Goal: Contribute content: Contribute content

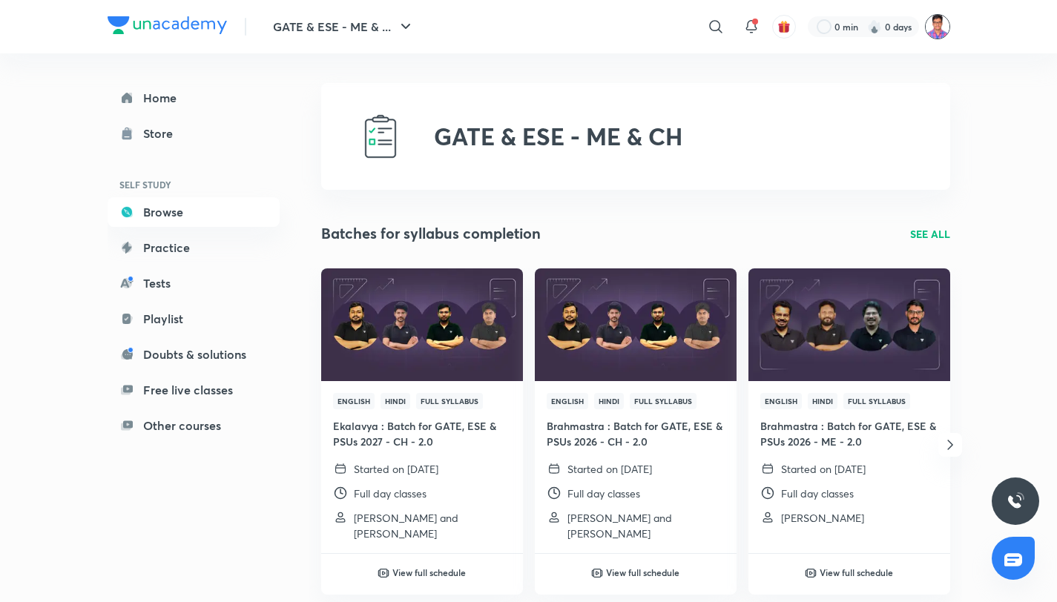
click at [926, 27] on img at bounding box center [937, 26] width 25 height 25
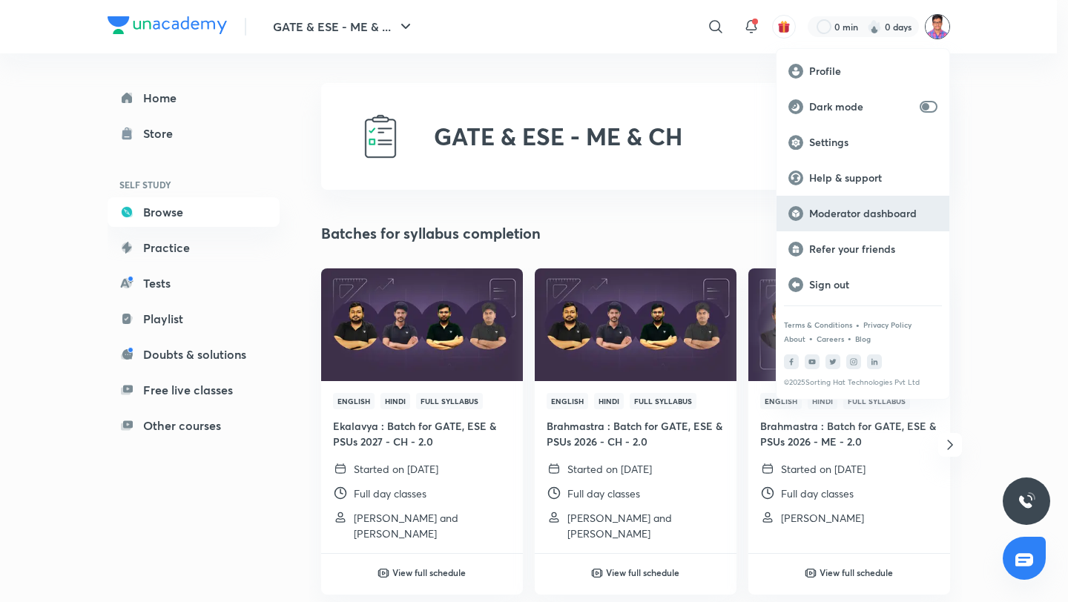
click at [874, 210] on p "Moderator dashboard" at bounding box center [873, 213] width 128 height 13
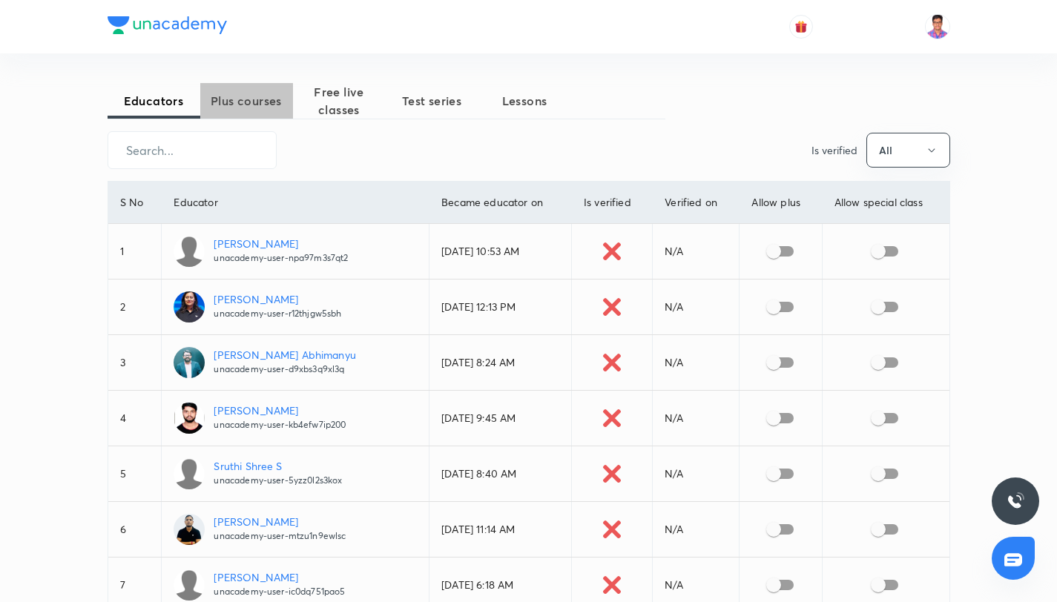
click at [246, 102] on span "Plus courses" at bounding box center [246, 101] width 93 height 18
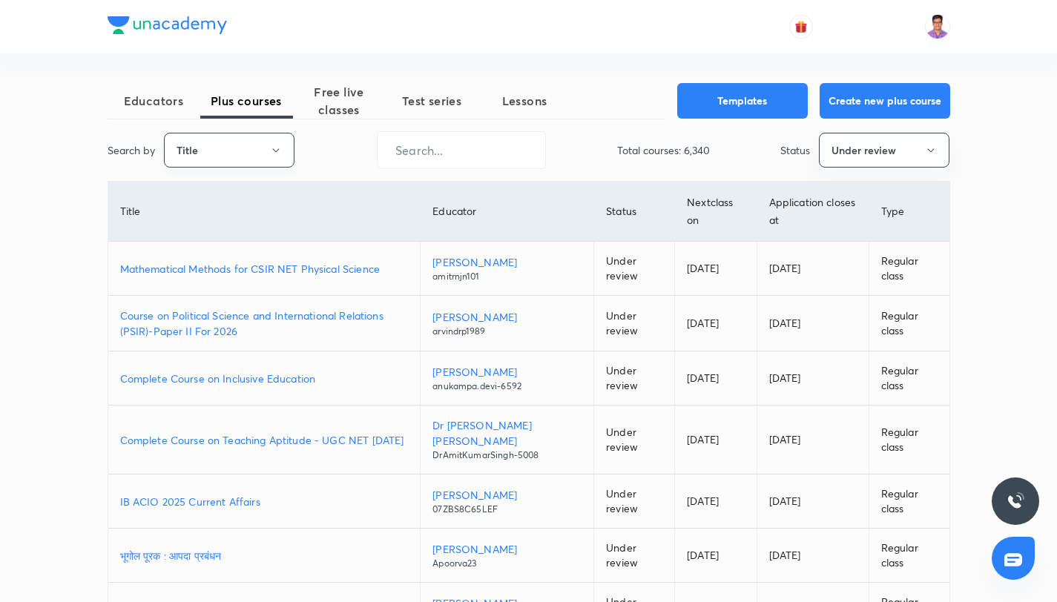
click at [263, 144] on button "Title" at bounding box center [229, 150] width 131 height 35
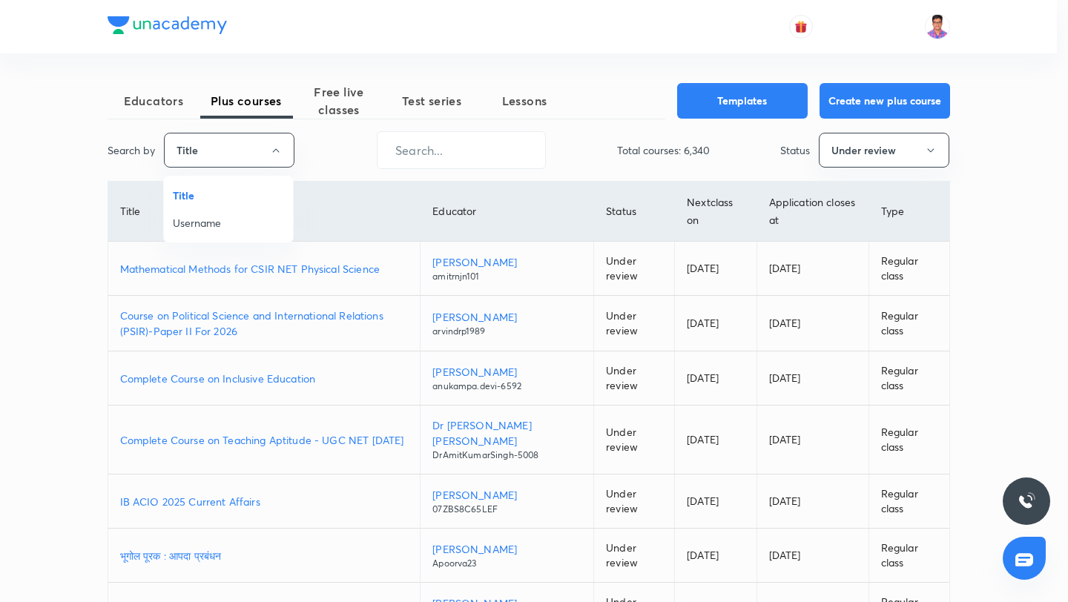
click at [251, 220] on span "Username" at bounding box center [228, 223] width 111 height 16
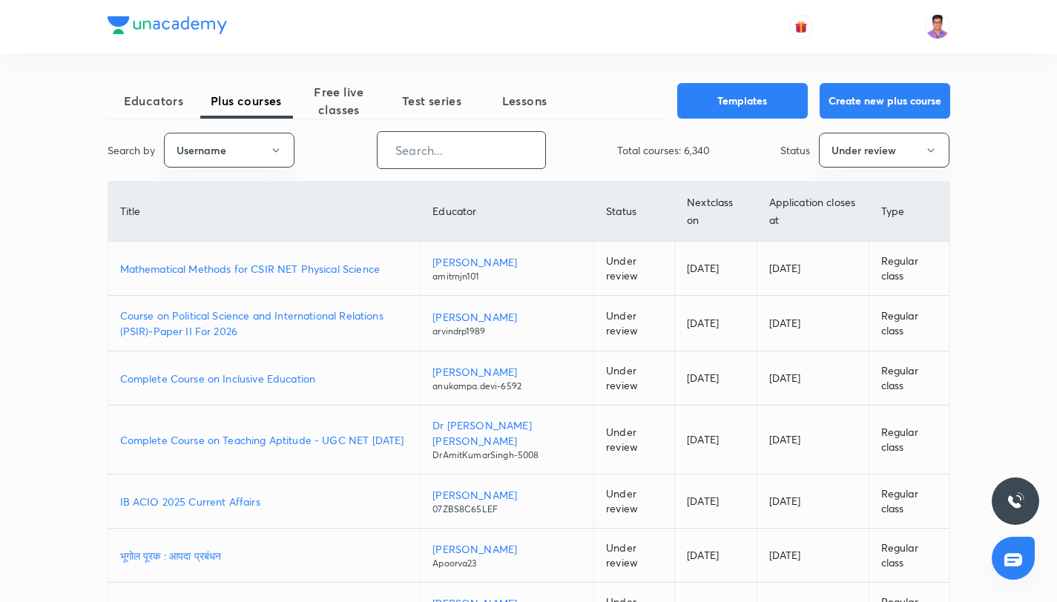
click at [452, 148] on input "text" at bounding box center [462, 150] width 168 height 38
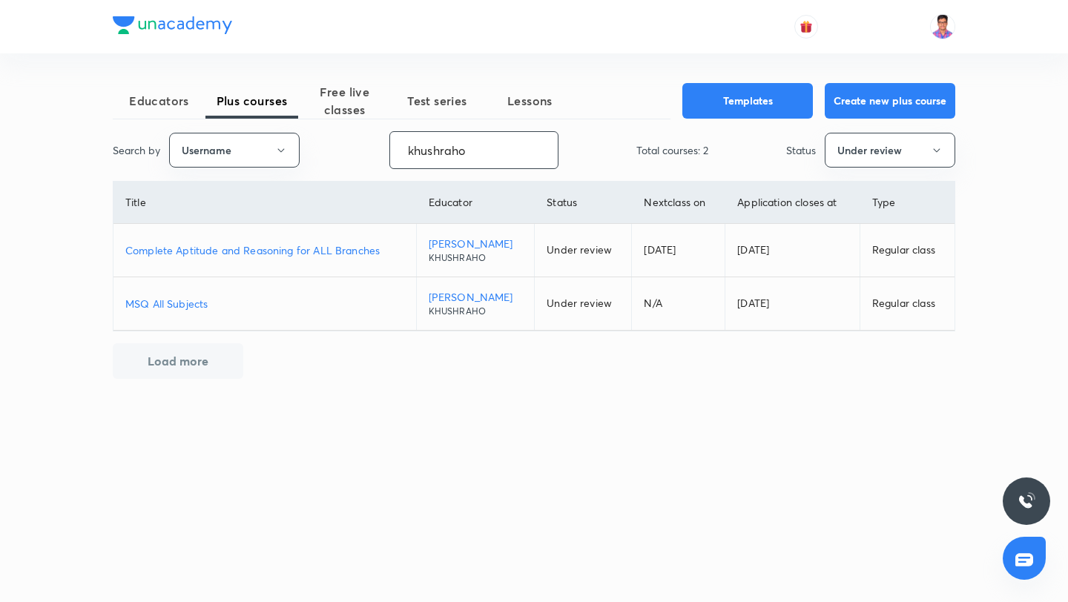
type input "khushraho"
click at [275, 245] on p "Complete Aptitude and Reasoning for ALL Branches" at bounding box center [264, 251] width 279 height 16
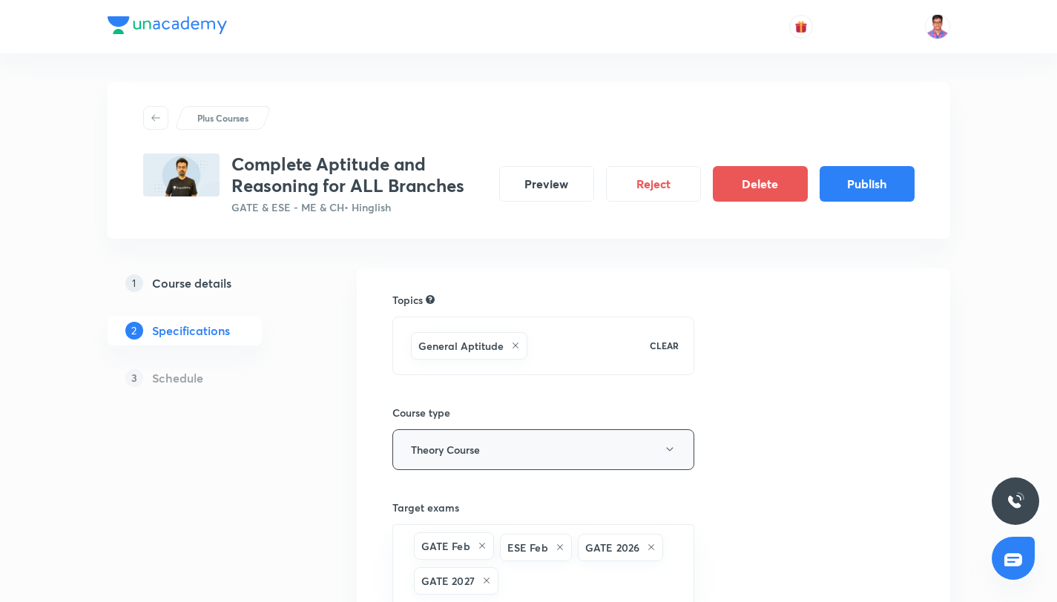
scroll to position [309, 0]
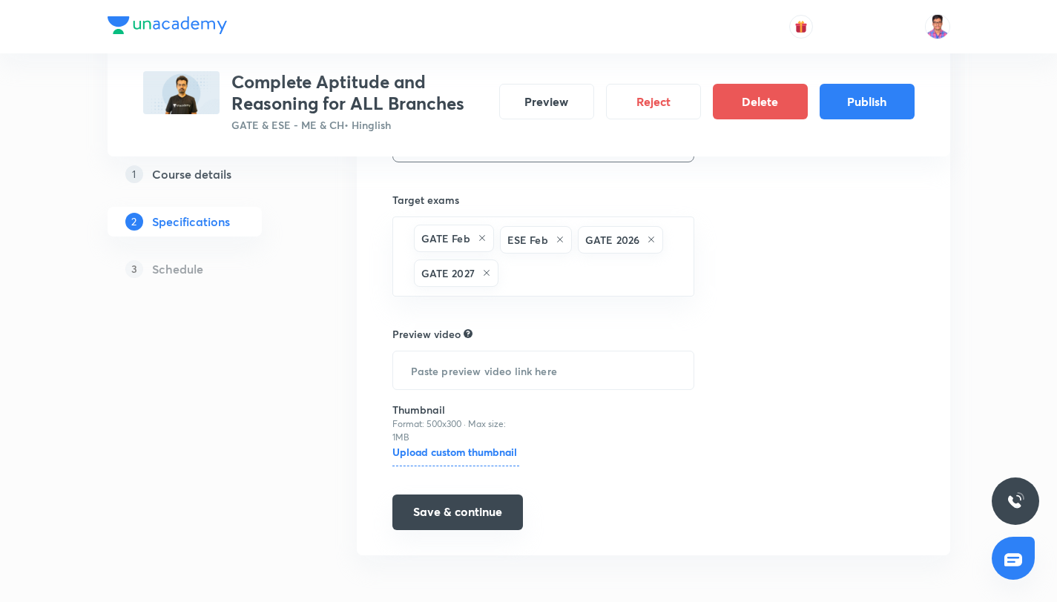
click at [466, 508] on button "Save & continue" at bounding box center [457, 513] width 131 height 36
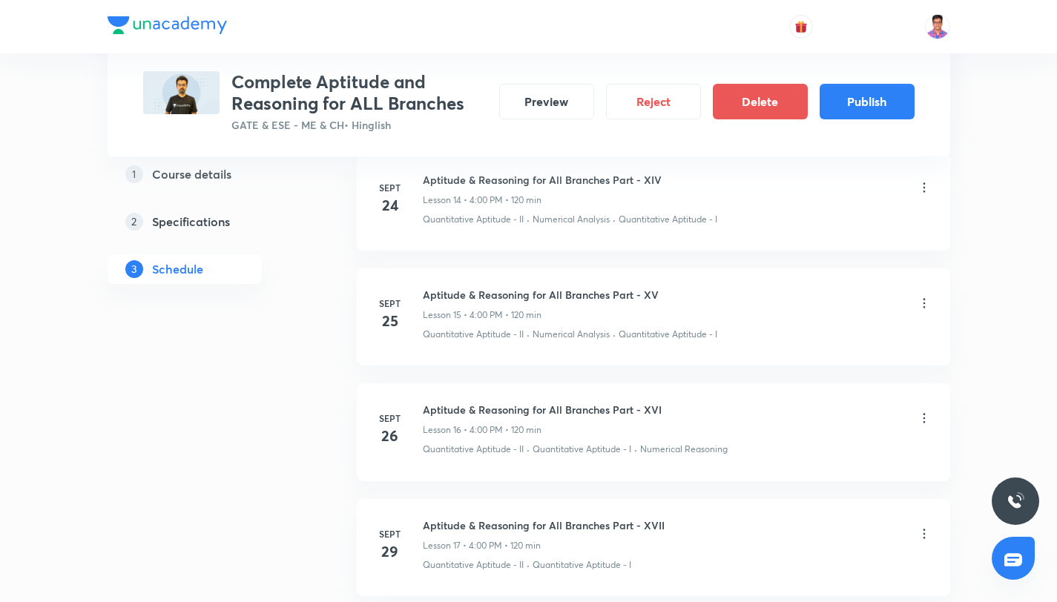
scroll to position [2851, 0]
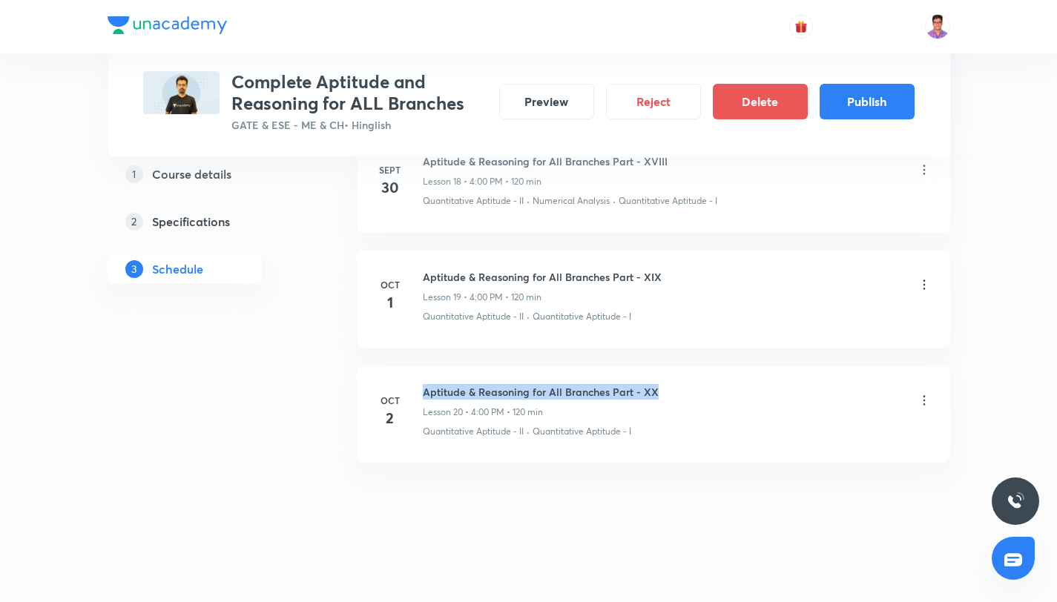
drag, startPoint x: 423, startPoint y: 392, endPoint x: 672, endPoint y: 398, distance: 248.5
click at [672, 398] on div "Aptitude & Reasoning for All Branches Part - XX Lesson 20 • 4:00 PM • 120 min" at bounding box center [677, 401] width 509 height 35
copy h6 "Aptitude & Reasoning for All Branches Part - XX"
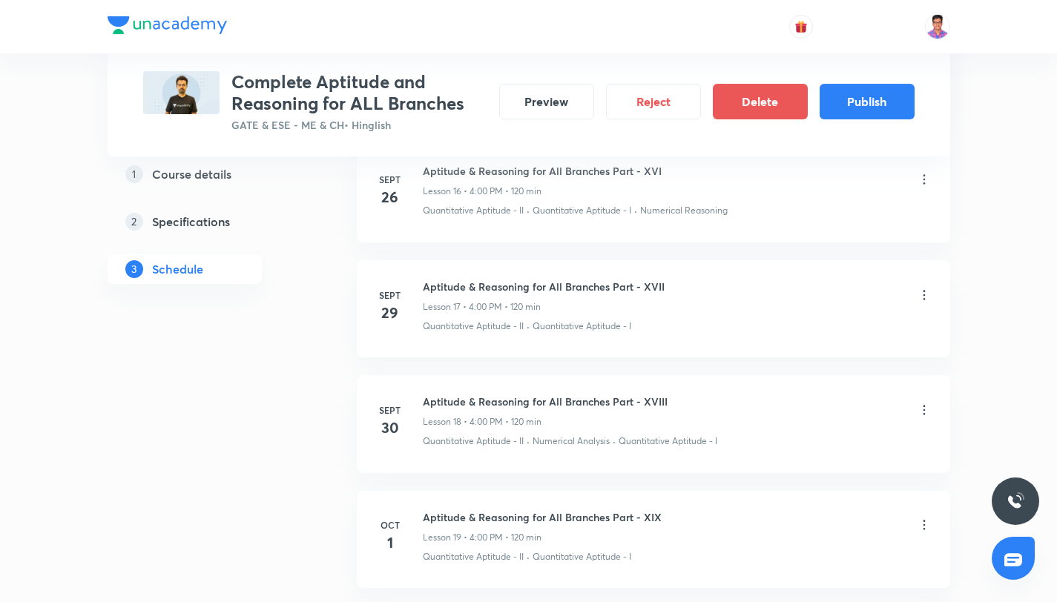
scroll to position [2549, 0]
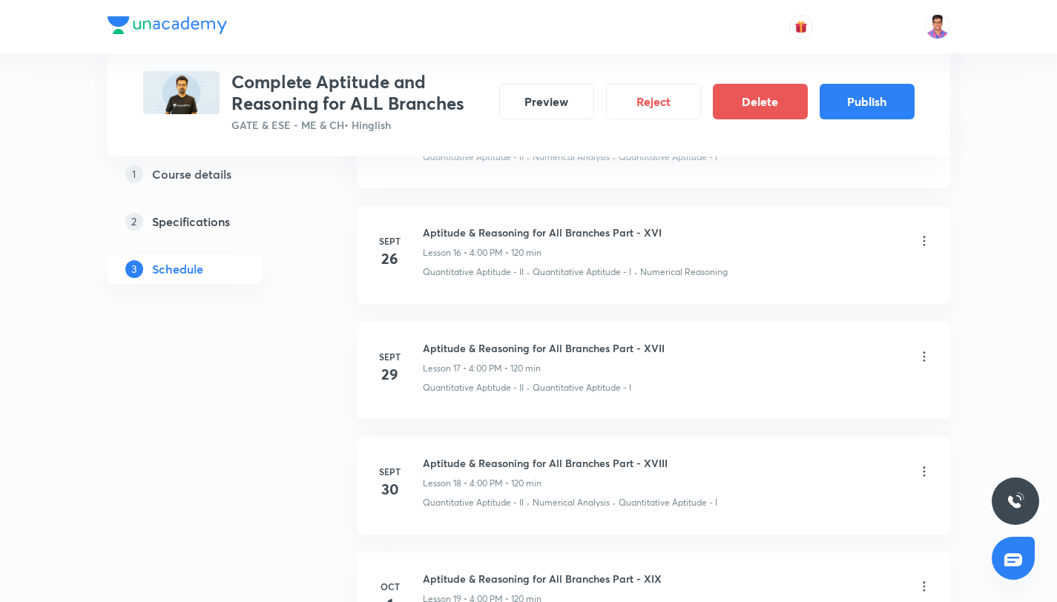
click at [923, 359] on icon at bounding box center [924, 356] width 15 height 15
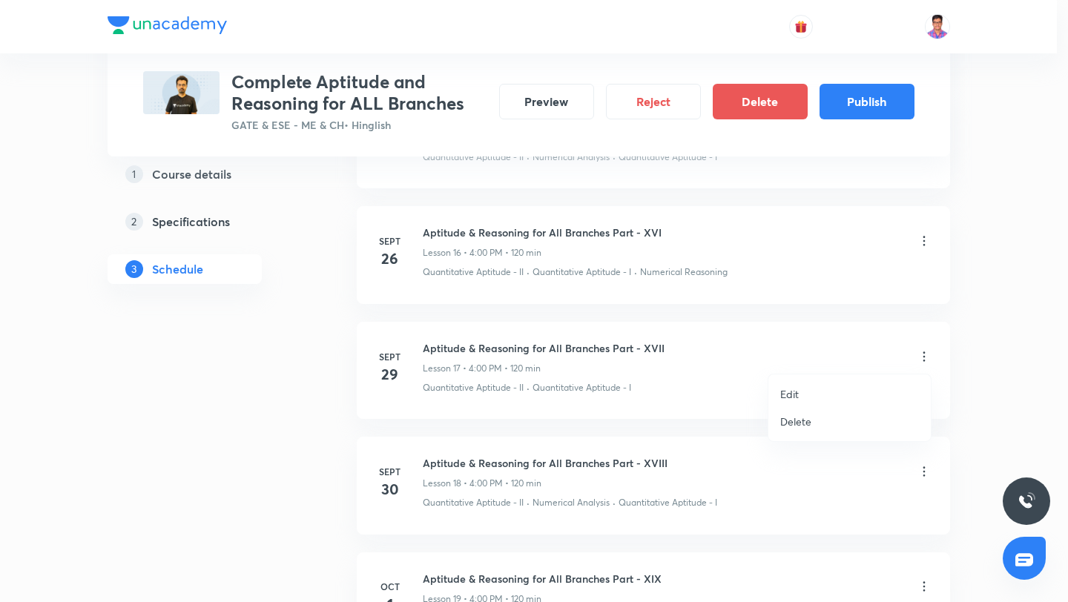
click at [806, 398] on li "Edit" at bounding box center [849, 393] width 162 height 27
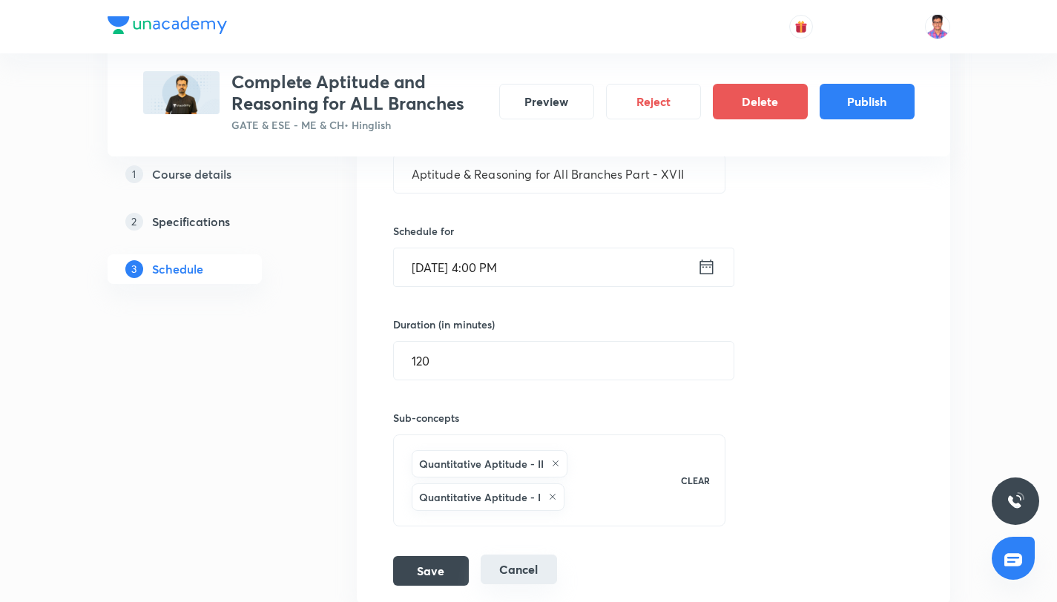
scroll to position [2261, 0]
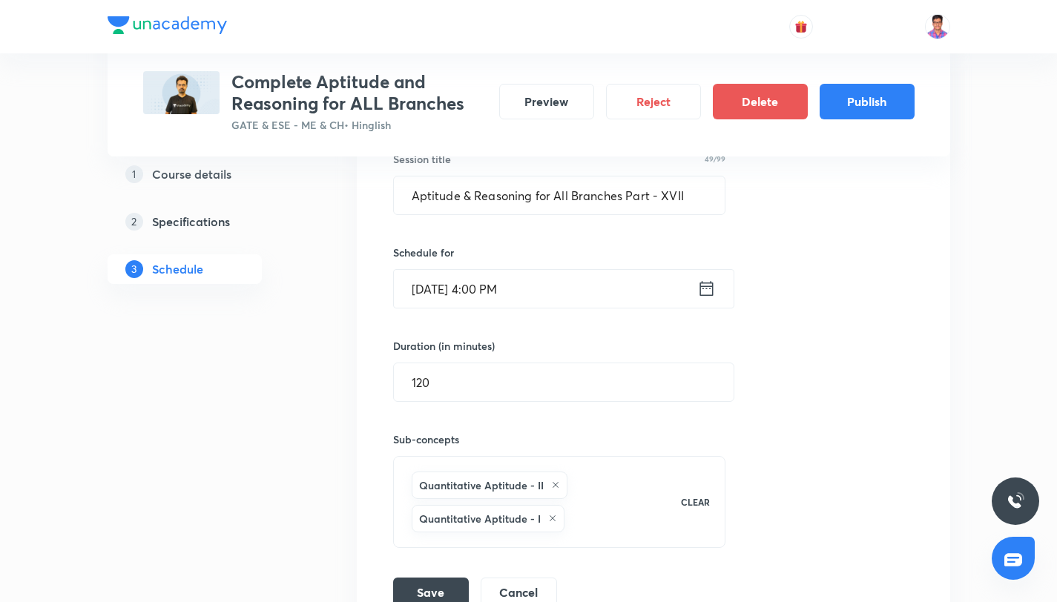
click at [476, 298] on input "Sept 29, 2025, 4:00 PM" at bounding box center [545, 289] width 303 height 38
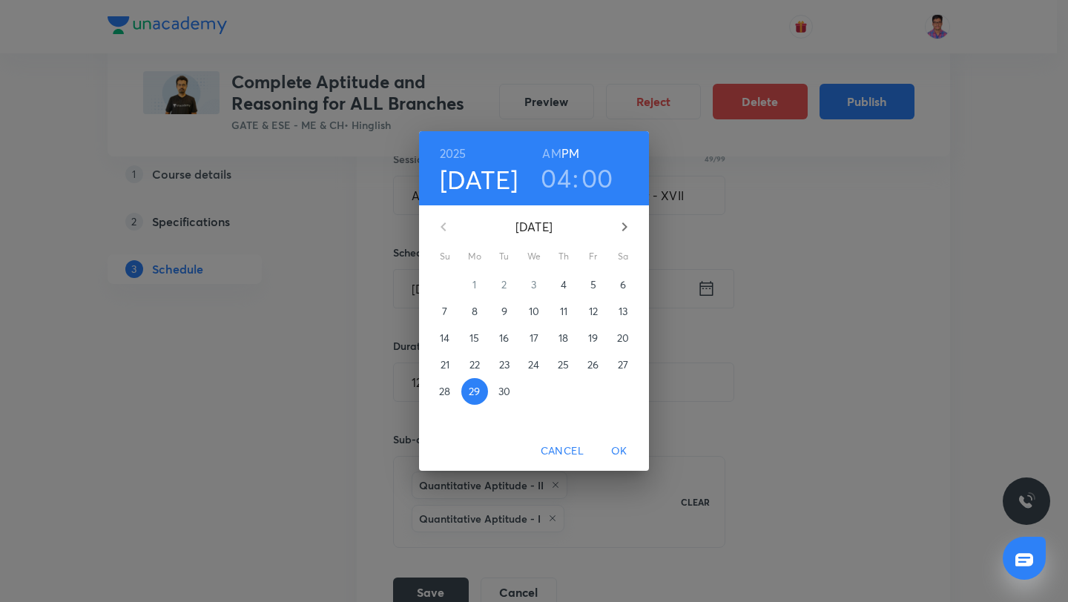
click at [622, 363] on p "27" at bounding box center [623, 364] width 10 height 15
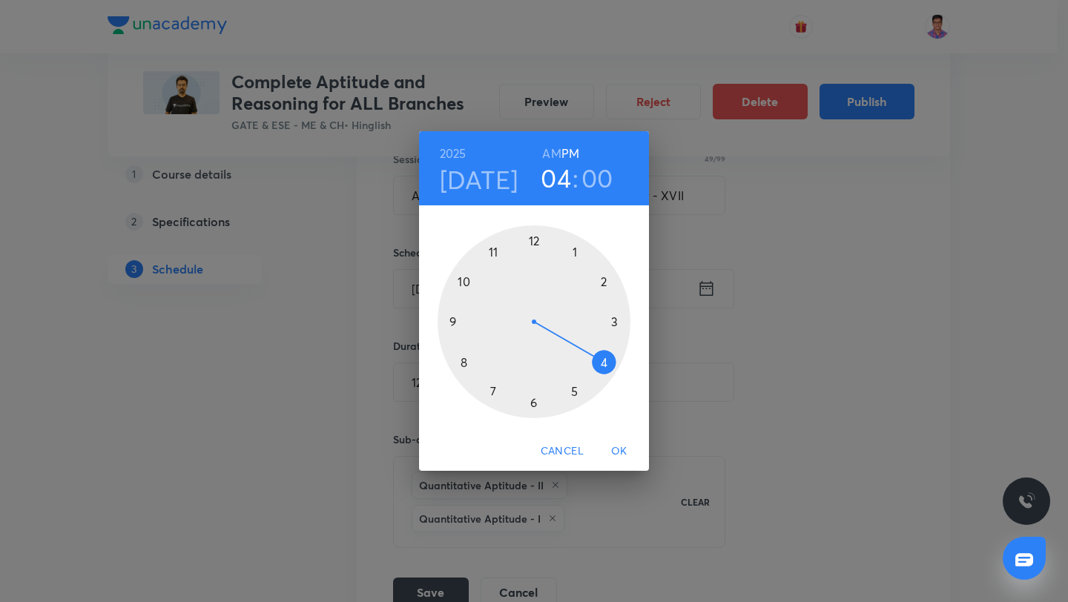
click at [617, 451] on span "OK" at bounding box center [619, 451] width 36 height 19
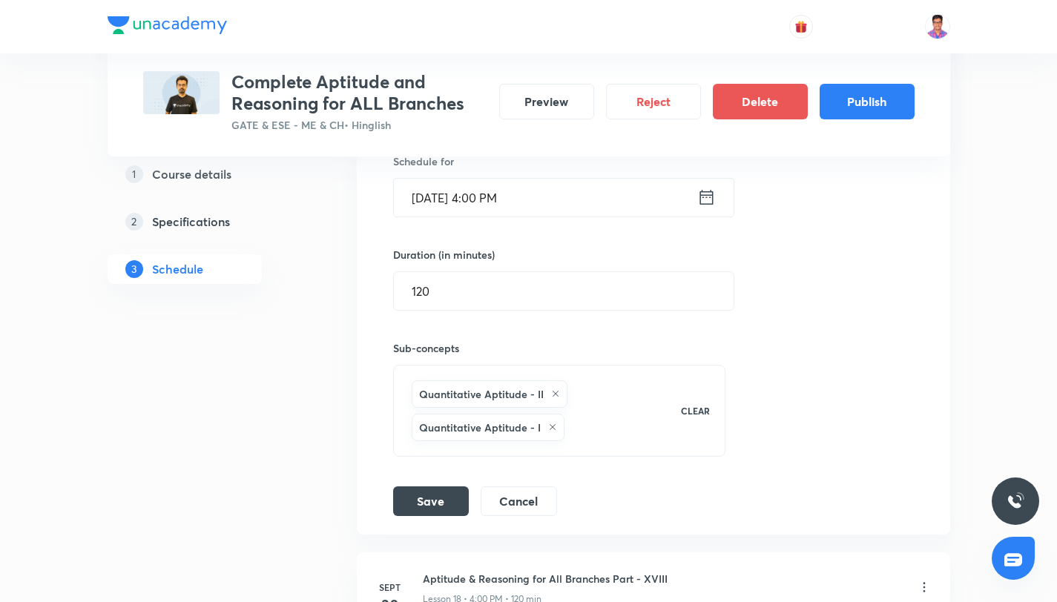
scroll to position [2404, 0]
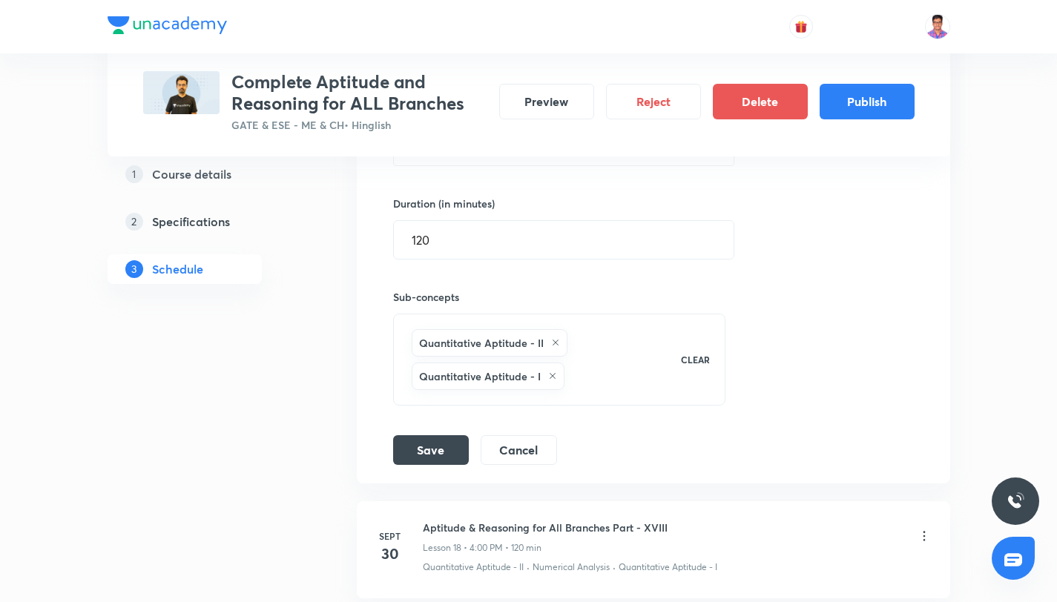
click at [447, 432] on div "Session title 49/99 Aptitude & Reasoning for All Branches Part - XVII ​ Schedul…" at bounding box center [653, 222] width 521 height 486
click at [450, 441] on button "Save" at bounding box center [431, 449] width 76 height 30
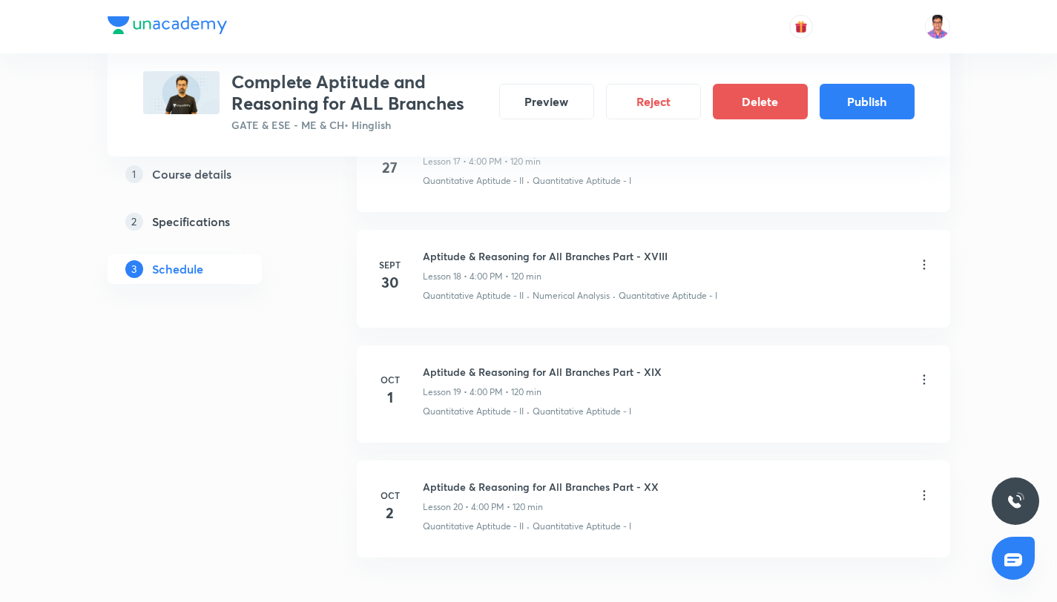
scroll to position [2277, 0]
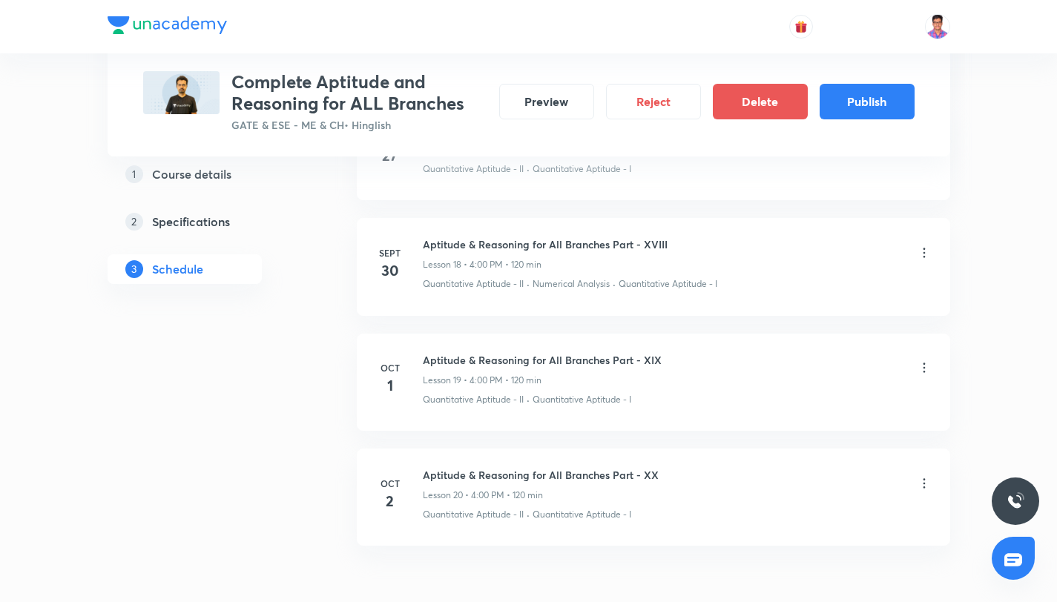
click at [923, 248] on icon at bounding box center [924, 252] width 15 height 15
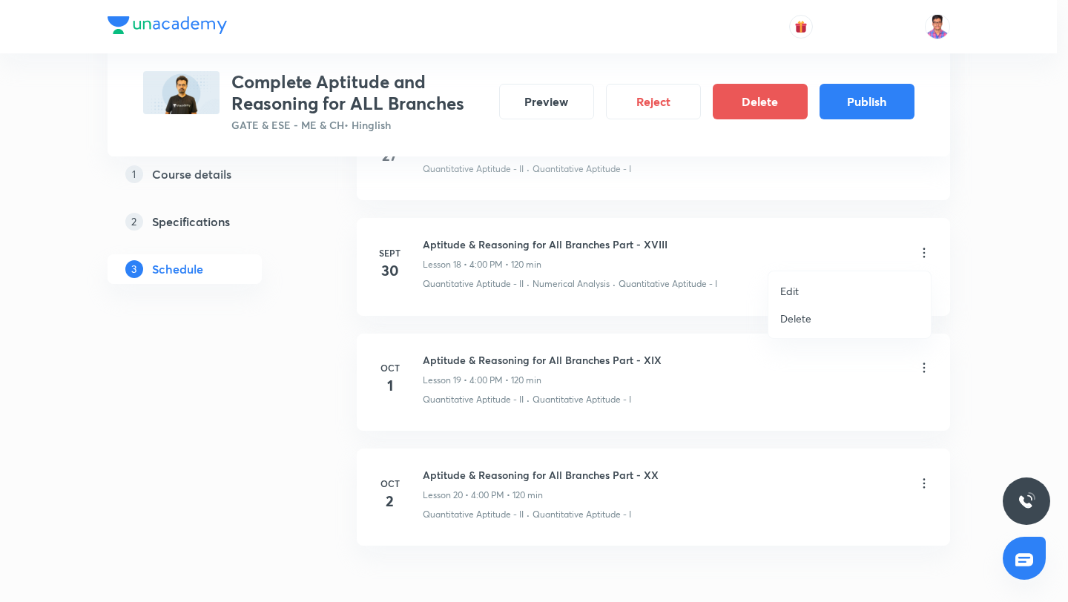
click at [847, 291] on li "Edit" at bounding box center [849, 290] width 162 height 27
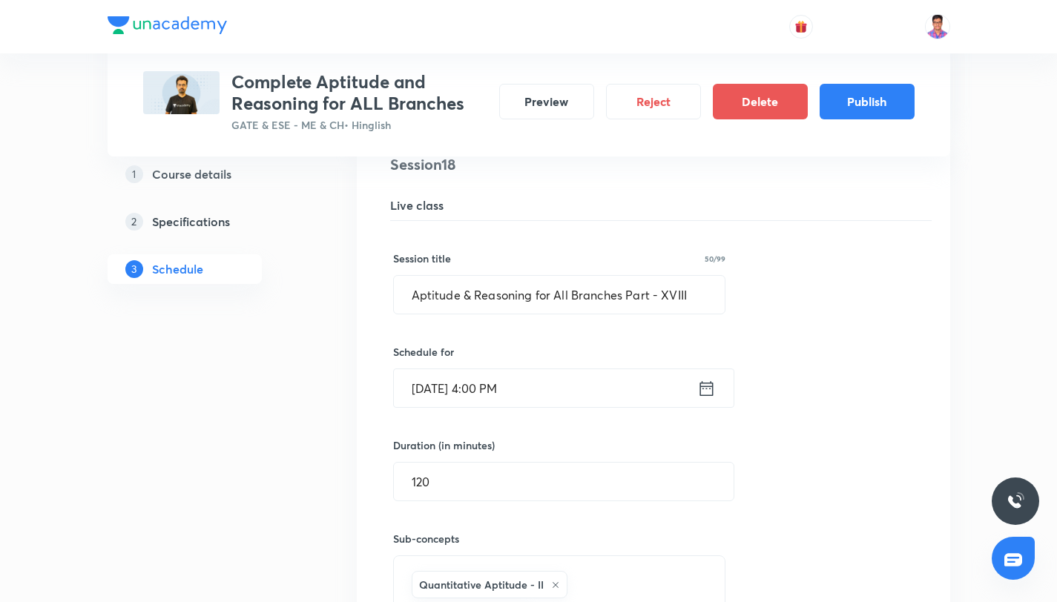
click at [529, 389] on input "Sept 30, 2025, 4:00 PM" at bounding box center [545, 388] width 303 height 38
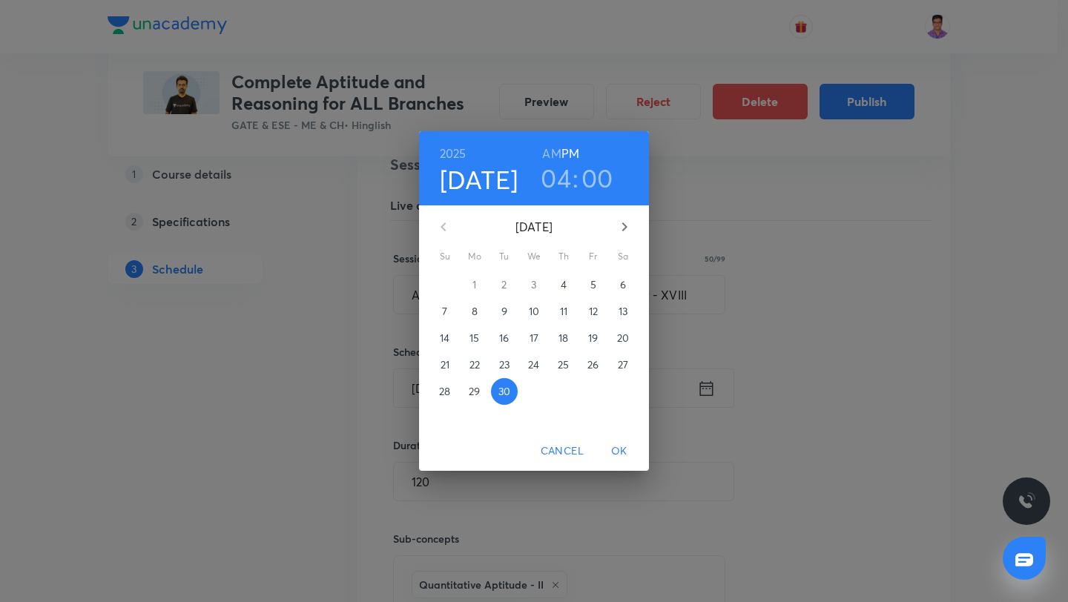
click at [626, 222] on icon "button" at bounding box center [625, 227] width 18 height 18
click at [449, 310] on span "5" at bounding box center [445, 311] width 27 height 15
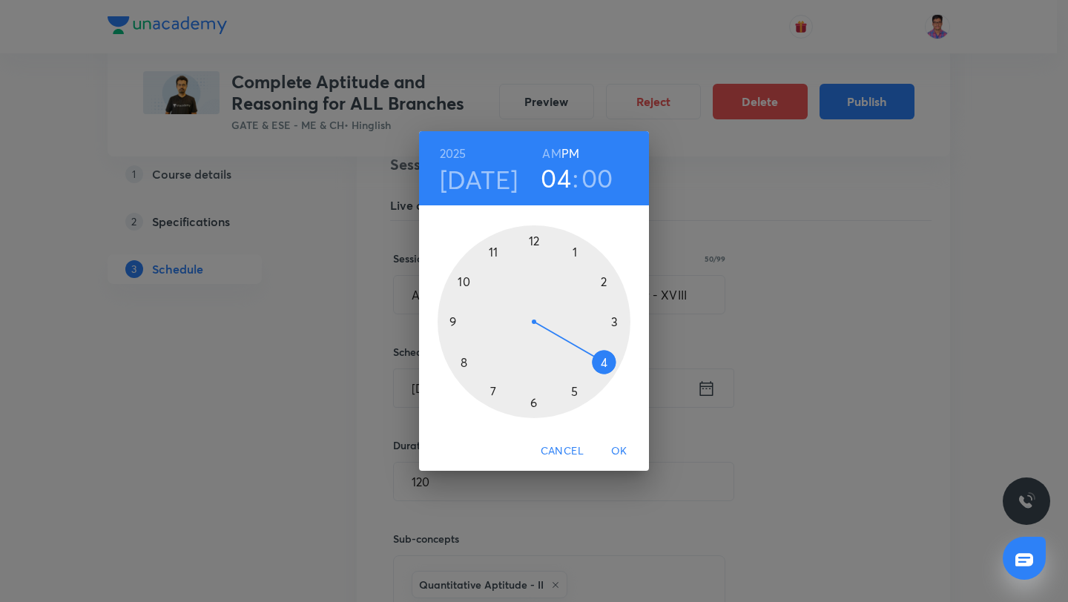
click at [560, 452] on span "Cancel" at bounding box center [562, 451] width 43 height 19
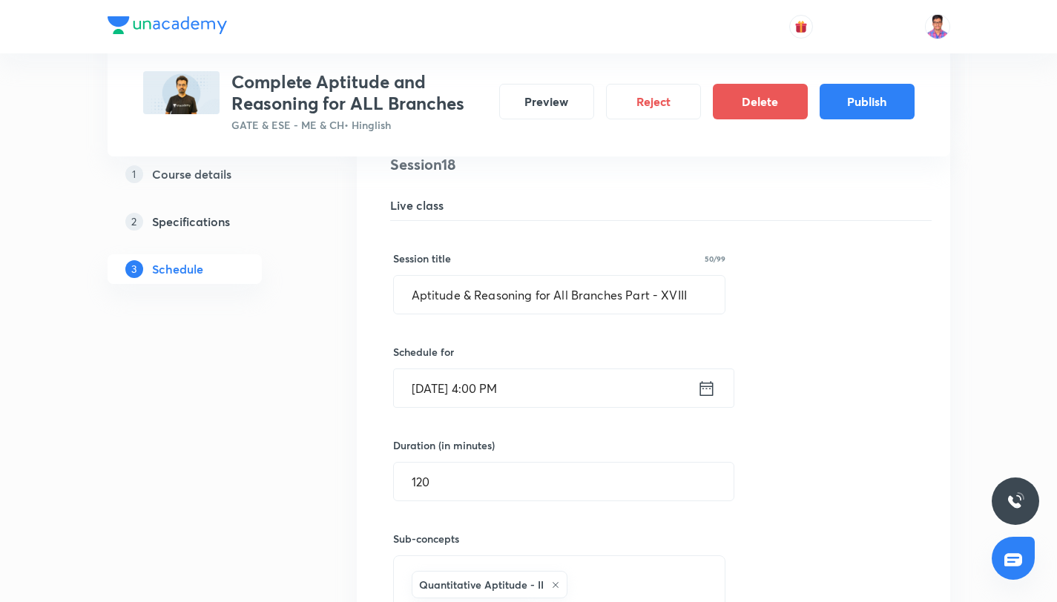
click at [541, 386] on input "Sept 30, 2025, 4:00 PM" at bounding box center [545, 388] width 303 height 38
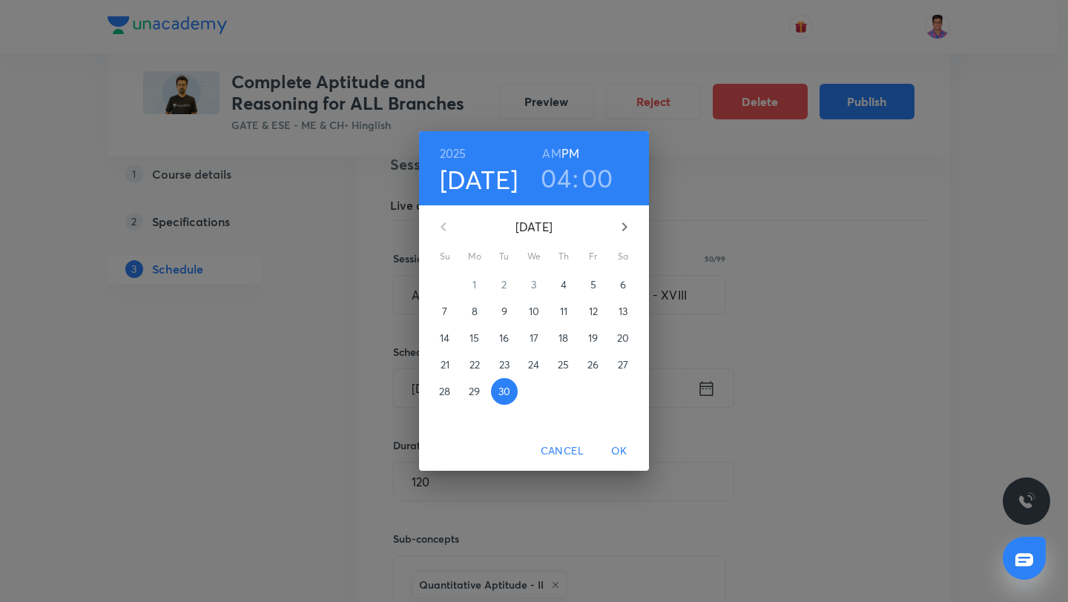
click at [633, 223] on button "button" at bounding box center [625, 227] width 36 height 36
click at [478, 308] on span "6" at bounding box center [474, 311] width 27 height 15
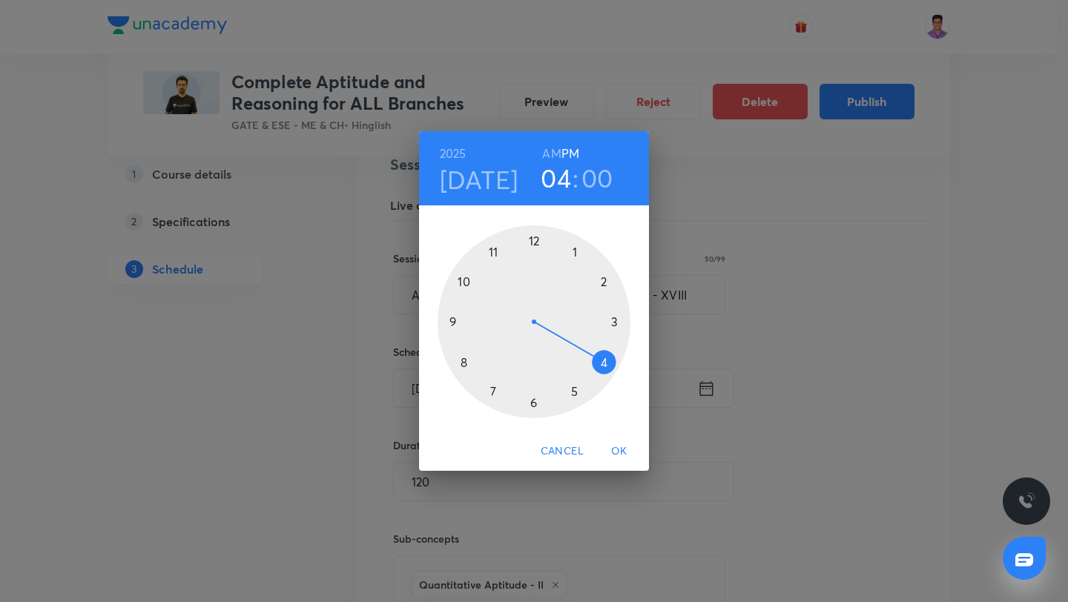
click at [610, 454] on span "OK" at bounding box center [619, 451] width 36 height 19
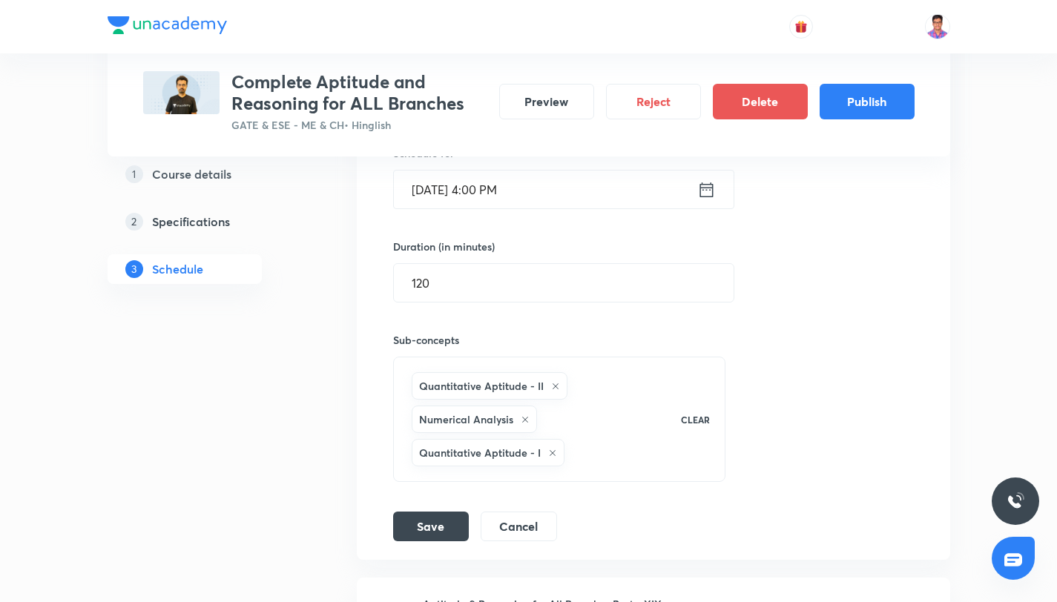
scroll to position [2595, 0]
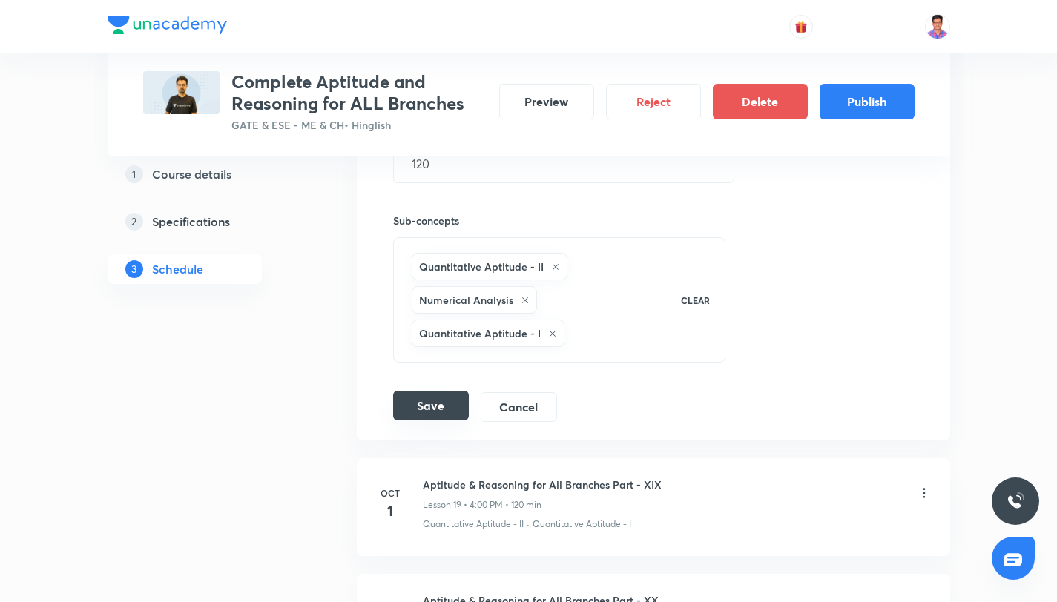
click at [428, 400] on button "Save" at bounding box center [431, 406] width 76 height 30
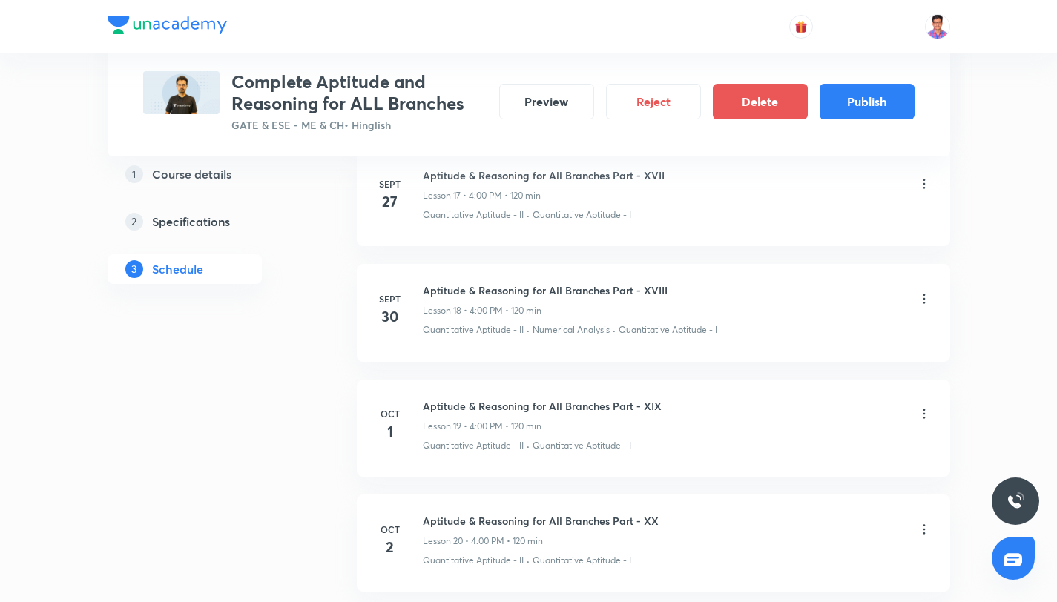
scroll to position [2253, 0]
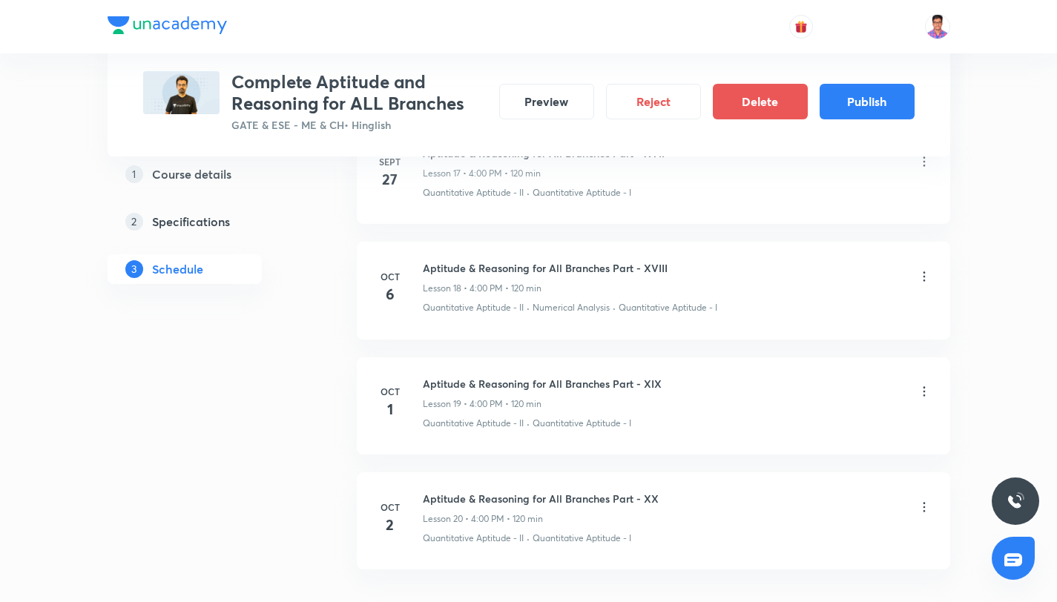
click at [925, 394] on icon at bounding box center [924, 391] width 15 height 15
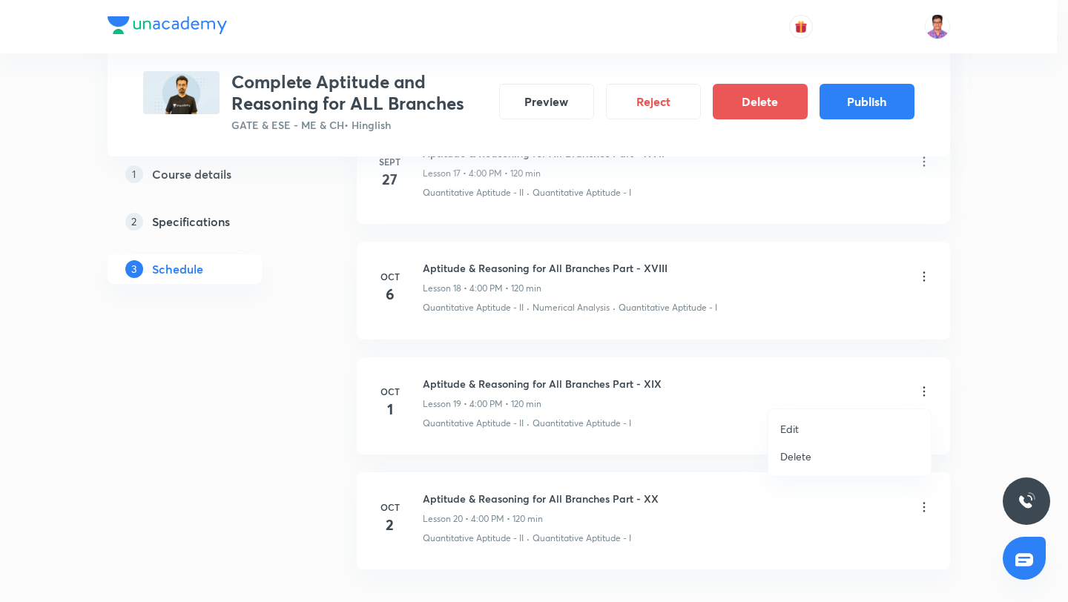
click at [799, 426] on li "Edit" at bounding box center [849, 428] width 162 height 27
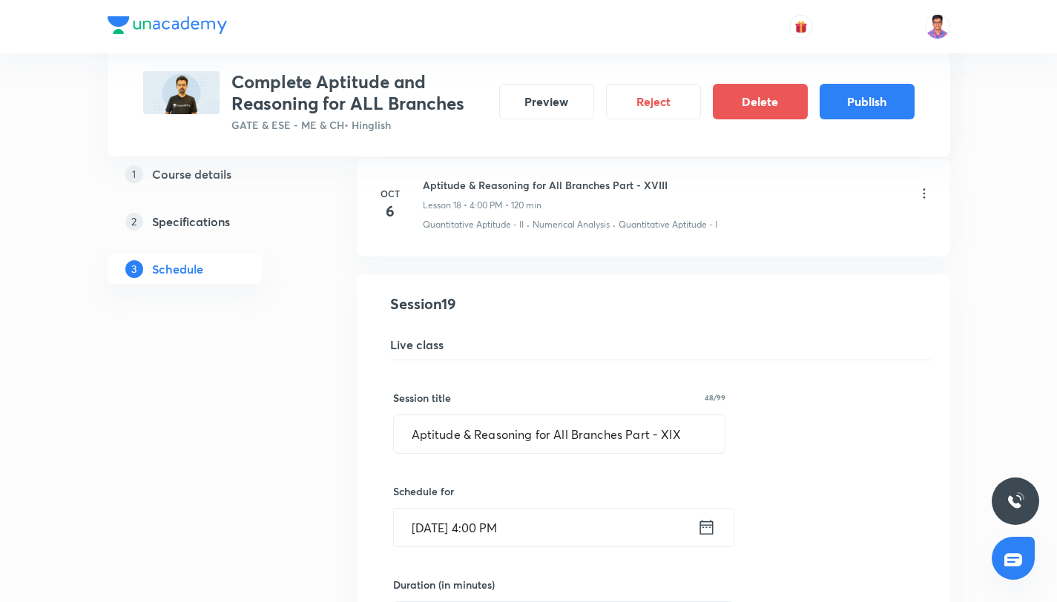
click at [510, 512] on input "Oct 1, 2025, 4:00 PM" at bounding box center [545, 528] width 303 height 38
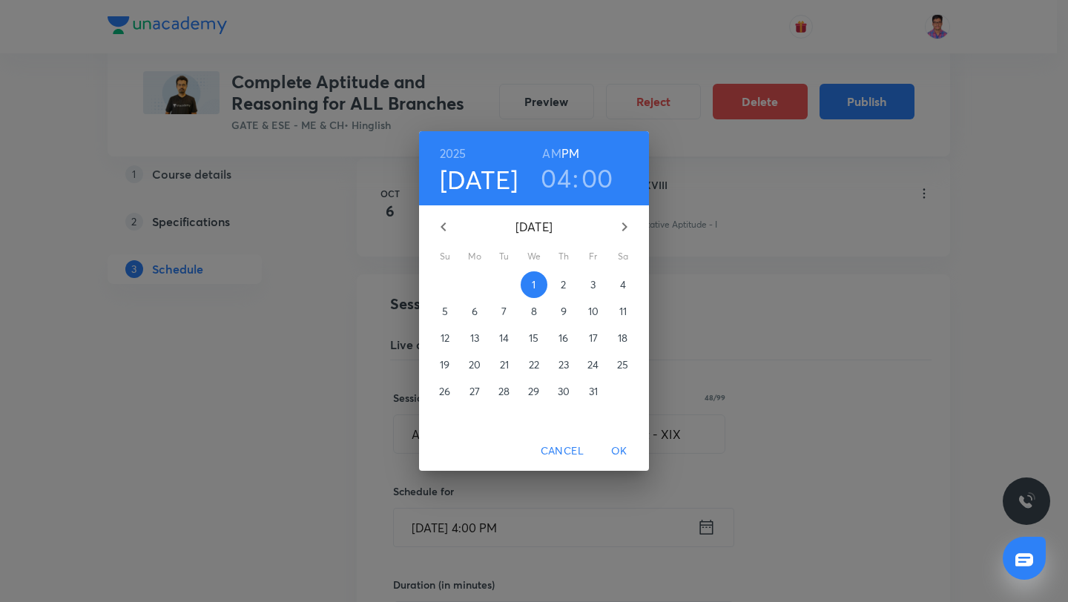
click at [494, 309] on span "7" at bounding box center [504, 311] width 27 height 15
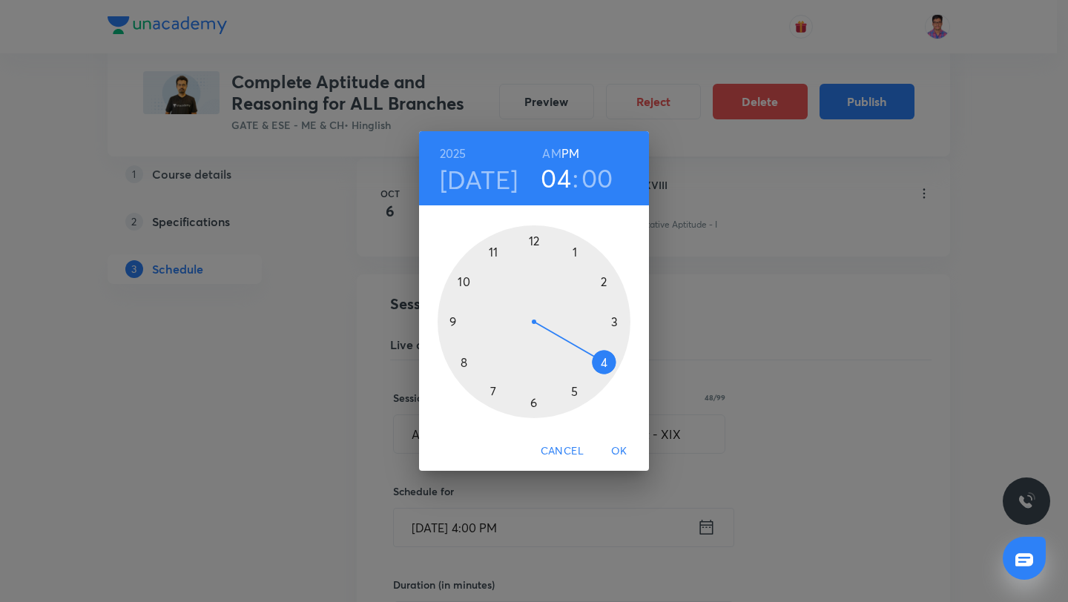
click at [616, 446] on span "OK" at bounding box center [619, 451] width 36 height 19
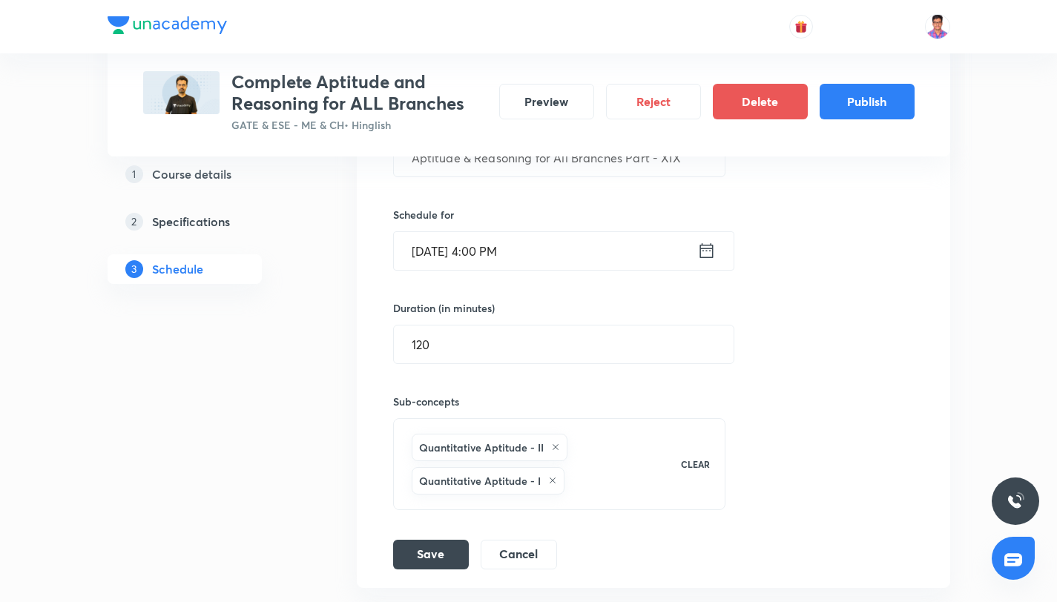
scroll to position [2569, 0]
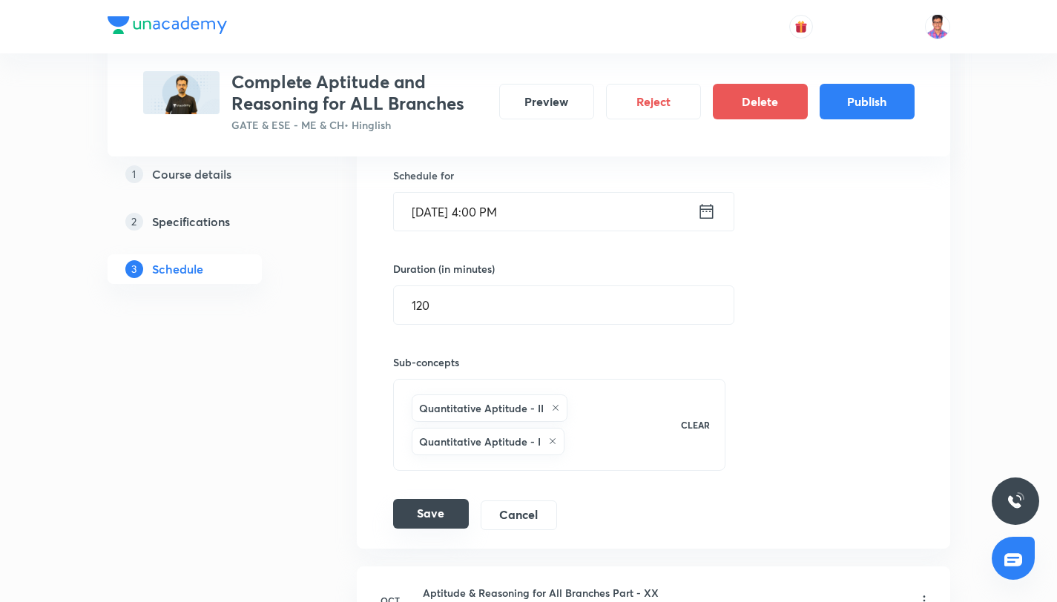
click at [439, 510] on button "Save" at bounding box center [431, 514] width 76 height 30
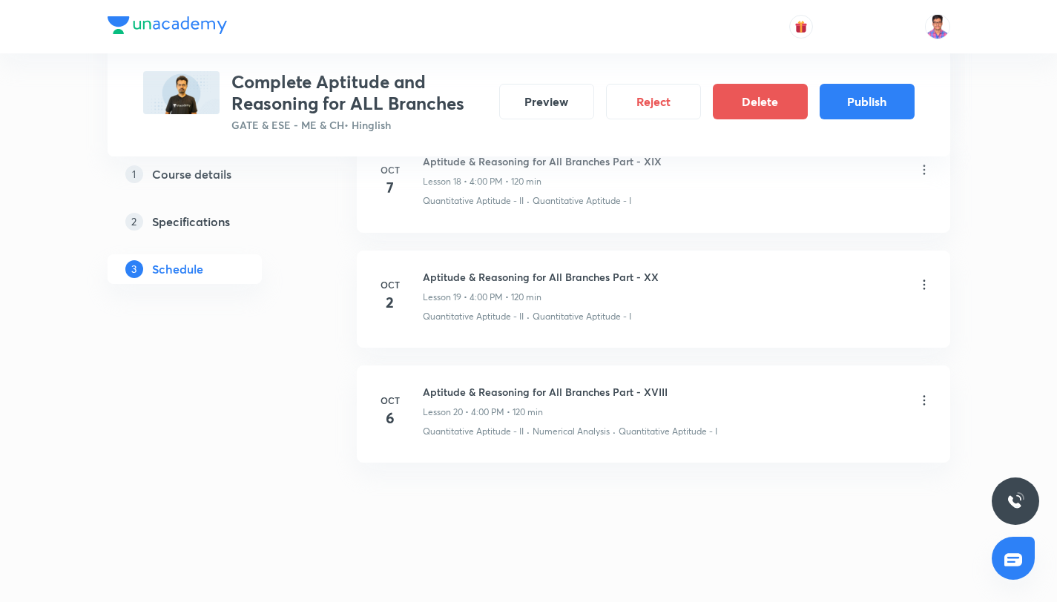
click at [922, 402] on icon at bounding box center [924, 400] width 15 height 15
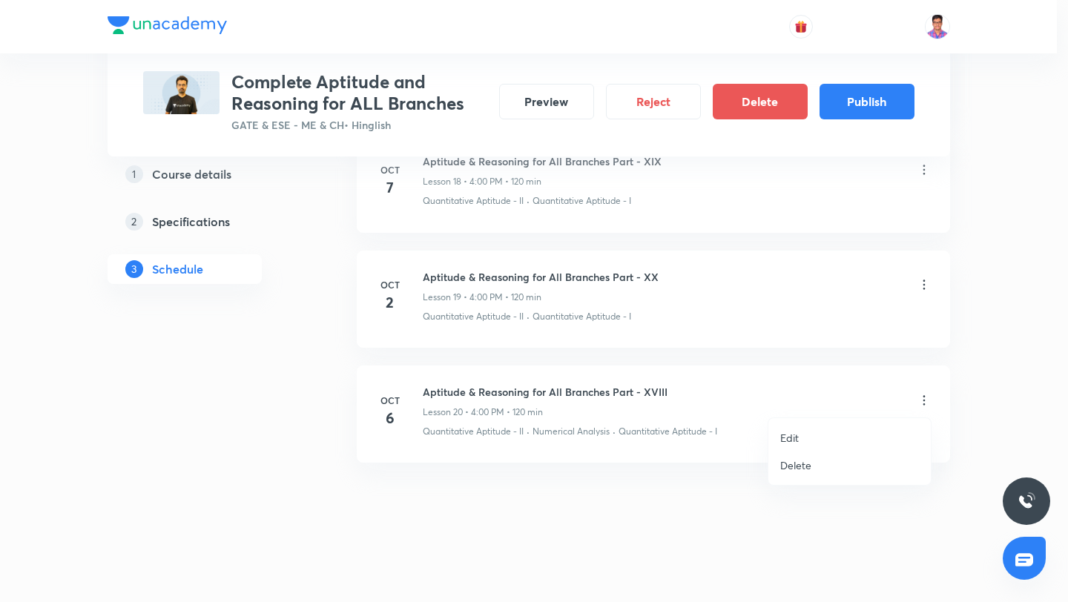
click at [820, 437] on li "Edit" at bounding box center [849, 437] width 162 height 27
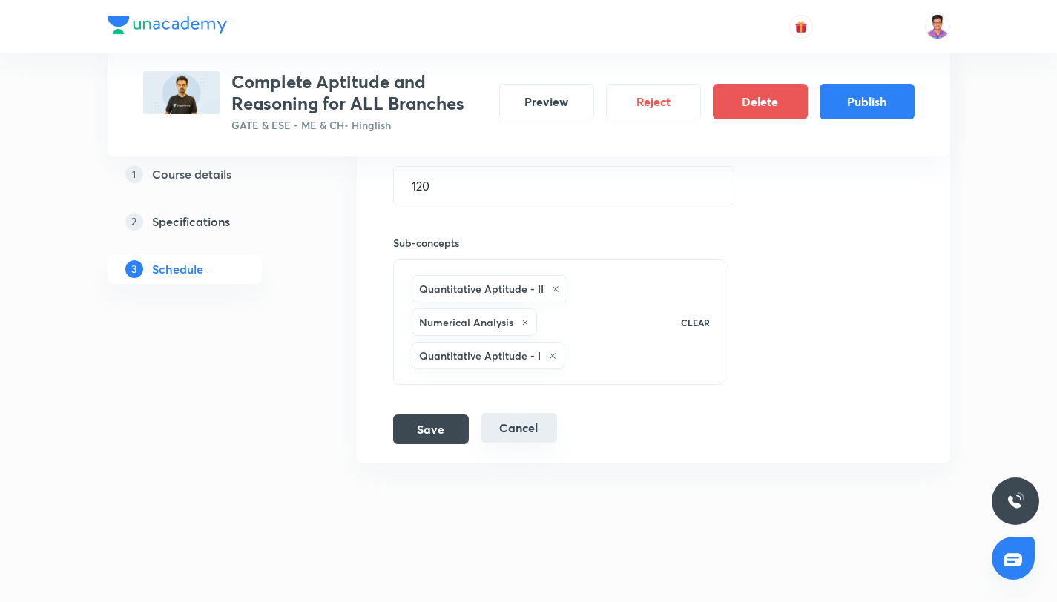
click at [547, 424] on button "Cancel" at bounding box center [519, 428] width 76 height 30
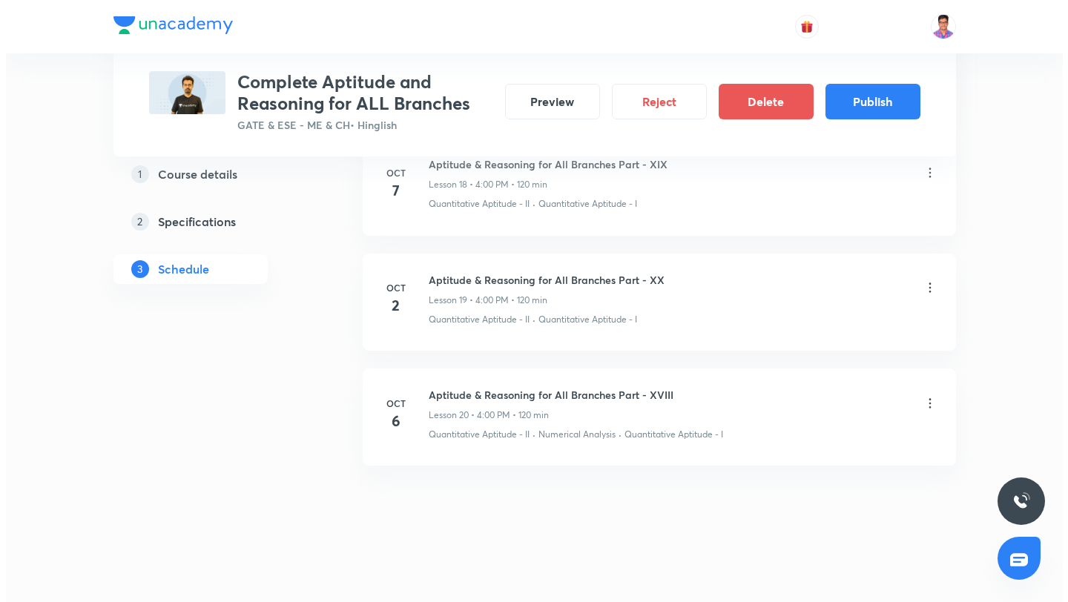
scroll to position [2338, 0]
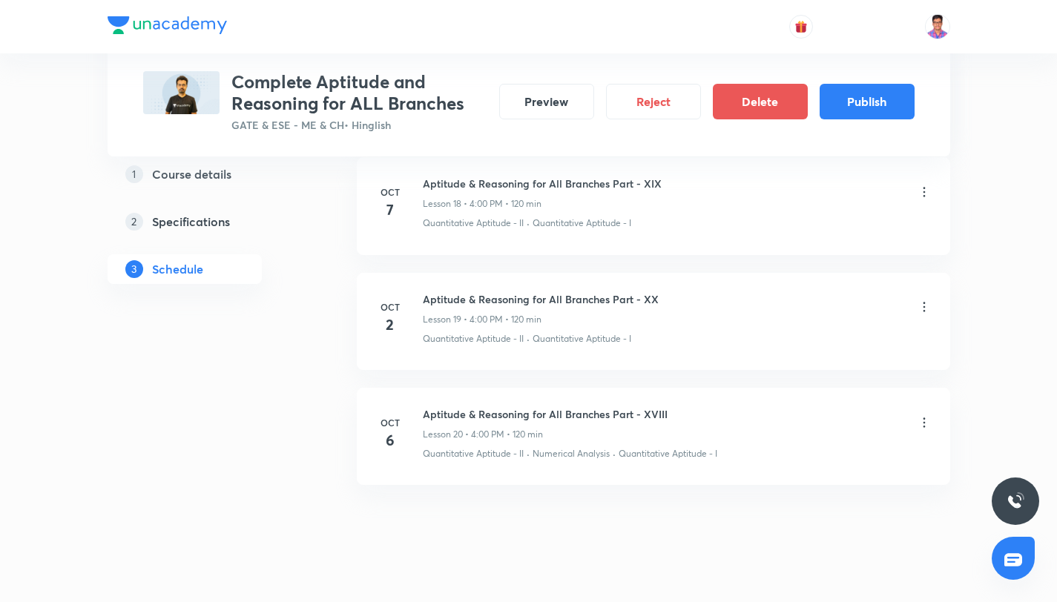
click at [926, 306] on icon at bounding box center [924, 307] width 15 height 15
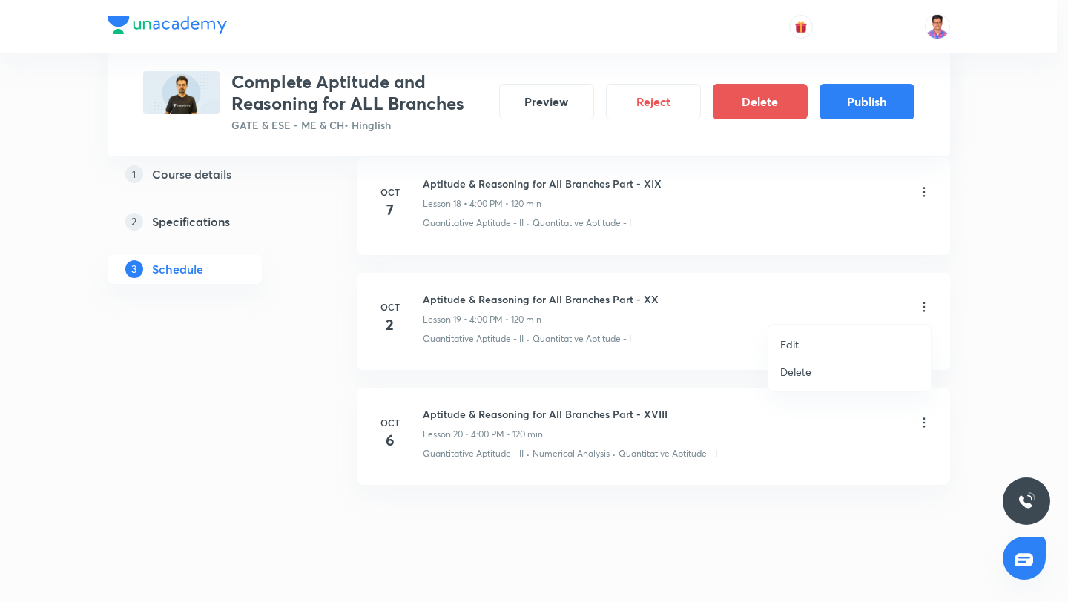
click at [839, 349] on li "Edit" at bounding box center [849, 344] width 162 height 27
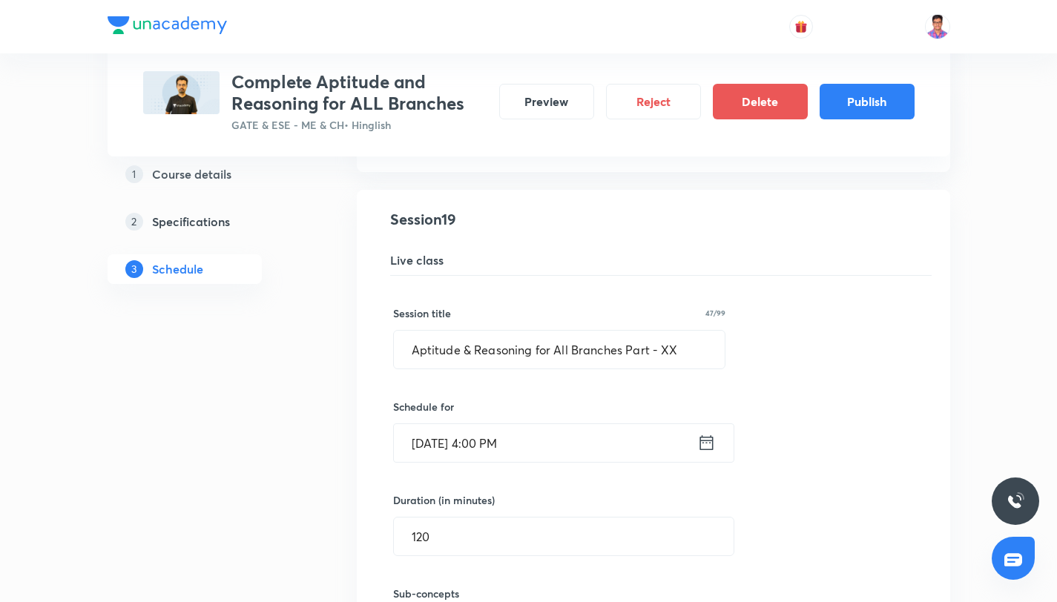
click at [550, 452] on input "Oct 2, 2025, 4:00 PM" at bounding box center [545, 443] width 303 height 38
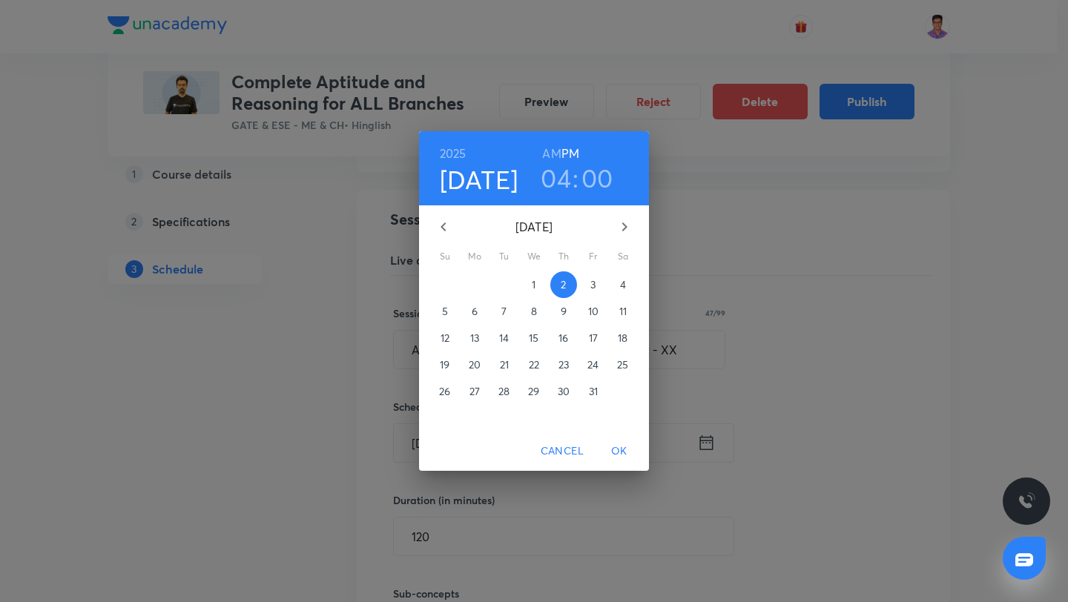
click at [538, 321] on button "8" at bounding box center [534, 311] width 27 height 27
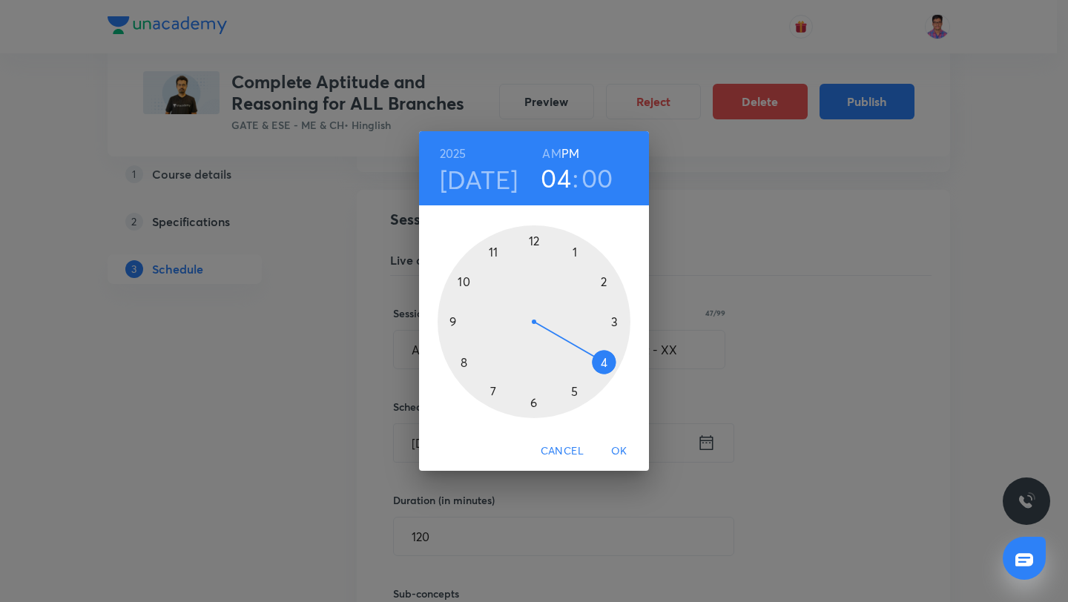
click at [622, 457] on span "OK" at bounding box center [619, 451] width 36 height 19
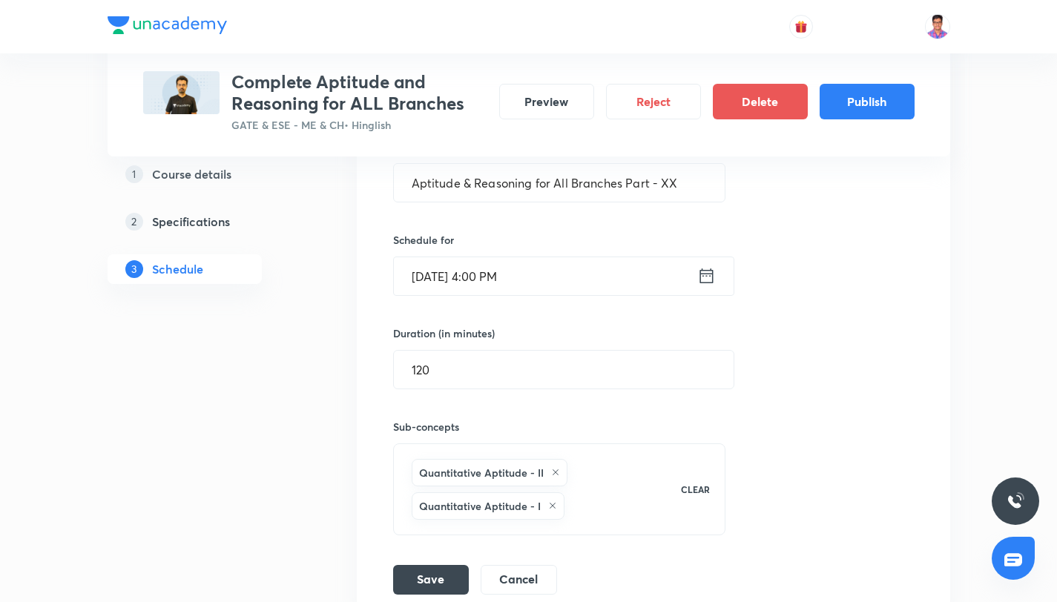
scroll to position [2519, 0]
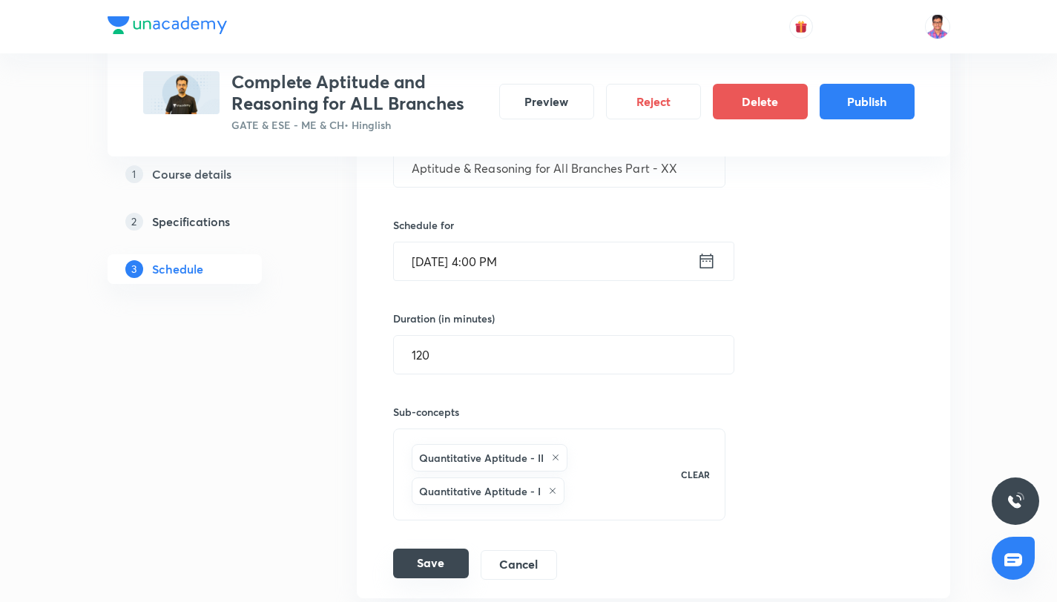
click at [426, 551] on button "Save" at bounding box center [431, 564] width 76 height 30
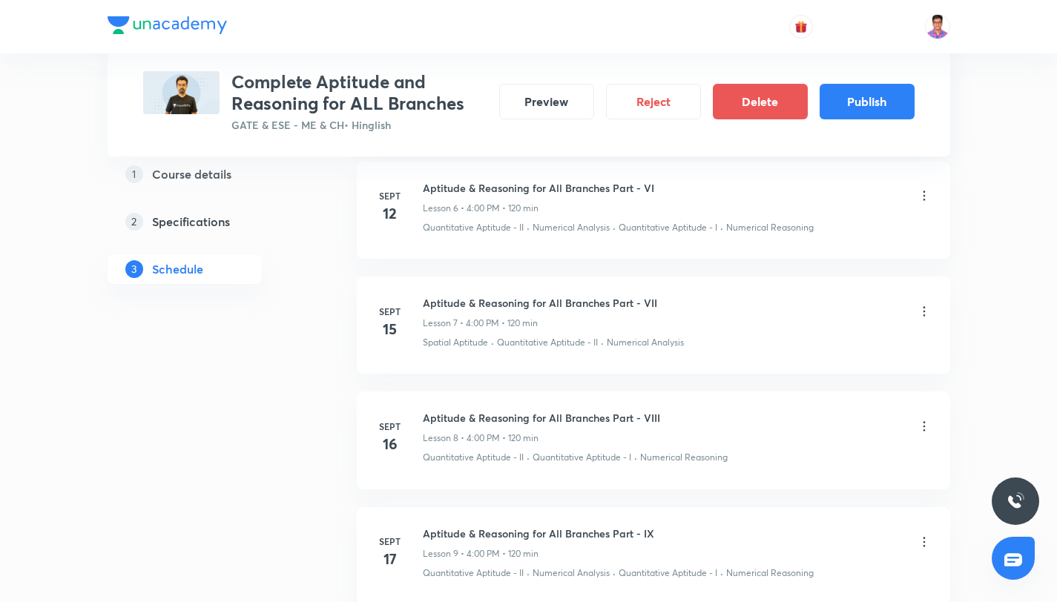
scroll to position [0, 0]
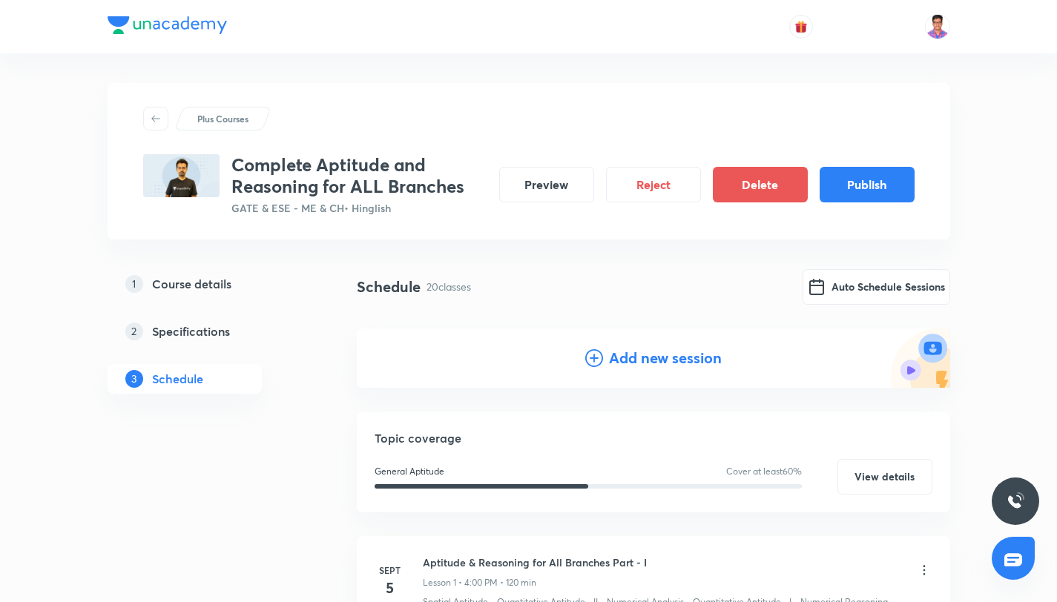
click at [606, 355] on div "Add new session" at bounding box center [653, 358] width 136 height 22
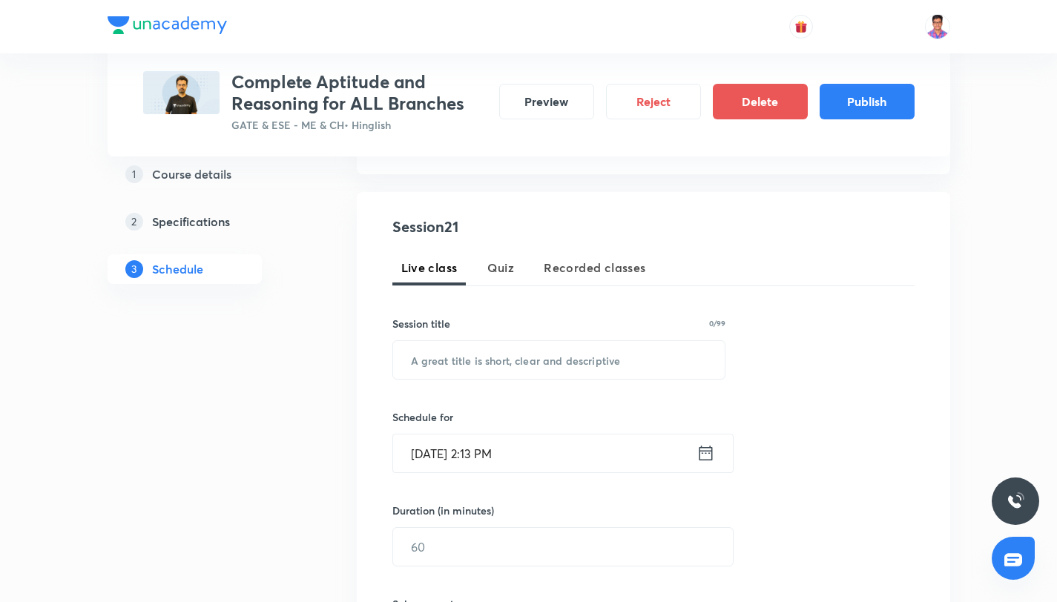
scroll to position [318, 0]
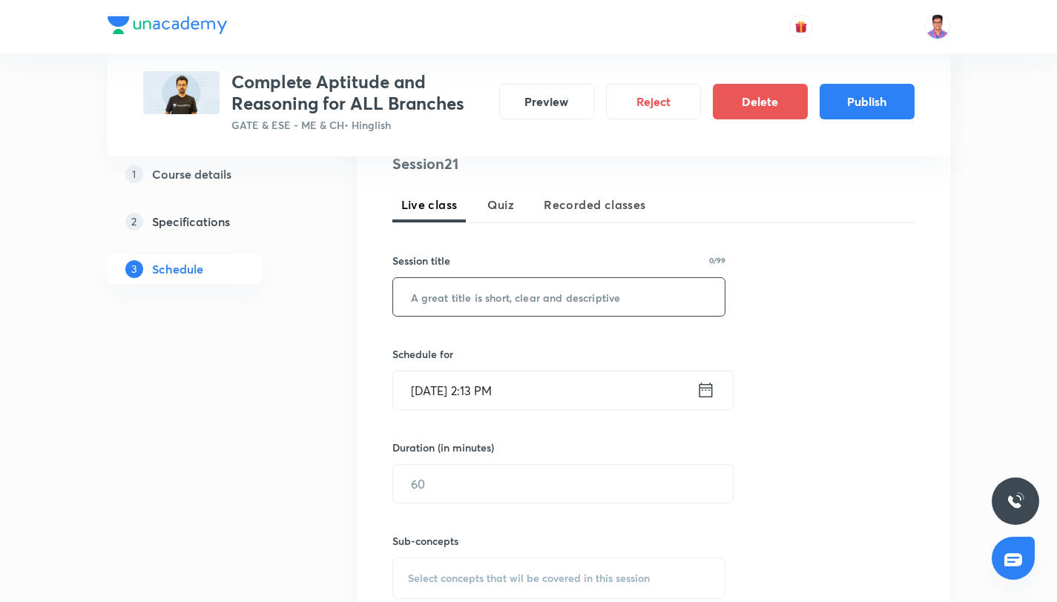
click at [427, 291] on input "text" at bounding box center [559, 297] width 332 height 38
paste input "Aptitude & Reasoning for All Branches Part - XX"
type input "Aptitude & Reasoning for All Branches Part - XXI"
click at [531, 393] on input "Sept 4, 2025, 2:13 PM" at bounding box center [544, 391] width 303 height 38
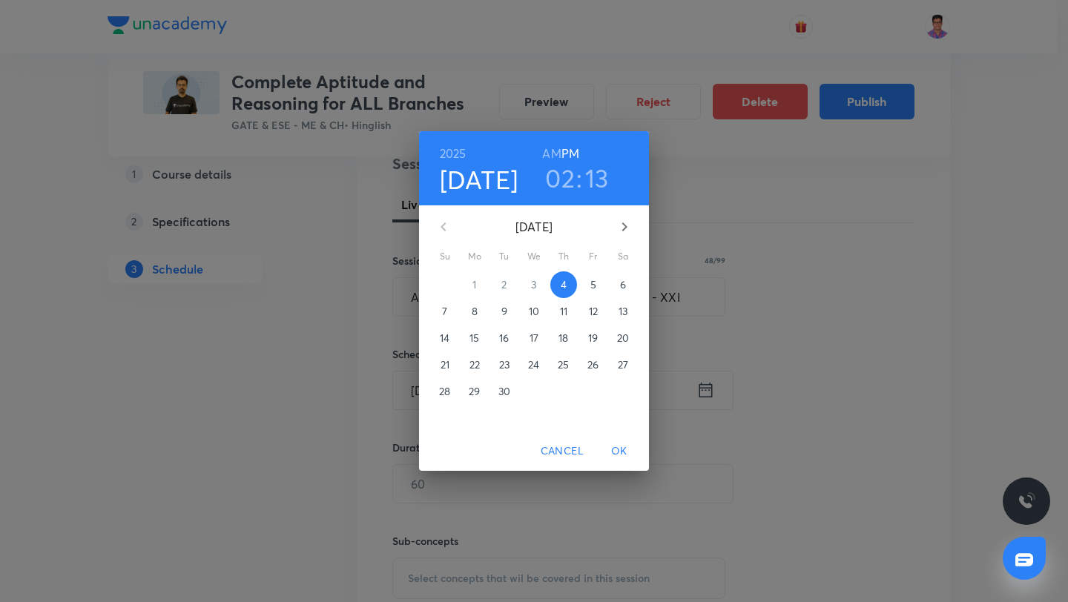
click at [622, 225] on icon "button" at bounding box center [625, 227] width 18 height 18
click at [572, 309] on span "9" at bounding box center [563, 311] width 27 height 15
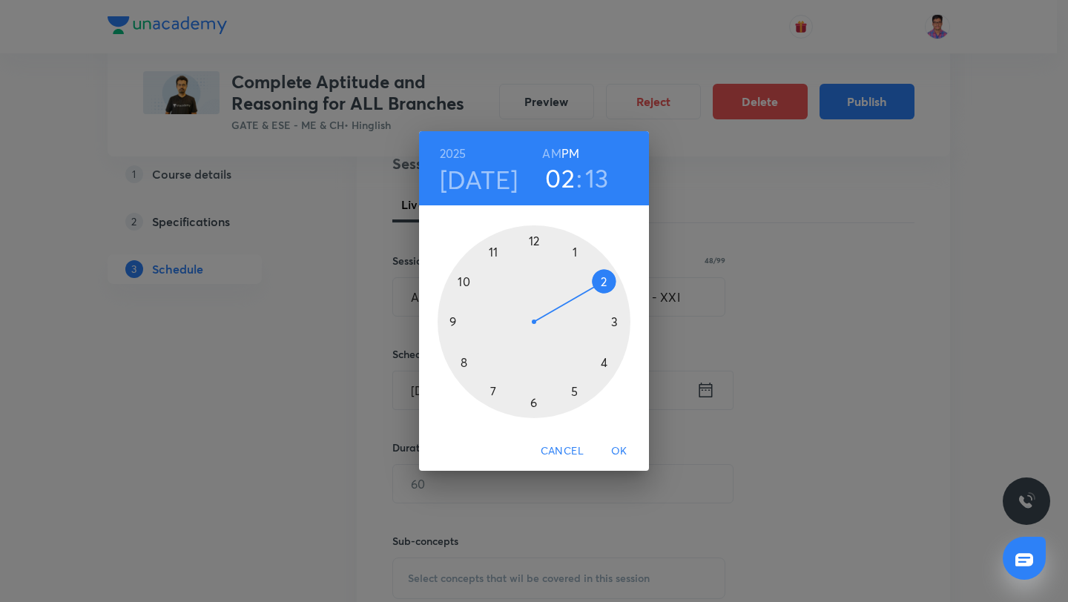
click at [602, 360] on div at bounding box center [534, 321] width 193 height 193
click at [531, 240] on div at bounding box center [534, 321] width 193 height 193
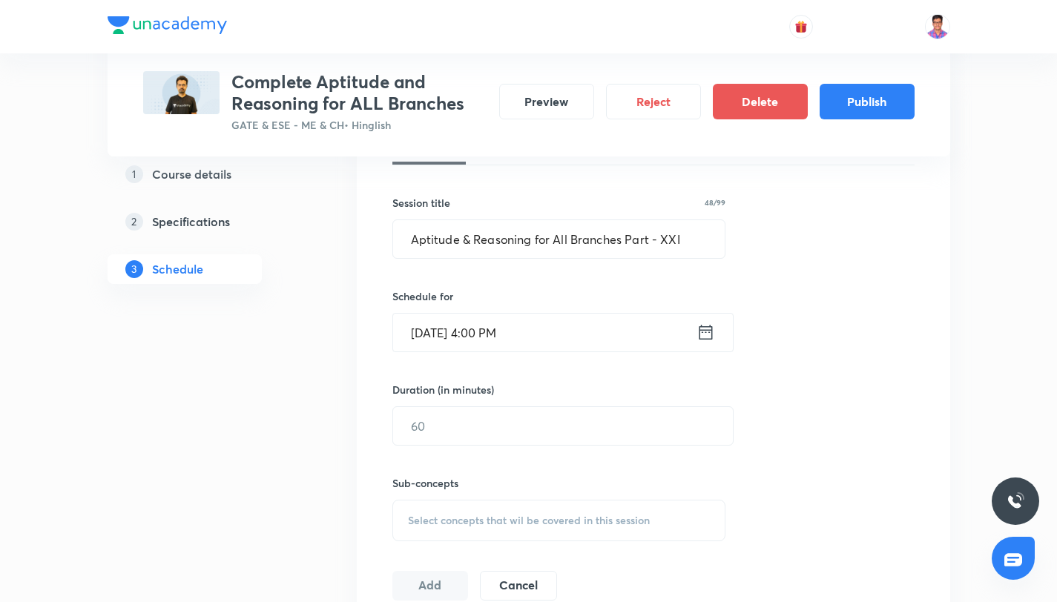
scroll to position [469, 0]
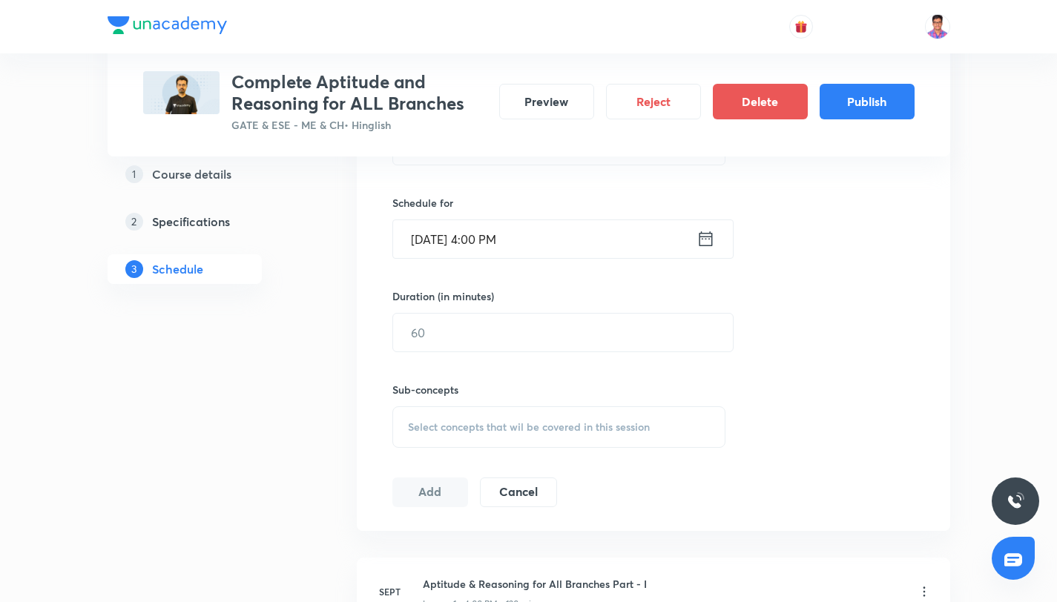
click at [434, 311] on div "Duration (in minutes) ​" at bounding box center [527, 321] width 271 height 64
click at [437, 326] on input "text" at bounding box center [563, 333] width 340 height 38
type input "120"
click at [449, 429] on span "Select concepts that wil be covered in this session" at bounding box center [529, 427] width 242 height 12
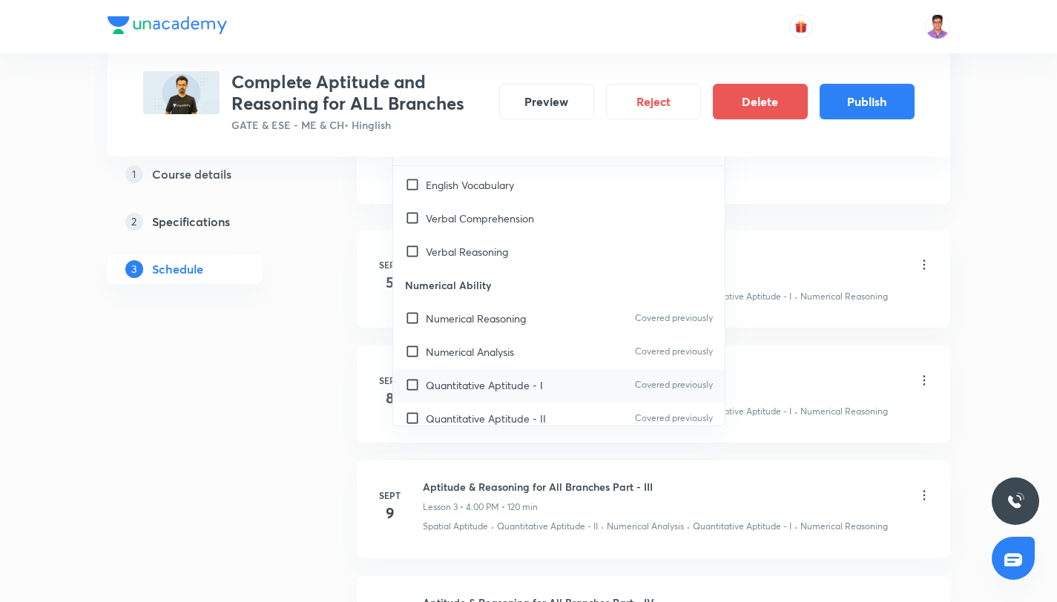
scroll to position [141, 0]
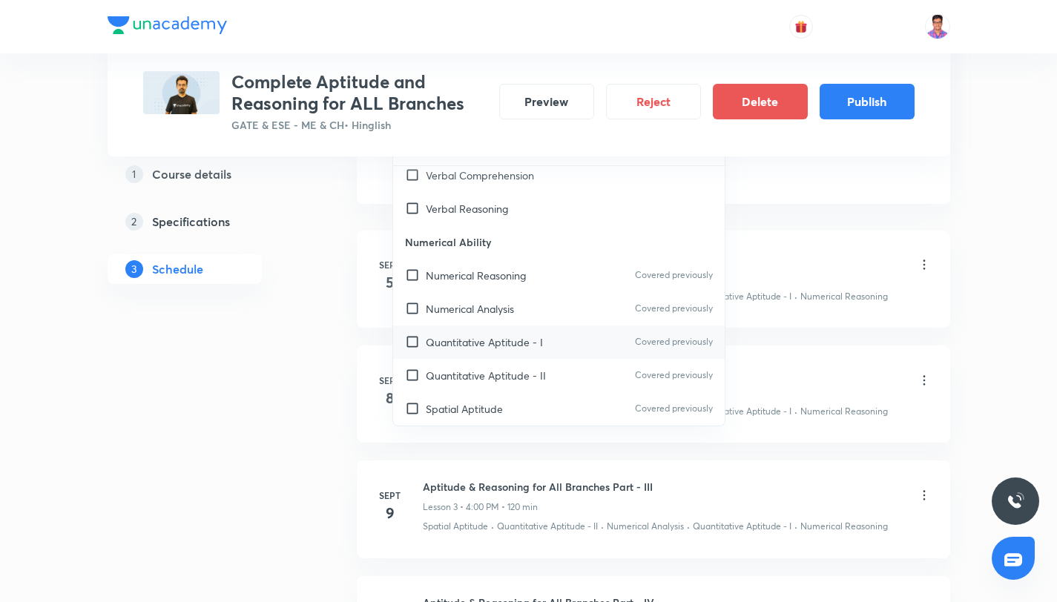
click at [502, 352] on div "Quantitative Aptitude - I Covered previously" at bounding box center [559, 342] width 332 height 33
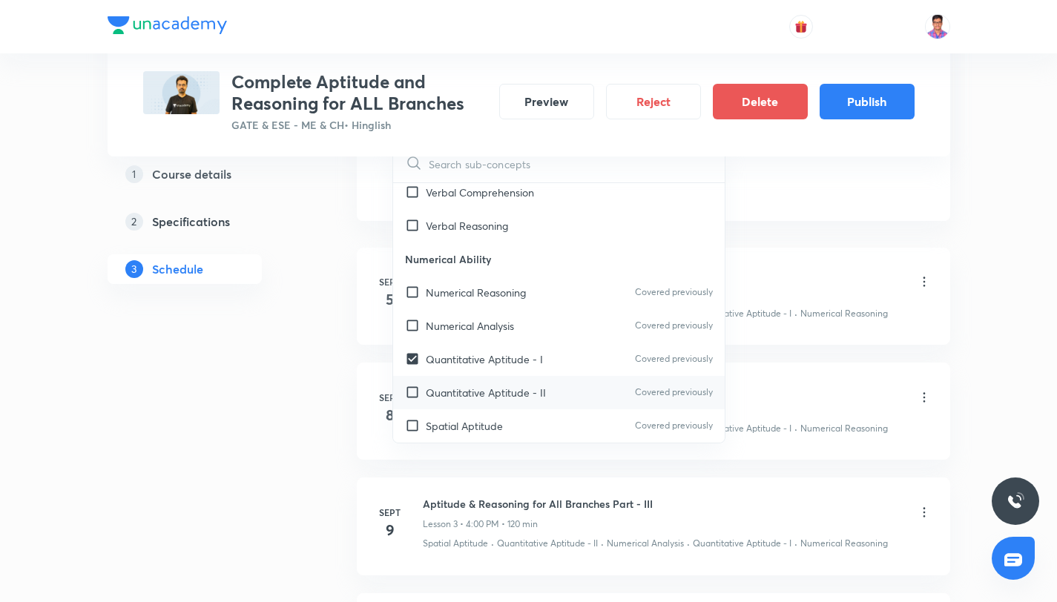
click at [512, 393] on p "Quantitative Aptitude - II" at bounding box center [486, 393] width 120 height 16
checkbox input "true"
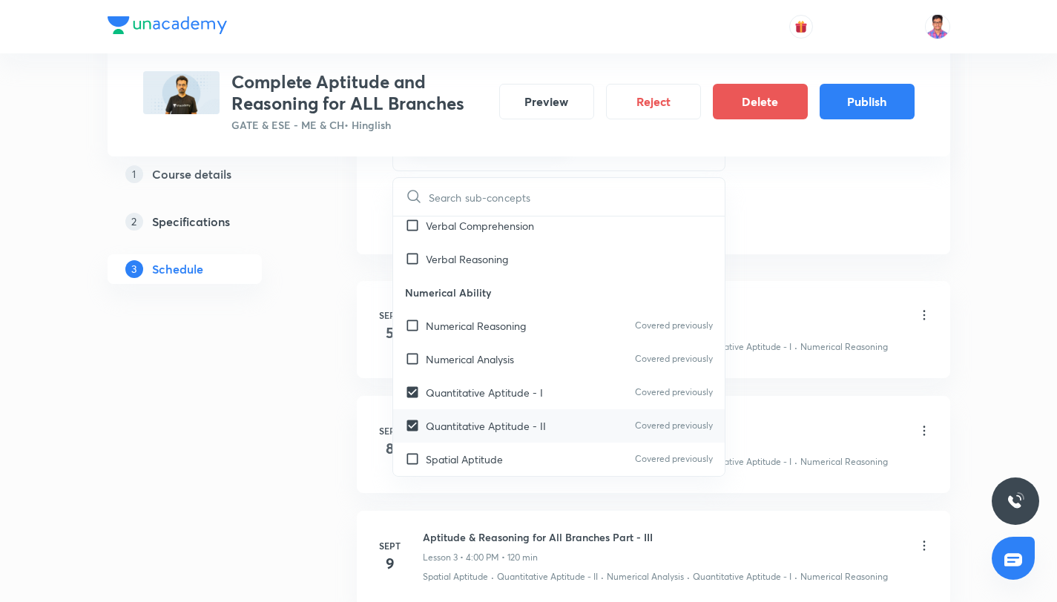
drag, startPoint x: 464, startPoint y: 450, endPoint x: 452, endPoint y: 450, distance: 12.6
click at [464, 450] on div "Spatial Aptitude Covered previously" at bounding box center [559, 459] width 332 height 33
checkbox input "true"
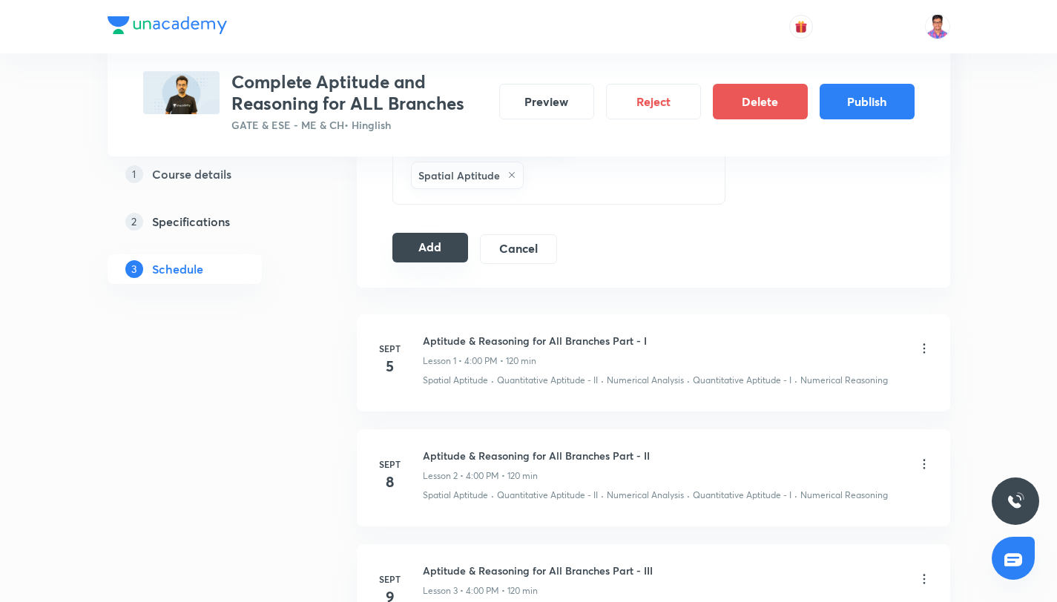
click at [440, 240] on button "Add" at bounding box center [430, 248] width 76 height 30
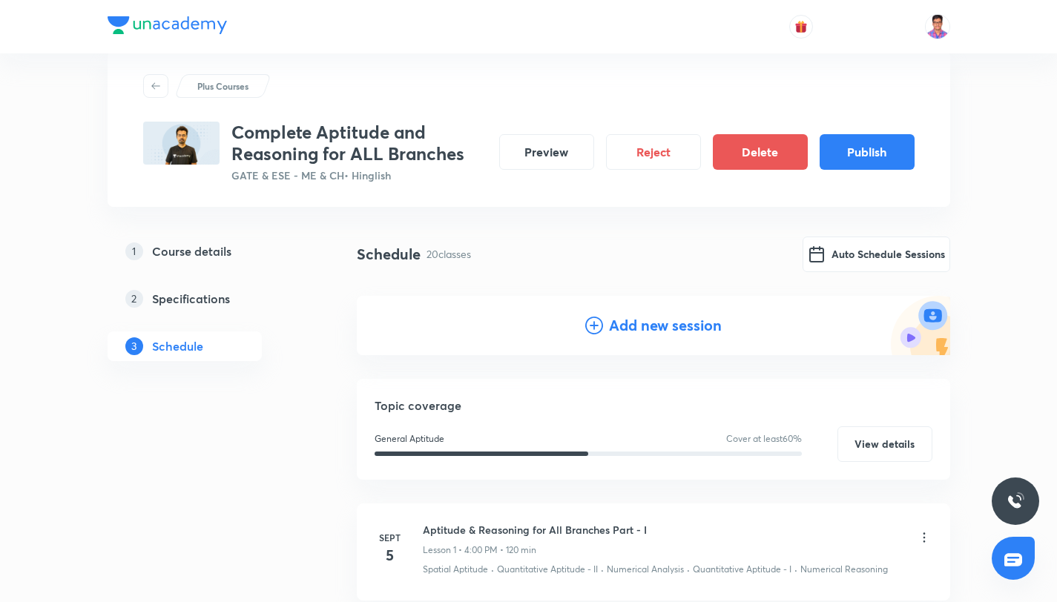
scroll to position [0, 0]
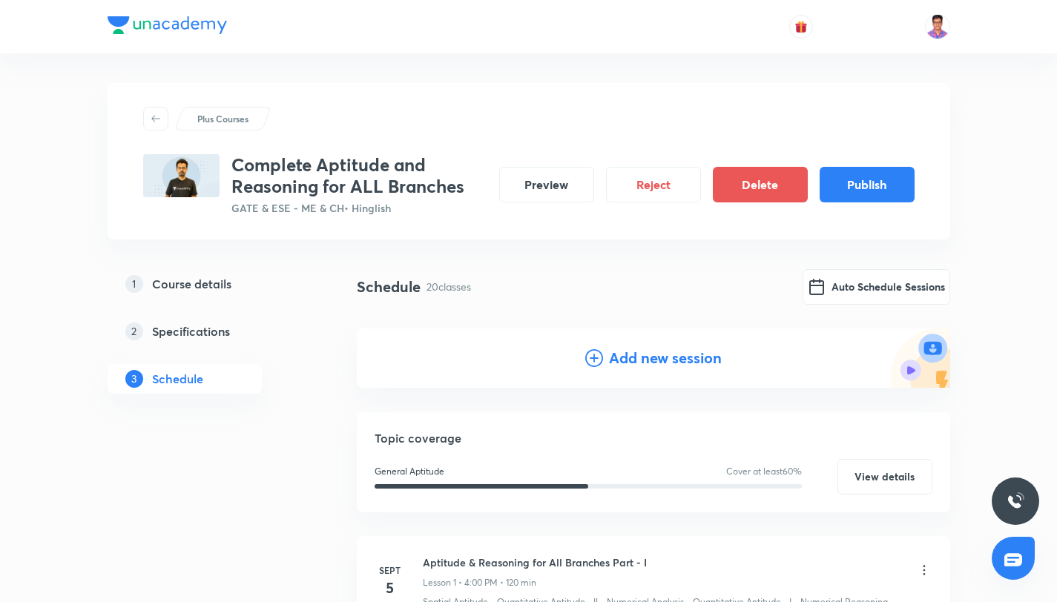
click at [583, 353] on div "Add new session" at bounding box center [653, 358] width 593 height 59
click at [587, 355] on icon at bounding box center [594, 358] width 18 height 18
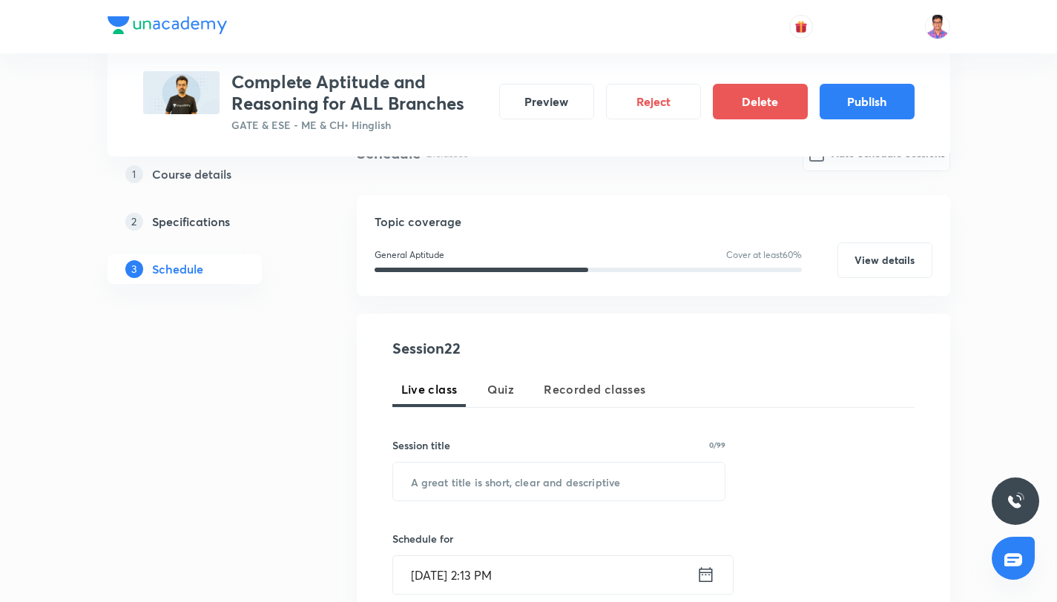
scroll to position [145, 0]
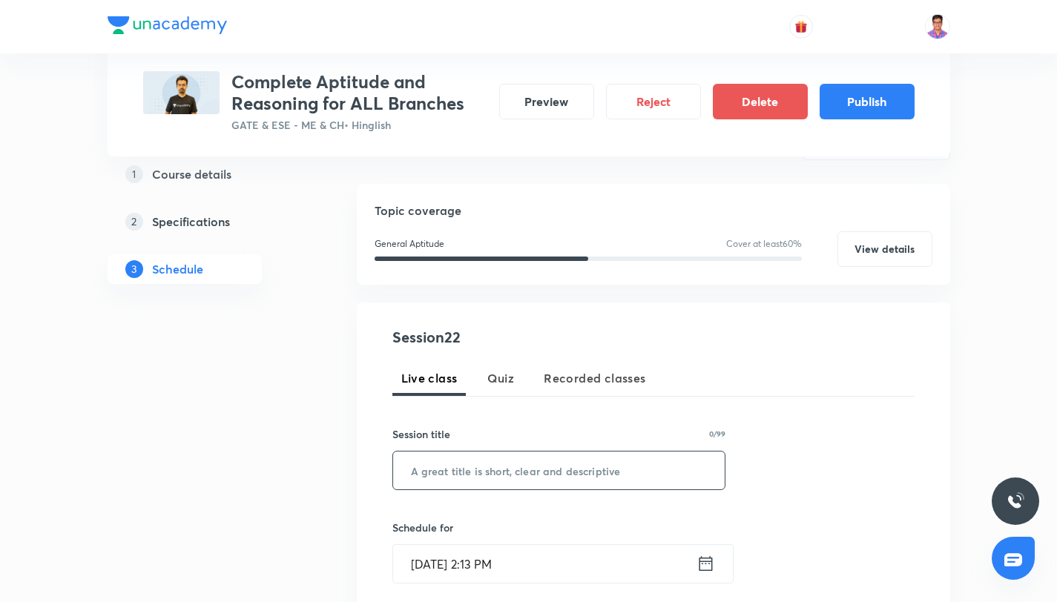
click at [470, 461] on input "text" at bounding box center [559, 471] width 332 height 38
paste input "Aptitude & Reasoning for All Branches Part - XX"
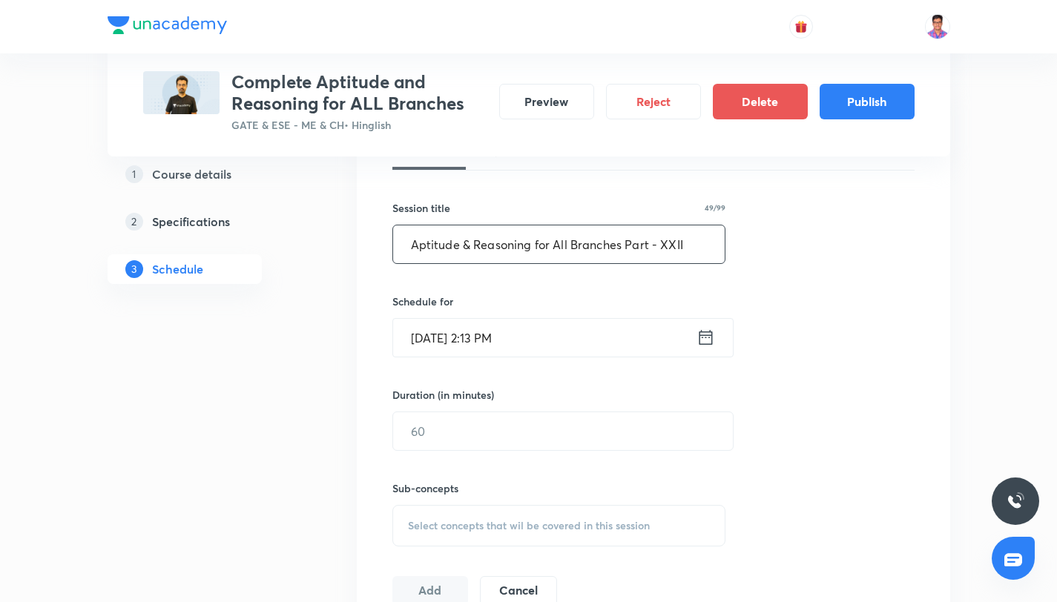
scroll to position [452, 0]
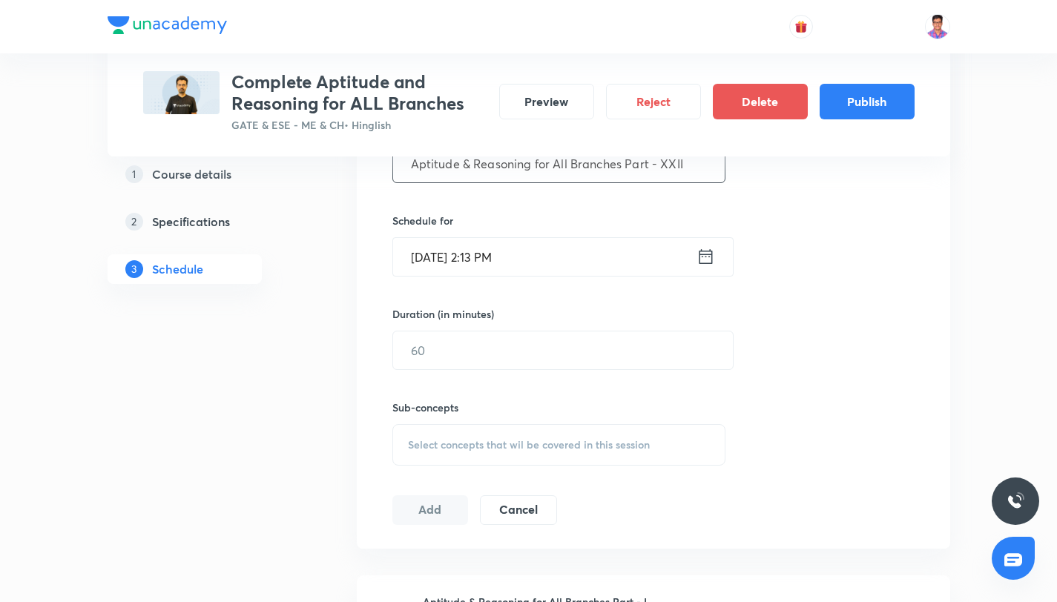
type input "Aptitude & Reasoning for All Branches Part - XXII"
click at [464, 258] on input "Sept 4, 2025, 2:13 PM" at bounding box center [544, 257] width 303 height 38
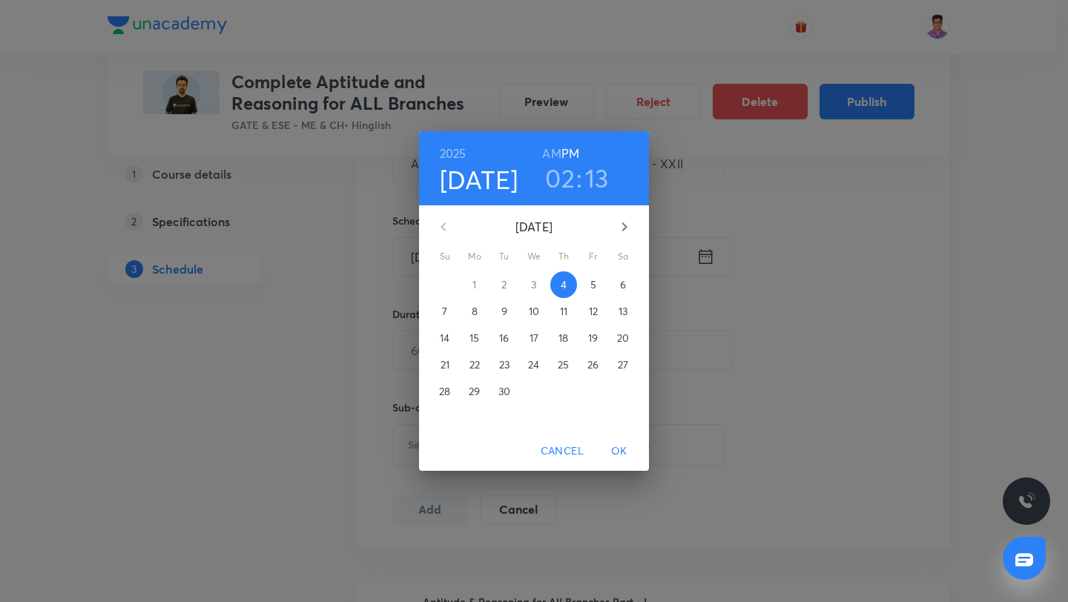
click at [613, 228] on button "button" at bounding box center [625, 227] width 36 height 36
click at [584, 315] on span "10" at bounding box center [593, 311] width 27 height 15
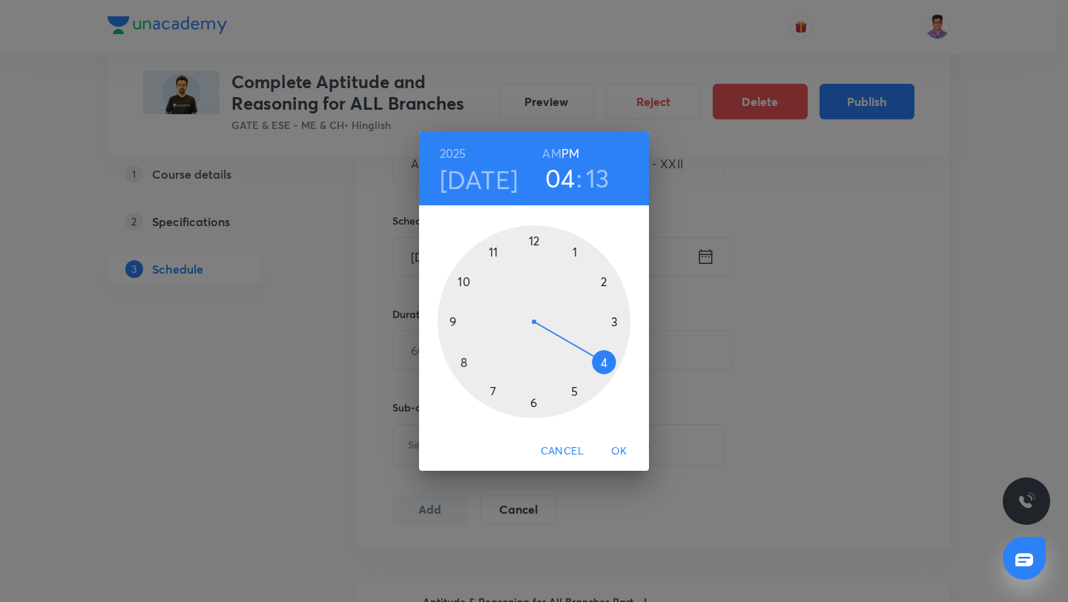
drag, startPoint x: 606, startPoint y: 360, endPoint x: 581, endPoint y: 361, distance: 25.2
click at [604, 361] on div at bounding box center [534, 321] width 193 height 193
click at [534, 237] on div at bounding box center [534, 321] width 193 height 193
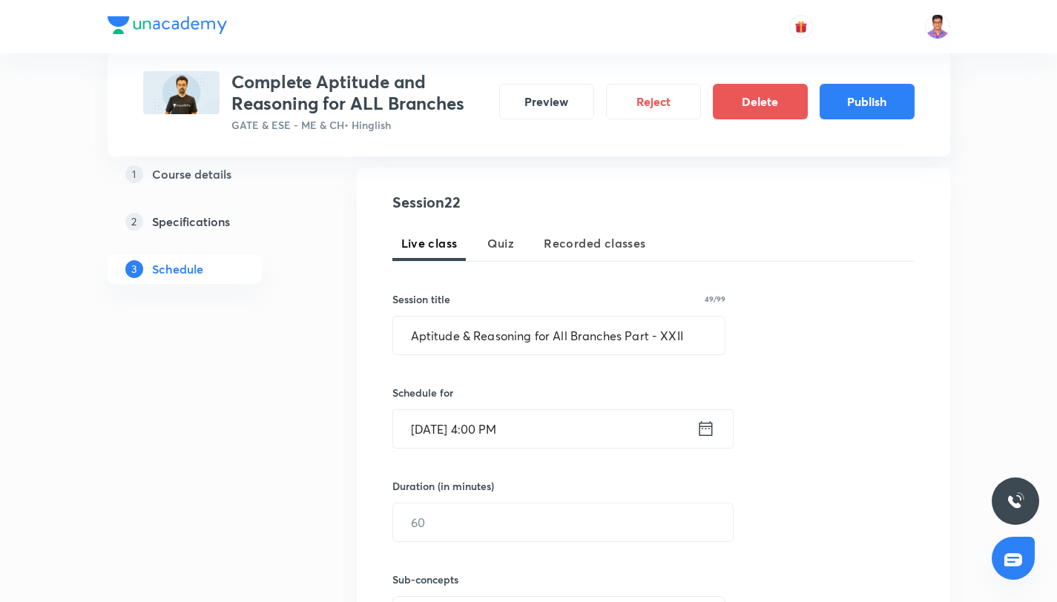
scroll to position [321, 0]
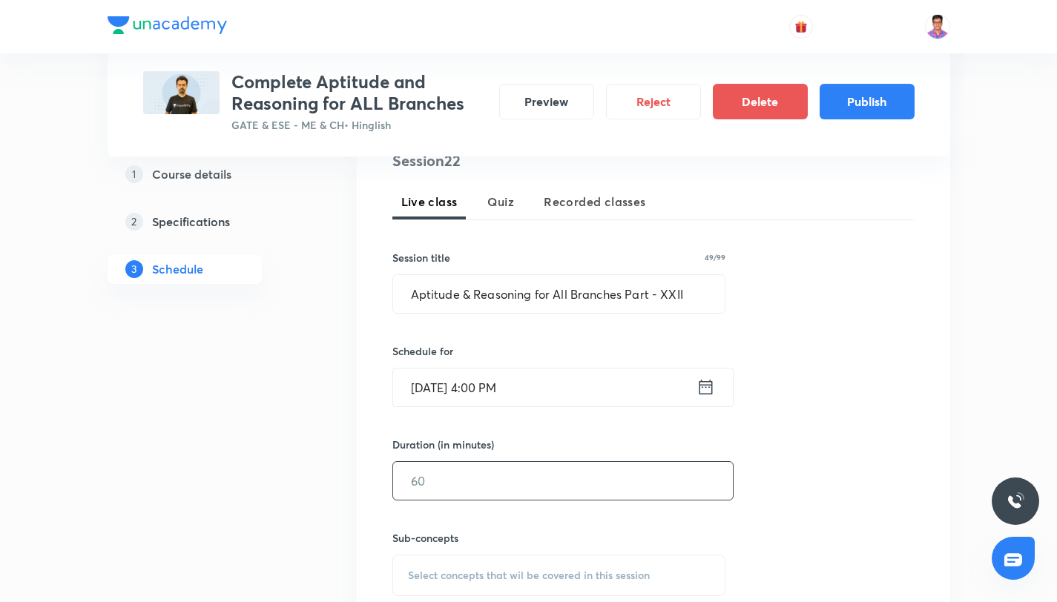
click at [472, 484] on input "text" at bounding box center [563, 481] width 340 height 38
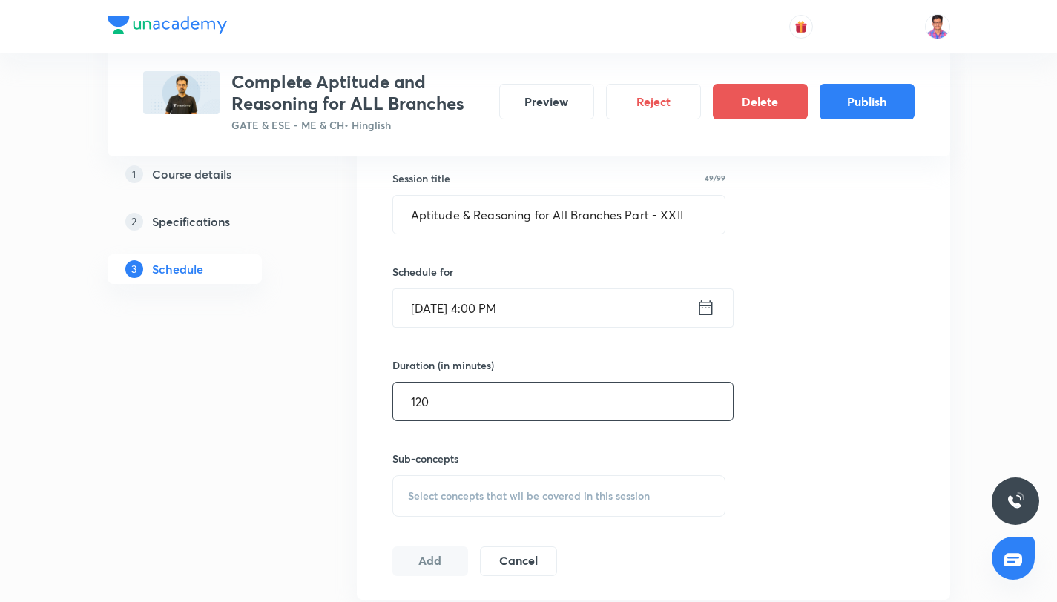
scroll to position [458, 0]
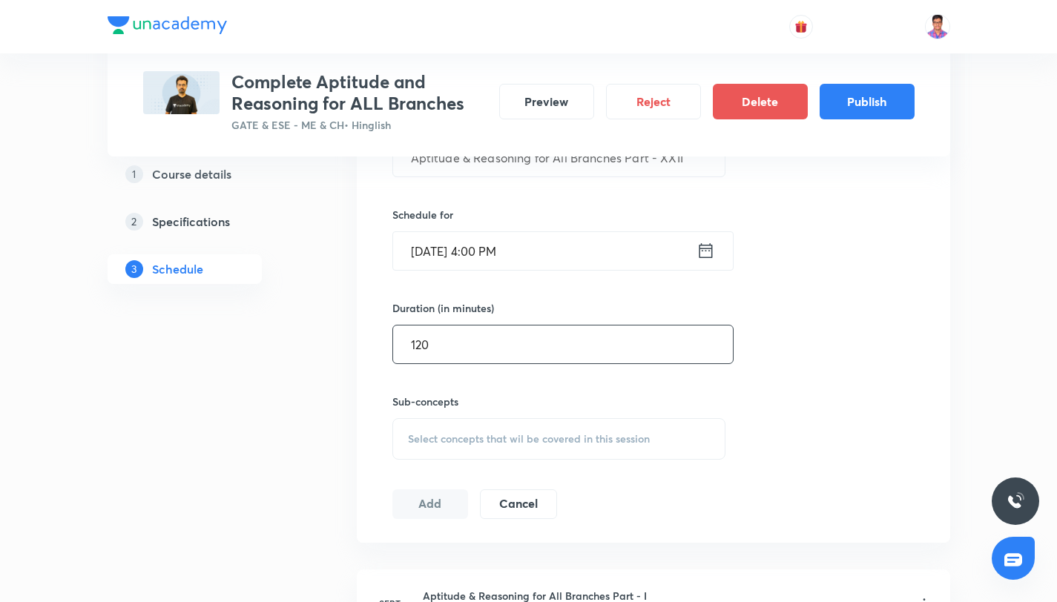
type input "120"
click at [445, 441] on span "Select concepts that wil be covered in this session" at bounding box center [529, 439] width 242 height 12
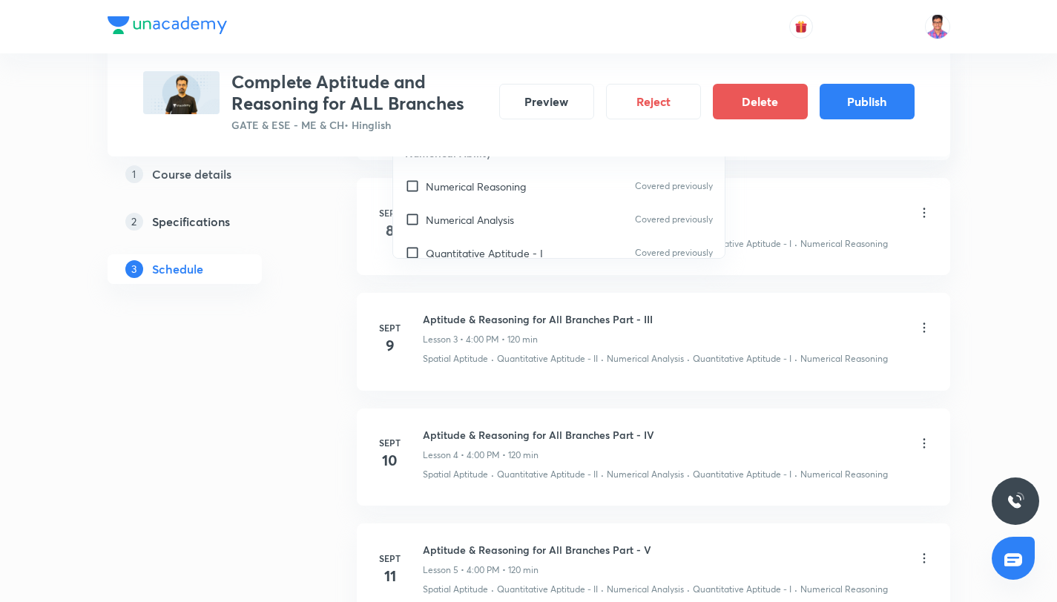
scroll to position [136, 0]
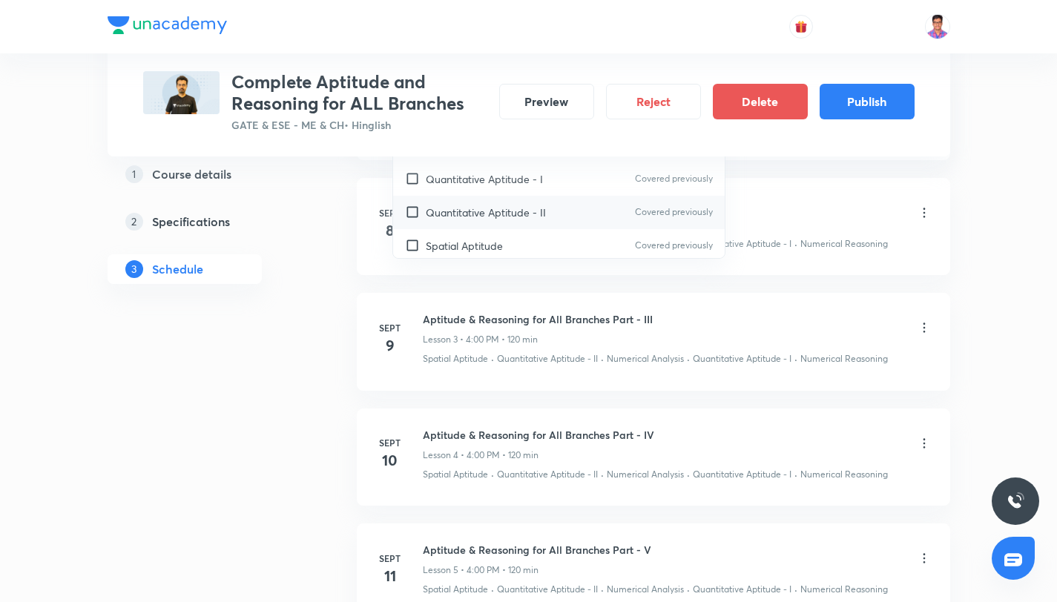
click at [498, 227] on div "Quantitative Aptitude - II Covered previously" at bounding box center [559, 212] width 332 height 33
checkbox input "true"
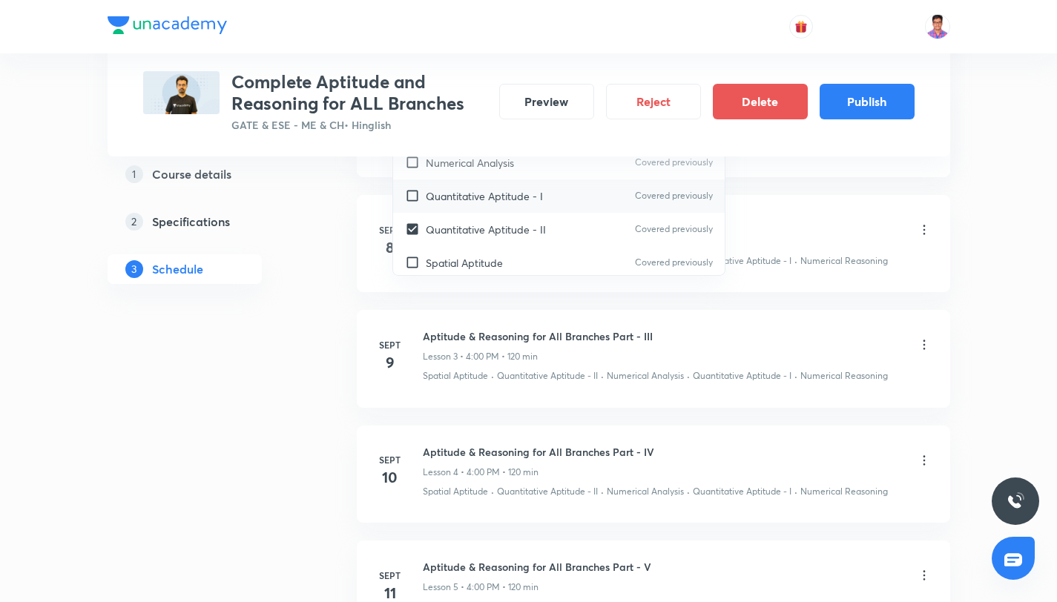
click at [502, 203] on p "Quantitative Aptitude - I" at bounding box center [484, 196] width 117 height 16
checkbox input "true"
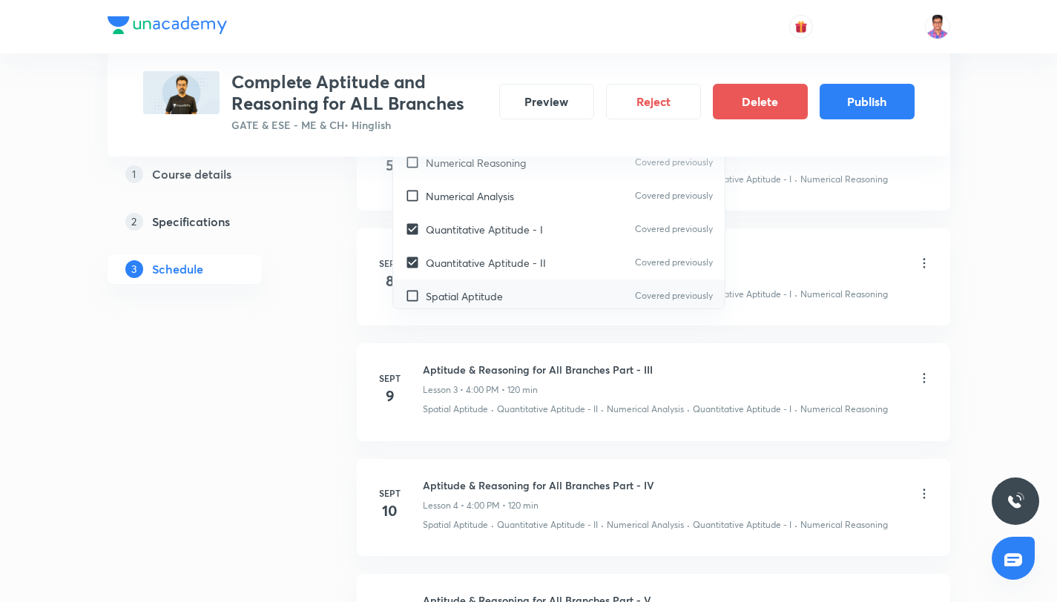
click at [518, 295] on div "Spatial Aptitude Covered previously" at bounding box center [559, 296] width 332 height 33
checkbox input "true"
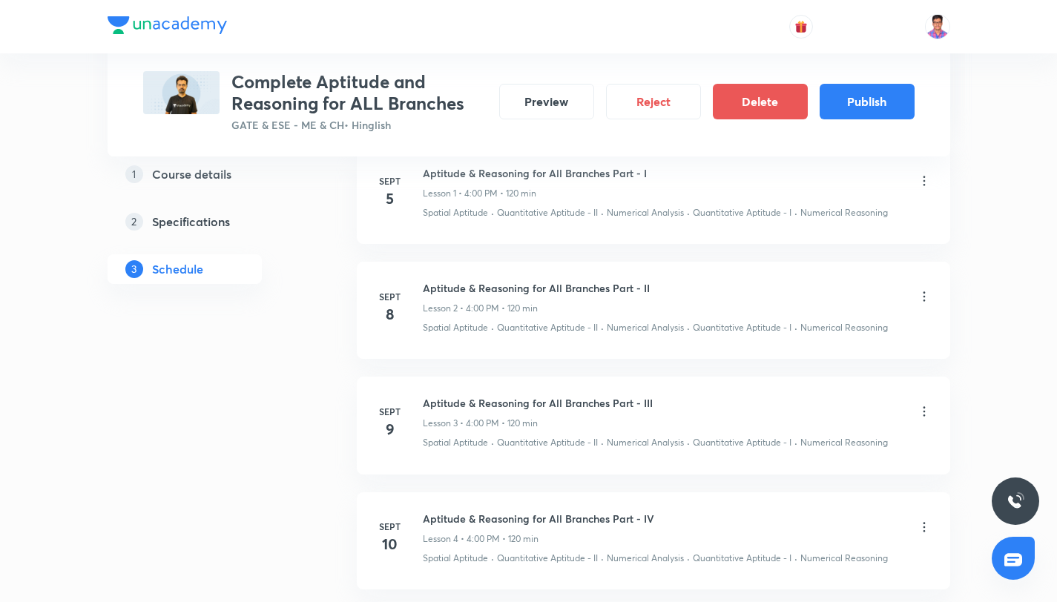
scroll to position [659, 0]
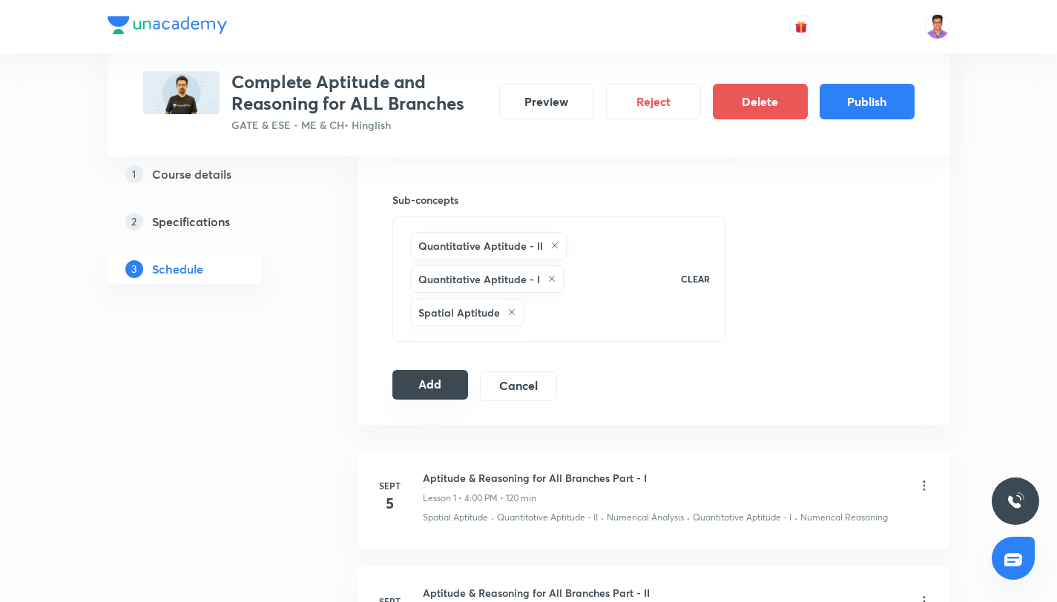
click at [447, 385] on button "Add" at bounding box center [430, 385] width 76 height 30
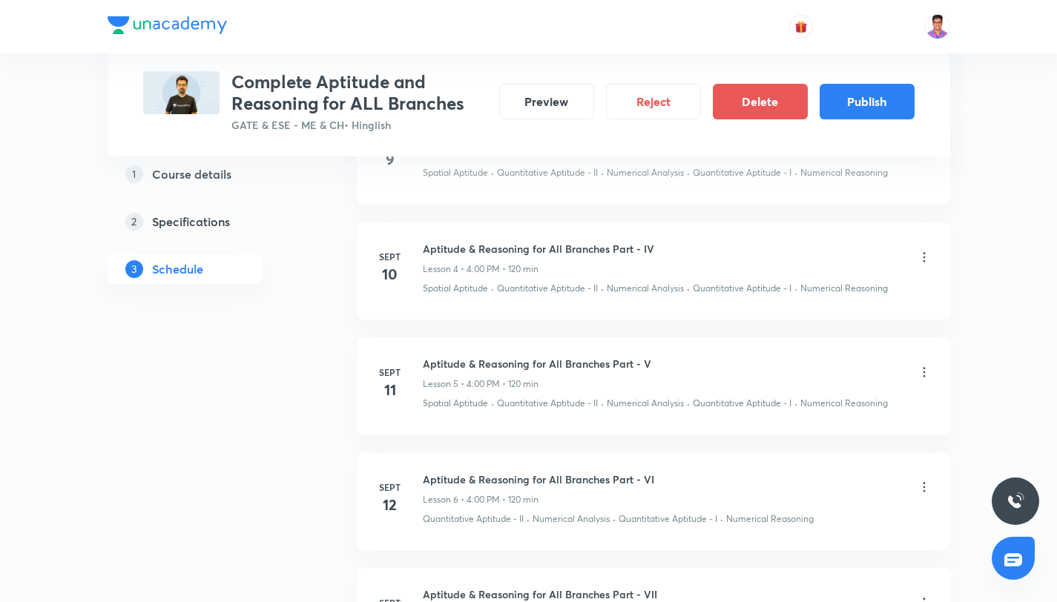
scroll to position [0, 0]
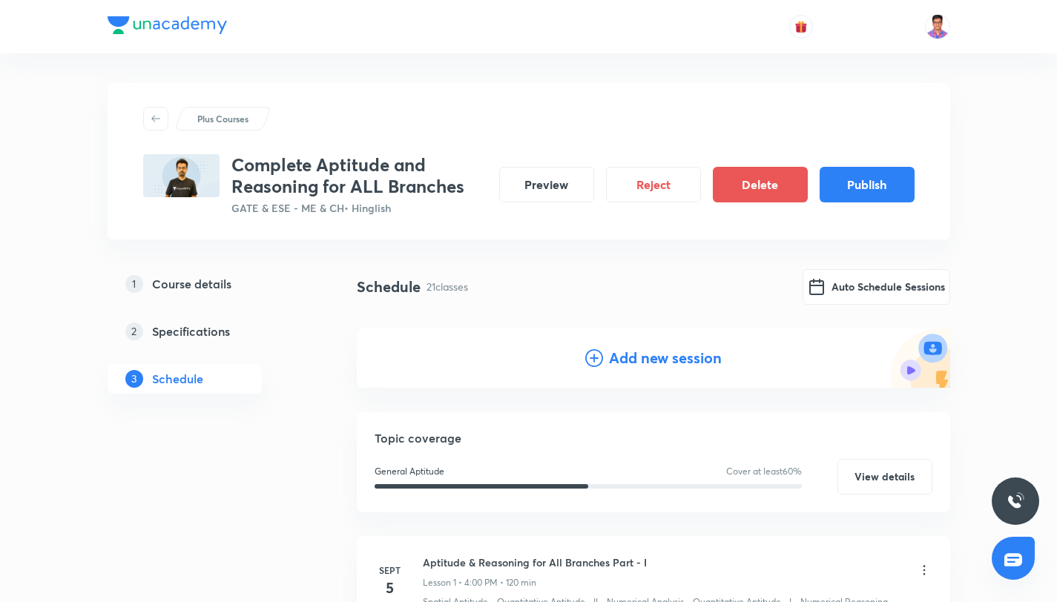
click at [601, 355] on icon at bounding box center [594, 358] width 18 height 18
click at [601, 429] on h5 "Topic coverage" at bounding box center [654, 438] width 558 height 18
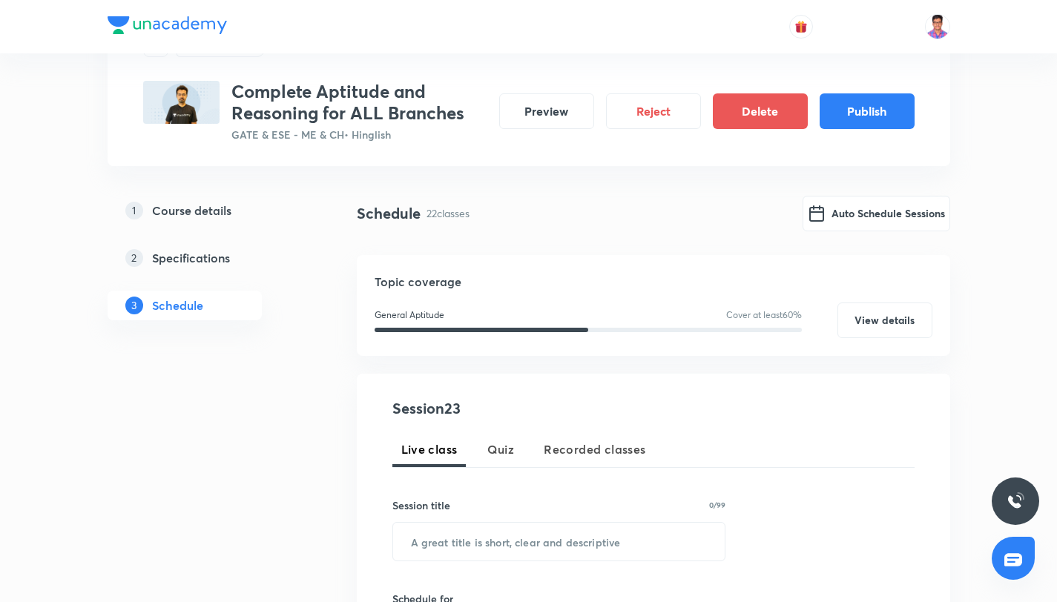
scroll to position [136, 0]
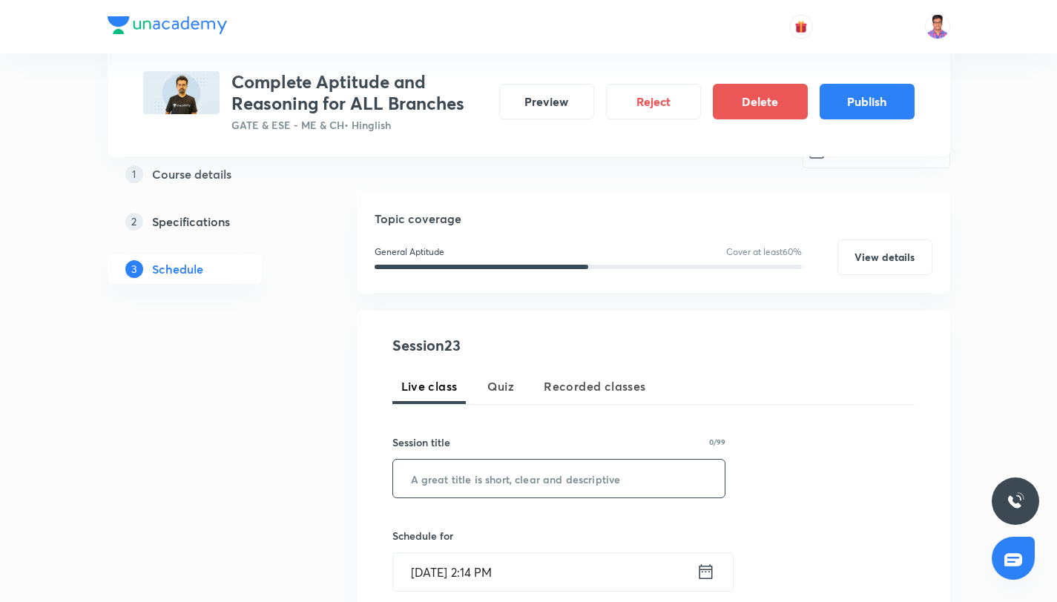
click at [486, 469] on input "text" at bounding box center [559, 479] width 332 height 38
paste input "Aptitude & Reasoning for All Branches Part - XX"
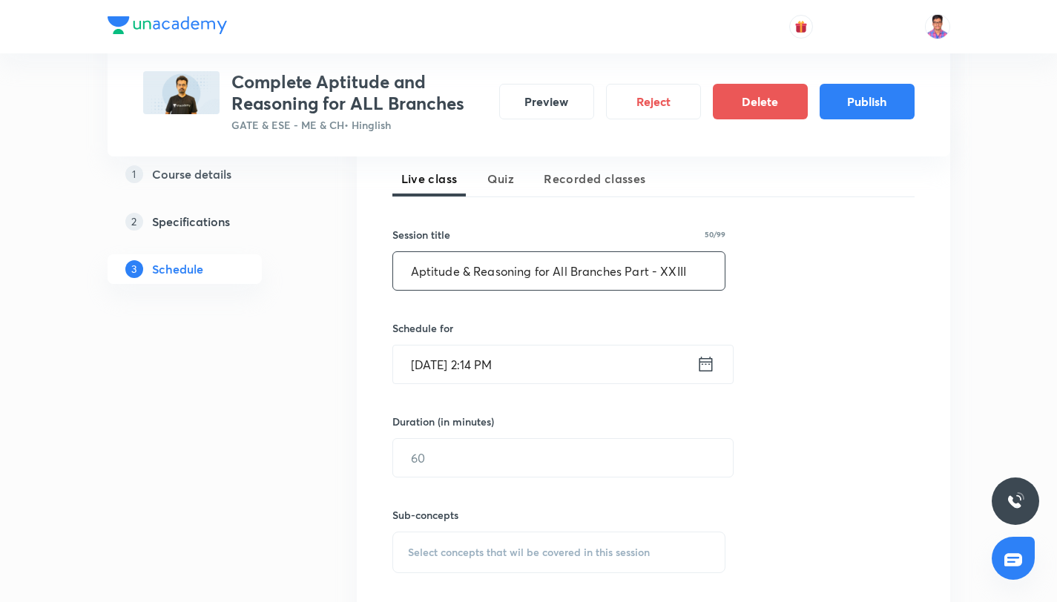
scroll to position [363, 0]
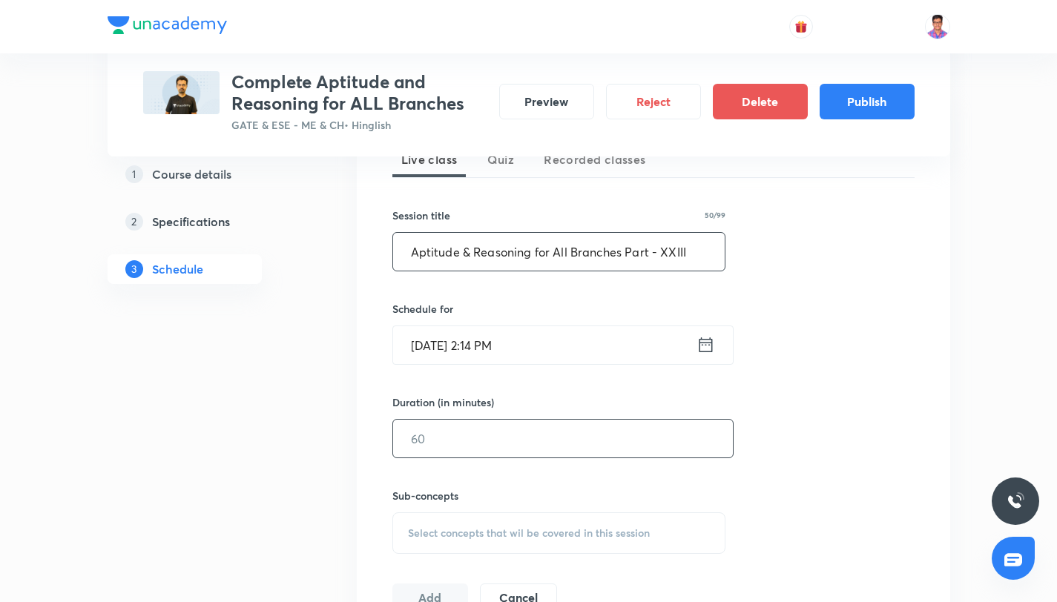
type input "Aptitude & Reasoning for All Branches Part - XXIII"
click at [455, 439] on input "text" at bounding box center [563, 439] width 340 height 38
type input "120"
click at [507, 340] on input "Sept 4, 2025, 2:14 PM" at bounding box center [544, 345] width 303 height 38
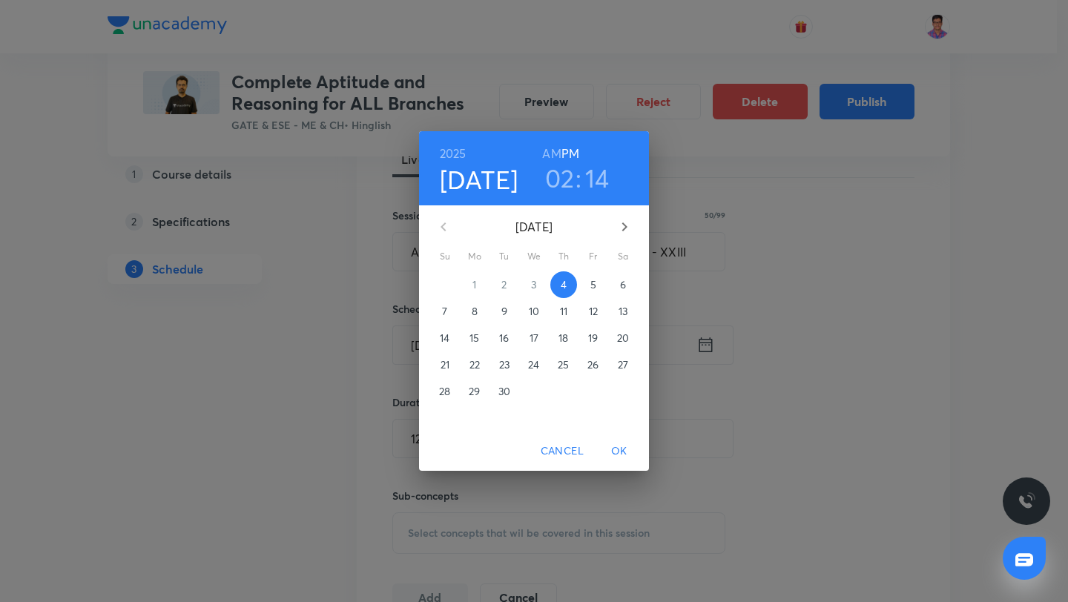
click at [612, 232] on button "button" at bounding box center [625, 227] width 36 height 36
click at [480, 340] on span "13" at bounding box center [474, 338] width 27 height 15
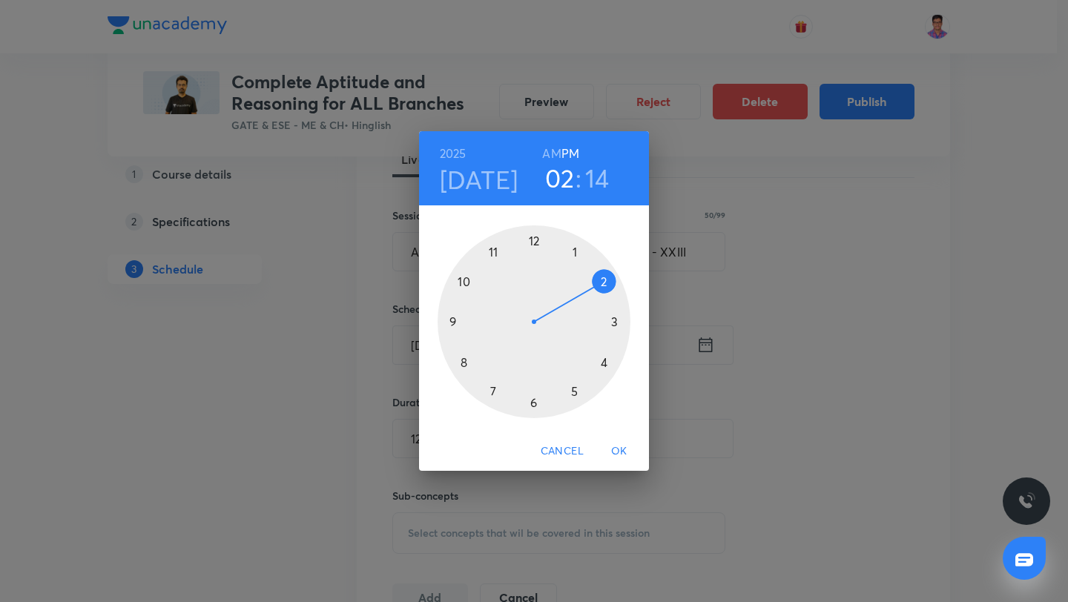
click at [603, 360] on div at bounding box center [534, 321] width 193 height 193
click at [535, 240] on div at bounding box center [534, 321] width 193 height 193
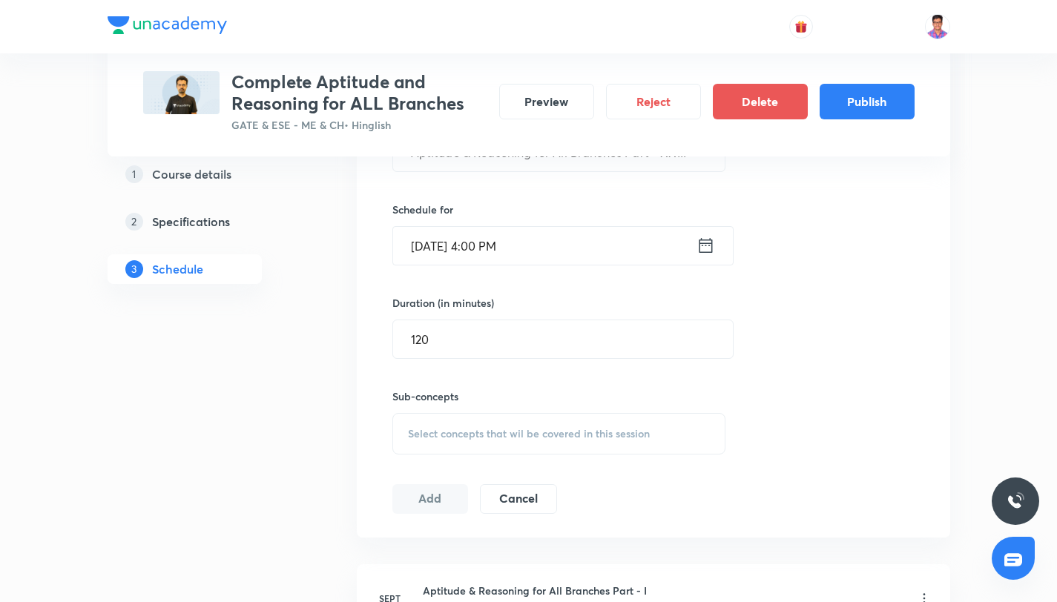
scroll to position [494, 0]
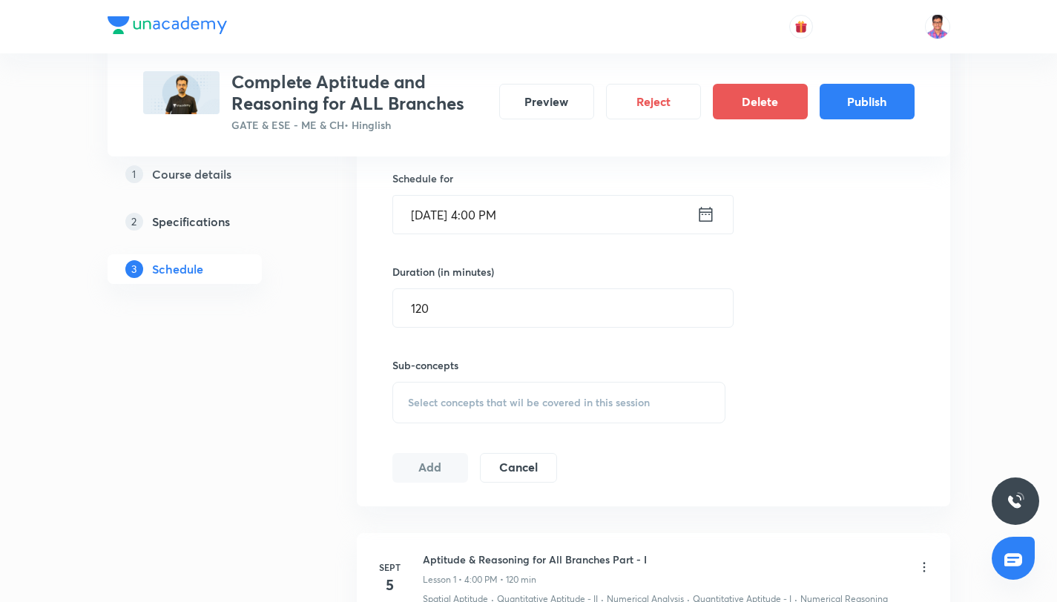
click at [461, 389] on div "Select concepts that wil be covered in this session" at bounding box center [559, 403] width 334 height 42
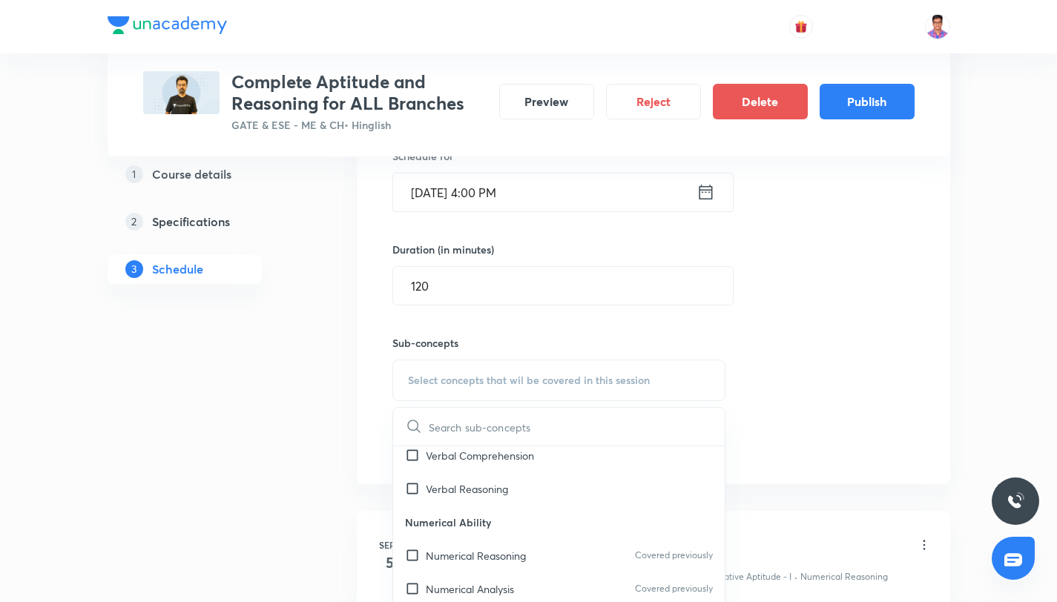
scroll to position [619, 0]
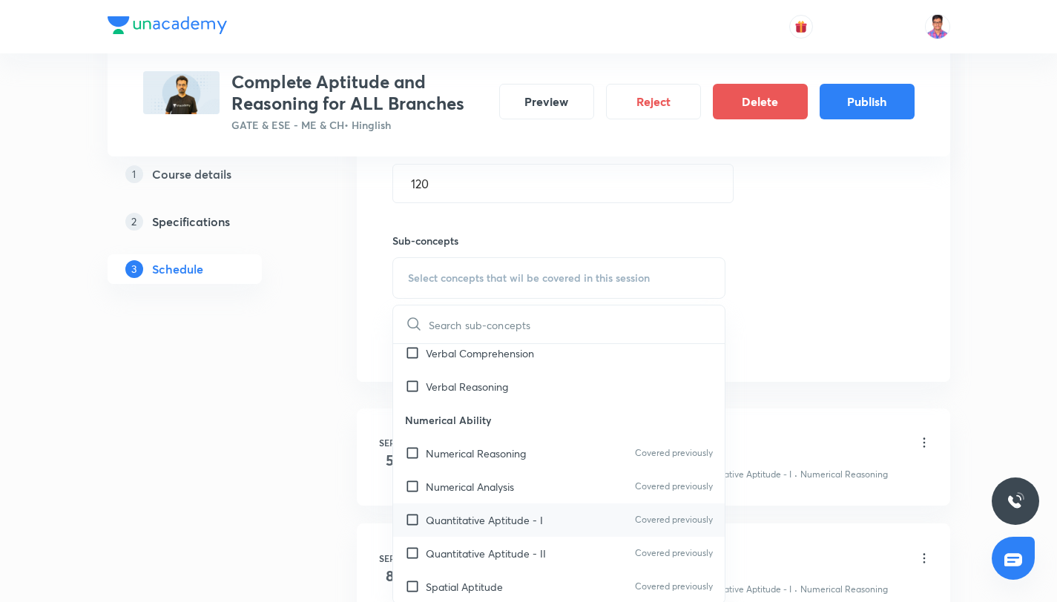
click at [521, 512] on p "Quantitative Aptitude - I" at bounding box center [484, 520] width 117 height 16
checkbox input "true"
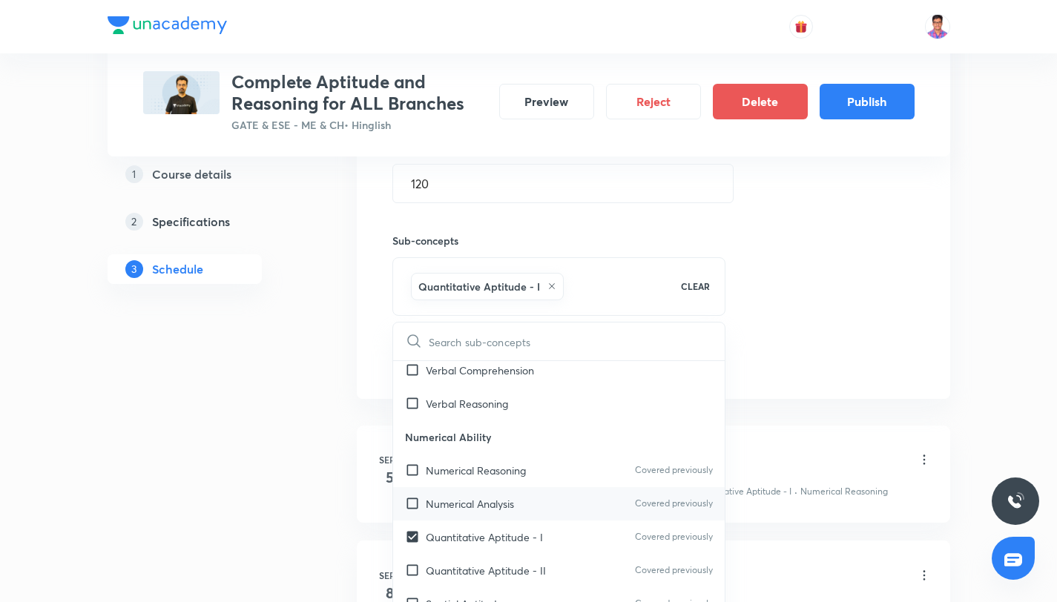
click at [522, 509] on div "Numerical Analysis Covered previously" at bounding box center [559, 503] width 332 height 33
checkbox input "true"
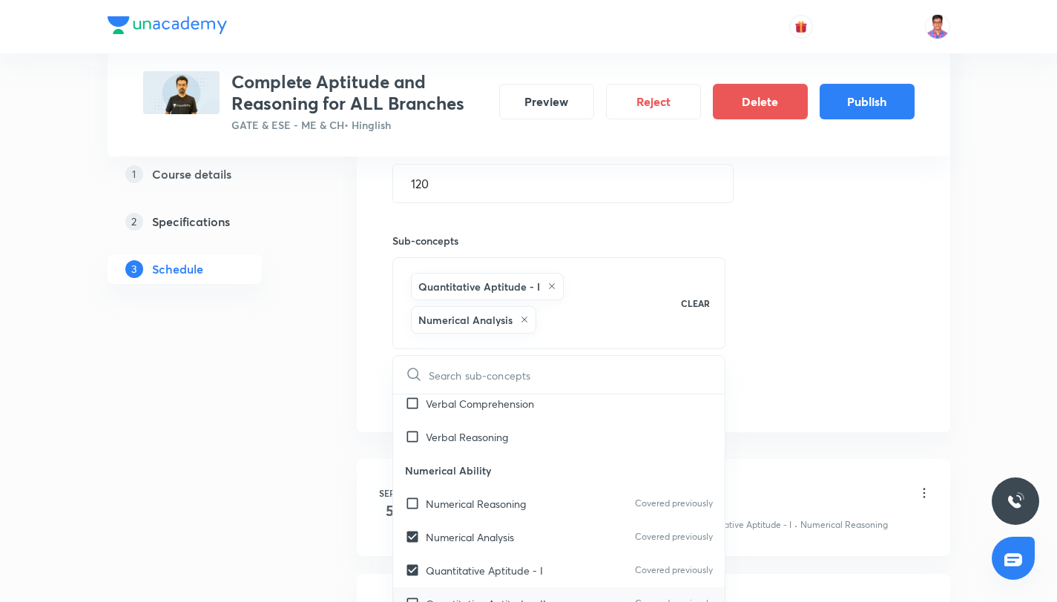
click at [556, 596] on div "Quantitative Aptitude - II Covered previously" at bounding box center [559, 603] width 332 height 33
checkbox input "true"
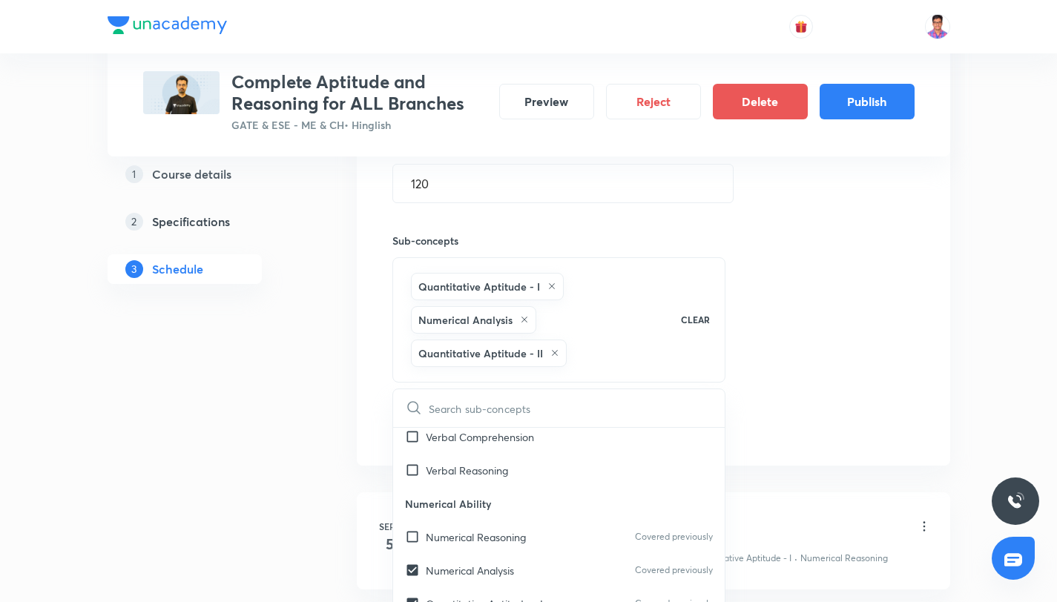
click at [826, 337] on div "Session 23 Live class Quiz Recorded classes Session title 50/99 Aptitude & Reas…" at bounding box center [653, 147] width 522 height 590
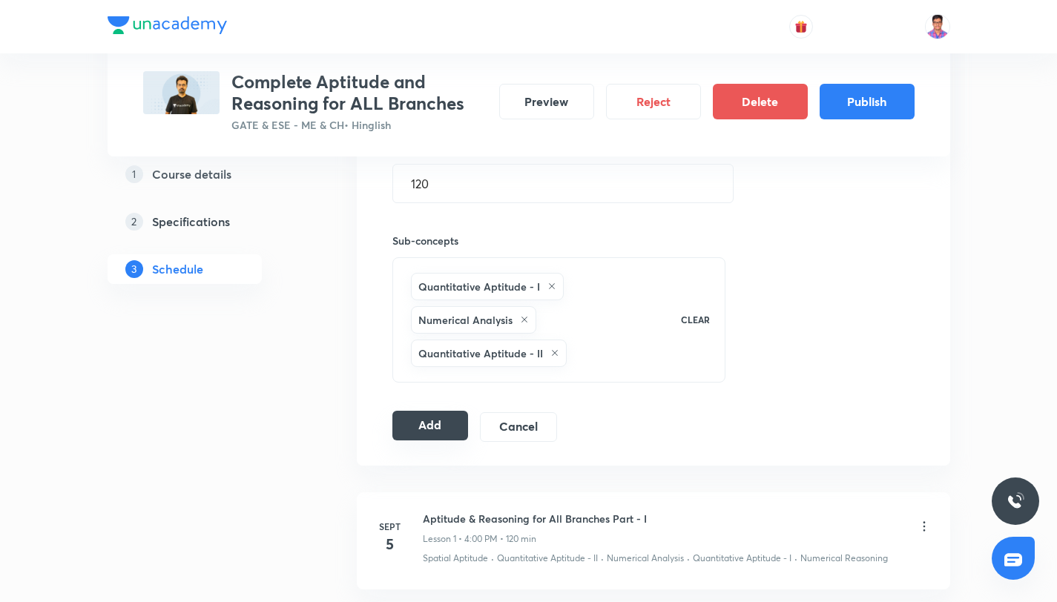
click at [447, 424] on button "Add" at bounding box center [430, 426] width 76 height 30
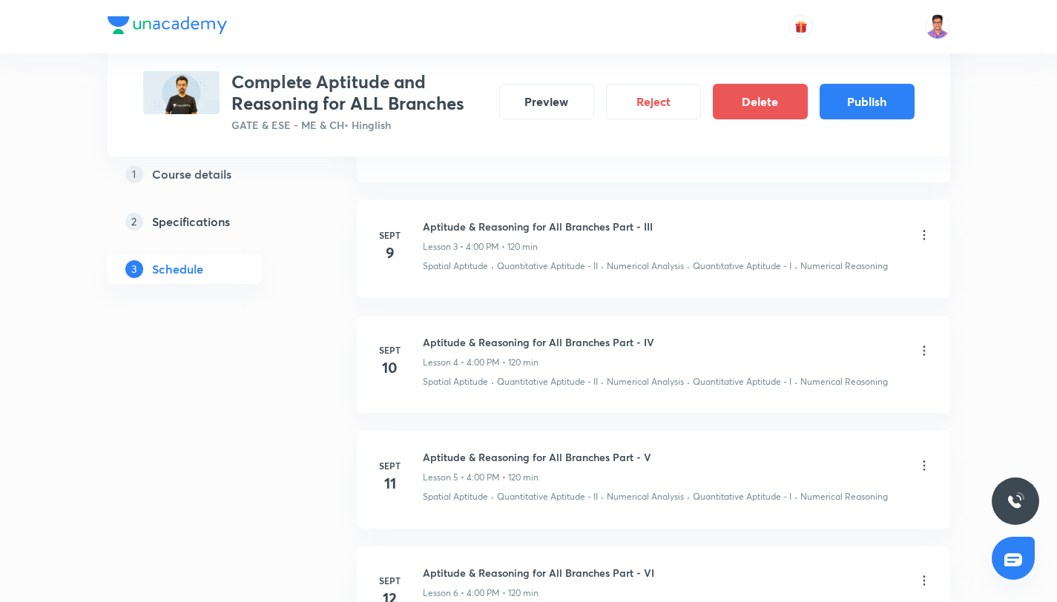
scroll to position [0, 0]
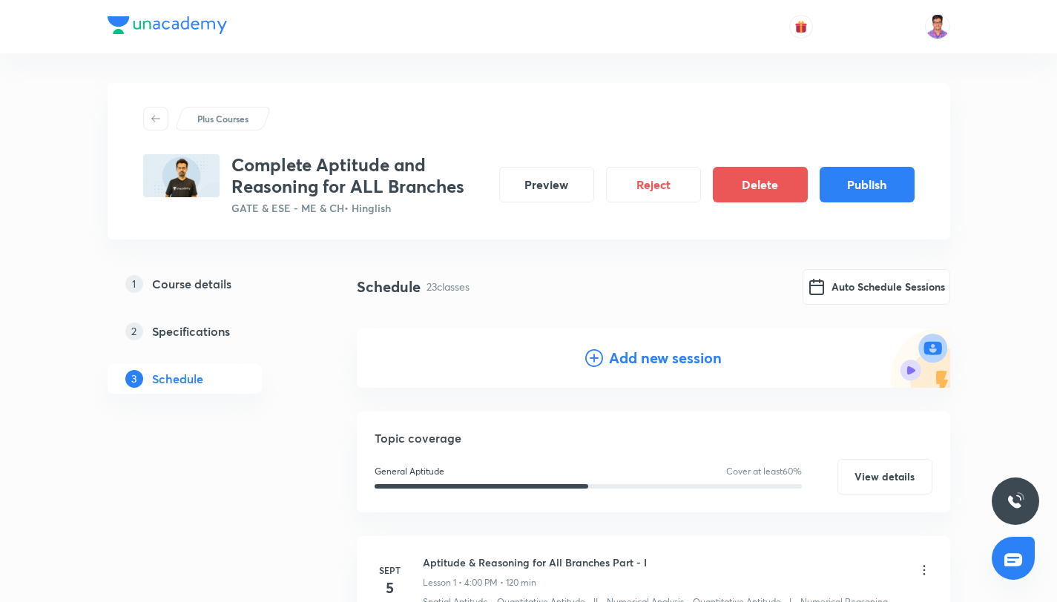
click at [601, 357] on icon at bounding box center [594, 358] width 18 height 18
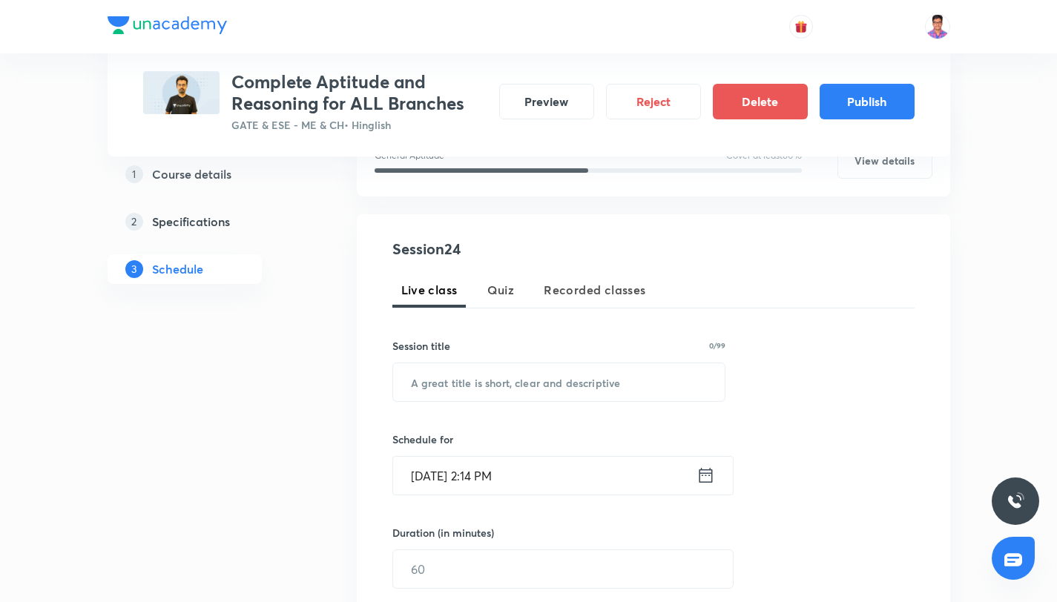
scroll to position [318, 0]
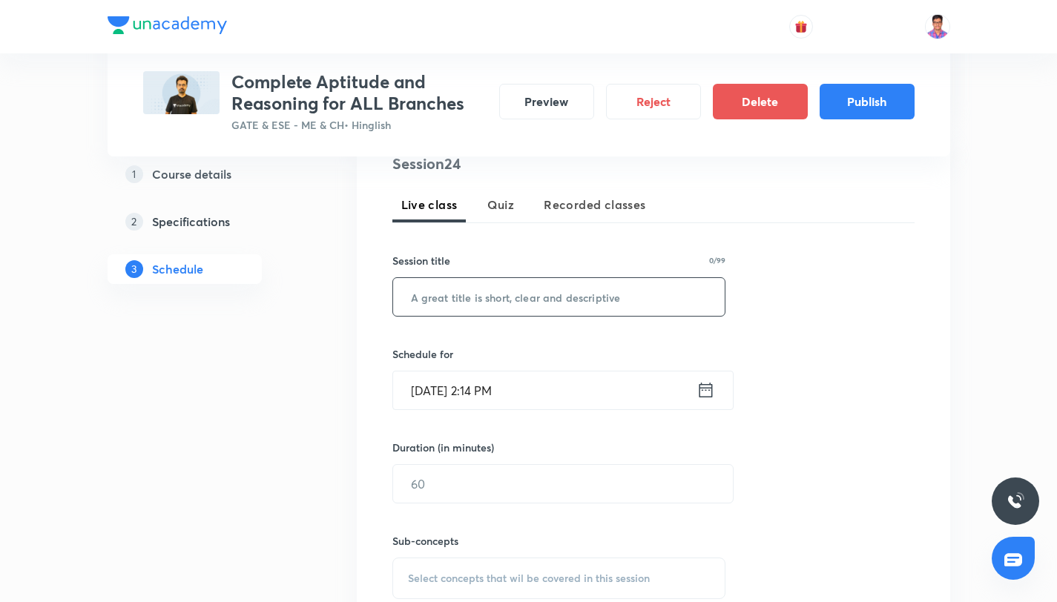
click at [468, 312] on input "text" at bounding box center [559, 297] width 332 height 38
paste input "Aptitude & Reasoning for All Branches Part - XX"
type input "Aptitude & Reasoning for All Branches Part - XXIV"
click at [484, 393] on input "Sept 4, 2025, 2:14 PM" at bounding box center [544, 391] width 303 height 38
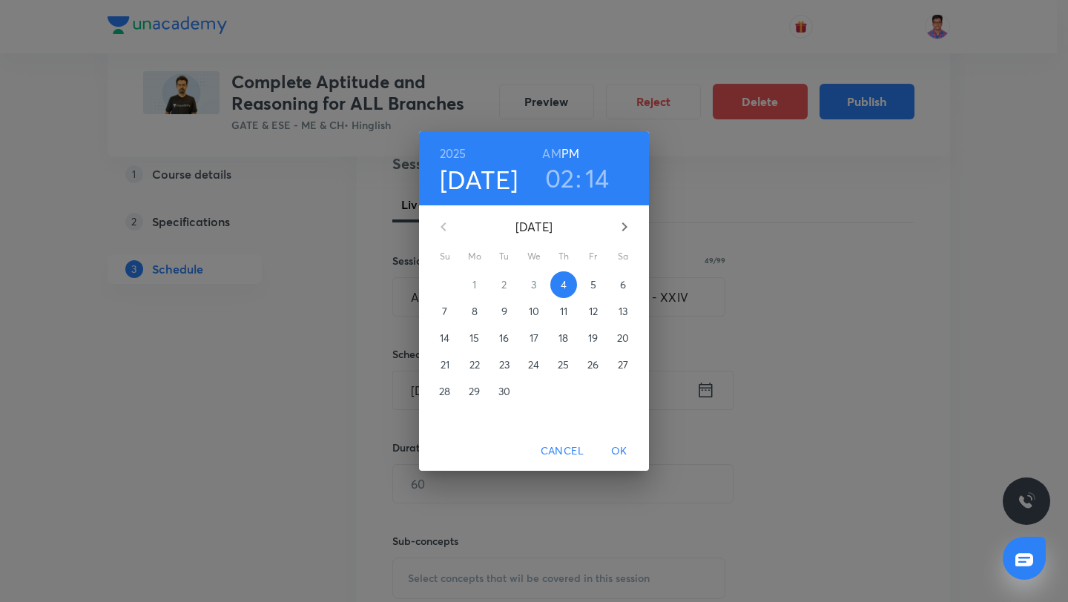
click at [627, 228] on icon "button" at bounding box center [625, 227] width 18 height 18
click at [504, 340] on p "14" at bounding box center [504, 338] width 10 height 15
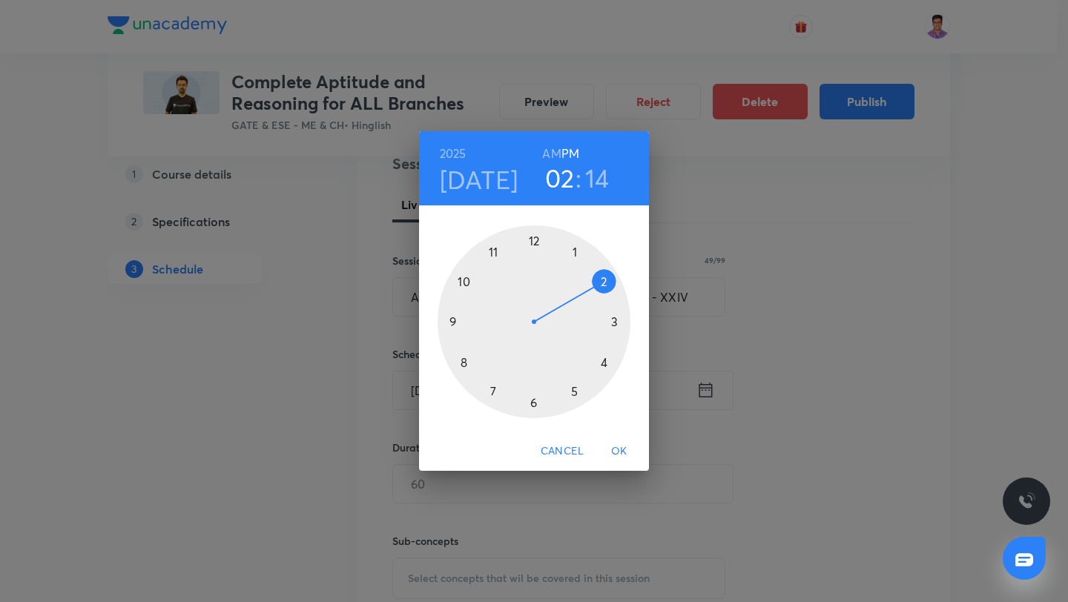
click at [603, 363] on div at bounding box center [534, 321] width 193 height 193
click at [538, 245] on div at bounding box center [534, 321] width 193 height 193
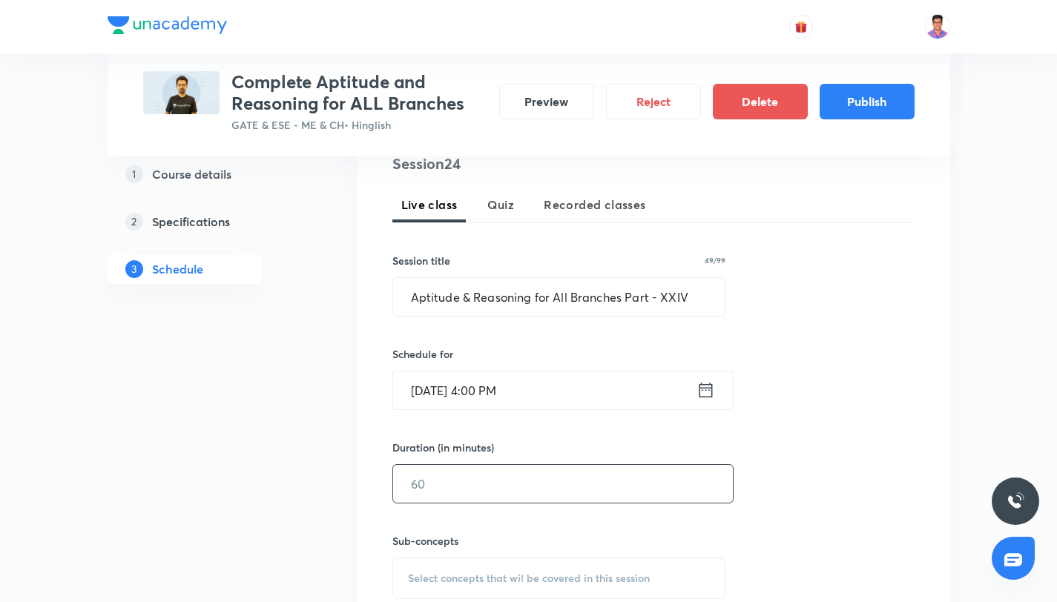
click at [440, 476] on input "text" at bounding box center [563, 484] width 340 height 38
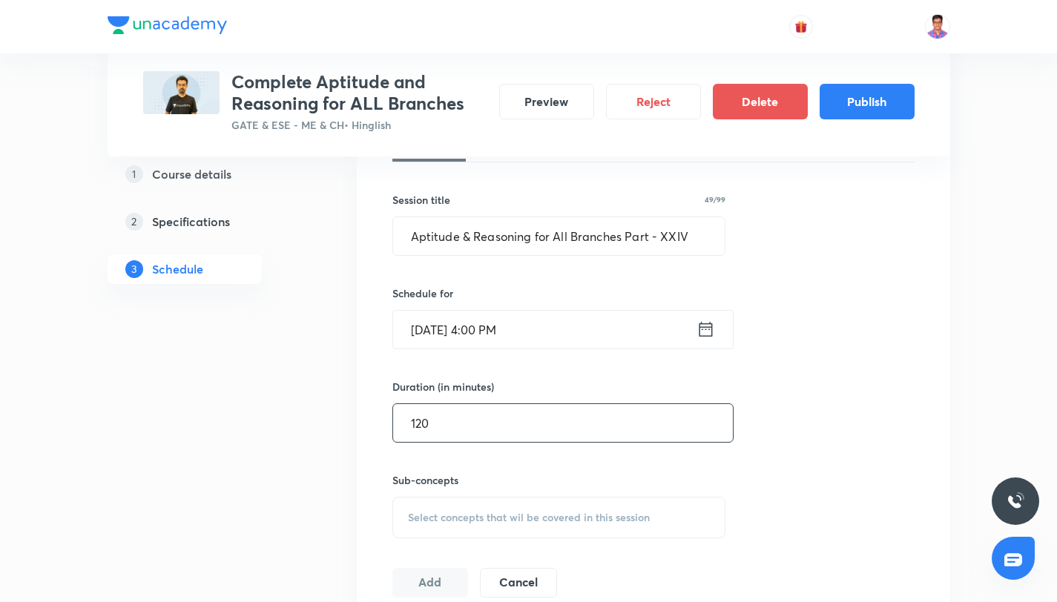
type input "120"
click at [457, 514] on span "Select concepts that wil be covered in this session" at bounding box center [529, 518] width 242 height 12
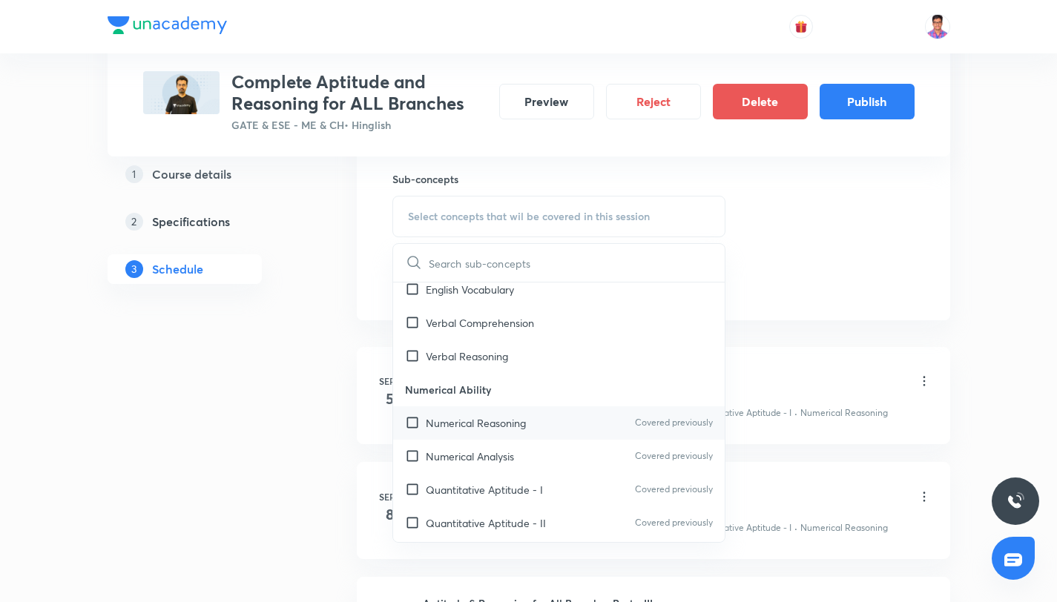
scroll to position [141, 0]
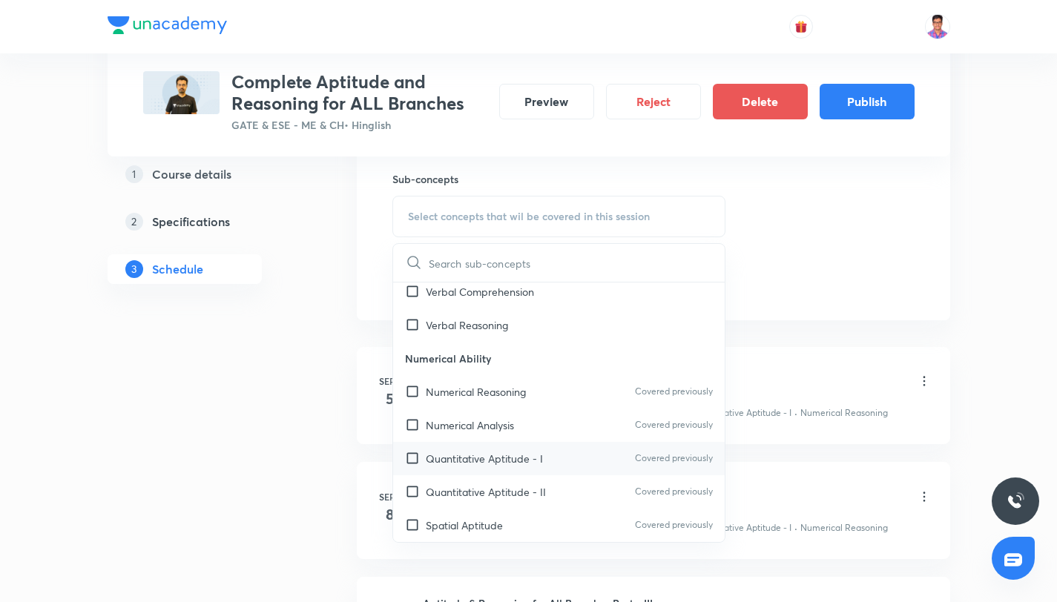
click at [501, 458] on p "Quantitative Aptitude - I" at bounding box center [484, 459] width 117 height 16
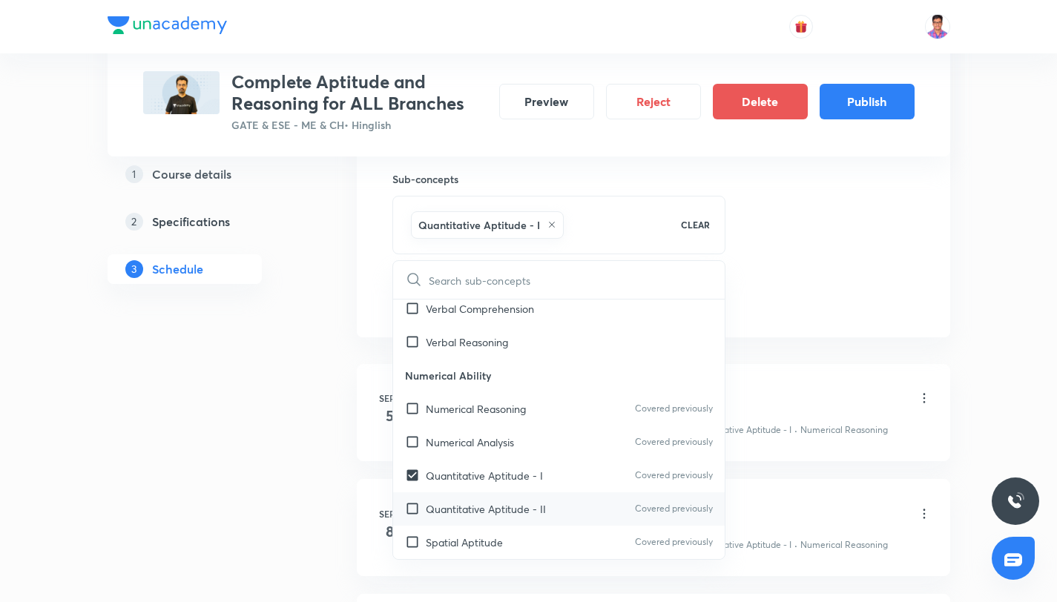
click at [520, 512] on p "Quantitative Aptitude - II" at bounding box center [486, 509] width 120 height 16
checkbox input "true"
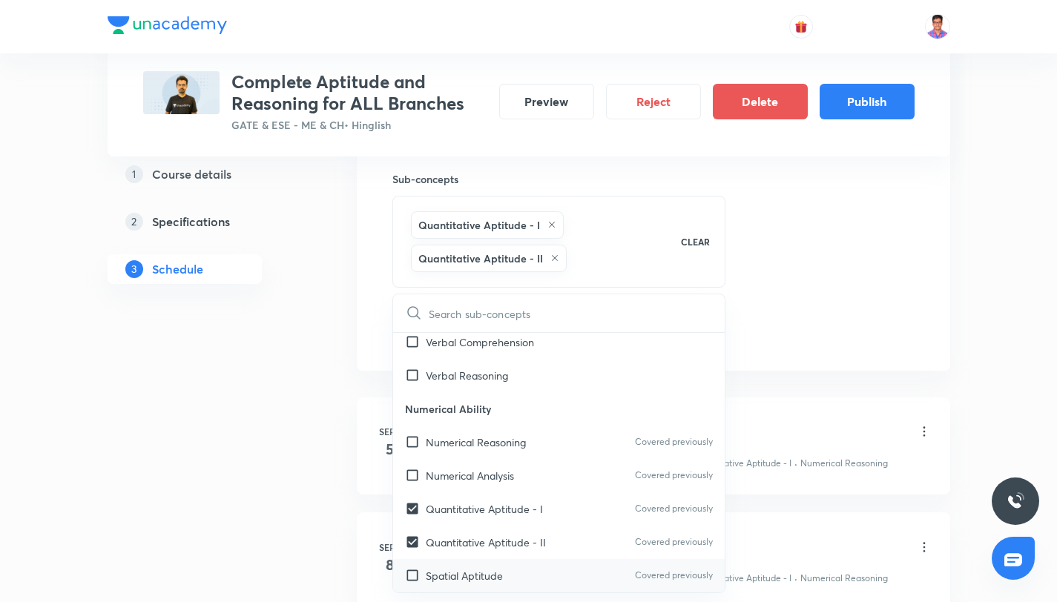
click at [530, 562] on div "Spatial Aptitude Covered previously" at bounding box center [559, 575] width 332 height 33
checkbox input "true"
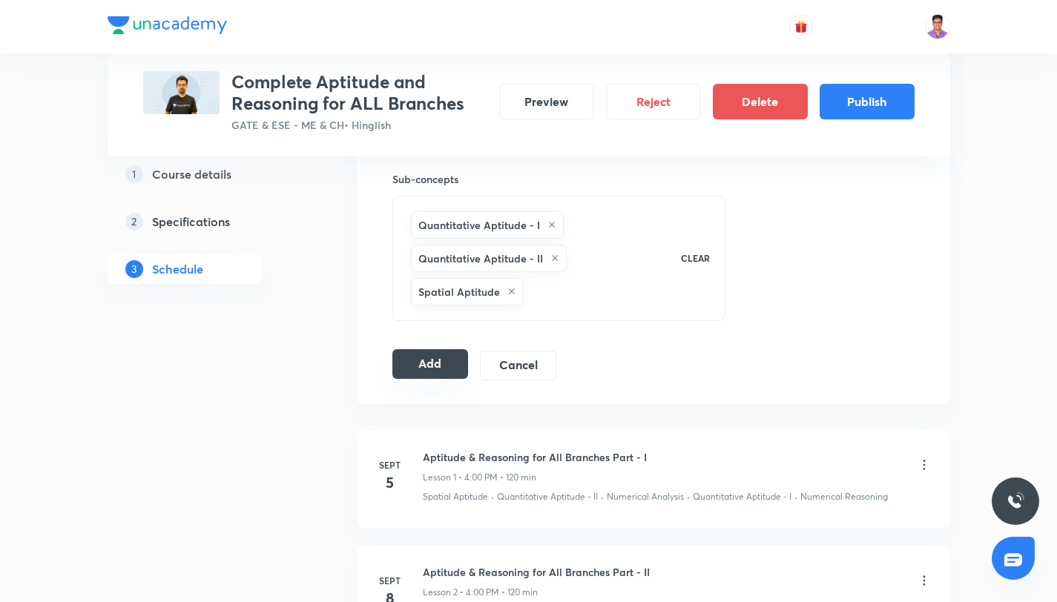
click at [395, 351] on button "Add" at bounding box center [430, 364] width 76 height 30
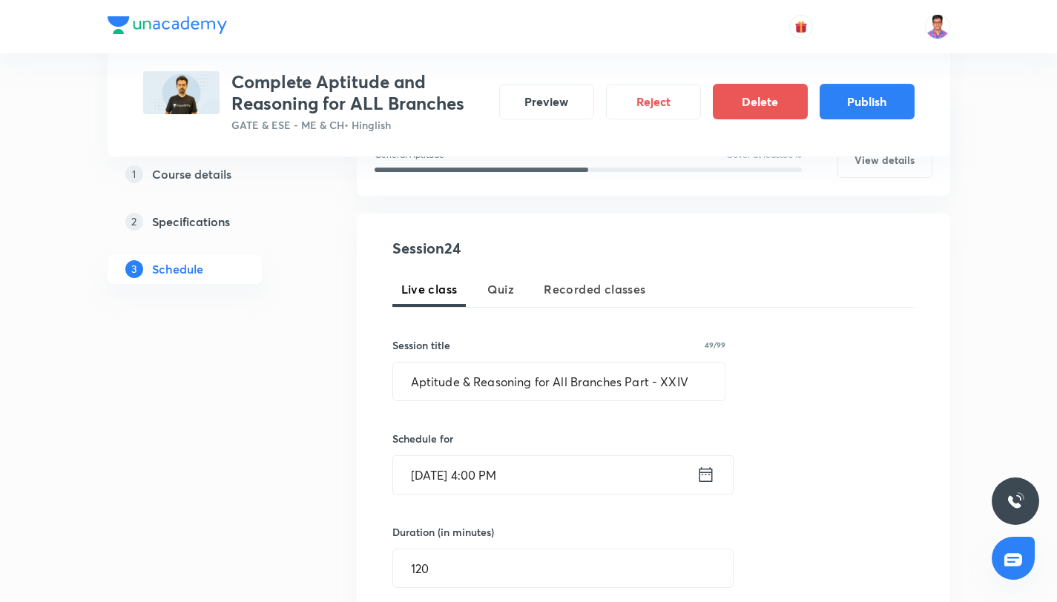
scroll to position [194, 0]
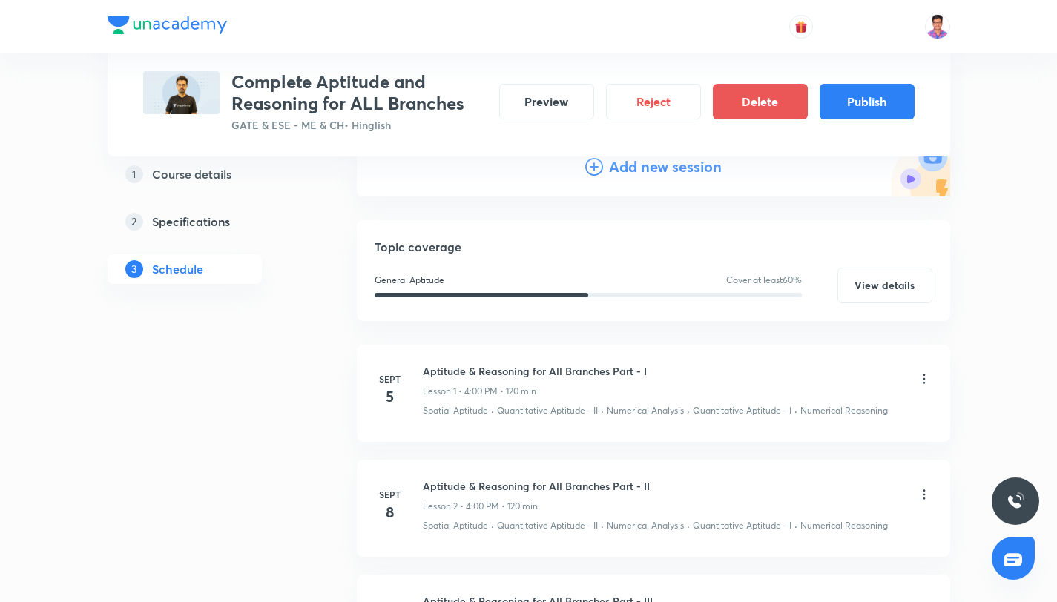
click at [595, 162] on icon at bounding box center [594, 167] width 18 height 18
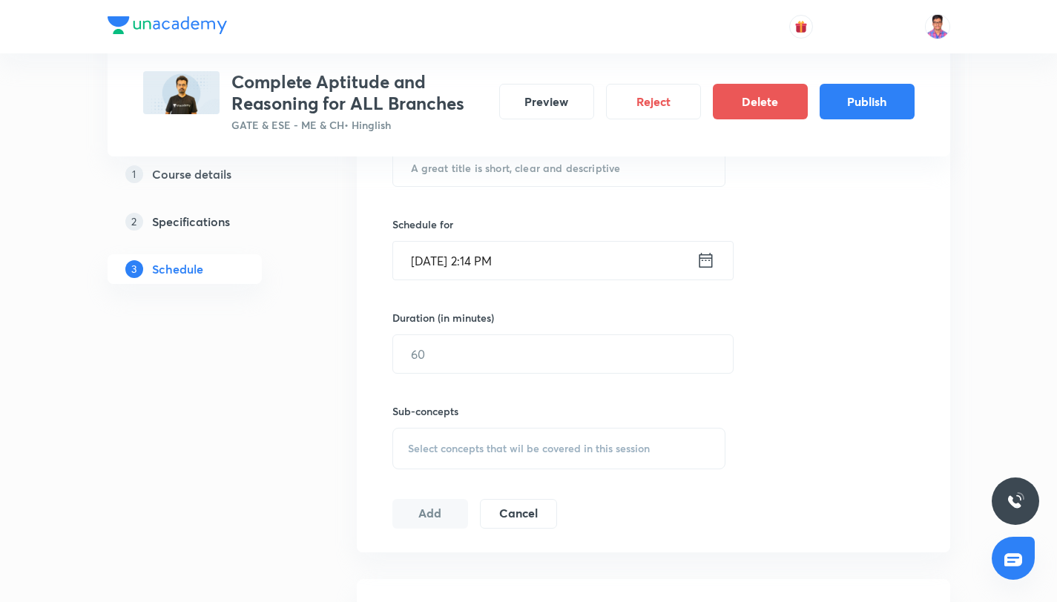
scroll to position [373, 0]
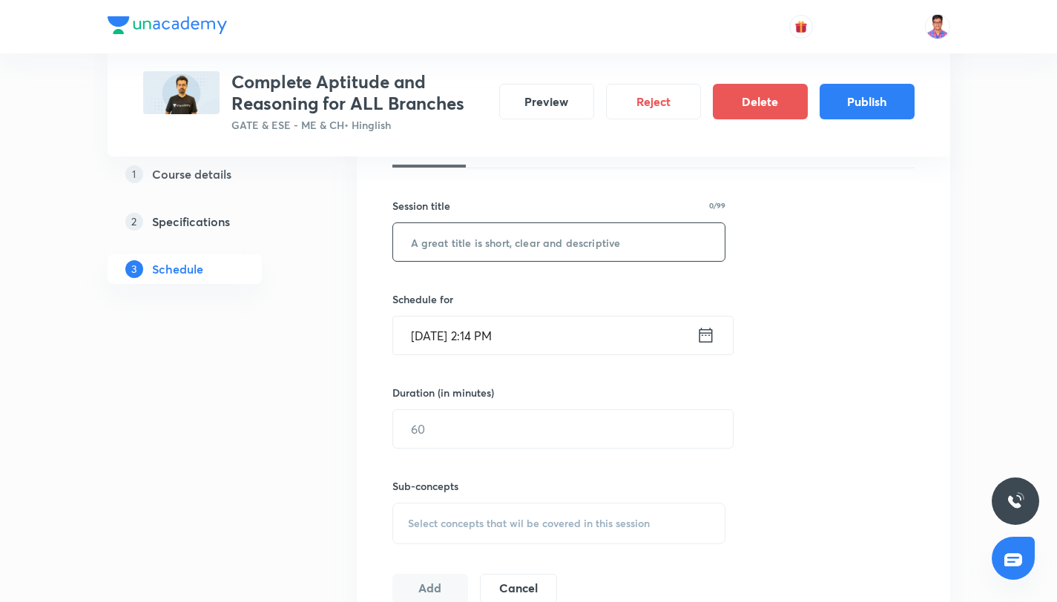
click at [466, 254] on input "text" at bounding box center [559, 242] width 332 height 38
paste input "Aptitude & Reasoning for All Branches Part - XX"
type input "Aptitude & Reasoning for All Branches Part - XXV"
click at [502, 336] on input "Sept 4, 2025, 2:14 PM" at bounding box center [544, 336] width 303 height 38
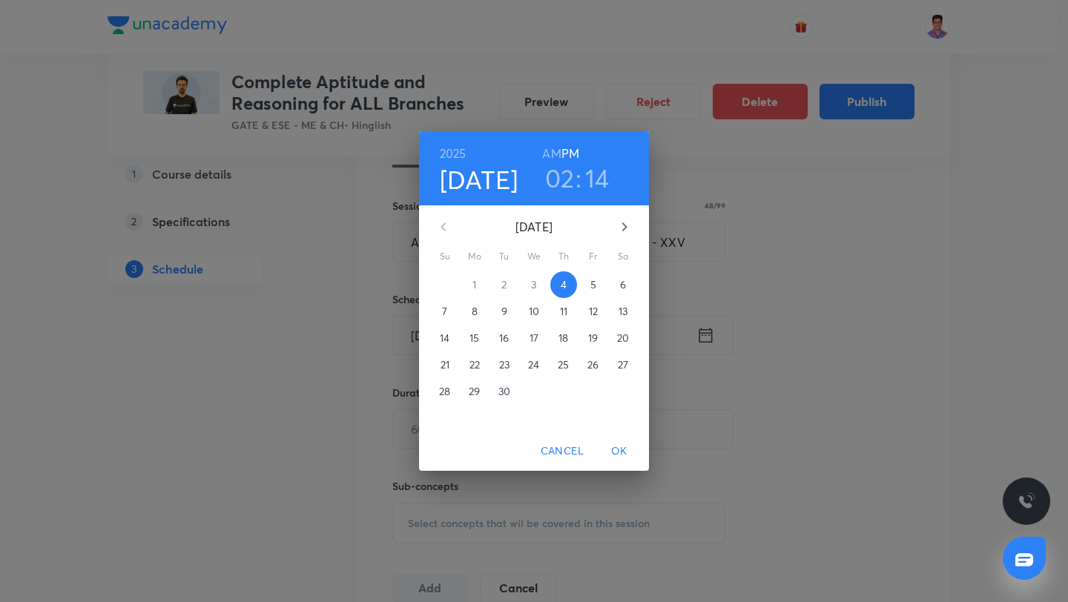
click at [633, 222] on icon "button" at bounding box center [625, 227] width 18 height 18
click at [541, 338] on span "15" at bounding box center [534, 338] width 27 height 15
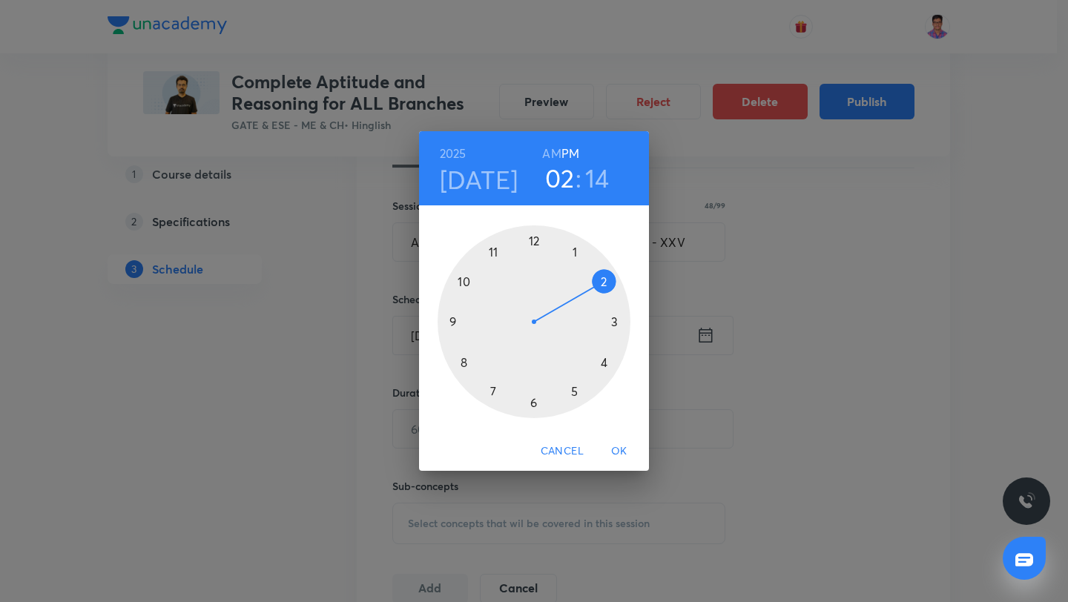
click at [604, 366] on div at bounding box center [534, 321] width 193 height 193
click at [531, 240] on div at bounding box center [534, 321] width 193 height 193
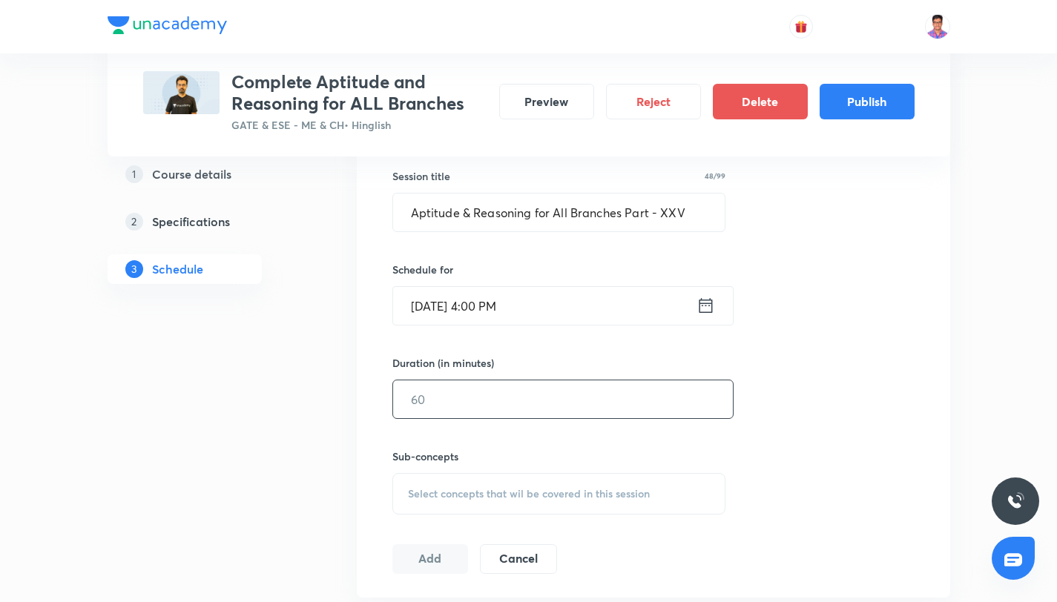
scroll to position [403, 0]
click at [464, 415] on input "text" at bounding box center [563, 399] width 340 height 38
type input "120"
click at [447, 489] on span "Select concepts that wil be covered in this session" at bounding box center [529, 493] width 242 height 12
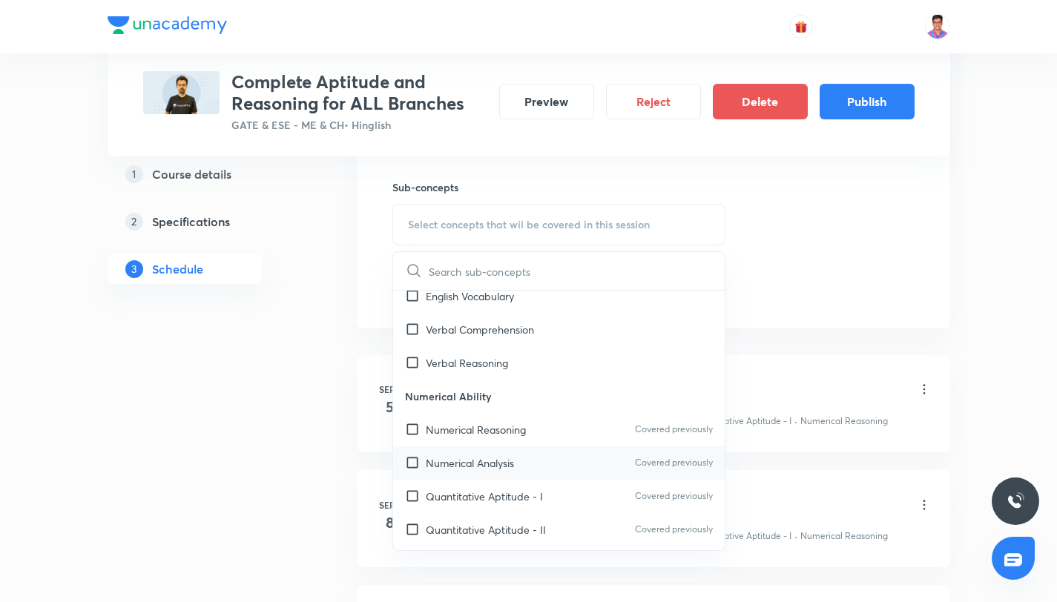
scroll to position [141, 0]
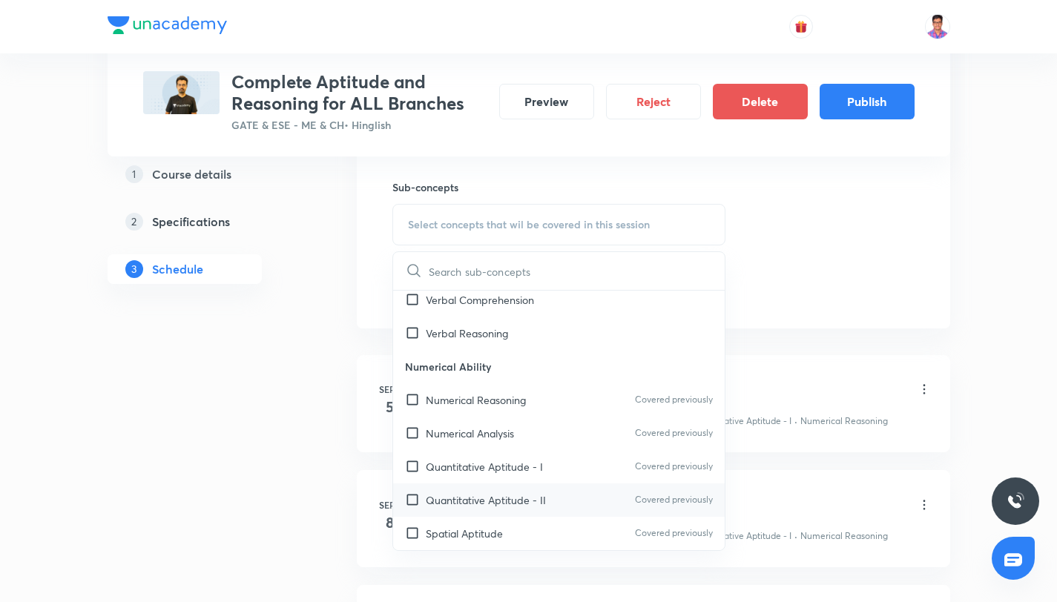
click at [567, 484] on div "Quantitative Aptitude - II Covered previously" at bounding box center [559, 500] width 332 height 33
checkbox input "true"
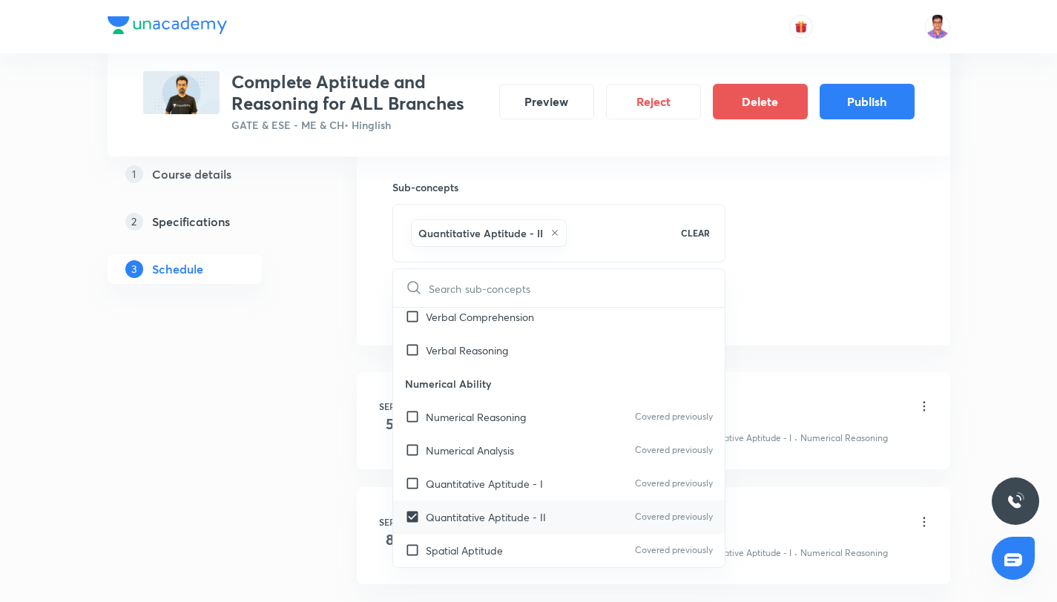
click at [567, 484] on div "Quantitative Aptitude - I Covered previously" at bounding box center [559, 483] width 332 height 33
checkbox input "true"
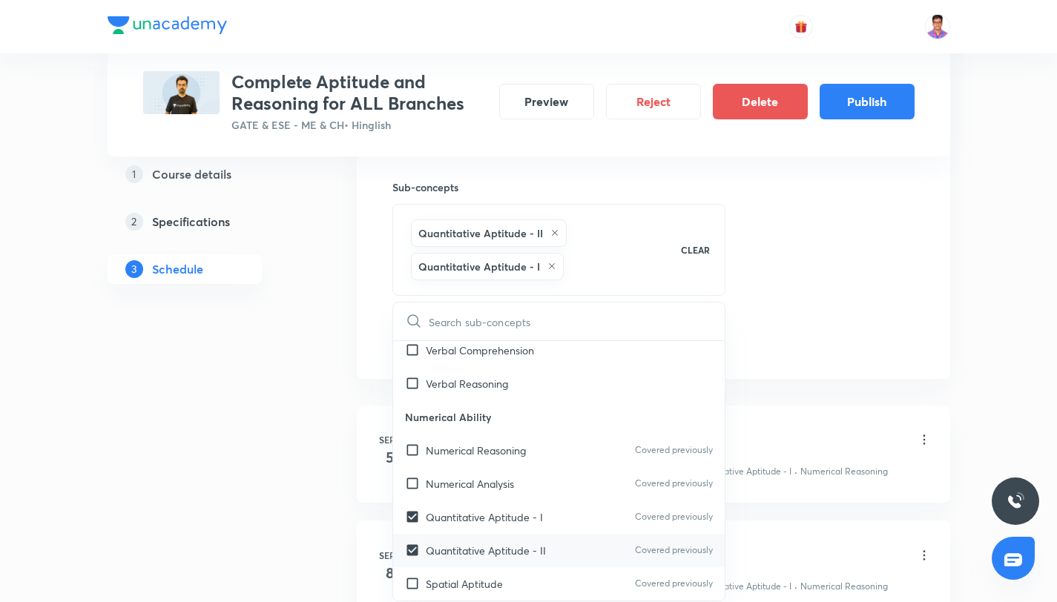
click at [586, 570] on div "Spatial Aptitude Covered previously" at bounding box center [559, 583] width 332 height 33
checkbox input "true"
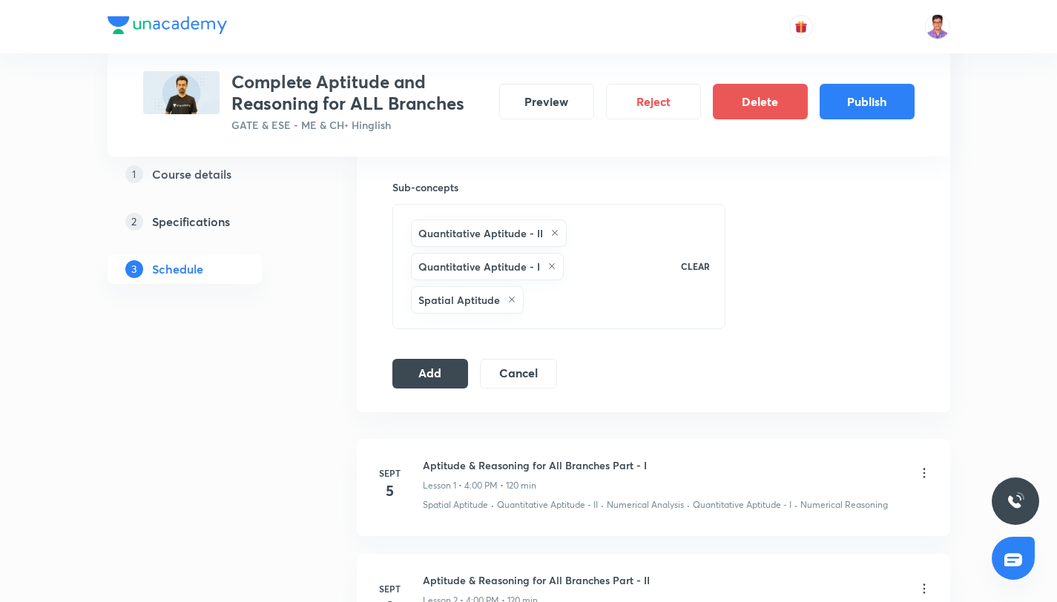
click at [415, 398] on div "Session 25 Live class Quiz Recorded classes Session title 48/99 Aptitude & Reas…" at bounding box center [653, 93] width 593 height 637
click at [418, 378] on button "Add" at bounding box center [430, 372] width 76 height 30
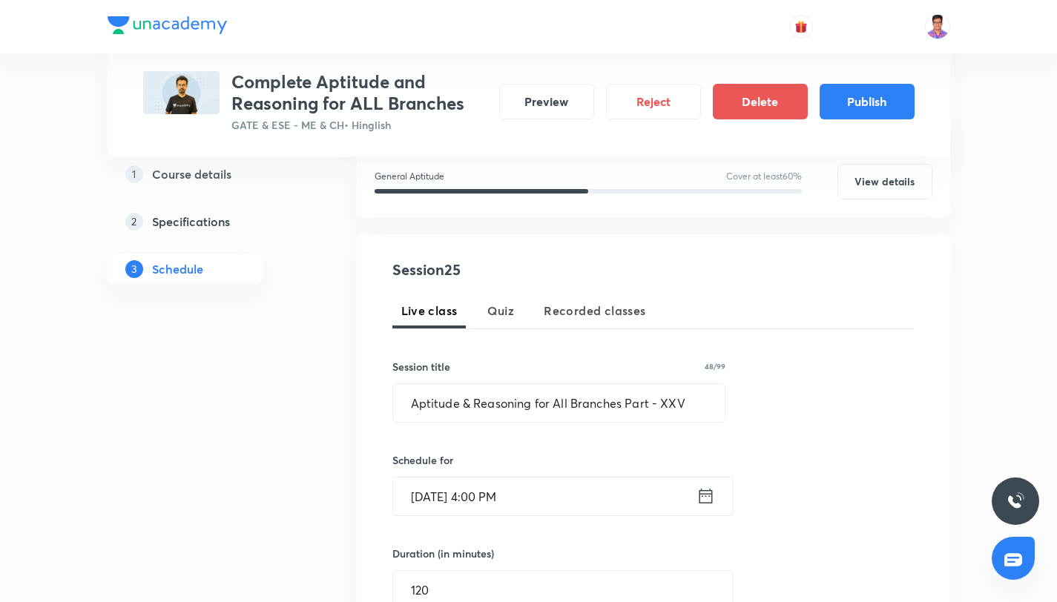
scroll to position [49, 0]
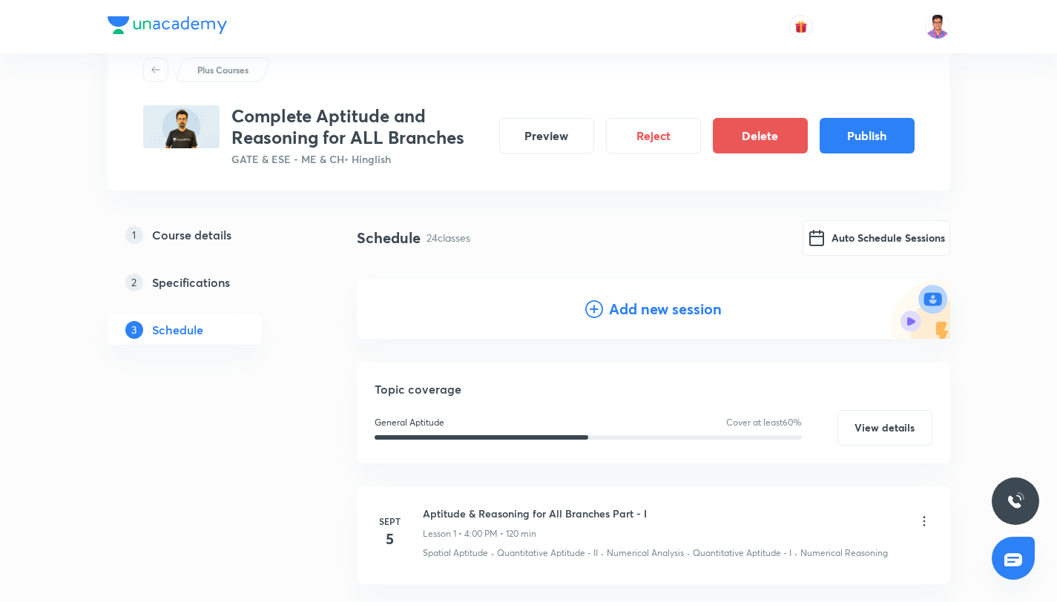
click at [581, 311] on div "Add new session" at bounding box center [653, 309] width 593 height 59
click at [585, 311] on icon at bounding box center [594, 309] width 18 height 18
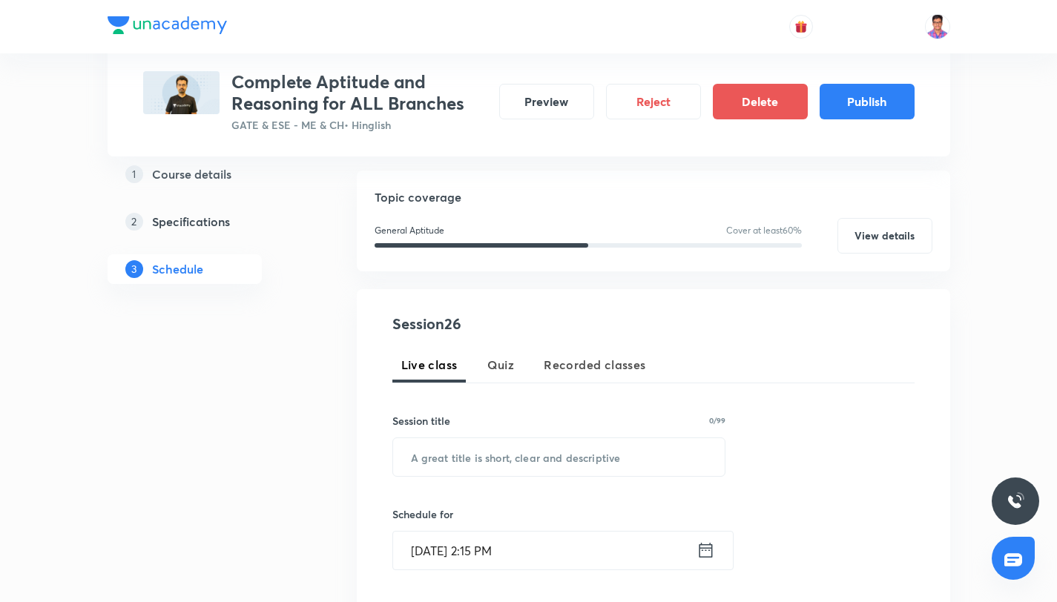
scroll to position [200, 0]
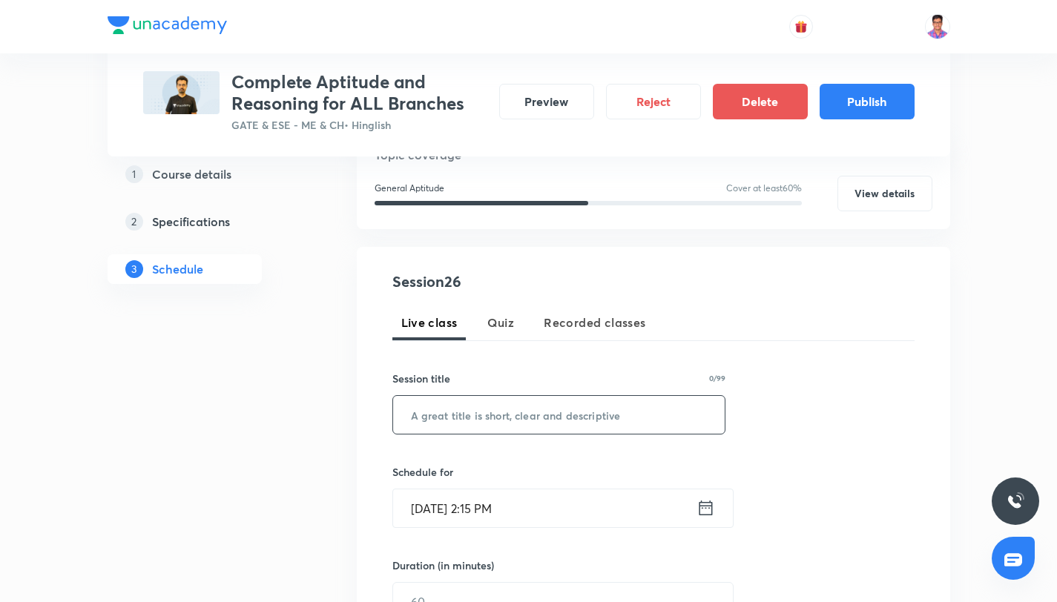
click at [466, 415] on input "text" at bounding box center [559, 415] width 332 height 38
paste input "Aptitude & Reasoning for All Branches Part - XX"
type input "Aptitude & Reasoning for All Branches Part - XXVI"
click at [541, 516] on input "Sept 4, 2025, 2:15 PM" at bounding box center [544, 508] width 303 height 38
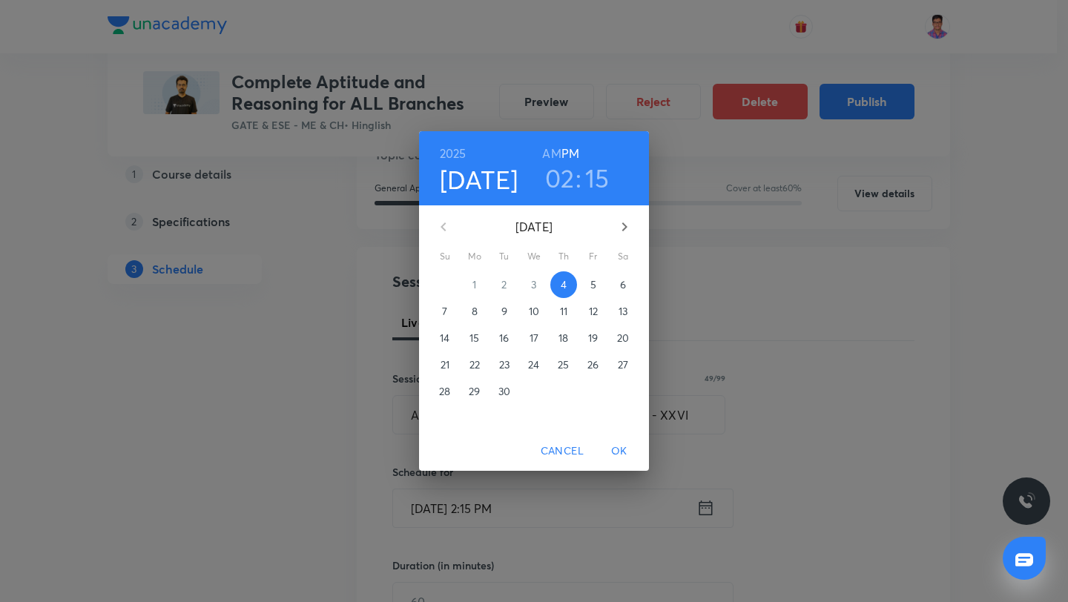
click at [609, 229] on button "button" at bounding box center [625, 227] width 36 height 36
click at [567, 336] on p "16" at bounding box center [563, 338] width 10 height 15
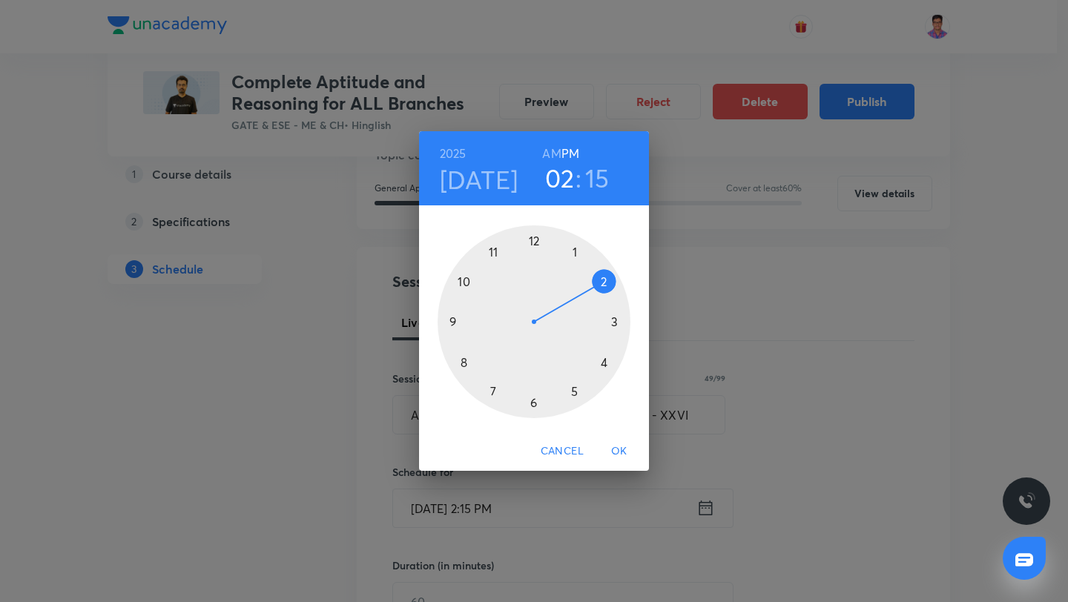
click at [605, 358] on div at bounding box center [534, 321] width 193 height 193
click at [529, 234] on div at bounding box center [534, 321] width 193 height 193
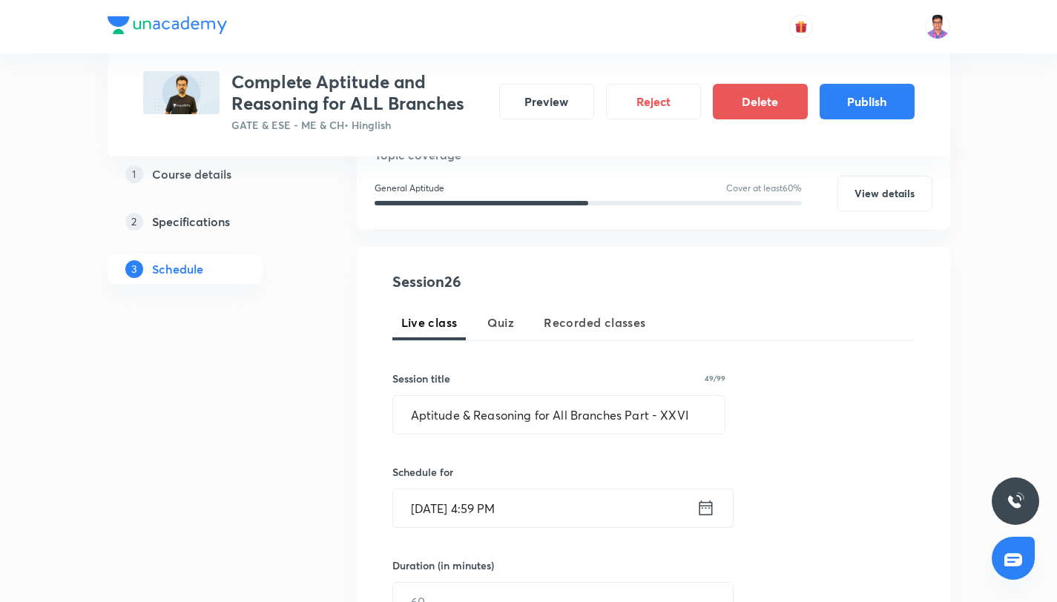
click at [540, 501] on input "Oct 16, 2025, 4:59 PM" at bounding box center [544, 508] width 303 height 38
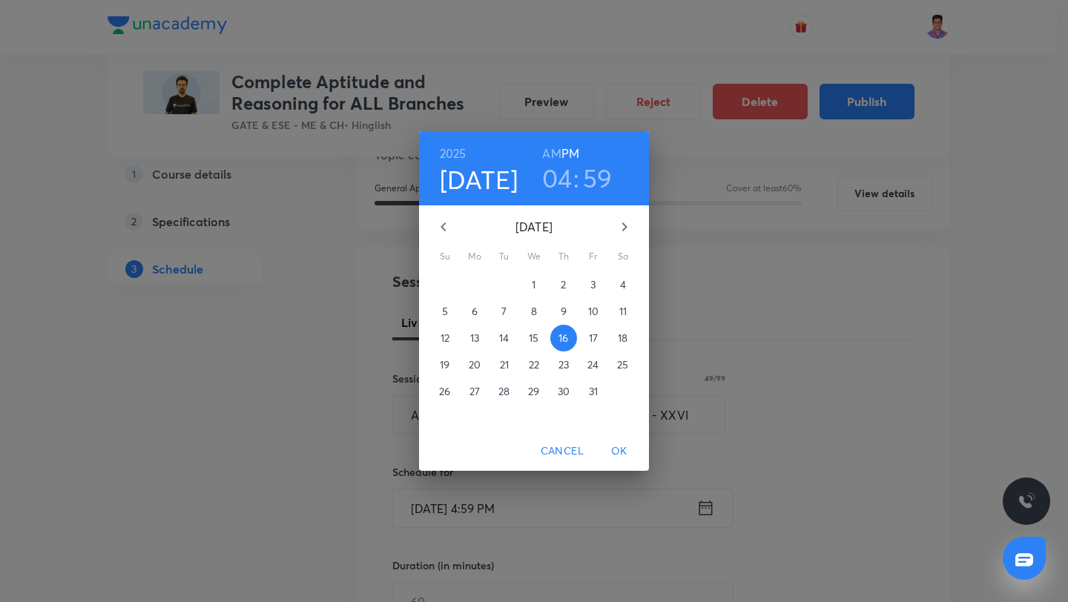
click at [572, 174] on h3 "04" at bounding box center [557, 177] width 30 height 31
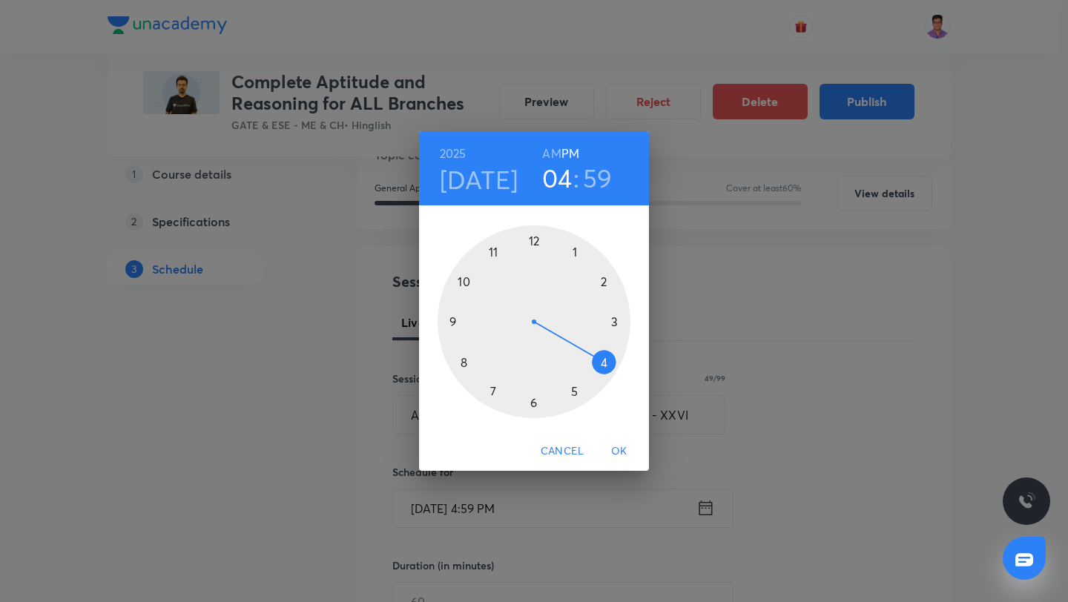
click at [605, 178] on h3 "59" at bounding box center [598, 177] width 30 height 31
click at [534, 240] on div at bounding box center [534, 321] width 193 height 193
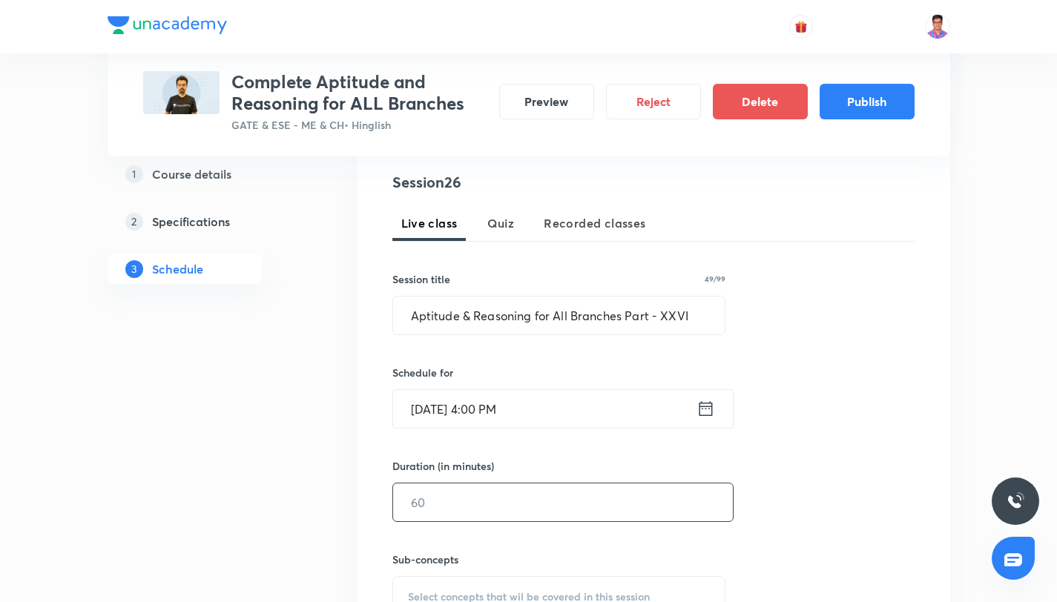
scroll to position [331, 0]
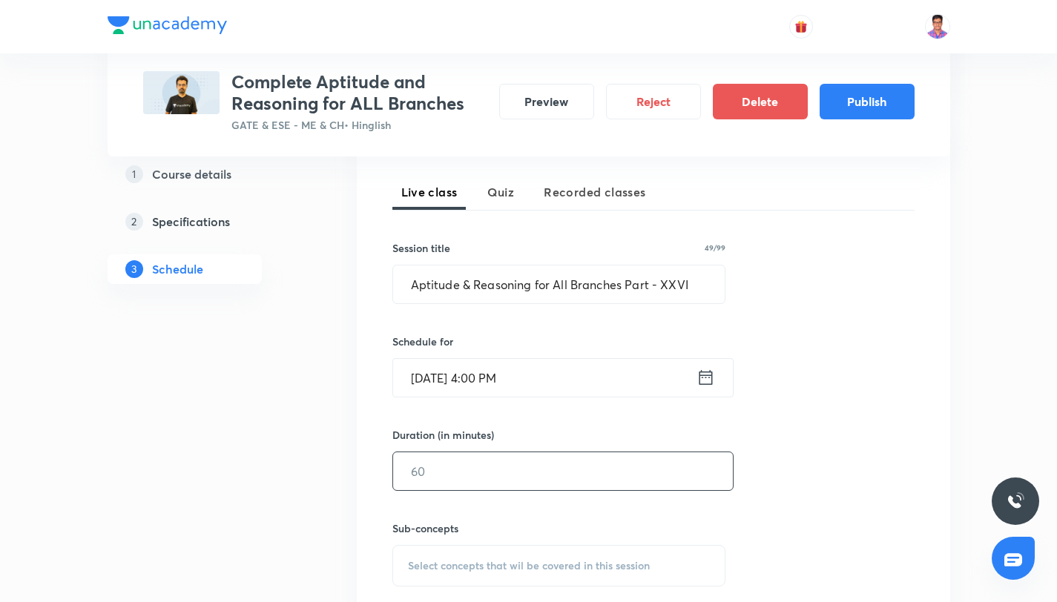
click at [479, 472] on input "text" at bounding box center [563, 471] width 340 height 38
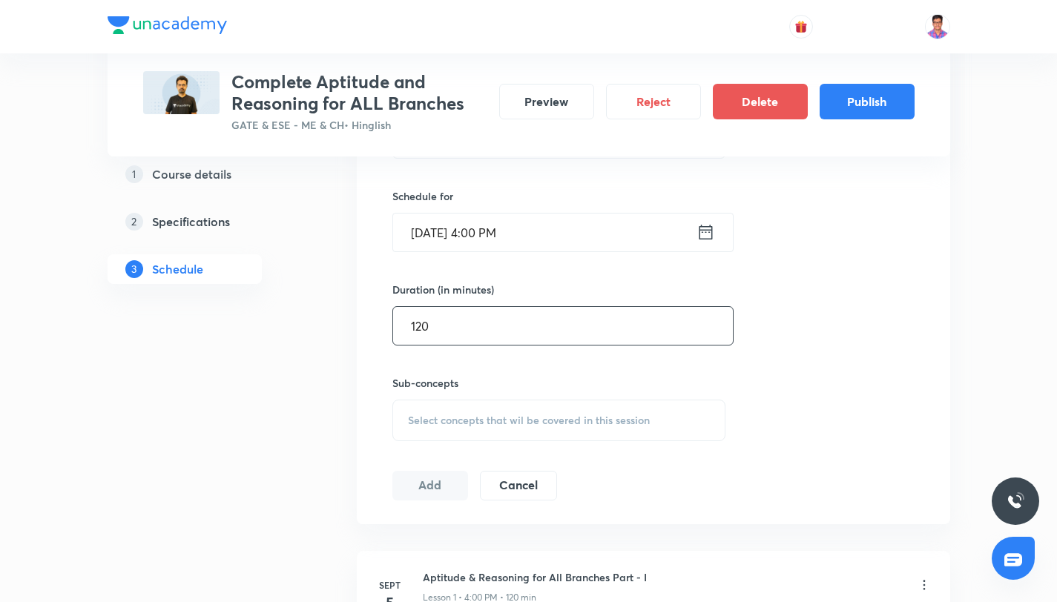
type input "120"
click at [480, 424] on span "Select concepts that wil be covered in this session" at bounding box center [529, 421] width 242 height 12
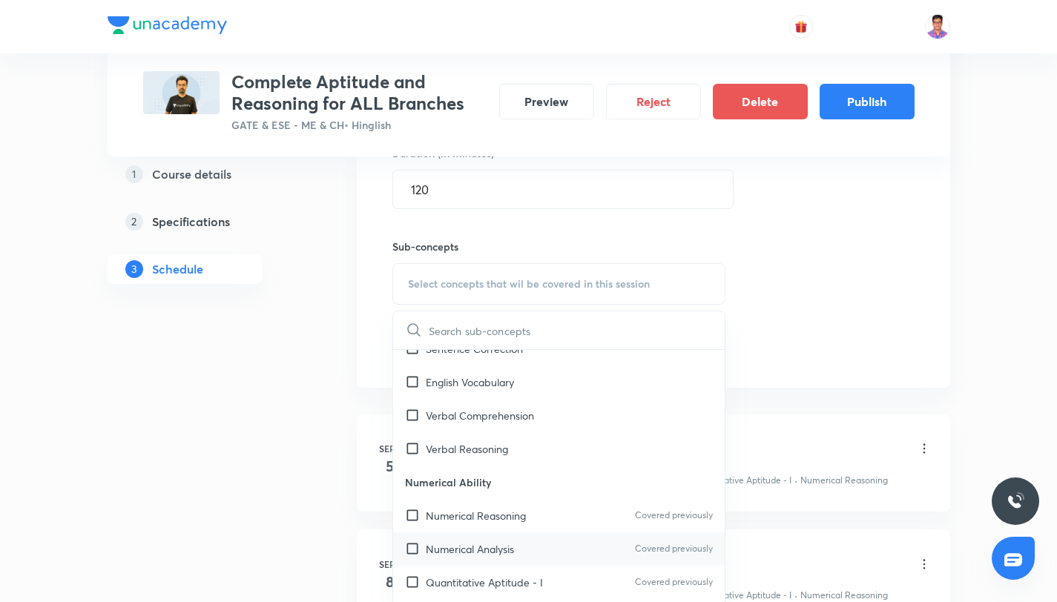
scroll to position [141, 0]
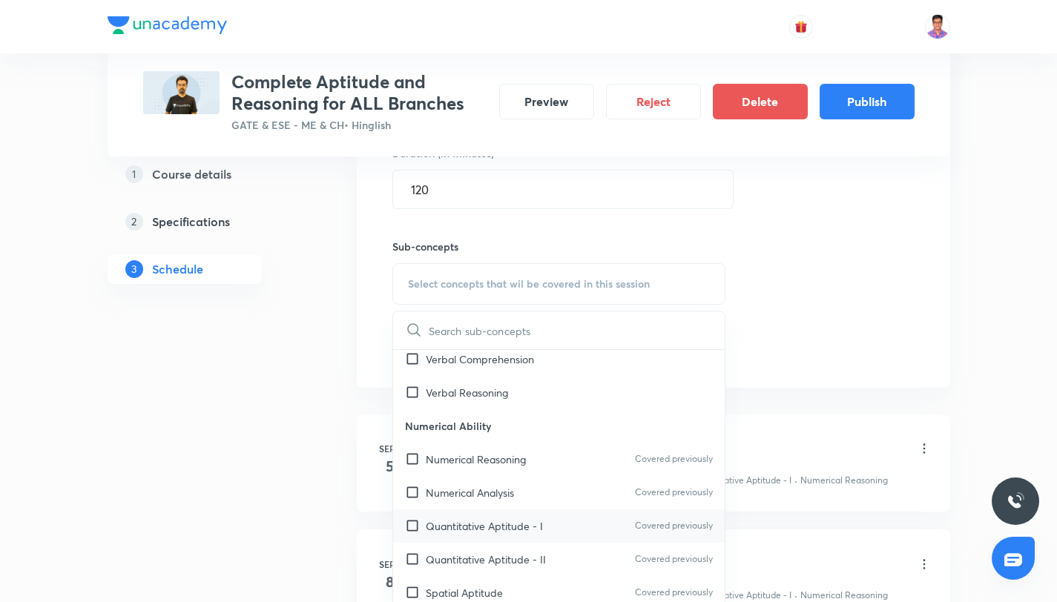
click at [558, 522] on div "Quantitative Aptitude - I Covered previously" at bounding box center [559, 526] width 332 height 33
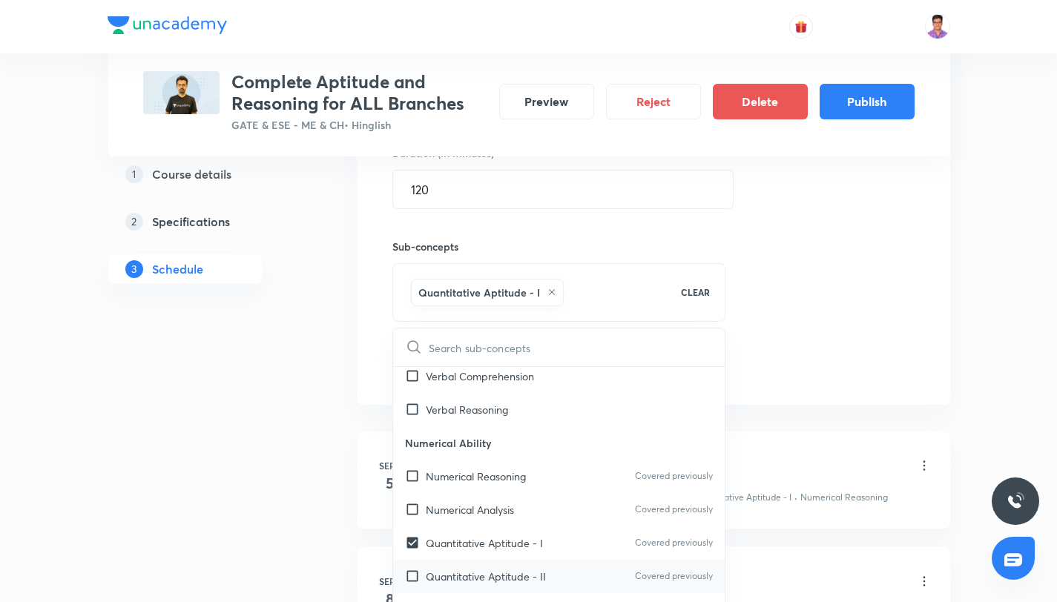
click at [601, 579] on div "Quantitative Aptitude - II Covered previously" at bounding box center [559, 576] width 332 height 33
checkbox input "true"
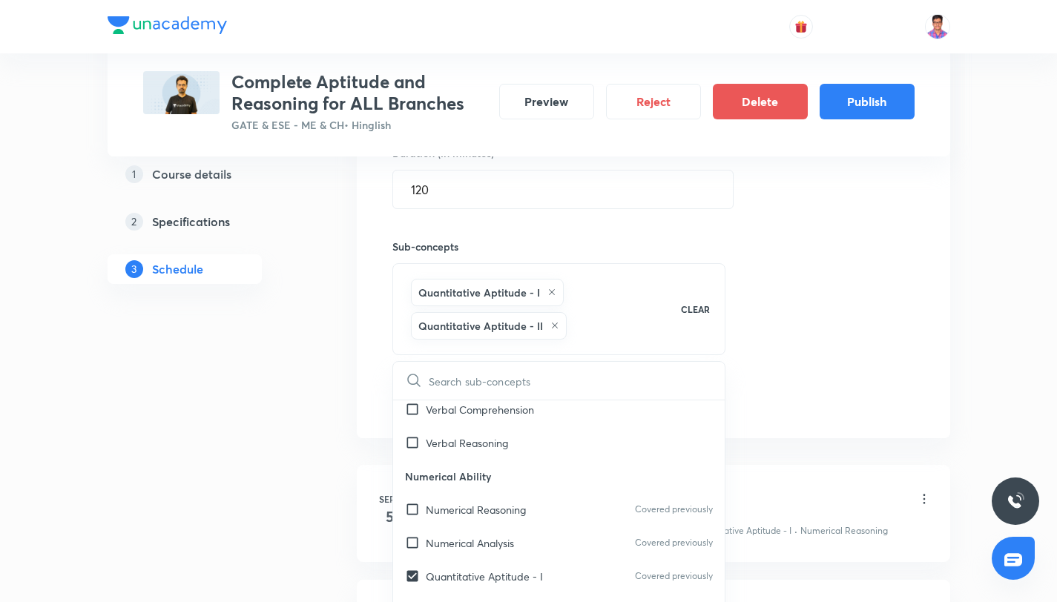
click at [776, 386] on div "Session 26 Live class Quiz Recorded classes Session title 49/99 Aptitude & Reas…" at bounding box center [653, 136] width 522 height 556
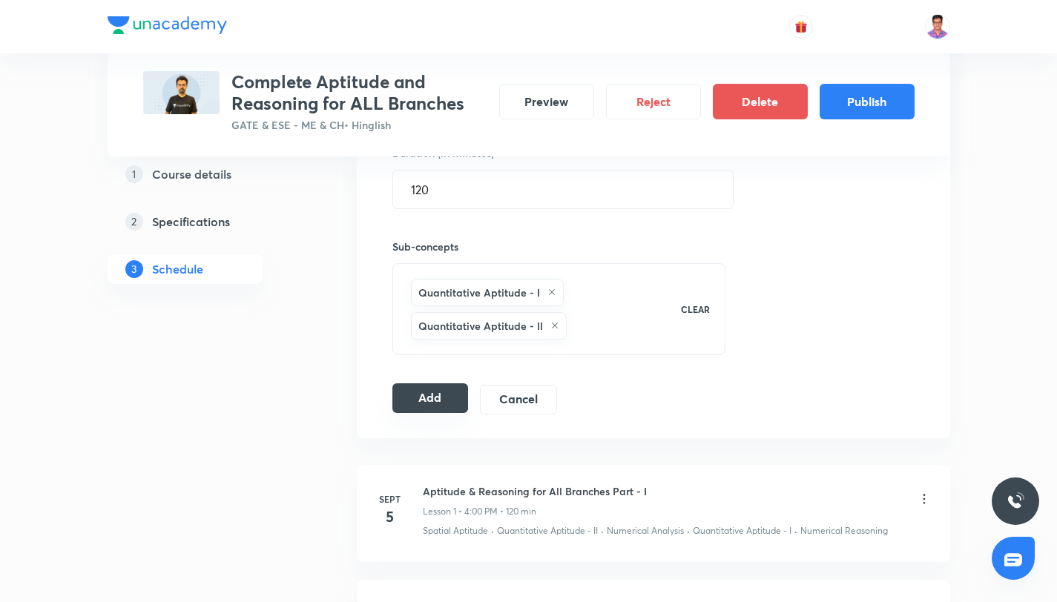
click at [424, 390] on button "Add" at bounding box center [430, 398] width 76 height 30
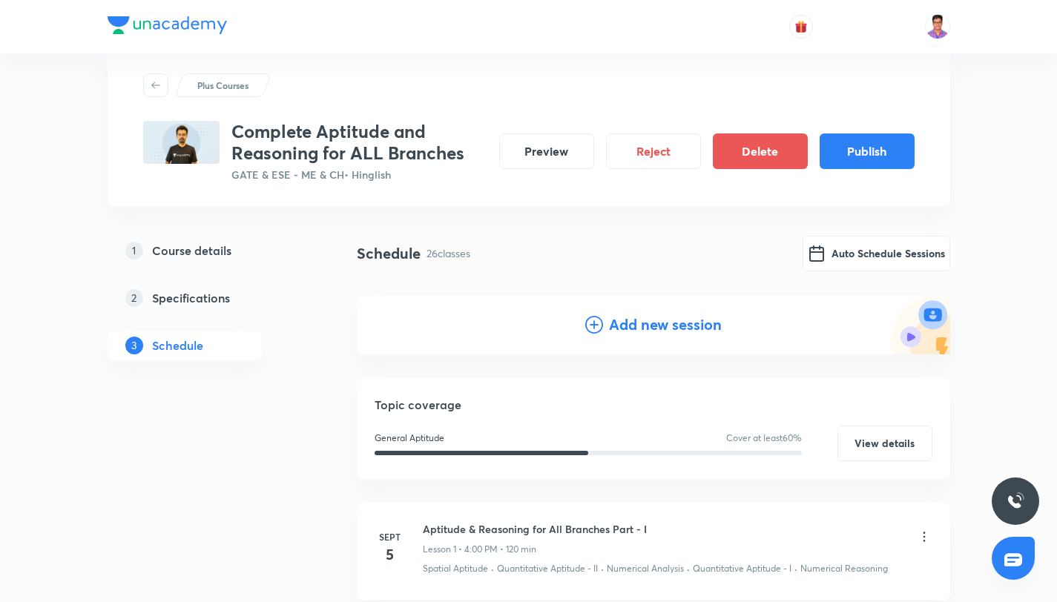
scroll to position [0, 0]
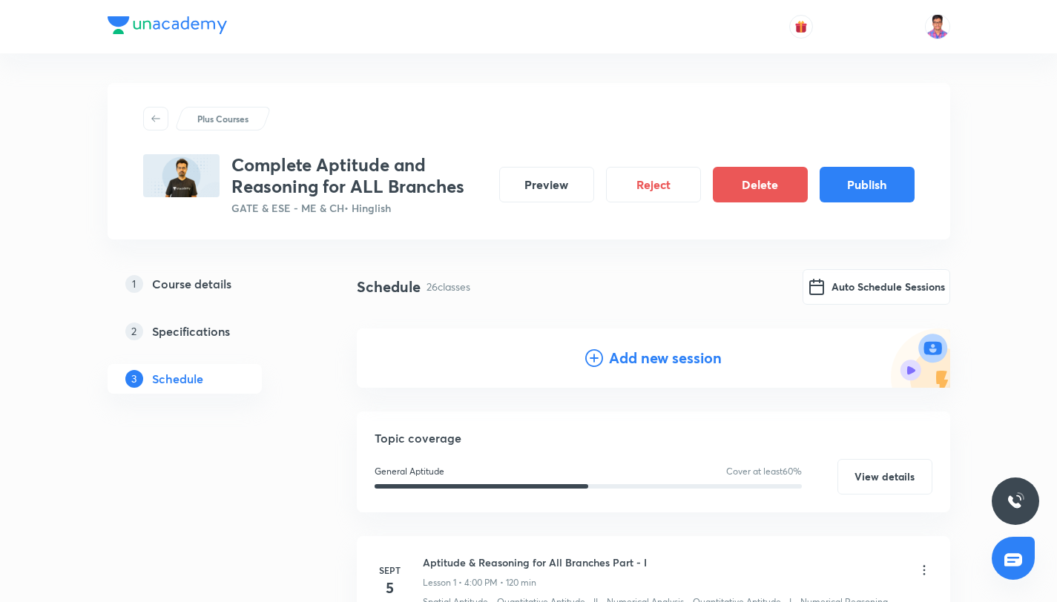
click at [590, 358] on icon at bounding box center [594, 358] width 18 height 18
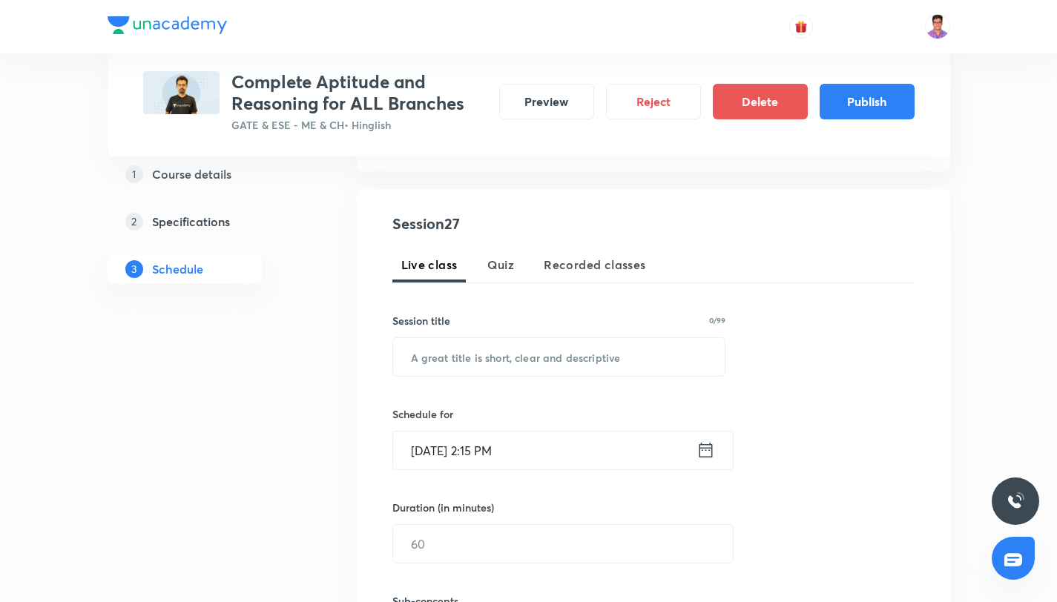
scroll to position [318, 0]
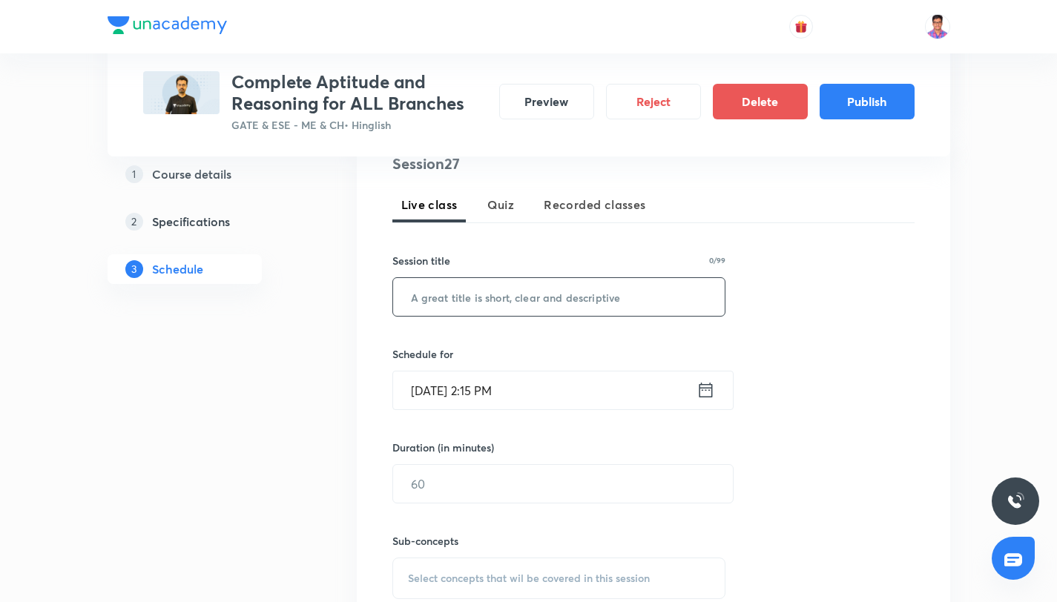
click at [452, 299] on input "text" at bounding box center [559, 297] width 332 height 38
paste input "Aptitude & Reasoning for All Branches Part - XX"
type input "Aptitude & Reasoning for All Branches Part - XXVII"
click at [491, 409] on div "Sept 4, 2025, 2:15 PM ​" at bounding box center [562, 390] width 341 height 39
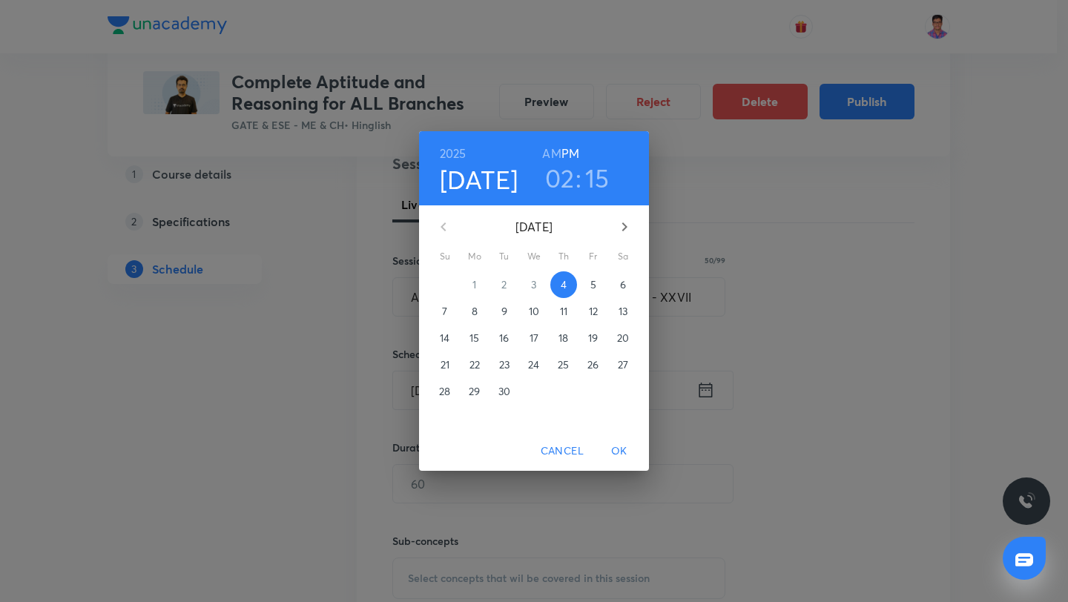
click at [626, 225] on icon "button" at bounding box center [624, 226] width 5 height 9
click at [571, 343] on span "16" at bounding box center [563, 338] width 27 height 15
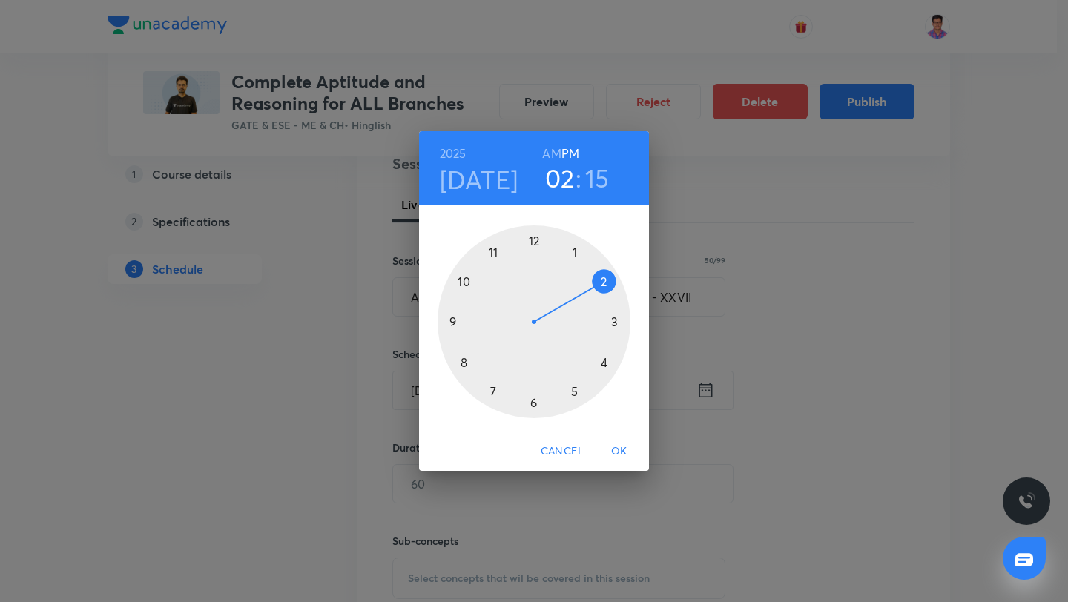
click at [607, 362] on div at bounding box center [534, 321] width 193 height 193
click at [535, 239] on div at bounding box center [534, 321] width 193 height 193
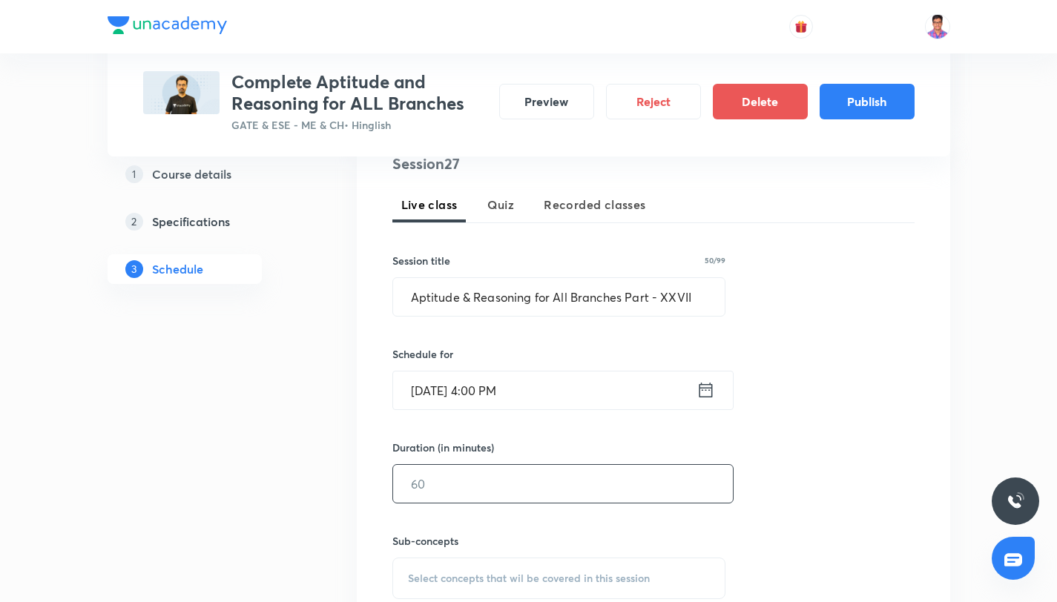
click at [496, 481] on input "text" at bounding box center [563, 484] width 340 height 38
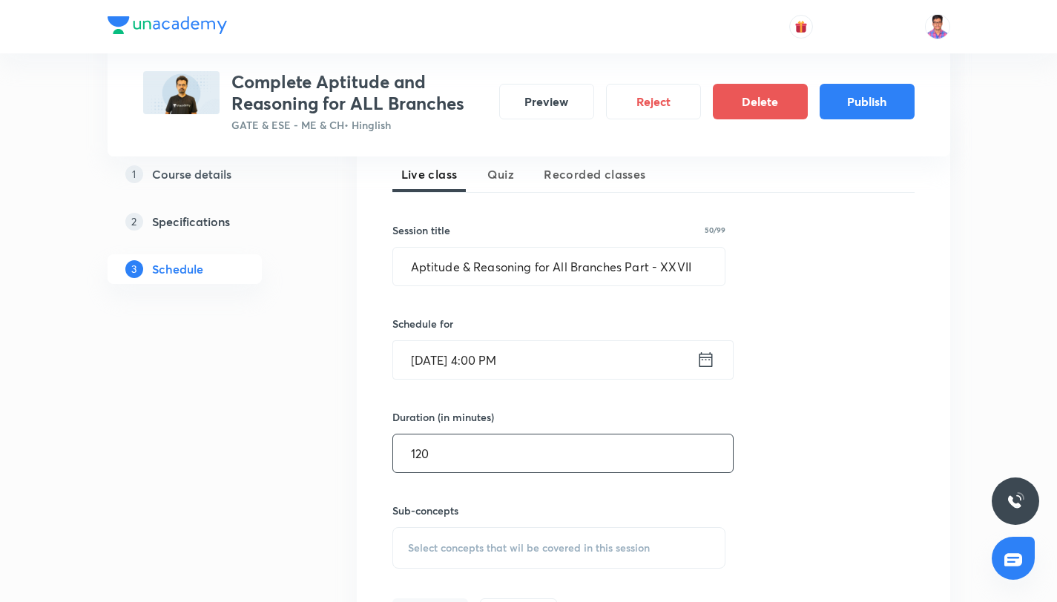
type input "120"
click at [504, 549] on span "Select concepts that wil be covered in this session" at bounding box center [529, 548] width 242 height 12
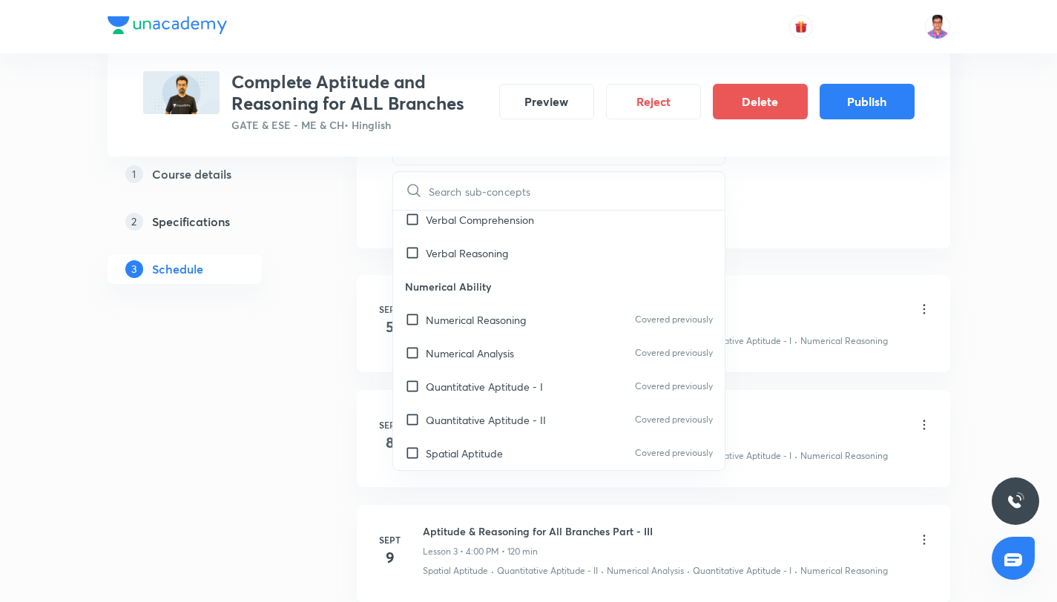
scroll to position [808, 0]
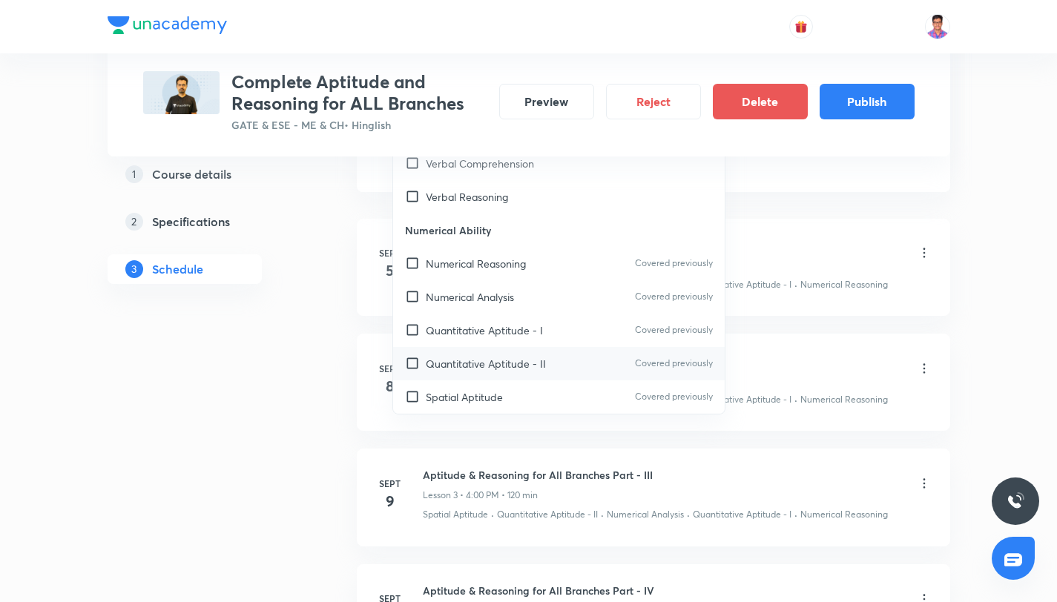
click at [500, 372] on div "Quantitative Aptitude - II Covered previously" at bounding box center [559, 363] width 332 height 33
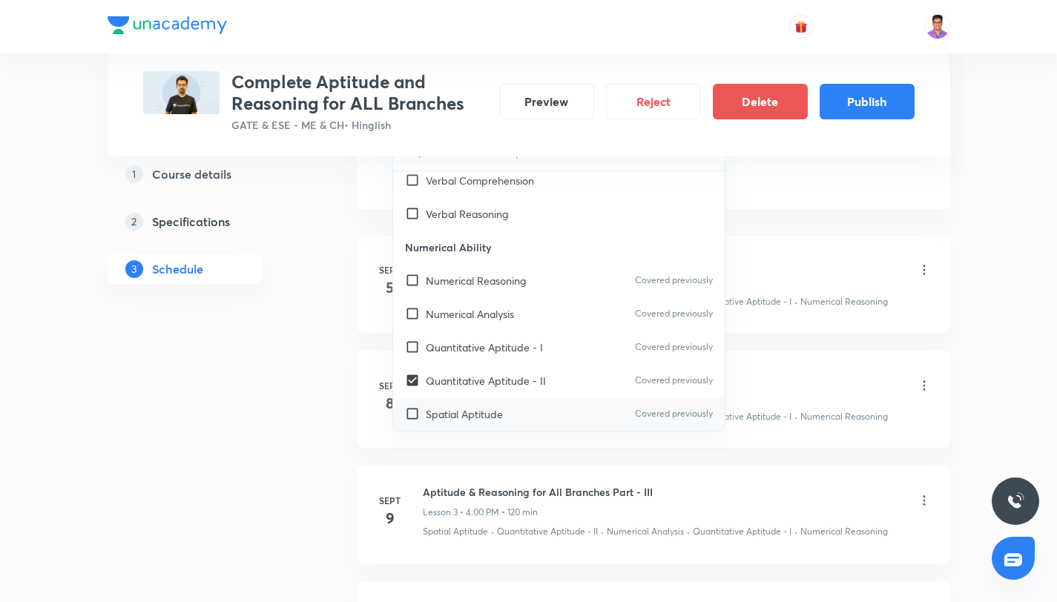
click at [511, 407] on div "Spatial Aptitude Covered previously" at bounding box center [559, 414] width 332 height 33
checkbox input "true"
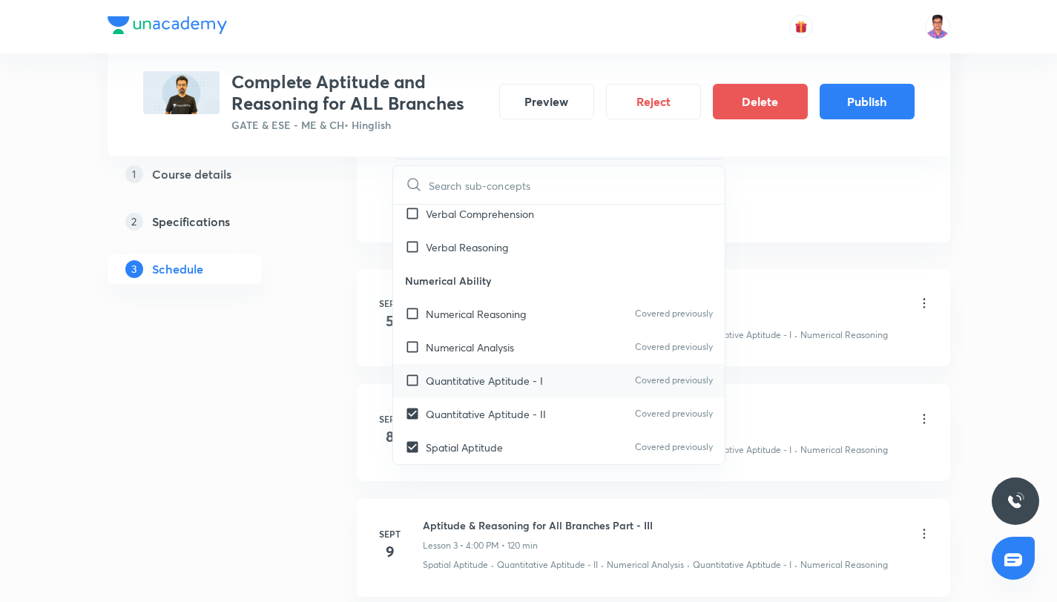
click at [514, 364] on div "Quantitative Aptitude - I Covered previously" at bounding box center [559, 380] width 332 height 33
checkbox input "true"
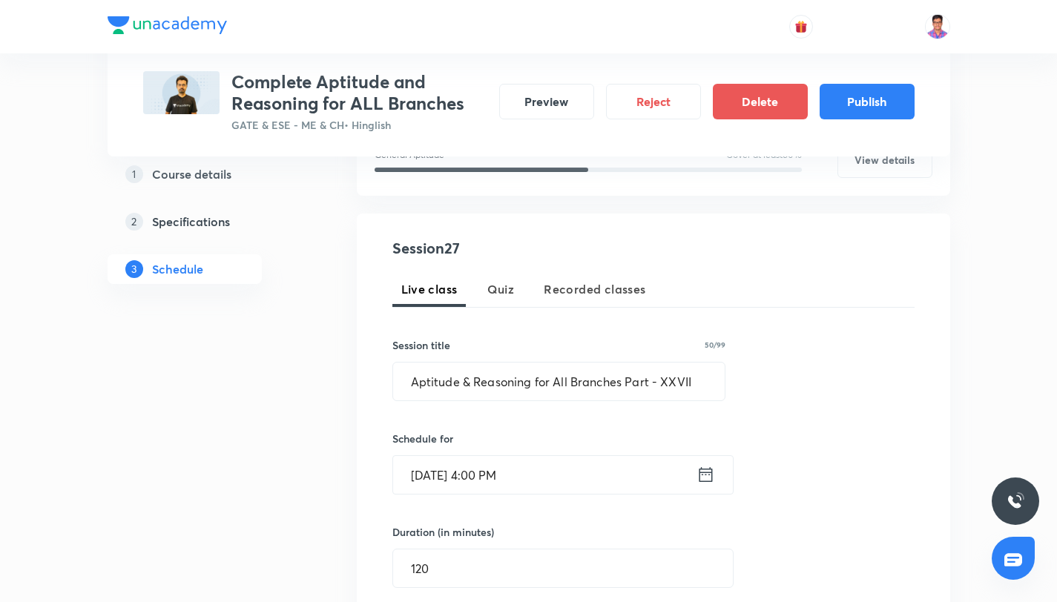
scroll to position [327, 0]
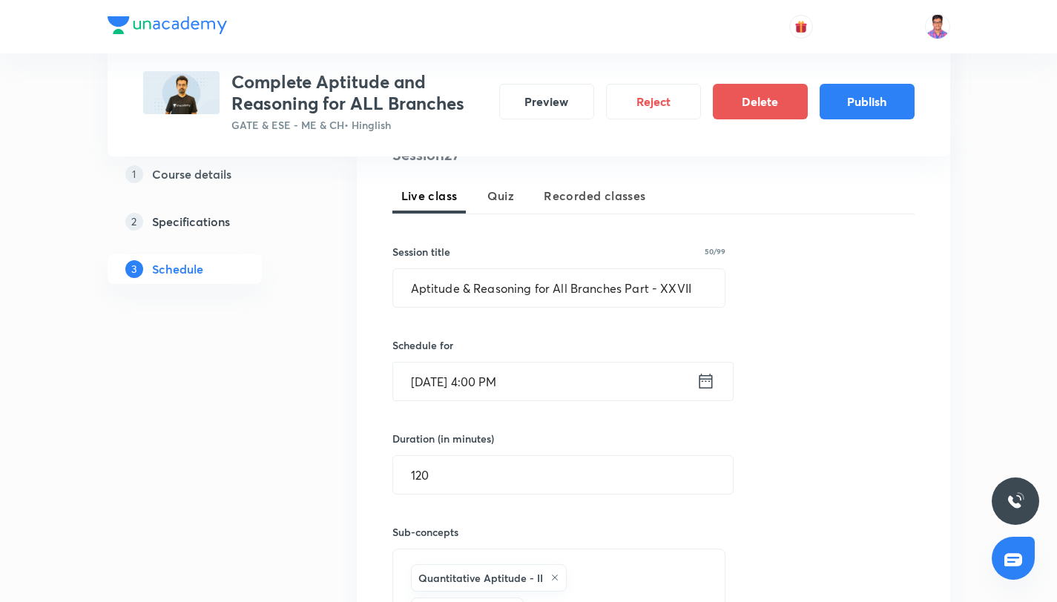
click at [489, 392] on input "Oct 16, 2025, 4:00 PM" at bounding box center [544, 382] width 303 height 38
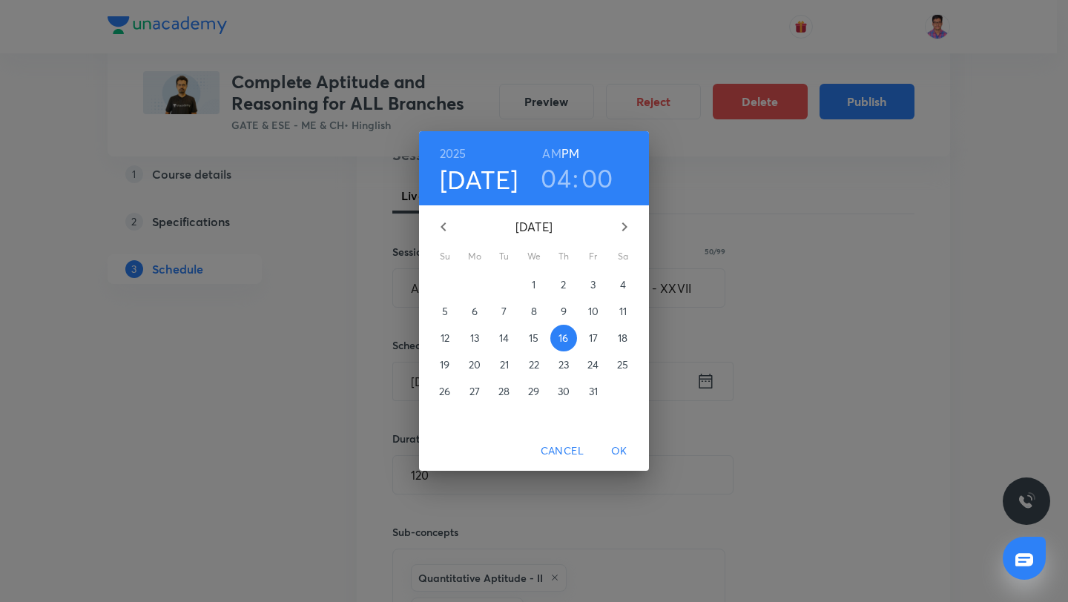
click at [590, 331] on p "17" at bounding box center [593, 338] width 9 height 15
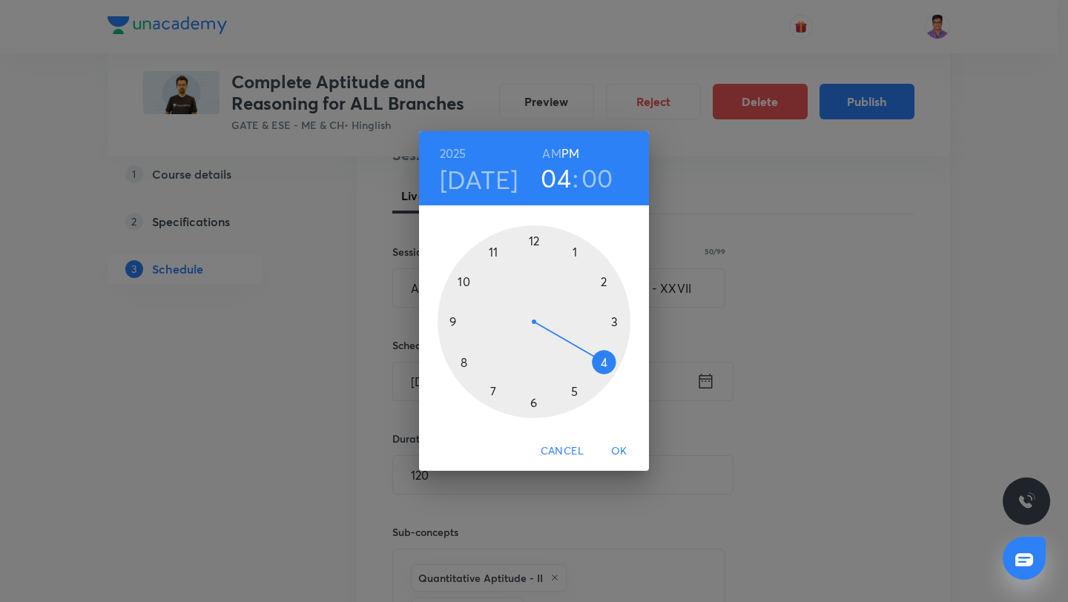
click at [625, 446] on span "OK" at bounding box center [619, 451] width 36 height 19
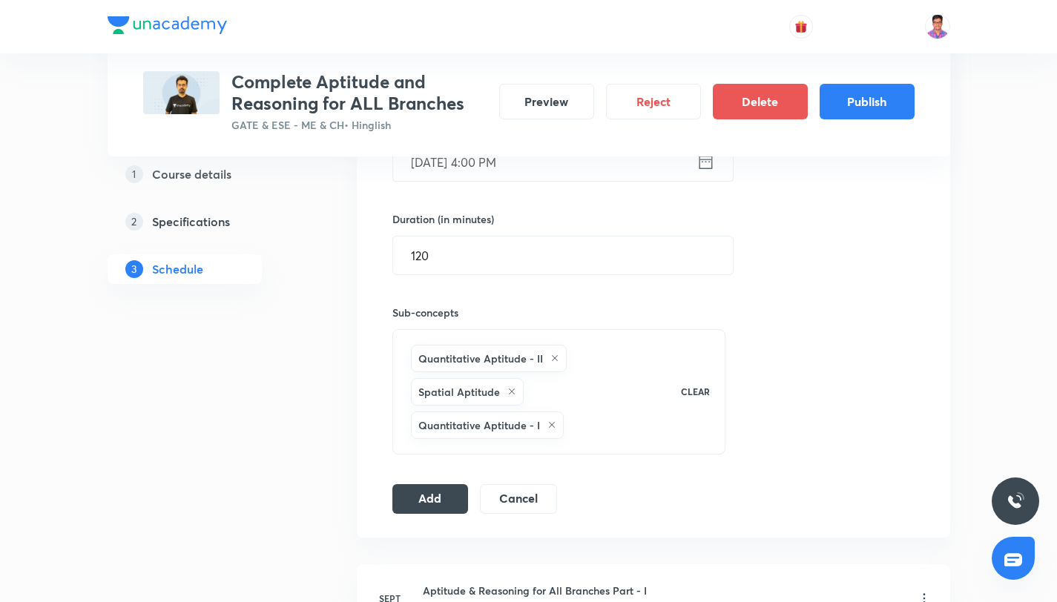
scroll to position [853, 0]
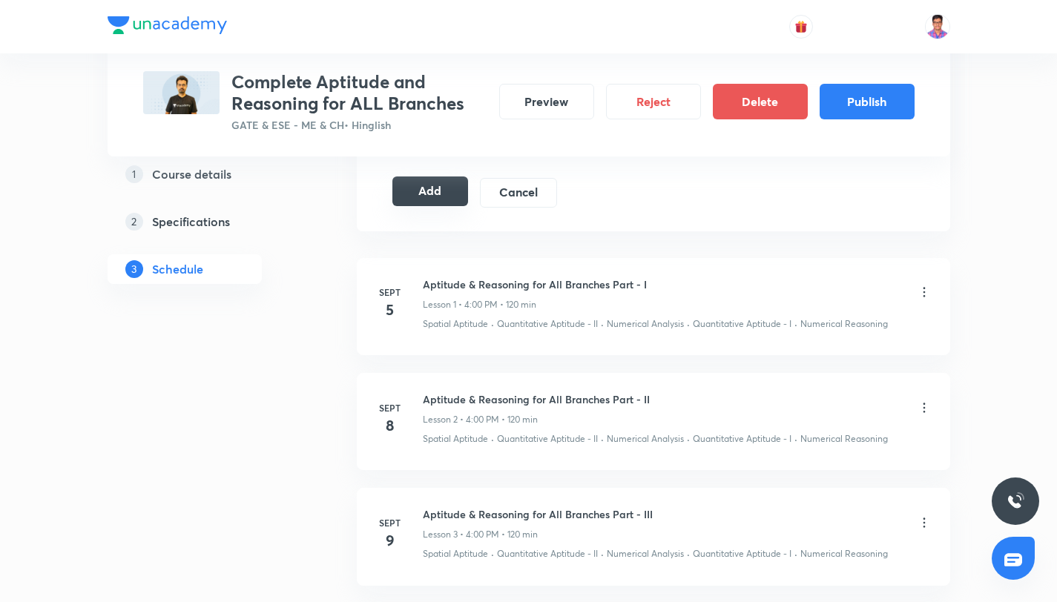
click at [415, 196] on button "Add" at bounding box center [430, 192] width 76 height 30
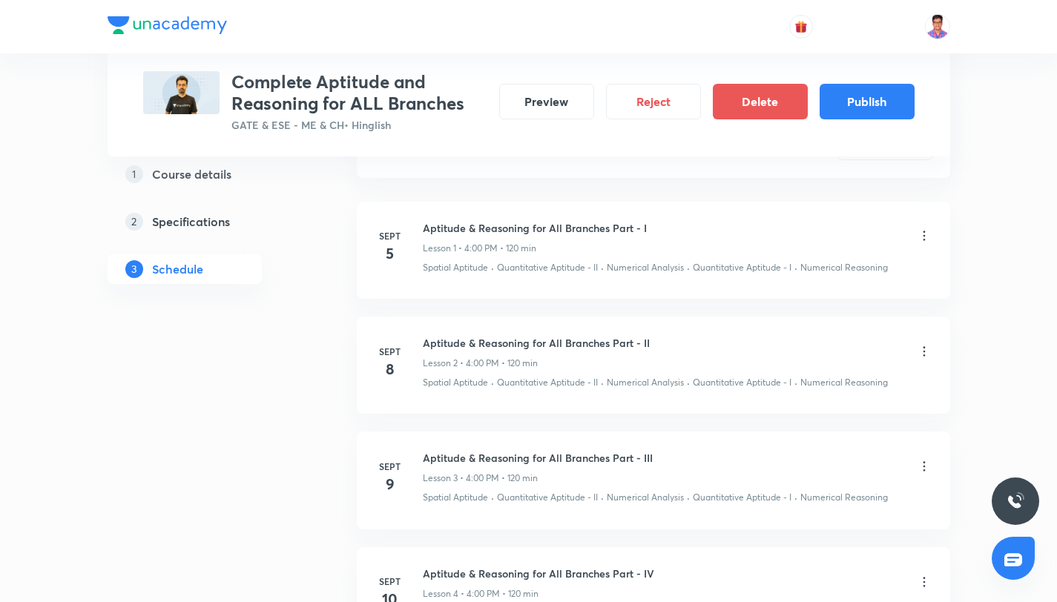
scroll to position [0, 0]
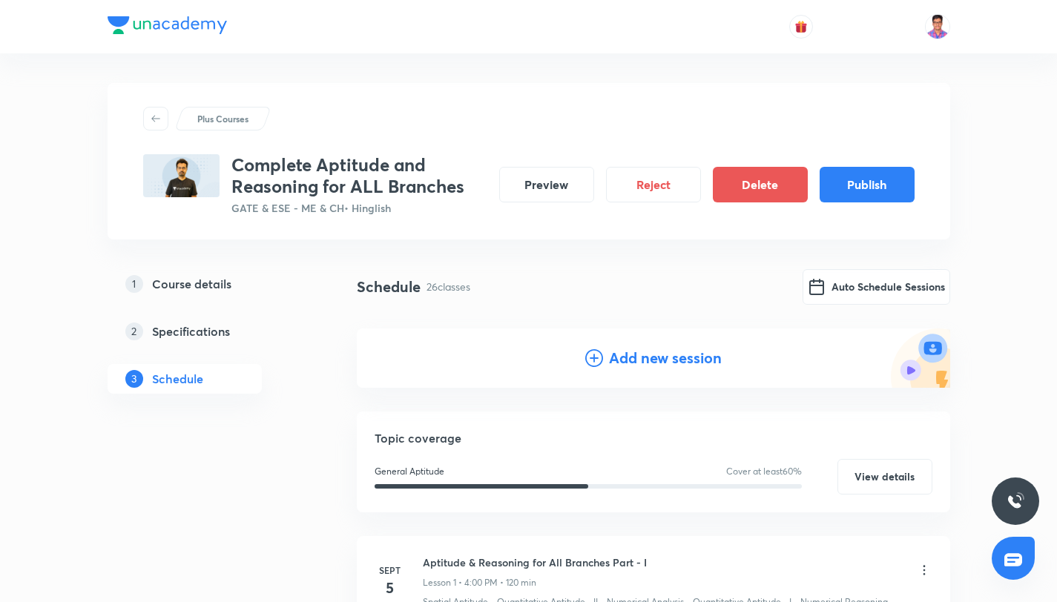
click at [592, 352] on icon at bounding box center [594, 358] width 18 height 18
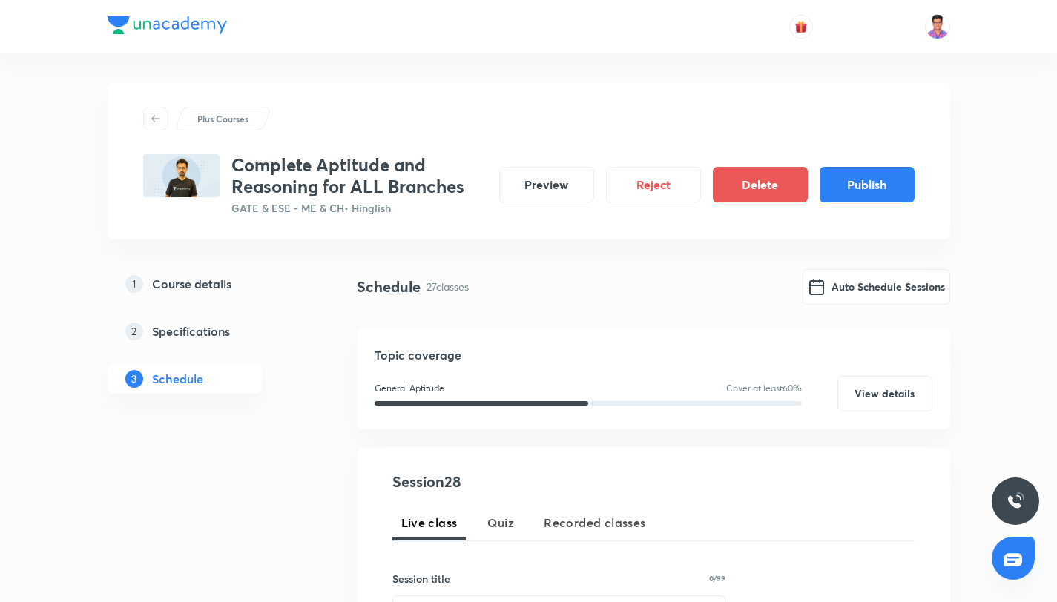
scroll to position [318, 0]
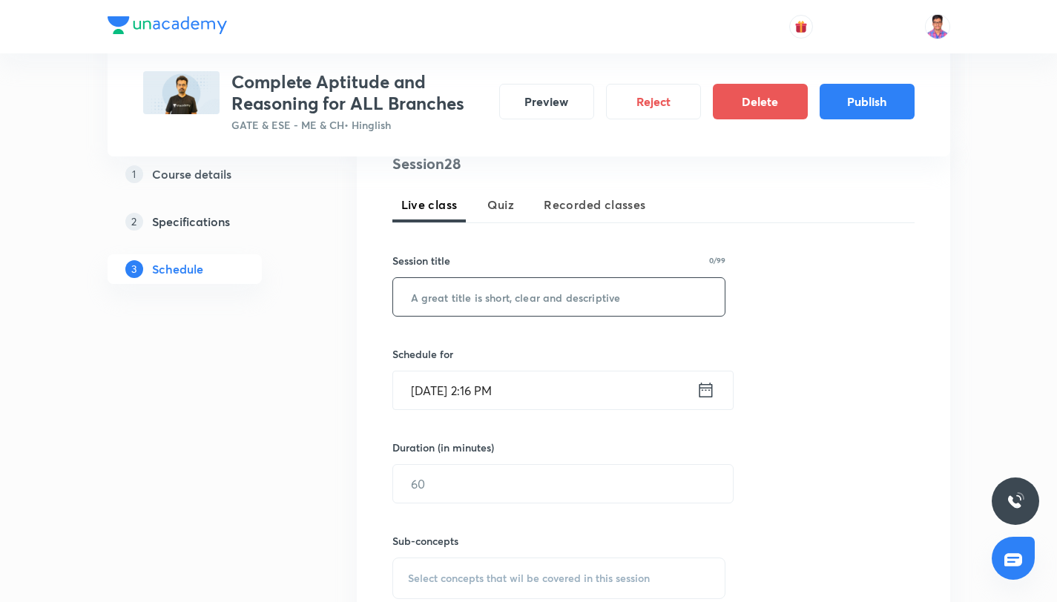
click at [506, 294] on input "text" at bounding box center [559, 297] width 332 height 38
paste input "Aptitude & Reasoning for All Branches Part - XX"
type input "Aptitude & Reasoning for All Branches Part - XXVIII"
click at [558, 396] on input "Sept 4, 2025, 2:16 PM" at bounding box center [544, 391] width 303 height 38
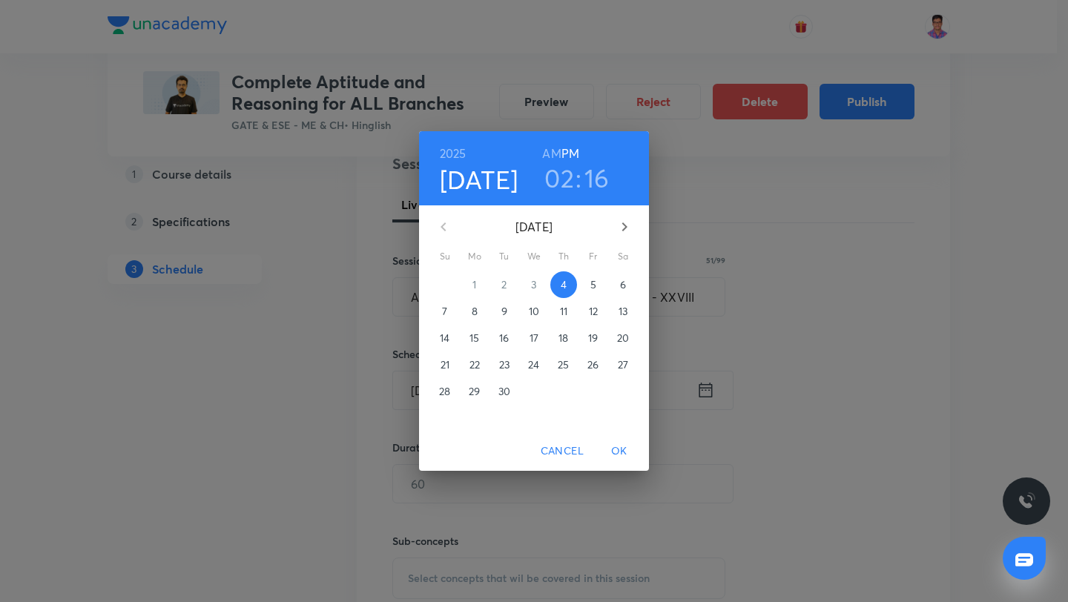
click at [610, 231] on button "button" at bounding box center [625, 227] width 36 height 36
click at [474, 360] on p "20" at bounding box center [475, 364] width 12 height 15
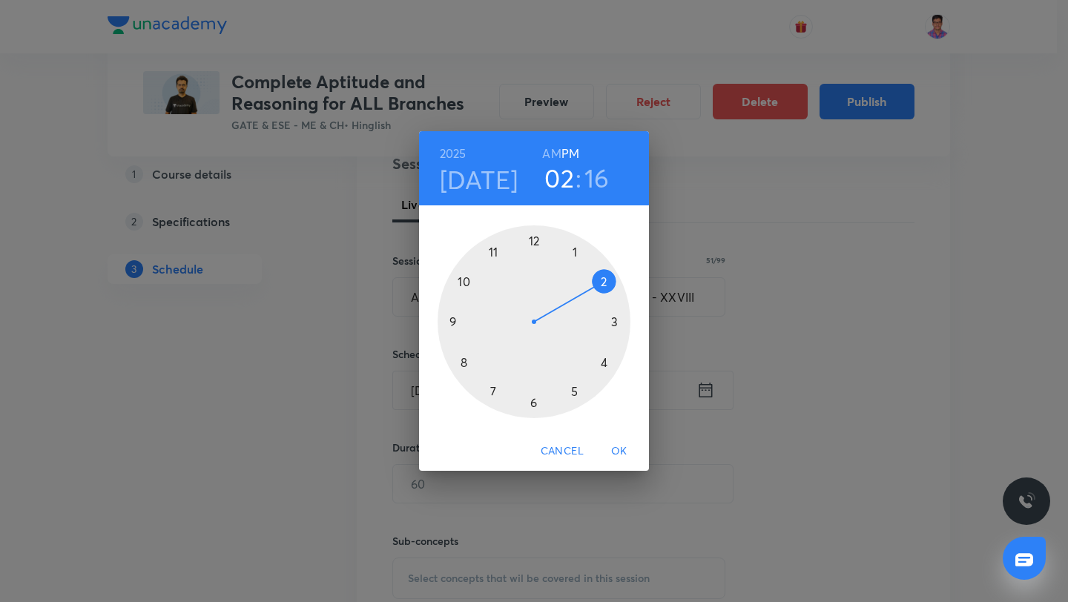
click at [604, 365] on div at bounding box center [534, 321] width 193 height 193
click at [533, 243] on div at bounding box center [534, 321] width 193 height 193
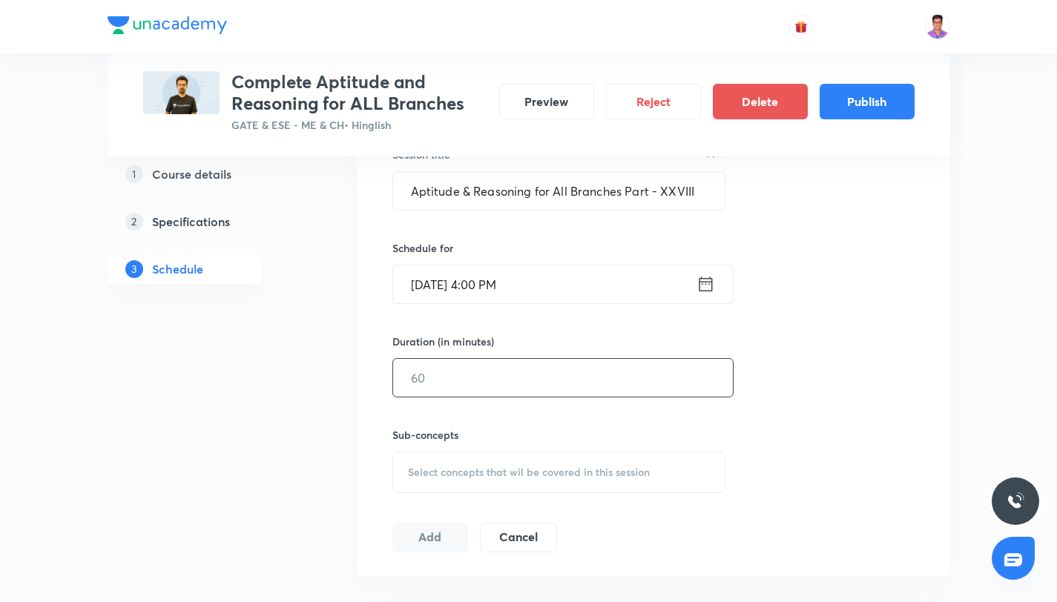
scroll to position [426, 0]
click at [458, 383] on input "text" at bounding box center [563, 376] width 340 height 38
type input "120"
click at [499, 477] on span "Select concepts that wil be covered in this session" at bounding box center [529, 471] width 242 height 12
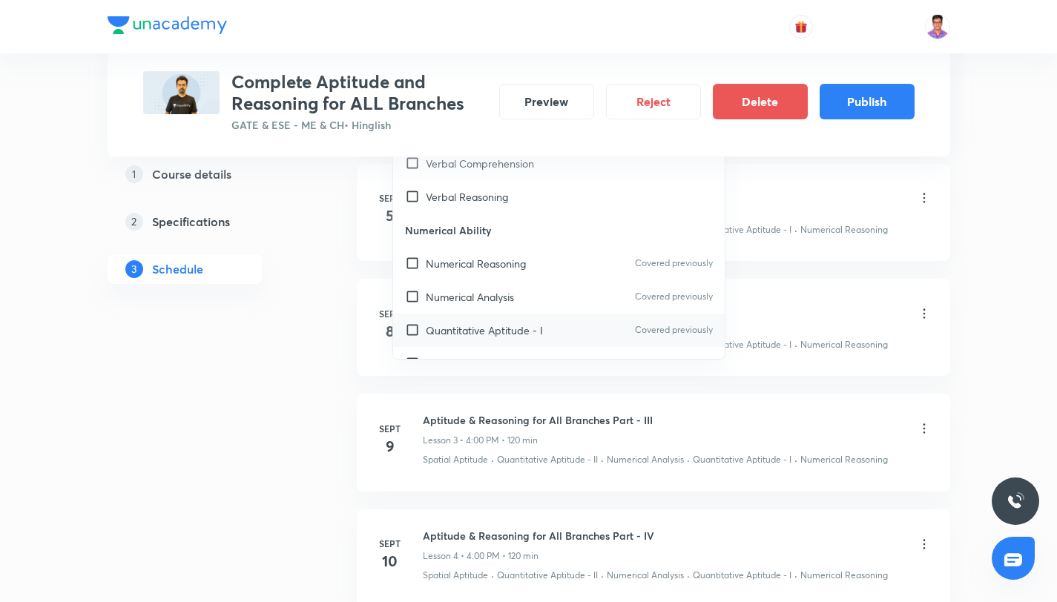
scroll to position [141, 0]
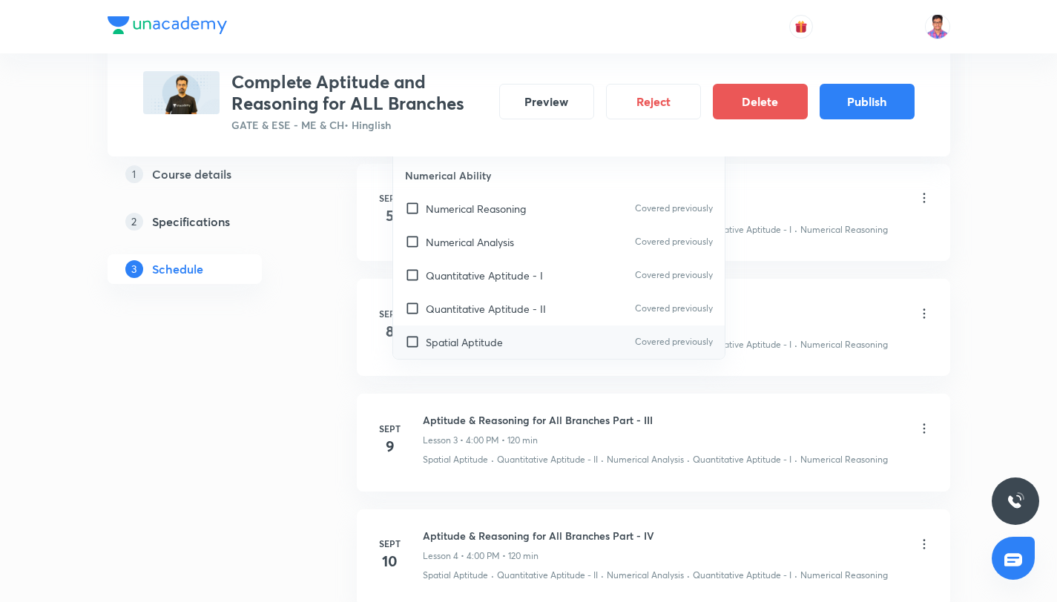
click at [484, 336] on p "Spatial Aptitude" at bounding box center [464, 342] width 77 height 16
checkbox input "true"
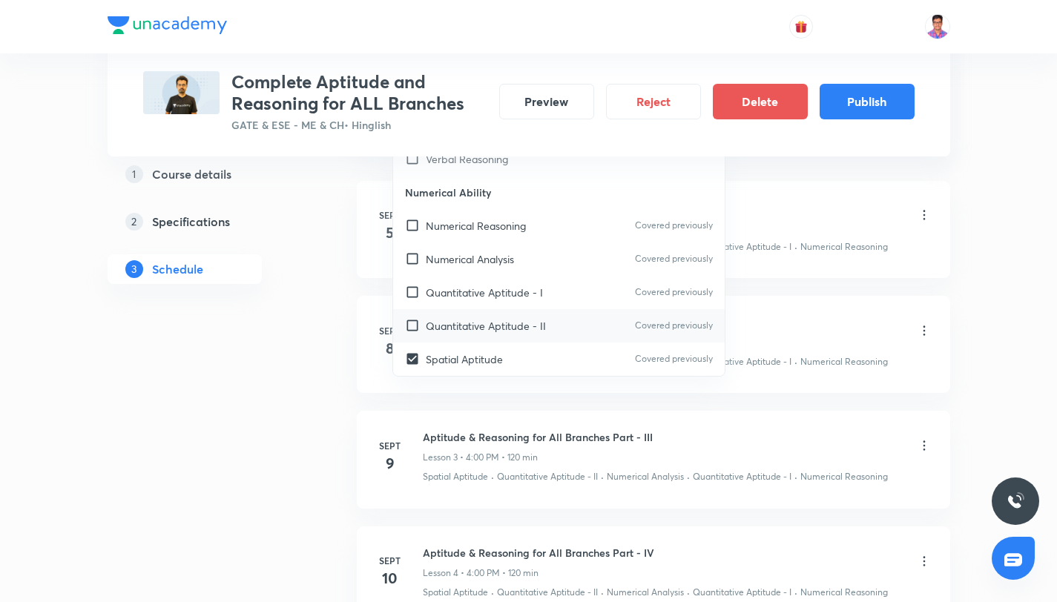
click at [484, 333] on p "Quantitative Aptitude - II" at bounding box center [486, 326] width 120 height 16
checkbox input "true"
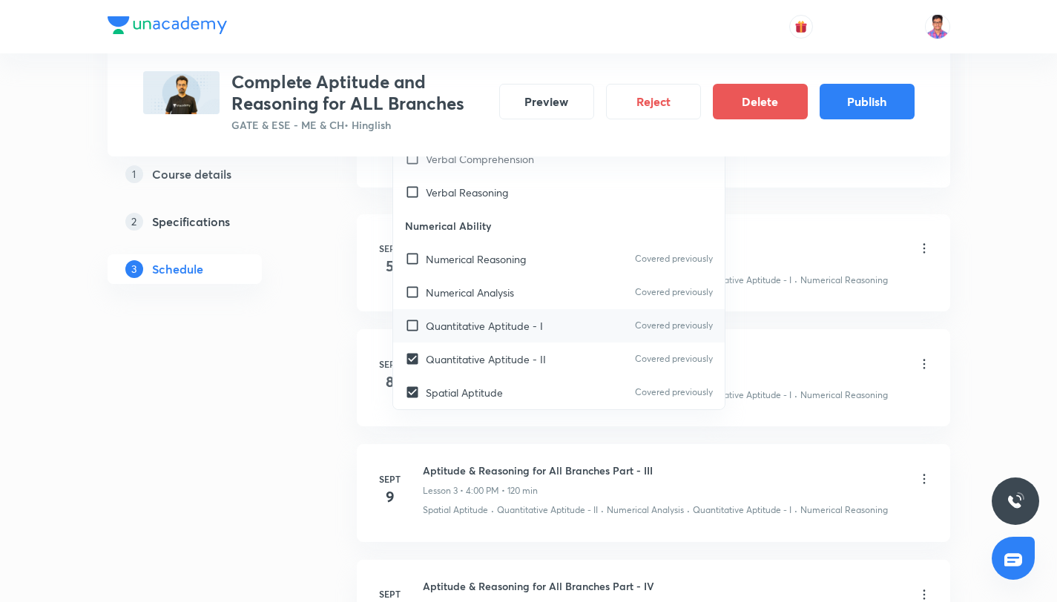
click at [483, 327] on p "Quantitative Aptitude - I" at bounding box center [484, 326] width 117 height 16
checkbox input "true"
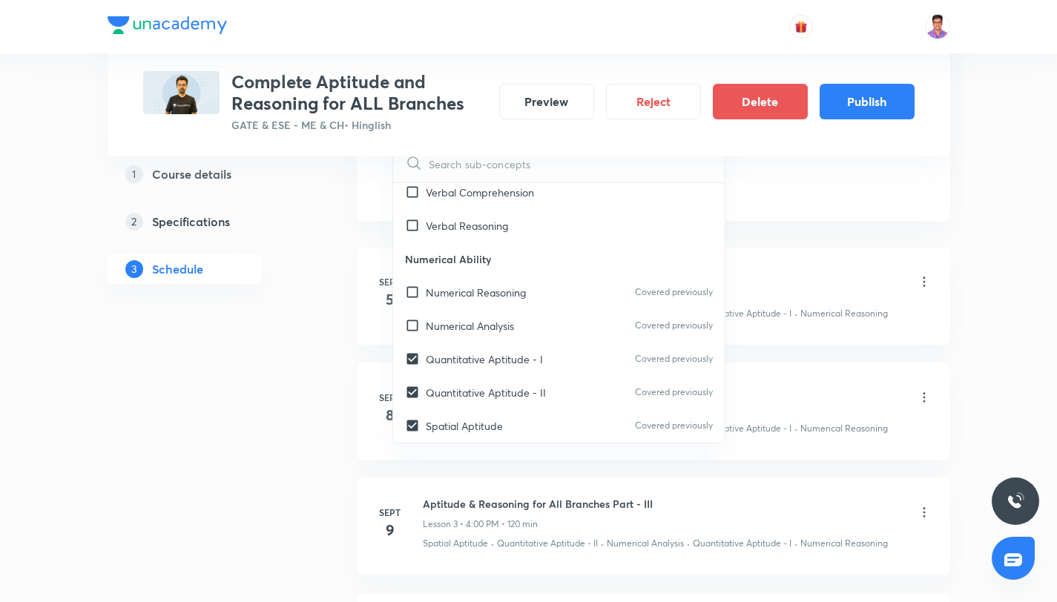
click at [308, 297] on div "1 Course details 2 Specifications 3 Schedule" at bounding box center [209, 230] width 202 height 142
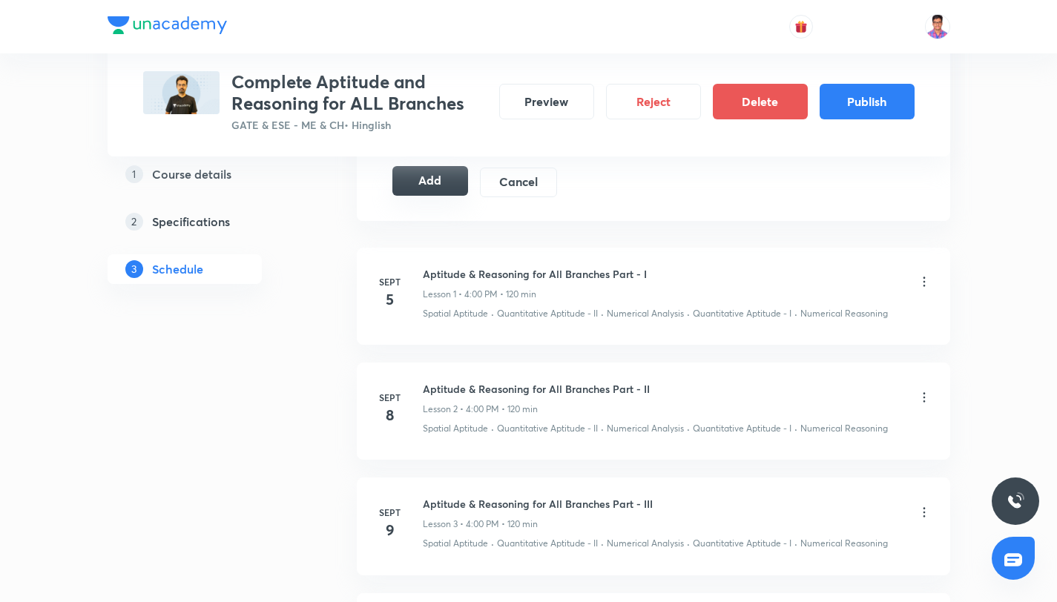
click at [426, 186] on button "Add" at bounding box center [430, 181] width 76 height 30
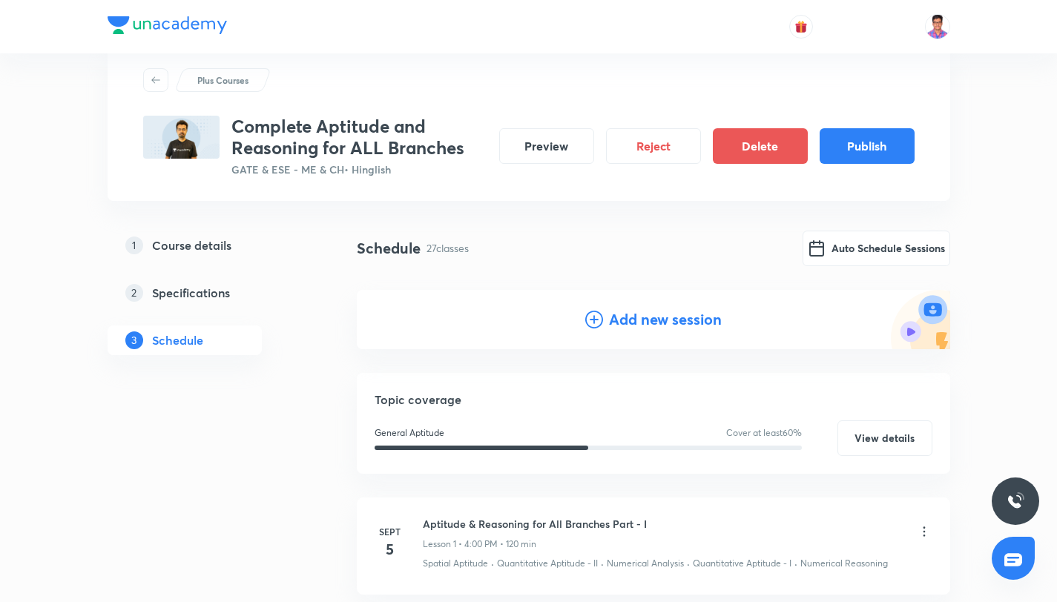
scroll to position [0, 0]
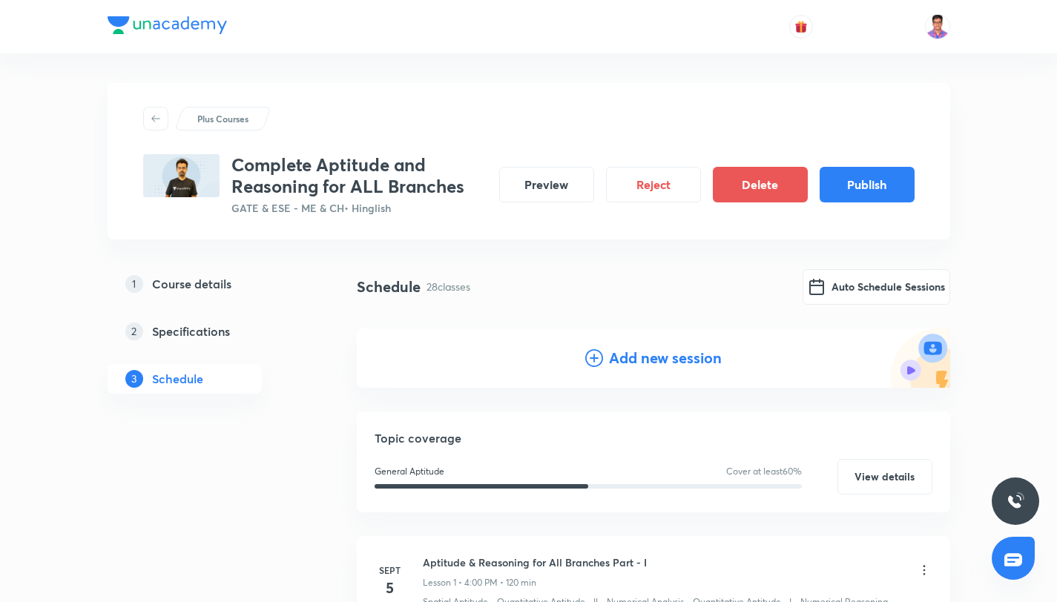
click at [591, 357] on icon at bounding box center [594, 358] width 18 height 18
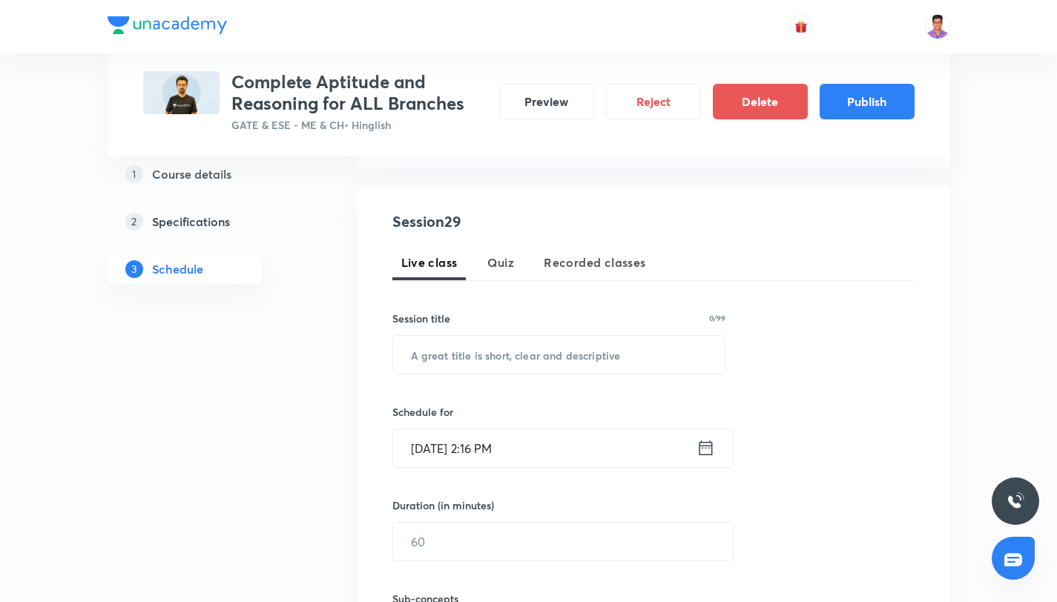
scroll to position [318, 0]
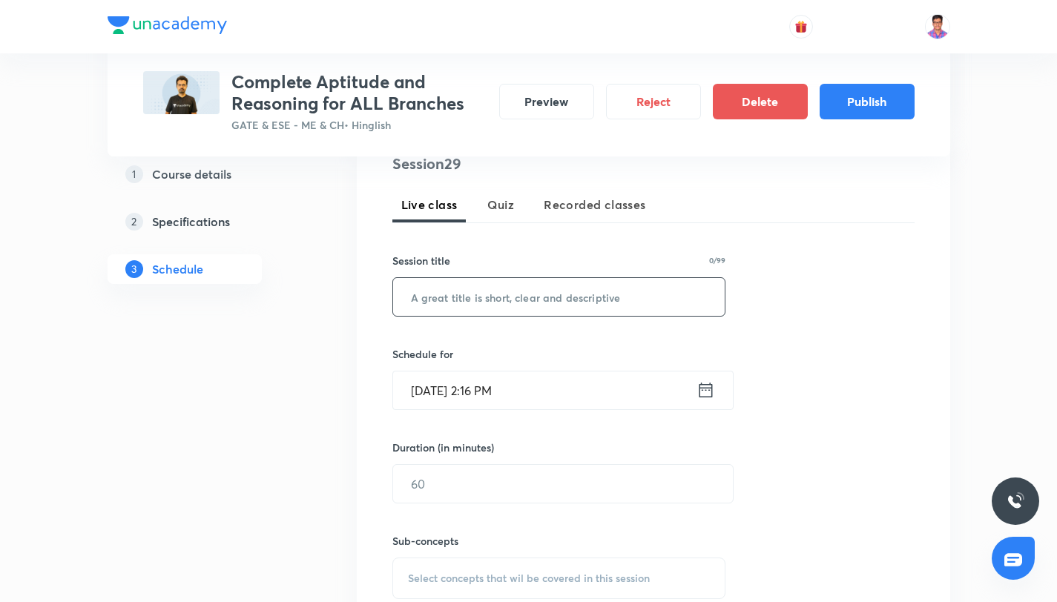
click at [441, 303] on input "text" at bounding box center [559, 297] width 332 height 38
paste input "Aptitude & Reasoning for All Branches Part - XX"
type input "Aptitude & Reasoning for All Branches Part - XXIX"
click at [538, 392] on input "Sept 4, 2025, 2:16 PM" at bounding box center [544, 391] width 303 height 38
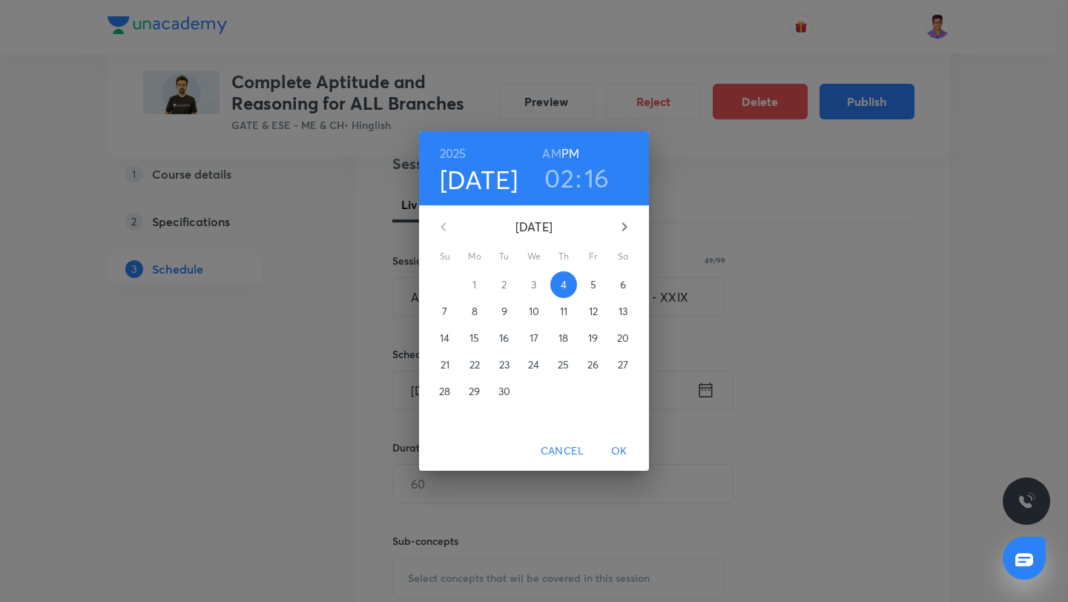
click at [629, 214] on button "button" at bounding box center [625, 227] width 36 height 36
click at [562, 364] on p "23" at bounding box center [563, 364] width 10 height 15
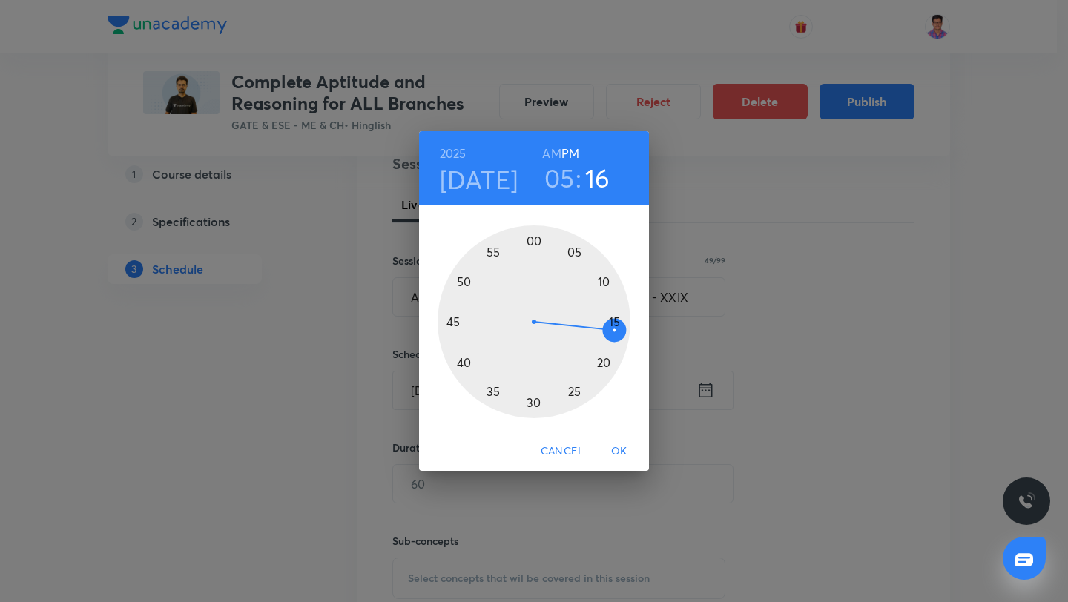
click at [565, 184] on h3 "05" at bounding box center [559, 177] width 30 height 31
click at [604, 361] on div at bounding box center [534, 321] width 193 height 193
click at [535, 238] on div at bounding box center [534, 321] width 193 height 193
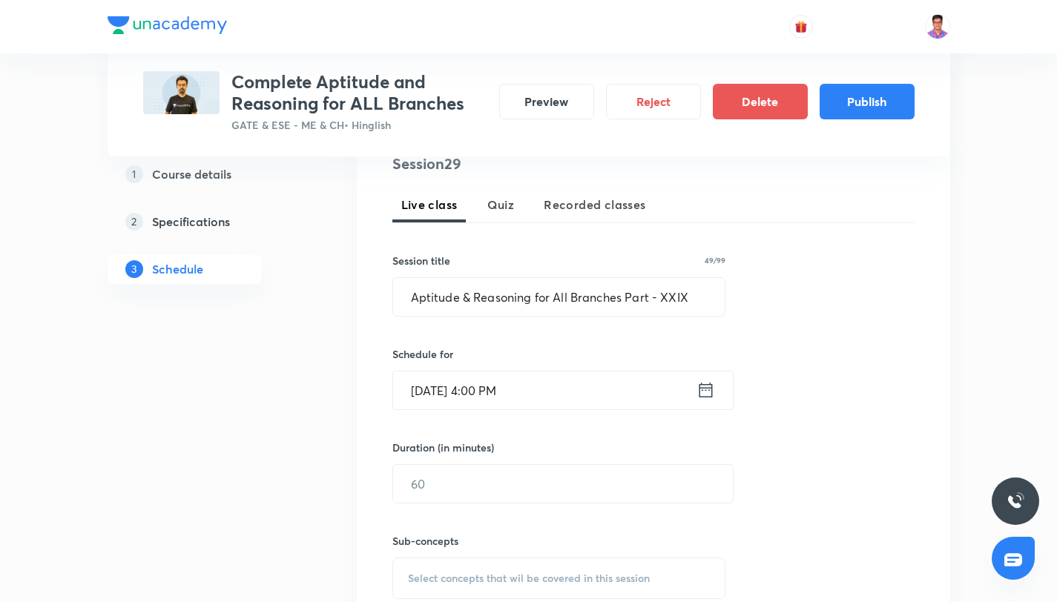
click at [455, 506] on div "Sub-concepts Select concepts that wil be covered in this session" at bounding box center [559, 552] width 334 height 96
click at [457, 487] on input "text" at bounding box center [563, 484] width 340 height 38
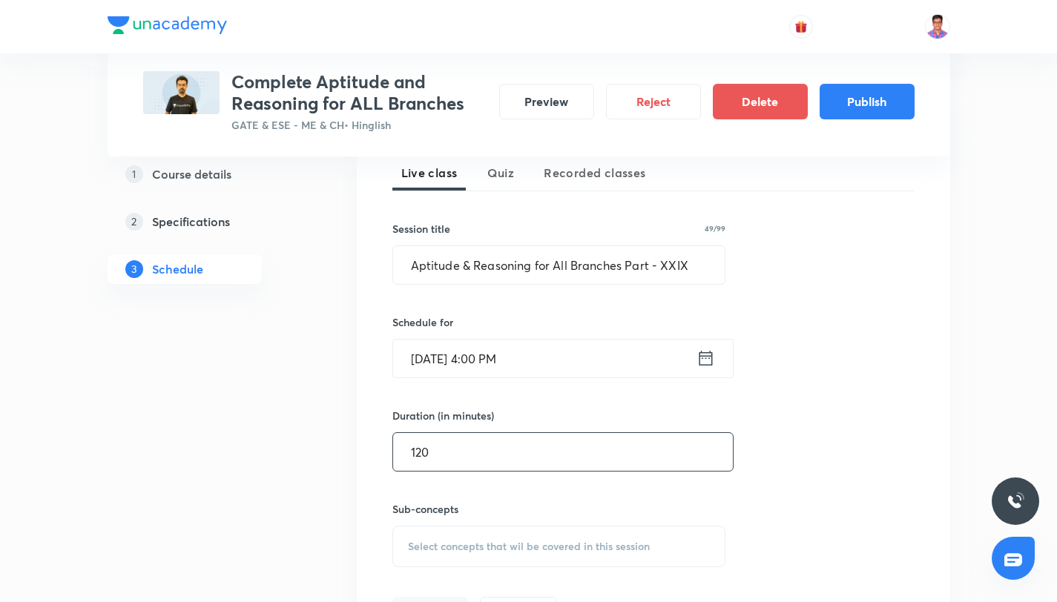
scroll to position [463, 0]
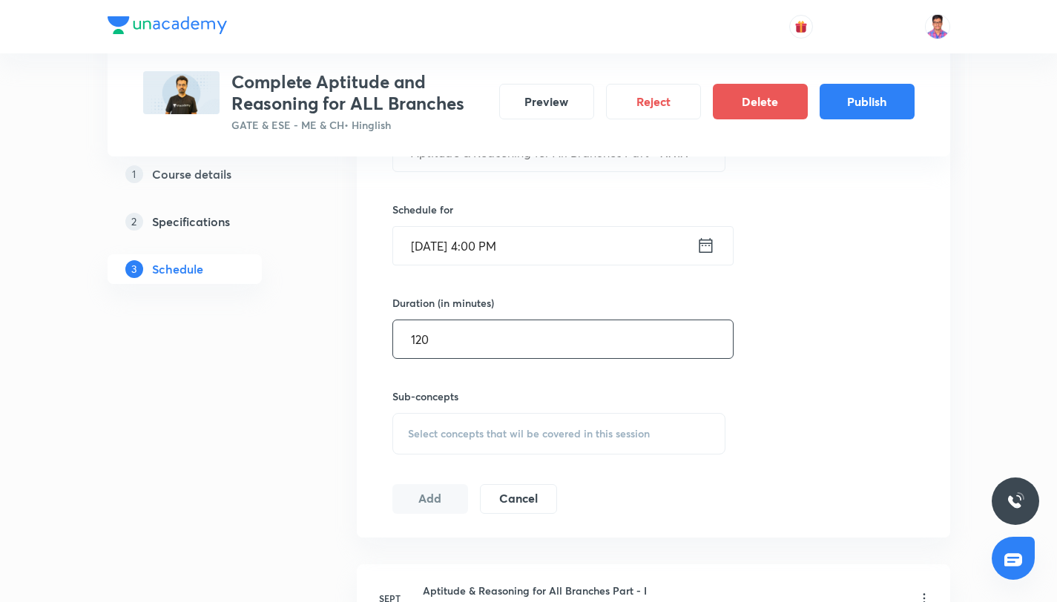
type input "120"
click at [464, 421] on div "Select concepts that wil be covered in this session" at bounding box center [559, 434] width 334 height 42
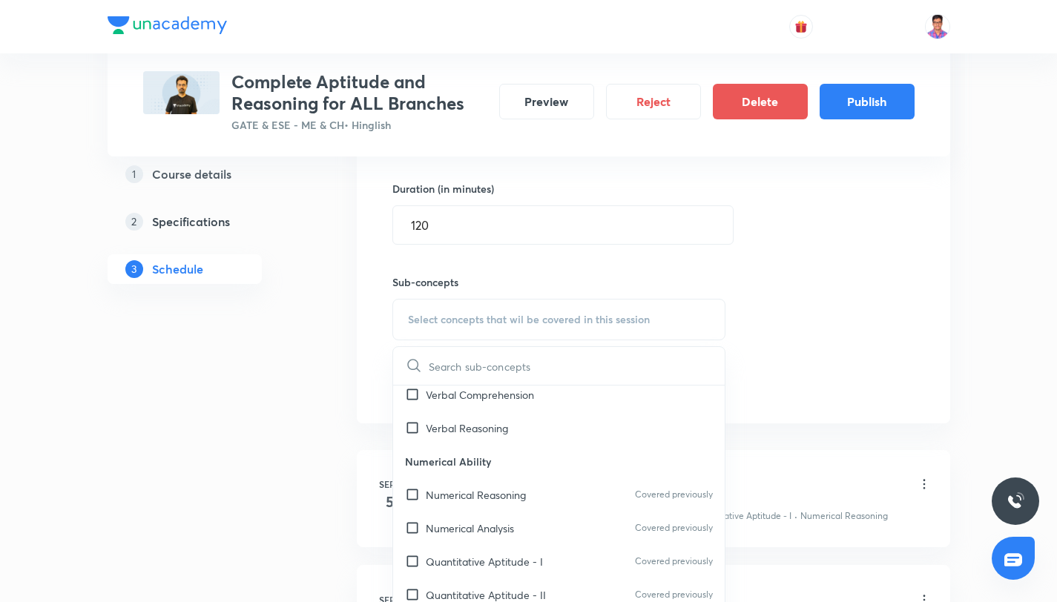
scroll to position [742, 0]
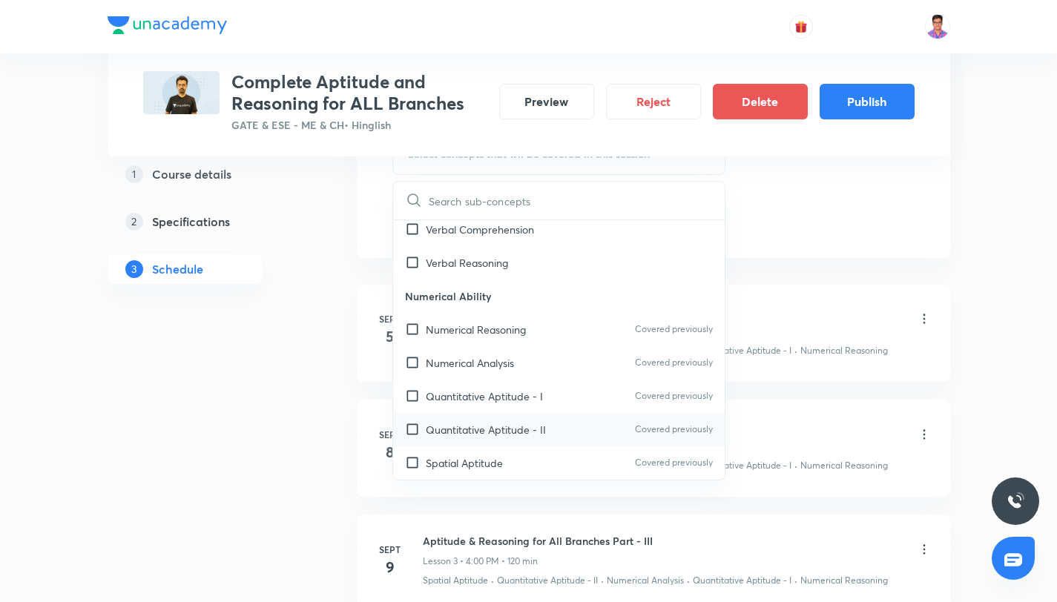
click at [495, 422] on p "Quantitative Aptitude - II" at bounding box center [486, 430] width 120 height 16
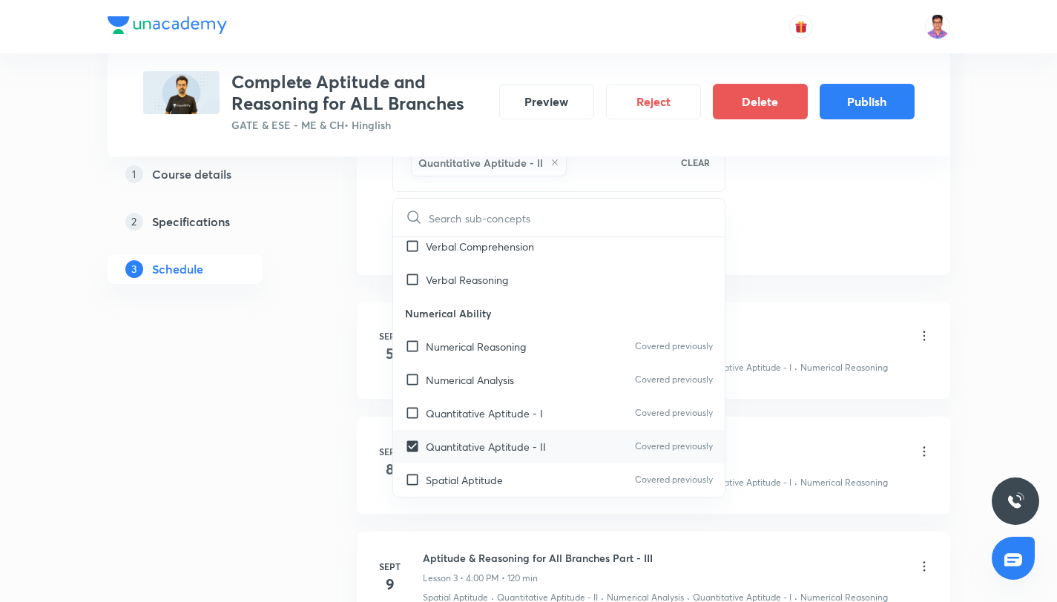
click at [500, 432] on div "Quantitative Aptitude - II Covered previously" at bounding box center [559, 446] width 332 height 33
checkbox input "false"
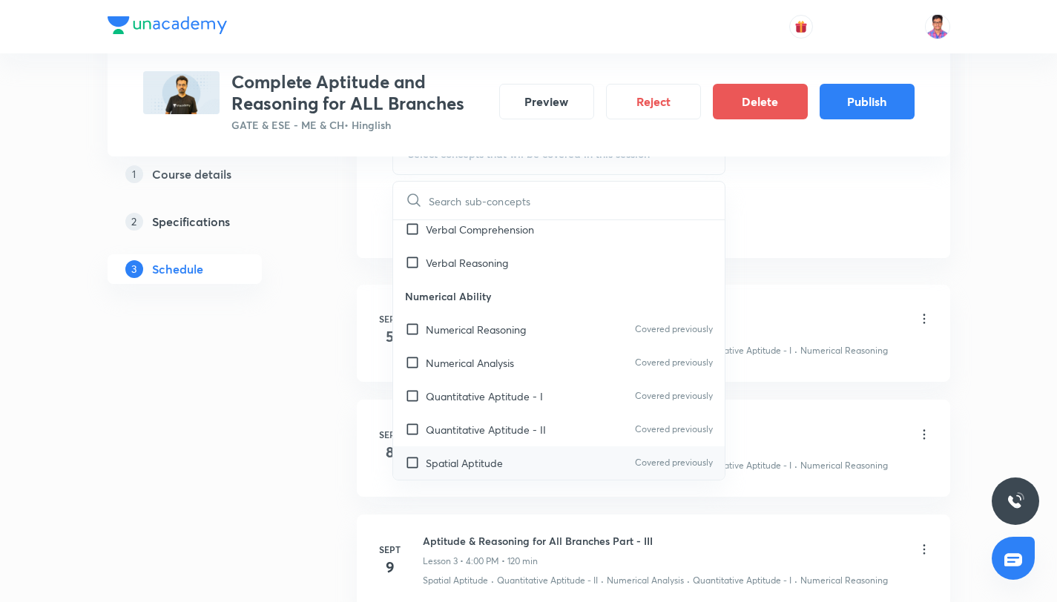
click at [497, 455] on p "Spatial Aptitude" at bounding box center [464, 463] width 77 height 16
checkbox input "true"
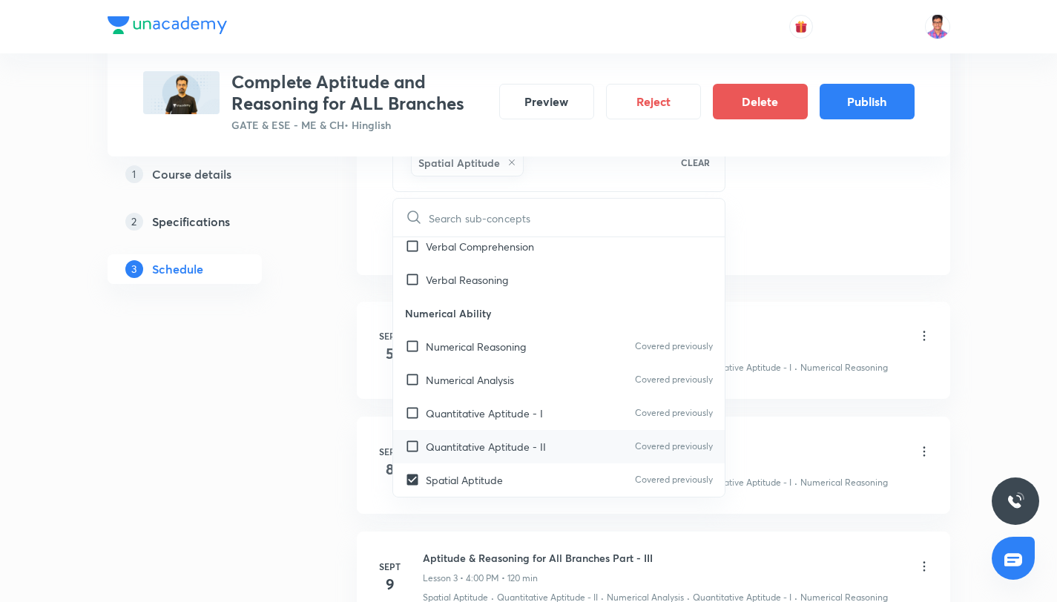
click at [492, 438] on div "Quantitative Aptitude - II Covered previously" at bounding box center [559, 446] width 332 height 33
checkbox input "true"
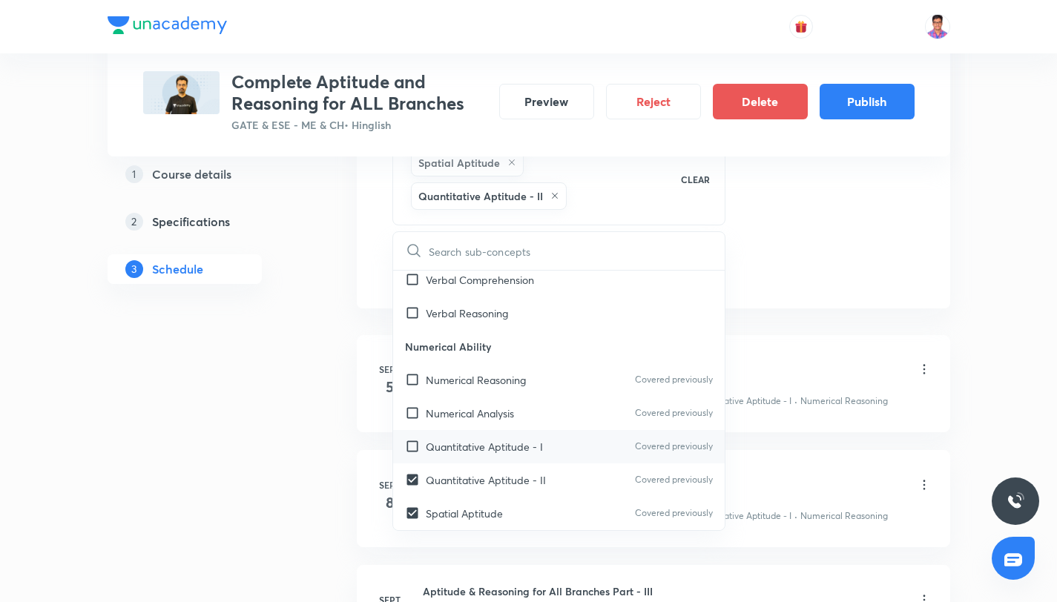
click at [492, 433] on div "Quantitative Aptitude - I Covered previously" at bounding box center [559, 446] width 332 height 33
checkbox input "true"
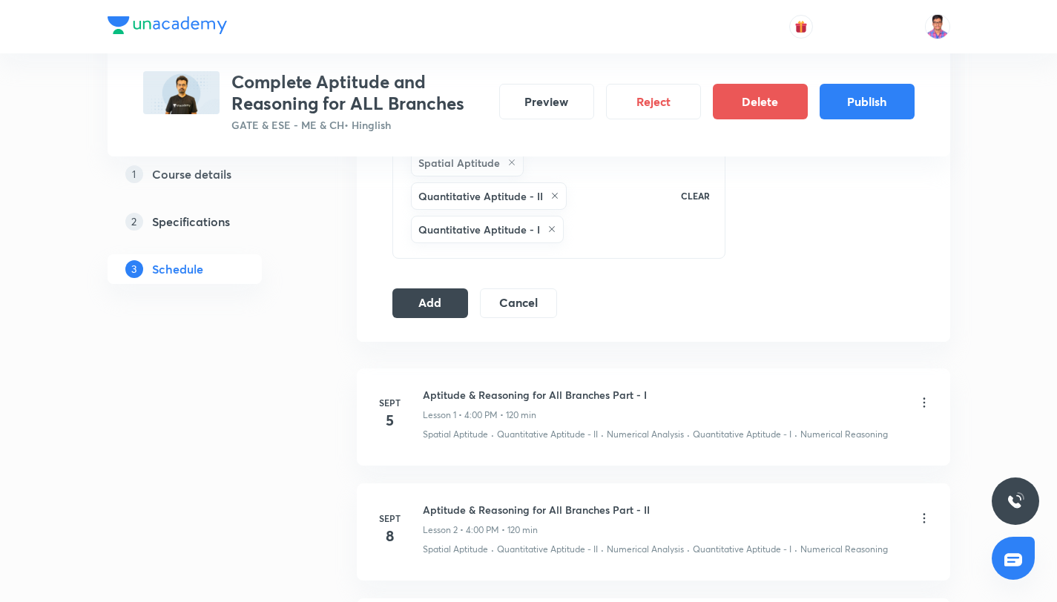
click at [411, 282] on div "Session 29 Live class Quiz Recorded classes Session title 49/99 Aptitude & Reas…" at bounding box center [653, 24] width 522 height 590
click at [419, 295] on button "Add" at bounding box center [430, 302] width 76 height 30
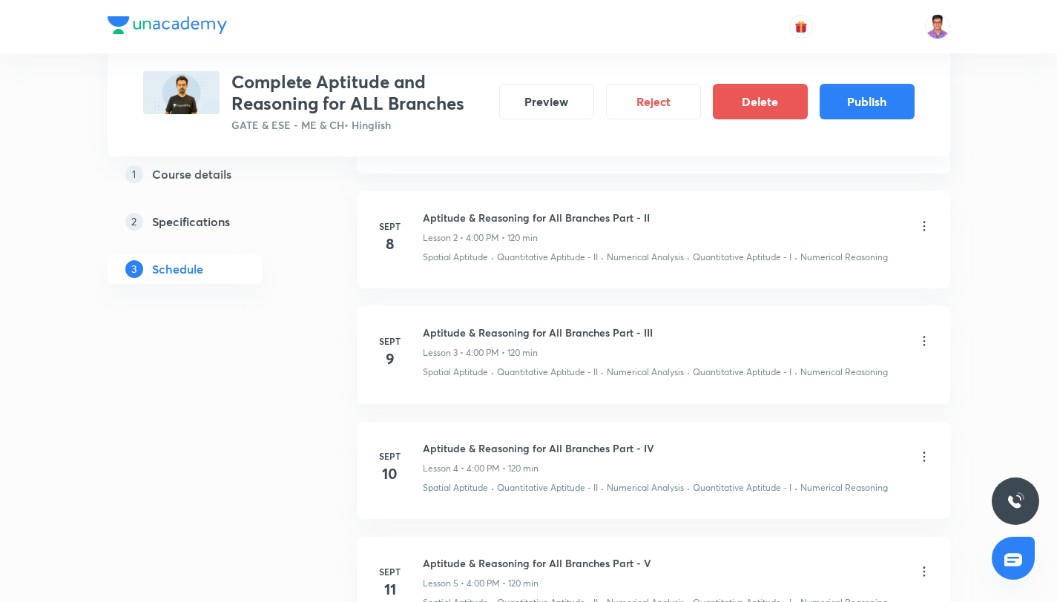
scroll to position [18, 0]
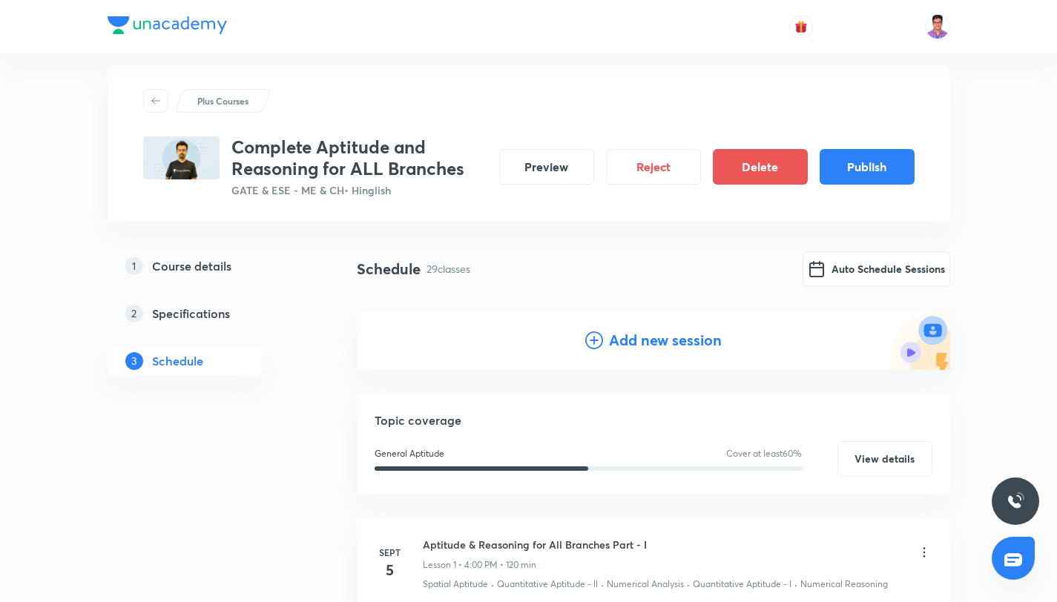
click at [642, 333] on h4 "Add new session" at bounding box center [665, 340] width 113 height 22
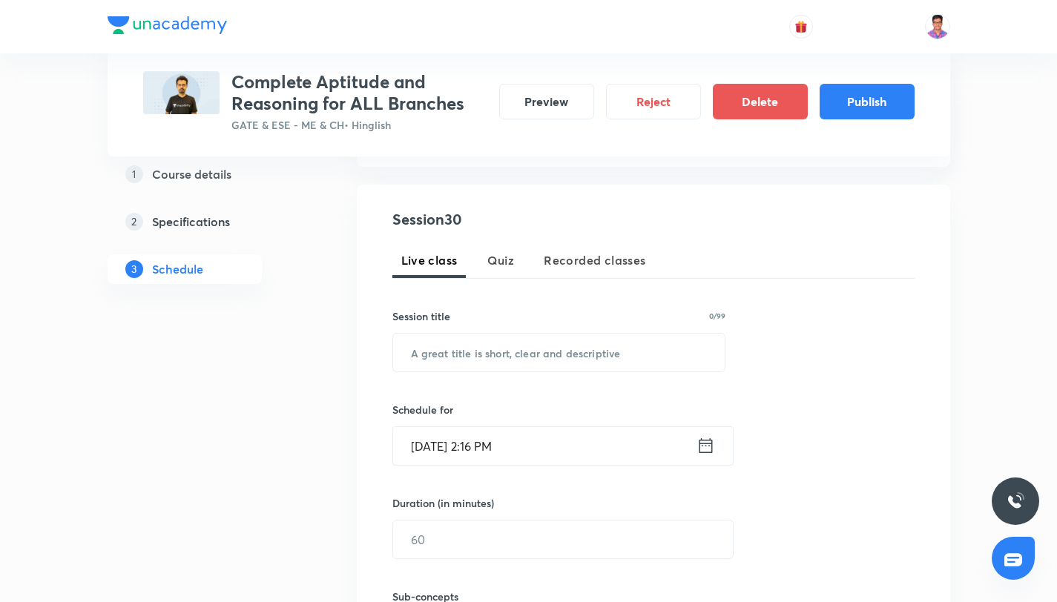
scroll to position [325, 0]
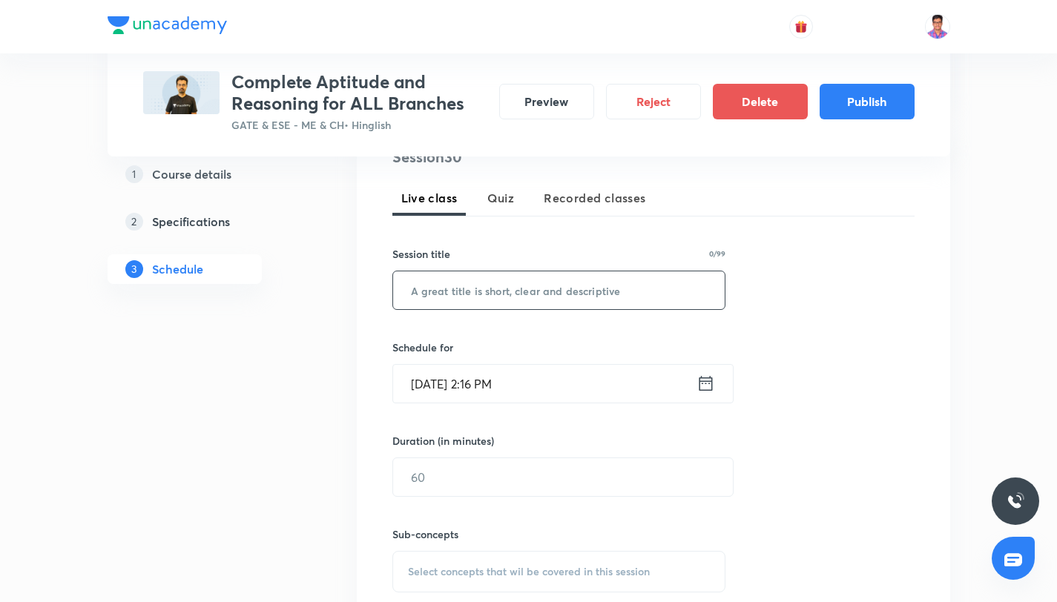
click at [451, 294] on input "text" at bounding box center [559, 290] width 332 height 38
paste input "Aptitude & Reasoning for All Branches Part - XX"
type input "Aptitude & Reasoning for All Branches Part - XXX"
click at [542, 396] on input "Sept 4, 2025, 2:16 PM" at bounding box center [544, 384] width 303 height 38
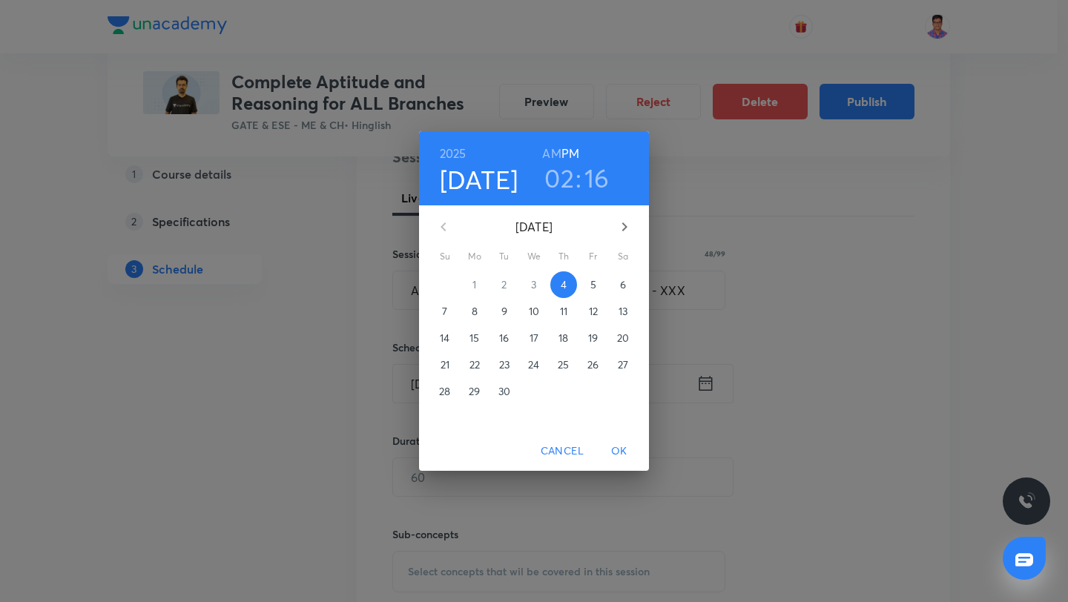
click at [625, 231] on icon "button" at bounding box center [625, 227] width 18 height 18
click at [600, 360] on span "24" at bounding box center [593, 364] width 27 height 15
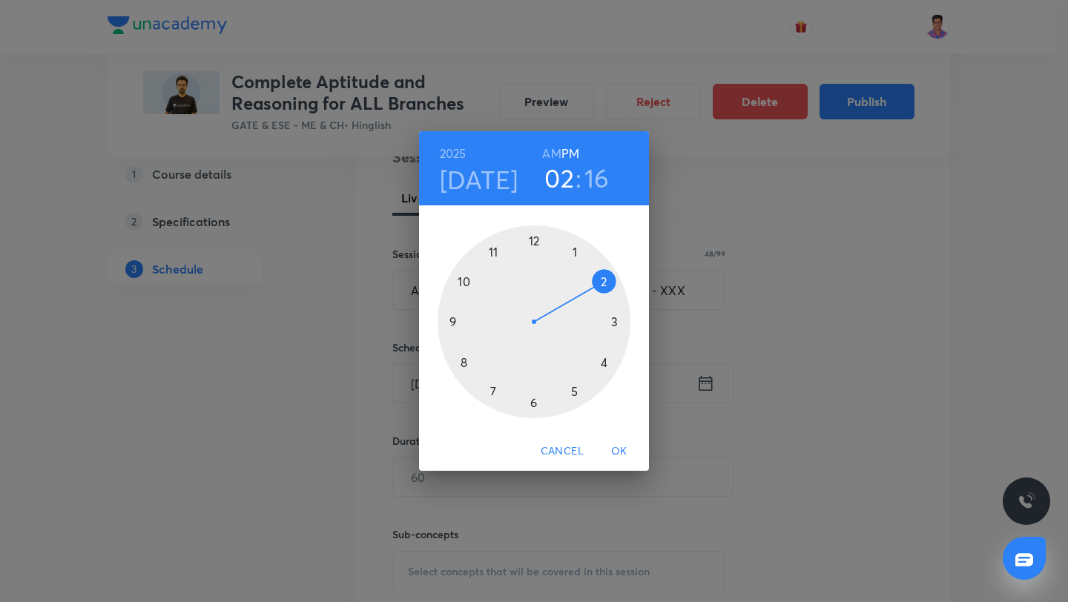
click at [605, 364] on div at bounding box center [534, 321] width 193 height 193
click at [536, 243] on div at bounding box center [534, 321] width 193 height 193
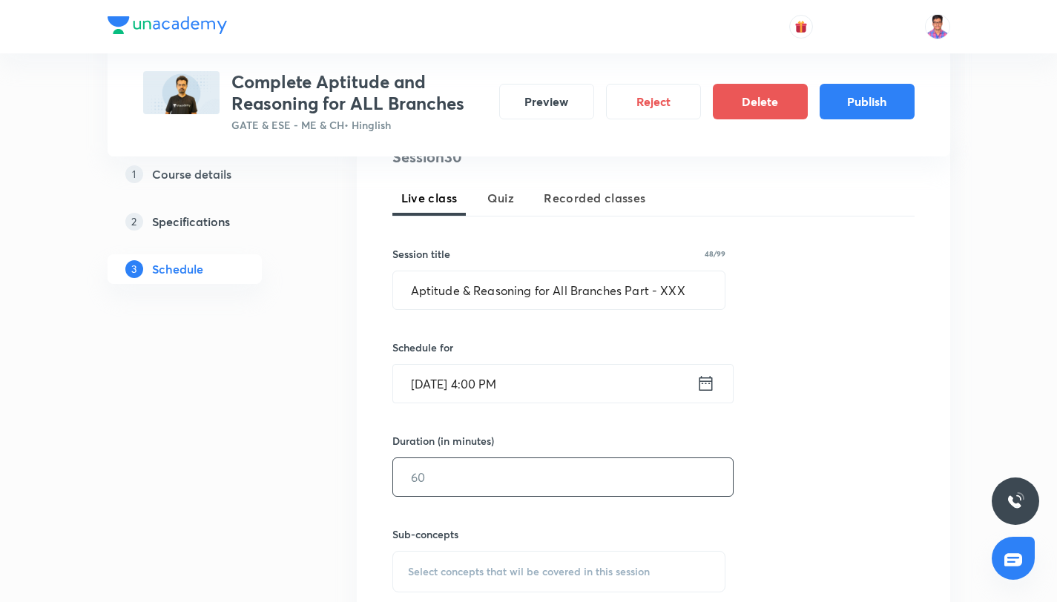
click at [462, 480] on input "text" at bounding box center [563, 477] width 340 height 38
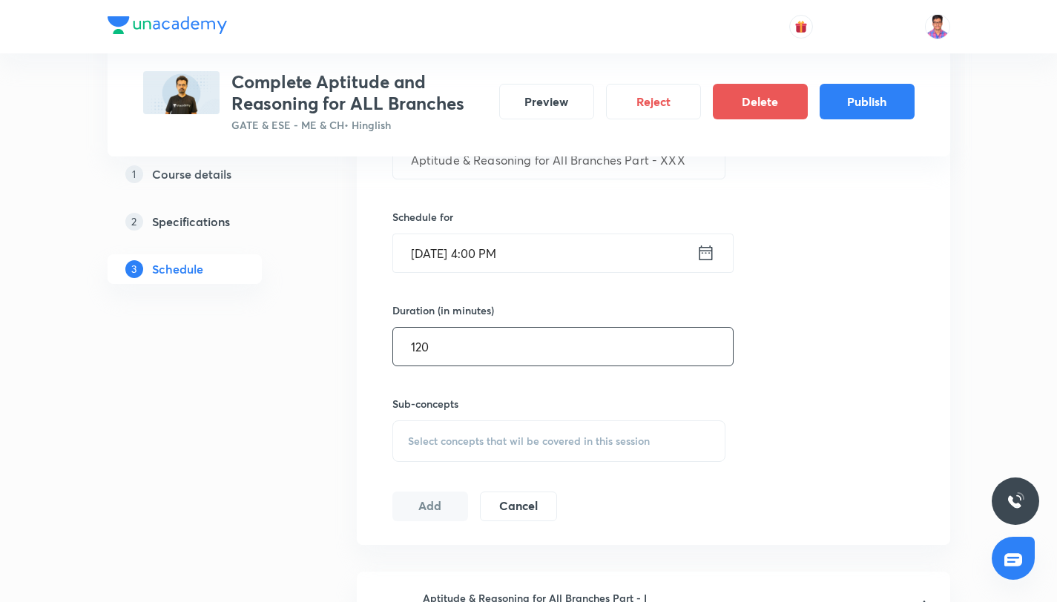
type input "120"
click at [456, 444] on span "Select concepts that wil be covered in this session" at bounding box center [529, 441] width 242 height 12
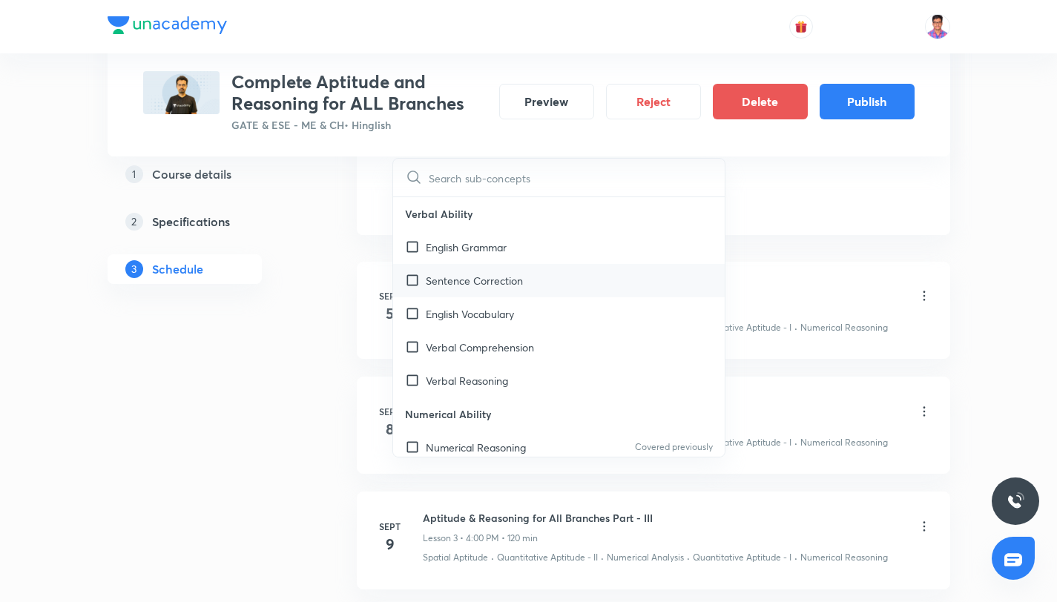
scroll to position [955, 0]
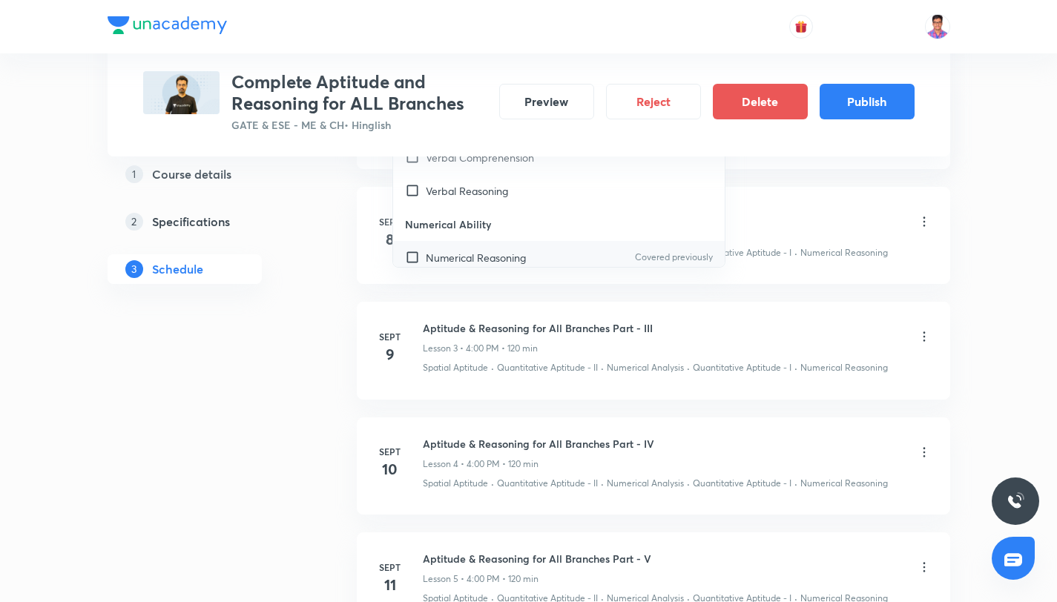
click at [507, 248] on div "Numerical Reasoning Covered previously" at bounding box center [559, 257] width 332 height 33
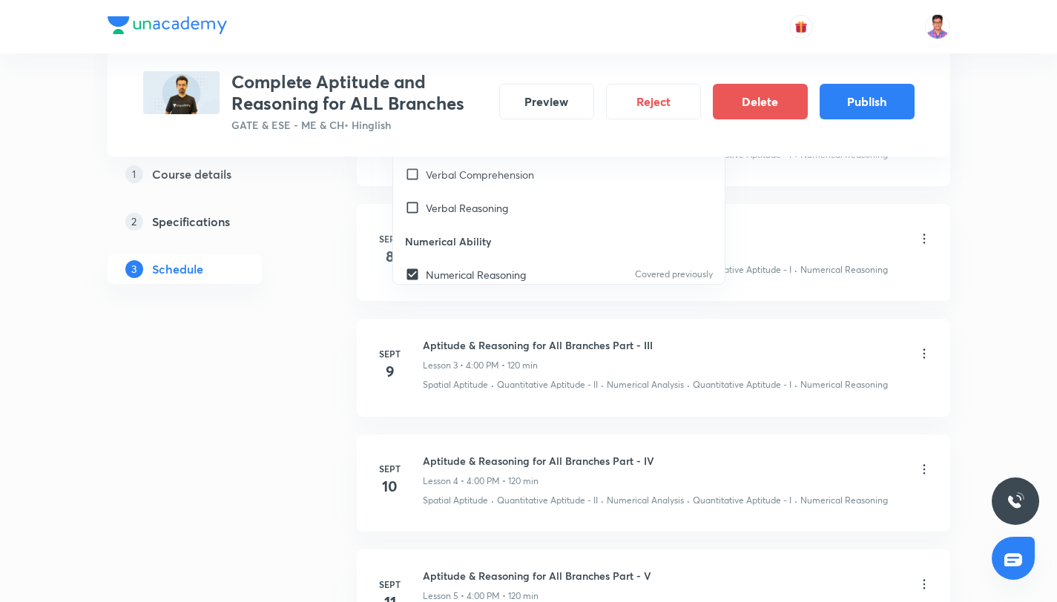
scroll to position [122, 0]
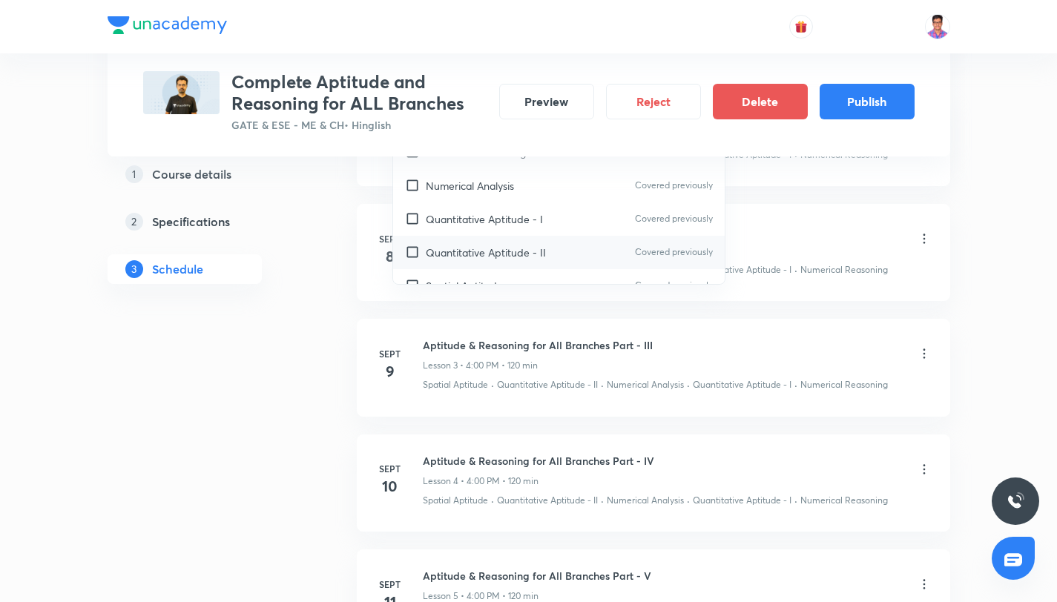
click at [508, 245] on p "Quantitative Aptitude - II" at bounding box center [486, 253] width 120 height 16
checkbox input "true"
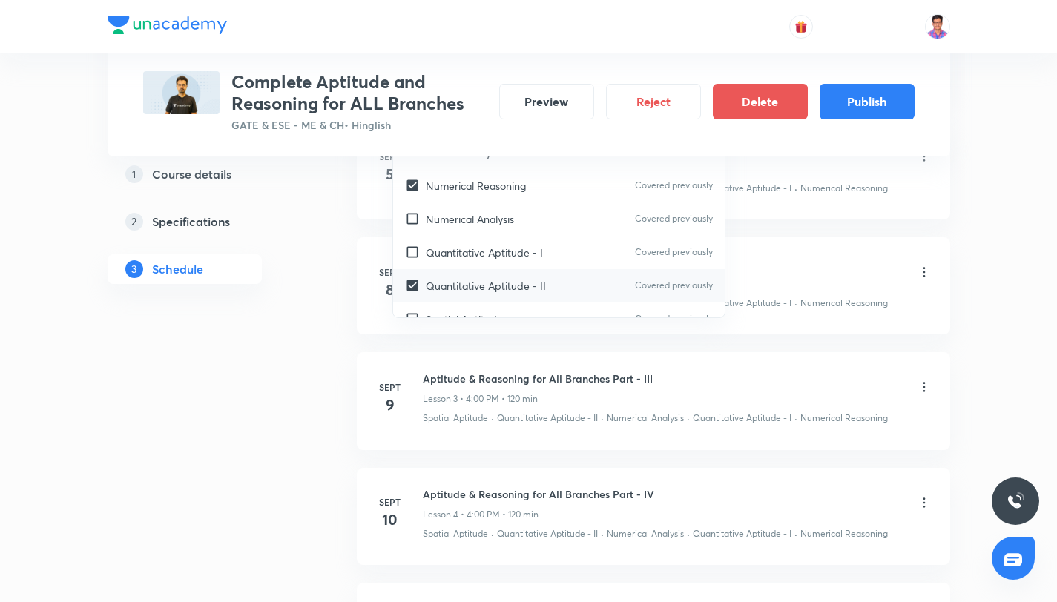
click at [508, 245] on p "Quantitative Aptitude - I" at bounding box center [484, 253] width 117 height 16
checkbox input "true"
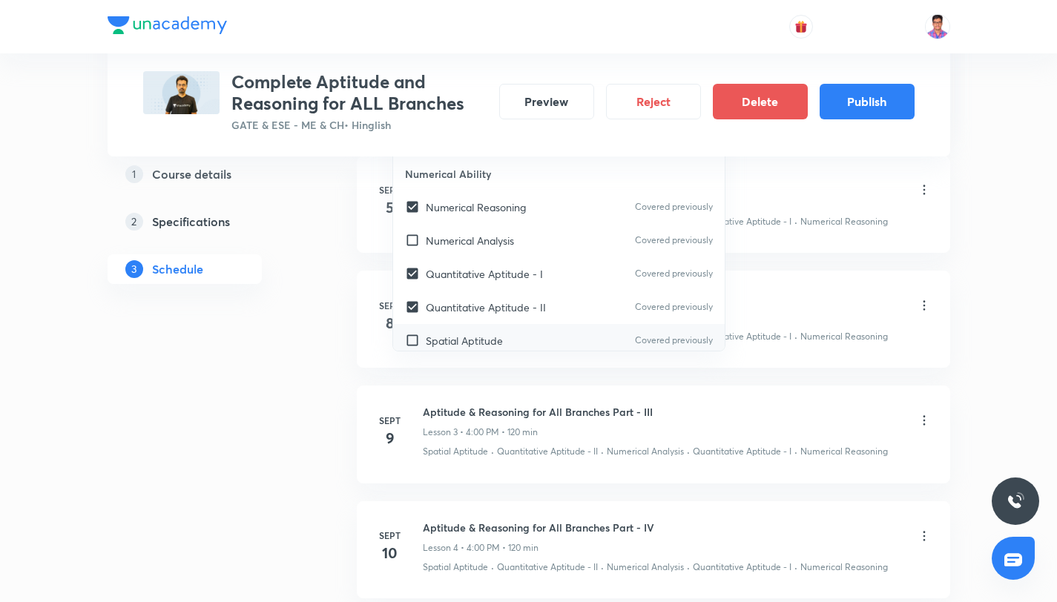
scroll to position [136, 0]
click at [508, 332] on div "Spatial Aptitude Covered previously" at bounding box center [559, 339] width 332 height 33
checkbox input "true"
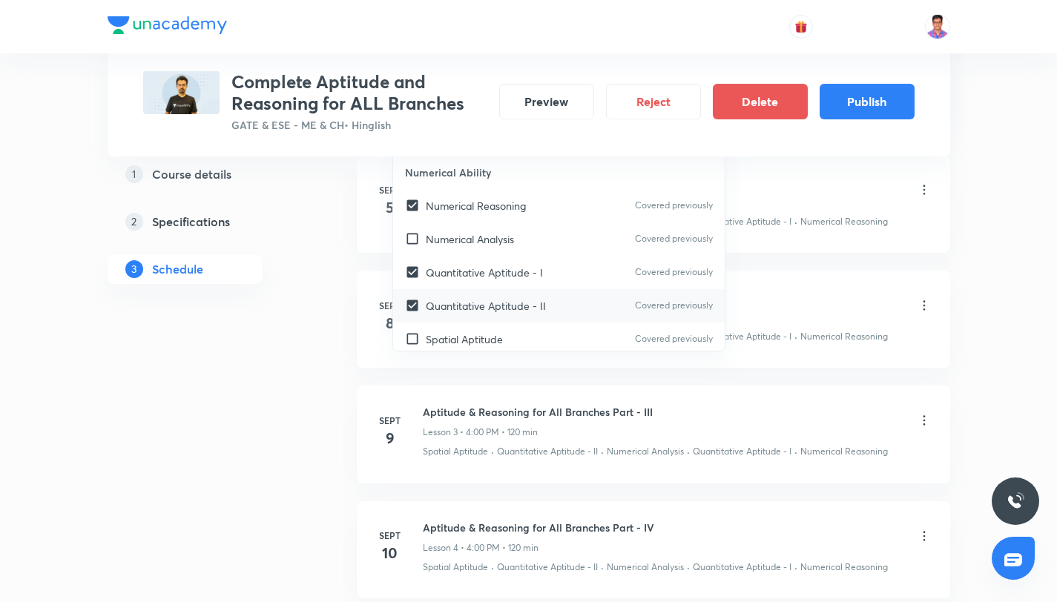
checkbox input "true"
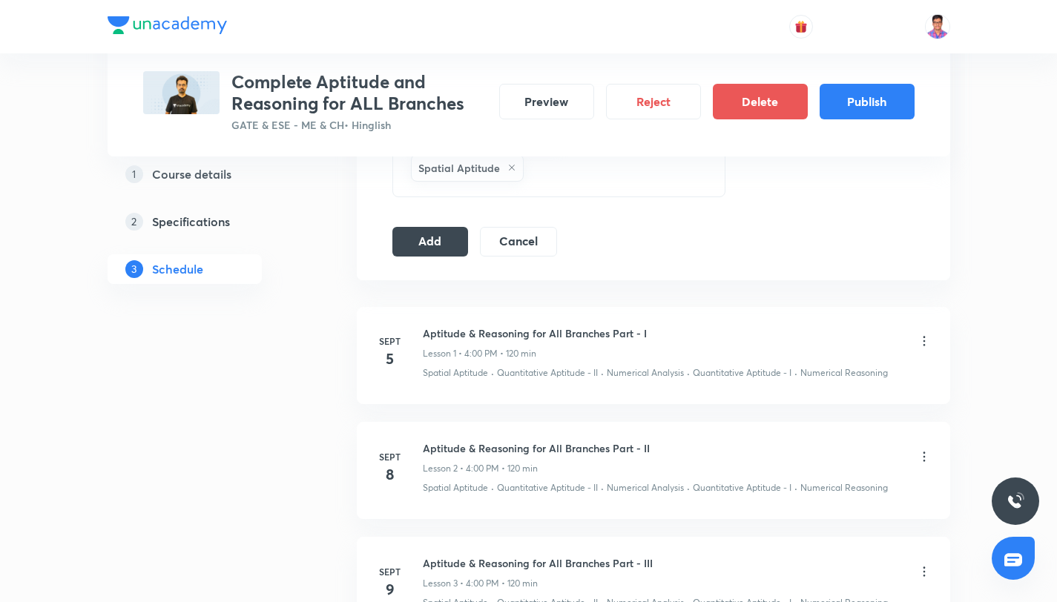
scroll to position [782, 0]
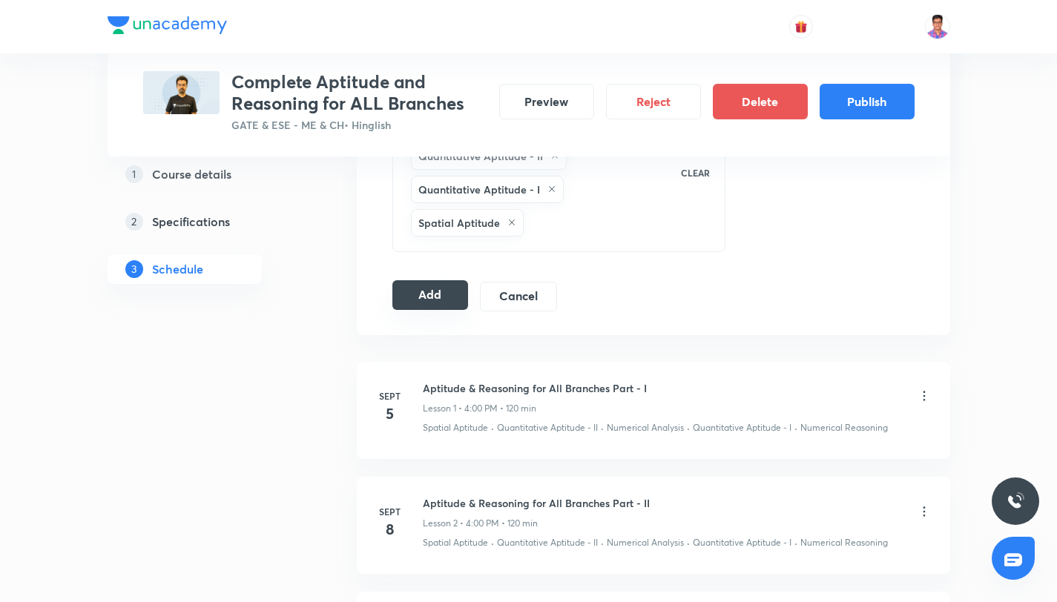
click at [431, 292] on button "Add" at bounding box center [430, 295] width 76 height 30
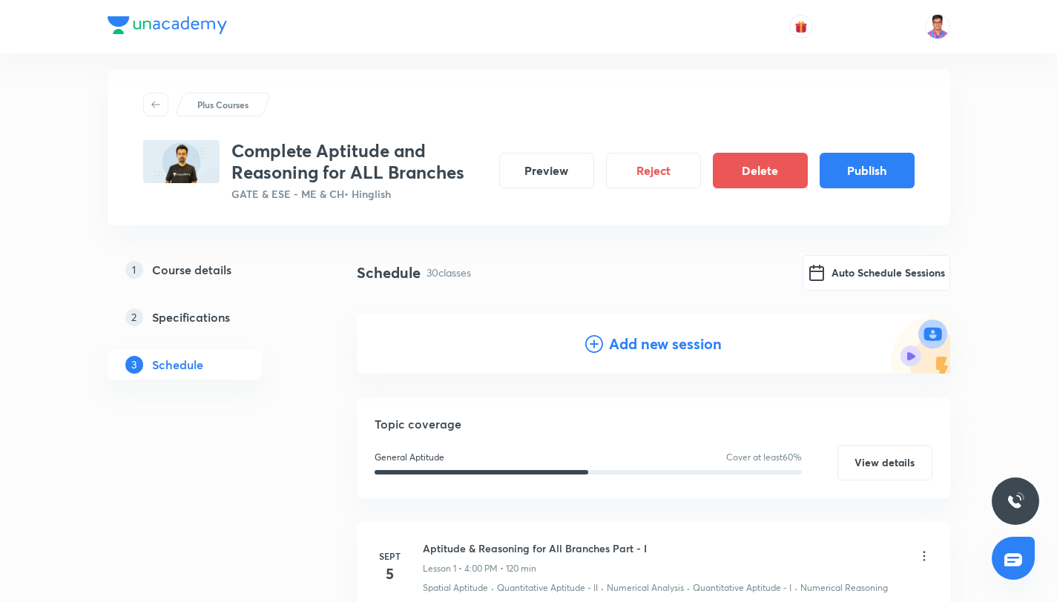
scroll to position [0, 0]
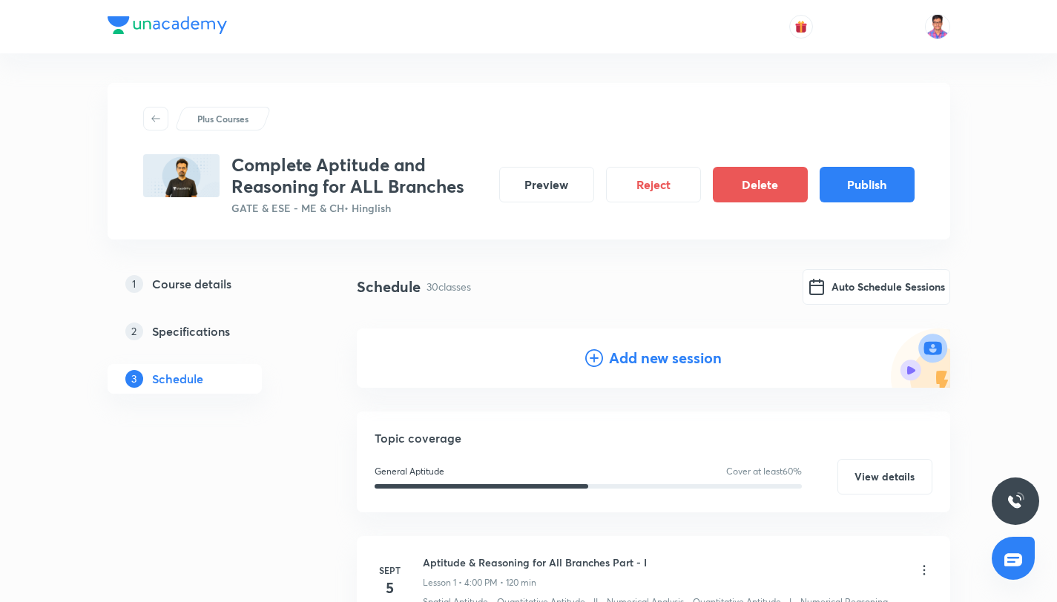
click at [585, 355] on icon at bounding box center [594, 358] width 18 height 18
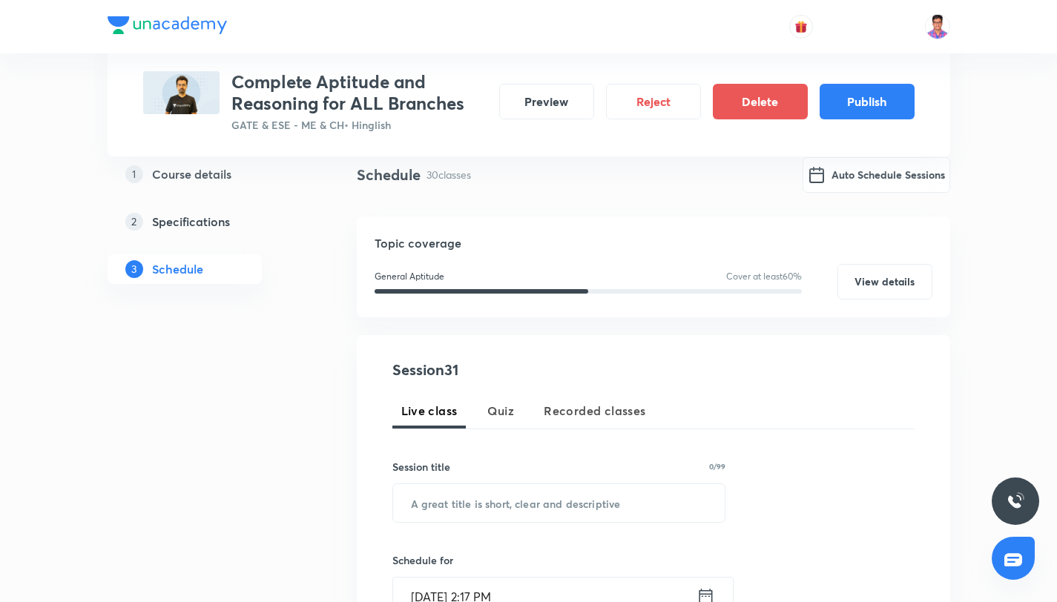
scroll to position [151, 0]
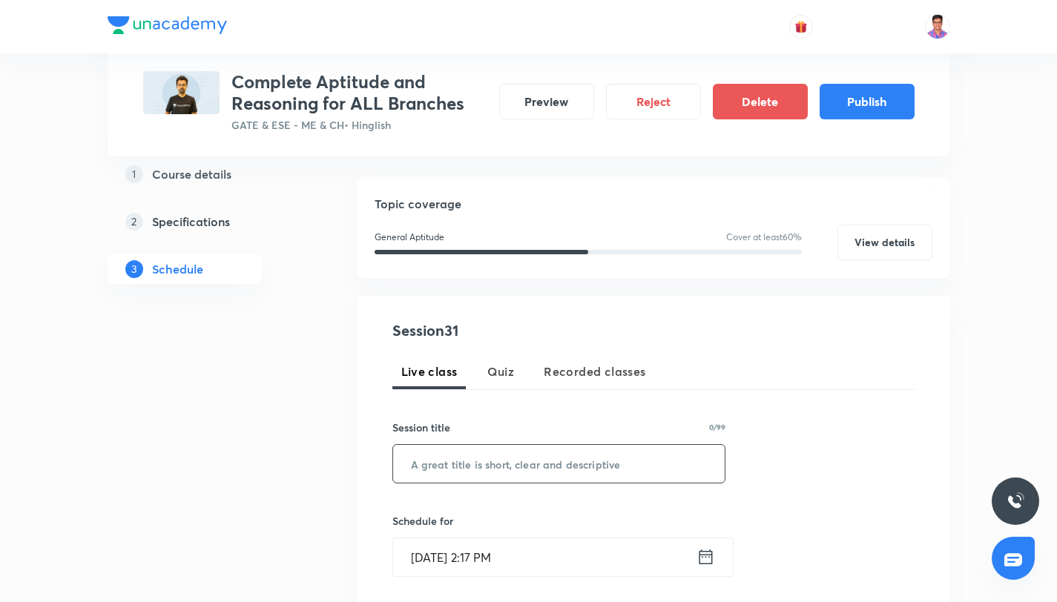
click at [486, 464] on input "text" at bounding box center [559, 464] width 332 height 38
paste input "Aptitude & Reasoning for All Branches Part - XX"
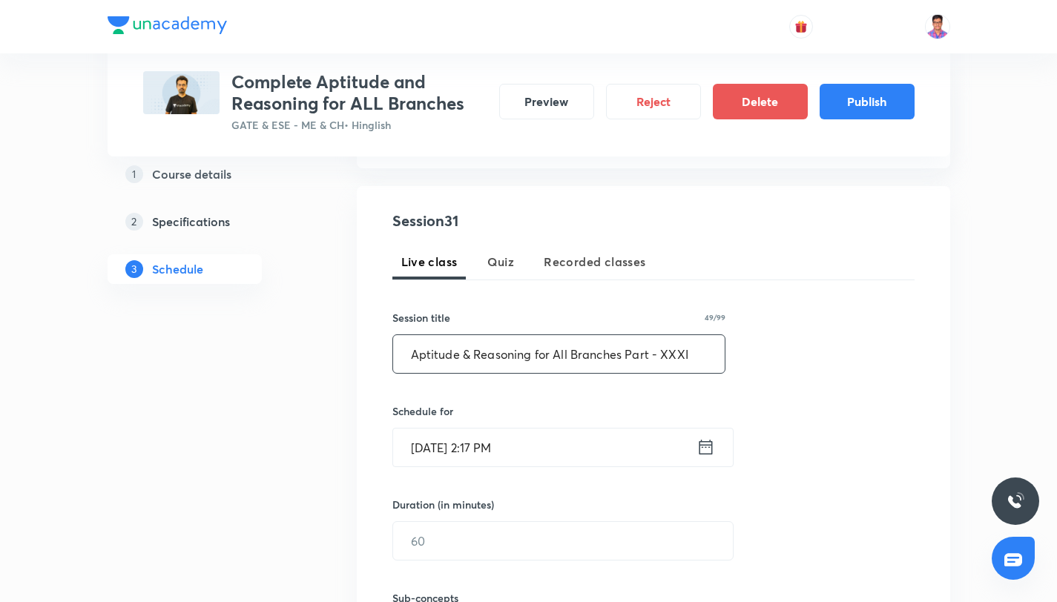
scroll to position [294, 0]
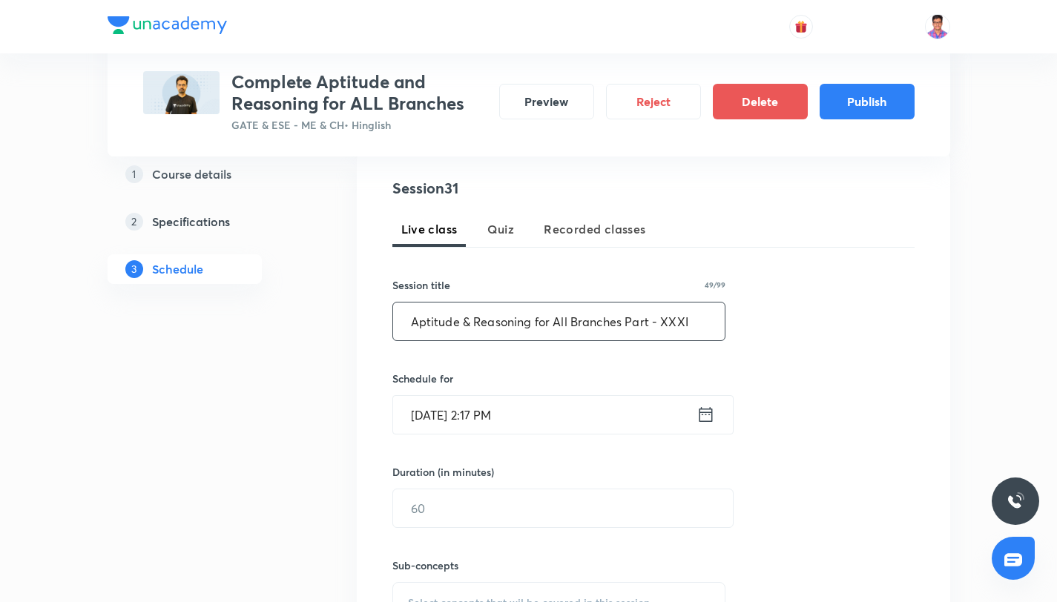
type input "Aptitude & Reasoning for All Branches Part - XXXI"
click at [547, 416] on input "Sept 4, 2025, 2:17 PM" at bounding box center [544, 415] width 303 height 38
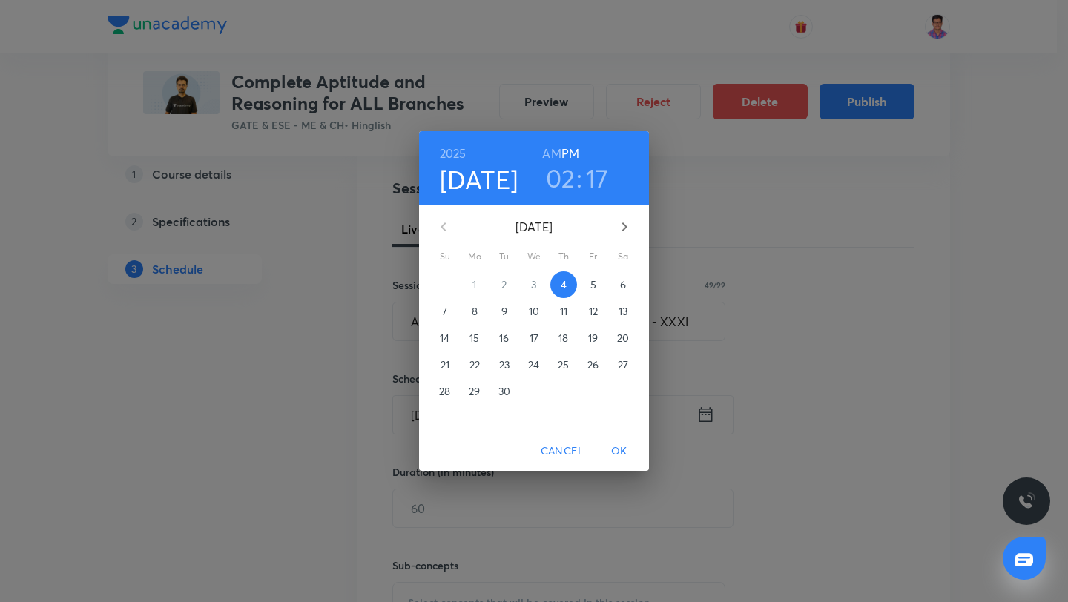
click at [619, 224] on icon "button" at bounding box center [625, 227] width 18 height 18
click at [479, 394] on p "27" at bounding box center [474, 391] width 10 height 15
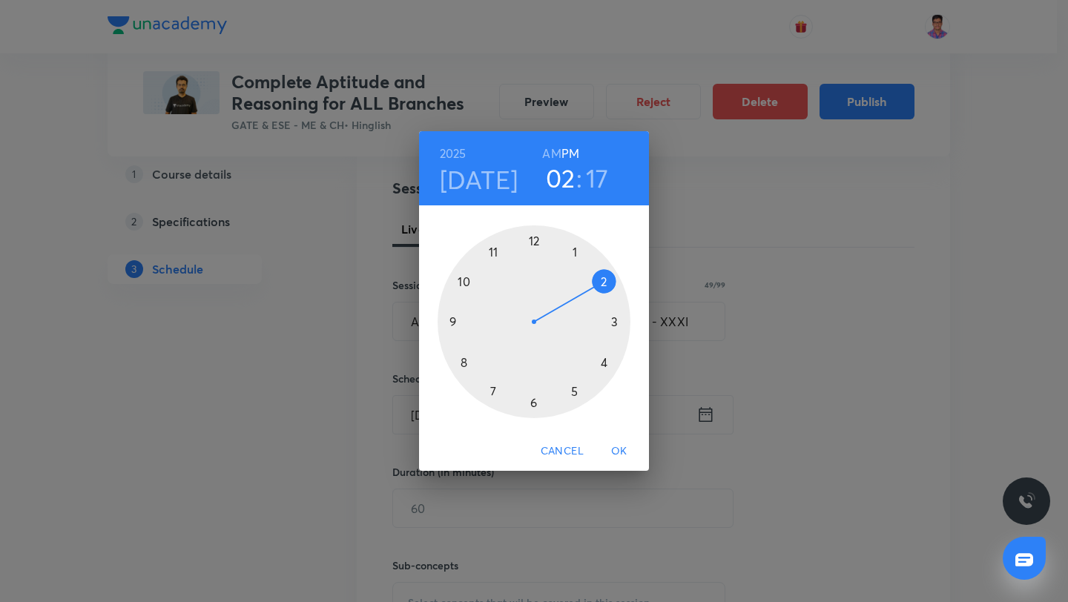
click at [604, 362] on div at bounding box center [534, 321] width 193 height 193
click at [535, 240] on div at bounding box center [534, 321] width 193 height 193
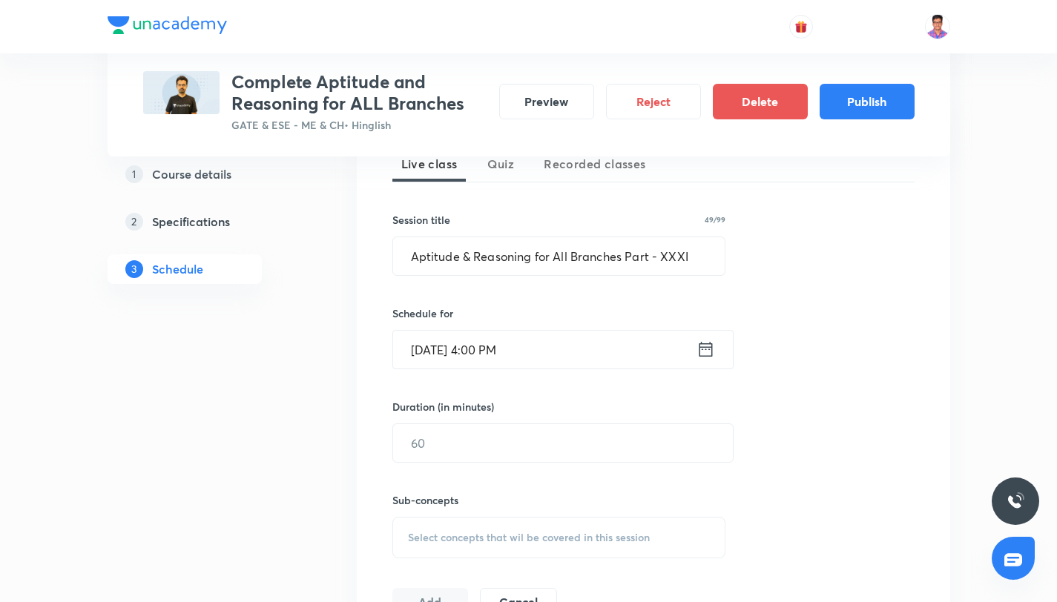
scroll to position [430, 0]
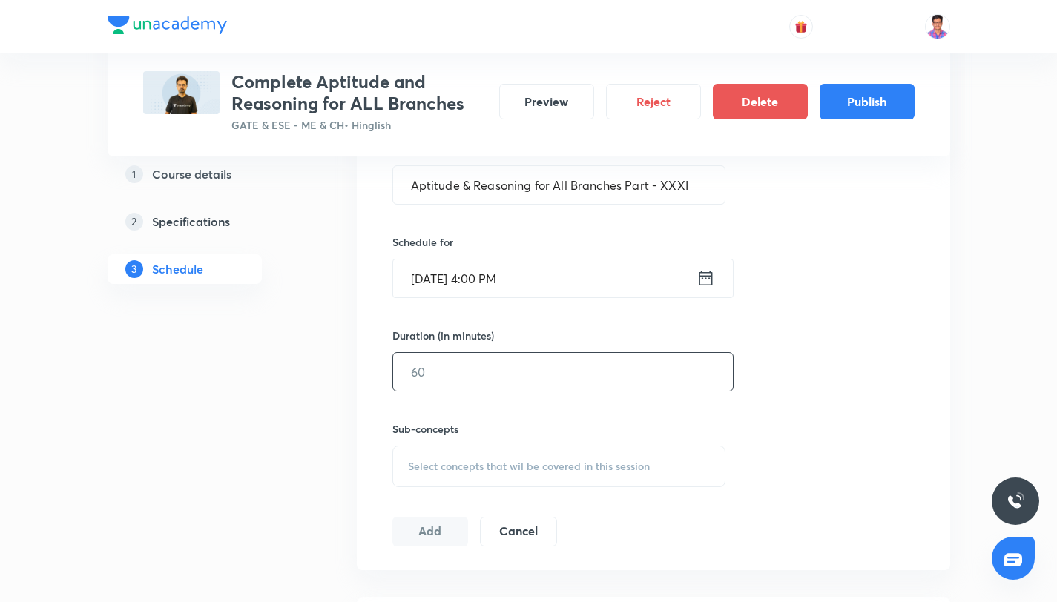
click at [455, 365] on input "text" at bounding box center [563, 372] width 340 height 38
type input "120"
click at [477, 468] on span "Select concepts that wil be covered in this session" at bounding box center [529, 467] width 242 height 12
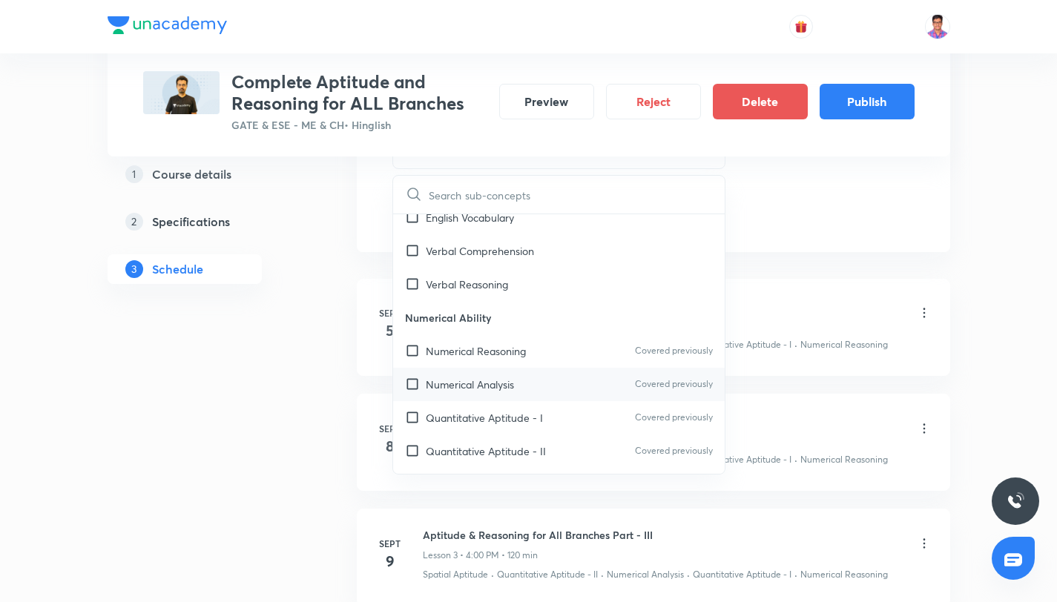
scroll to position [141, 0]
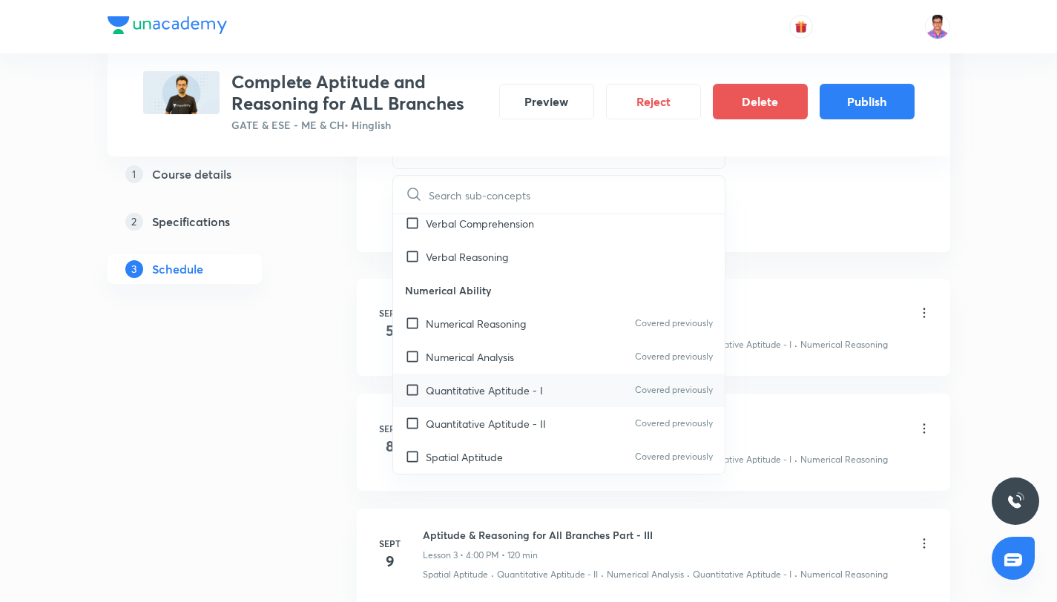
click at [503, 392] on p "Quantitative Aptitude - I" at bounding box center [484, 391] width 117 height 16
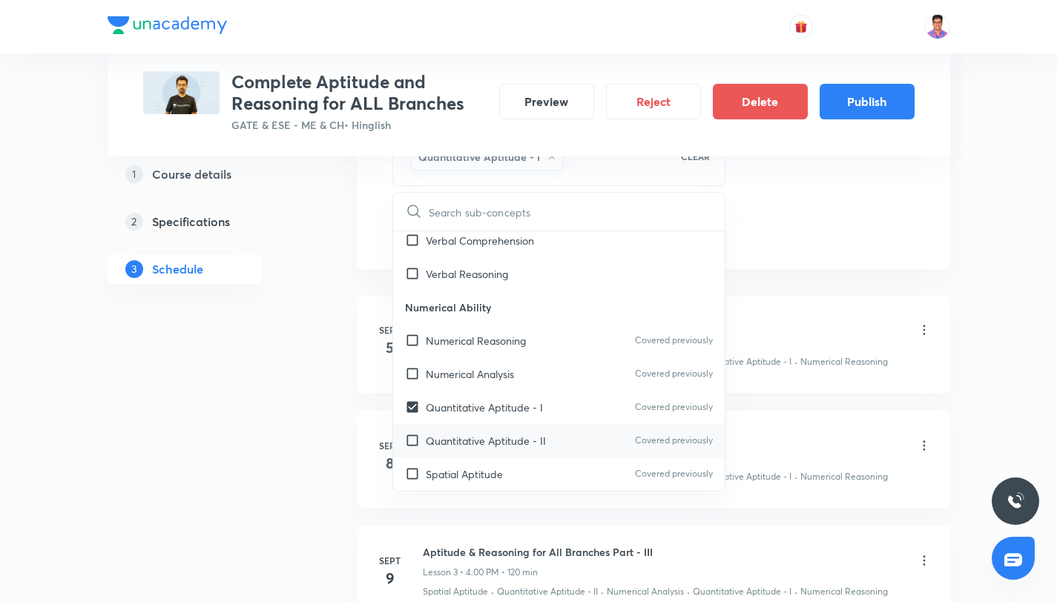
click at [514, 441] on p "Quantitative Aptitude - II" at bounding box center [486, 441] width 120 height 16
checkbox input "true"
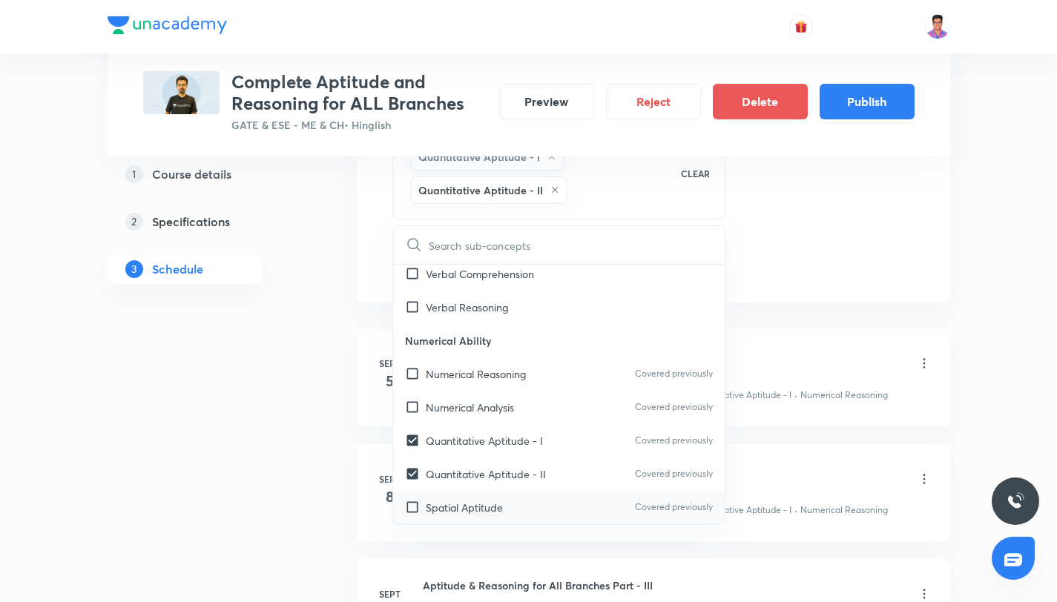
click at [520, 505] on div "Spatial Aptitude Covered previously" at bounding box center [559, 507] width 332 height 33
checkbox input "true"
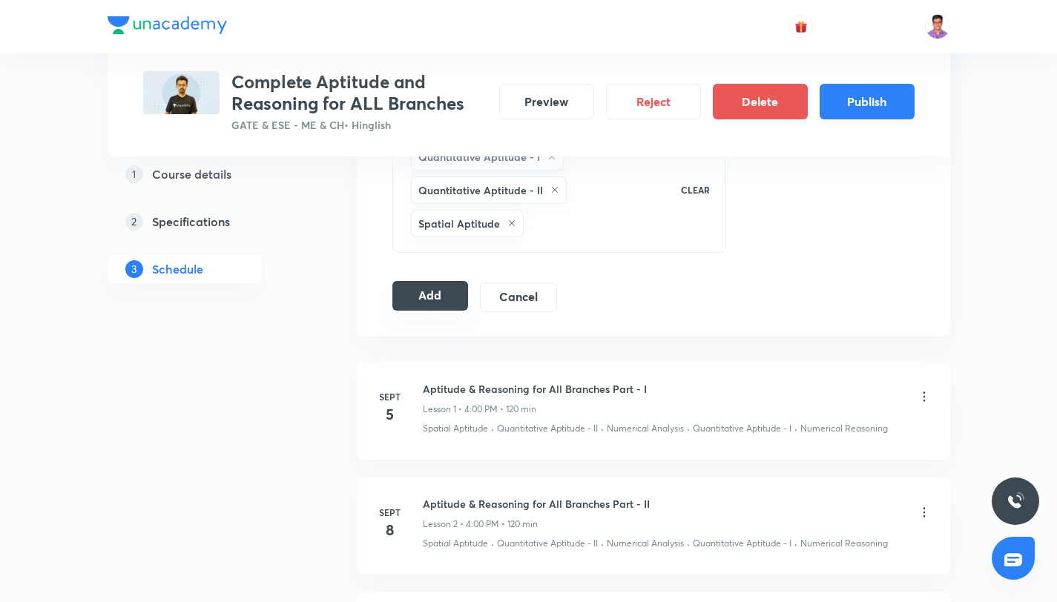
click at [403, 290] on button "Add" at bounding box center [430, 296] width 76 height 30
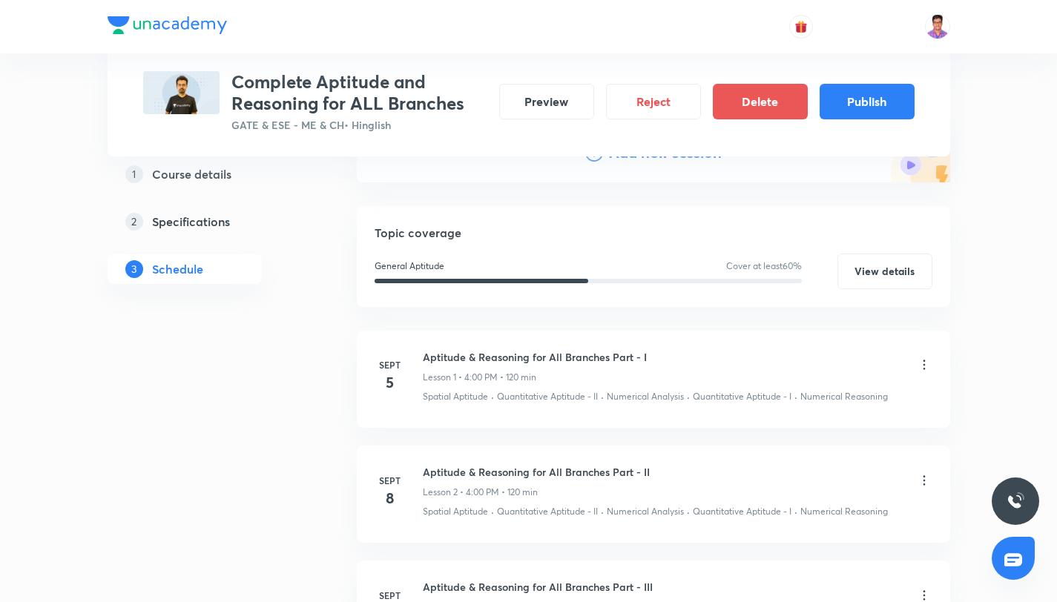
scroll to position [54, 0]
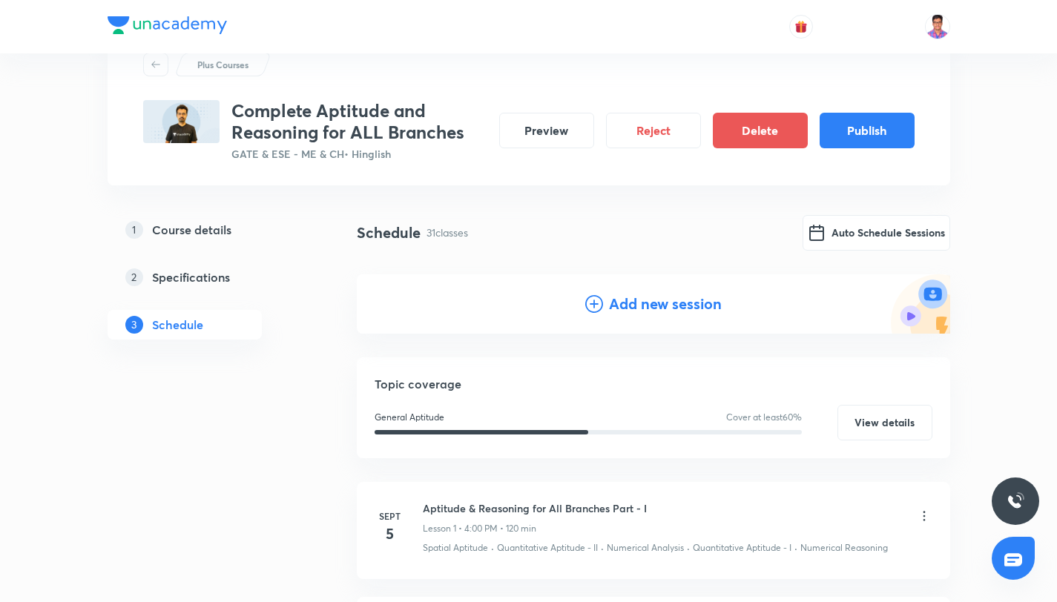
click at [596, 298] on icon at bounding box center [594, 304] width 18 height 18
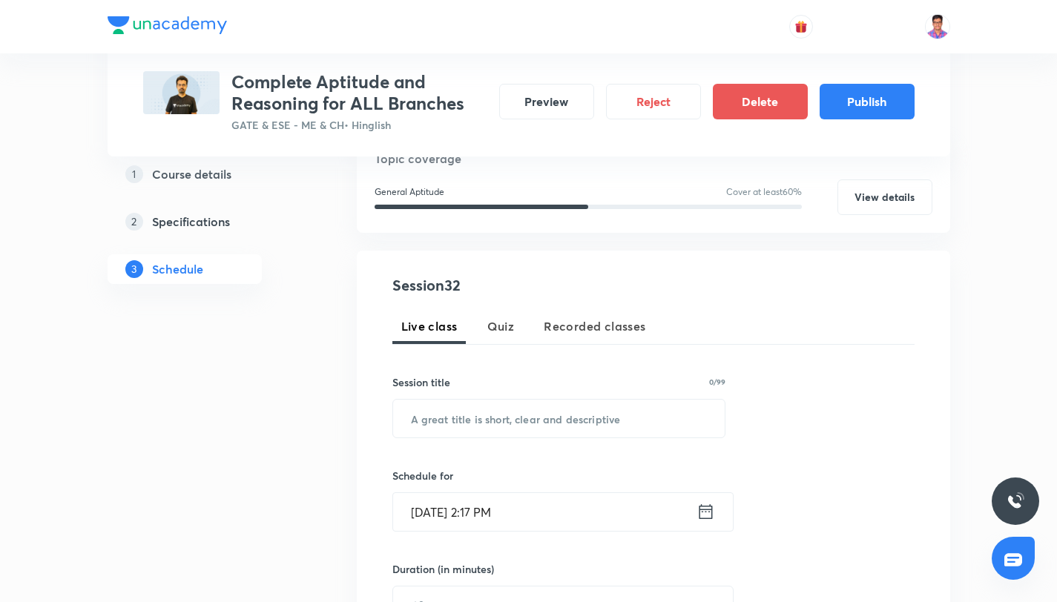
scroll to position [205, 0]
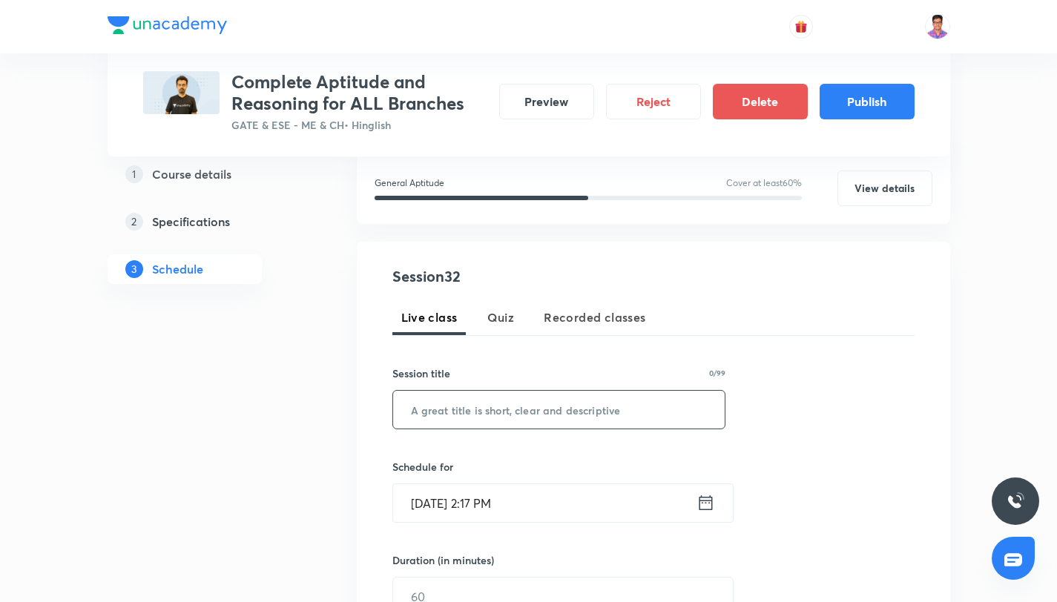
click at [465, 412] on input "text" at bounding box center [559, 410] width 332 height 38
paste input "Aptitude & Reasoning for All Branches Part - XXXI"
type input "Aptitude & Reasoning for All Branches Part - XXXII"
click at [540, 507] on input "Sept 4, 2025, 2:17 PM" at bounding box center [544, 503] width 303 height 38
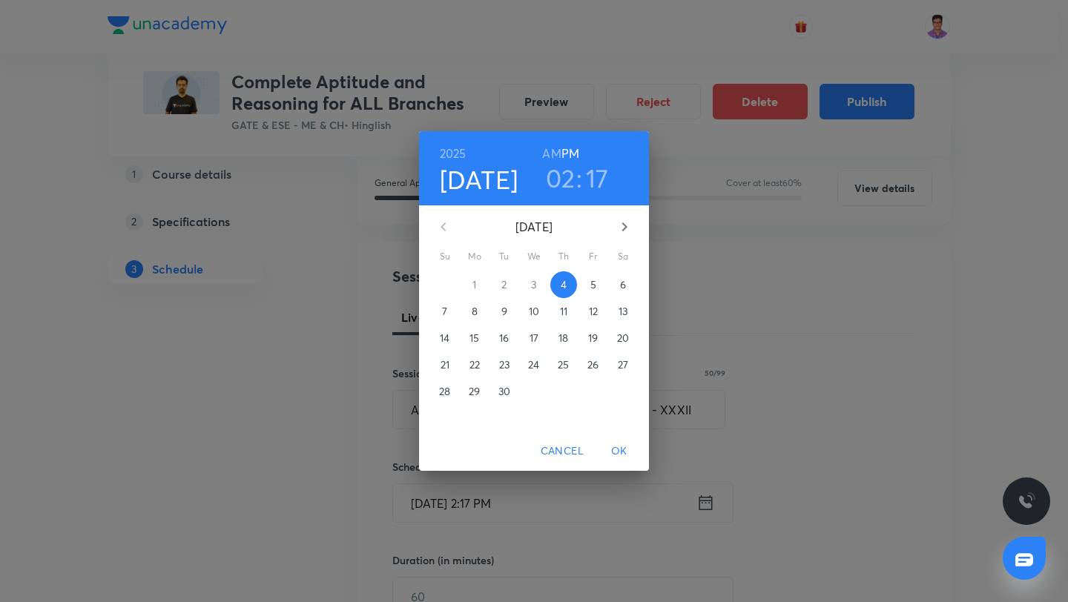
click at [619, 232] on icon "button" at bounding box center [625, 227] width 18 height 18
click at [509, 386] on p "28" at bounding box center [503, 391] width 11 height 15
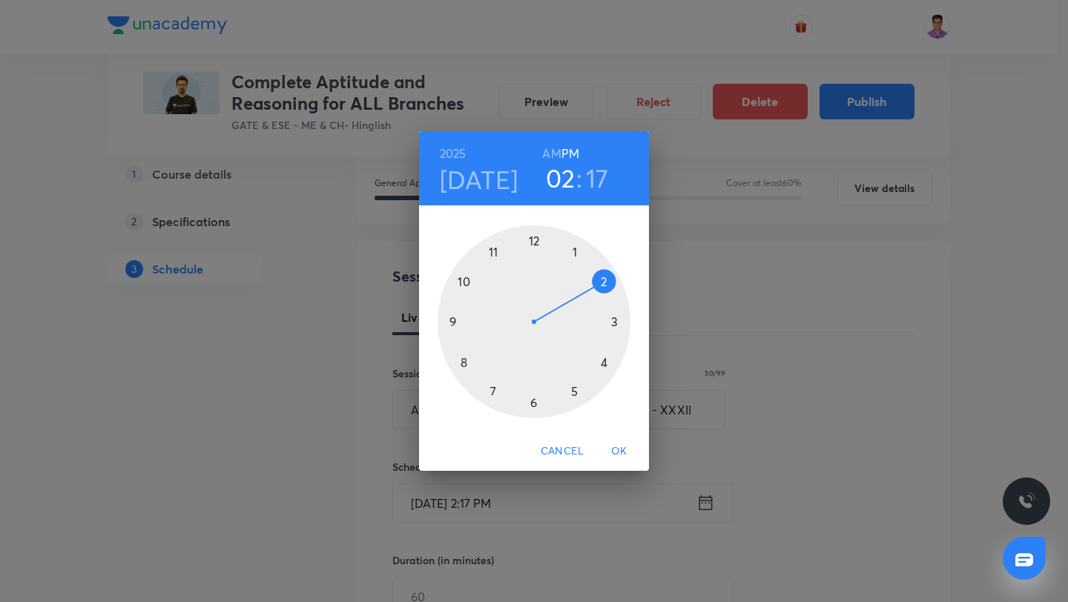
click at [601, 363] on div at bounding box center [534, 321] width 193 height 193
click at [534, 239] on div at bounding box center [534, 321] width 193 height 193
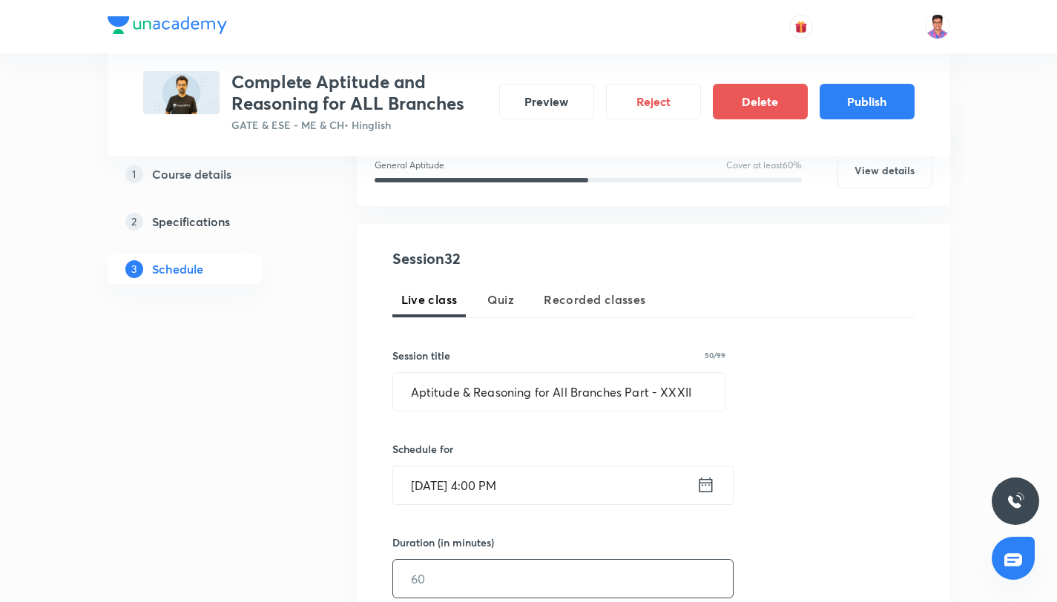
scroll to position [233, 0]
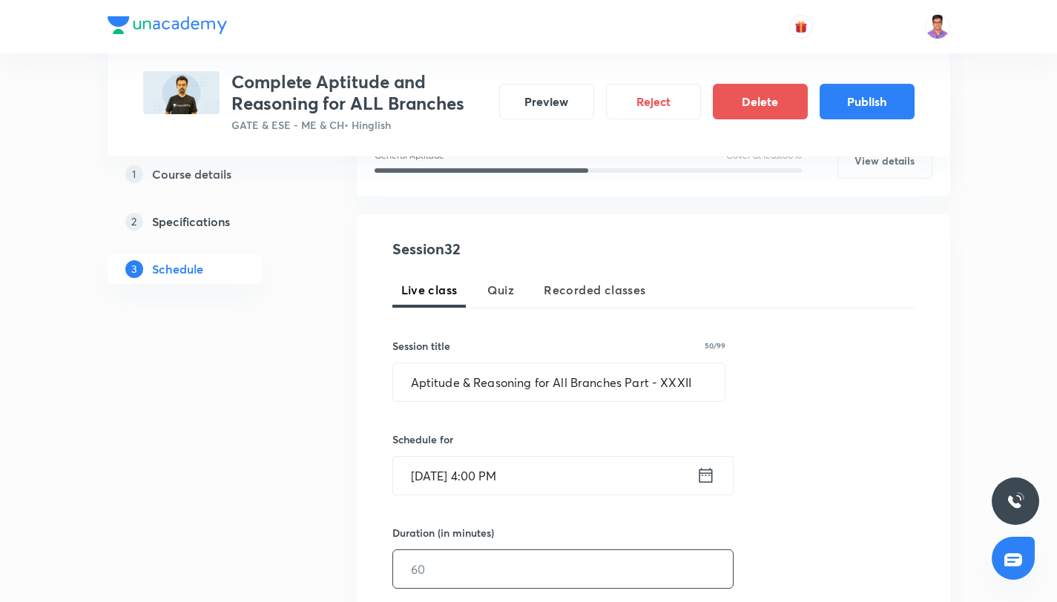
click at [460, 577] on input "text" at bounding box center [563, 569] width 340 height 38
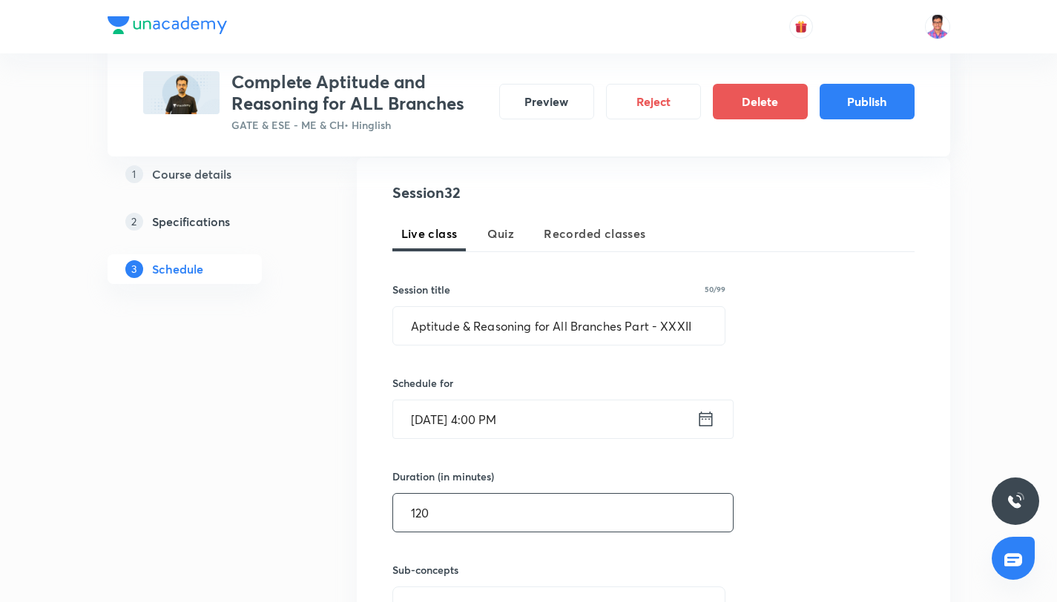
scroll to position [516, 0]
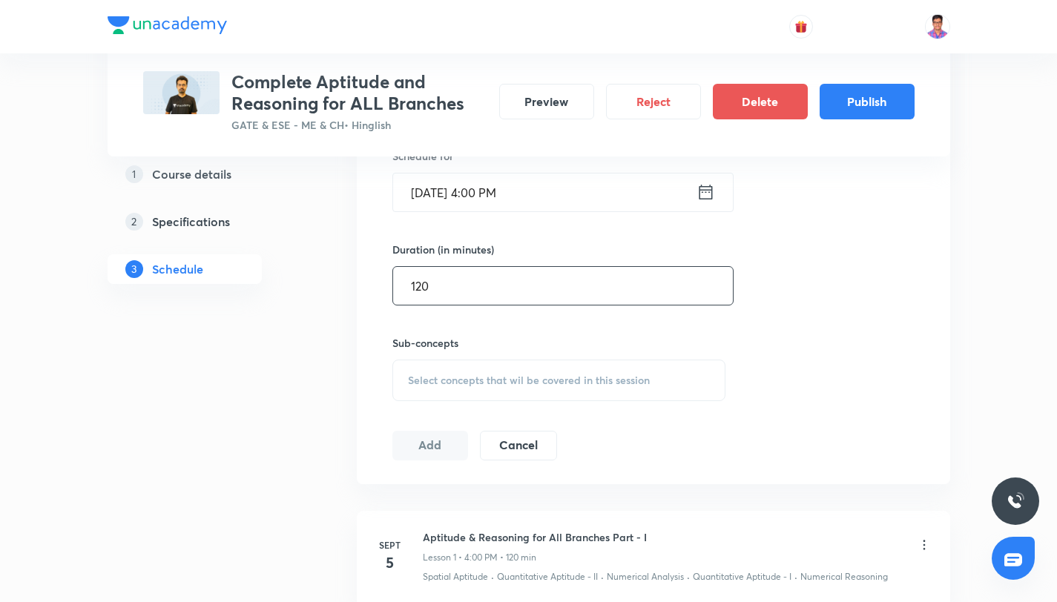
type input "120"
click at [441, 375] on span "Select concepts that wil be covered in this session" at bounding box center [529, 381] width 242 height 12
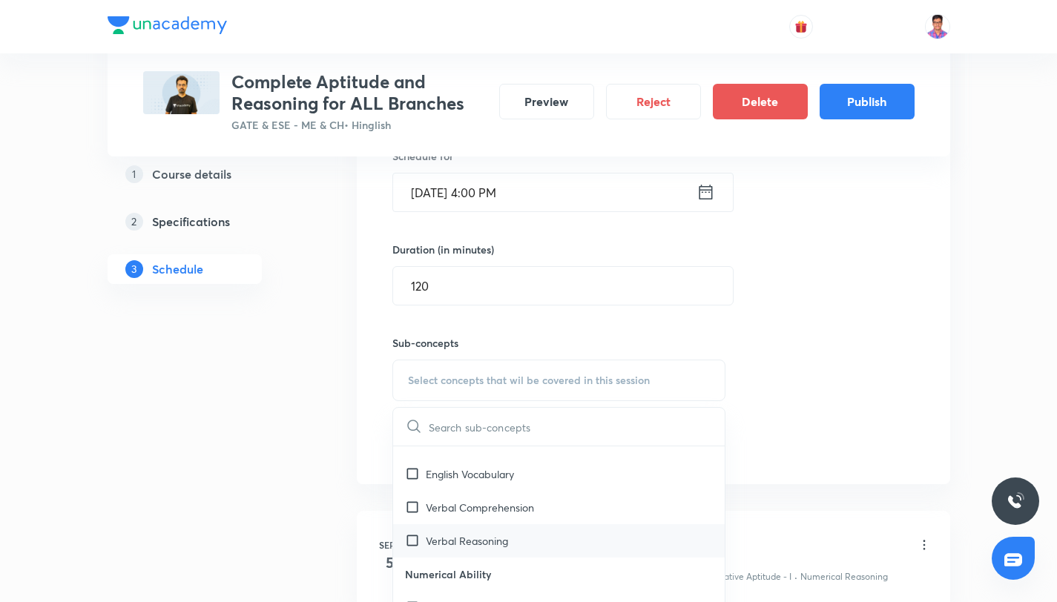
scroll to position [141, 0]
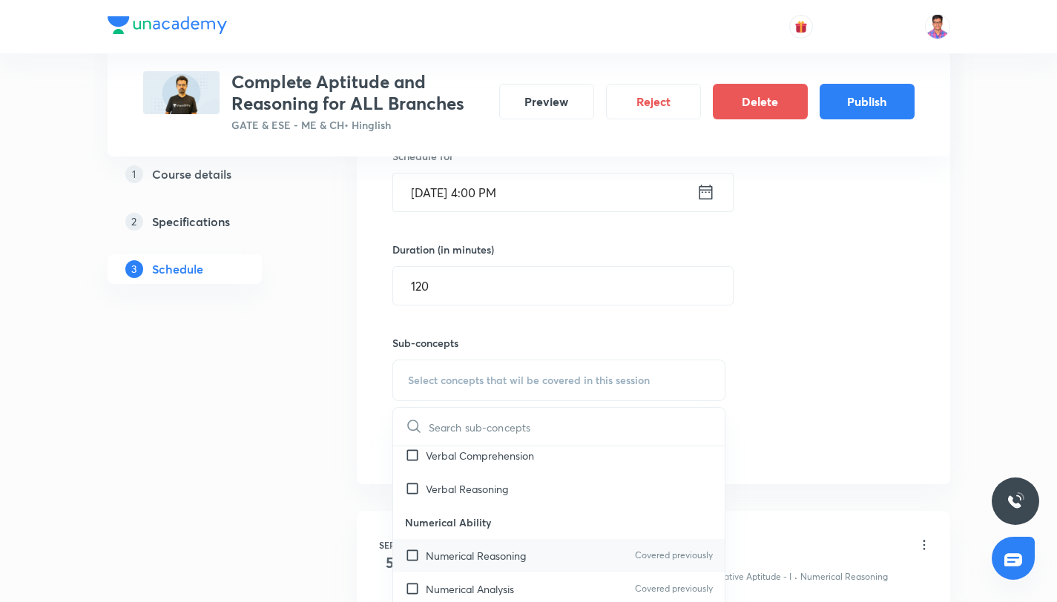
click at [541, 559] on div "Numerical Reasoning Covered previously" at bounding box center [559, 555] width 332 height 33
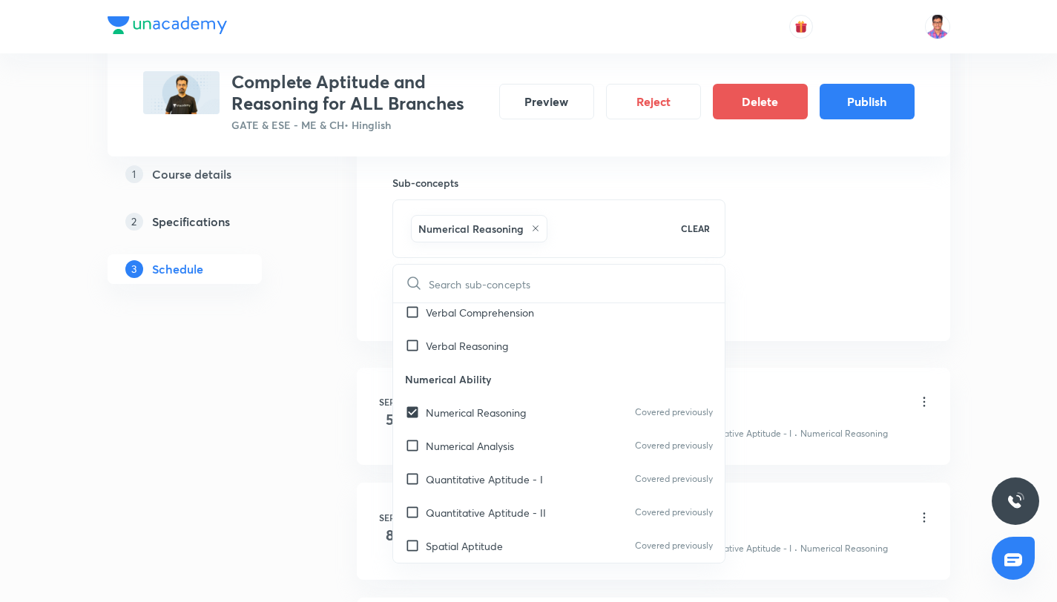
scroll to position [777, 0]
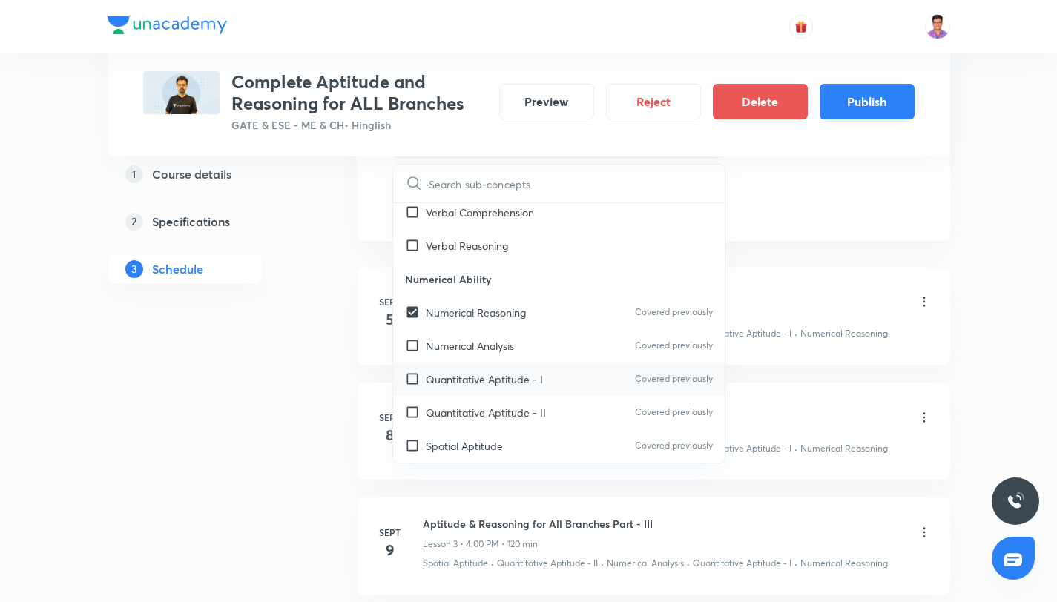
click at [513, 389] on div "Quantitative Aptitude - I Covered previously" at bounding box center [559, 379] width 332 height 33
checkbox input "true"
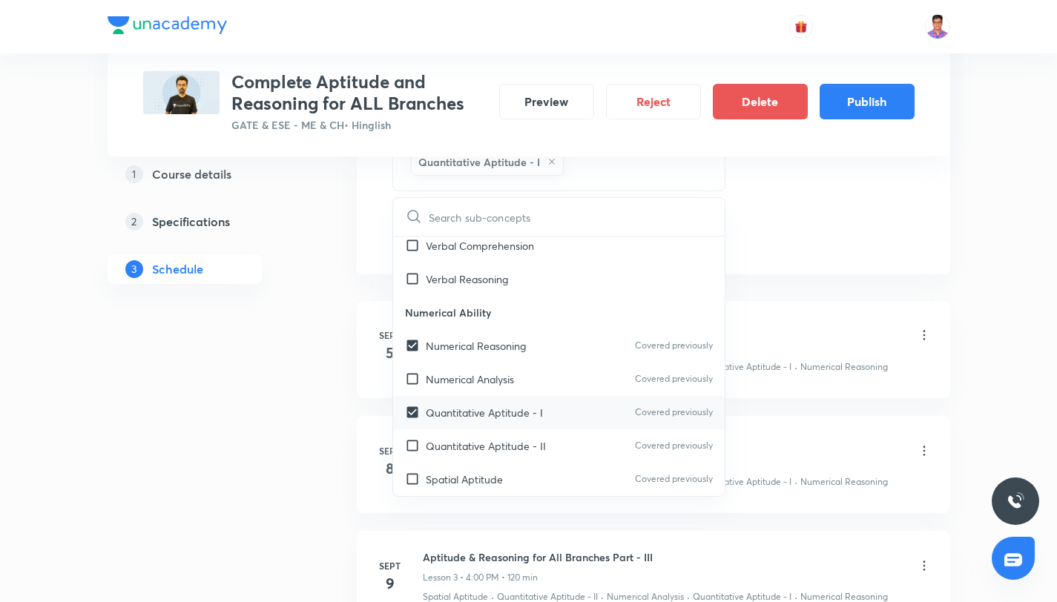
drag, startPoint x: 532, startPoint y: 435, endPoint x: 533, endPoint y: 451, distance: 16.3
click at [532, 435] on div "Quantitative Aptitude - II Covered previously" at bounding box center [559, 445] width 332 height 33
checkbox input "true"
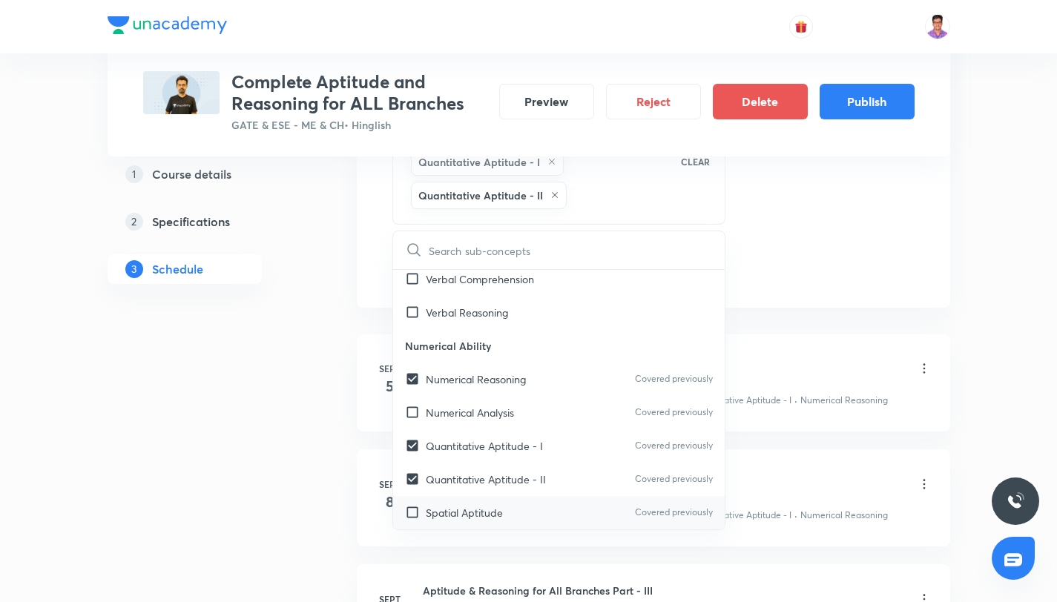
click at [542, 501] on div "Spatial Aptitude Covered previously" at bounding box center [559, 512] width 332 height 33
checkbox input "true"
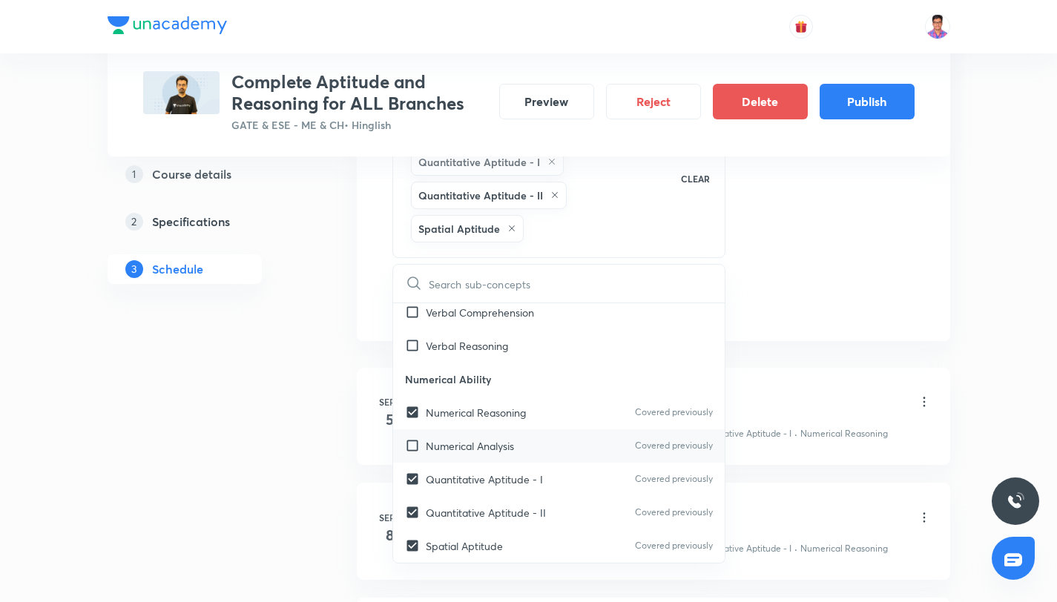
click at [524, 436] on div "Numerical Analysis Covered previously" at bounding box center [559, 445] width 332 height 33
checkbox input "true"
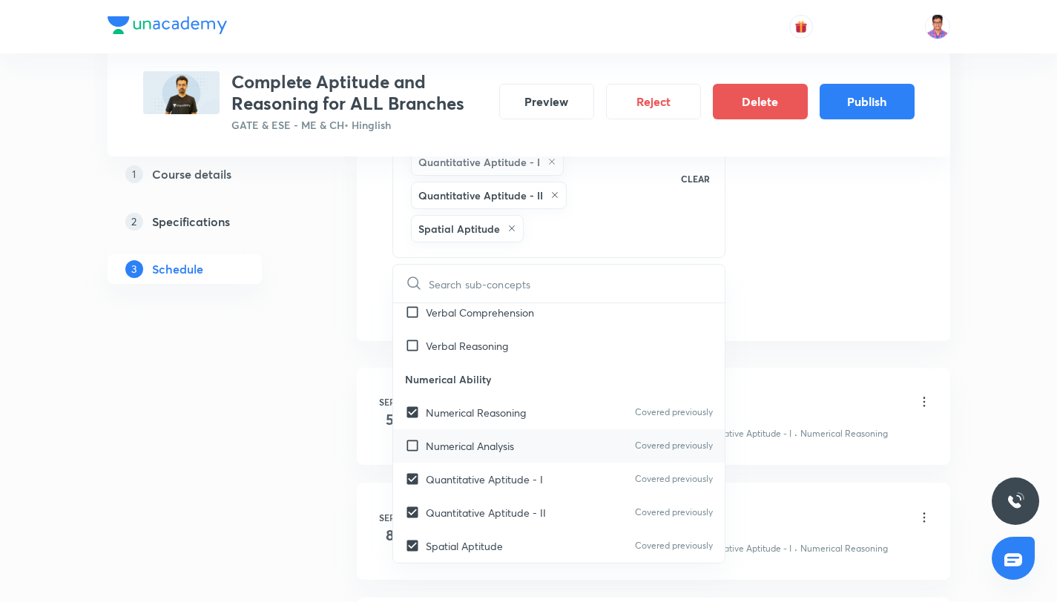
checkbox input "true"
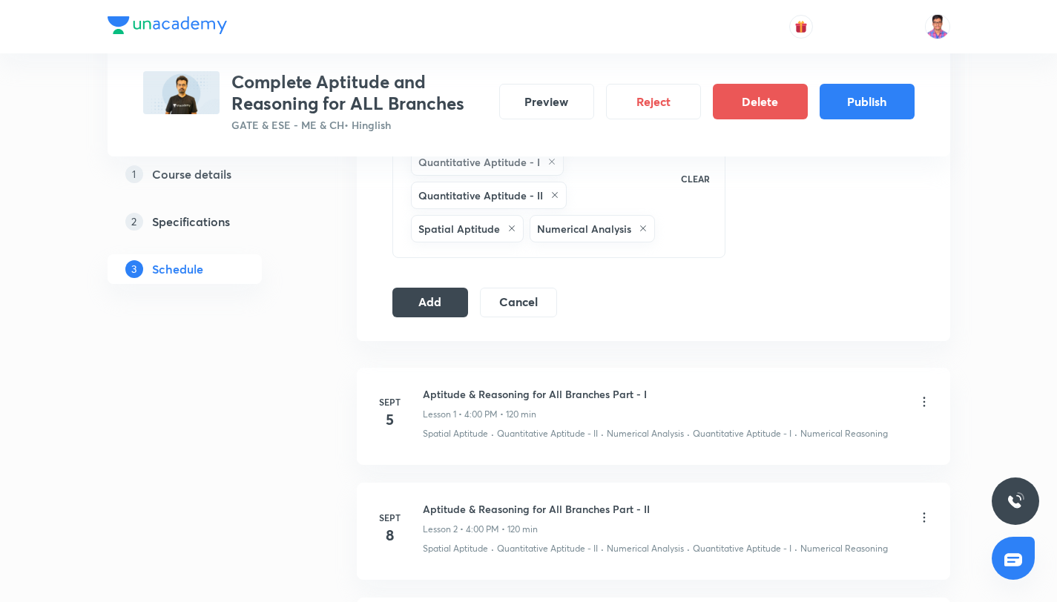
click at [389, 297] on div "Session 32 Live class Quiz Recorded classes Session title 50/99 Aptitude & Reas…" at bounding box center [653, 6] width 593 height 670
click at [411, 303] on button "Add" at bounding box center [430, 301] width 76 height 30
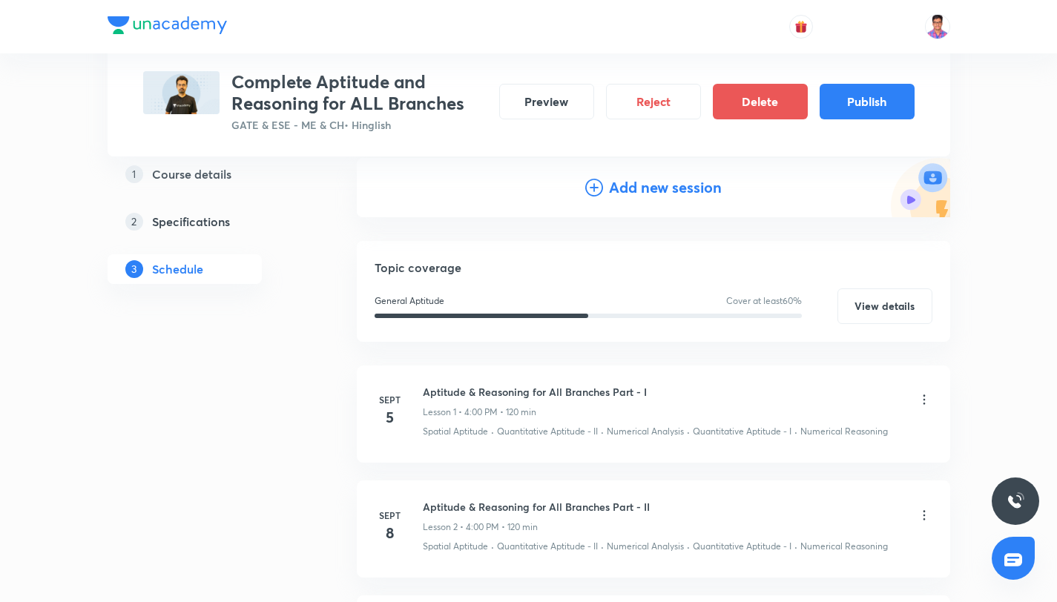
scroll to position [0, 0]
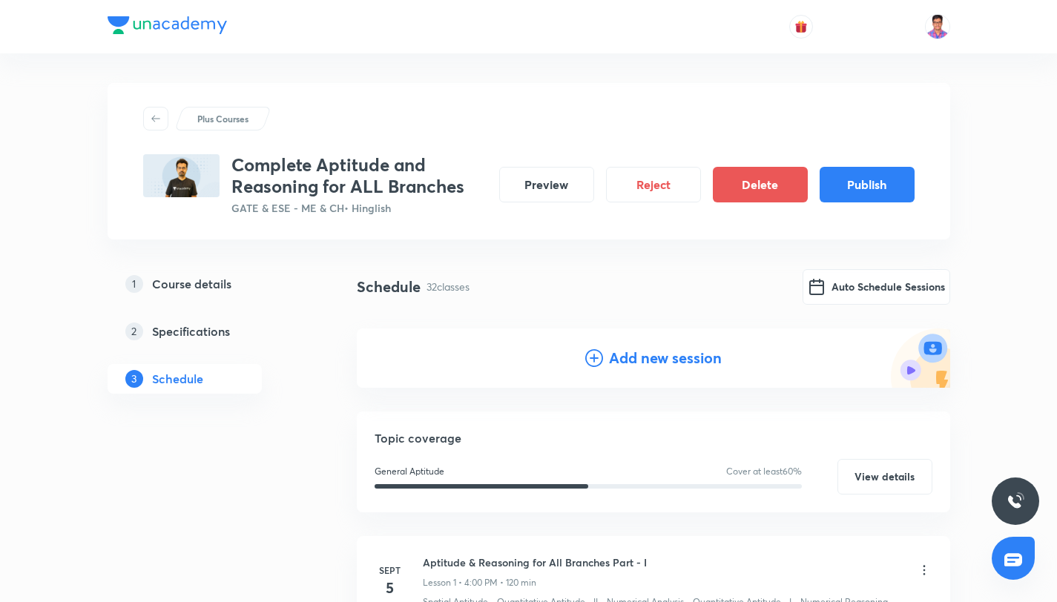
click at [602, 355] on div "Add new session" at bounding box center [653, 358] width 136 height 22
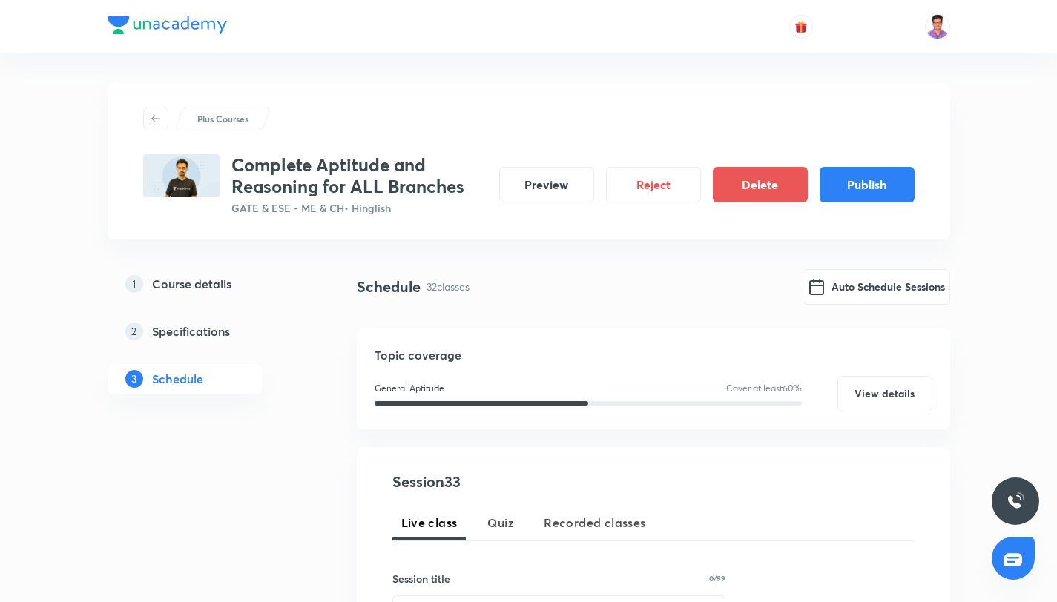
scroll to position [151, 0]
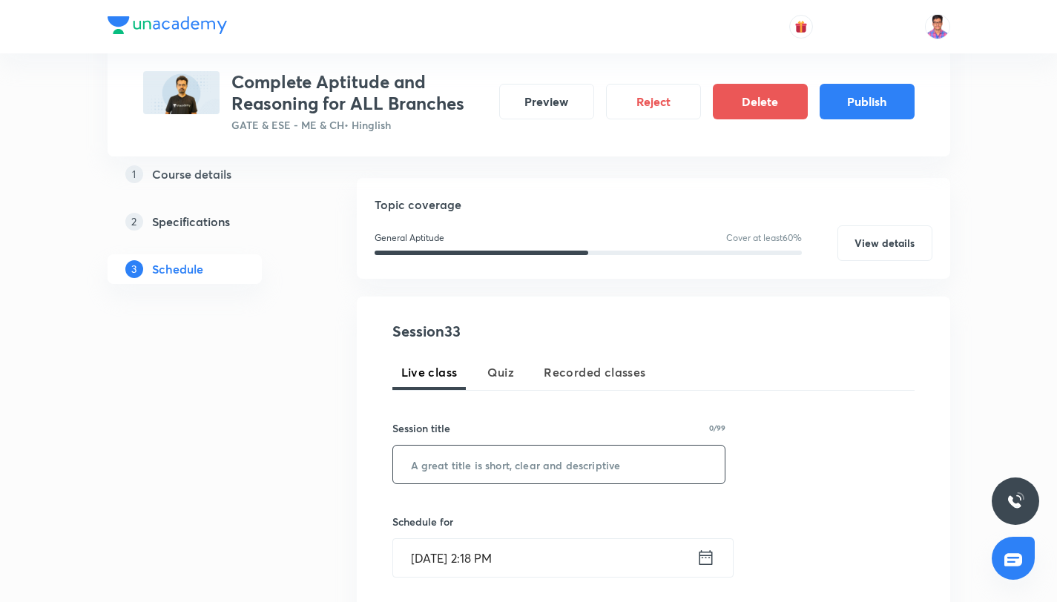
click at [505, 469] on input "text" at bounding box center [559, 465] width 332 height 38
paste input "Aptitude & Reasoning for All Branches Part - XXXI"
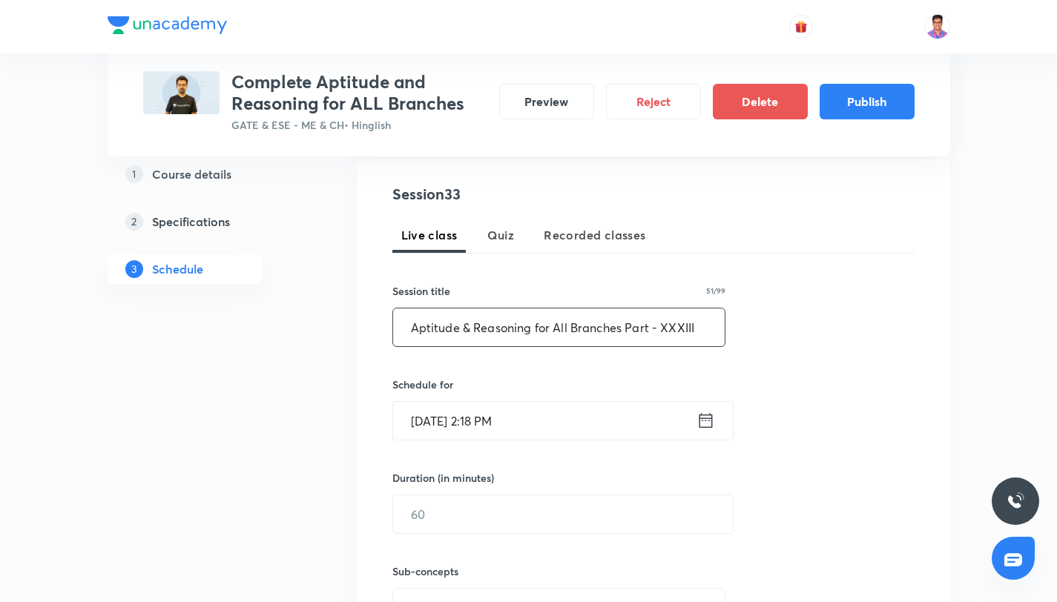
type input "Aptitude & Reasoning for All Branches Part - XXXIII"
click at [690, 419] on input "Sept 4, 2025, 2:18 PM" at bounding box center [544, 421] width 303 height 38
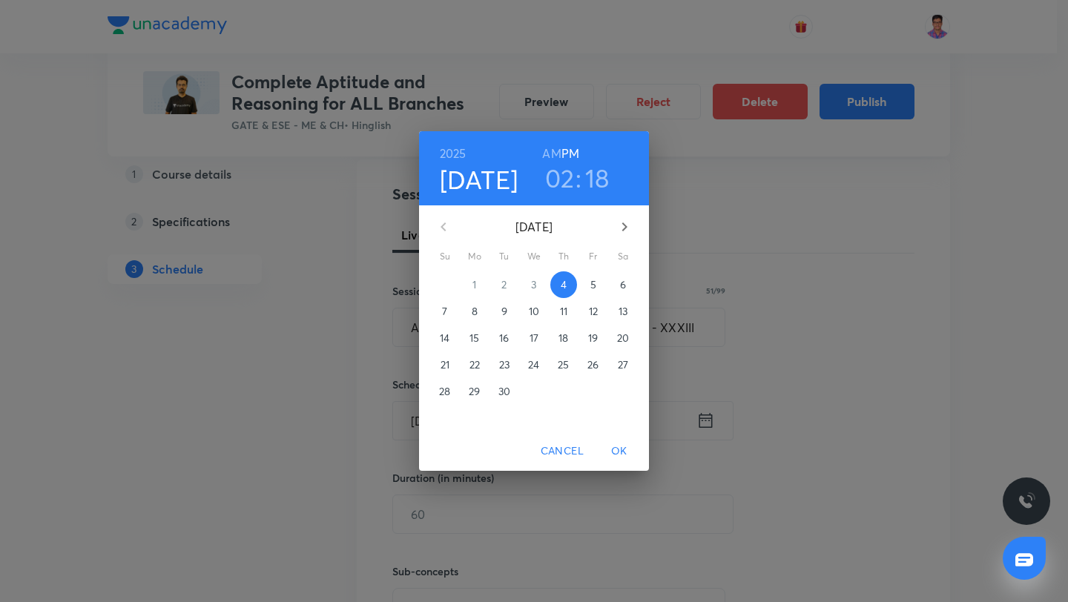
click at [622, 225] on icon "button" at bounding box center [625, 227] width 18 height 18
click at [535, 395] on p "29" at bounding box center [533, 391] width 11 height 15
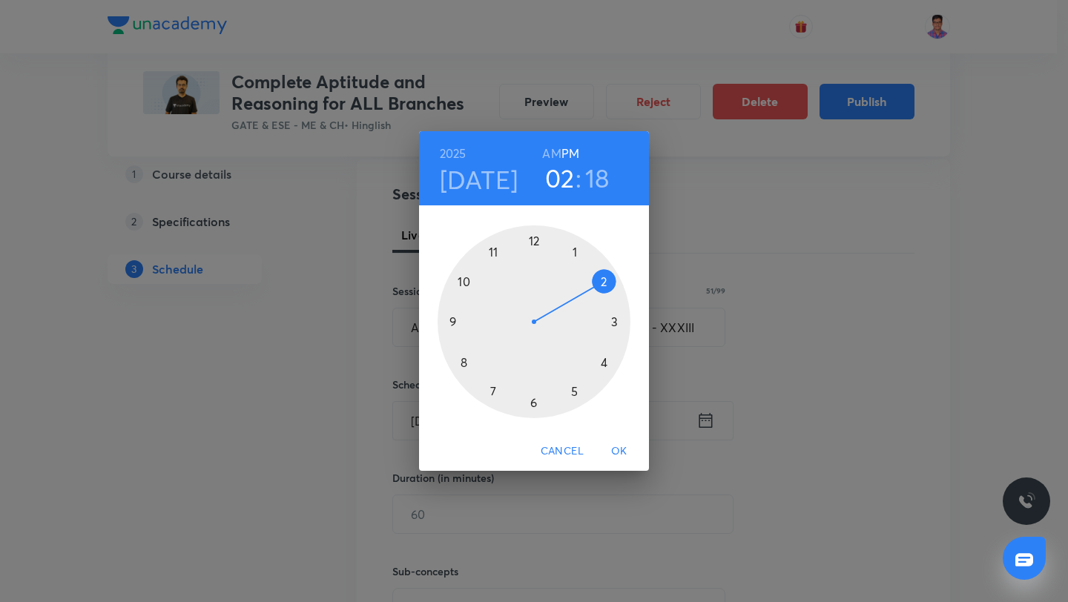
click at [604, 363] on div at bounding box center [534, 321] width 193 height 193
click at [537, 238] on div at bounding box center [534, 321] width 193 height 193
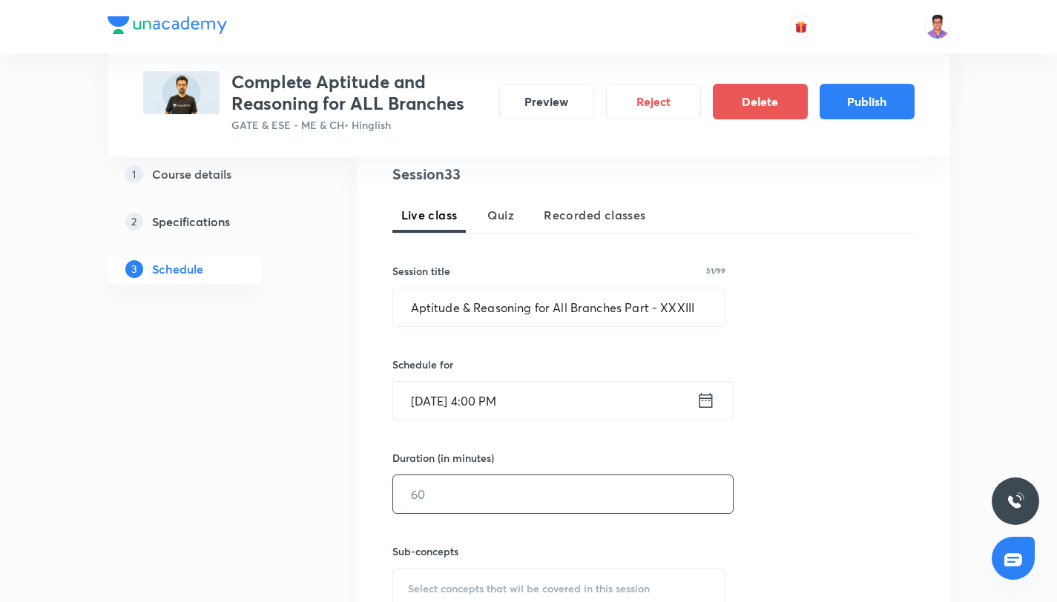
scroll to position [317, 0]
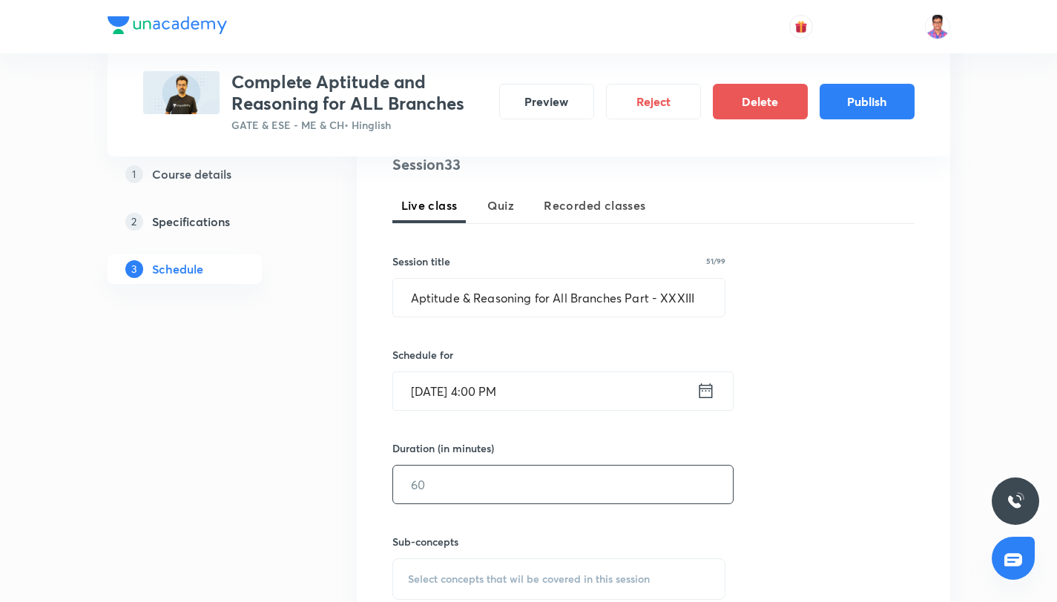
click at [440, 501] on input "text" at bounding box center [563, 485] width 340 height 38
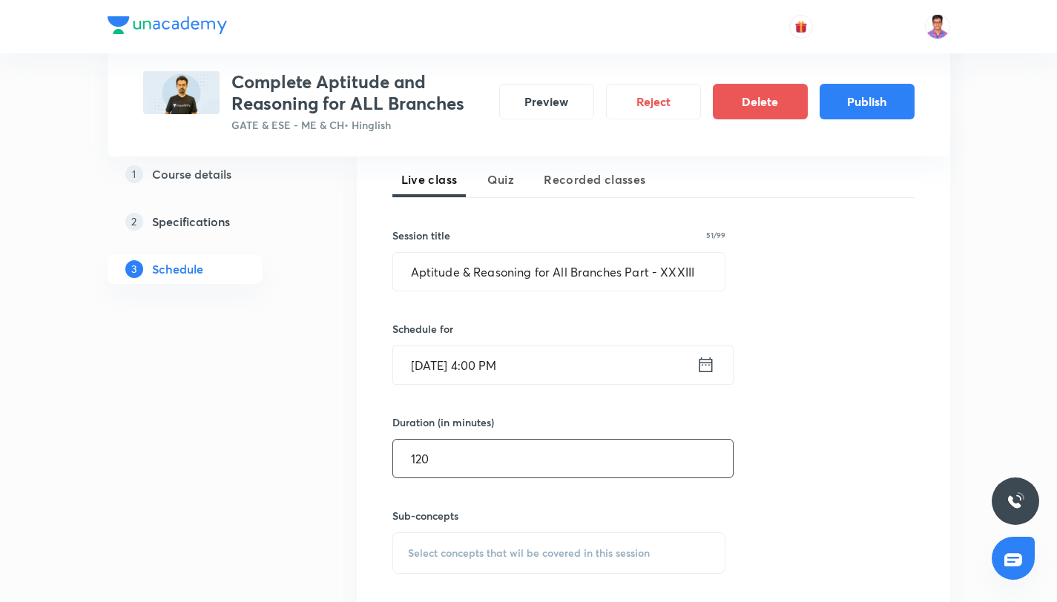
type input "120"
click at [489, 547] on span "Select concepts that wil be covered in this session" at bounding box center [529, 553] width 242 height 12
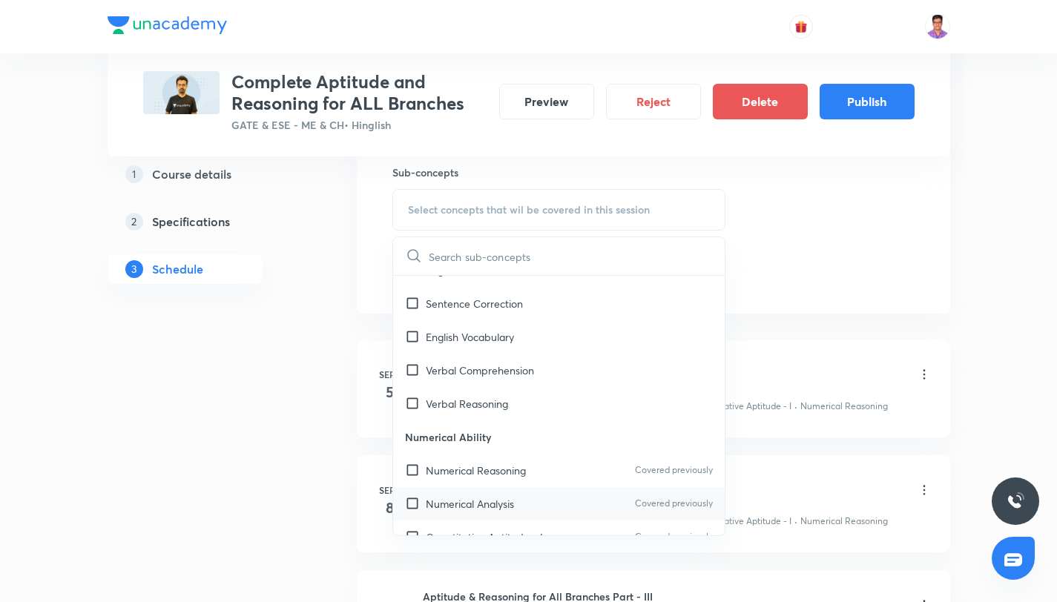
scroll to position [141, 0]
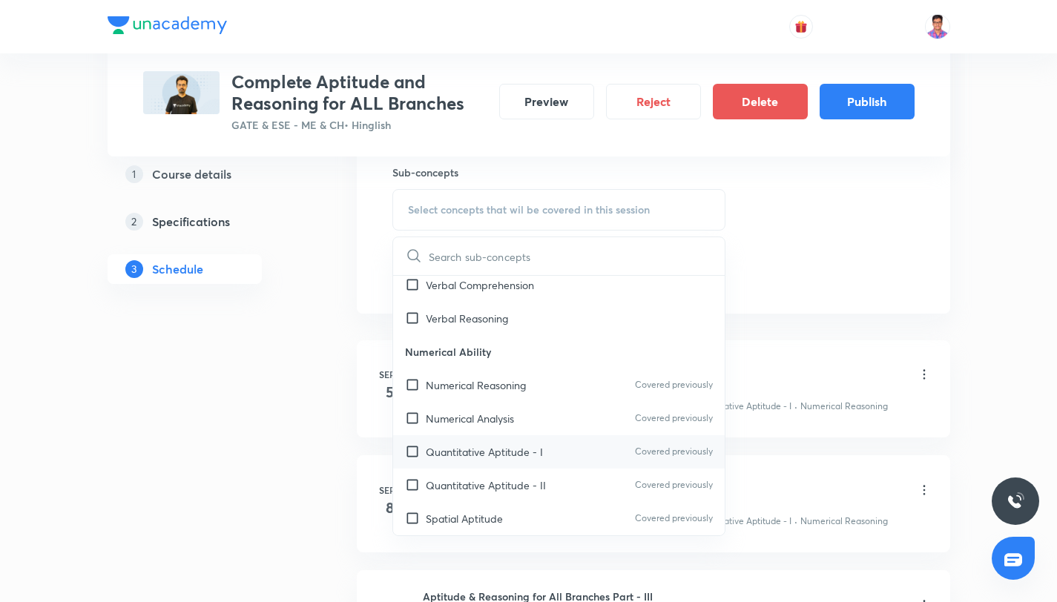
click at [497, 457] on p "Quantitative Aptitude - I" at bounding box center [484, 452] width 117 height 16
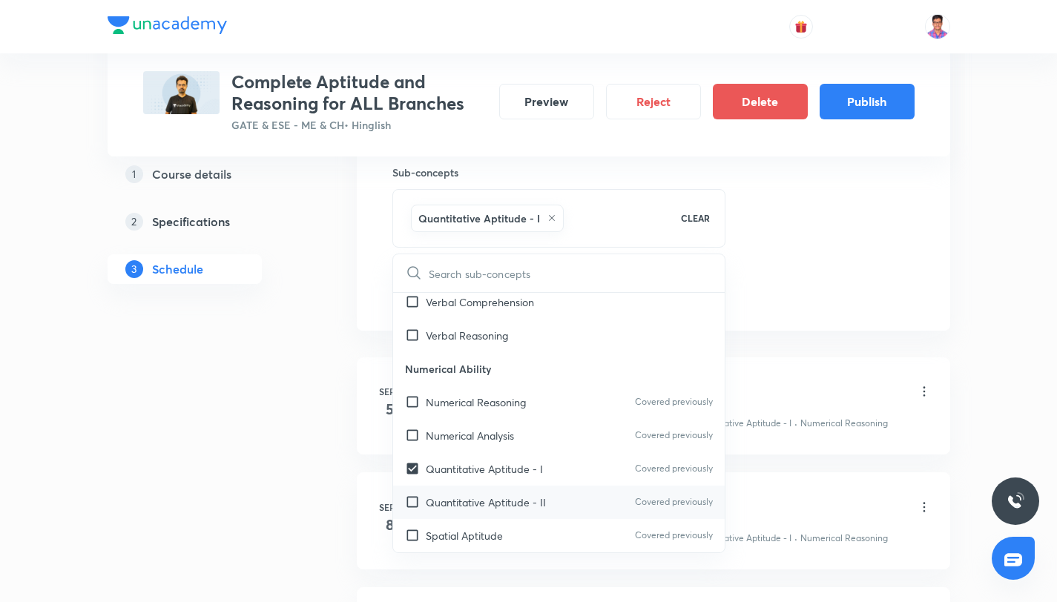
click at [515, 504] on p "Quantitative Aptitude - II" at bounding box center [486, 503] width 120 height 16
checkbox input "true"
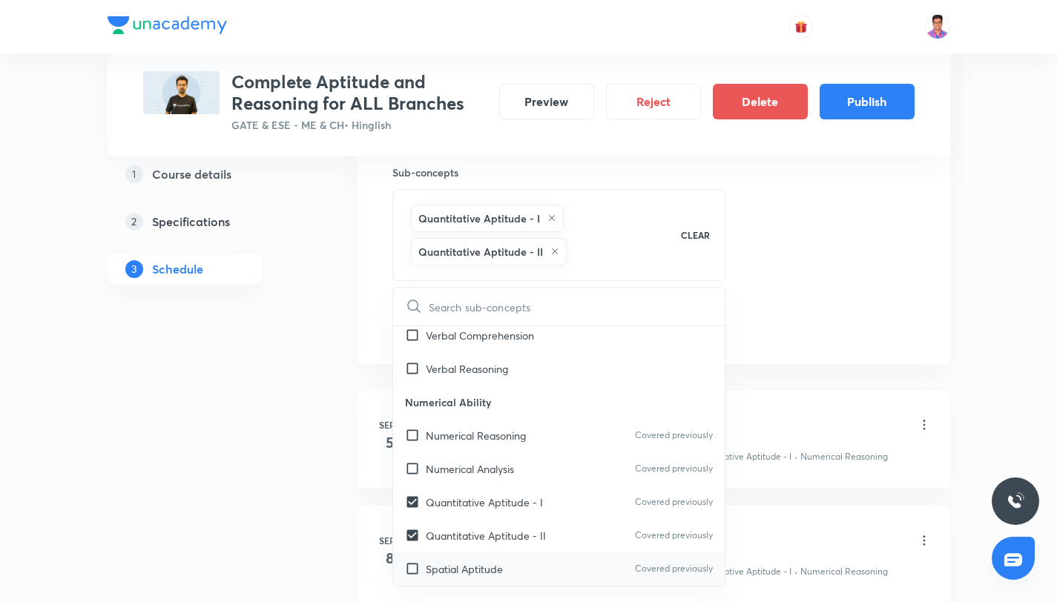
click at [530, 555] on div "Spatial Aptitude Covered previously" at bounding box center [559, 569] width 332 height 33
checkbox input "true"
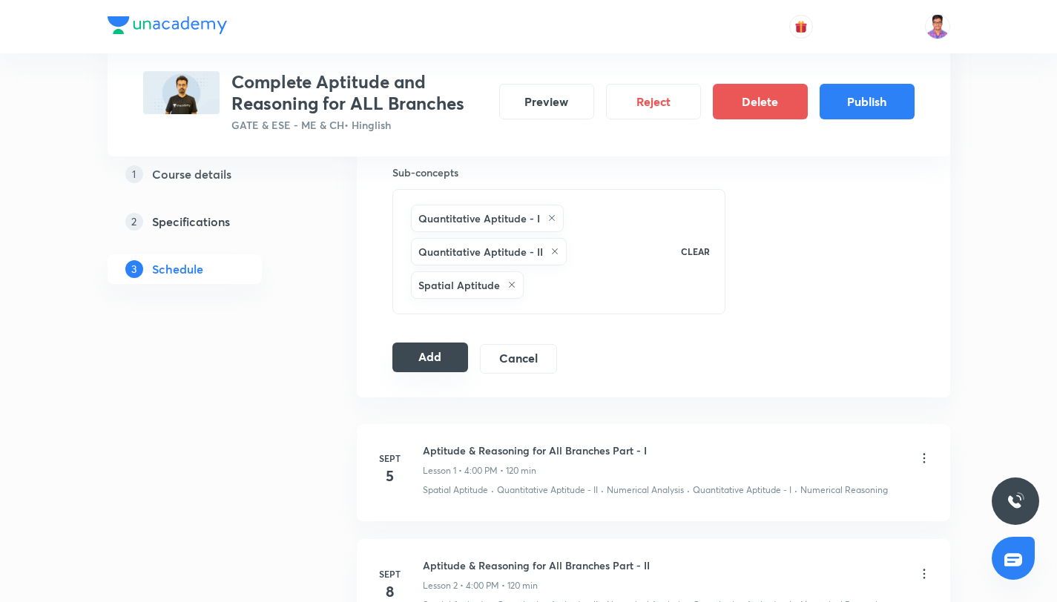
click at [417, 371] on button "Add" at bounding box center [430, 358] width 76 height 30
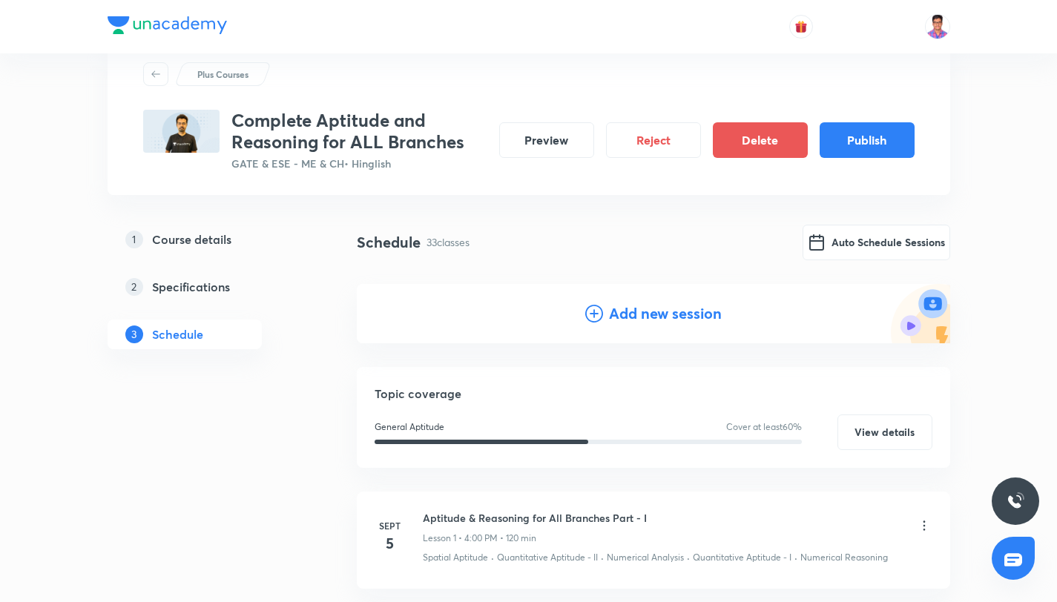
scroll to position [0, 0]
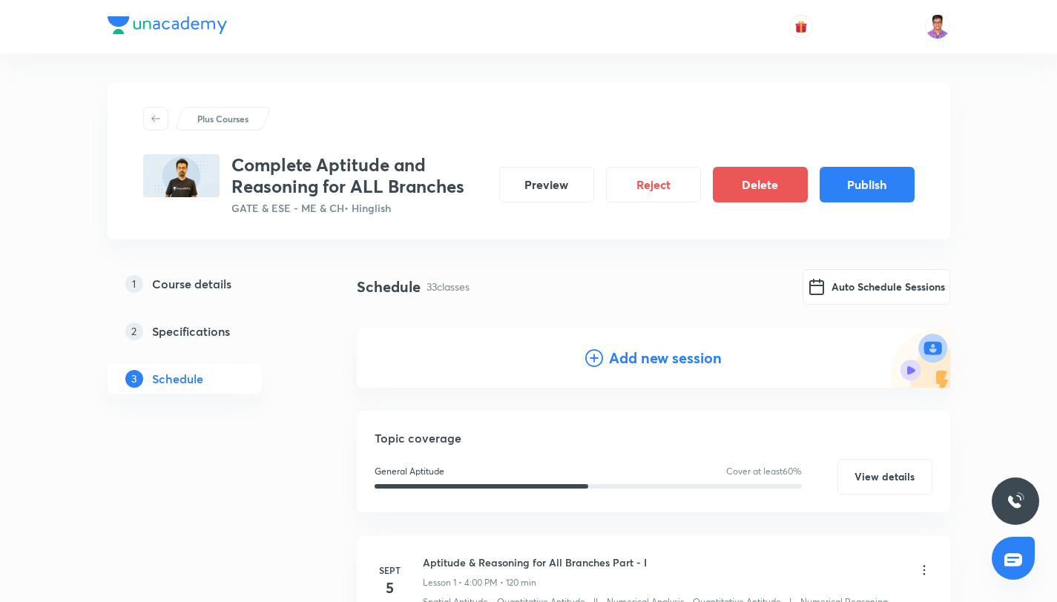
click at [597, 357] on icon at bounding box center [594, 358] width 18 height 18
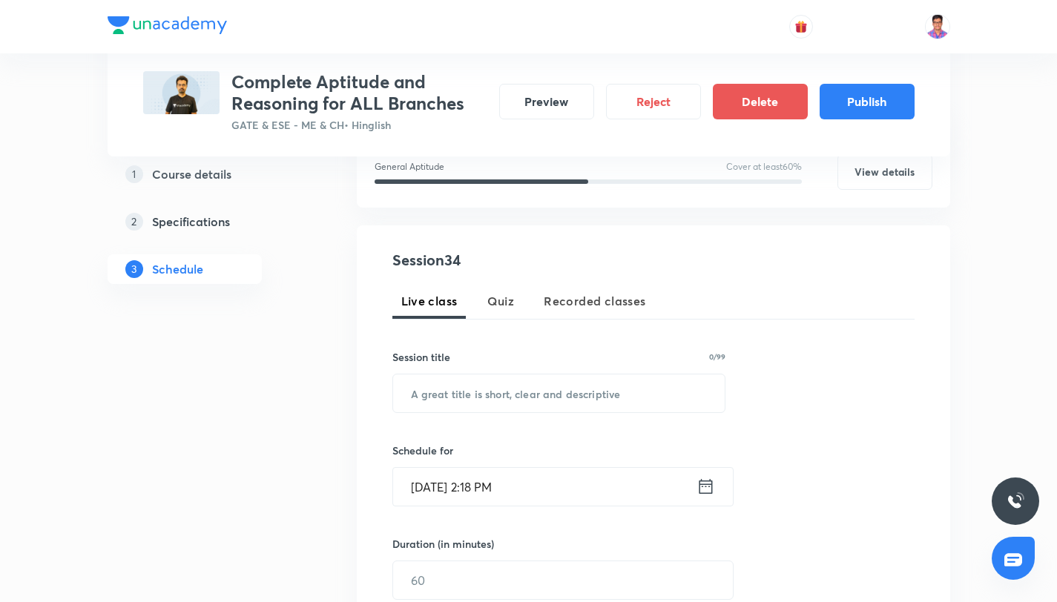
scroll to position [318, 0]
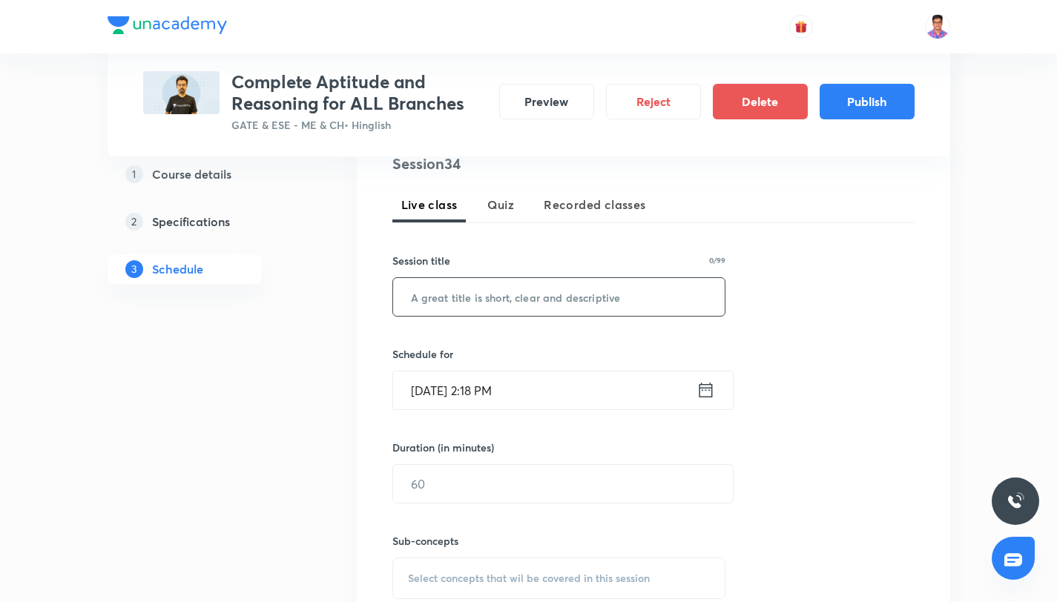
click at [447, 301] on input "text" at bounding box center [559, 297] width 332 height 38
paste input "Aptitude & Reasoning for All Branches Part - XXXI"
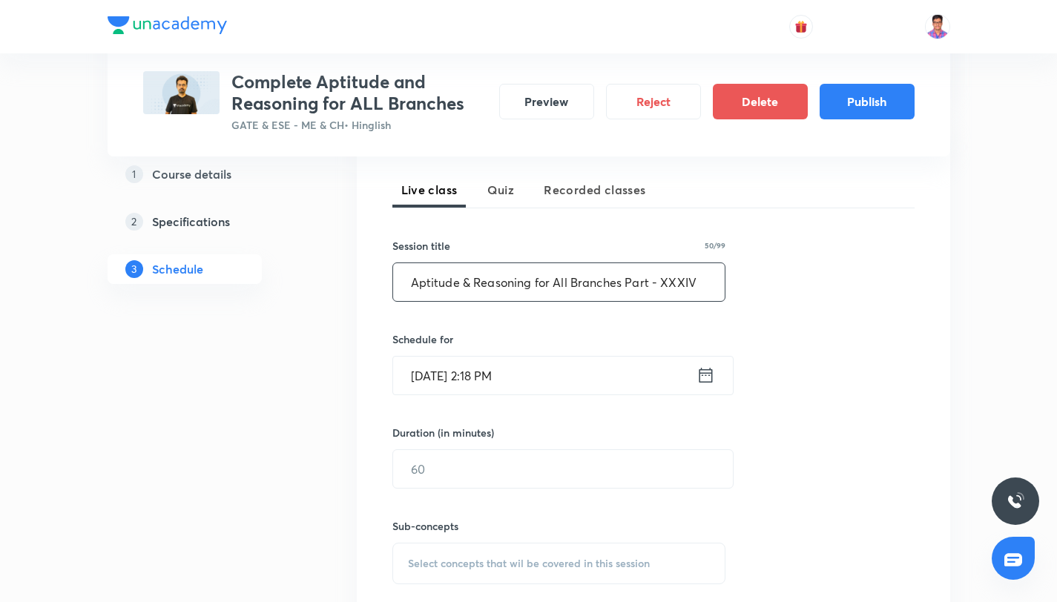
scroll to position [349, 0]
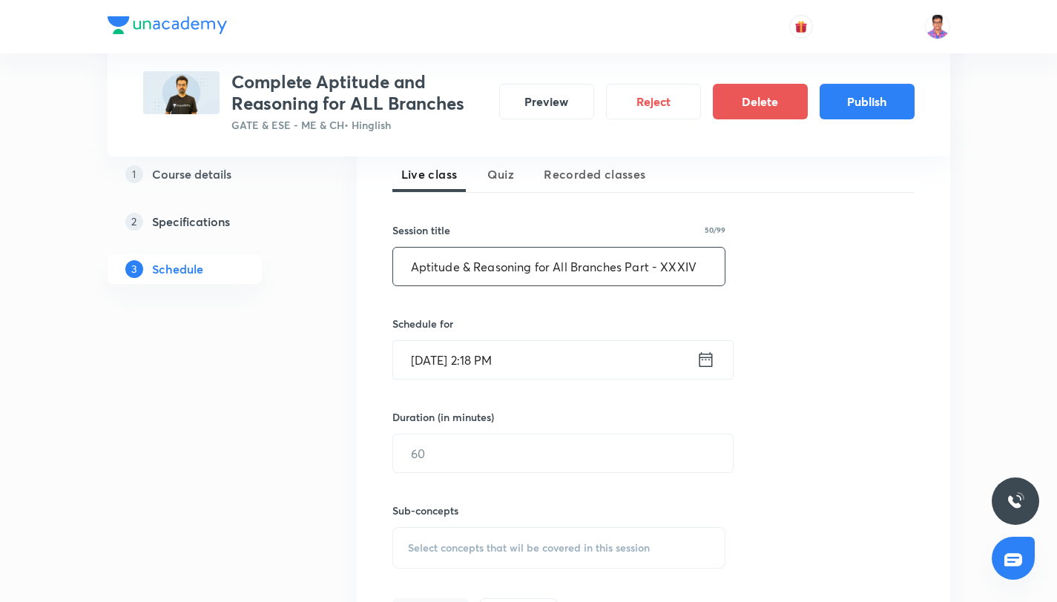
type input "Aptitude & Reasoning for All Branches Part - XXXIV"
click at [489, 350] on input "Sept 4, 2025, 2:18 PM" at bounding box center [544, 360] width 303 height 38
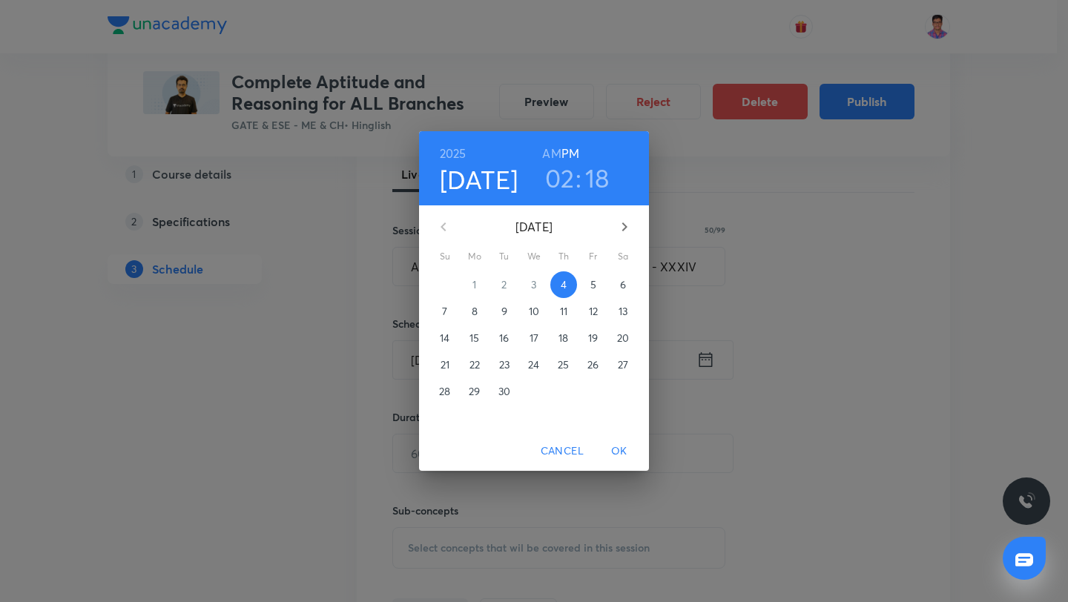
click at [628, 228] on icon "button" at bounding box center [625, 227] width 18 height 18
click at [535, 392] on p "29" at bounding box center [533, 391] width 11 height 15
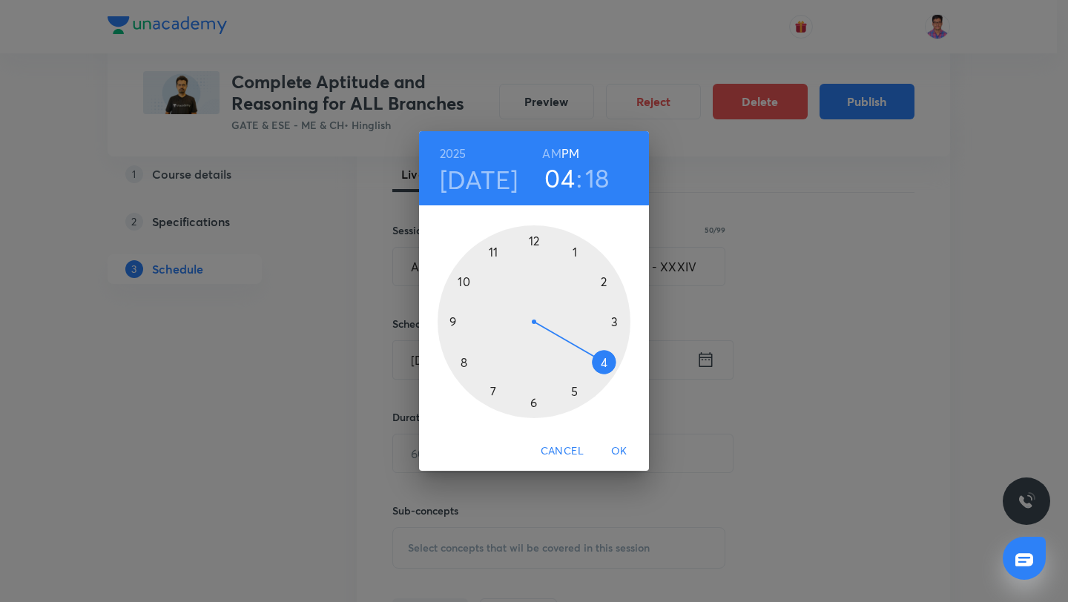
click at [602, 365] on div at bounding box center [534, 321] width 193 height 193
click at [532, 236] on div at bounding box center [534, 321] width 193 height 193
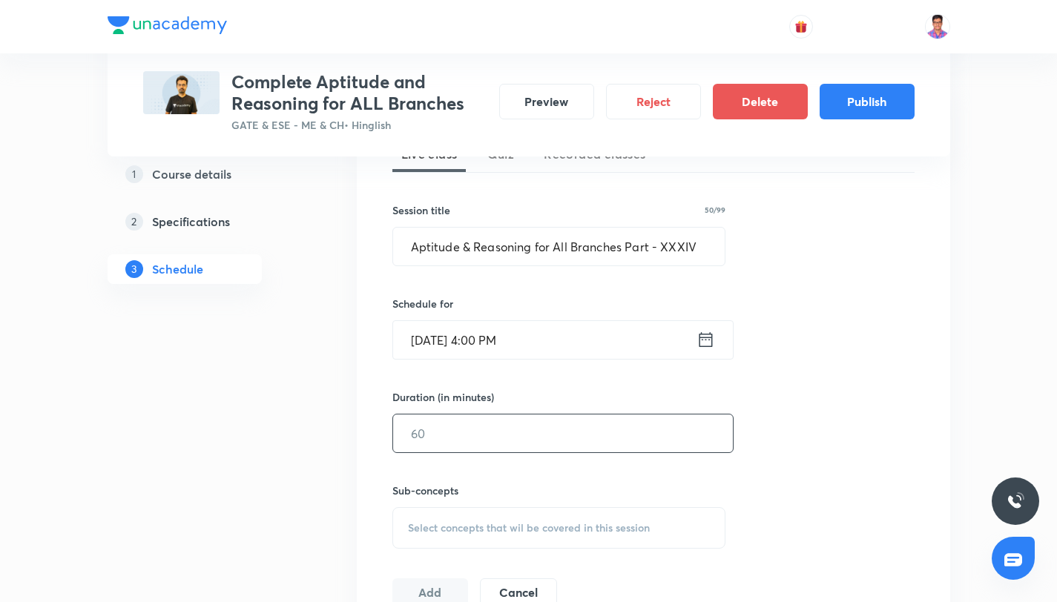
scroll to position [379, 0]
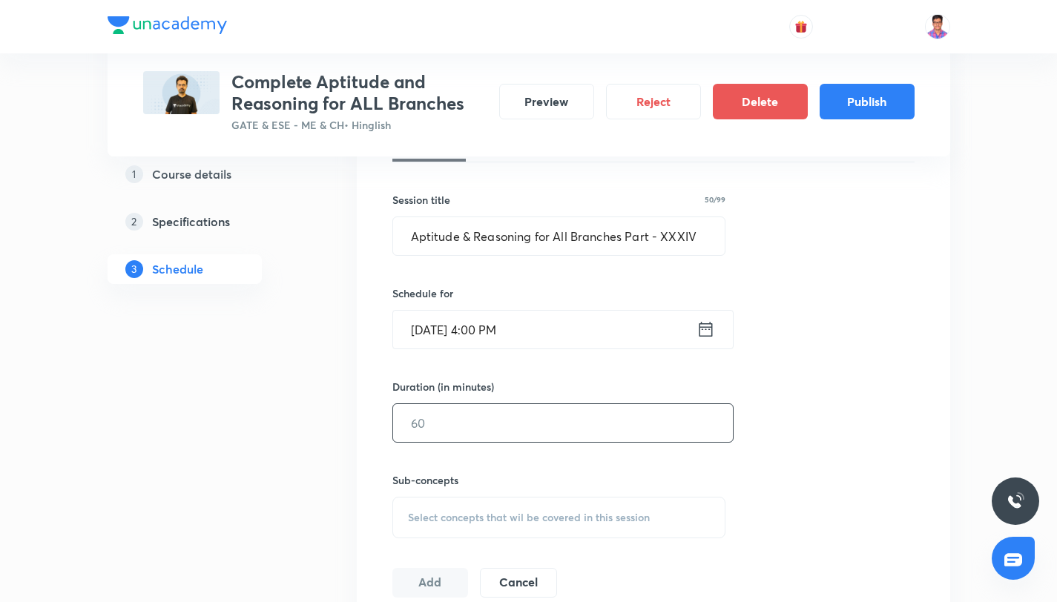
click at [509, 419] on input "text" at bounding box center [563, 423] width 340 height 38
type input "2"
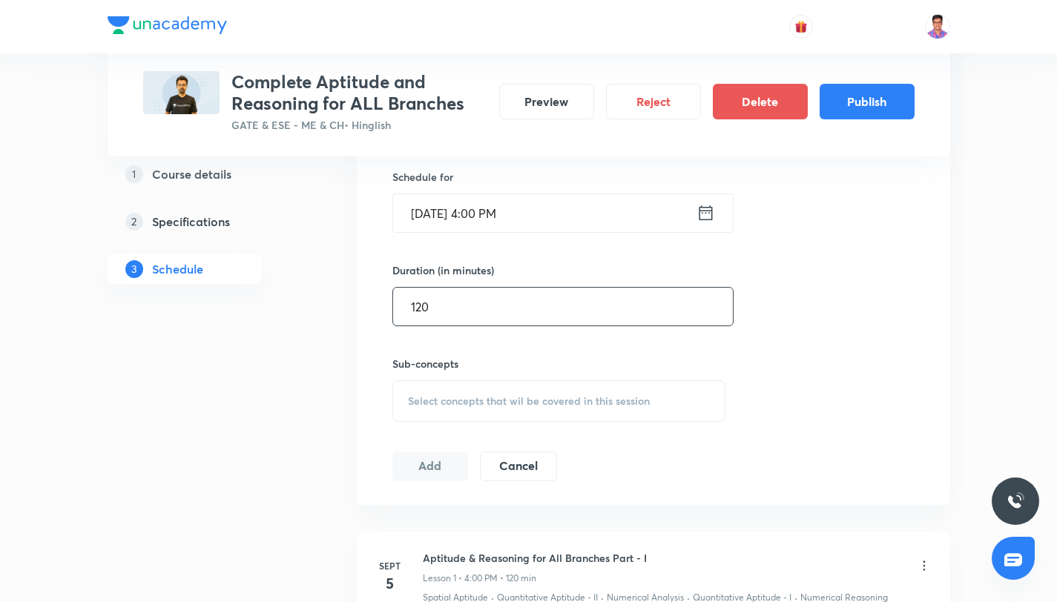
type input "120"
click at [538, 402] on span "Select concepts that wil be covered in this session" at bounding box center [529, 401] width 242 height 12
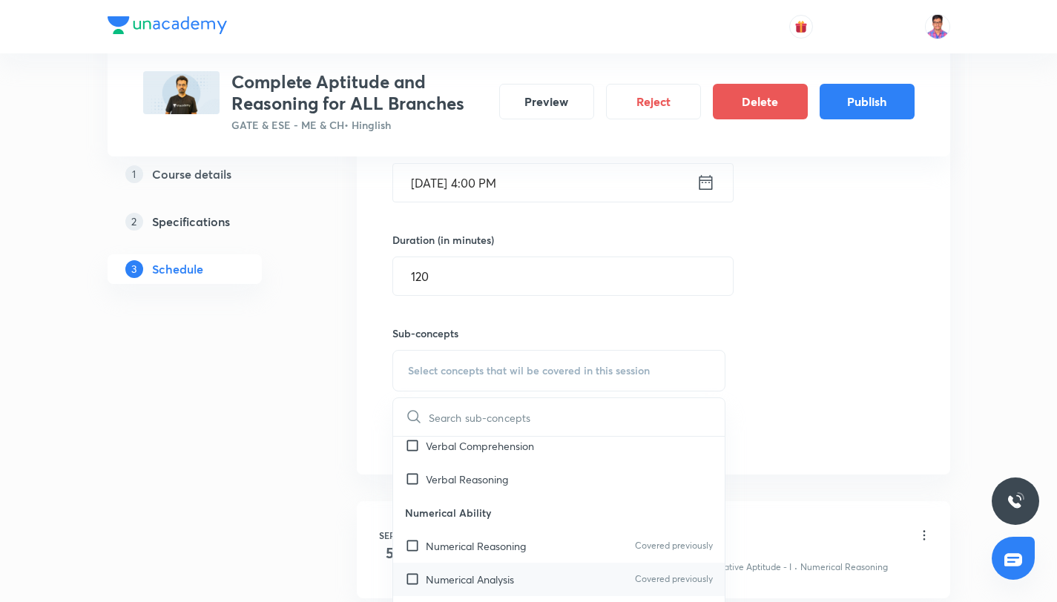
scroll to position [668, 0]
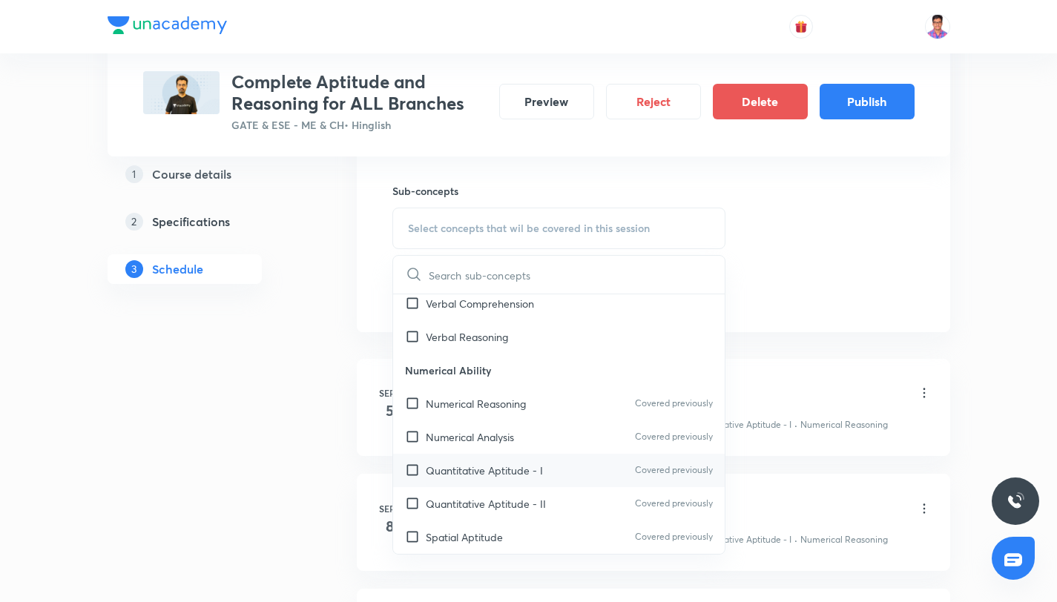
click at [585, 474] on div "Quantitative Aptitude - I Covered previously" at bounding box center [559, 470] width 332 height 33
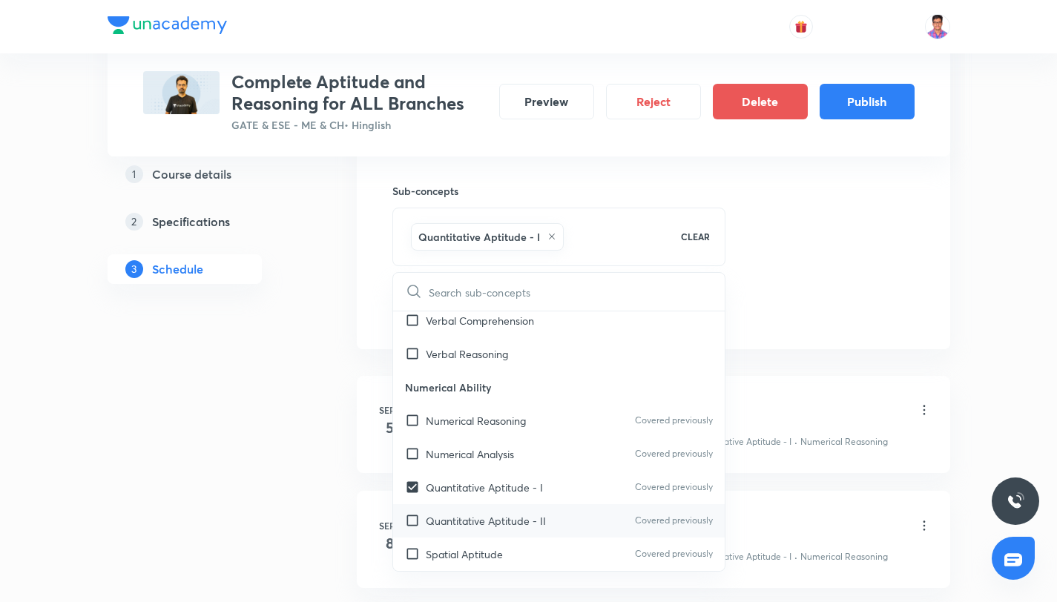
click at [587, 520] on div "Quantitative Aptitude - II Covered previously" at bounding box center [559, 520] width 332 height 33
checkbox input "true"
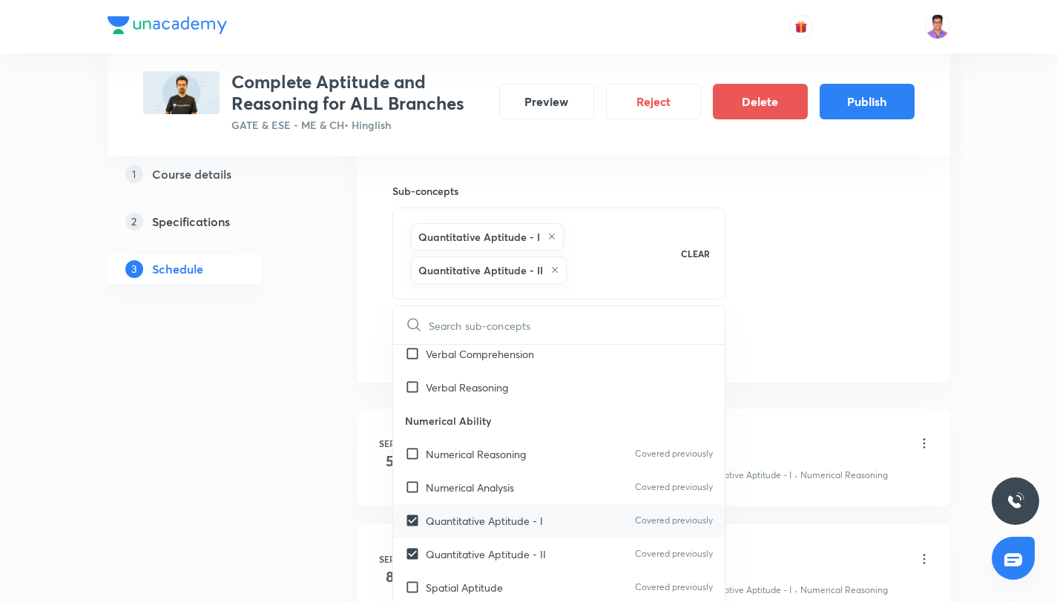
drag, startPoint x: 587, startPoint y: 570, endPoint x: 495, endPoint y: 557, distance: 93.7
click at [587, 571] on div "Spatial Aptitude Covered previously" at bounding box center [559, 587] width 332 height 33
checkbox input "true"
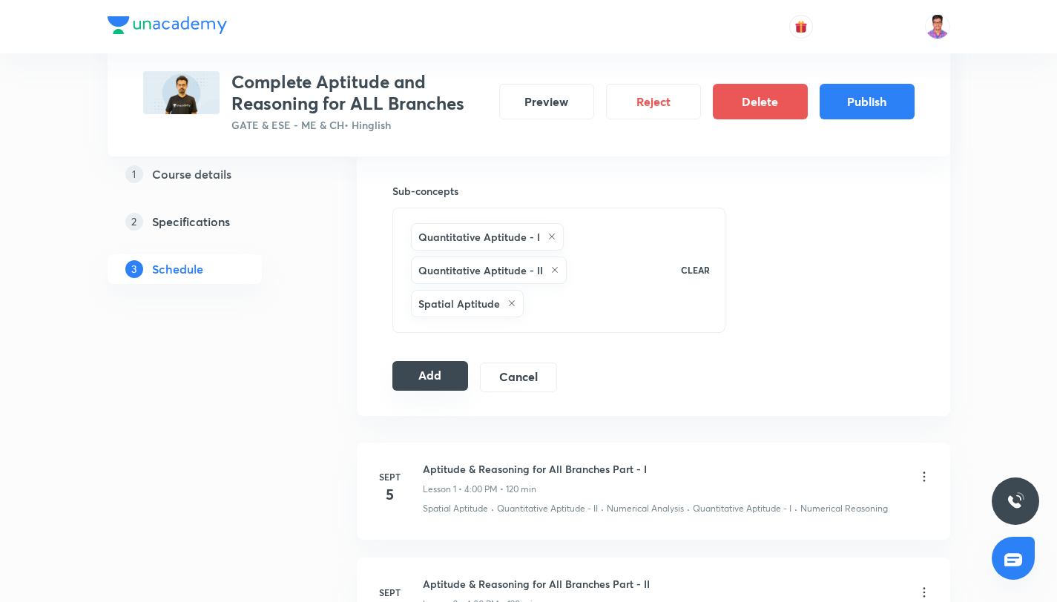
click at [406, 366] on button "Add" at bounding box center [430, 376] width 76 height 30
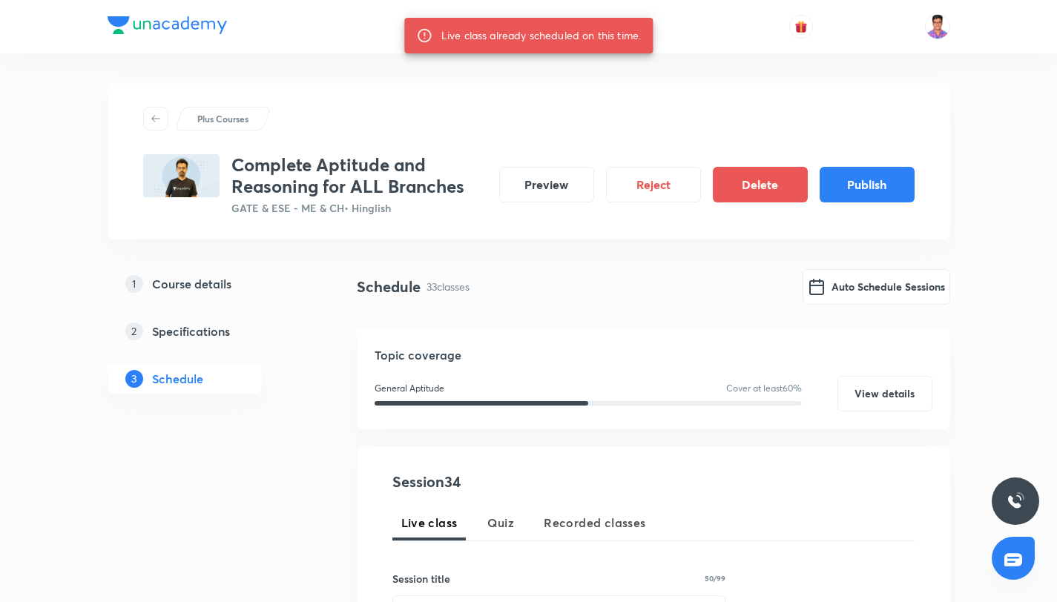
scroll to position [315, 0]
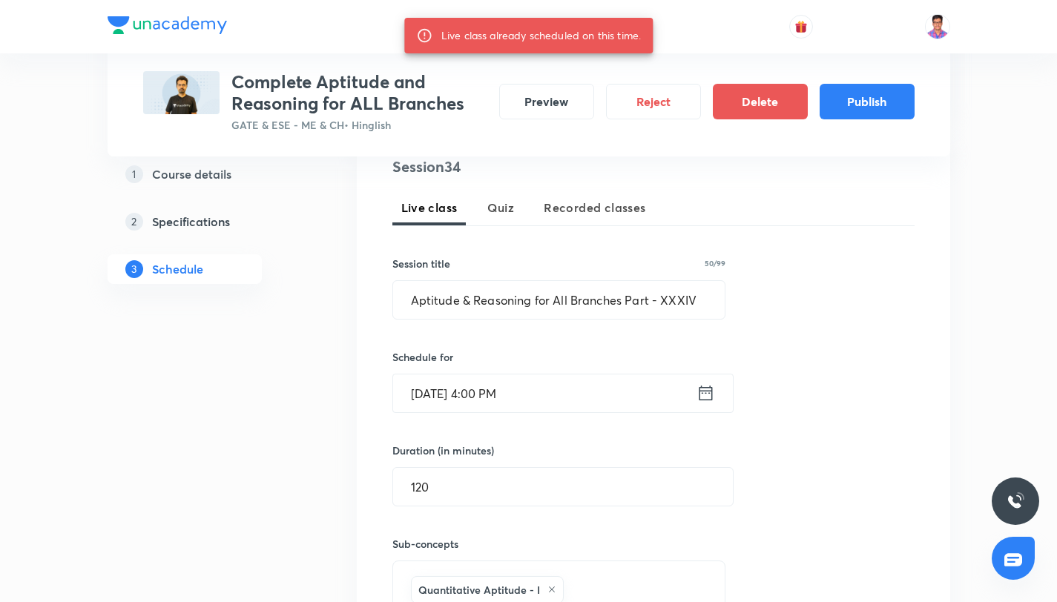
click at [458, 395] on input "Oct 29, 2025, 4:00 PM" at bounding box center [544, 394] width 303 height 38
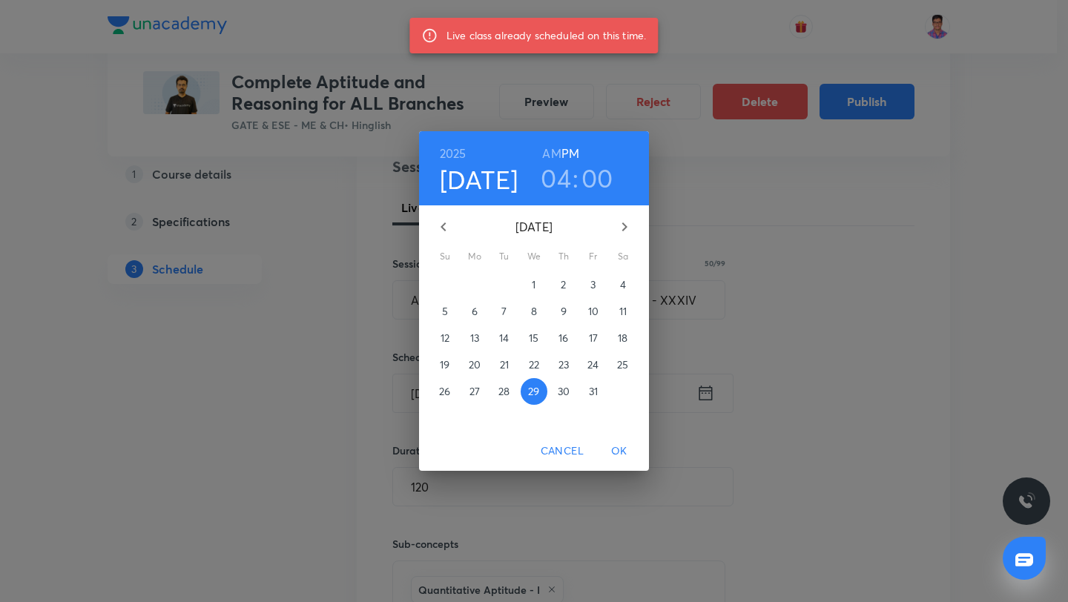
click at [559, 394] on p "30" at bounding box center [564, 391] width 12 height 15
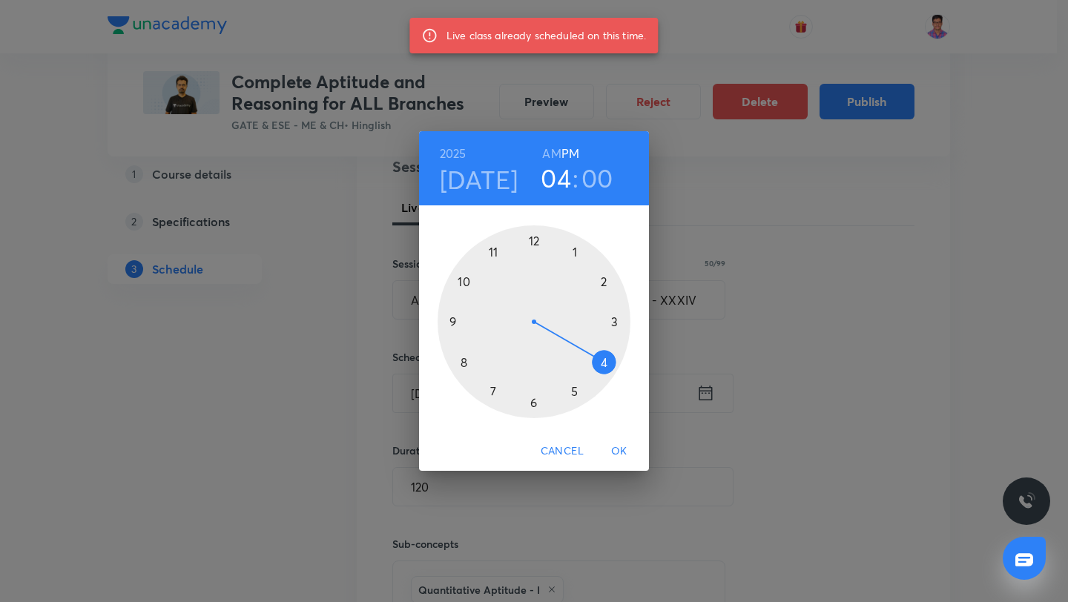
click at [623, 449] on span "OK" at bounding box center [619, 451] width 36 height 19
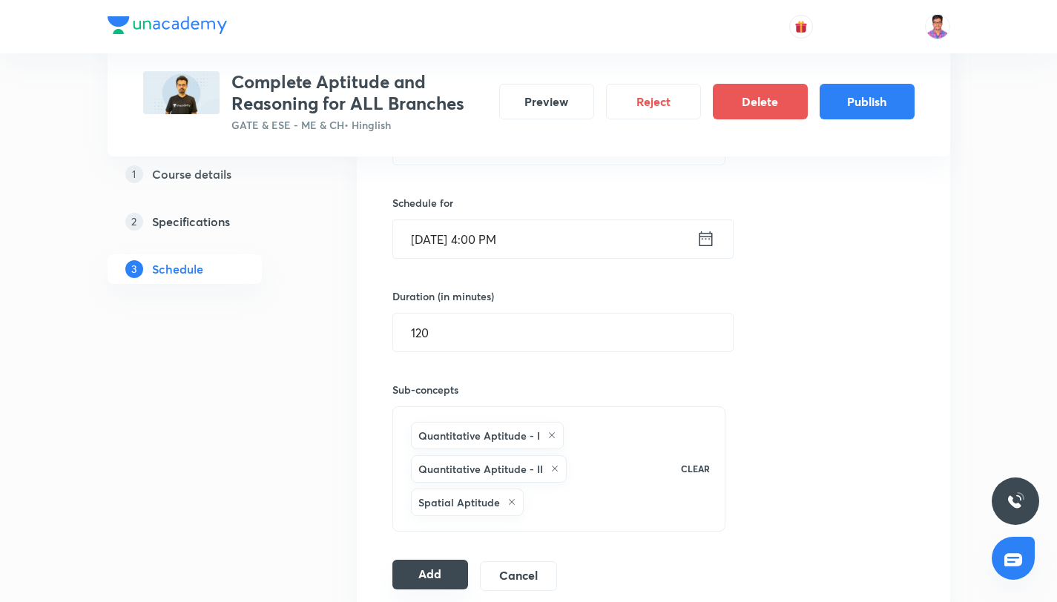
scroll to position [469, 0]
click at [421, 570] on button "Add" at bounding box center [430, 575] width 76 height 30
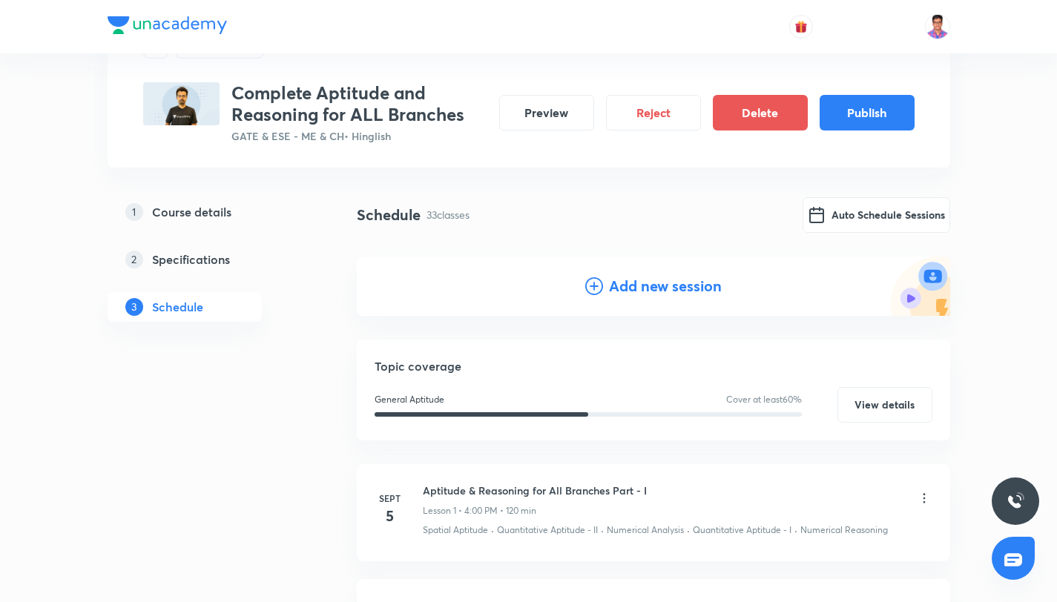
scroll to position [0, 0]
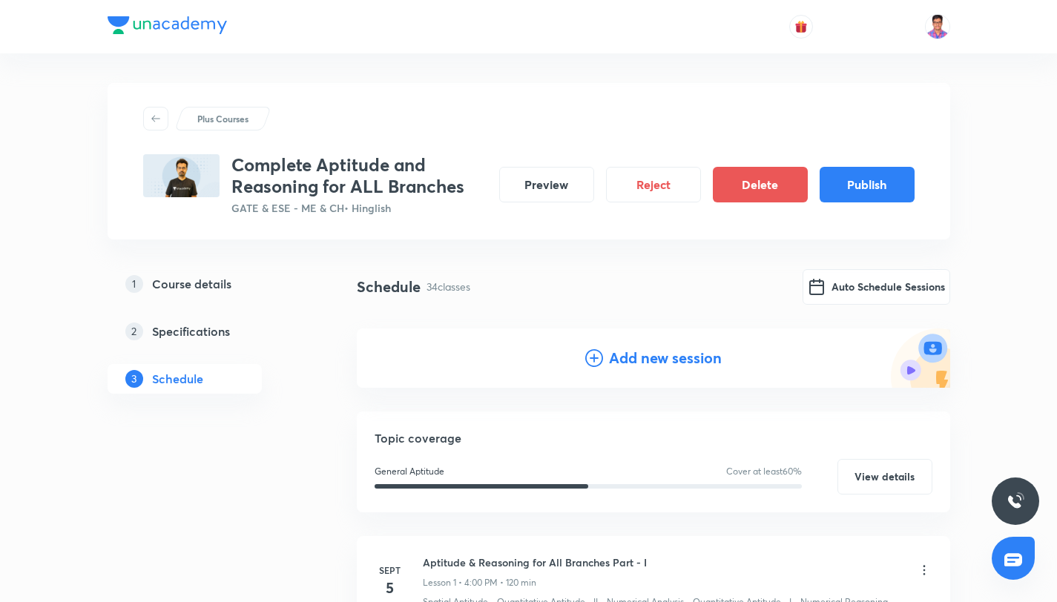
click at [604, 357] on div "Add new session" at bounding box center [653, 358] width 136 height 22
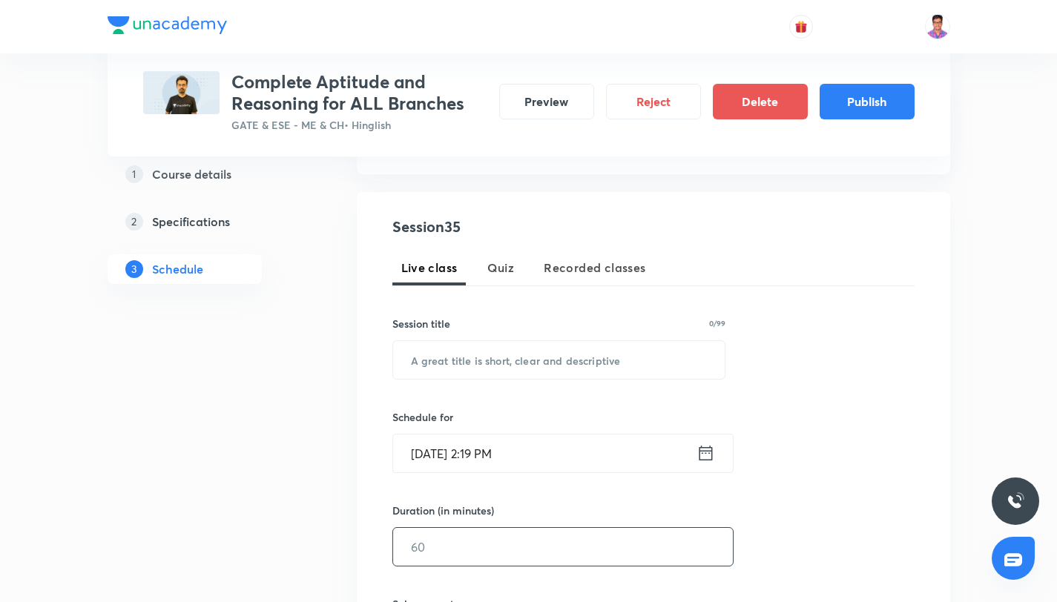
scroll to position [318, 0]
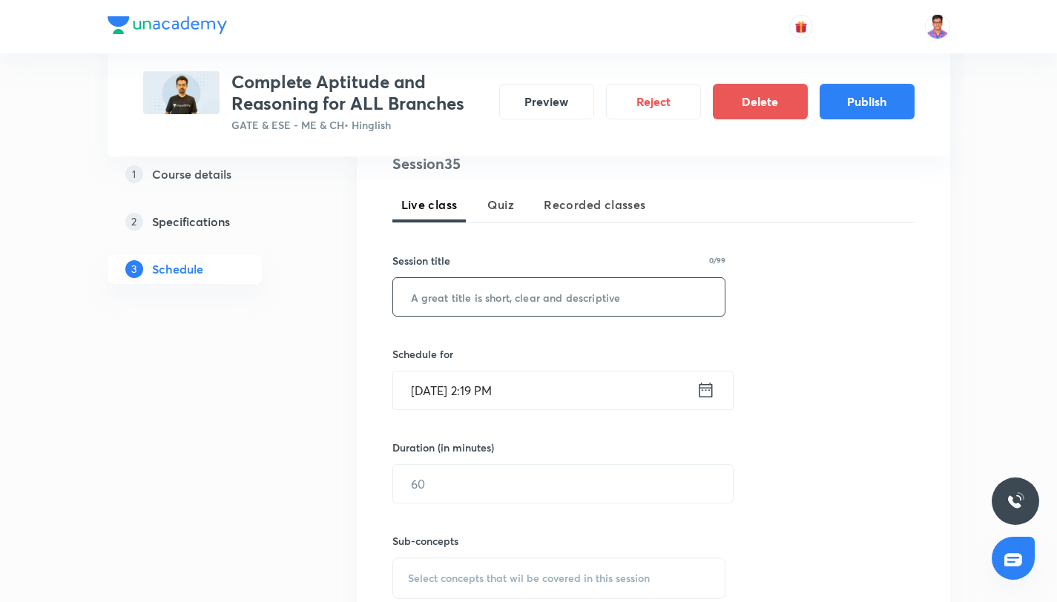
click at [444, 288] on input "text" at bounding box center [559, 297] width 332 height 38
paste input "Aptitude & Reasoning for All Branches Part - XXXI"
type input "Aptitude & Reasoning for All Branches Part - XXXV"
click at [530, 400] on input "Sept 4, 2025, 2:19 PM" at bounding box center [544, 391] width 303 height 38
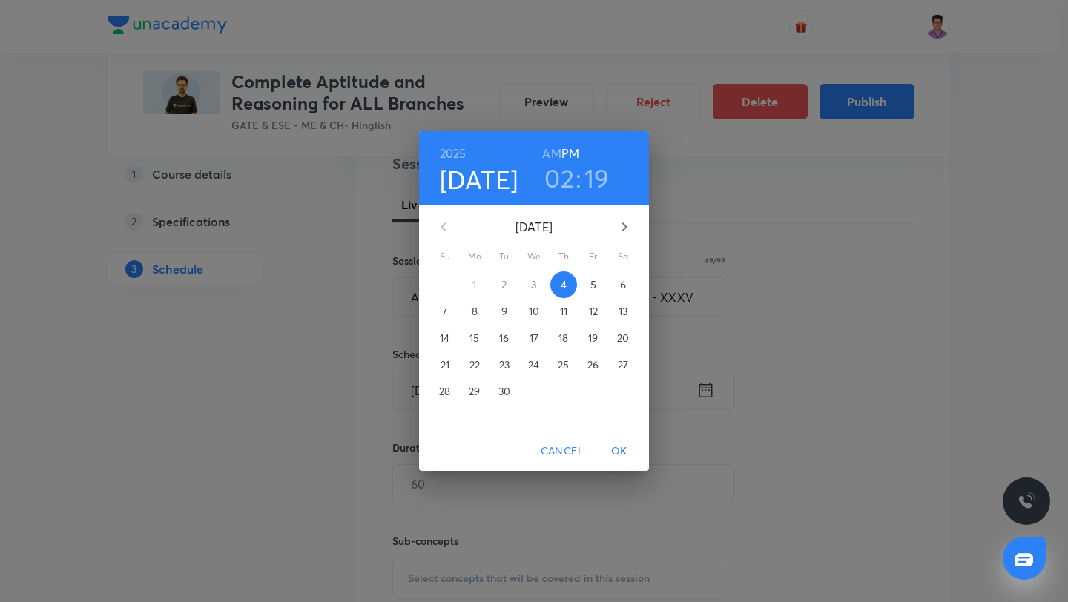
click at [618, 229] on icon "button" at bounding box center [625, 227] width 18 height 18
click at [590, 386] on p "31" at bounding box center [593, 391] width 9 height 15
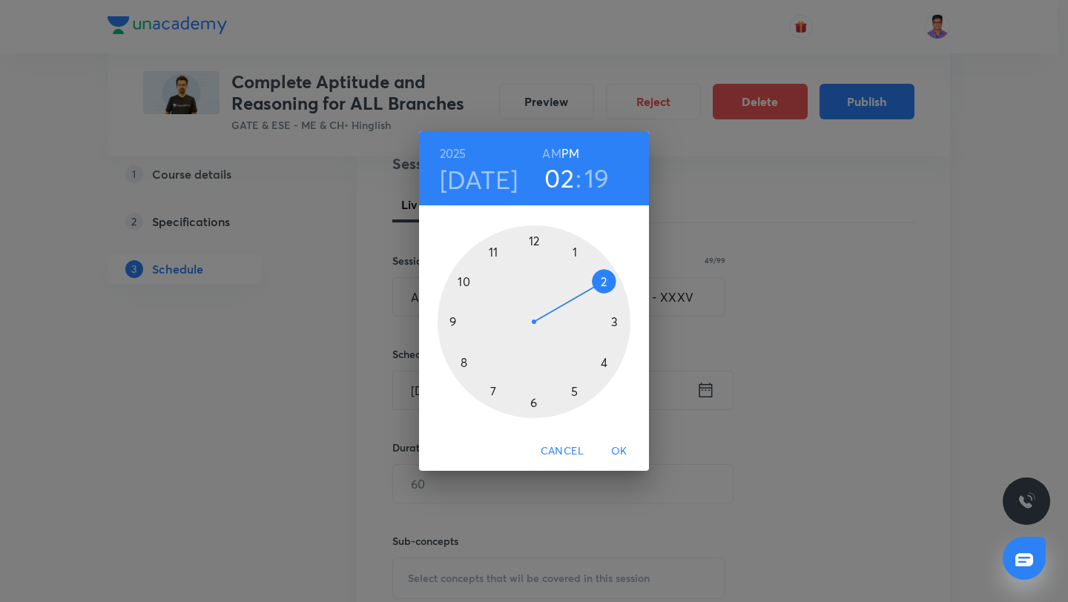
click at [603, 363] on div at bounding box center [534, 321] width 193 height 193
click at [533, 238] on div at bounding box center [534, 321] width 193 height 193
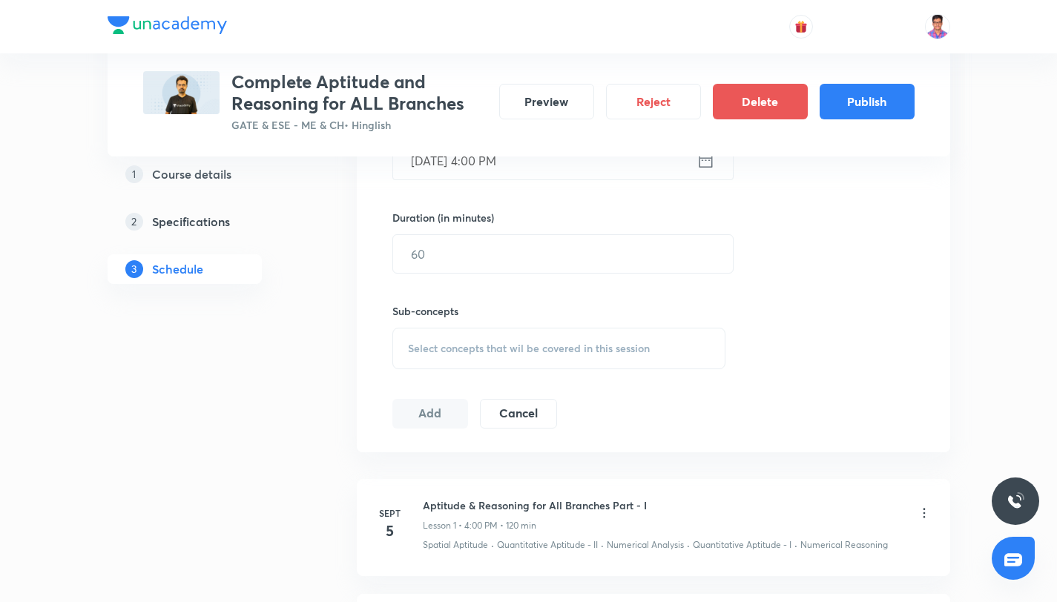
scroll to position [631, 0]
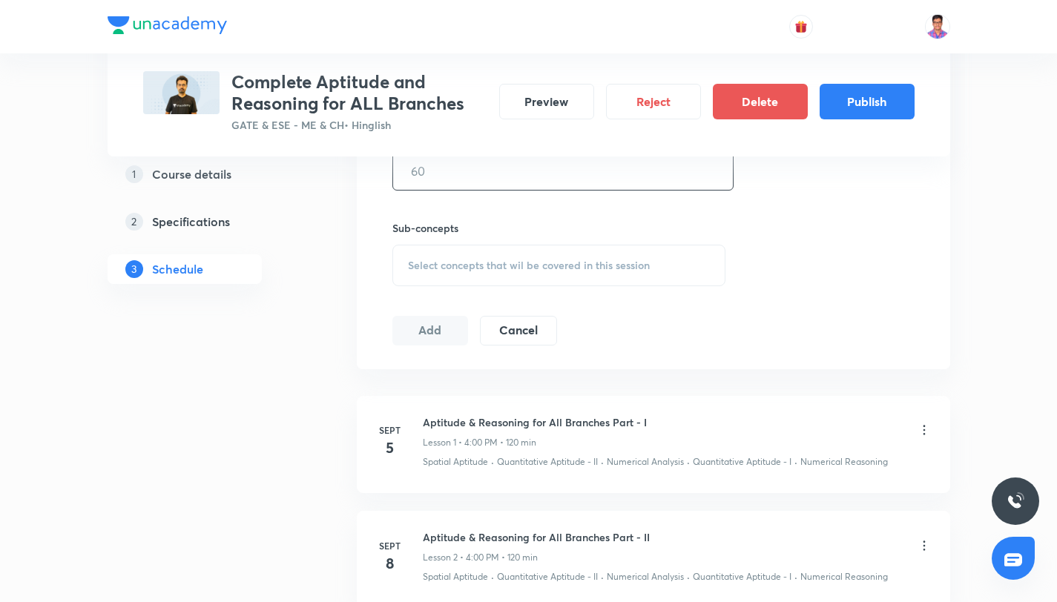
click at [423, 168] on input "text" at bounding box center [563, 171] width 340 height 38
type input "120"
click at [441, 285] on div "Select concepts that wil be covered in this session" at bounding box center [559, 266] width 334 height 42
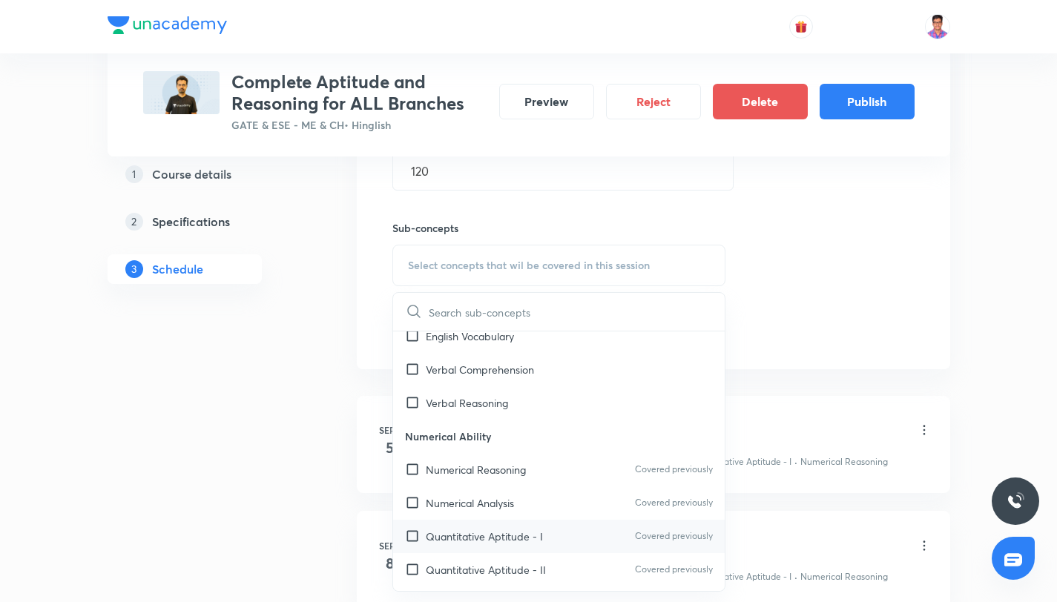
scroll to position [141, 0]
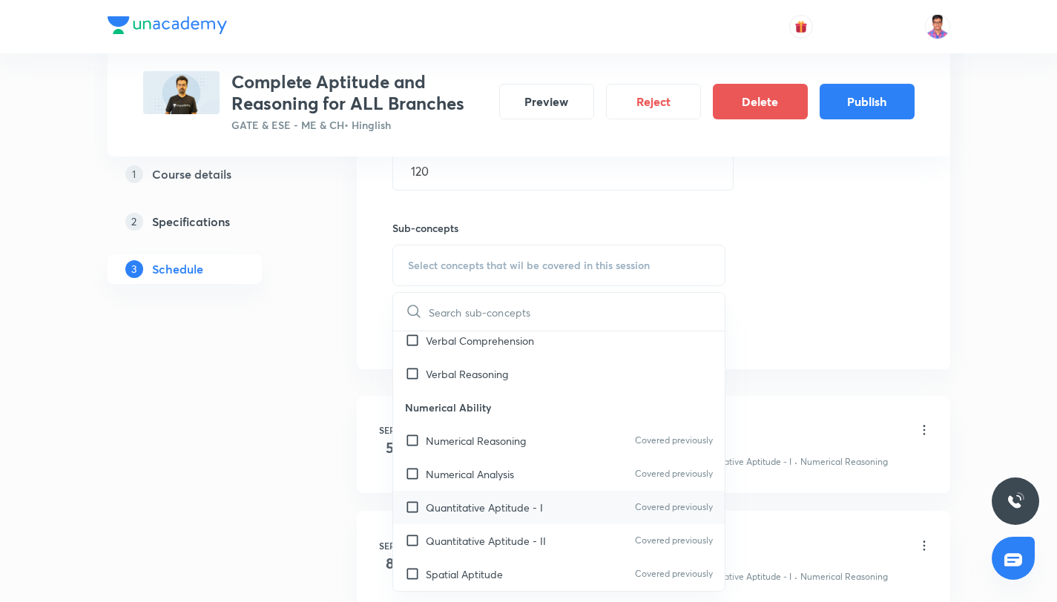
click at [514, 501] on p "Quantitative Aptitude - I" at bounding box center [484, 508] width 117 height 16
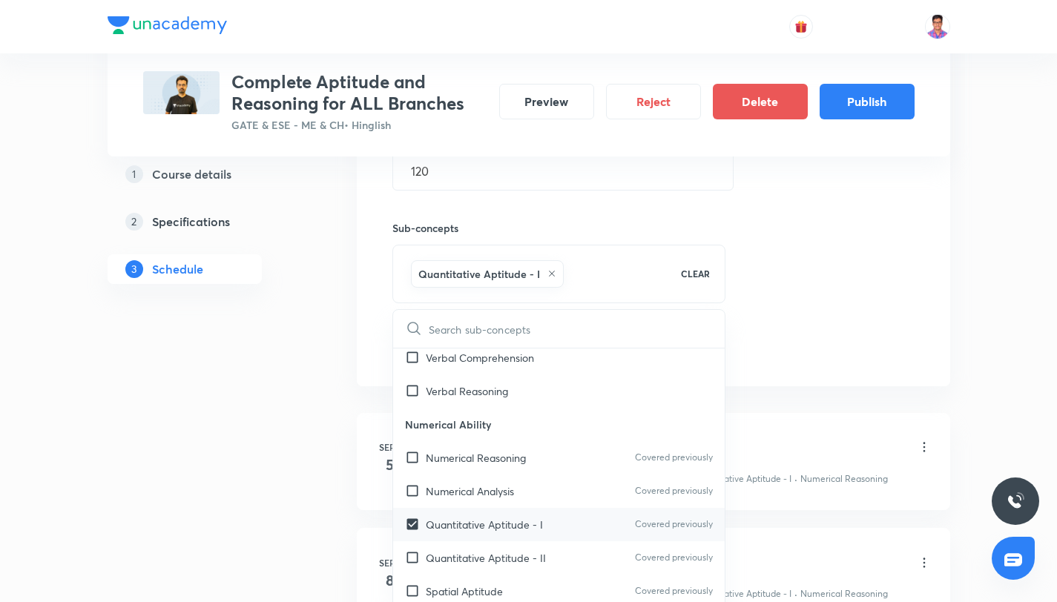
click at [545, 557] on div "Quantitative Aptitude - II Covered previously" at bounding box center [559, 557] width 332 height 33
checkbox input "true"
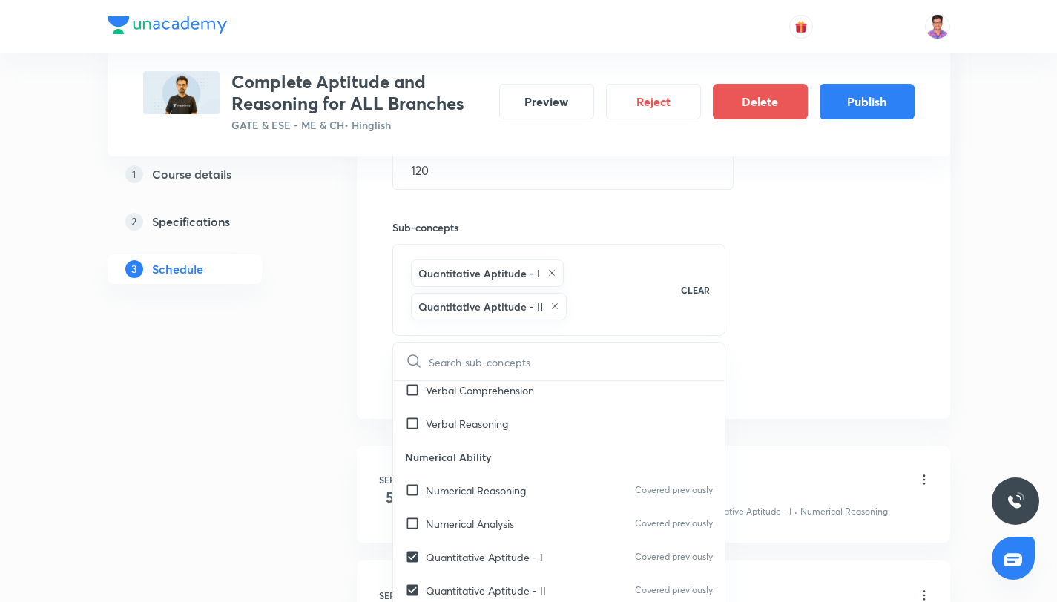
scroll to position [768, 0]
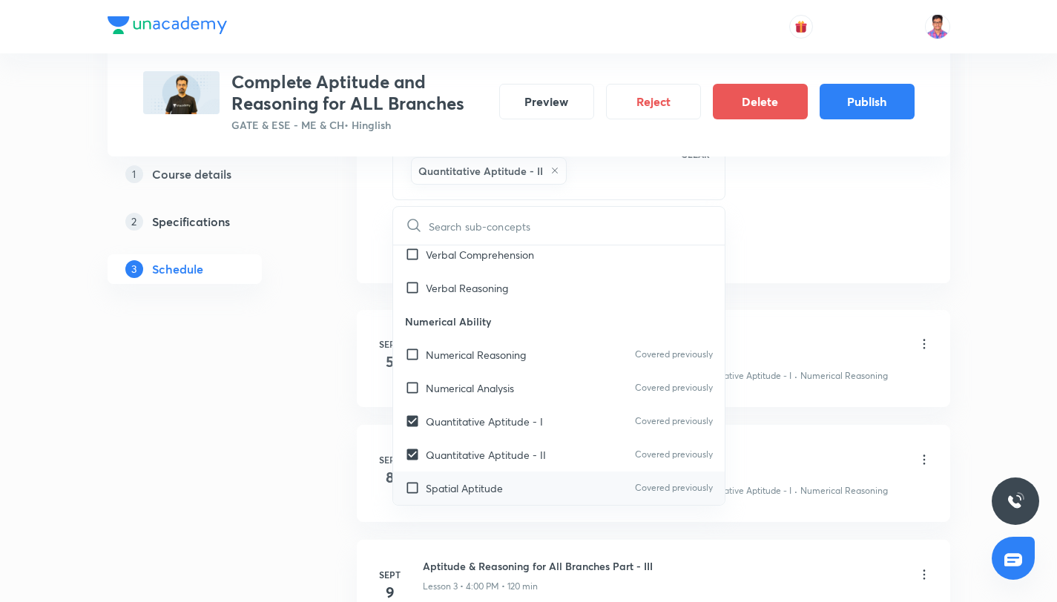
click at [560, 484] on div "Spatial Aptitude Covered previously" at bounding box center [559, 488] width 332 height 33
checkbox input "true"
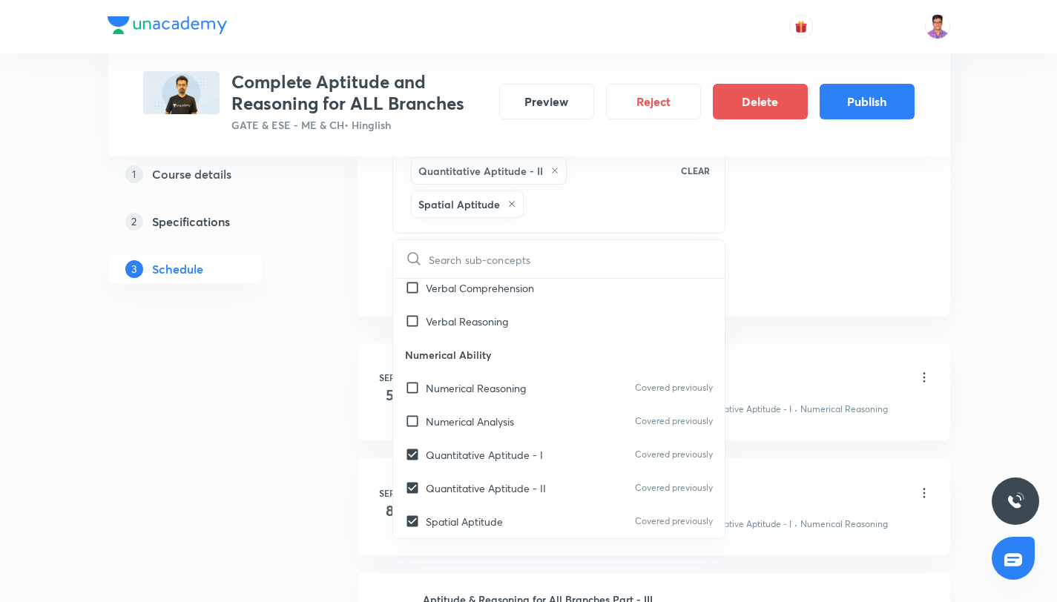
drag, startPoint x: 234, startPoint y: 404, endPoint x: 338, endPoint y: 346, distance: 118.9
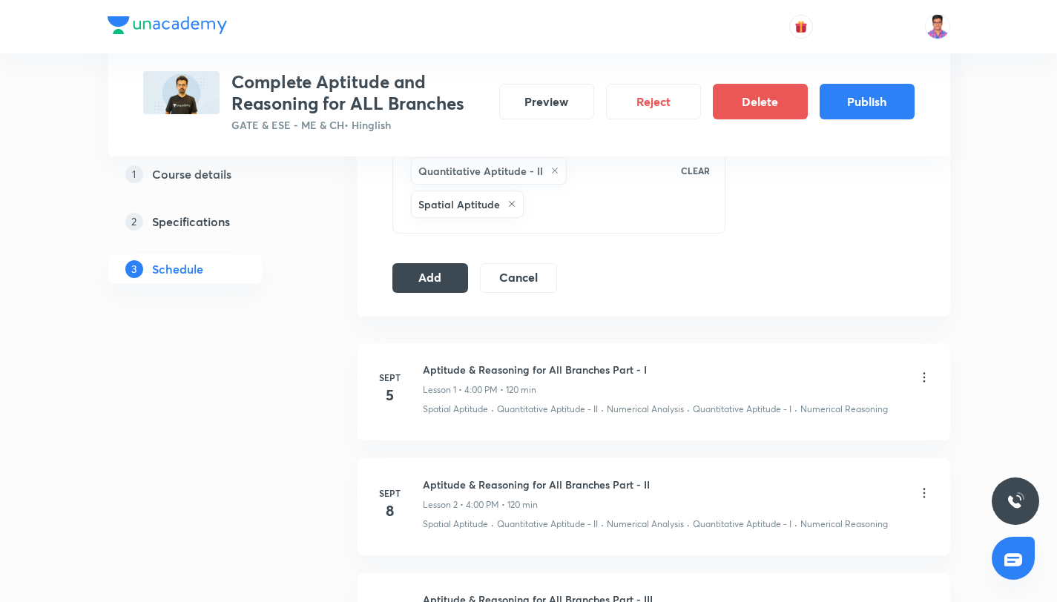
click at [392, 291] on div "Add Cancel" at bounding box center [480, 278] width 177 height 30
click at [396, 283] on button "Add" at bounding box center [430, 277] width 76 height 30
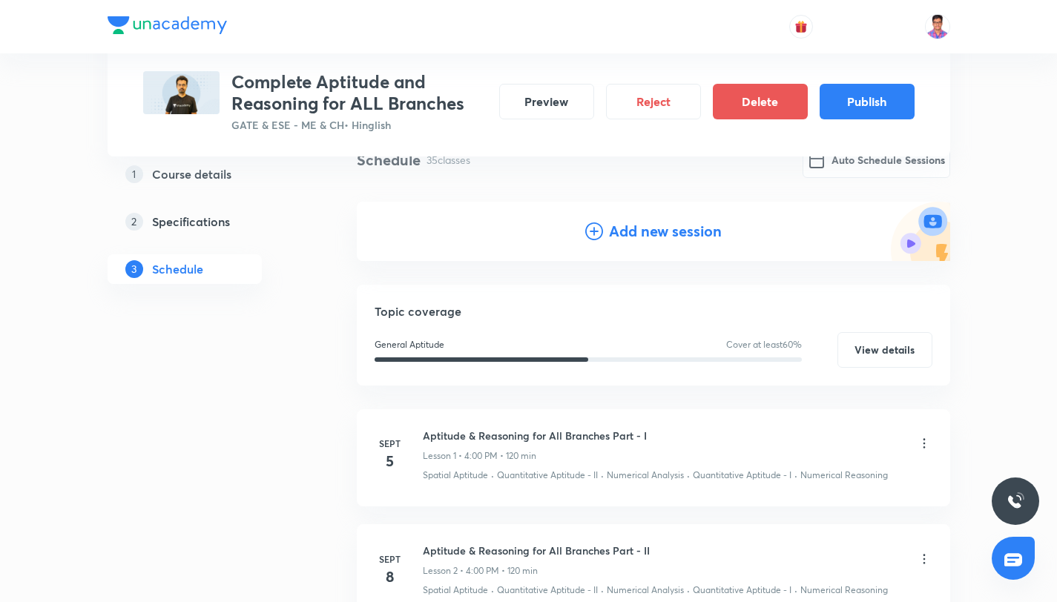
scroll to position [0, 0]
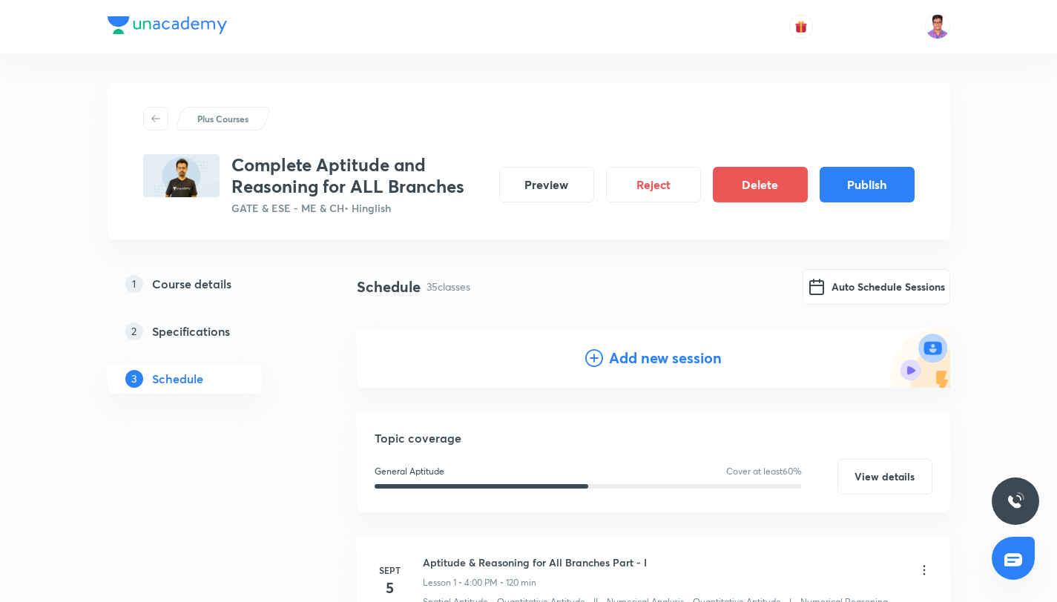
click at [594, 360] on icon at bounding box center [594, 358] width 18 height 18
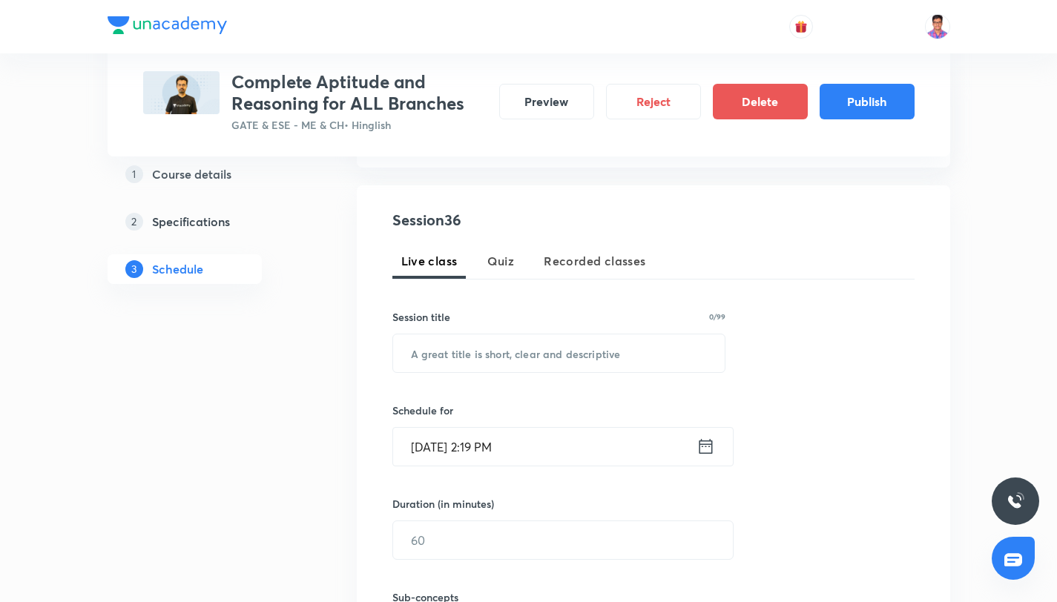
scroll to position [318, 0]
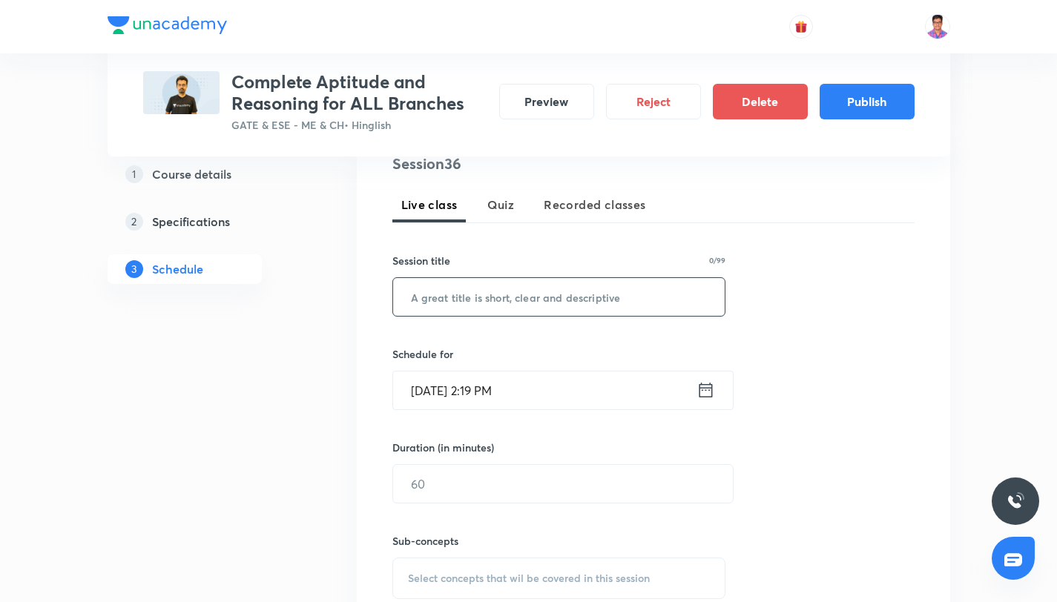
click at [475, 294] on input "text" at bounding box center [559, 297] width 332 height 38
paste input "Aptitude & Reasoning for All Branches Part - XXXV"
type input "Aptitude & Reasoning for All Branches Part - XXXVI"
click at [633, 405] on input "Sept 4, 2025, 2:19 PM" at bounding box center [544, 391] width 303 height 38
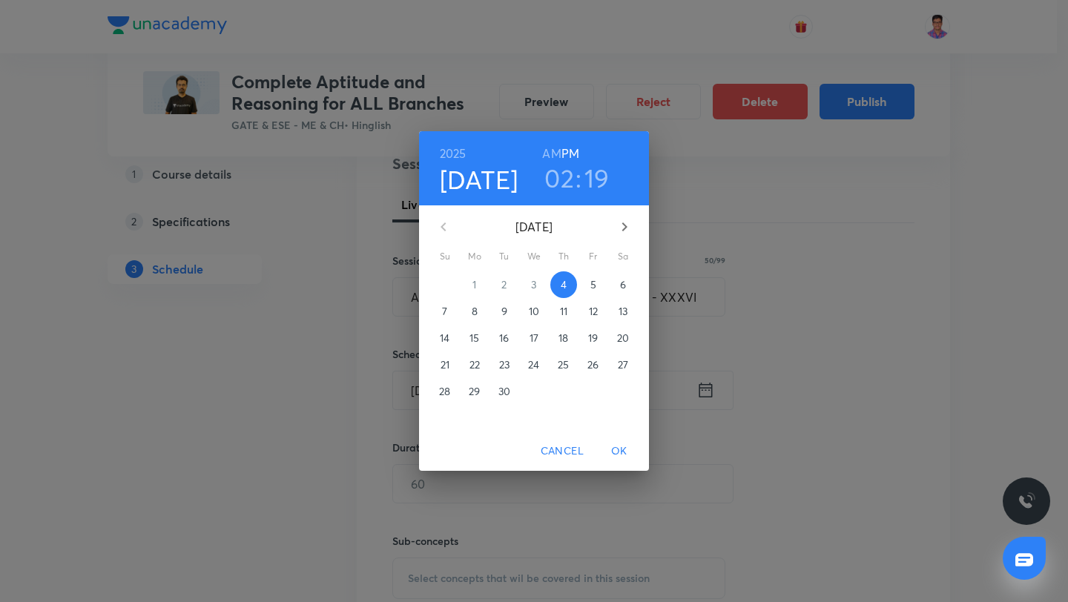
click at [634, 222] on button "button" at bounding box center [625, 227] width 36 height 36
click at [472, 320] on button "3" at bounding box center [474, 311] width 27 height 27
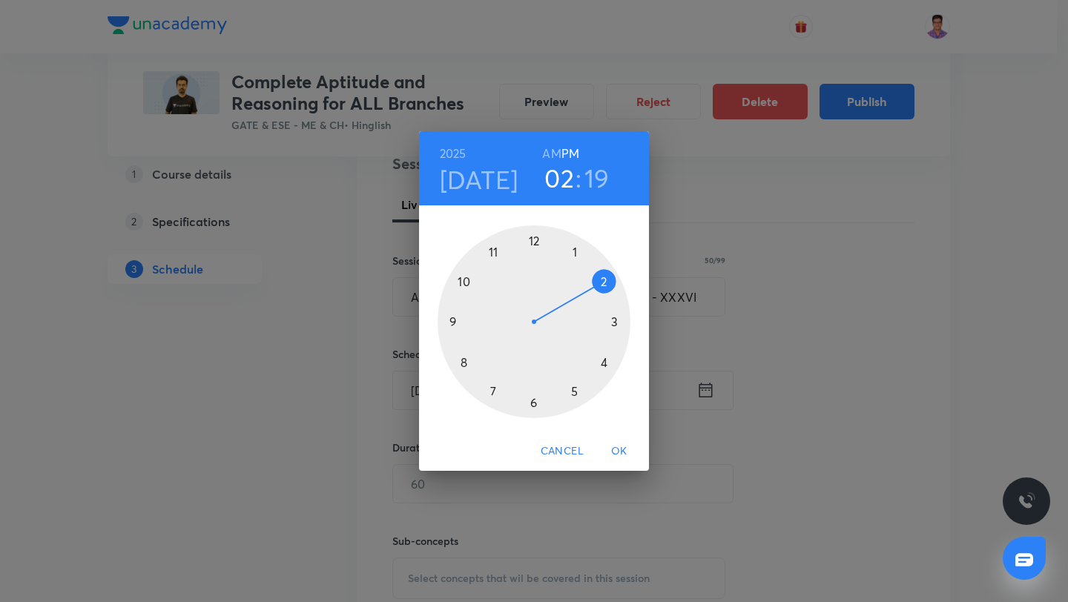
click at [604, 363] on div at bounding box center [534, 321] width 193 height 193
click at [532, 236] on div at bounding box center [534, 321] width 193 height 193
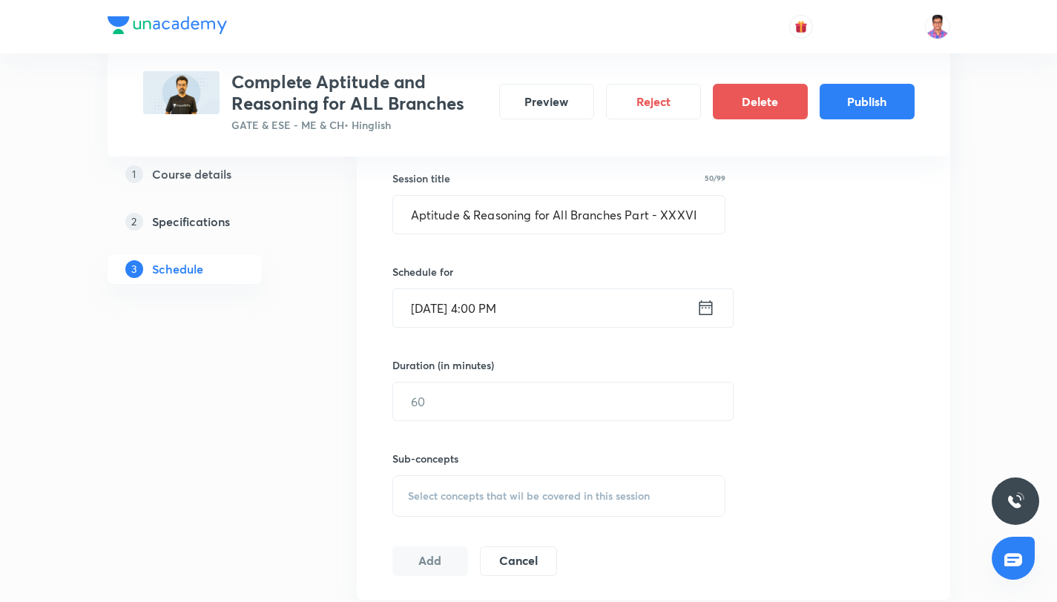
scroll to position [455, 0]
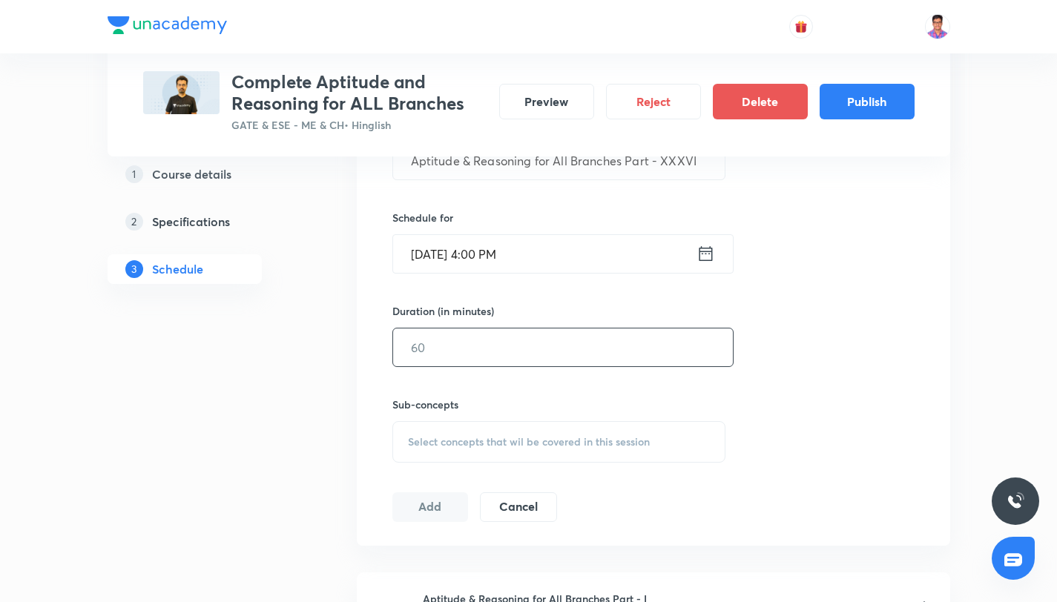
click at [452, 347] on input "text" at bounding box center [563, 348] width 340 height 38
type input "12"
click at [475, 440] on span "Select concepts that wil be covered in this session" at bounding box center [529, 442] width 242 height 12
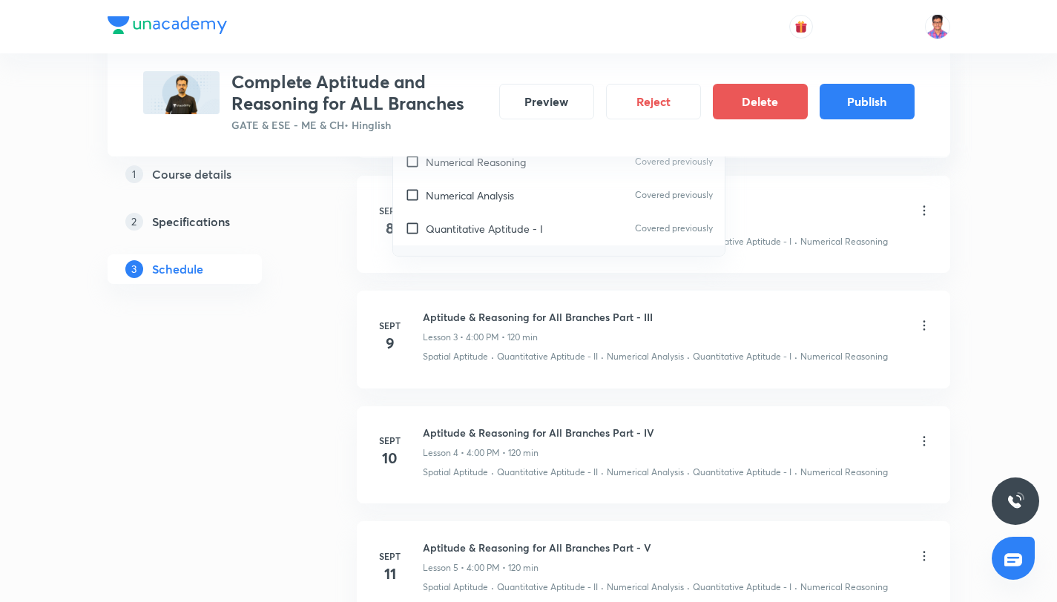
scroll to position [141, 0]
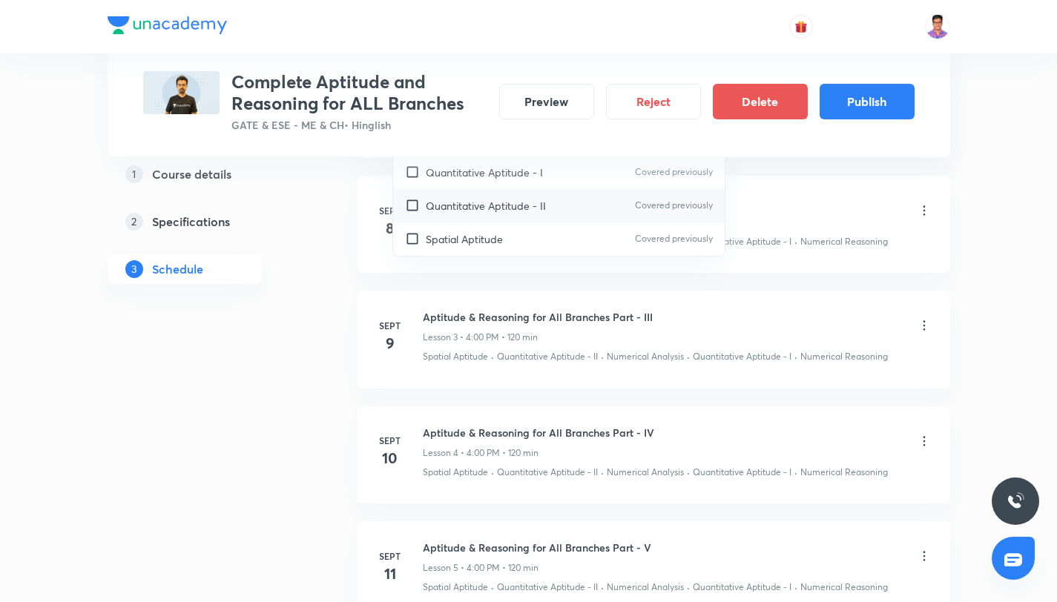
click at [485, 212] on p "Quantitative Aptitude - II" at bounding box center [486, 206] width 120 height 16
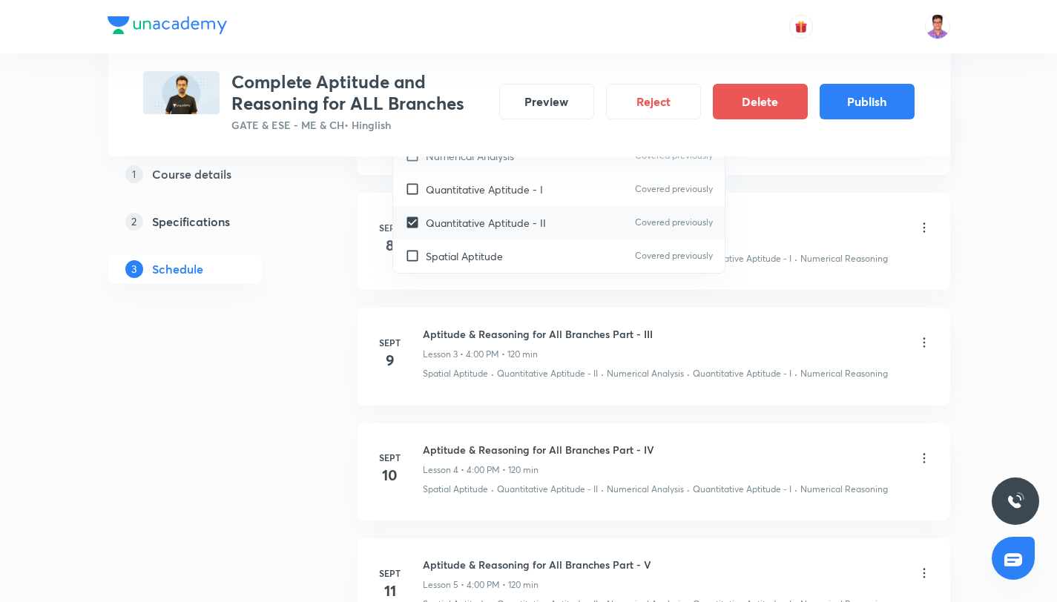
click at [483, 206] on div "Quantitative Aptitude - II Covered previously" at bounding box center [559, 222] width 332 height 33
checkbox input "false"
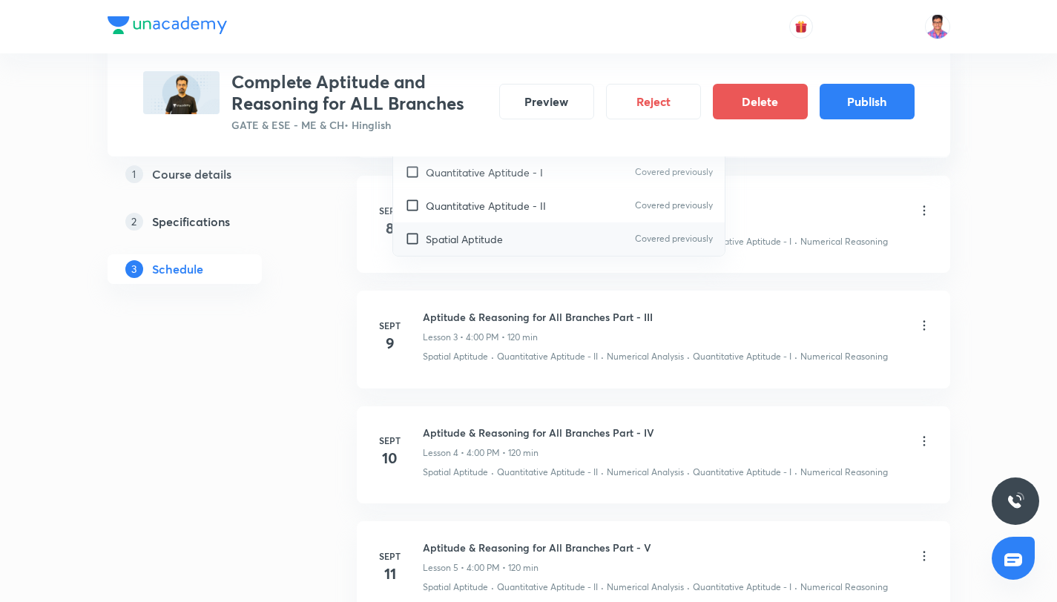
click at [492, 238] on p "Spatial Aptitude" at bounding box center [464, 239] width 77 height 16
checkbox input "true"
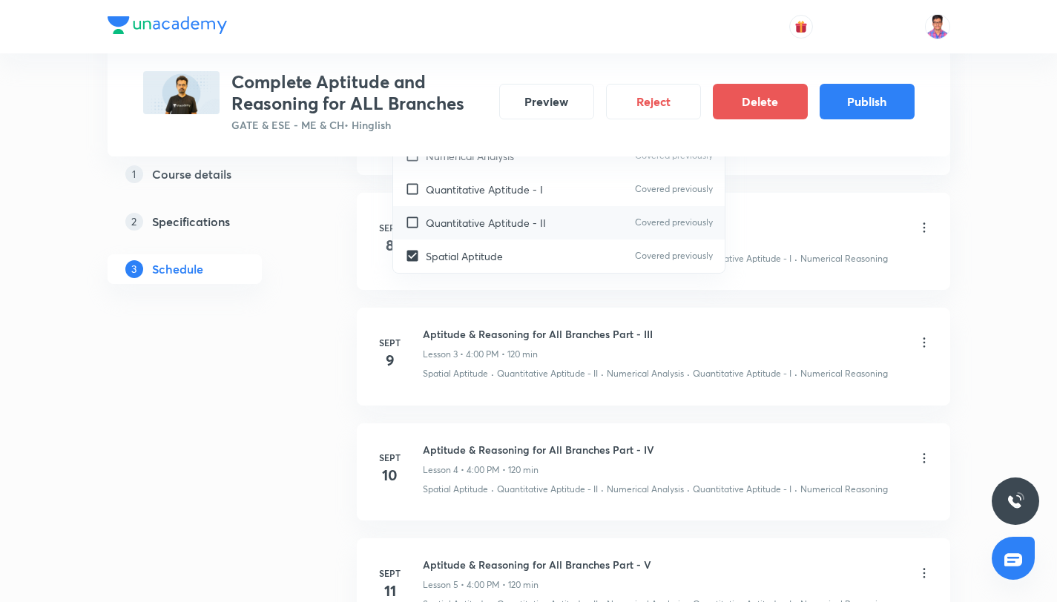
click at [489, 223] on p "Quantitative Aptitude - II" at bounding box center [486, 223] width 120 height 16
checkbox input "true"
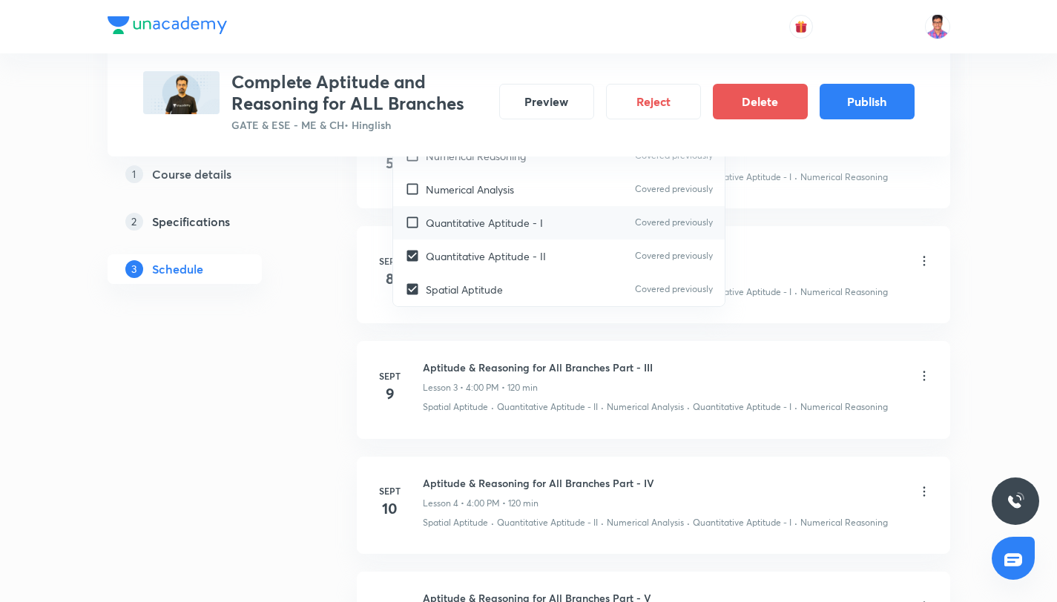
click at [486, 215] on p "Quantitative Aptitude - I" at bounding box center [484, 223] width 117 height 16
checkbox input "true"
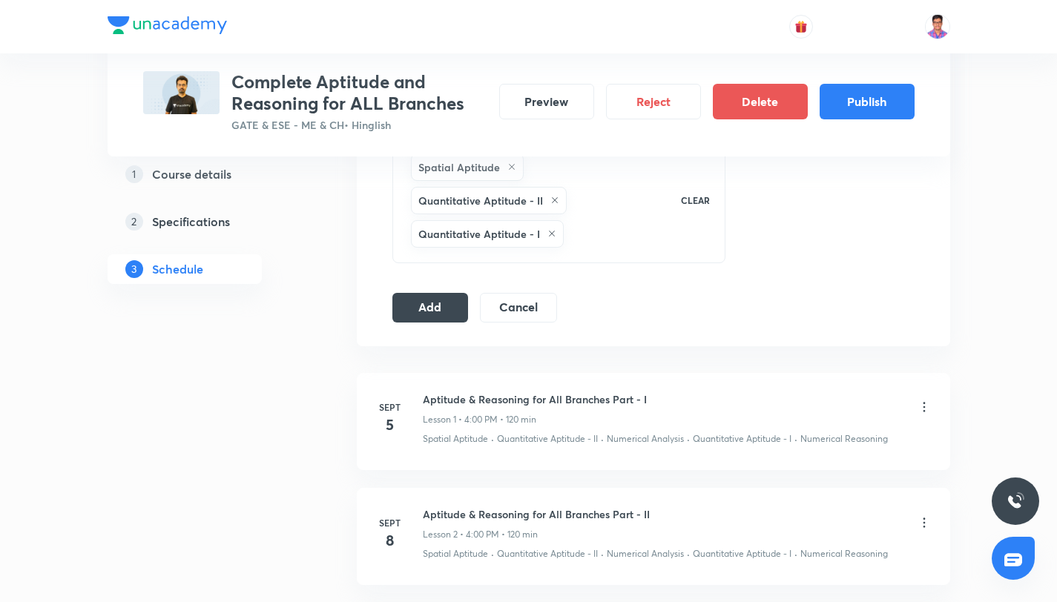
scroll to position [656, 0]
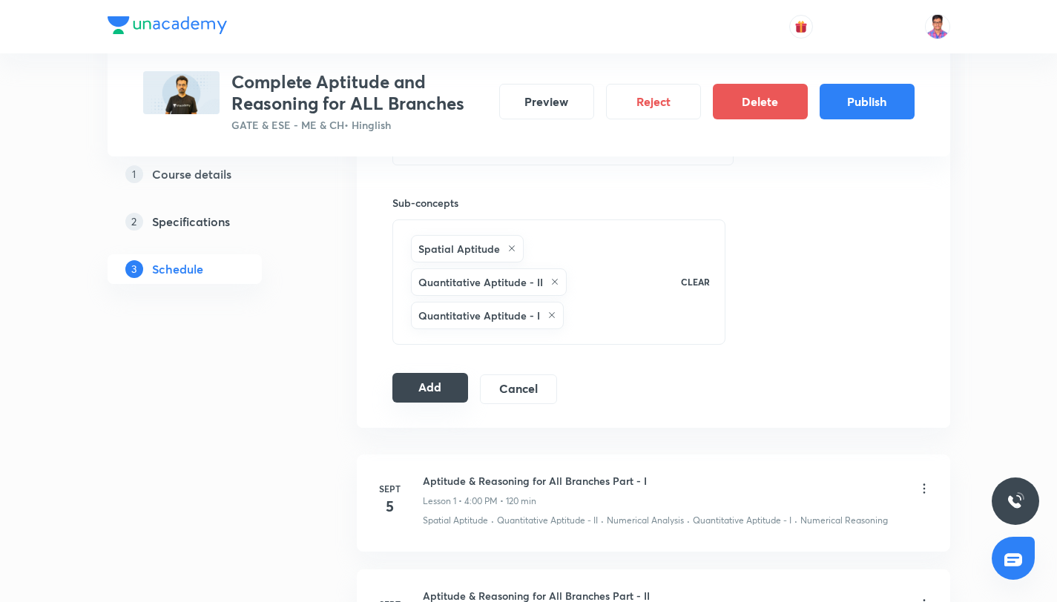
click at [452, 380] on button "Add" at bounding box center [430, 388] width 76 height 30
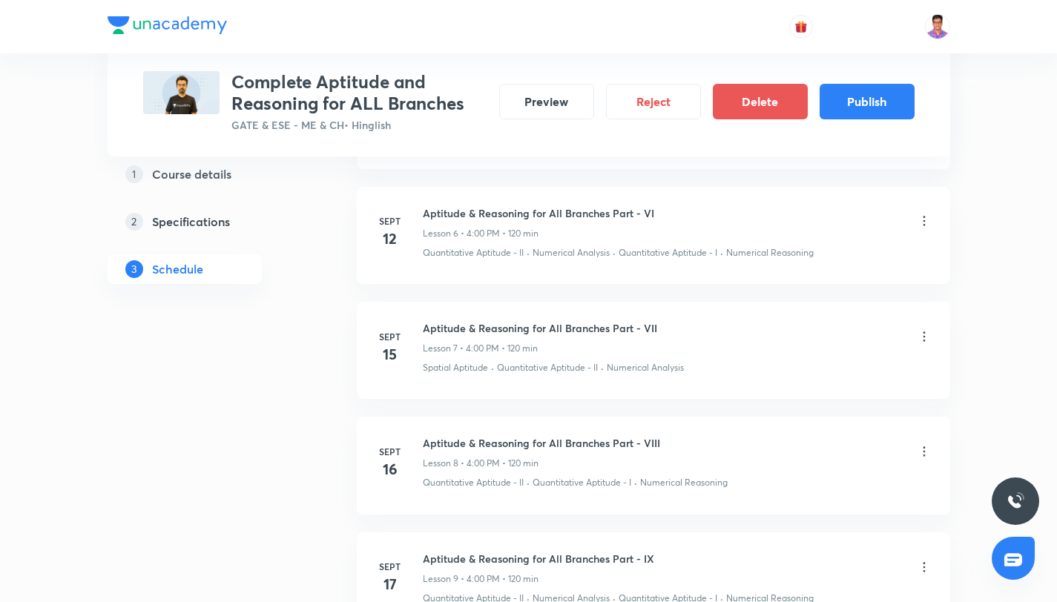
scroll to position [926, 0]
click at [919, 337] on icon at bounding box center [924, 336] width 15 height 15
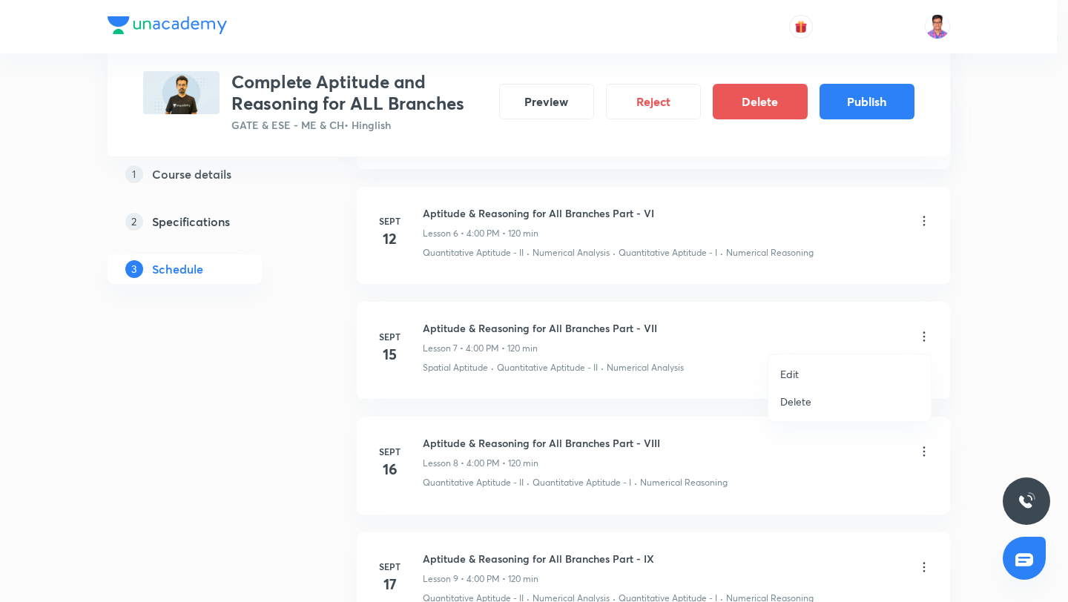
click at [829, 374] on li "Edit" at bounding box center [849, 373] width 162 height 27
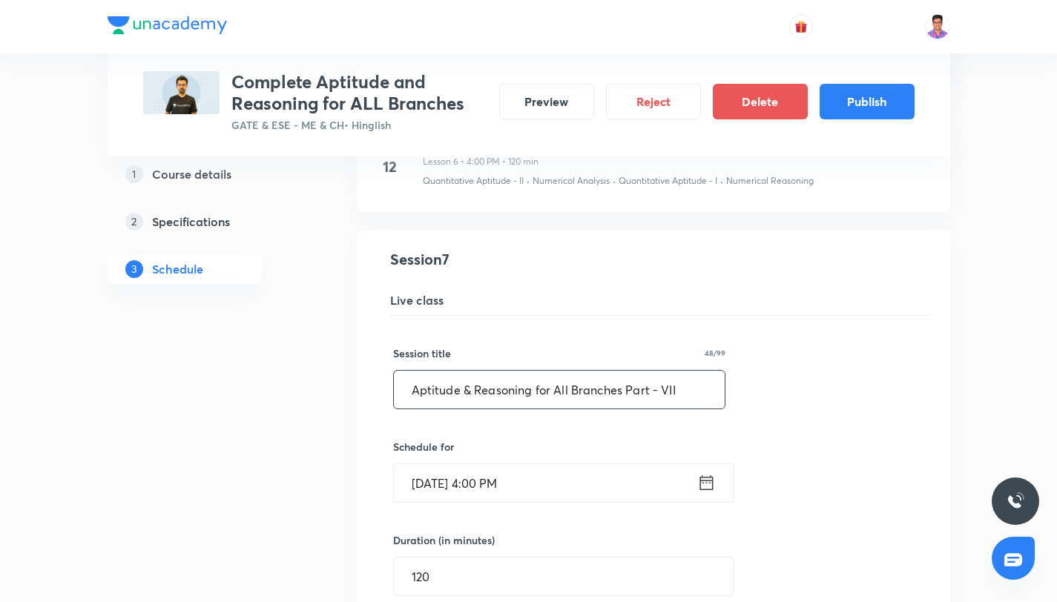
scroll to position [900, 0]
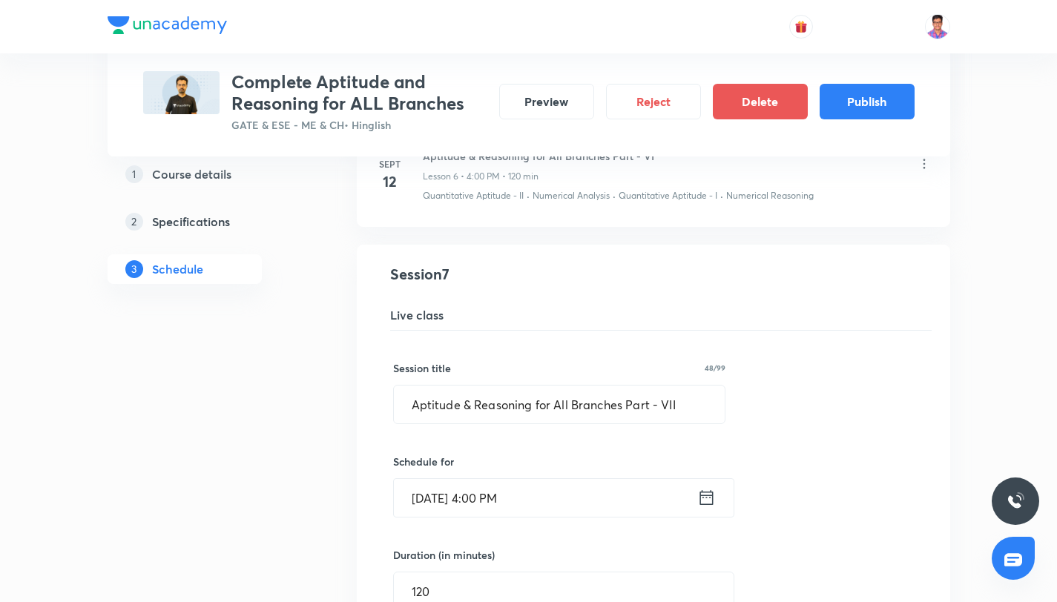
click at [589, 497] on input "Sept 15, 2025, 4:00 PM" at bounding box center [545, 498] width 303 height 38
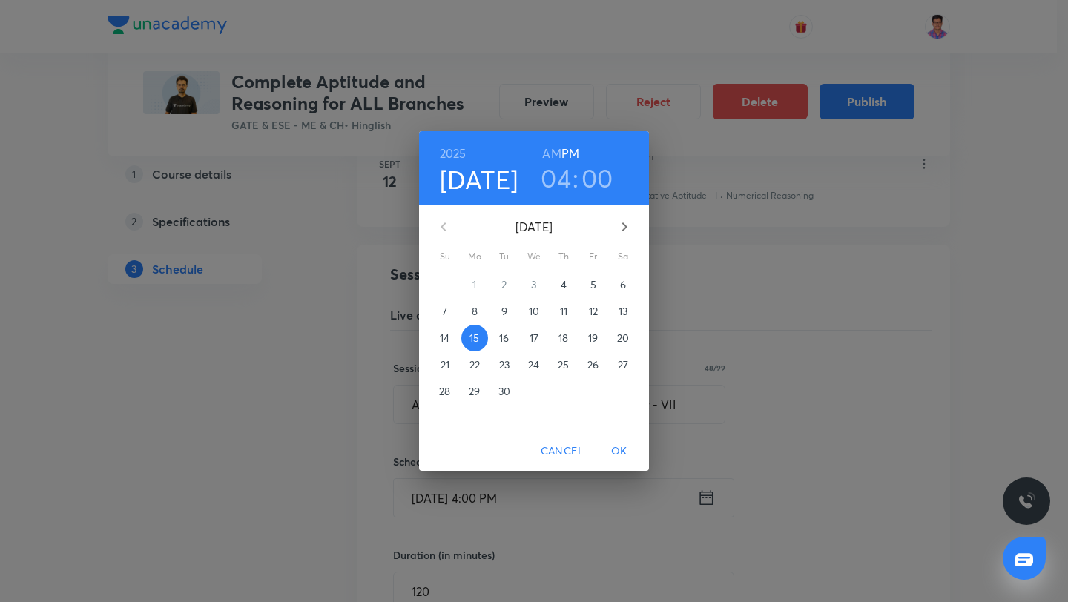
click at [627, 311] on p "13" at bounding box center [623, 311] width 9 height 15
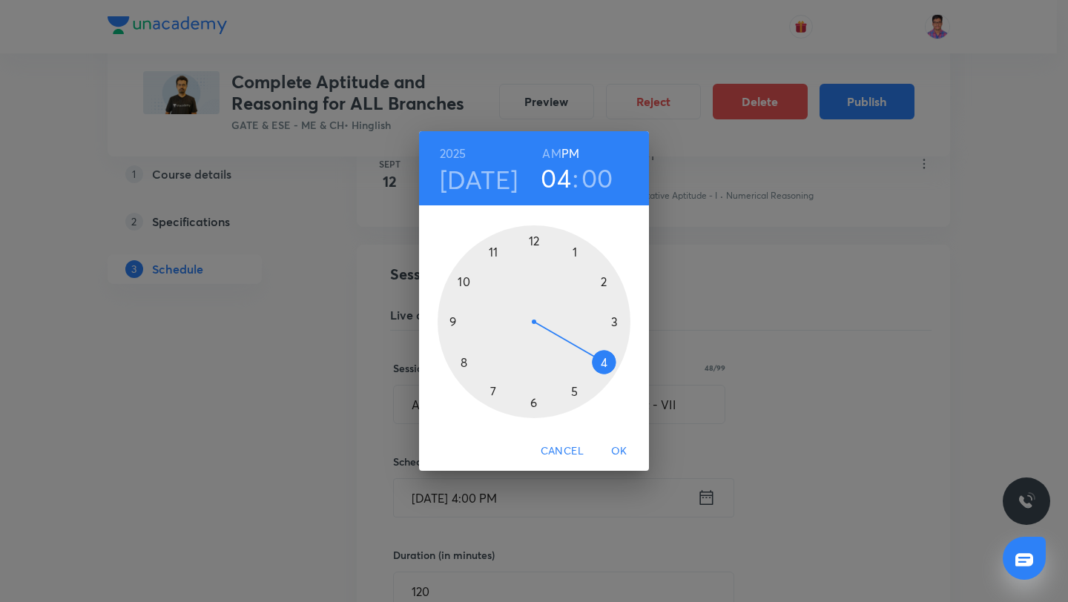
click at [623, 449] on span "OK" at bounding box center [619, 451] width 36 height 19
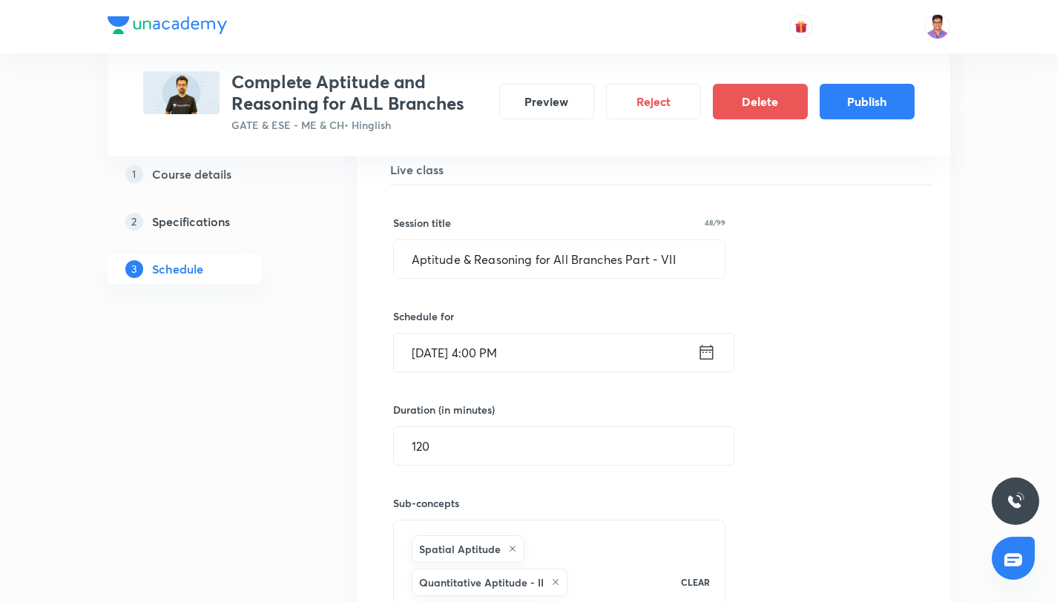
scroll to position [1336, 0]
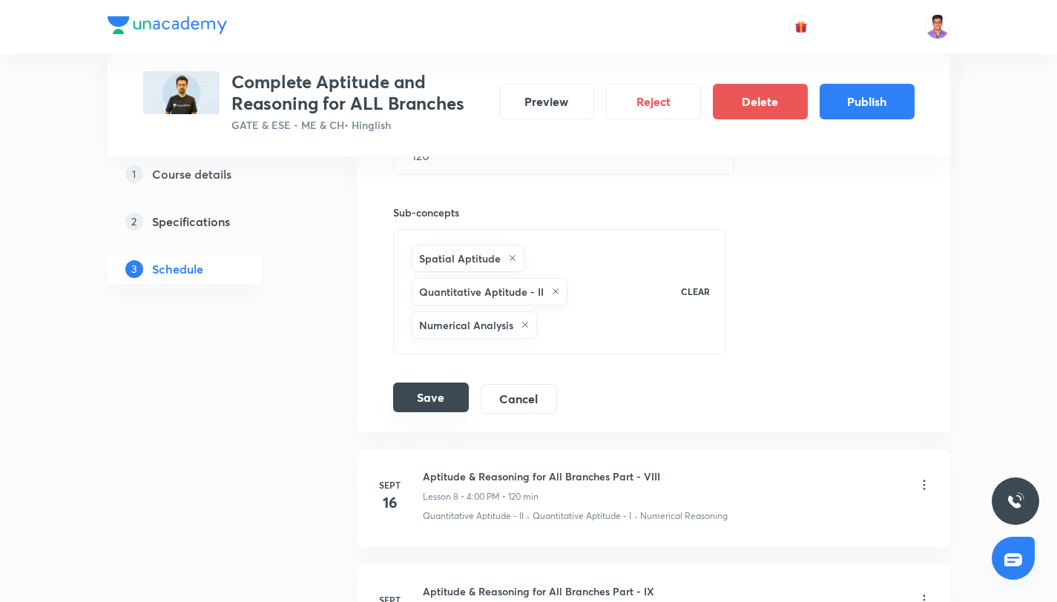
click at [448, 397] on button "Save" at bounding box center [431, 398] width 76 height 30
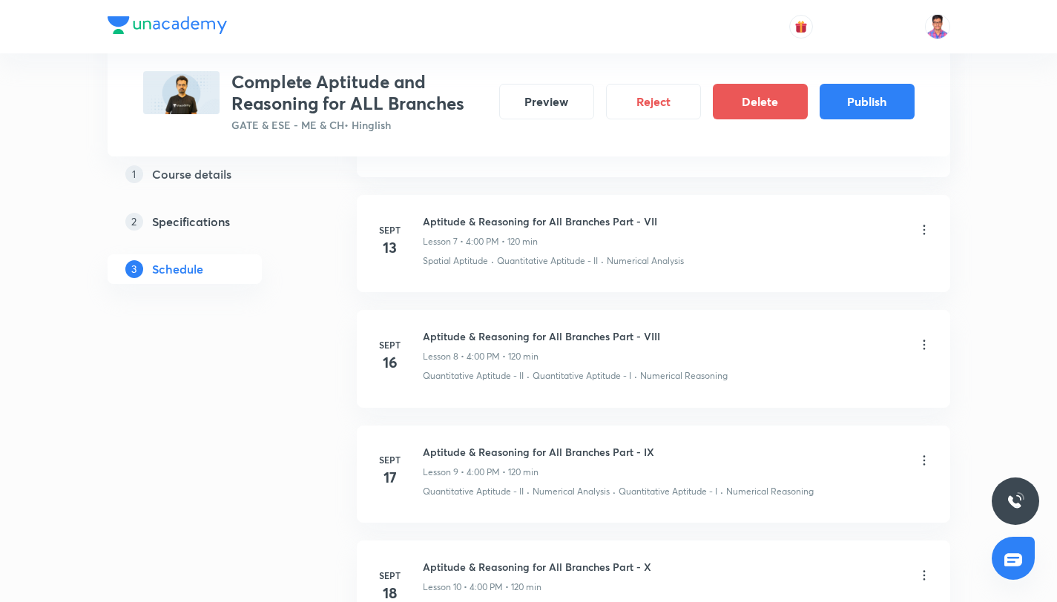
scroll to position [1029, 0]
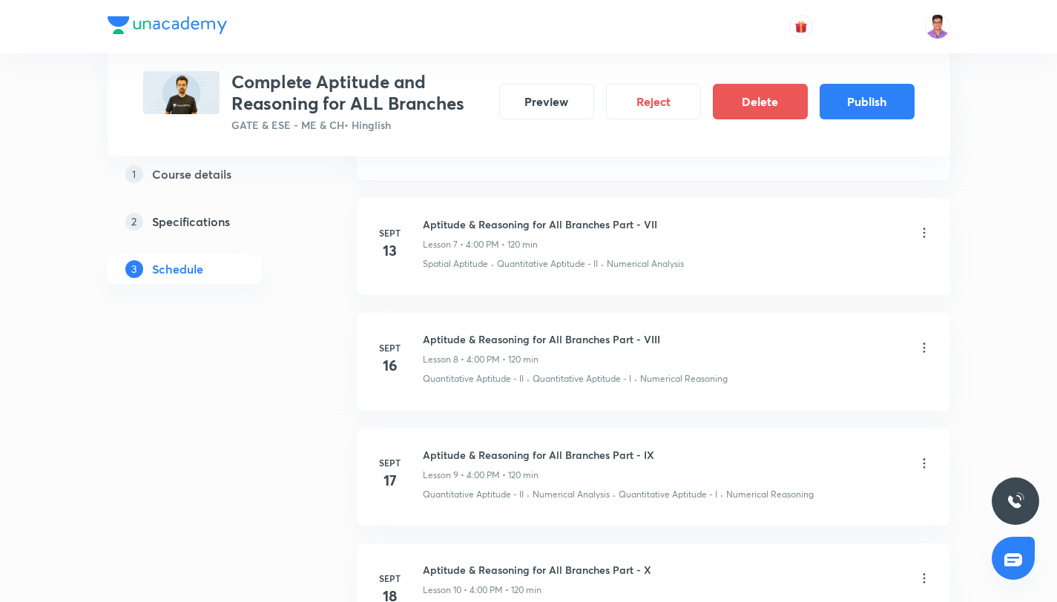
click at [917, 352] on icon at bounding box center [924, 347] width 15 height 15
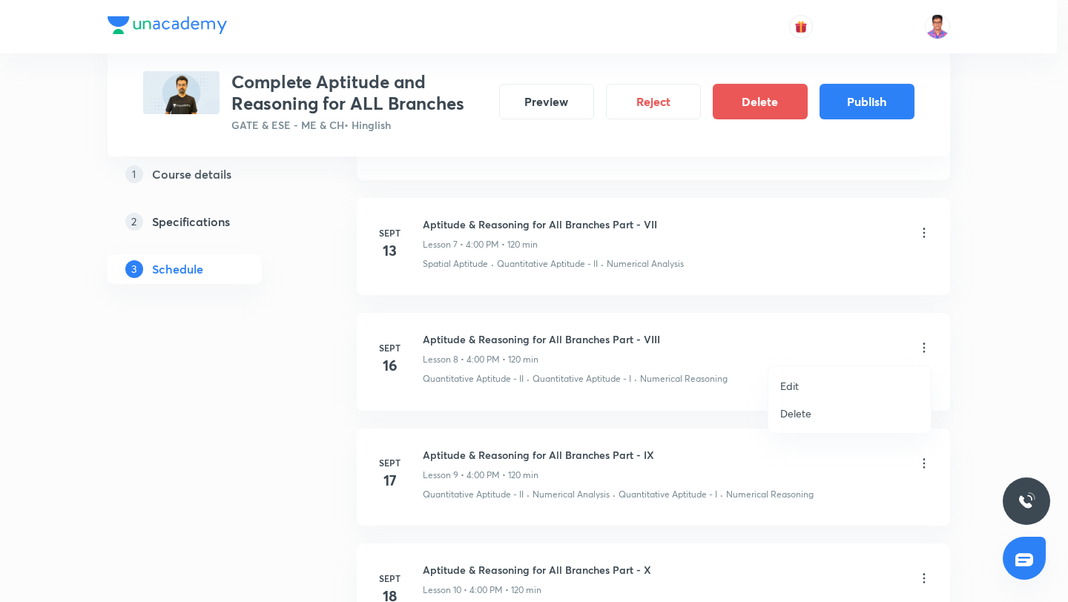
click at [799, 382] on li "Edit" at bounding box center [849, 385] width 162 height 27
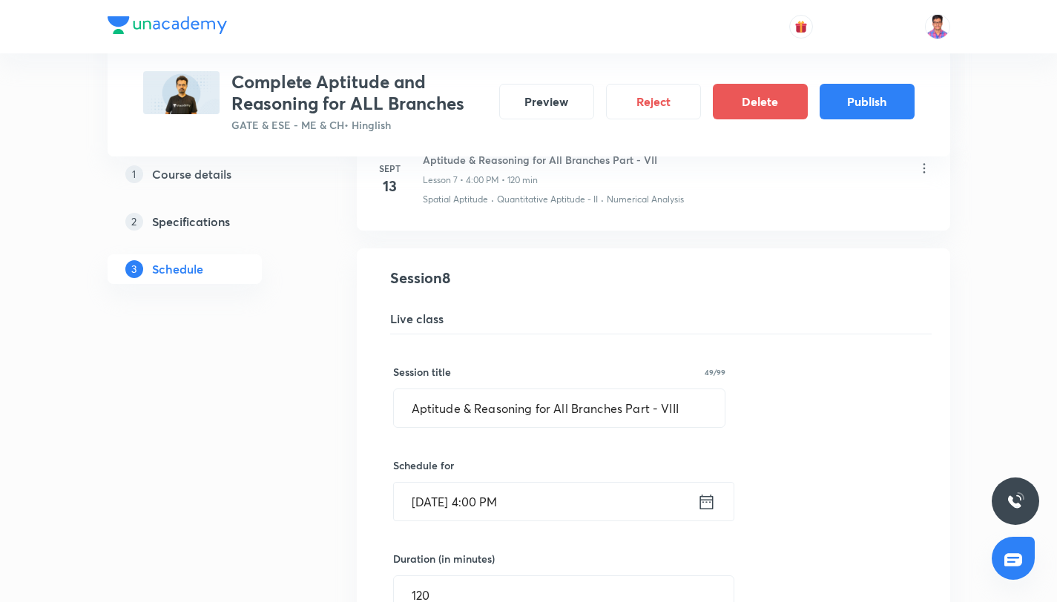
scroll to position [1001, 0]
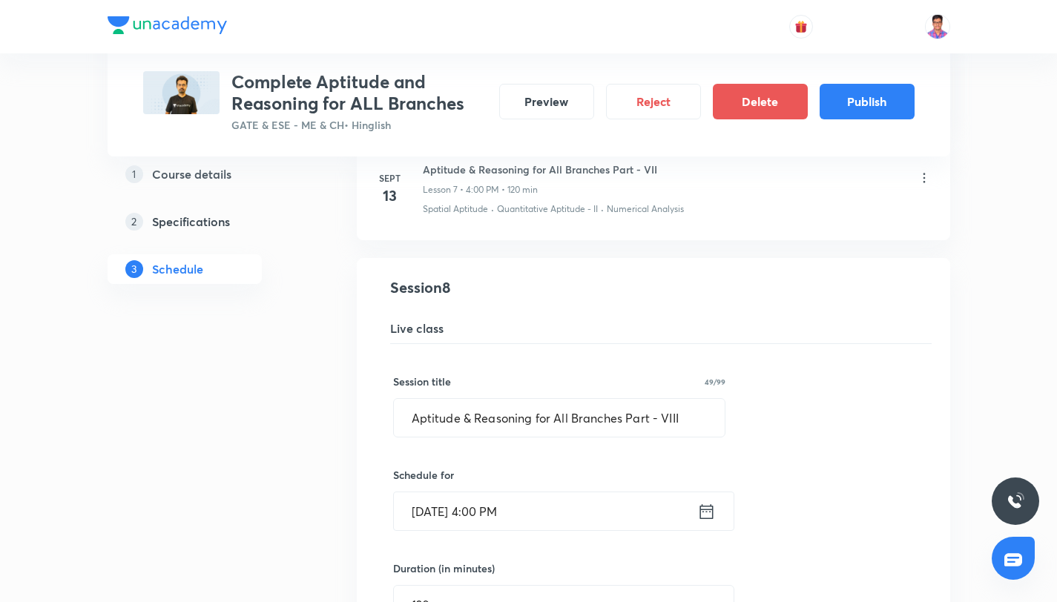
click at [578, 521] on input "Sept 16, 2025, 4:00 PM" at bounding box center [545, 511] width 303 height 38
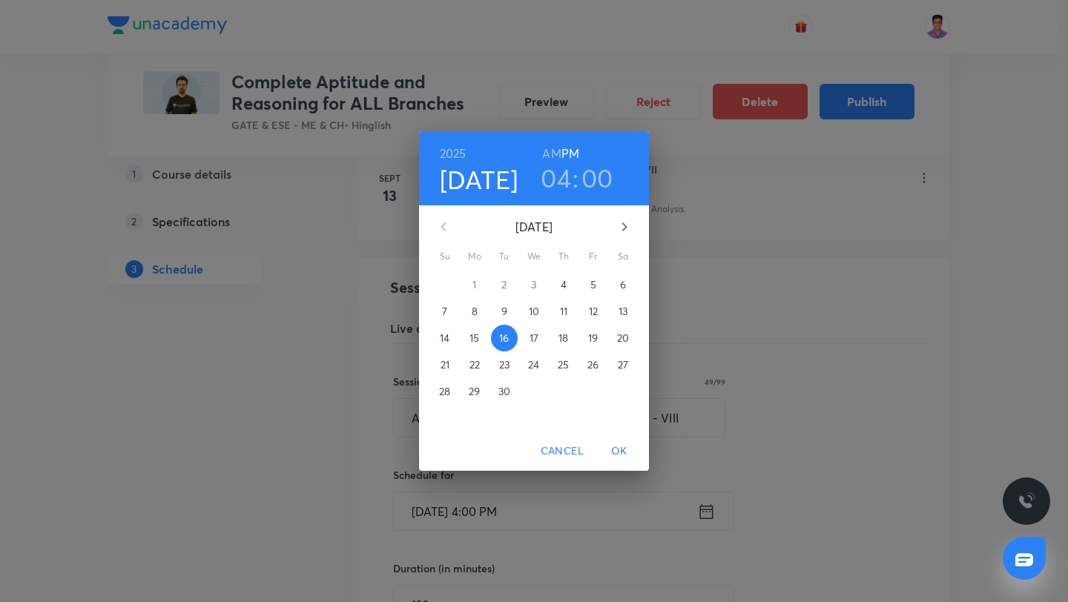
click at [446, 342] on p "14" at bounding box center [445, 338] width 10 height 15
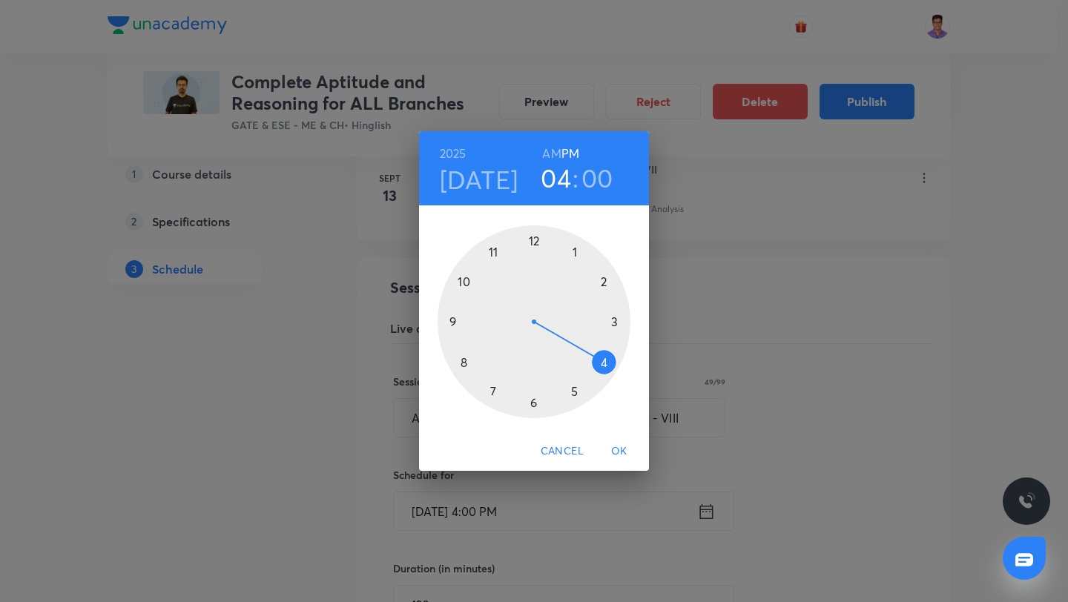
click at [622, 446] on span "OK" at bounding box center [619, 451] width 36 height 19
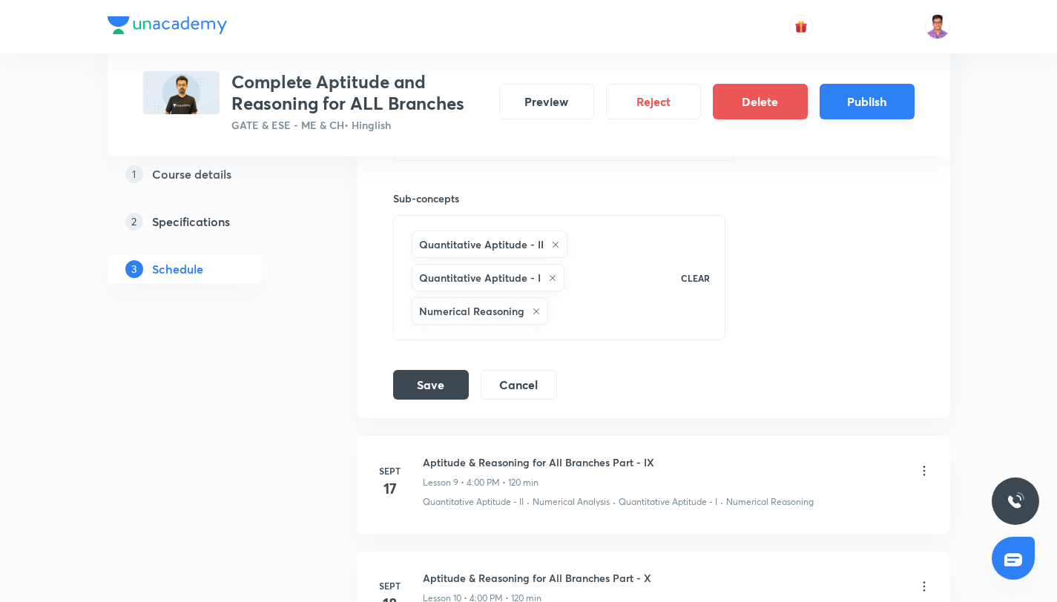
scroll to position [1512, 0]
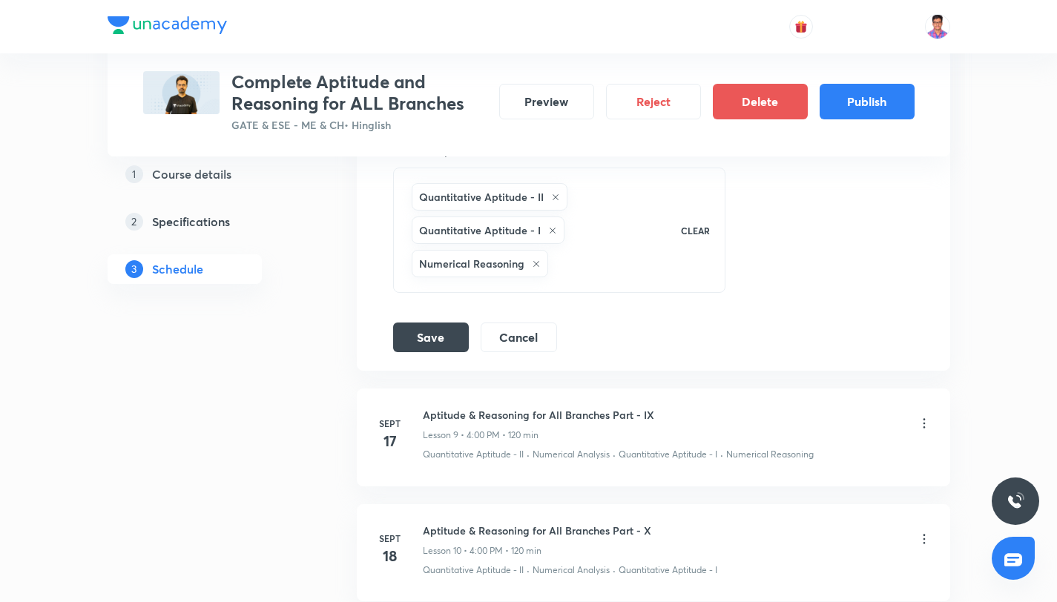
click at [435, 317] on div "Session title 49/99 Aptitude & Reasoning for All Branches Part - VIII ​ Schedul…" at bounding box center [653, 92] width 521 height 519
click at [441, 345] on button "Save" at bounding box center [431, 336] width 76 height 30
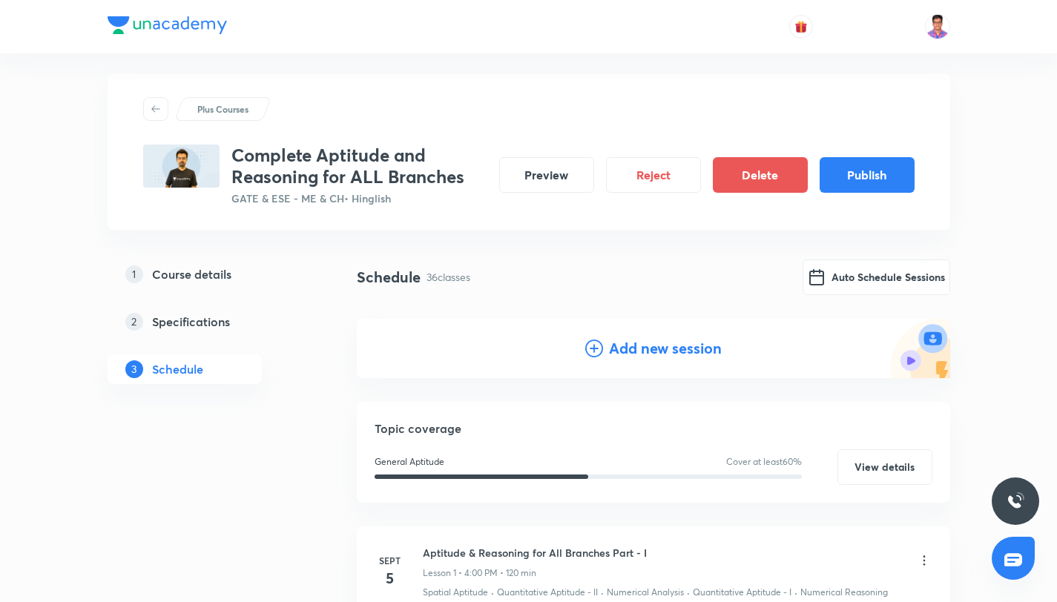
scroll to position [0, 0]
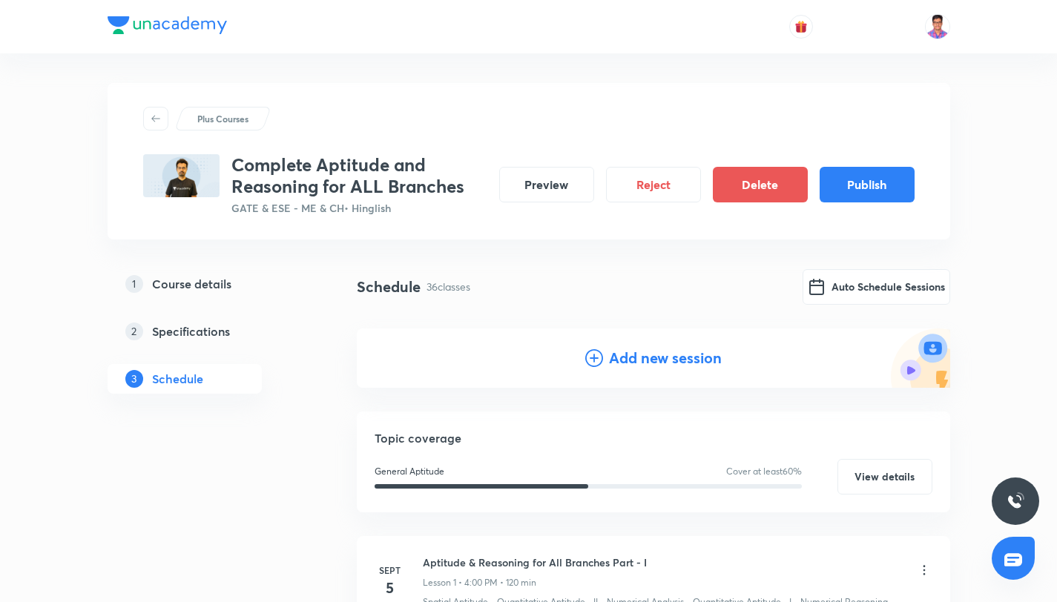
click at [595, 360] on icon at bounding box center [594, 358] width 18 height 18
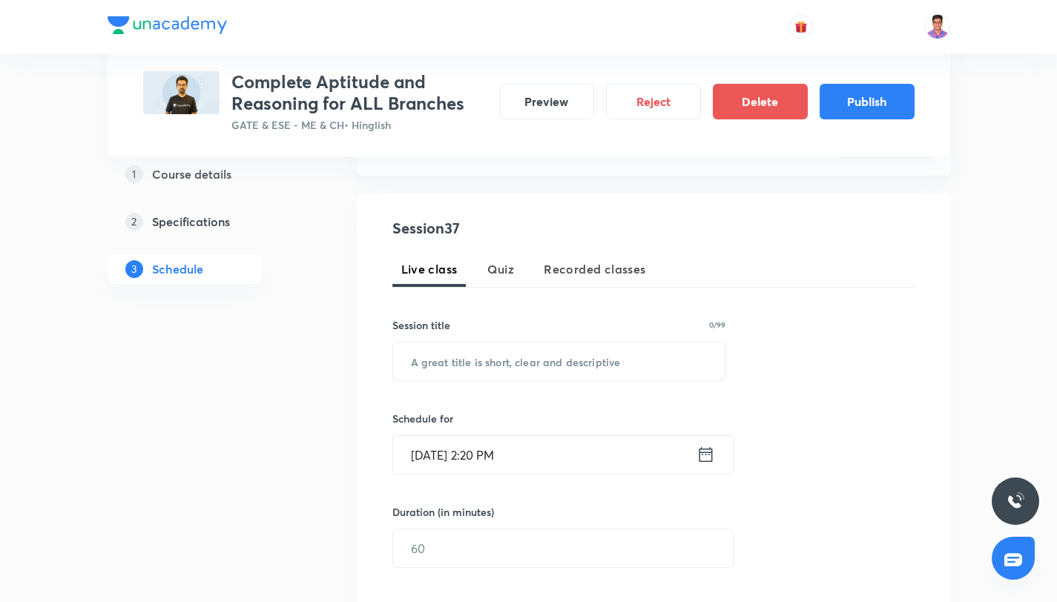
scroll to position [318, 0]
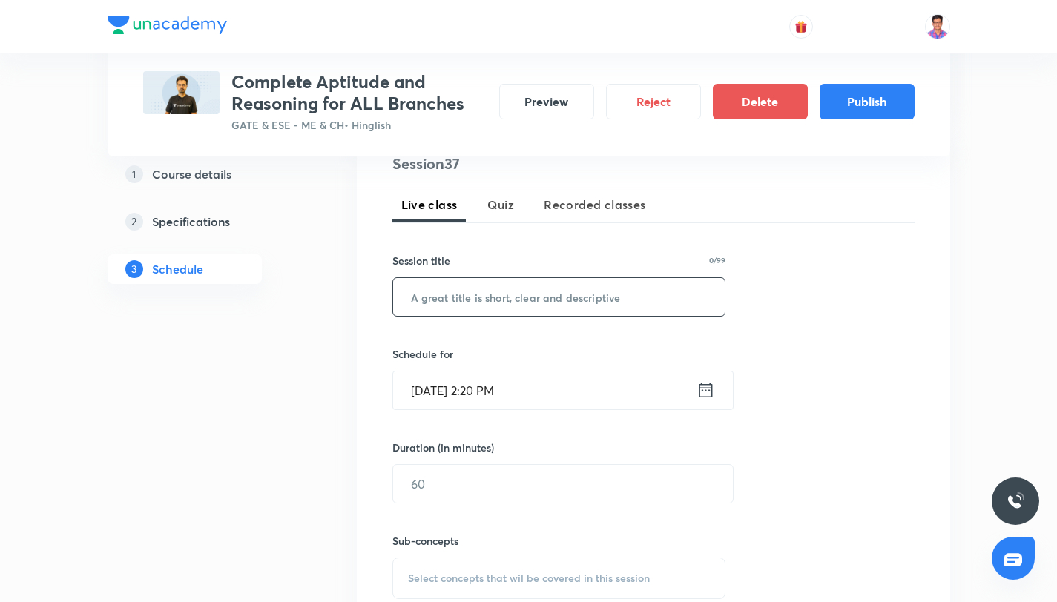
click at [467, 306] on input "text" at bounding box center [559, 297] width 332 height 38
paste input "Aptitude & Reasoning for All Branches Part - XXXV"
type input "Aptitude & Reasoning for All Branches Part - XXXVII"
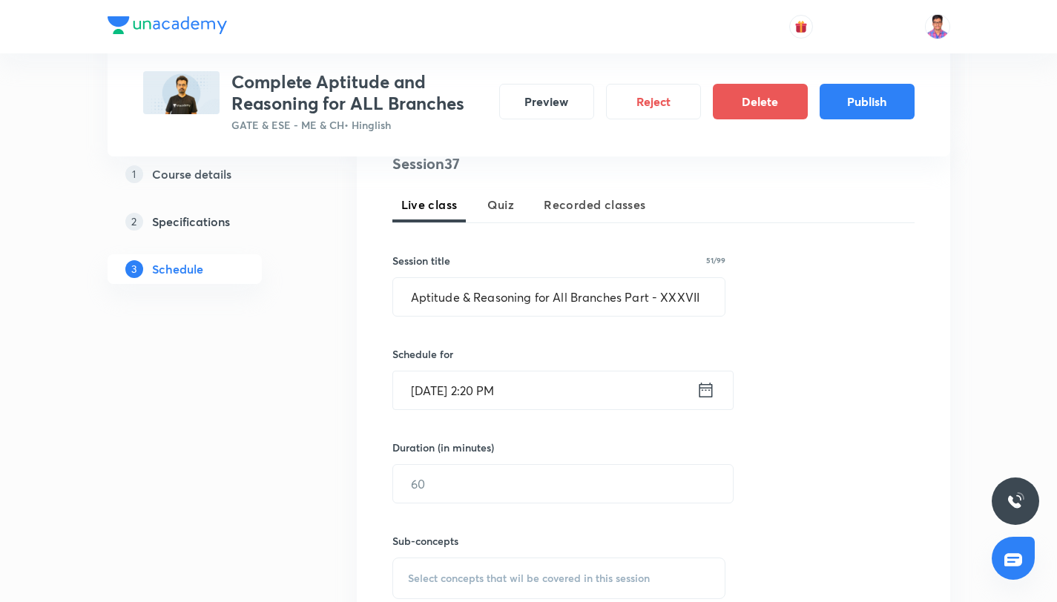
click at [469, 396] on input "Sept 4, 2025, 2:20 PM" at bounding box center [544, 391] width 303 height 38
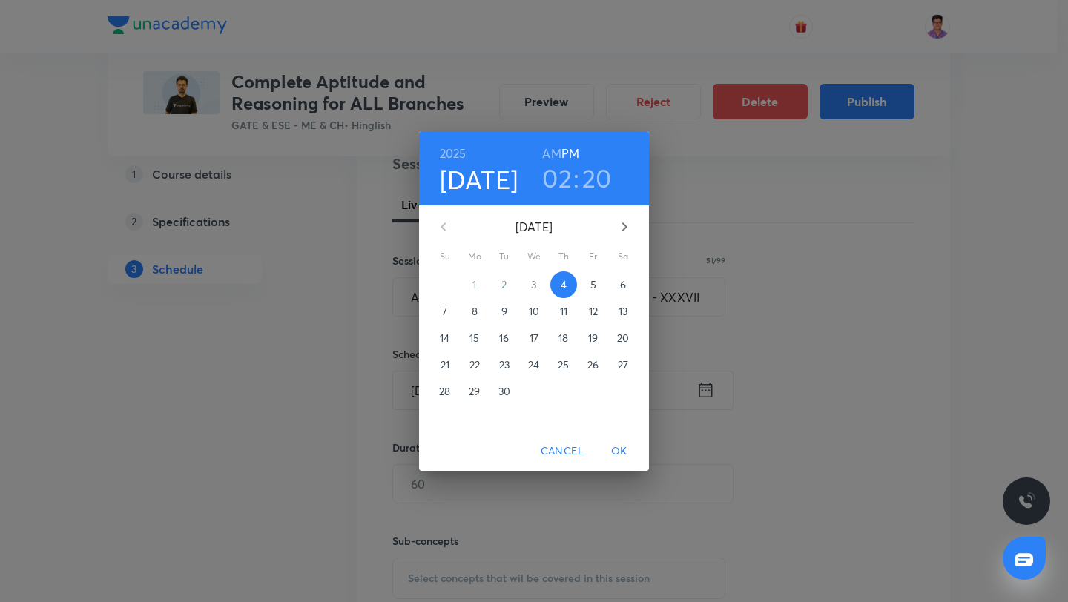
click at [620, 237] on button "button" at bounding box center [625, 227] width 36 height 36
click at [503, 311] on p "4" at bounding box center [504, 311] width 6 height 15
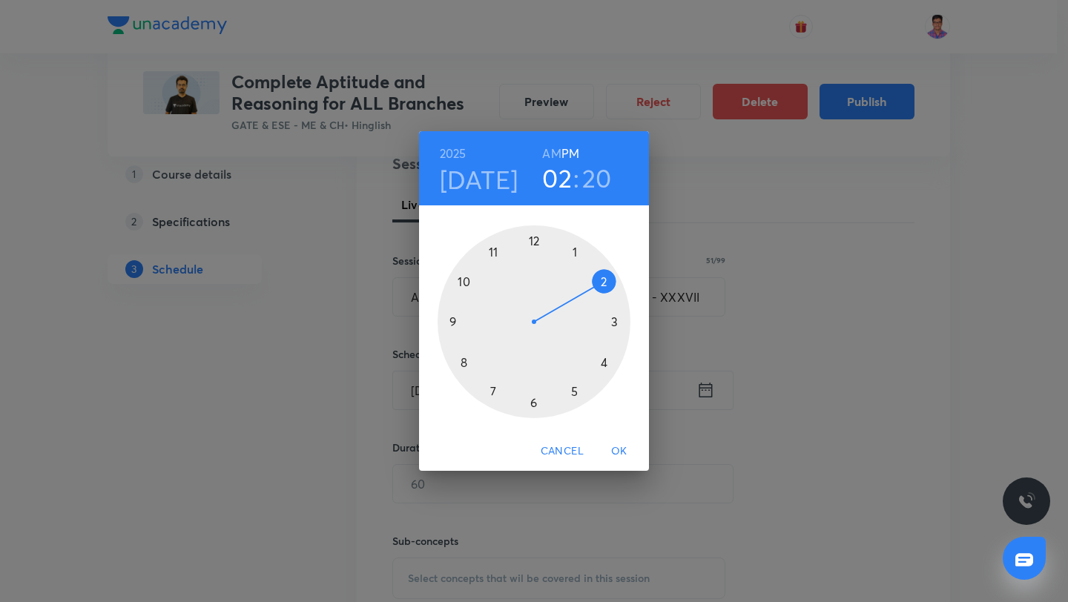
click at [602, 366] on div at bounding box center [534, 321] width 193 height 193
click at [535, 240] on div at bounding box center [534, 321] width 193 height 193
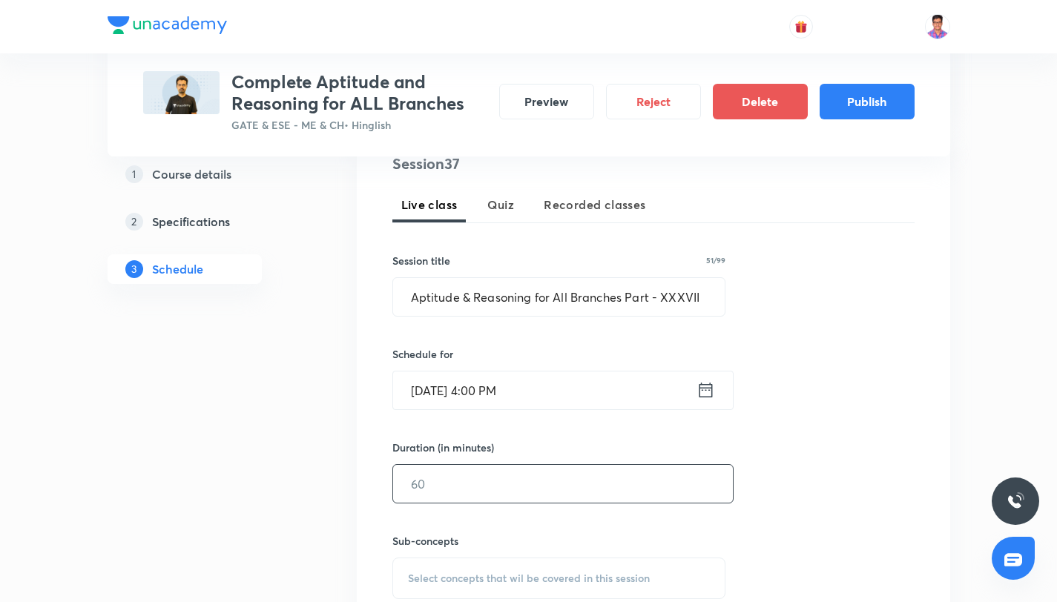
click at [479, 481] on input "text" at bounding box center [563, 484] width 340 height 38
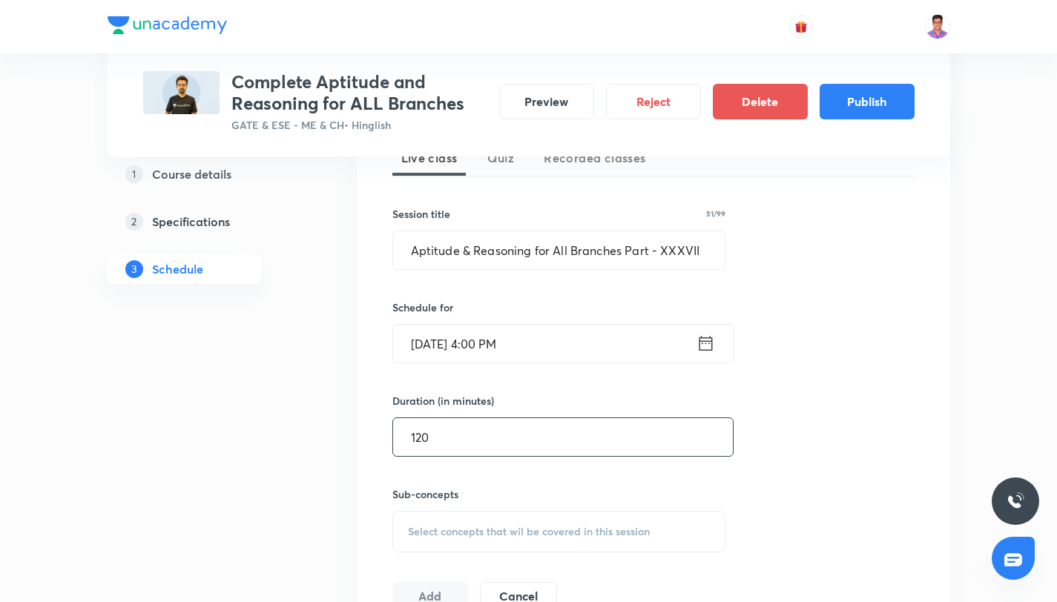
scroll to position [381, 0]
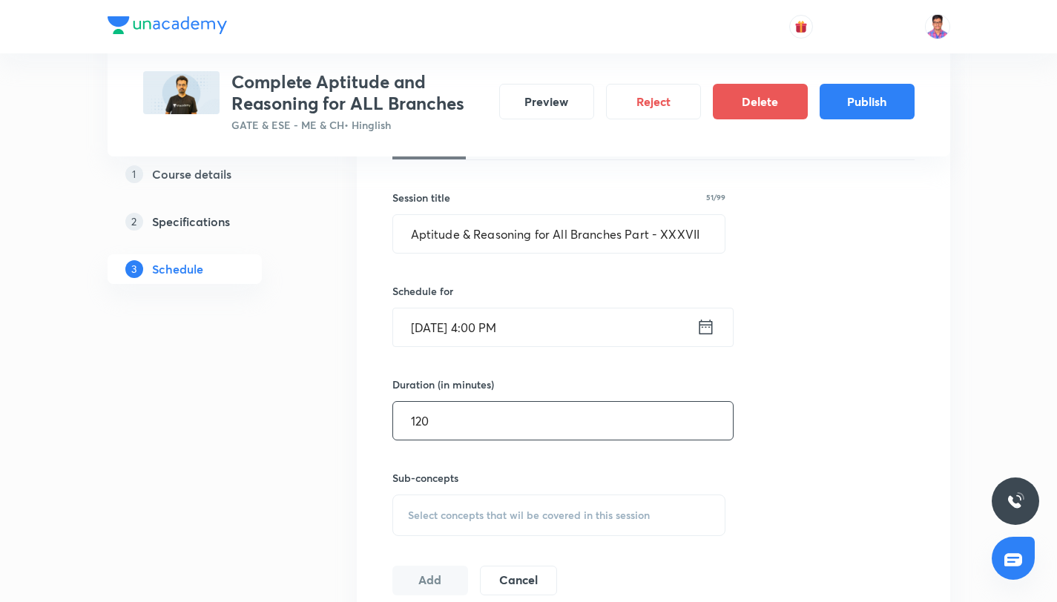
type input "120"
click at [495, 512] on span "Select concepts that wil be covered in this session" at bounding box center [529, 516] width 242 height 12
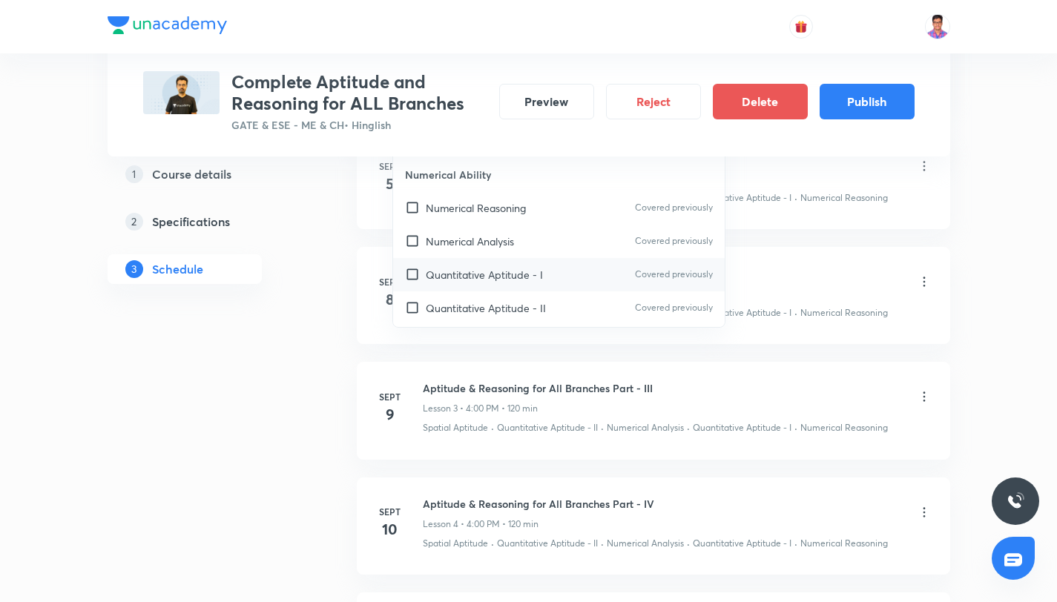
scroll to position [141, 0]
click at [513, 266] on div "Quantitative Aptitude - II Covered previously" at bounding box center [559, 276] width 332 height 33
checkbox input "true"
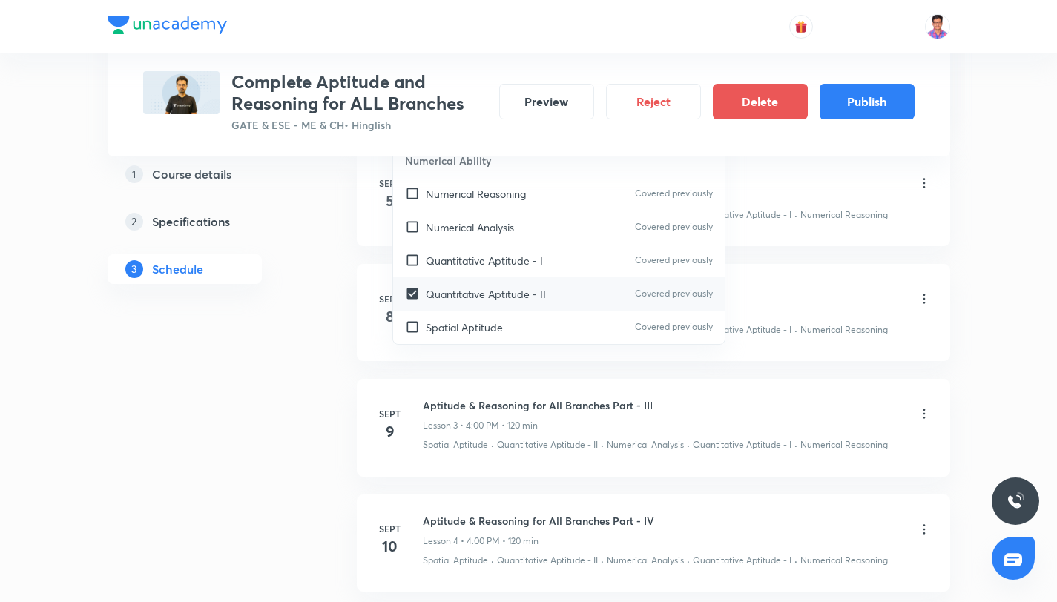
click at [513, 266] on p "Quantitative Aptitude - I" at bounding box center [484, 261] width 117 height 16
checkbox input "true"
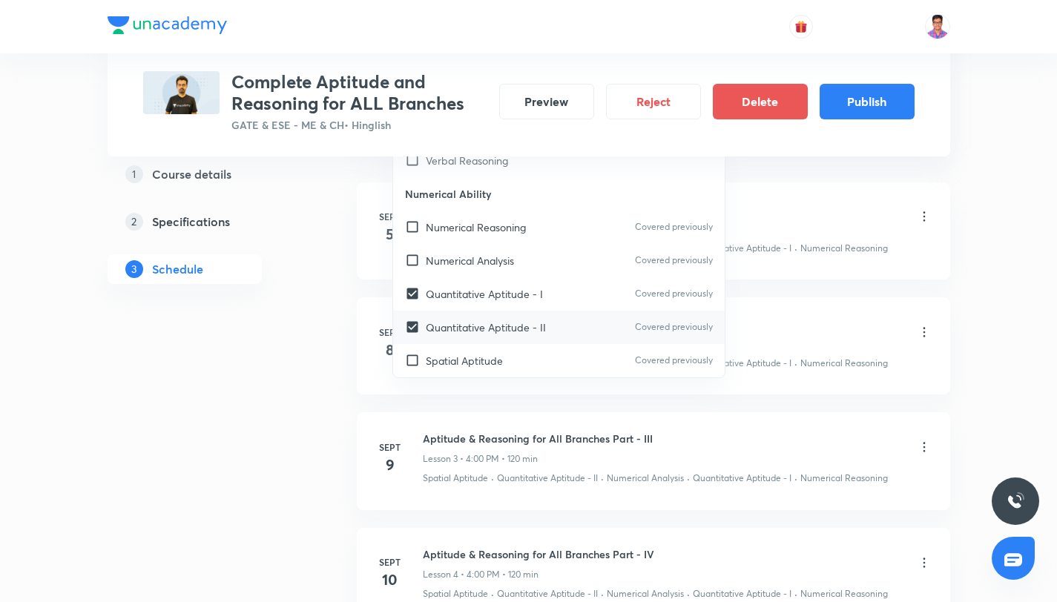
click at [512, 349] on div "Spatial Aptitude Covered previously" at bounding box center [559, 360] width 332 height 33
checkbox input "true"
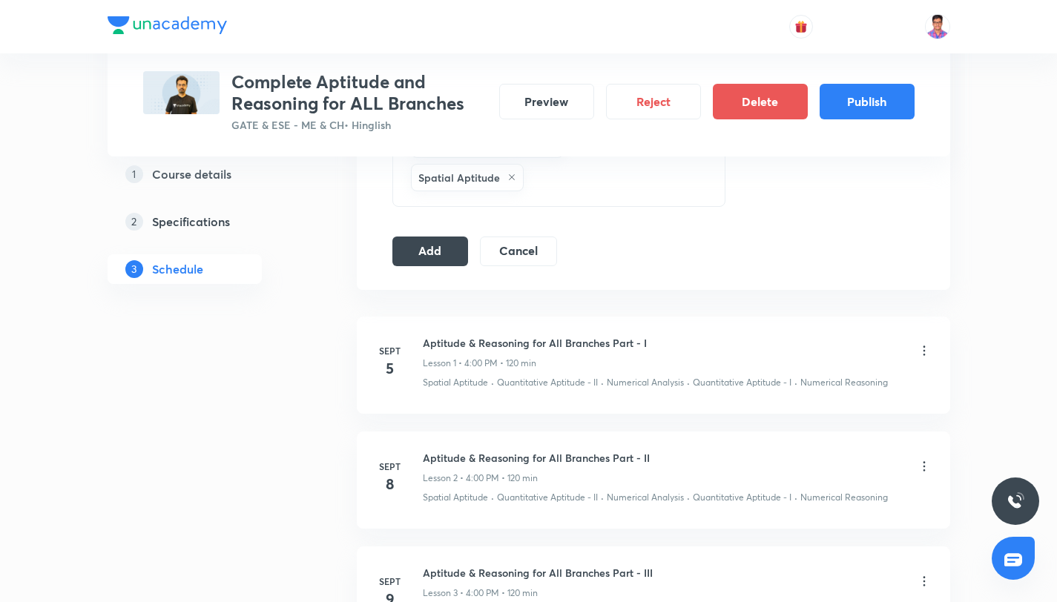
scroll to position [753, 0]
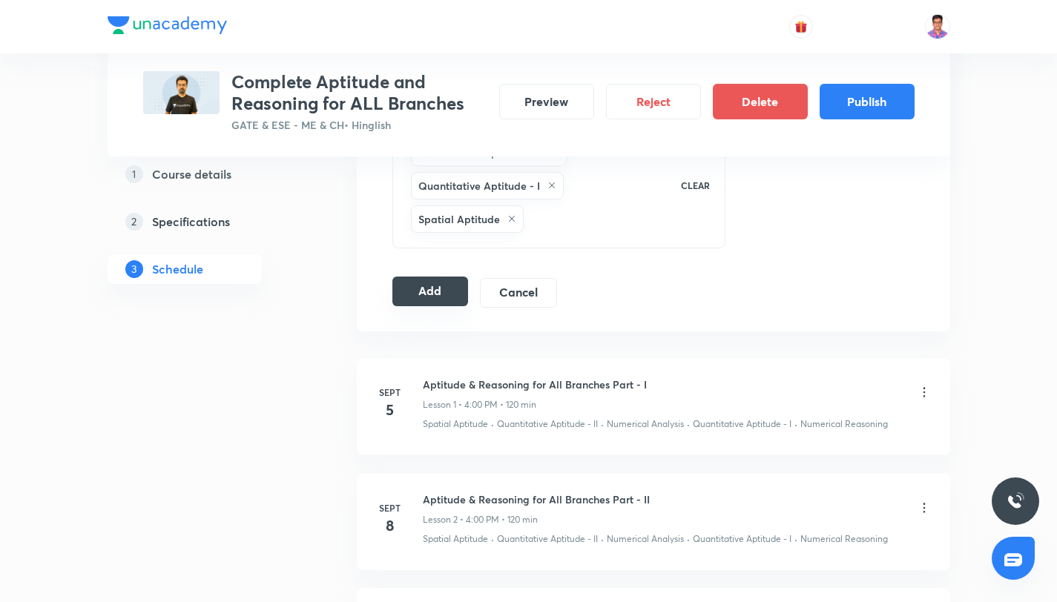
click at [432, 291] on button "Add" at bounding box center [430, 292] width 76 height 30
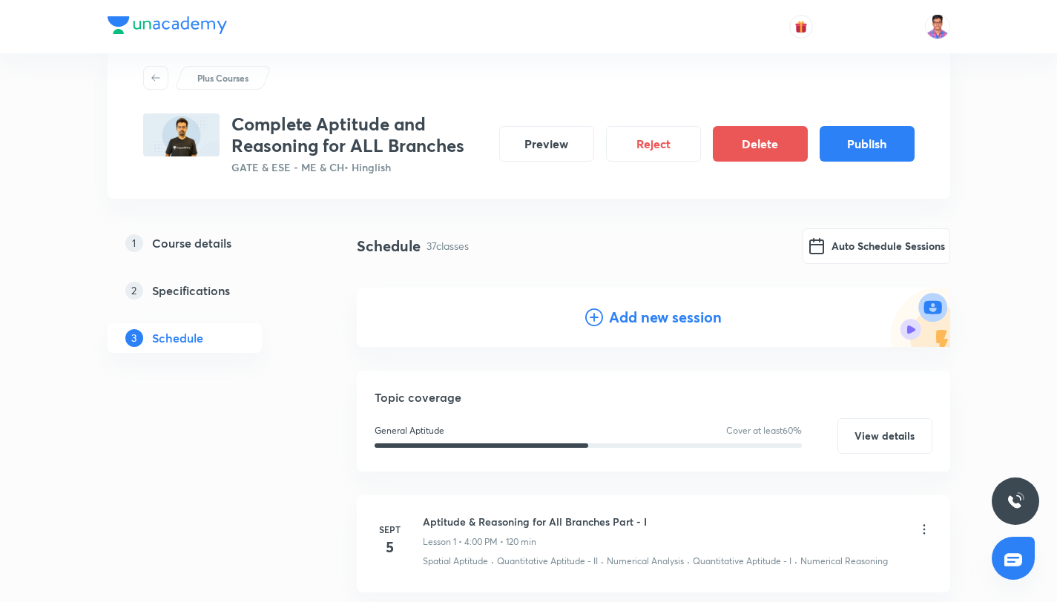
scroll to position [0, 0]
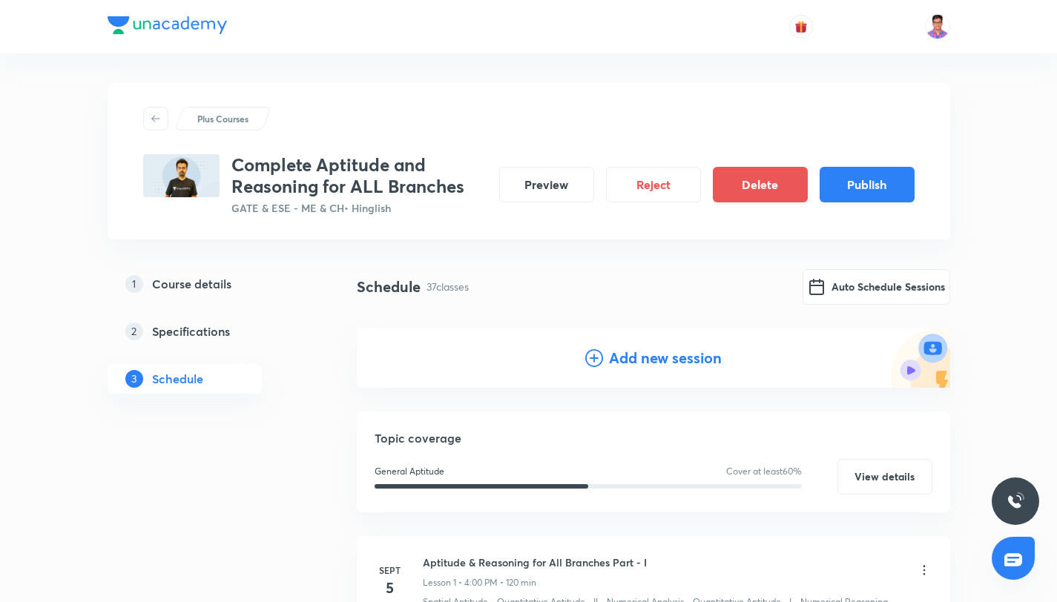
click at [593, 355] on icon at bounding box center [594, 358] width 18 height 18
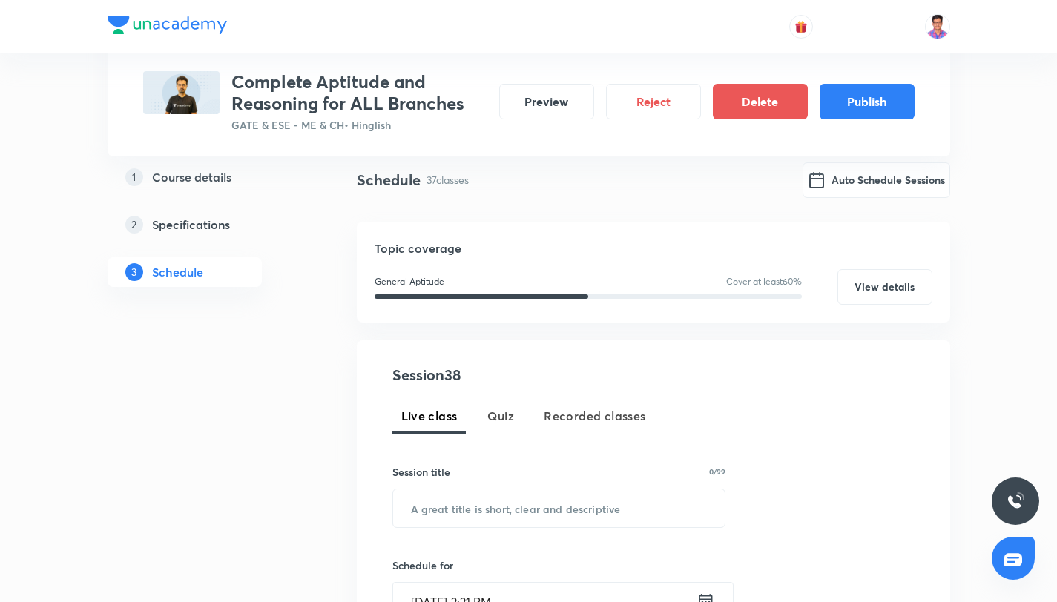
scroll to position [136, 0]
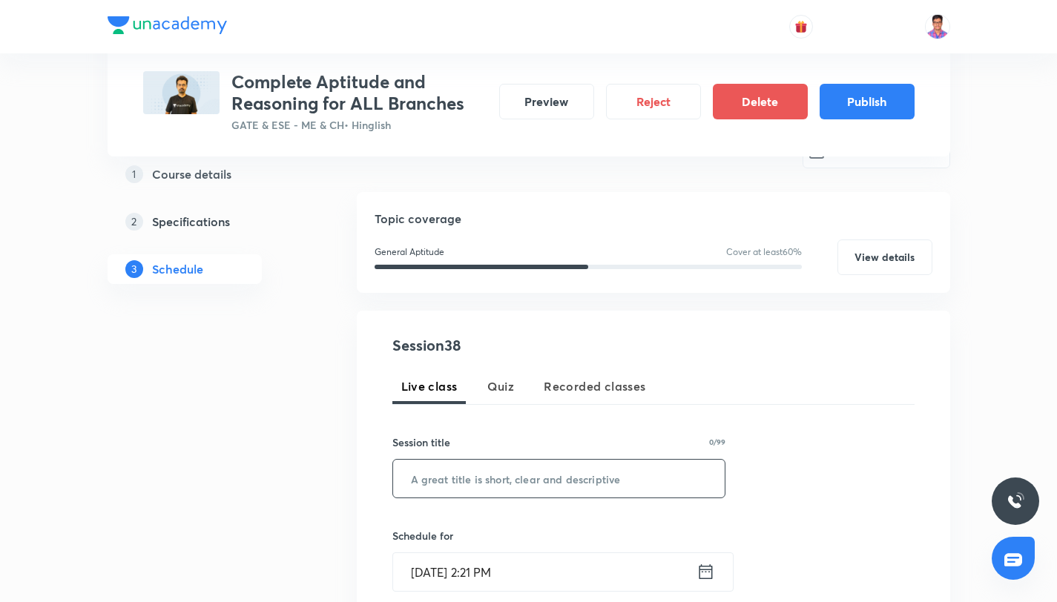
click at [495, 484] on input "text" at bounding box center [559, 479] width 332 height 38
paste input "Aptitude & Reasoning for All Branches Part - XXXV"
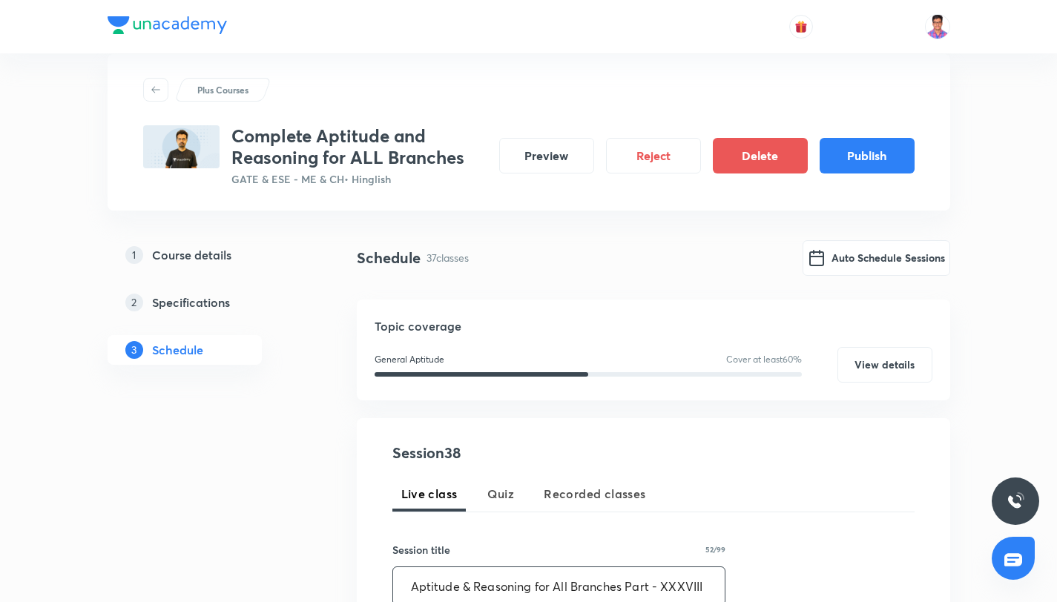
scroll to position [356, 0]
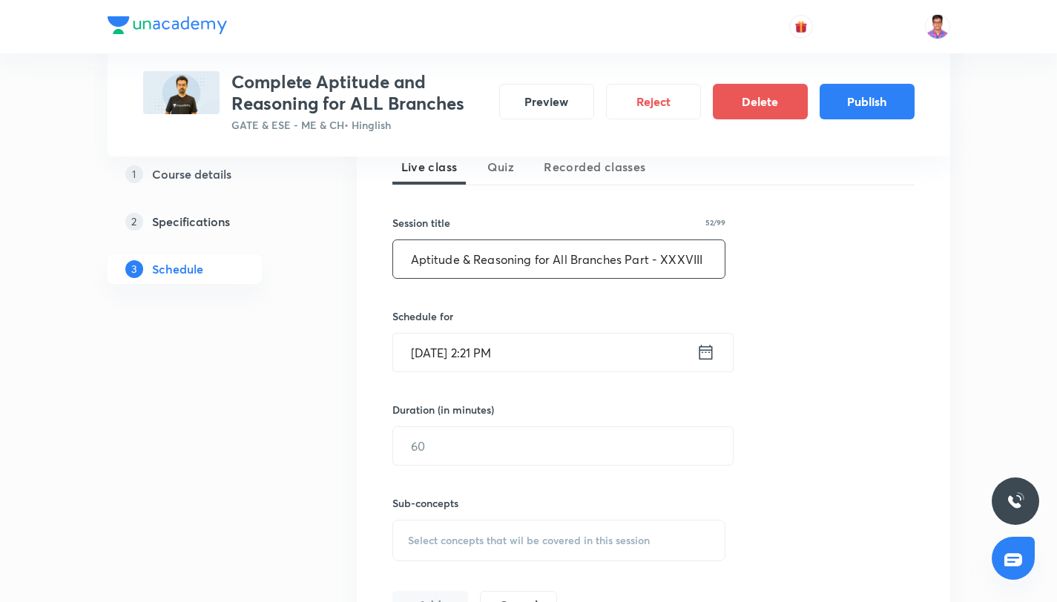
type input "Aptitude & Reasoning for All Branches Part - XXXVIII"
click at [612, 378] on div "Session 38 Live class Quiz Recorded classes Session title 52/99 Aptitude & Reas…" at bounding box center [653, 368] width 522 height 506
click at [608, 363] on input "Sept 4, 2025, 2:21 PM" at bounding box center [544, 353] width 303 height 38
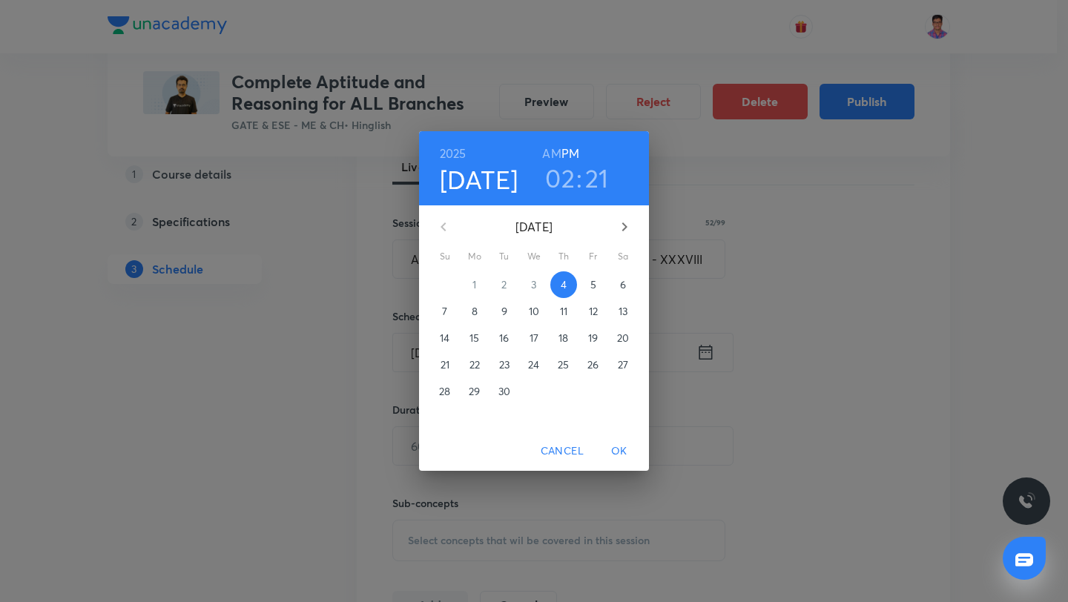
click at [623, 214] on button "button" at bounding box center [625, 227] width 36 height 36
click at [536, 305] on p "5" at bounding box center [534, 311] width 6 height 15
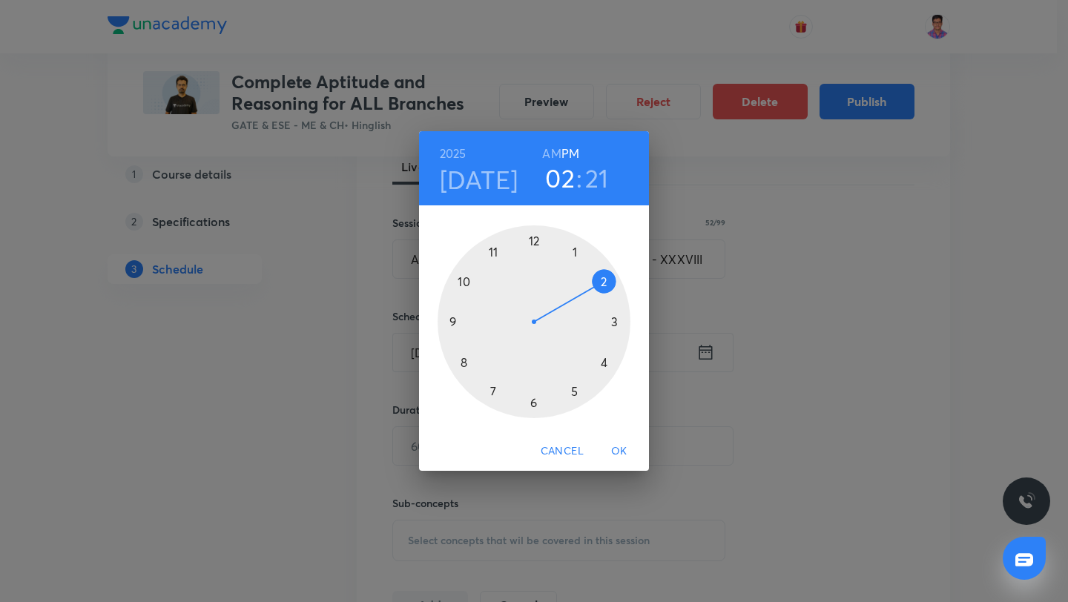
click at [604, 361] on div at bounding box center [534, 321] width 193 height 193
click at [534, 239] on div at bounding box center [534, 321] width 193 height 193
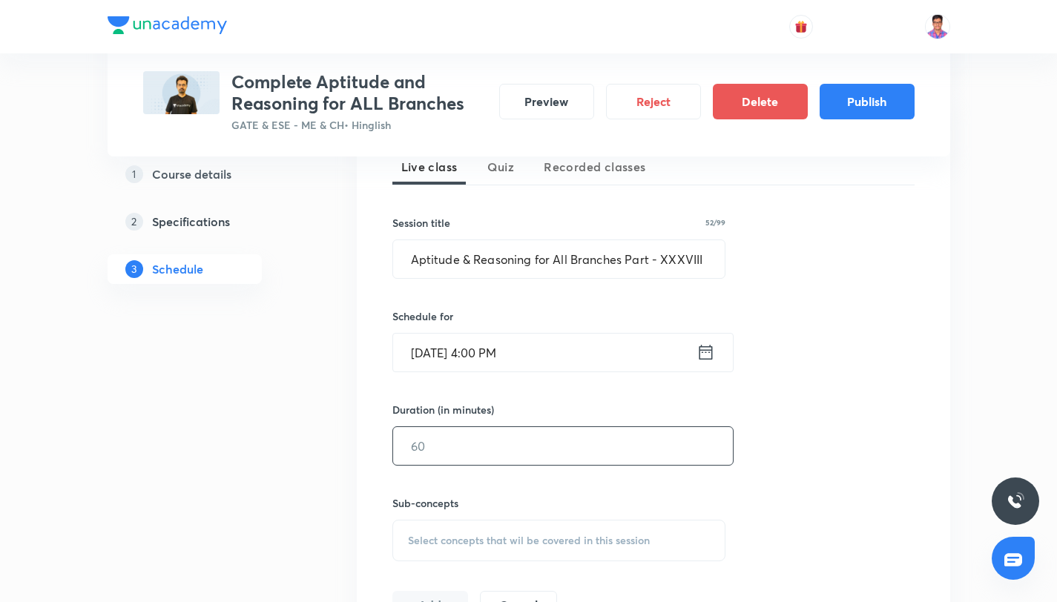
scroll to position [383, 0]
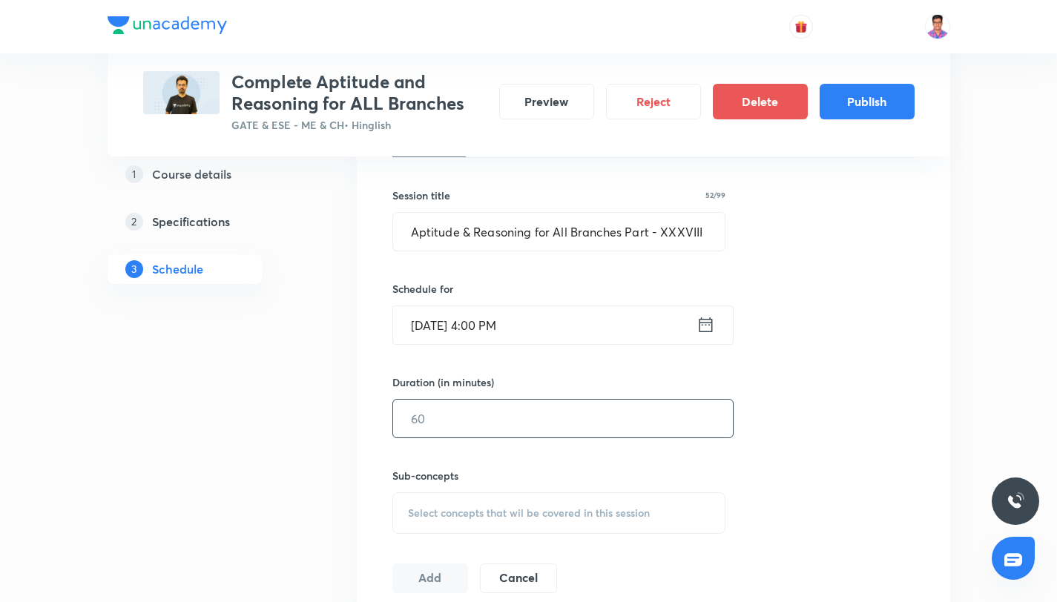
click at [494, 423] on input "text" at bounding box center [563, 419] width 340 height 38
type input "120"
click at [539, 512] on span "Select concepts that wil be covered in this session" at bounding box center [529, 513] width 242 height 12
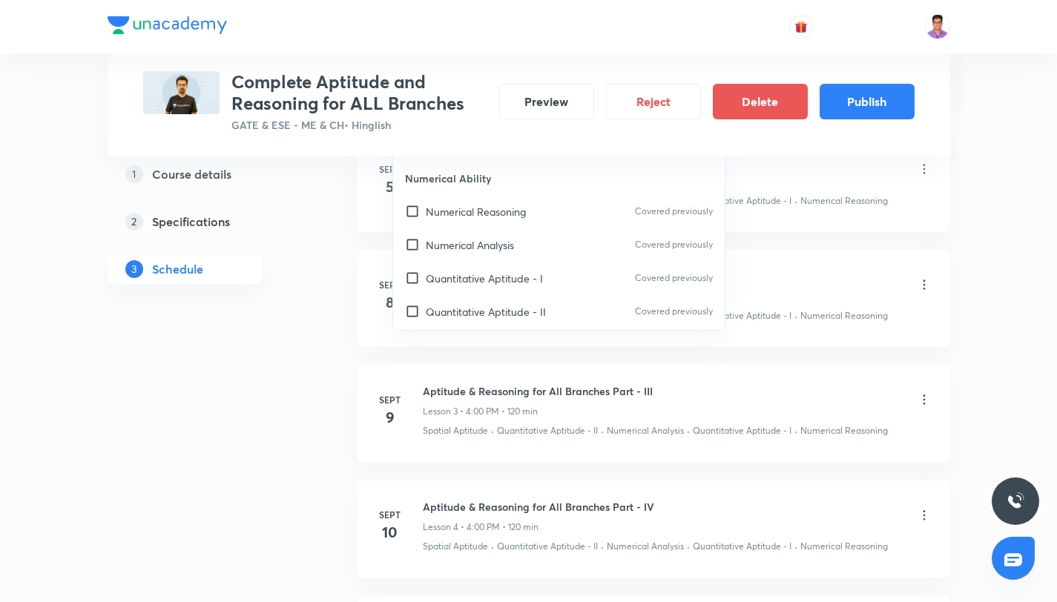
scroll to position [141, 0]
click at [499, 274] on p "Quantitative Aptitude - II" at bounding box center [486, 280] width 120 height 16
checkbox input "true"
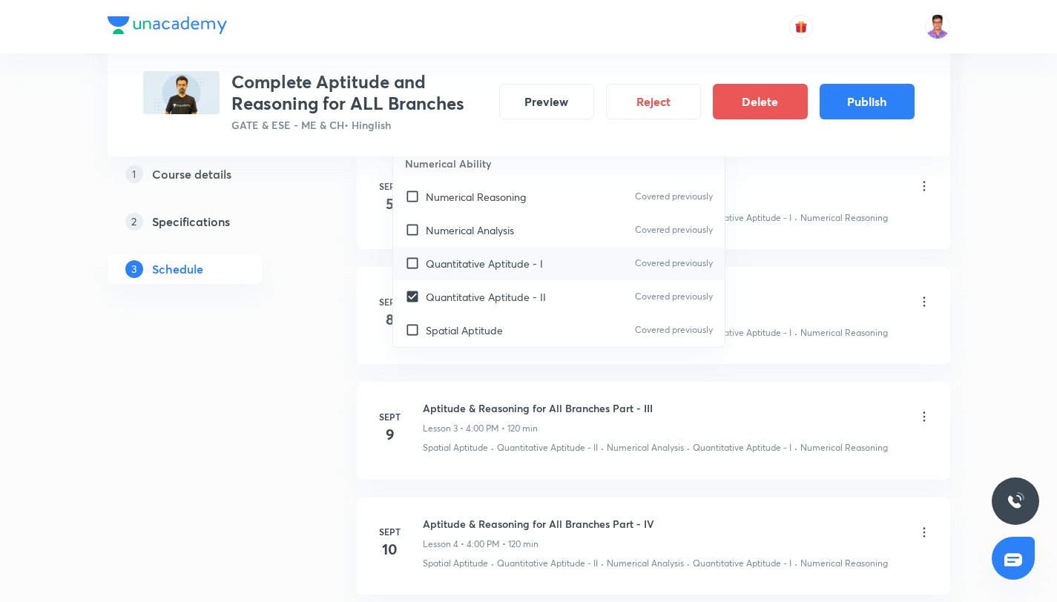
click at [501, 264] on p "Quantitative Aptitude - I" at bounding box center [484, 264] width 117 height 16
checkbox input "true"
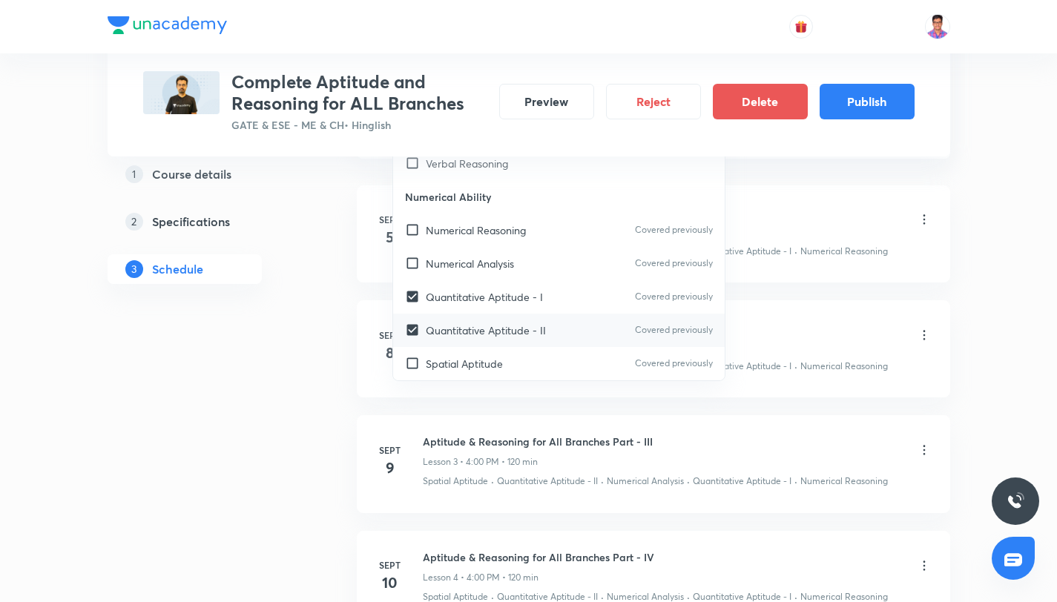
click at [540, 363] on div "Spatial Aptitude Covered previously" at bounding box center [559, 363] width 332 height 33
checkbox input "true"
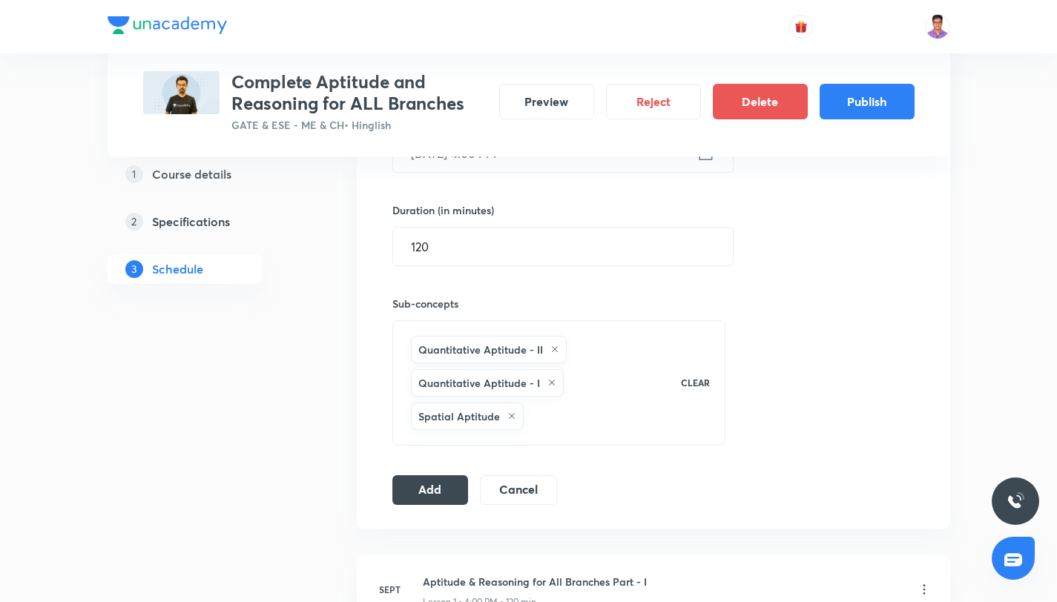
scroll to position [586, 0]
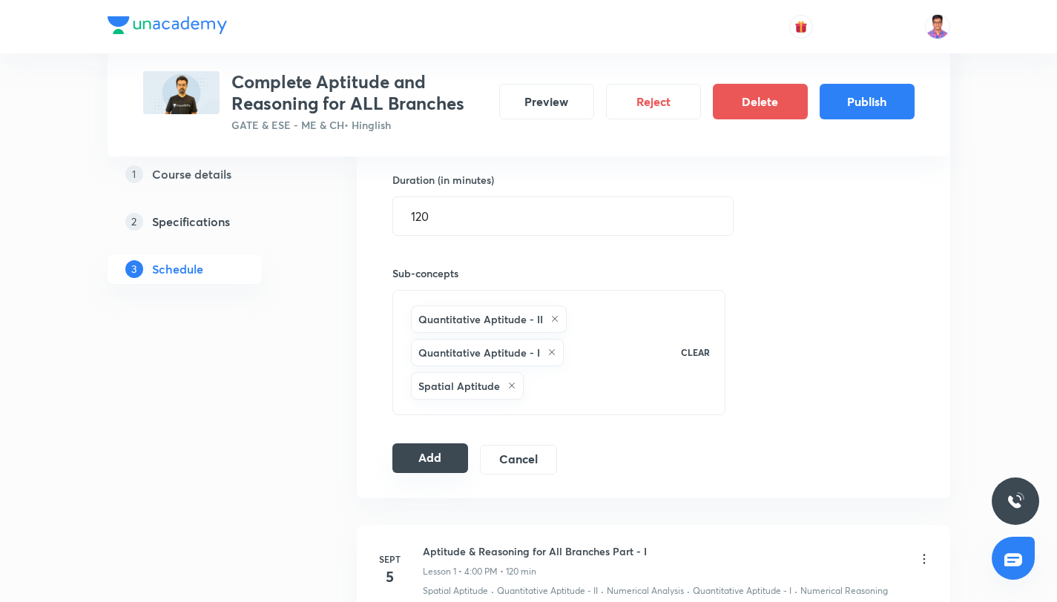
click at [426, 466] on button "Add" at bounding box center [430, 459] width 76 height 30
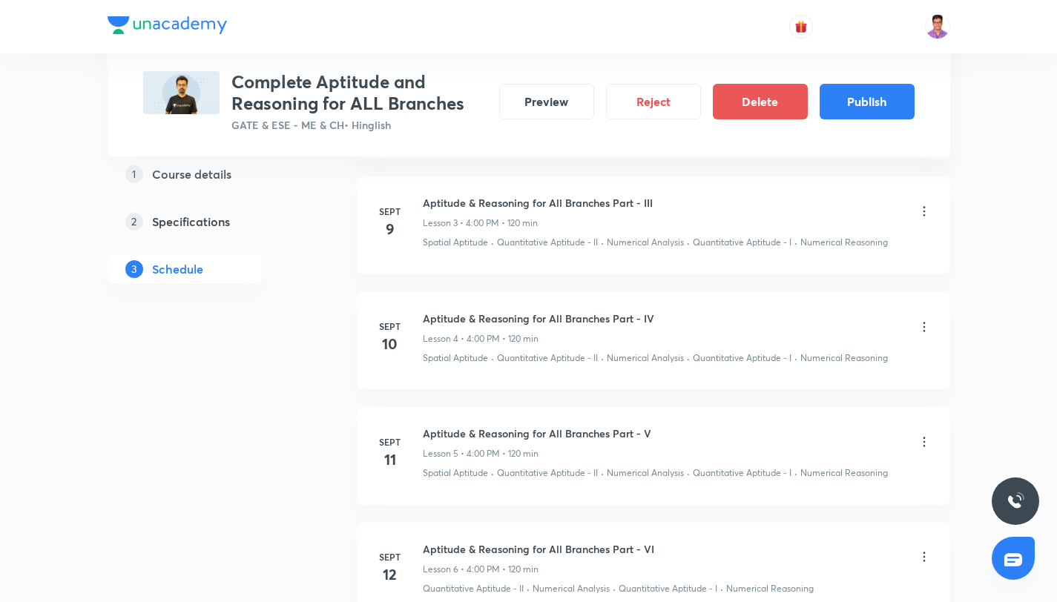
scroll to position [0, 0]
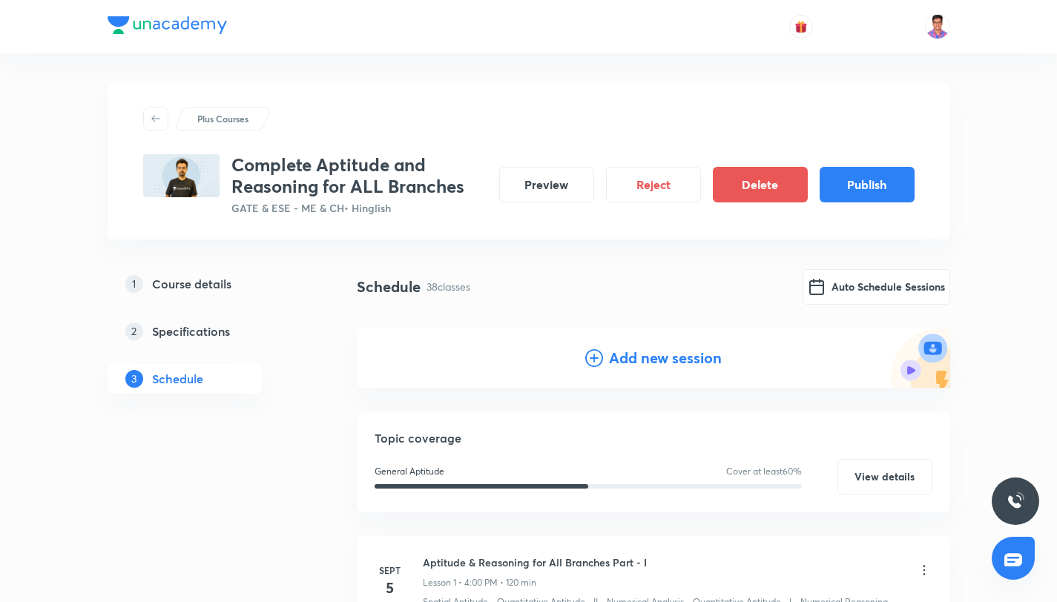
click at [581, 363] on div "Add new session" at bounding box center [653, 358] width 593 height 59
click at [585, 364] on icon at bounding box center [594, 358] width 18 height 18
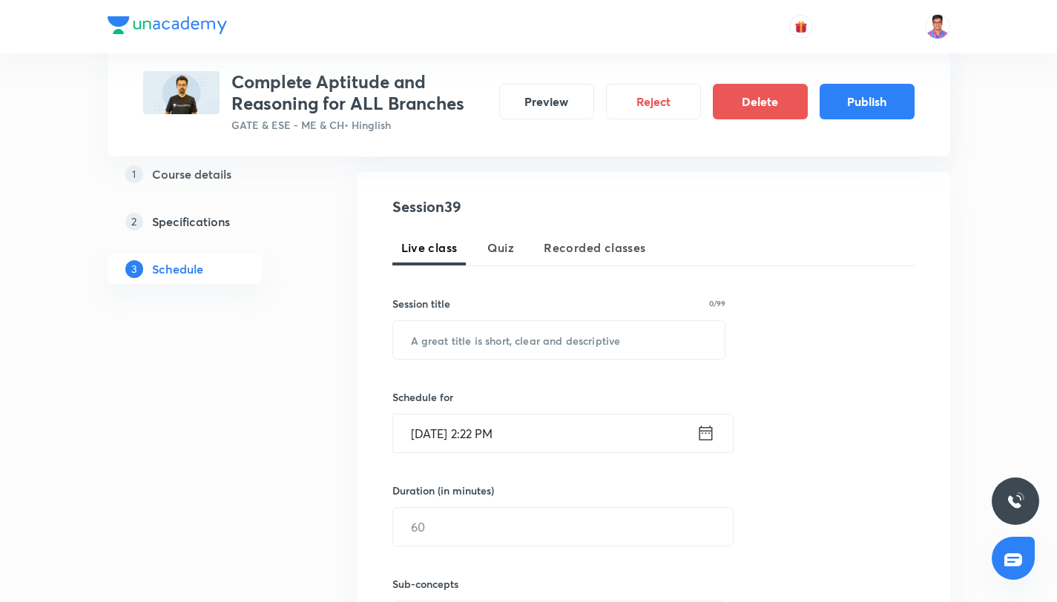
scroll to position [304, 0]
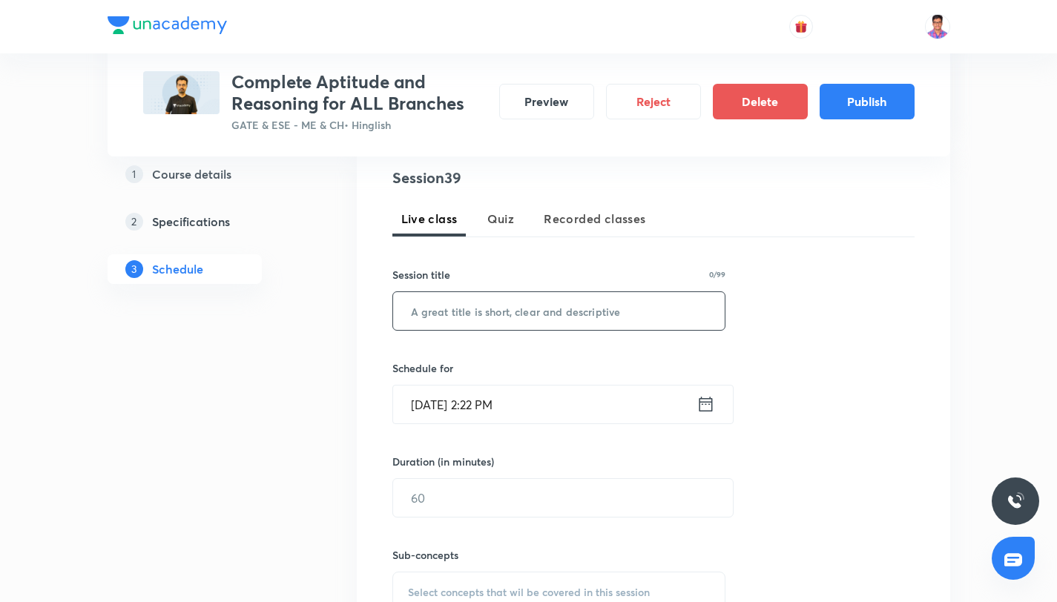
click at [458, 313] on input "text" at bounding box center [559, 311] width 332 height 38
paste input "Aptitude & Reasoning for All Branches Part - XXXV"
type input "Aptitude & Reasoning for All Branches Part - XXXIX"
click at [558, 406] on input "Sept 4, 2025, 2:22 PM" at bounding box center [544, 405] width 303 height 38
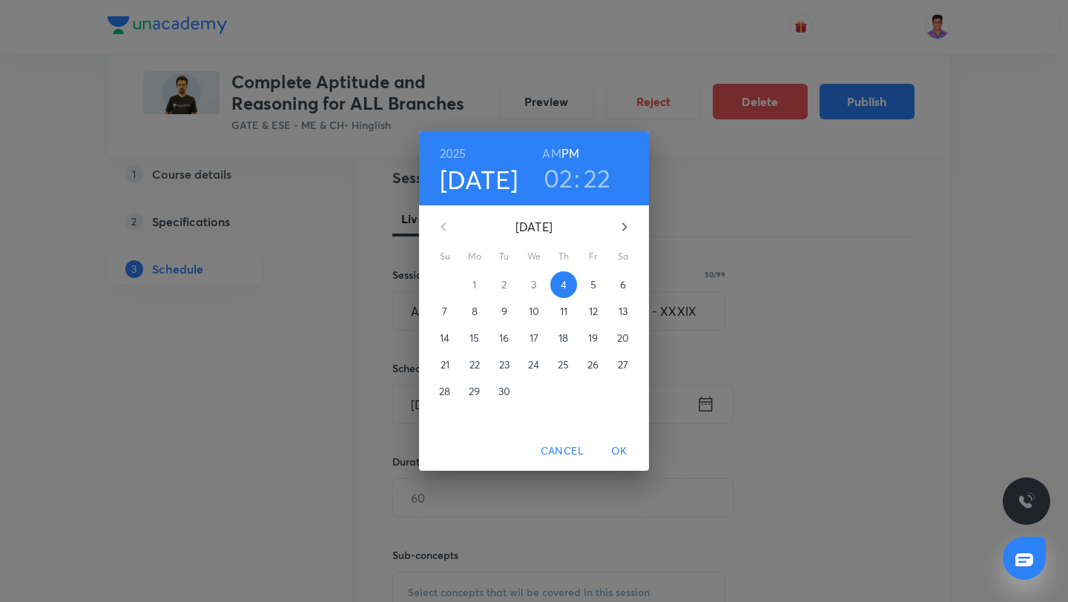
click at [622, 233] on icon "button" at bounding box center [625, 227] width 18 height 18
click at [601, 309] on span "7" at bounding box center [593, 311] width 27 height 15
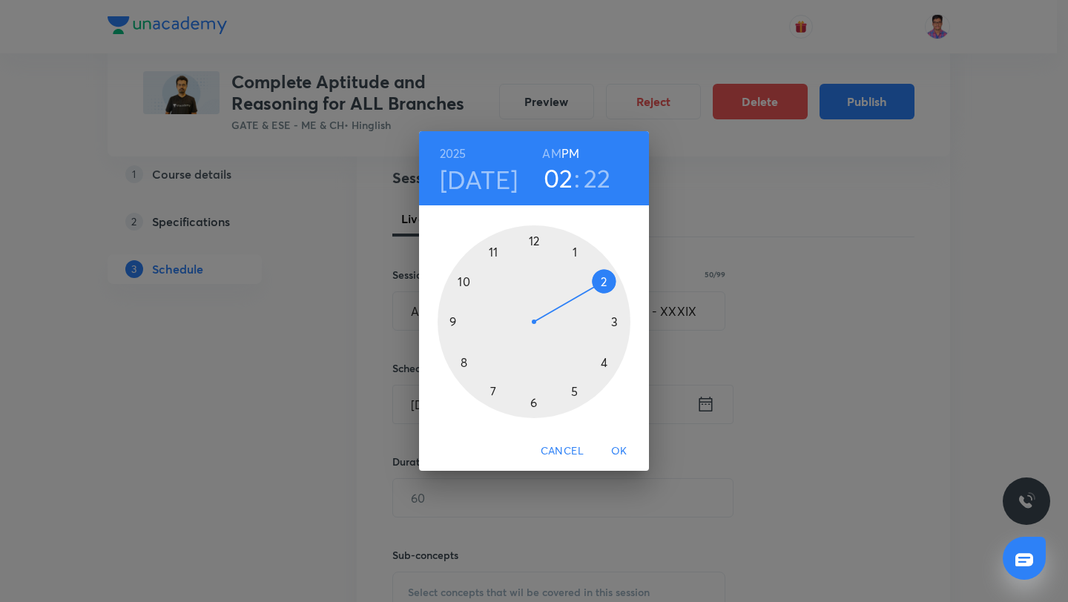
click at [615, 452] on span "OK" at bounding box center [619, 451] width 36 height 19
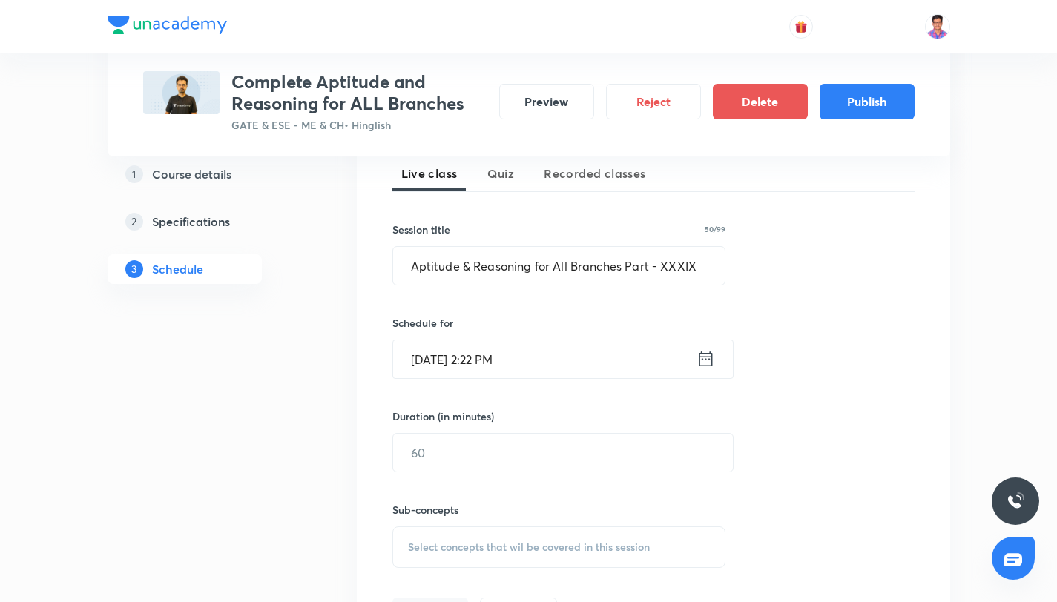
scroll to position [433, 0]
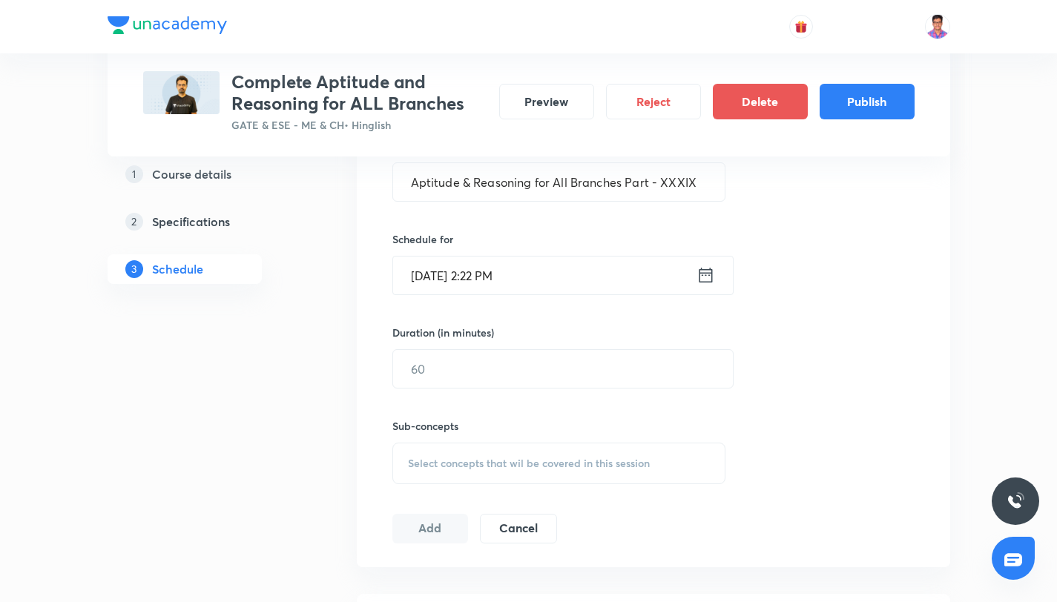
click at [505, 286] on input "Nov 7, 2025, 2:22 PM" at bounding box center [544, 276] width 303 height 38
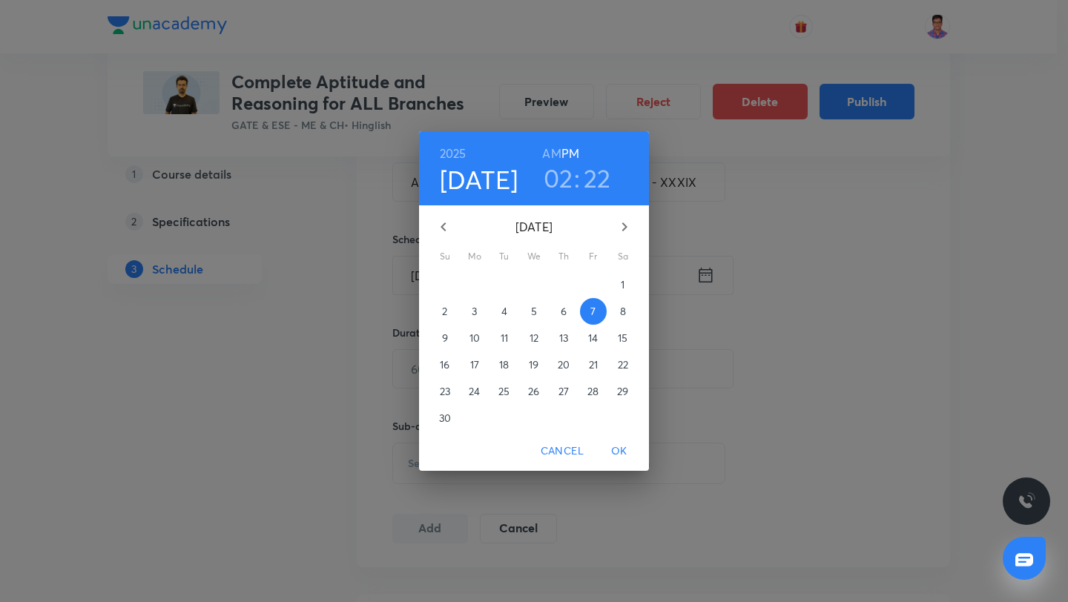
click at [561, 309] on p "6" at bounding box center [564, 311] width 6 height 15
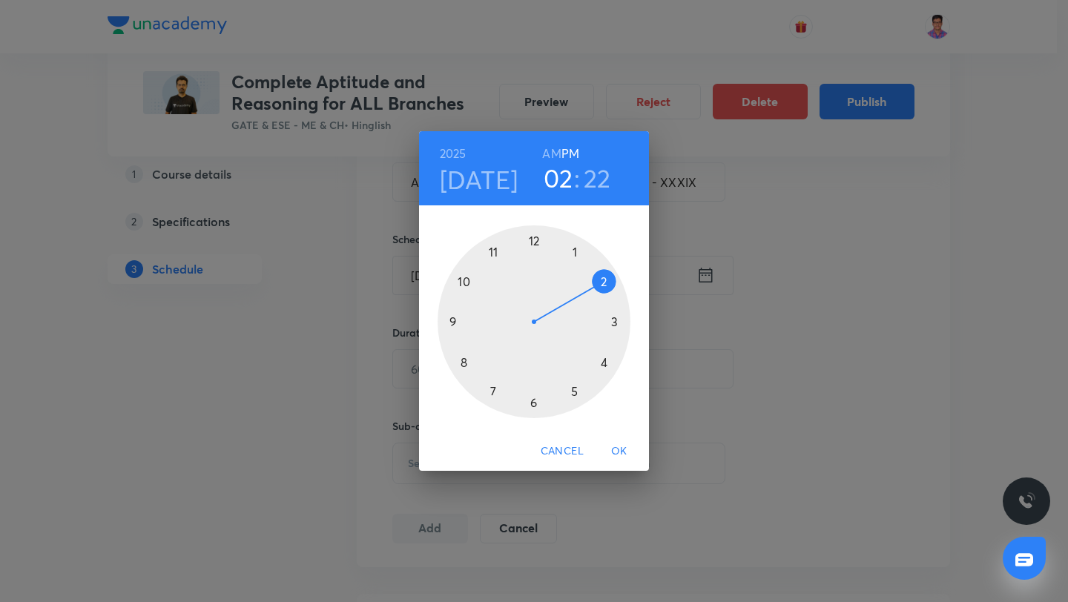
click at [604, 363] on div at bounding box center [534, 321] width 193 height 193
click at [534, 236] on div at bounding box center [534, 321] width 193 height 193
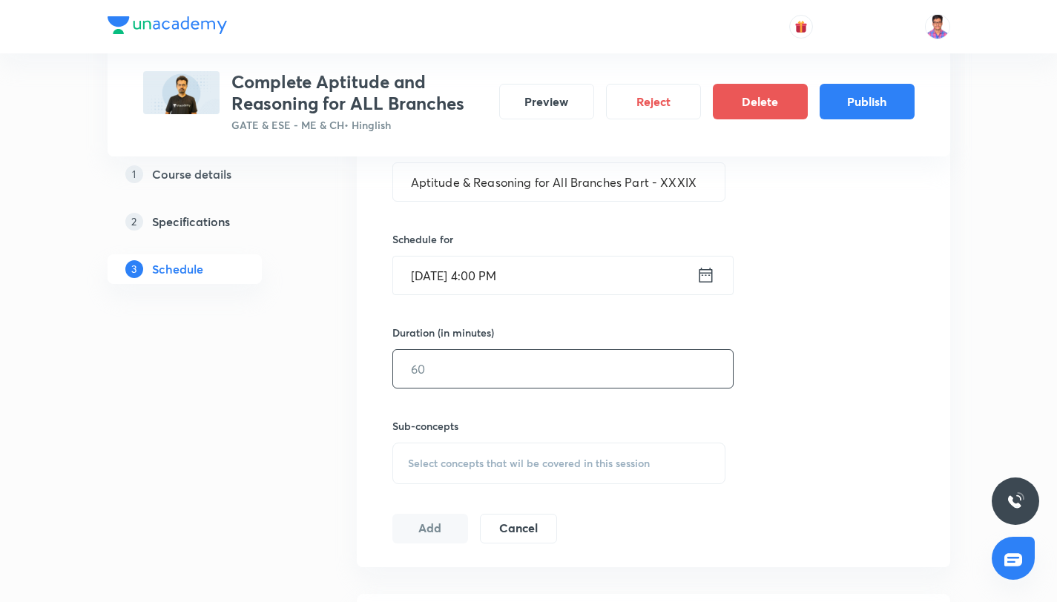
click at [467, 364] on input "text" at bounding box center [563, 369] width 340 height 38
type input "120"
click at [504, 461] on span "Select concepts that wil be covered in this session" at bounding box center [529, 464] width 242 height 12
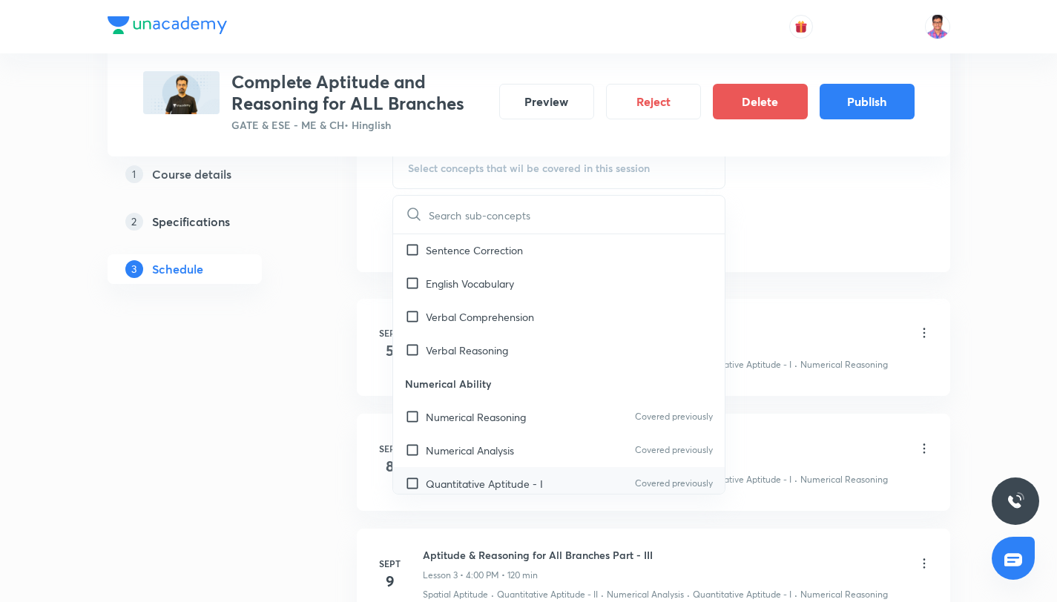
scroll to position [141, 0]
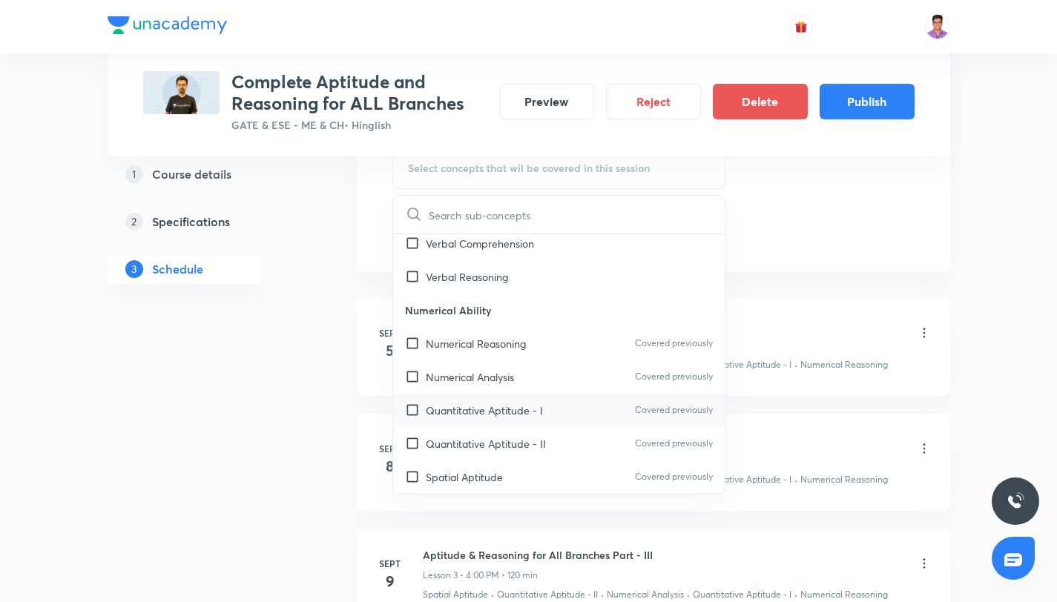
click at [528, 405] on p "Quantitative Aptitude - I" at bounding box center [484, 411] width 117 height 16
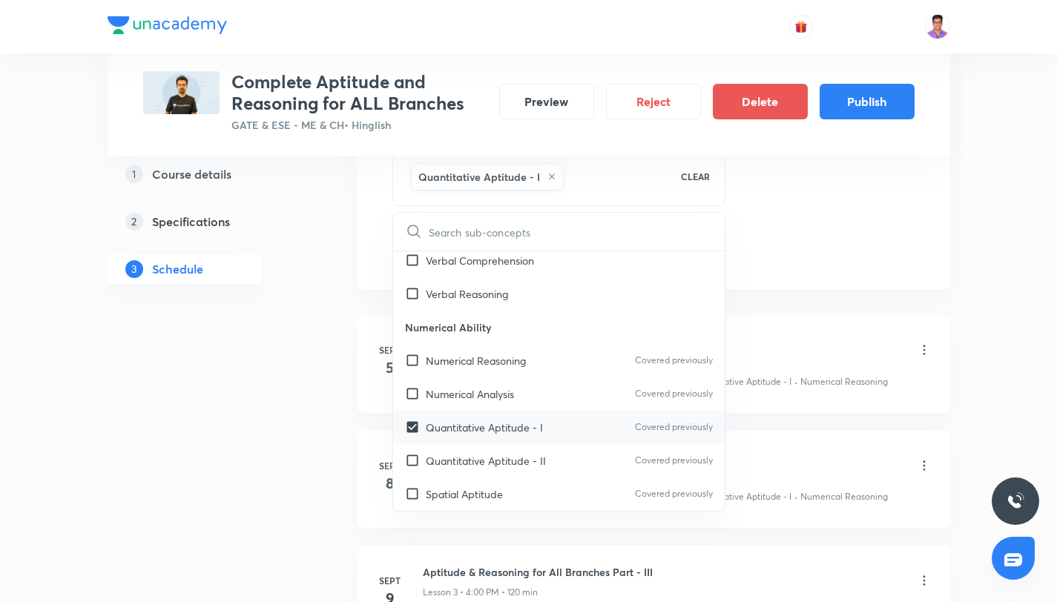
click at [541, 445] on div "Quantitative Aptitude - II Covered previously" at bounding box center [559, 460] width 332 height 33
checkbox input "true"
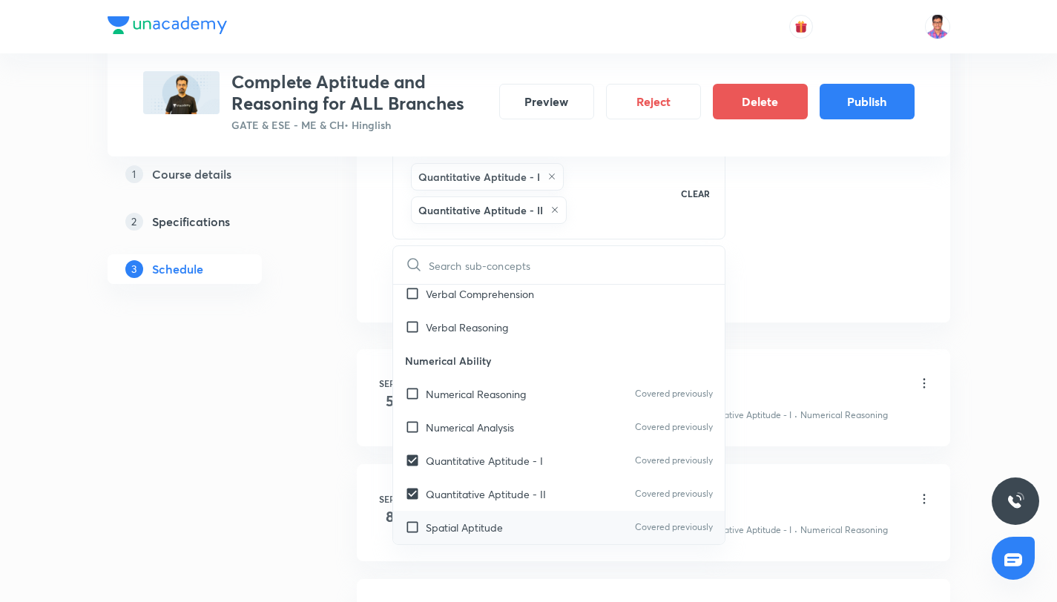
click at [548, 513] on div "Spatial Aptitude Covered previously" at bounding box center [559, 527] width 332 height 33
checkbox input "true"
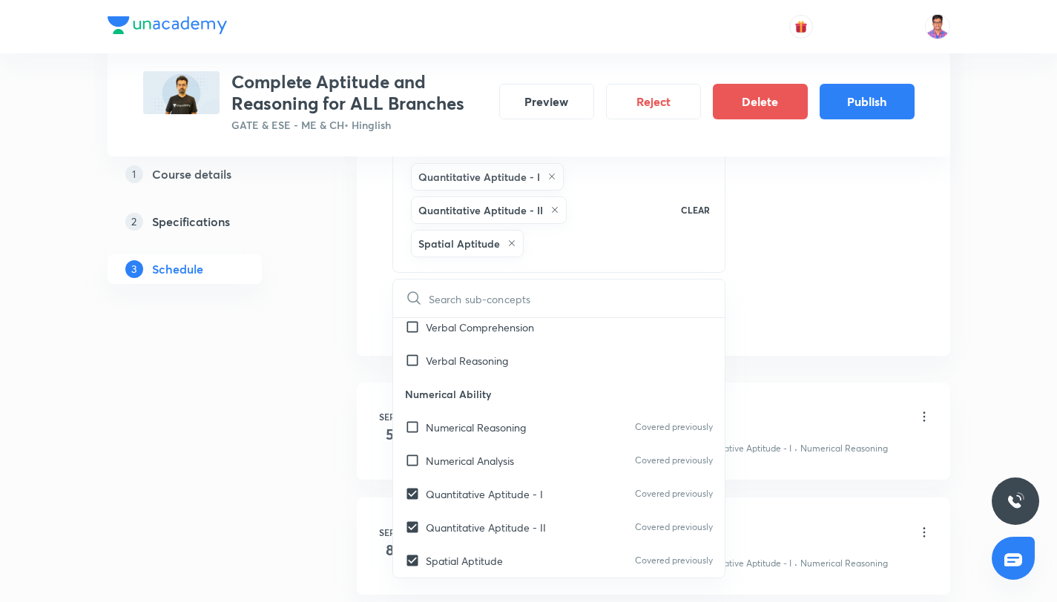
drag, startPoint x: 222, startPoint y: 405, endPoint x: 297, endPoint y: 337, distance: 101.4
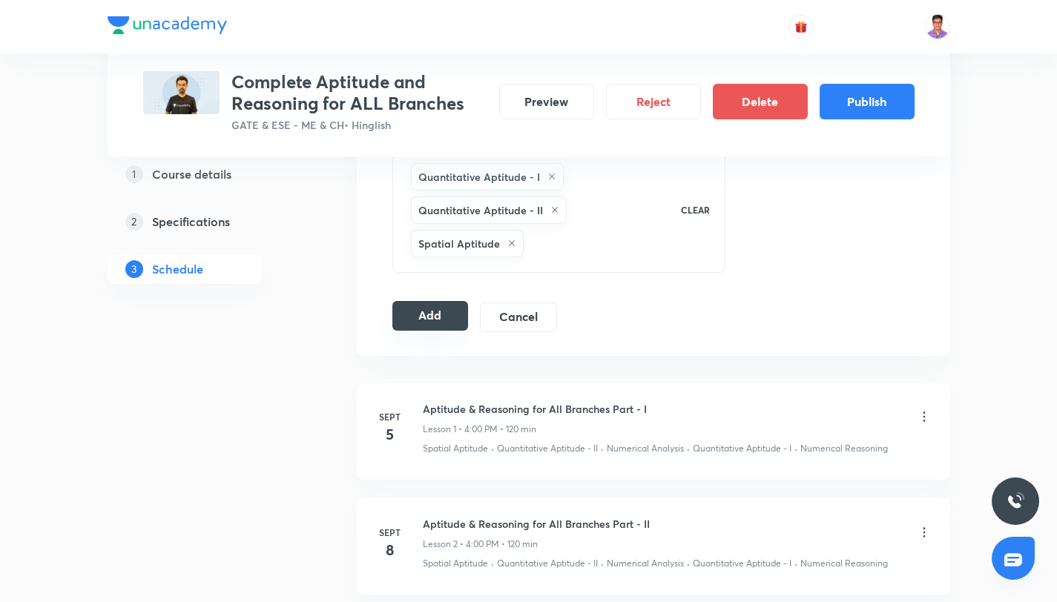
click at [421, 326] on button "Add" at bounding box center [430, 316] width 76 height 30
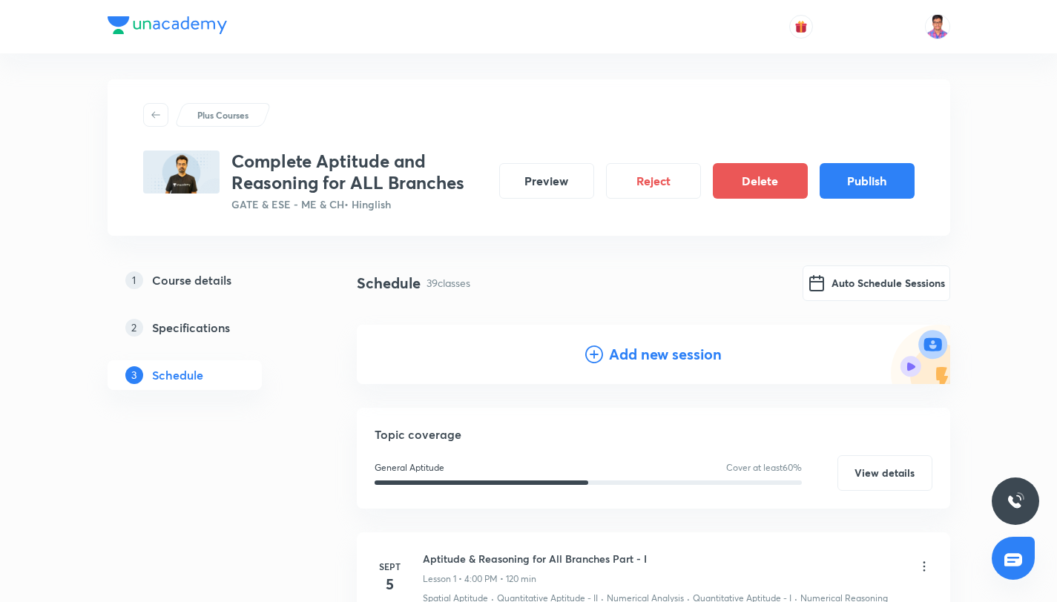
scroll to position [0, 0]
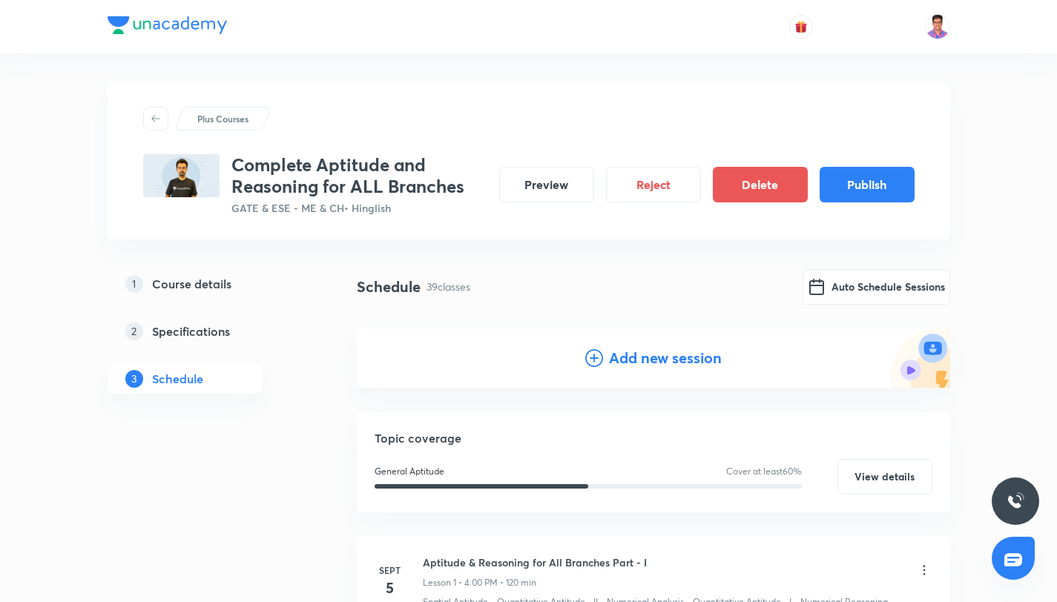
click at [605, 357] on div "Add new session" at bounding box center [653, 358] width 136 height 22
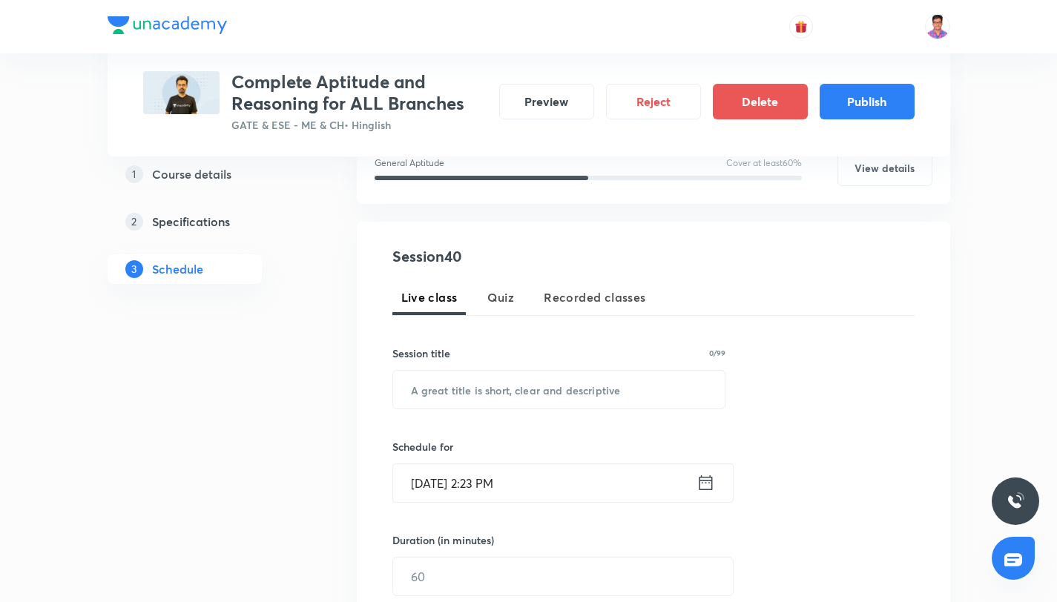
scroll to position [315, 0]
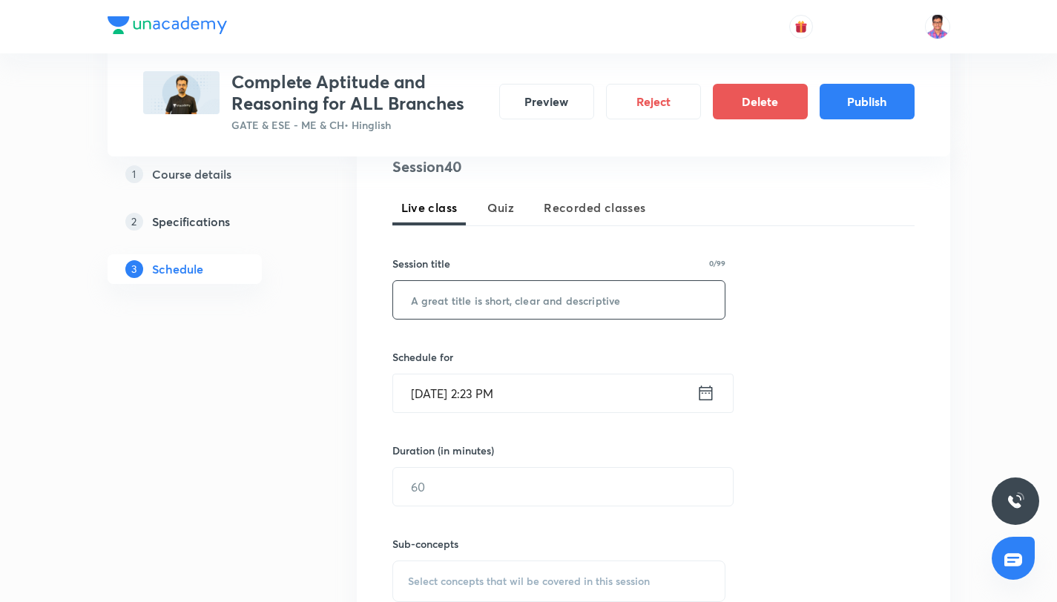
click at [487, 306] on input "text" at bounding box center [559, 300] width 332 height 38
paste input "Aptitude & Reasoning for All Branches Part - XXXV"
type input "Aptitude & Reasoning for All Branches Part - XL"
click at [645, 386] on input "Sept 4, 2025, 2:23 PM" at bounding box center [544, 394] width 303 height 38
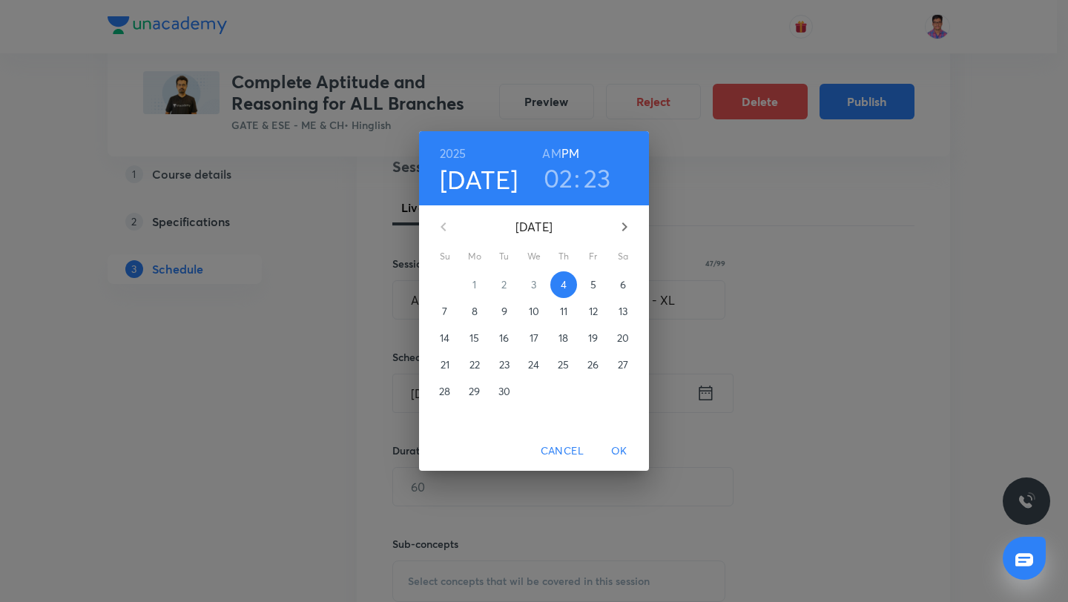
click at [616, 231] on icon "button" at bounding box center [625, 227] width 18 height 18
click at [593, 312] on p "7" at bounding box center [592, 311] width 5 height 15
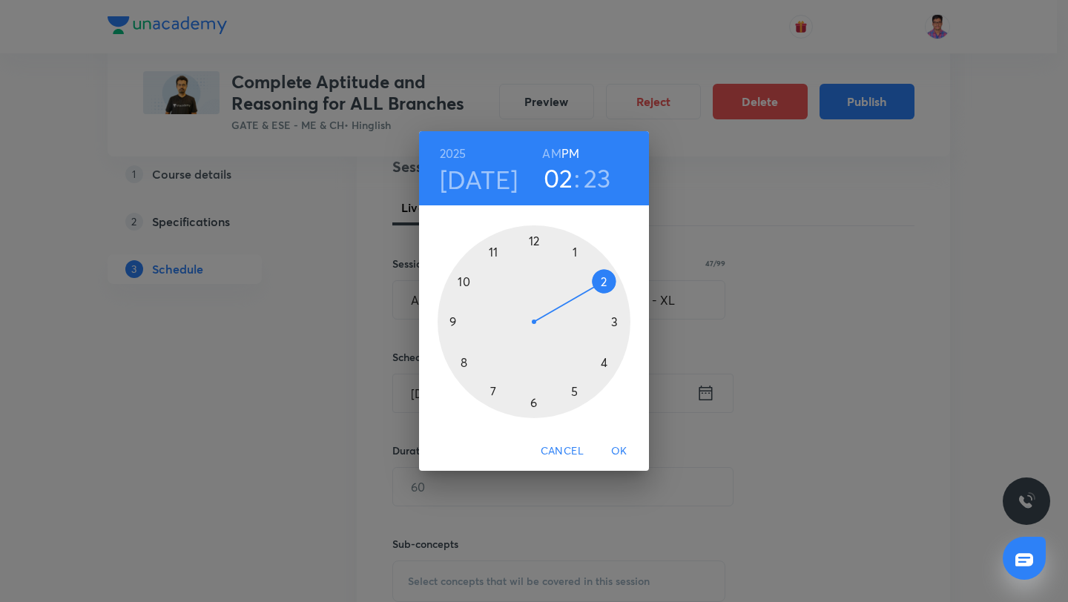
click at [603, 363] on div at bounding box center [534, 321] width 193 height 193
click at [535, 236] on div at bounding box center [534, 321] width 193 height 193
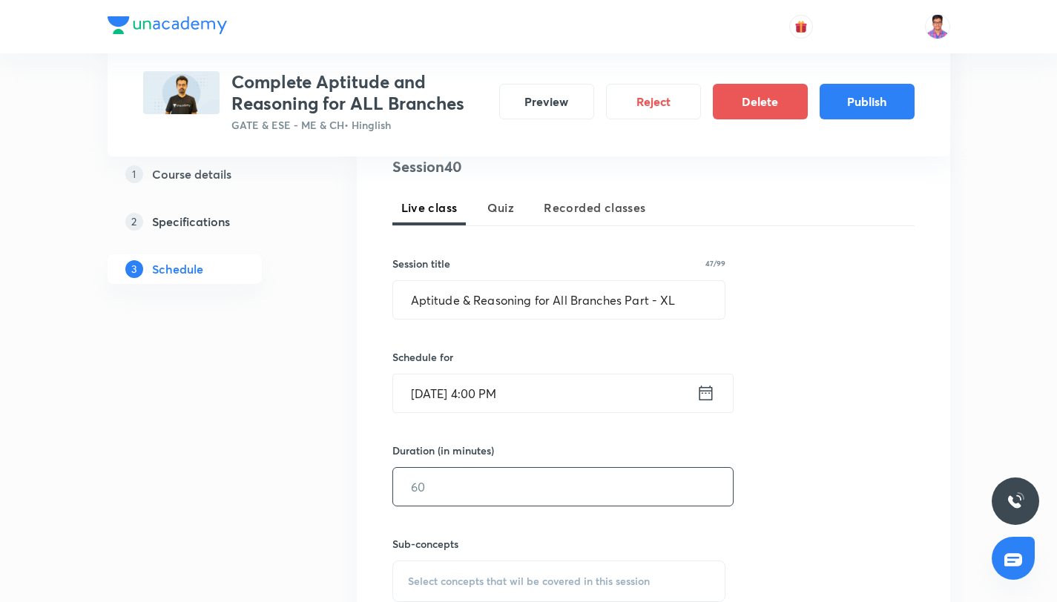
click at [460, 498] on input "text" at bounding box center [563, 487] width 340 height 38
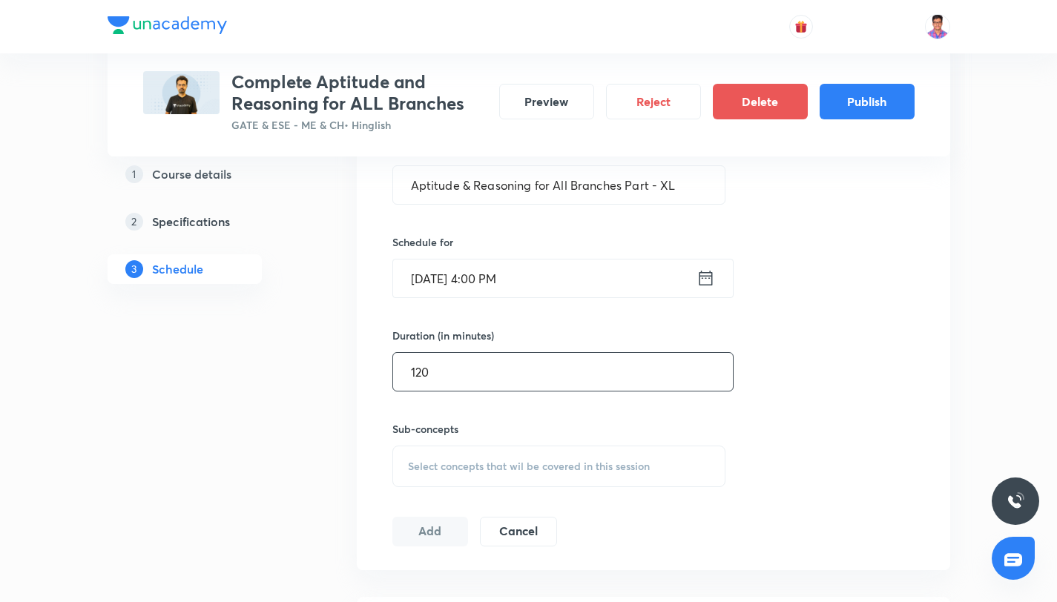
scroll to position [466, 0]
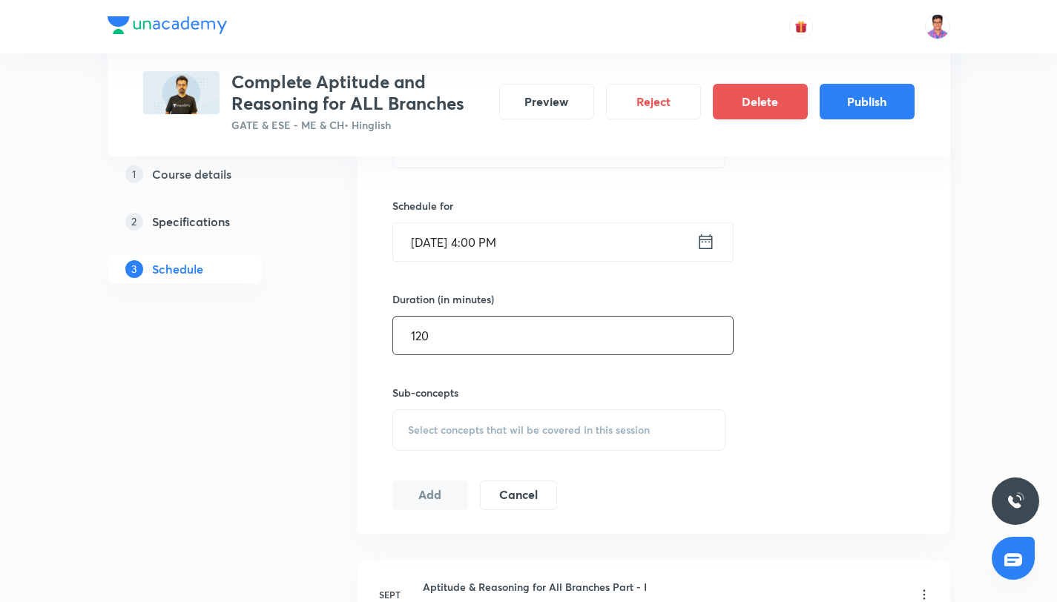
type input "120"
click at [458, 424] on span "Select concepts that wil be covered in this session" at bounding box center [529, 430] width 242 height 12
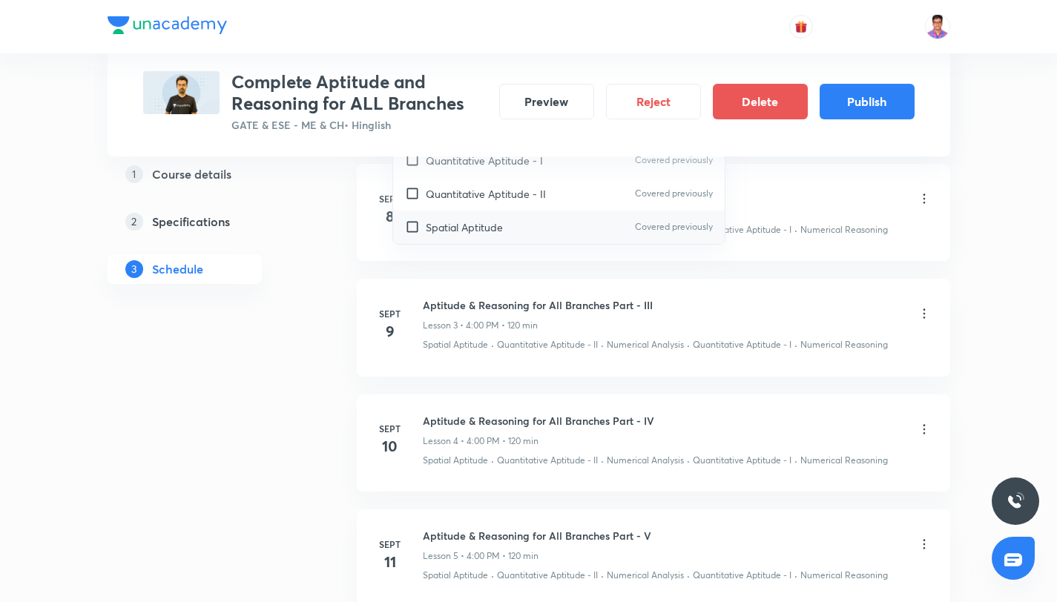
scroll to position [962, 0]
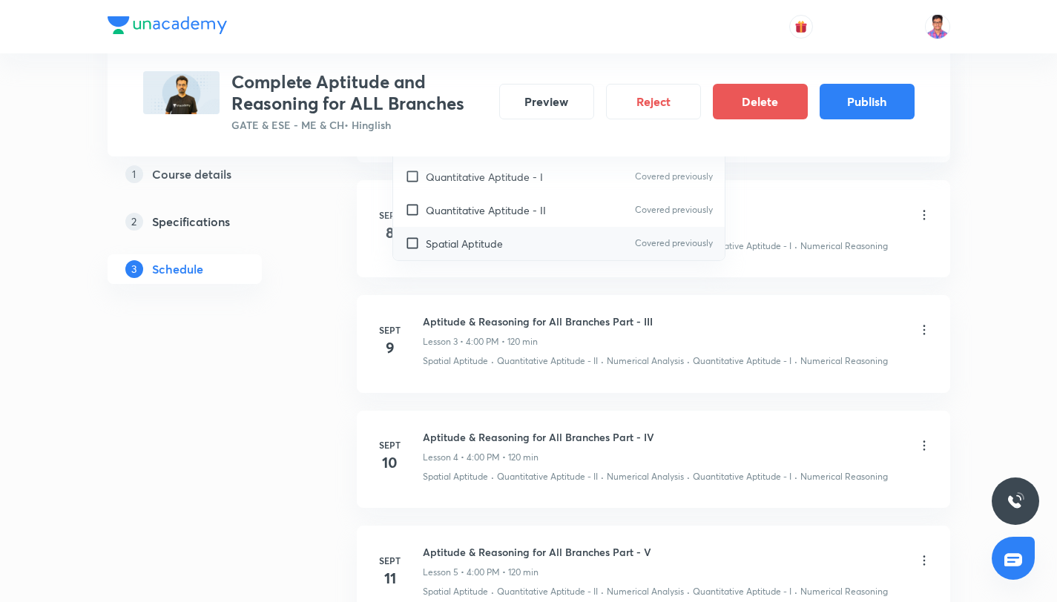
click at [528, 239] on div "Spatial Aptitude Covered previously" at bounding box center [559, 243] width 332 height 33
checkbox input "true"
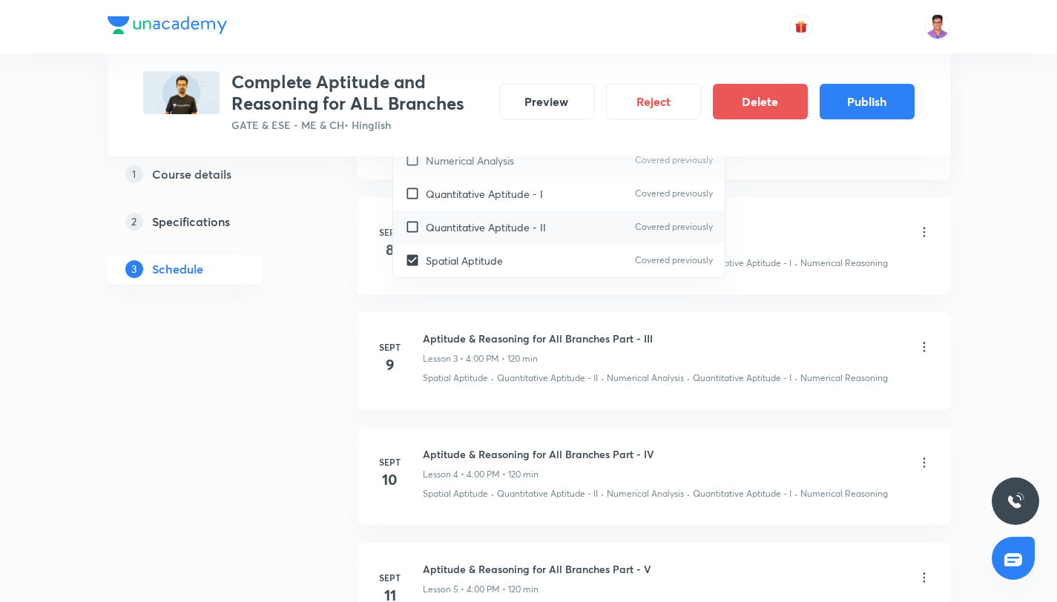
click at [530, 224] on p "Quantitative Aptitude - II" at bounding box center [486, 228] width 120 height 16
checkbox input "true"
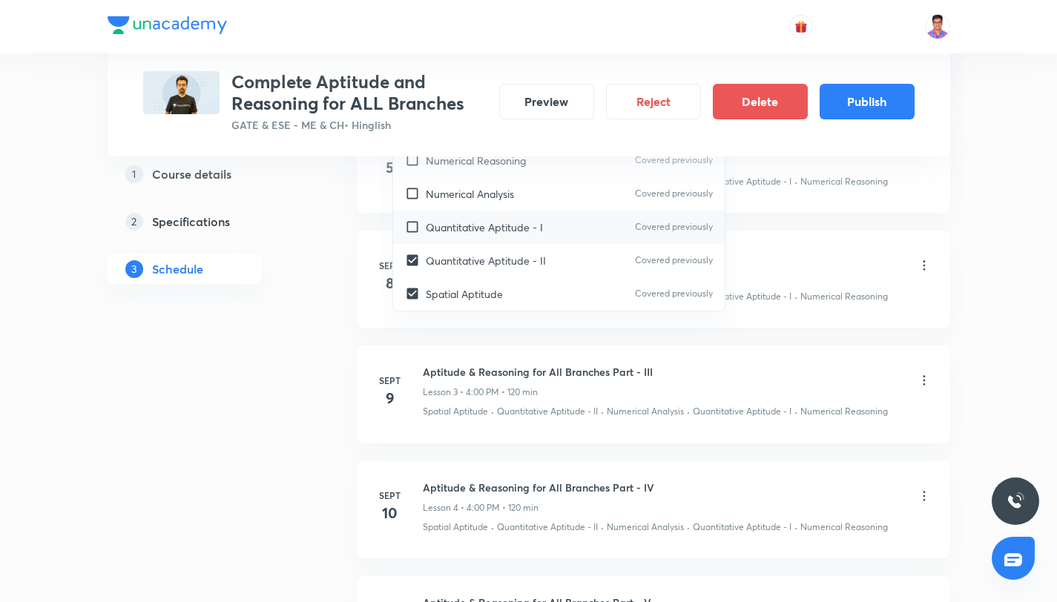
click at [531, 223] on p "Quantitative Aptitude - I" at bounding box center [484, 228] width 117 height 16
checkbox input "true"
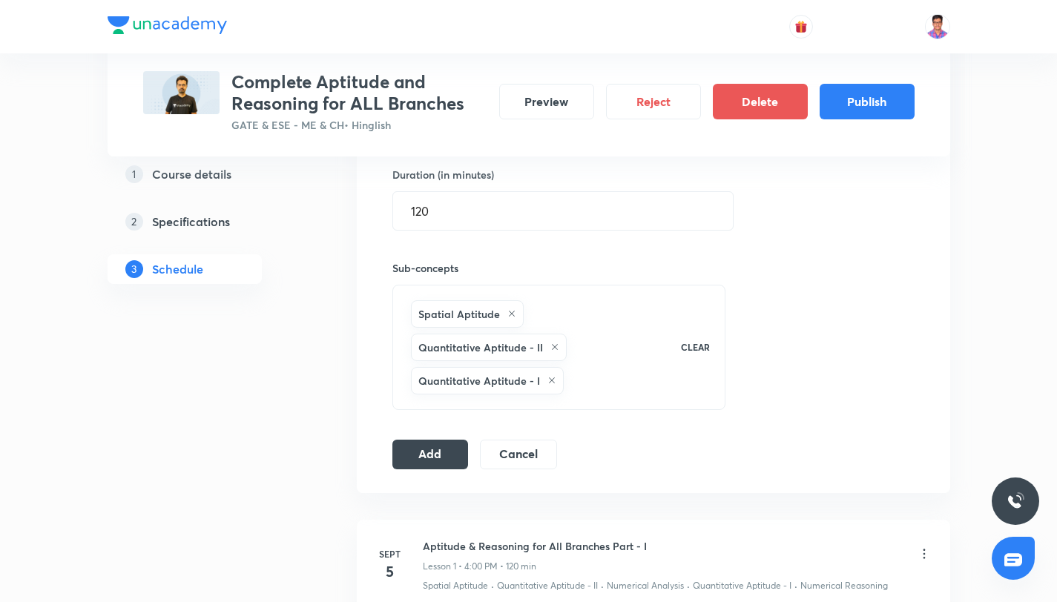
scroll to position [604, 0]
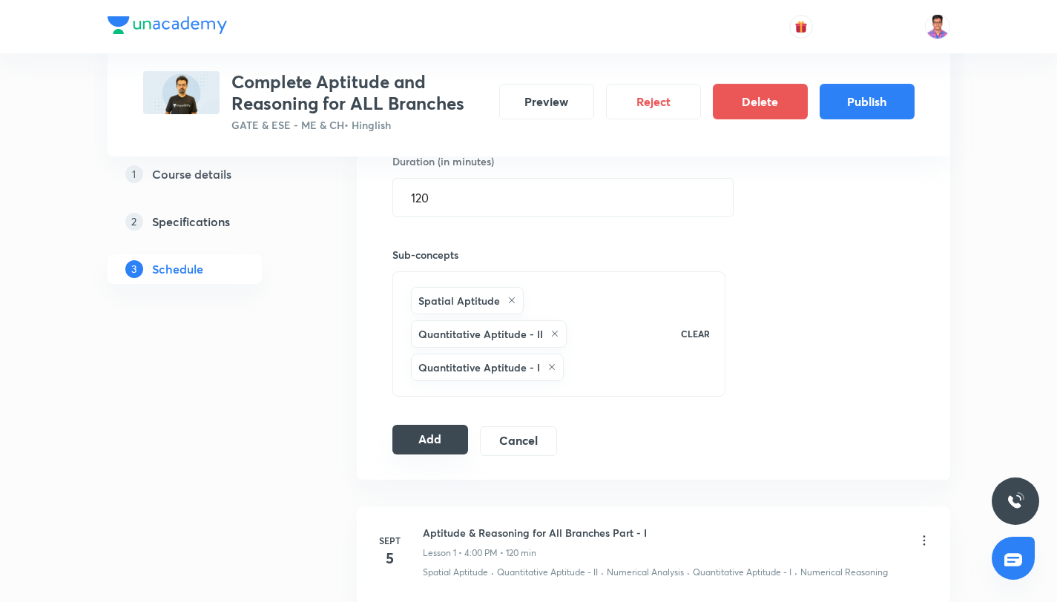
click at [432, 436] on button "Add" at bounding box center [430, 440] width 76 height 30
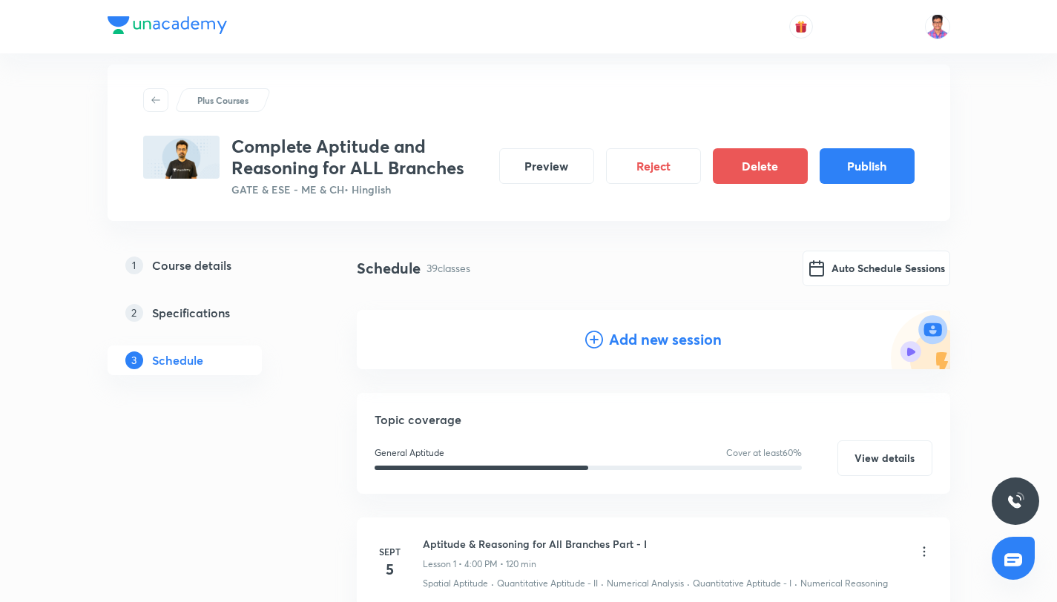
scroll to position [0, 0]
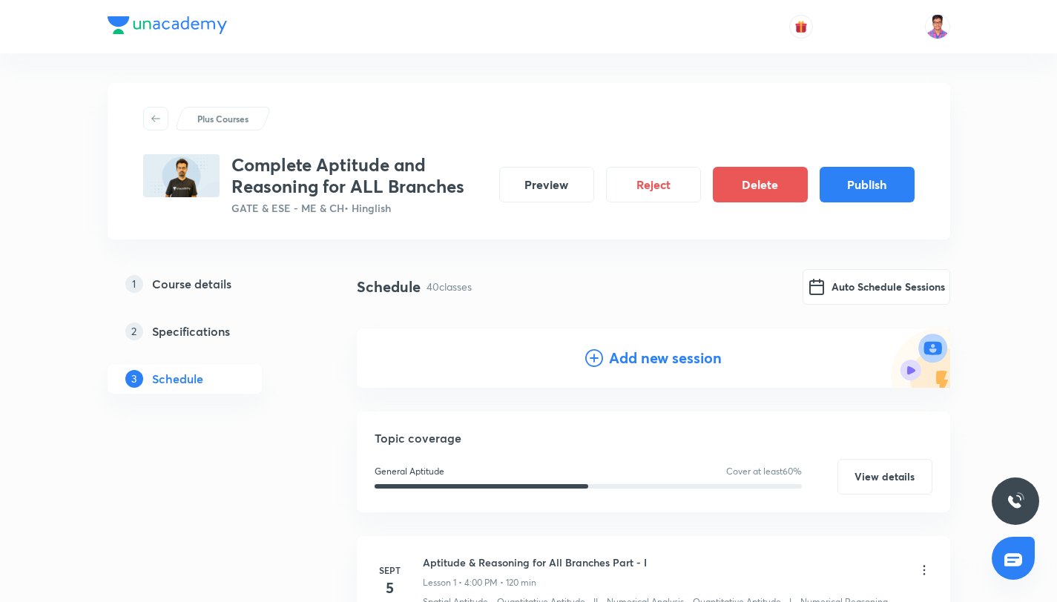
click at [591, 355] on icon at bounding box center [594, 358] width 18 height 18
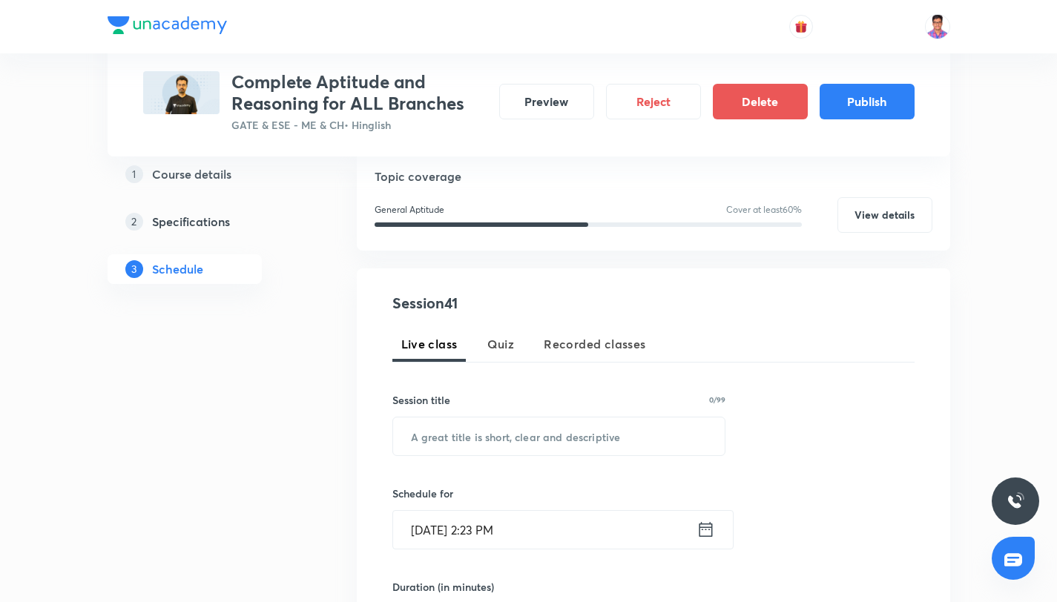
scroll to position [315, 0]
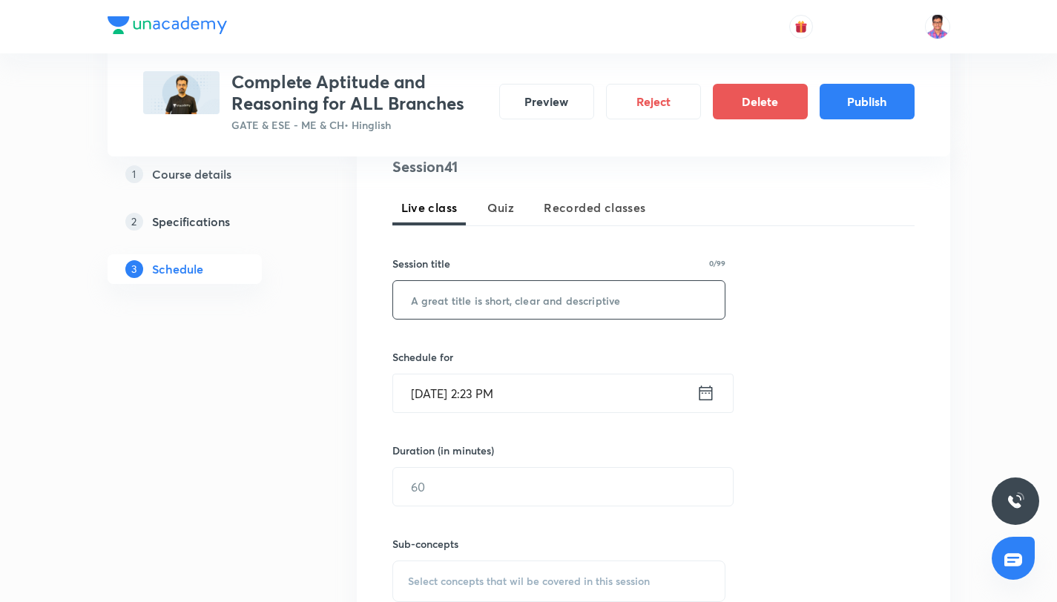
click at [444, 308] on input "text" at bounding box center [559, 300] width 332 height 38
paste input "Aptitude & Reasoning for All Branches Part - XXXV"
type input "Aptitude & Reasoning for All Branches Part - XLI"
click at [572, 391] on input "Sept 4, 2025, 2:23 PM" at bounding box center [544, 394] width 303 height 38
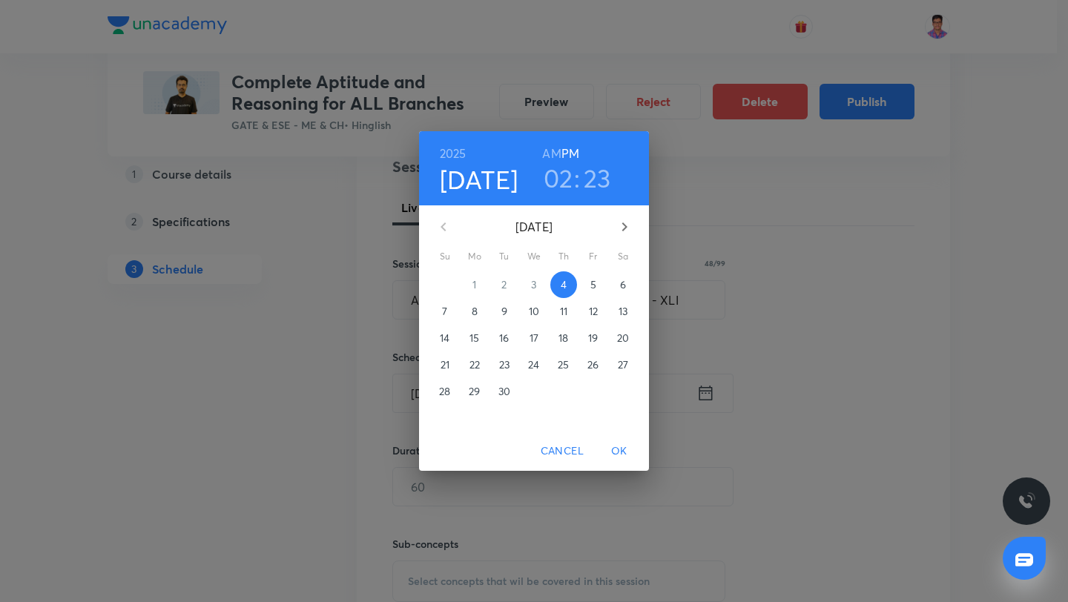
click at [622, 233] on icon "button" at bounding box center [625, 227] width 18 height 18
click at [472, 338] on p "10" at bounding box center [474, 338] width 10 height 15
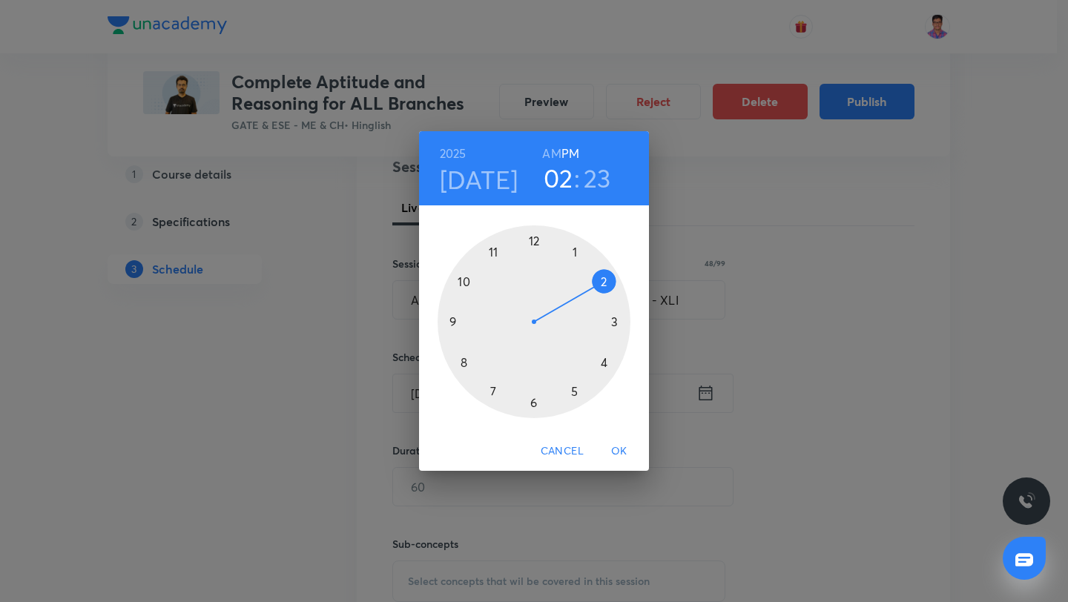
drag, startPoint x: 603, startPoint y: 362, endPoint x: 563, endPoint y: 312, distance: 63.8
click at [603, 362] on div at bounding box center [534, 321] width 193 height 193
click at [536, 238] on div at bounding box center [534, 321] width 193 height 193
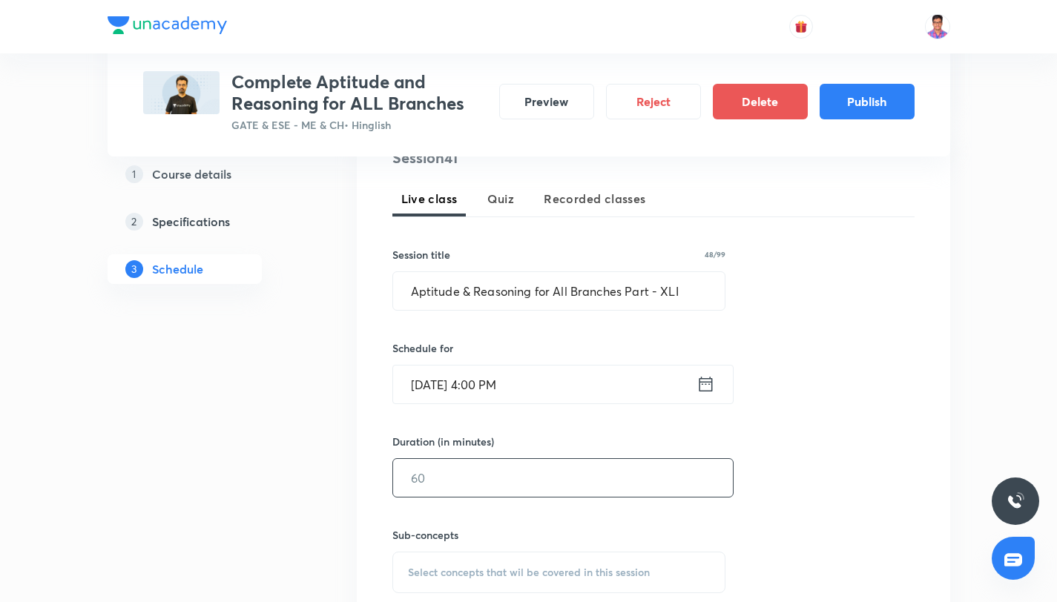
scroll to position [334, 0]
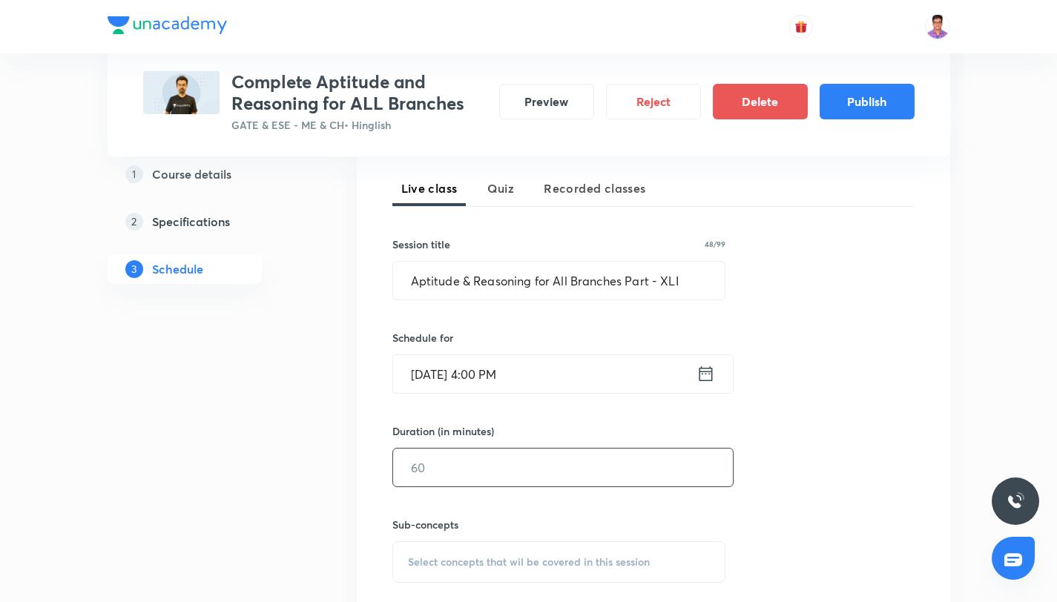
click at [471, 464] on input "text" at bounding box center [563, 468] width 340 height 38
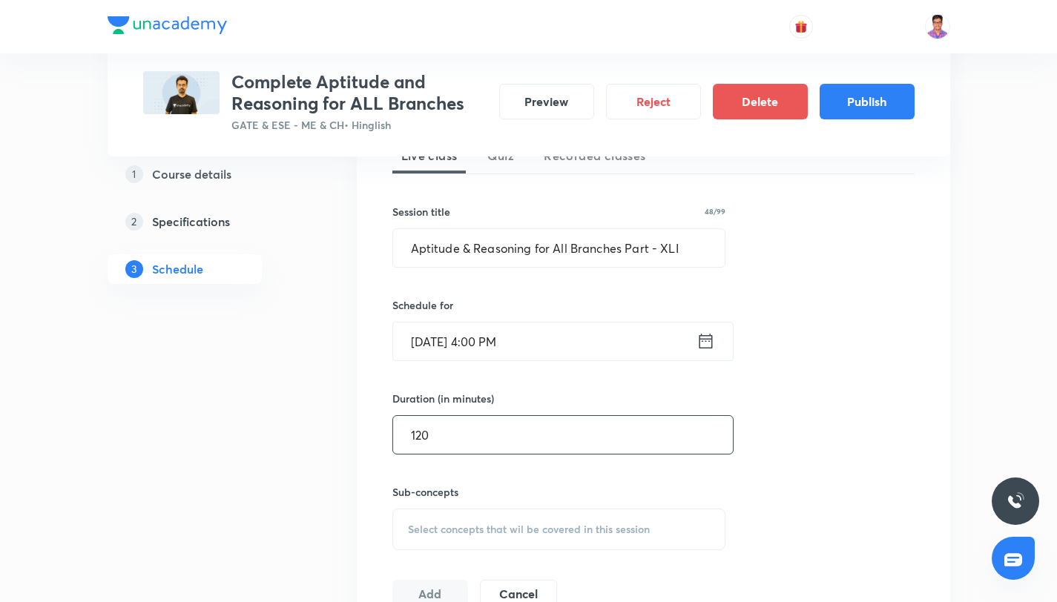
type input "120"
click at [513, 536] on div "Select concepts that wil be covered in this session" at bounding box center [559, 530] width 334 height 42
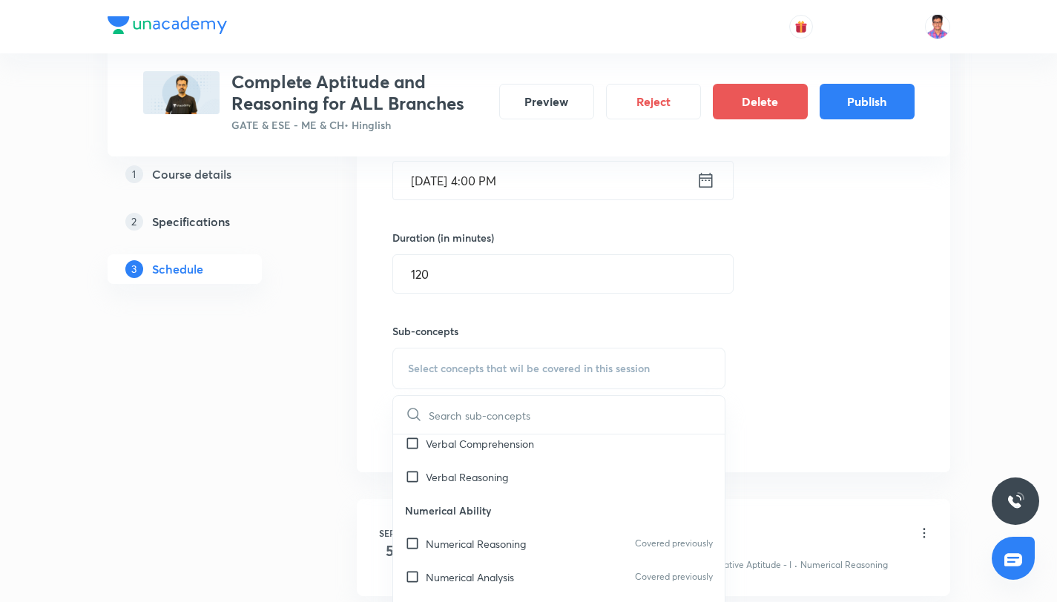
scroll to position [627, 0]
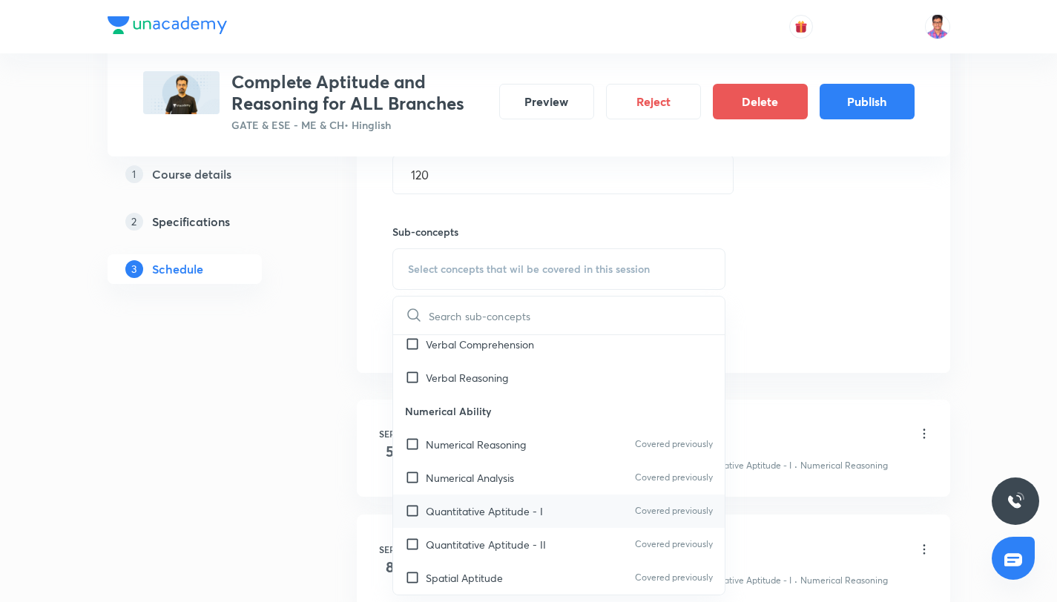
click at [534, 516] on p "Quantitative Aptitude - I" at bounding box center [484, 512] width 117 height 16
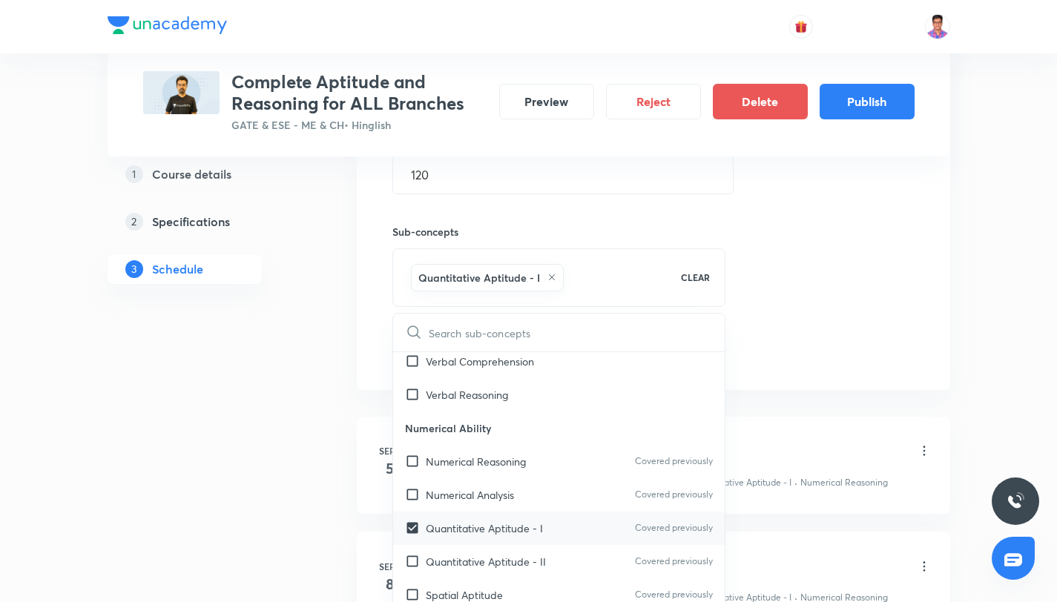
click at [550, 566] on div "Quantitative Aptitude - II Covered previously" at bounding box center [559, 561] width 332 height 33
checkbox input "true"
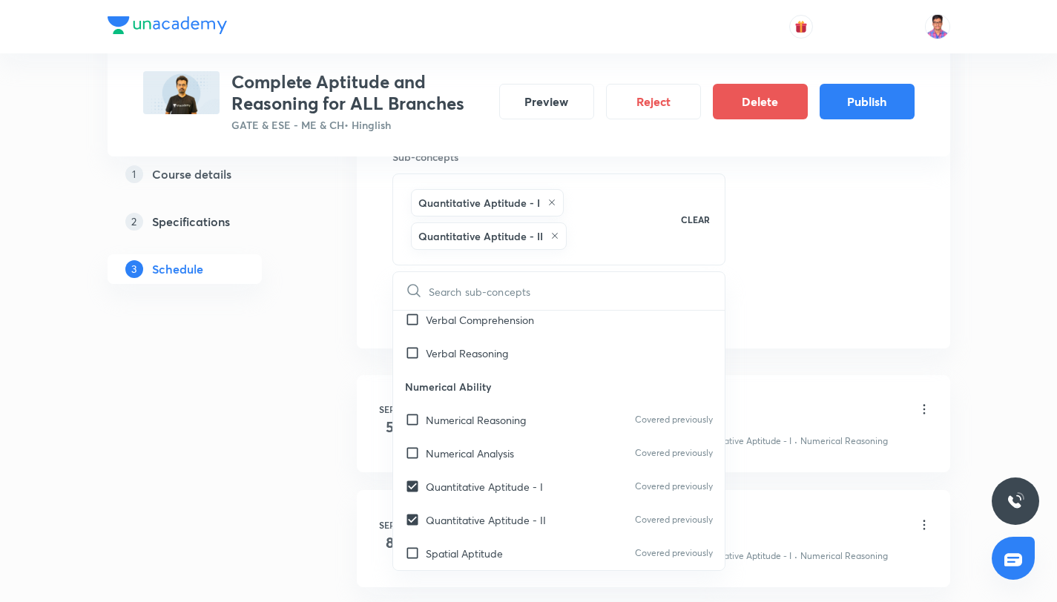
scroll to position [899, 0]
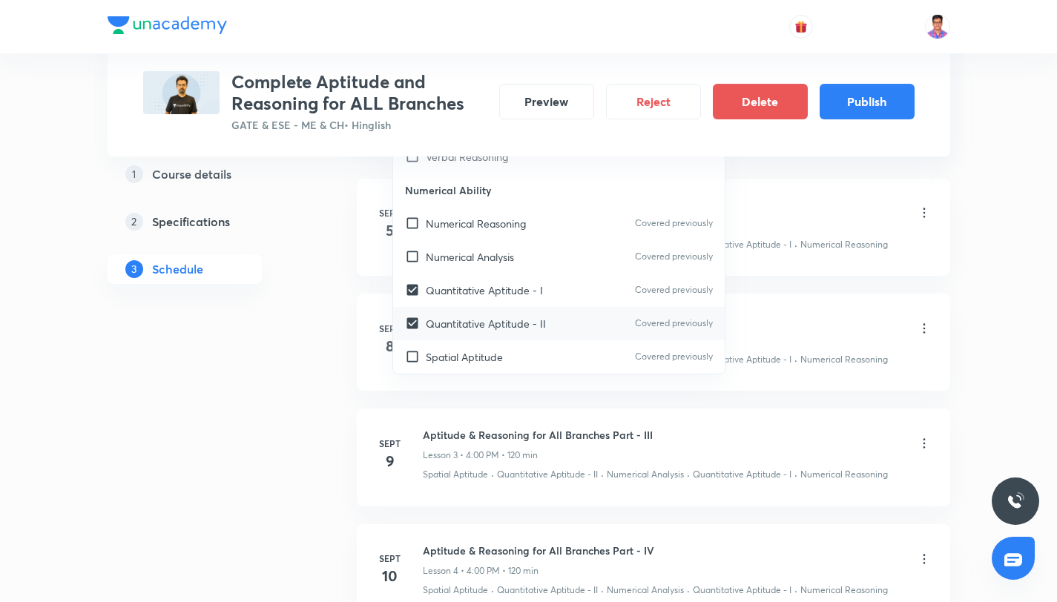
click at [527, 362] on div "Spatial Aptitude Covered previously" at bounding box center [559, 356] width 332 height 33
checkbox input "true"
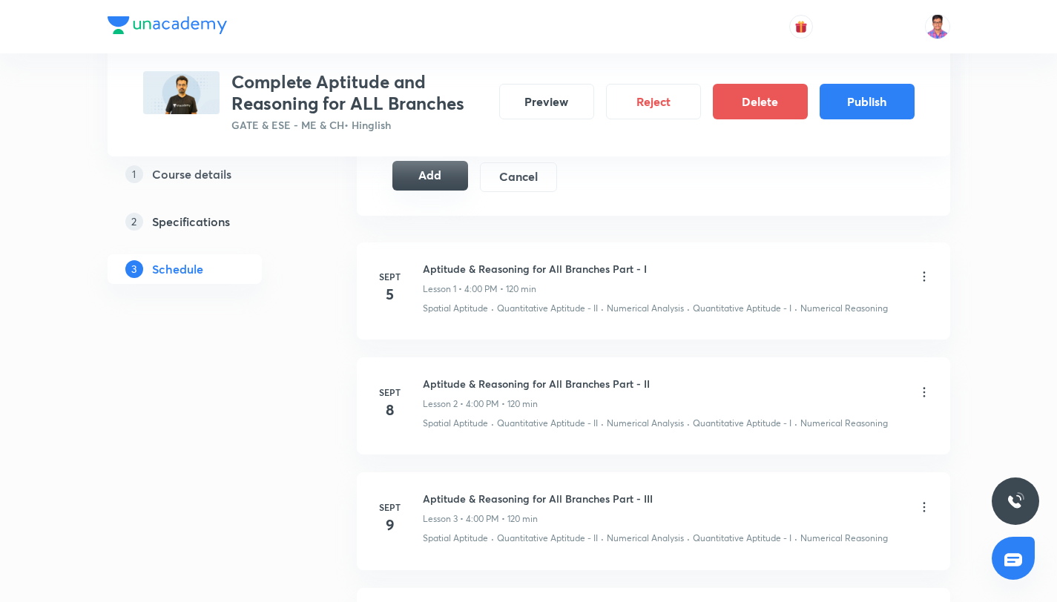
click at [441, 172] on button "Add" at bounding box center [430, 176] width 76 height 30
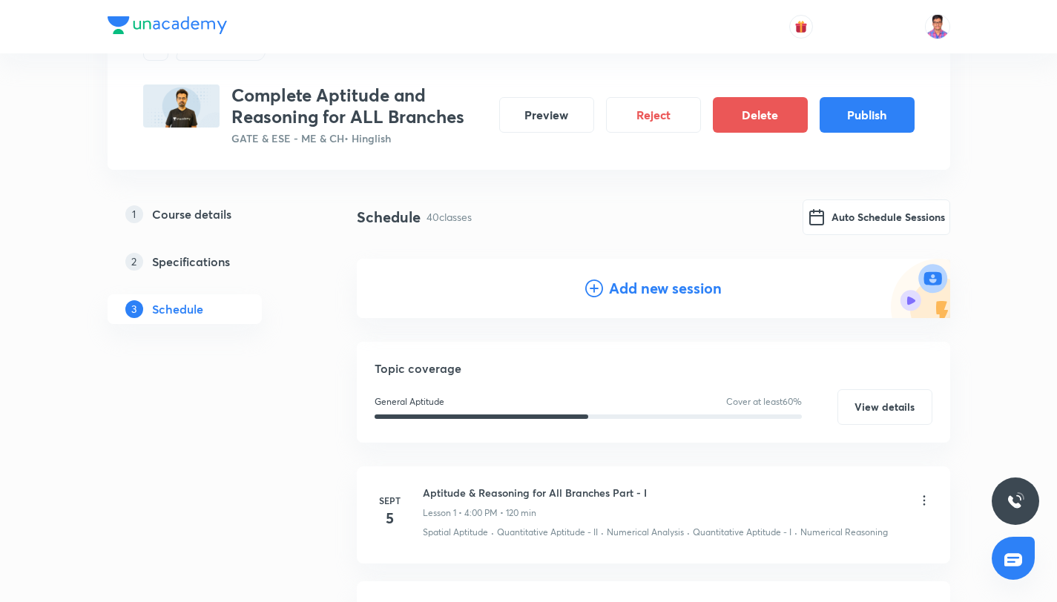
scroll to position [0, 0]
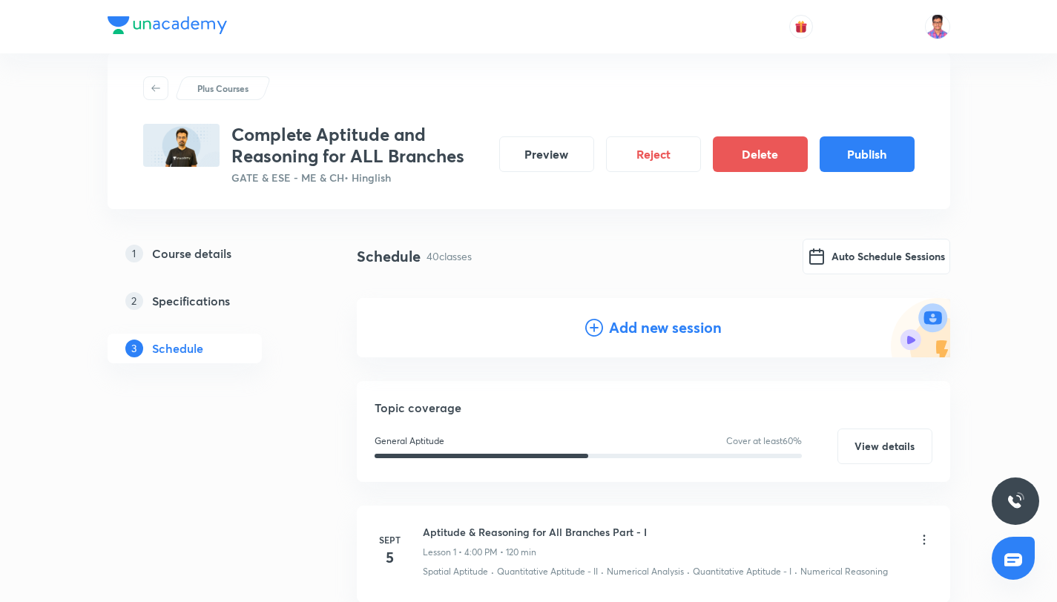
click at [590, 326] on icon at bounding box center [594, 328] width 18 height 18
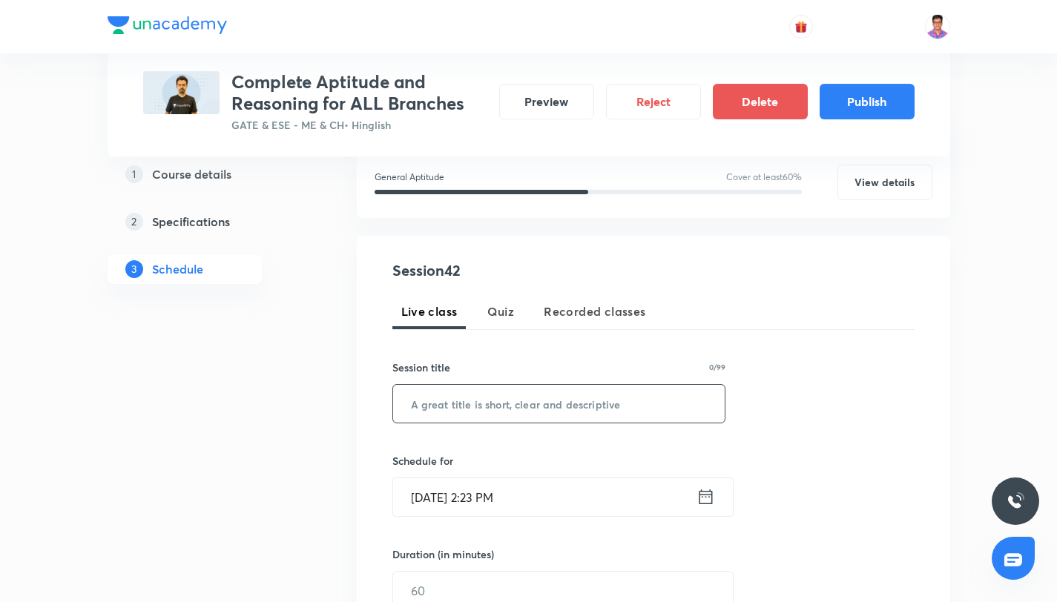
scroll to position [228, 0]
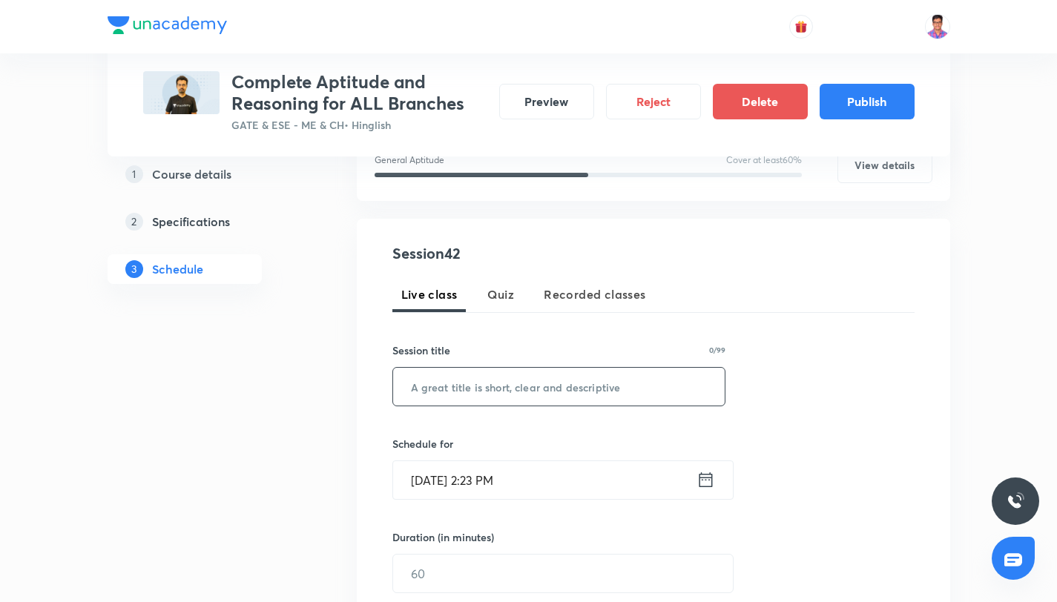
click at [469, 389] on input "text" at bounding box center [559, 387] width 332 height 38
paste input "Aptitude & Reasoning for All Branches Part - XXXV"
type input "Aptitude & Reasoning for All Branches Part - XLII"
click at [706, 475] on icon at bounding box center [705, 479] width 19 height 21
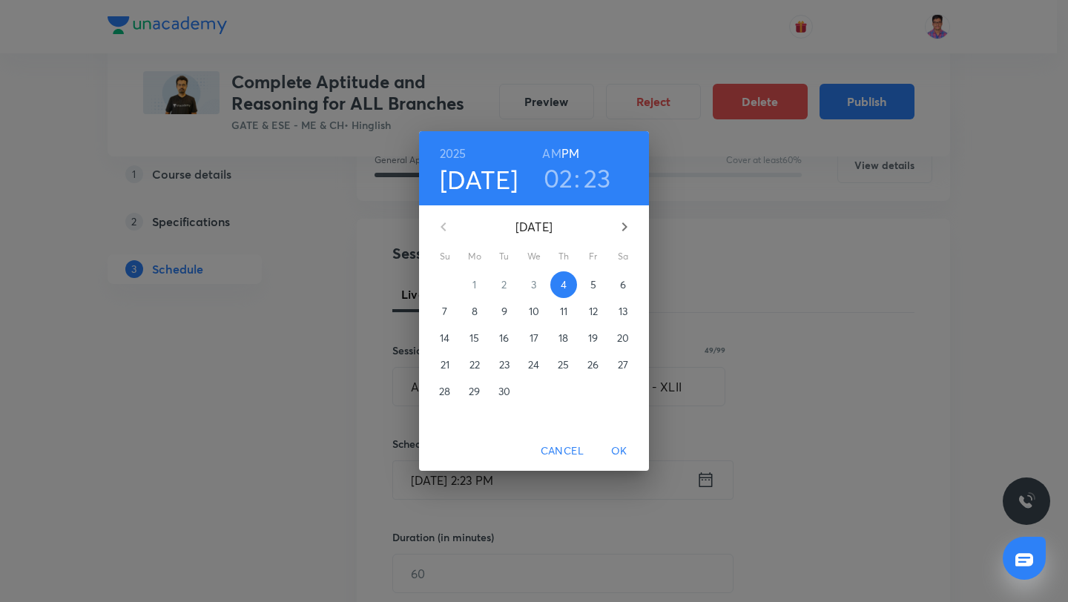
click at [617, 225] on icon "button" at bounding box center [625, 227] width 18 height 18
click at [503, 337] on p "11" at bounding box center [504, 338] width 7 height 15
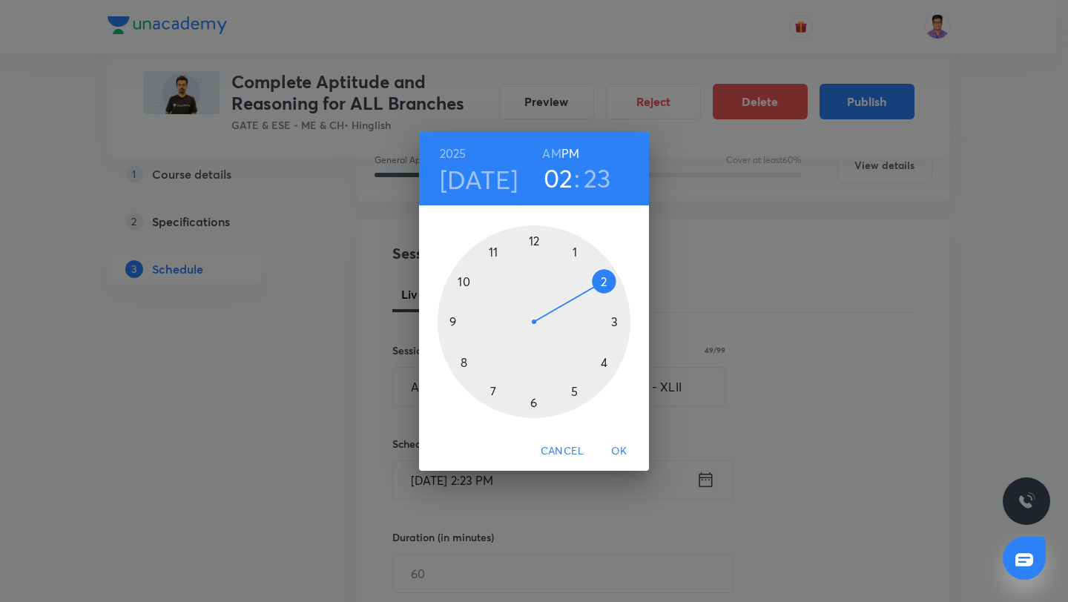
click at [602, 365] on div at bounding box center [534, 321] width 193 height 193
click at [529, 235] on div at bounding box center [534, 321] width 193 height 193
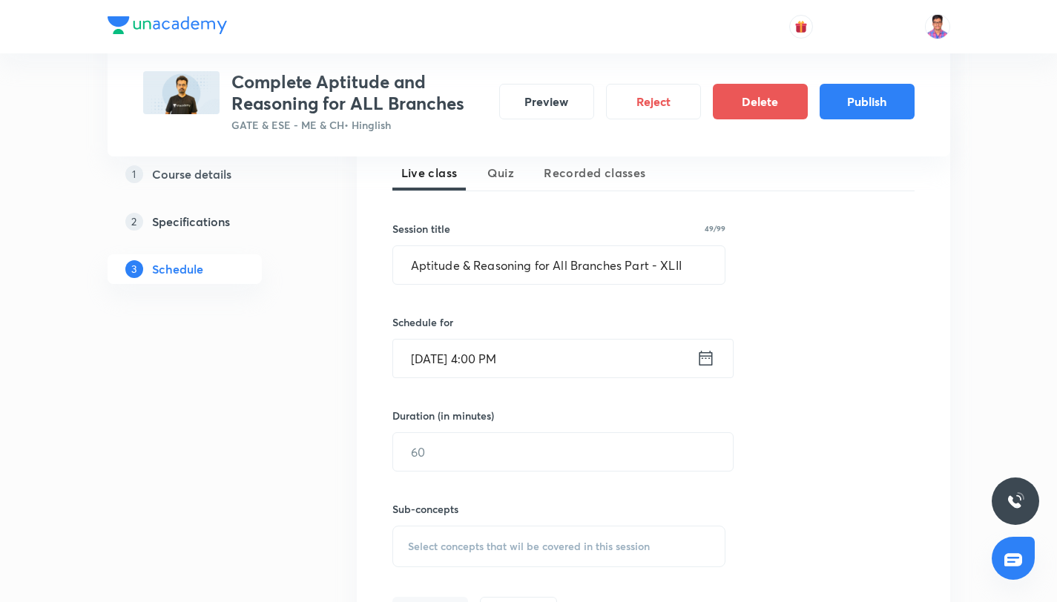
scroll to position [351, 0]
click at [438, 452] on input "text" at bounding box center [563, 451] width 340 height 38
type input "120"
click at [458, 552] on div "Select concepts that wil be covered in this session" at bounding box center [559, 546] width 334 height 42
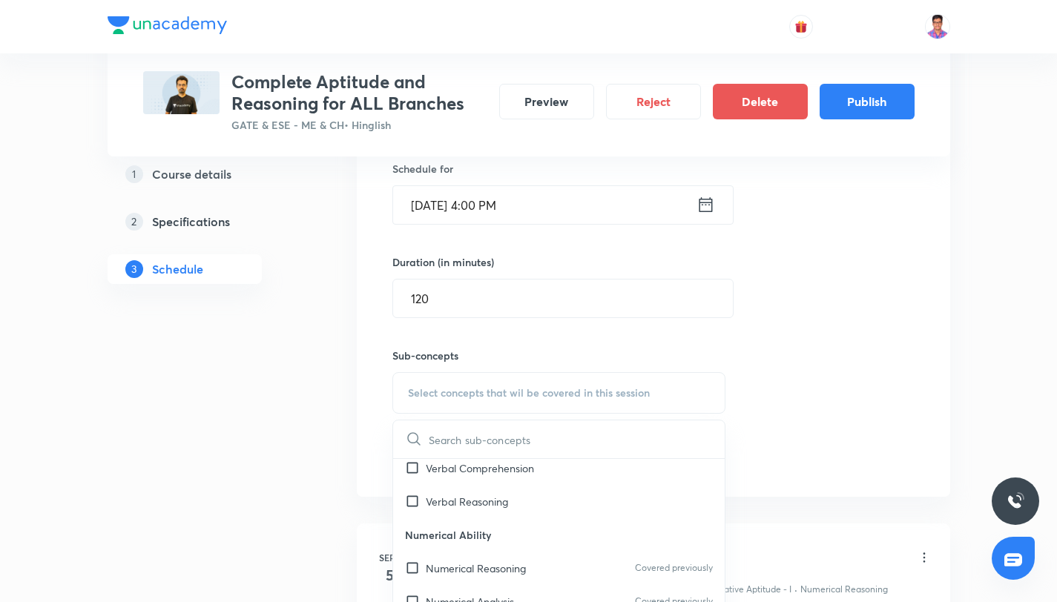
scroll to position [641, 0]
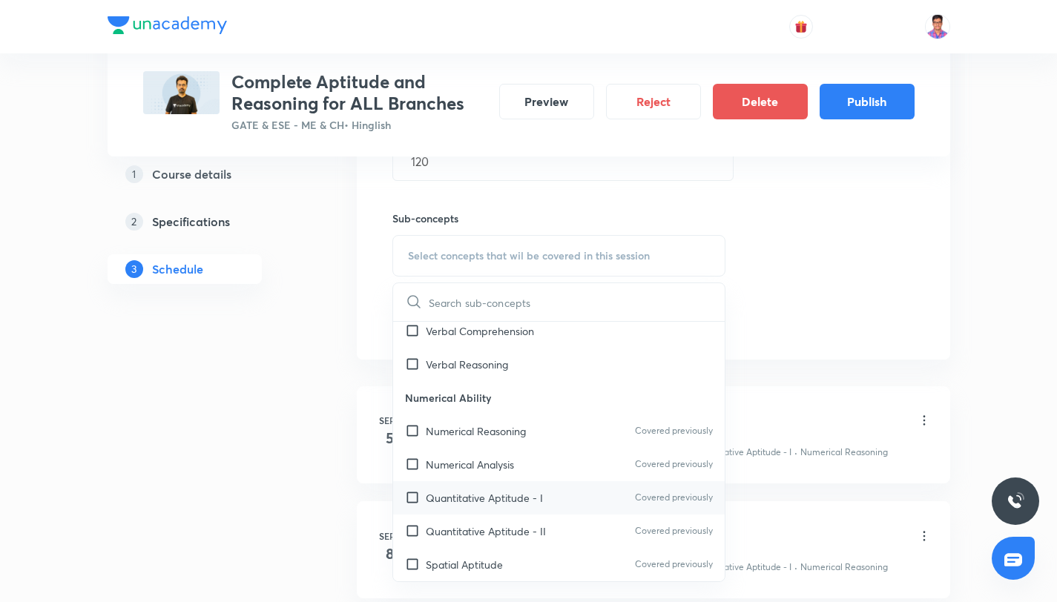
click at [550, 513] on div "Quantitative Aptitude - I Covered previously" at bounding box center [559, 497] width 332 height 33
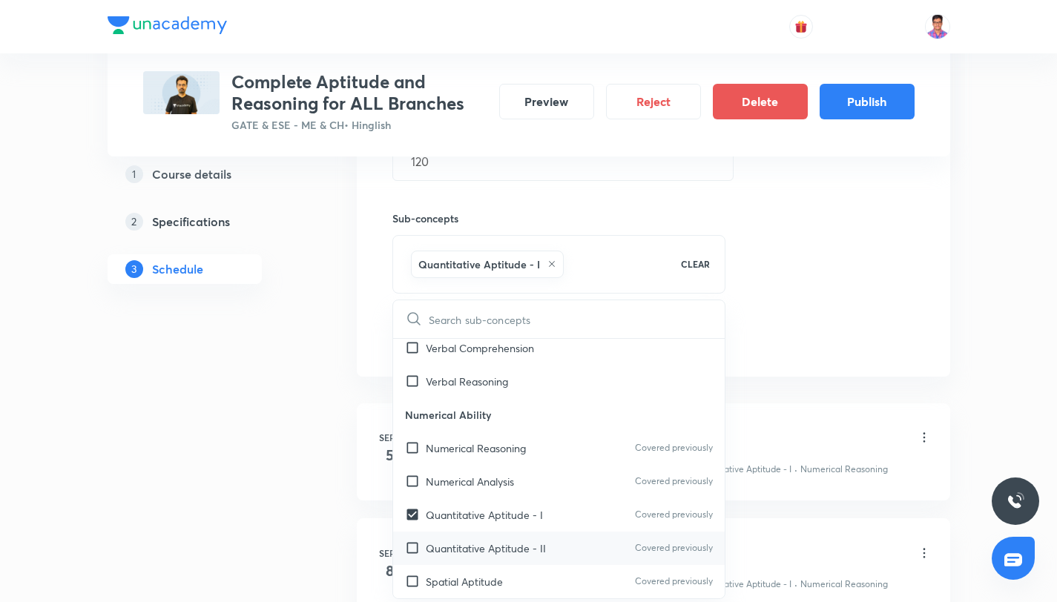
click at [560, 555] on div "Quantitative Aptitude - II Covered previously" at bounding box center [559, 548] width 332 height 33
checkbox input "true"
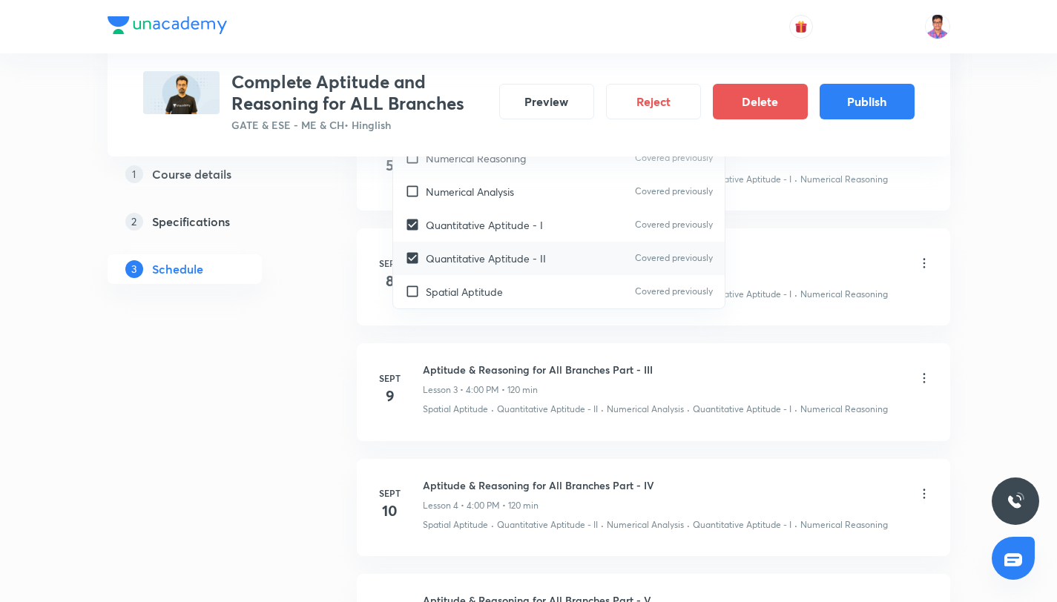
scroll to position [963, 0]
click at [491, 279] on div "Spatial Aptitude Covered previously" at bounding box center [559, 293] width 332 height 33
checkbox input "true"
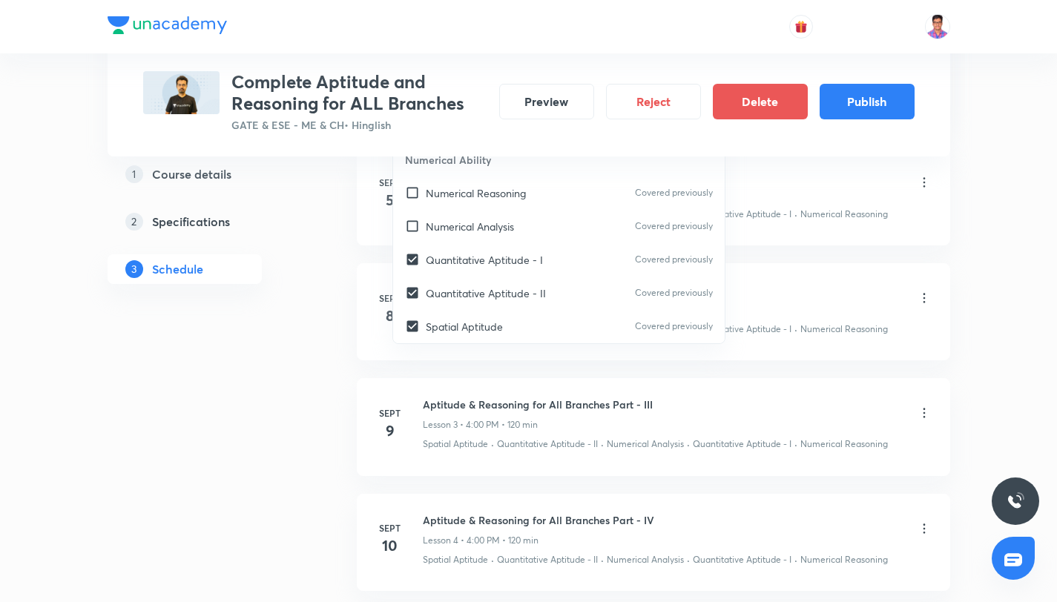
click at [357, 312] on li "Sept 8 Aptitude & Reasoning for All Branches Part - II Lesson 2 • 4:00 PM • 120…" at bounding box center [653, 311] width 593 height 97
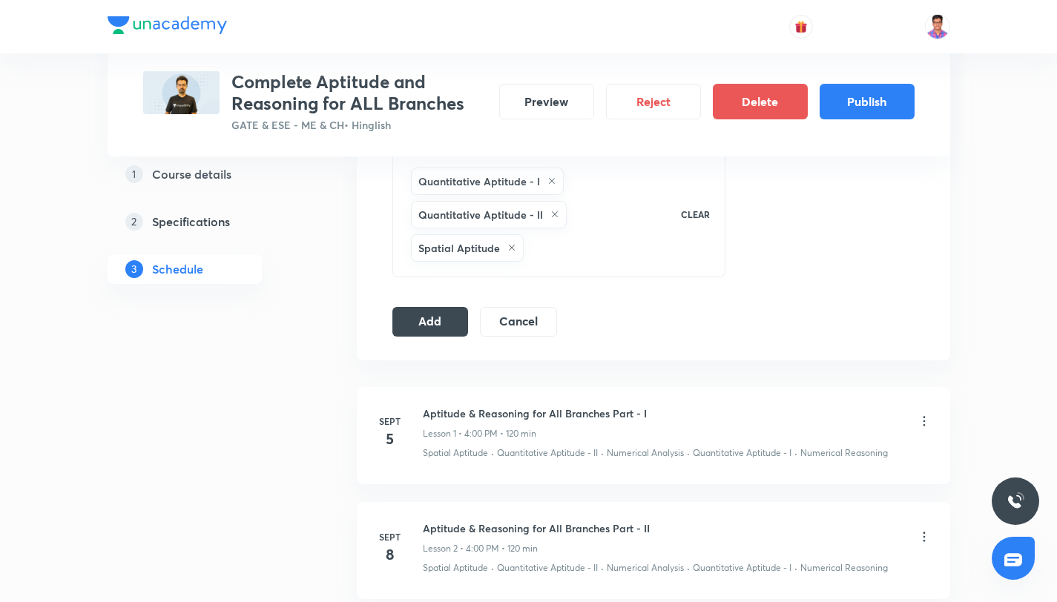
scroll to position [670, 0]
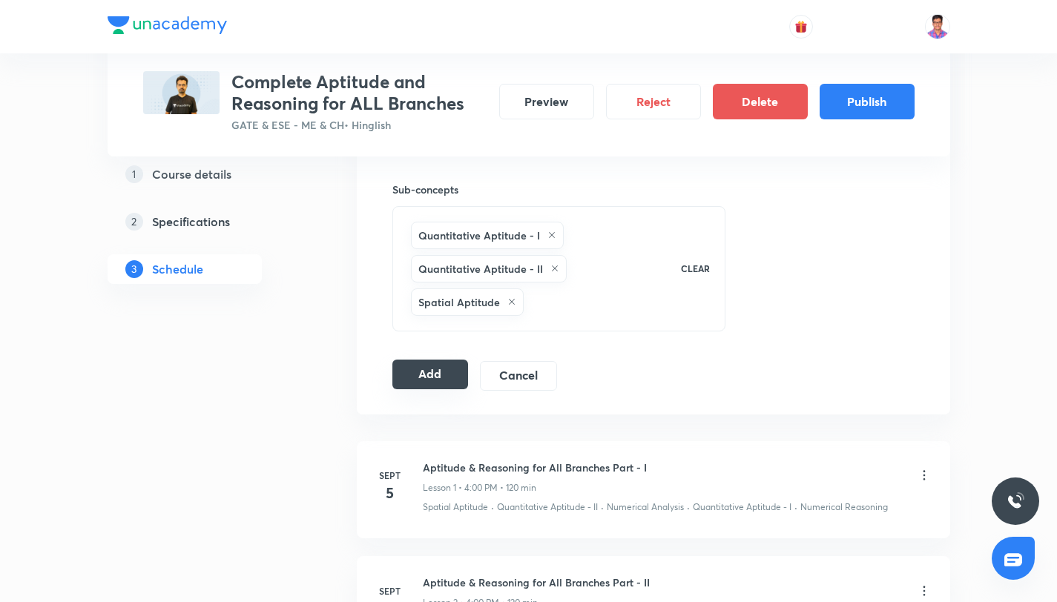
click at [445, 374] on button "Add" at bounding box center [430, 375] width 76 height 30
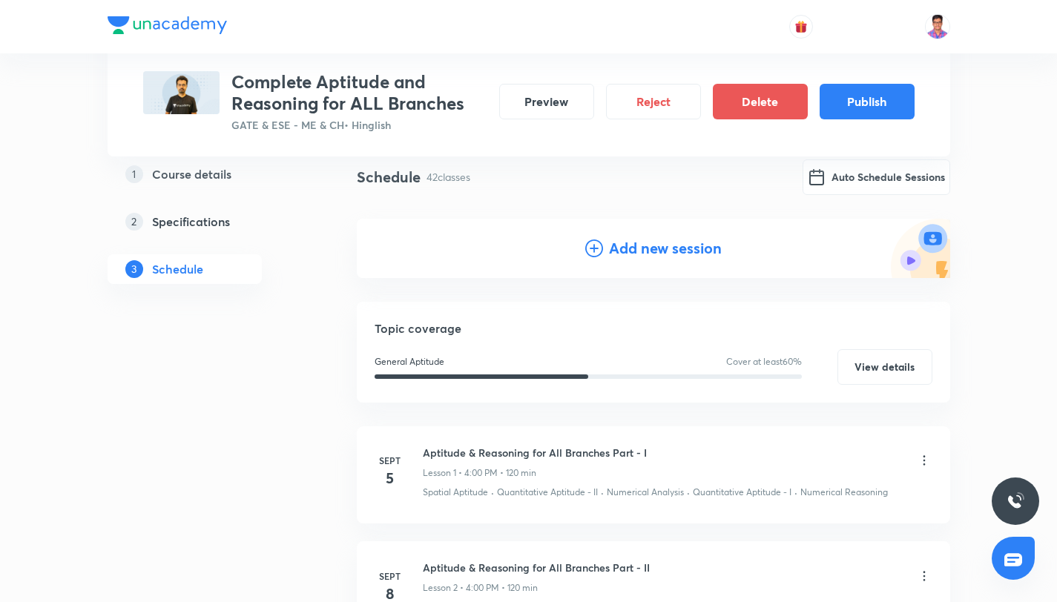
scroll to position [142, 0]
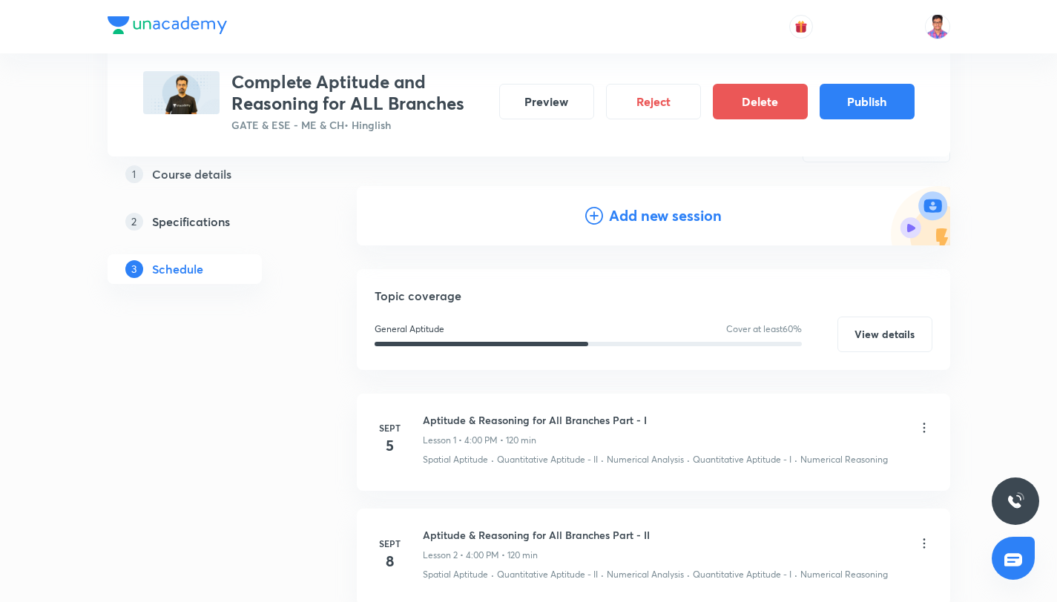
click at [599, 201] on div "Add new session" at bounding box center [653, 215] width 593 height 59
click at [595, 216] on icon at bounding box center [594, 216] width 18 height 18
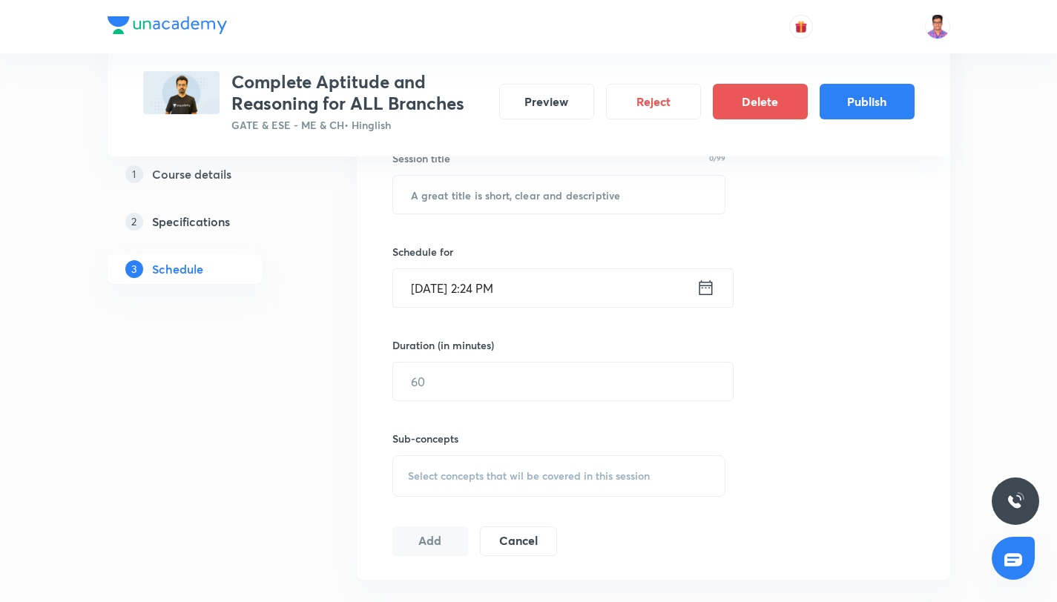
scroll to position [419, 0]
click at [467, 214] on input "text" at bounding box center [559, 196] width 332 height 38
paste input "Aptitude & Reasoning for All Branches Part - XXXV"
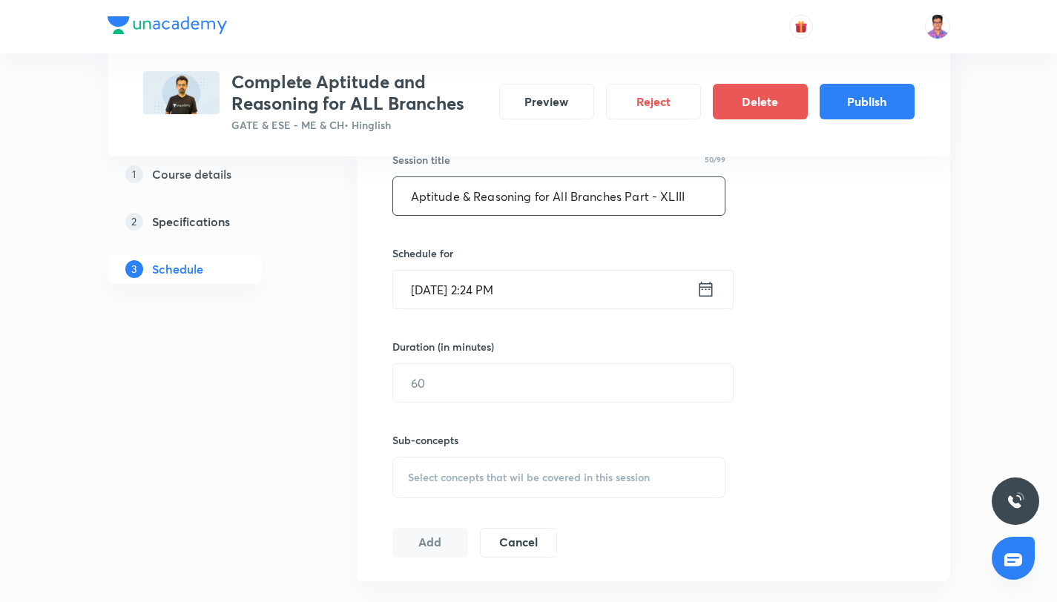
type input "Aptitude & Reasoning for All Branches Part - XLIII"
click at [550, 297] on input "Sept 4, 2025, 2:24 PM" at bounding box center [544, 290] width 303 height 38
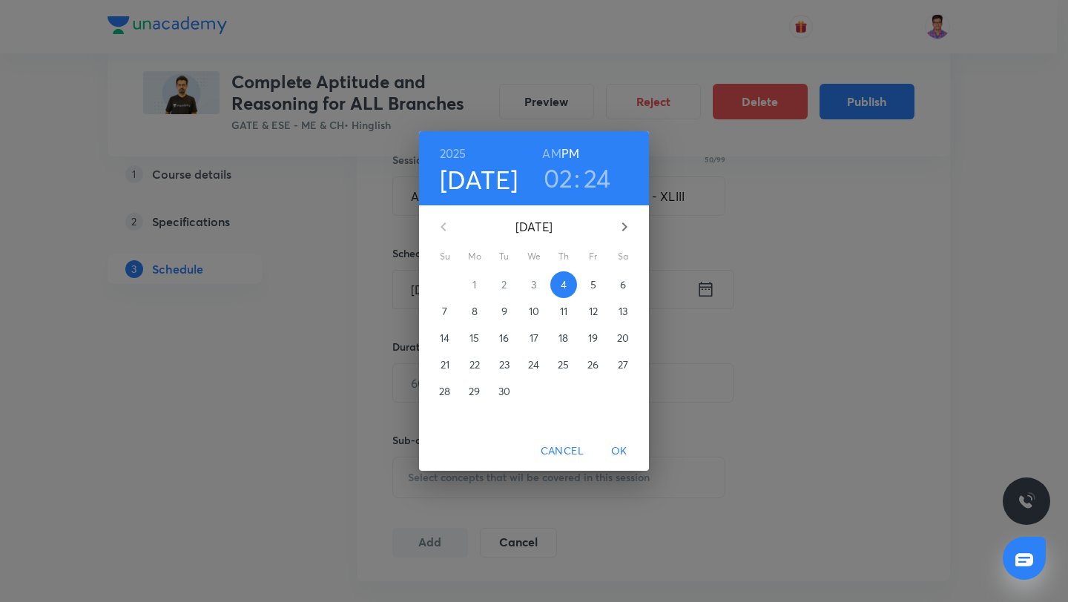
click at [623, 224] on icon "button" at bounding box center [624, 226] width 5 height 9
click at [533, 339] on p "12" at bounding box center [534, 338] width 9 height 15
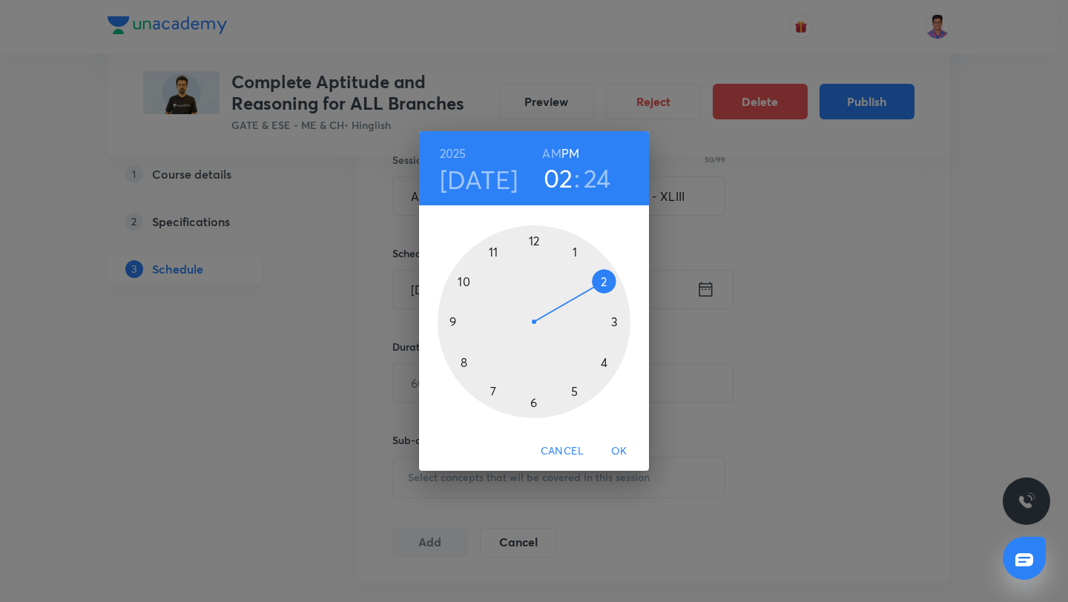
click at [604, 363] on div at bounding box center [534, 321] width 193 height 193
click at [533, 237] on div at bounding box center [534, 321] width 193 height 193
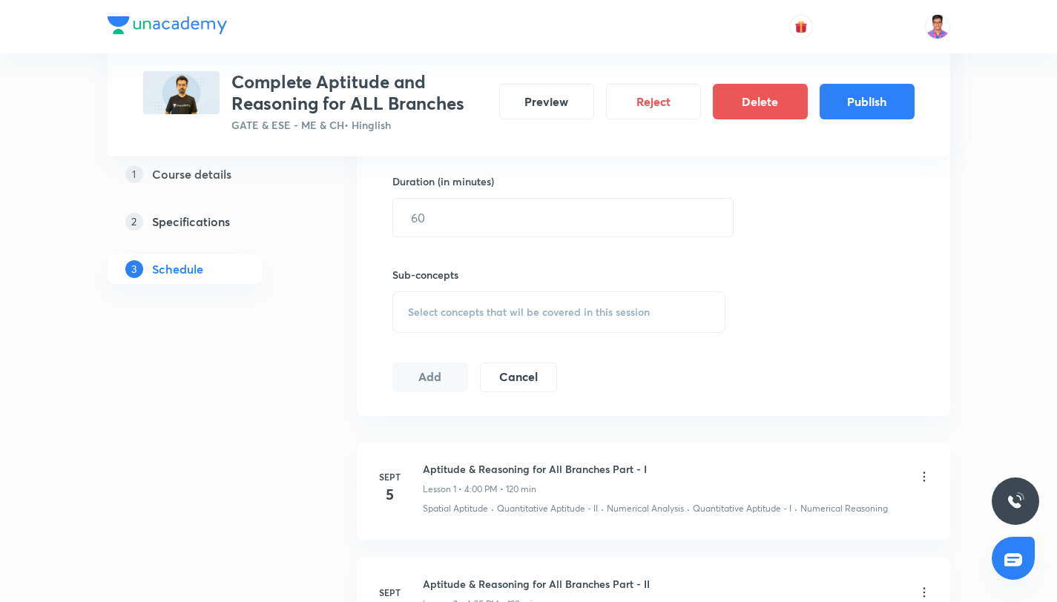
scroll to position [553, 0]
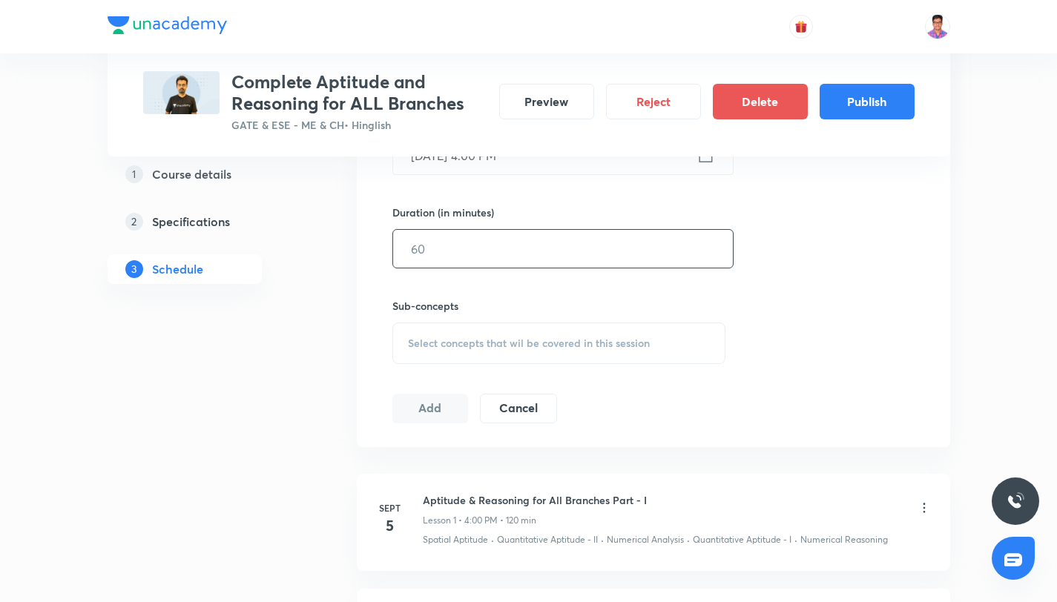
click at [452, 266] on input "text" at bounding box center [563, 249] width 340 height 38
type input "120"
click at [489, 344] on span "Select concepts that wil be covered in this session" at bounding box center [529, 343] width 242 height 12
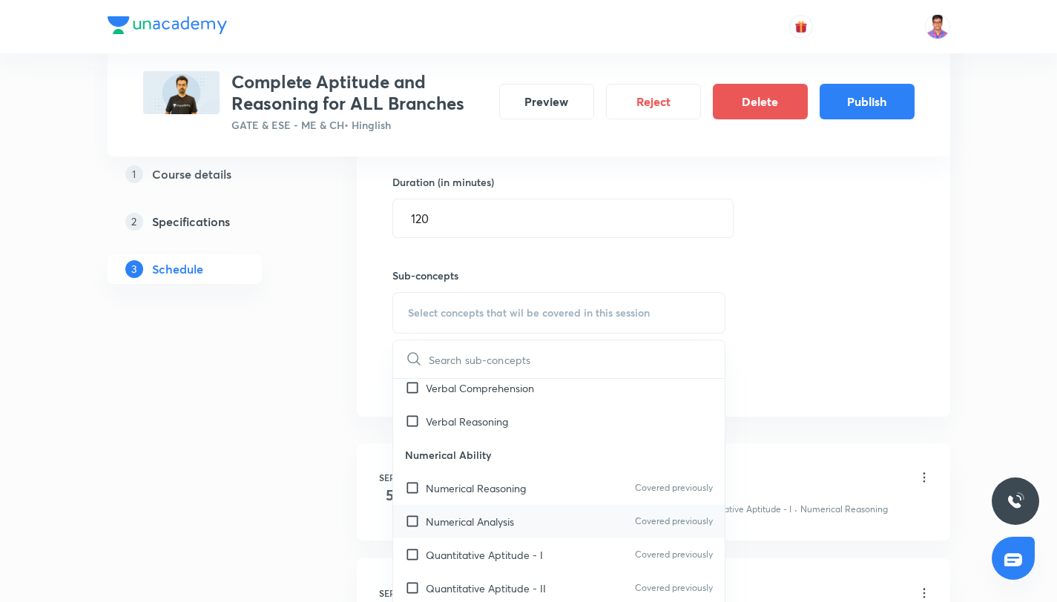
scroll to position [587, 0]
click at [597, 542] on div "Quantitative Aptitude - I Covered previously" at bounding box center [559, 551] width 332 height 33
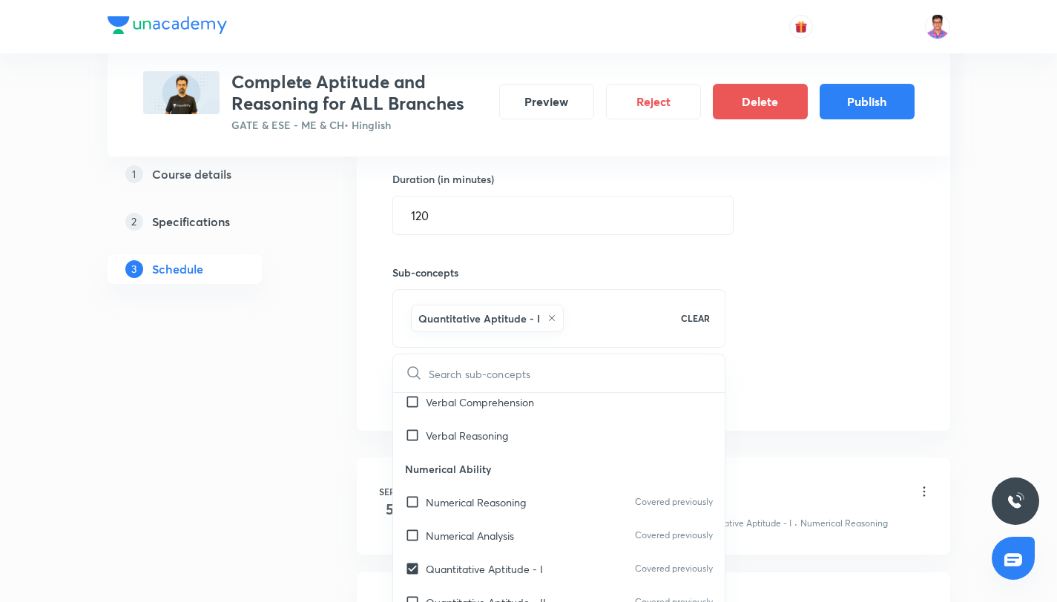
scroll to position [705, 0]
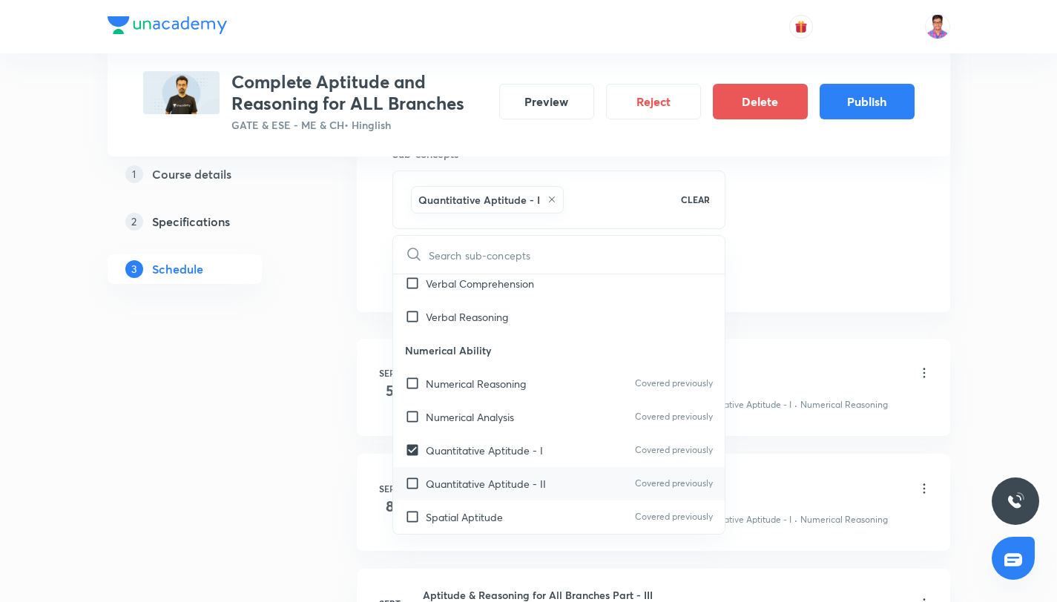
click at [582, 481] on div "Quantitative Aptitude - II Covered previously" at bounding box center [559, 483] width 332 height 33
checkbox input "true"
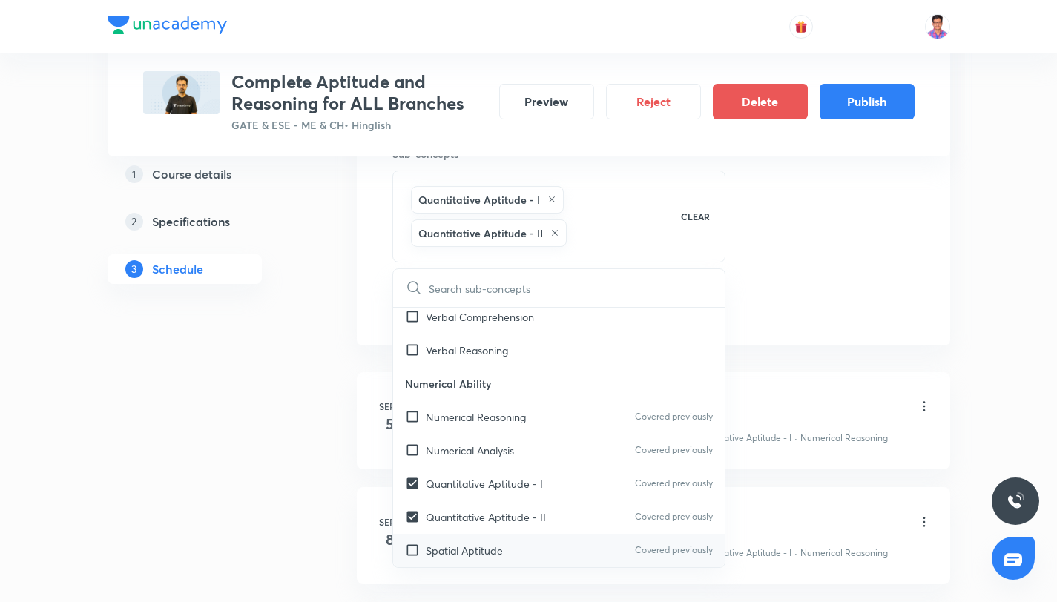
click at [585, 537] on div "Spatial Aptitude Covered previously" at bounding box center [559, 550] width 332 height 33
checkbox input "true"
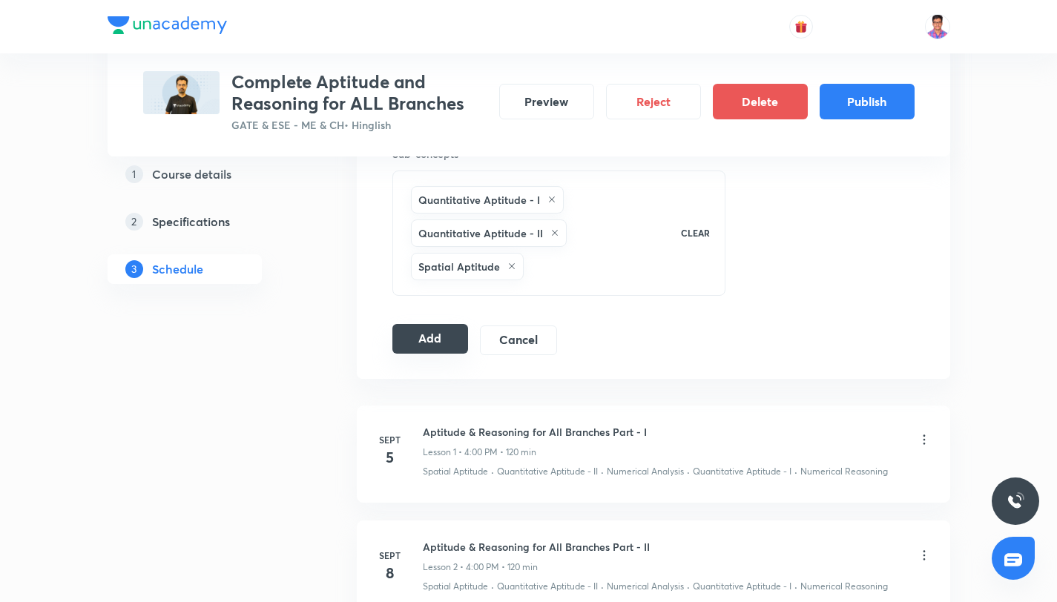
click at [430, 342] on button "Add" at bounding box center [430, 339] width 76 height 30
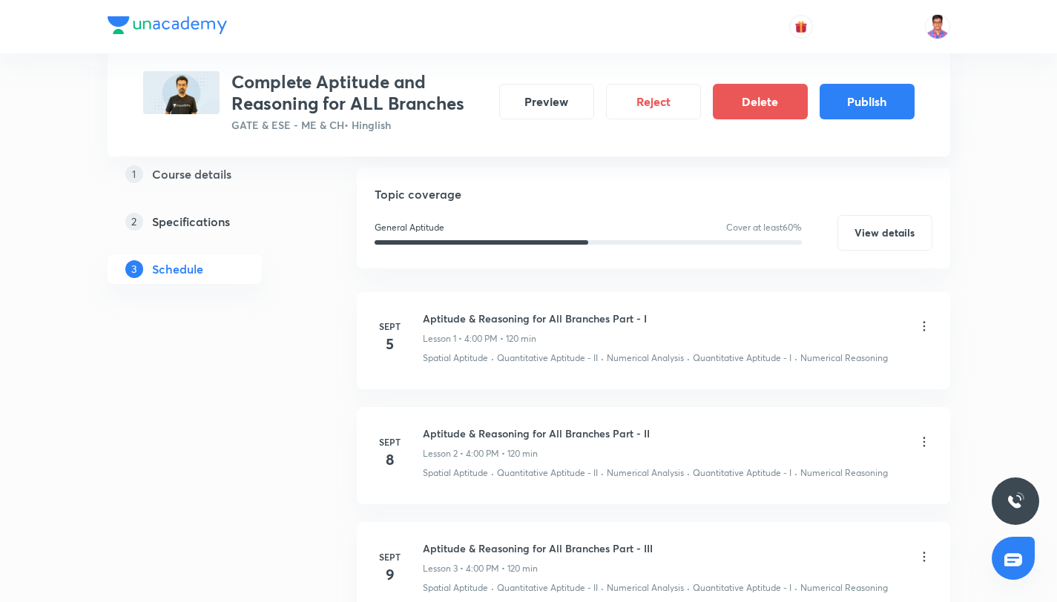
scroll to position [0, 0]
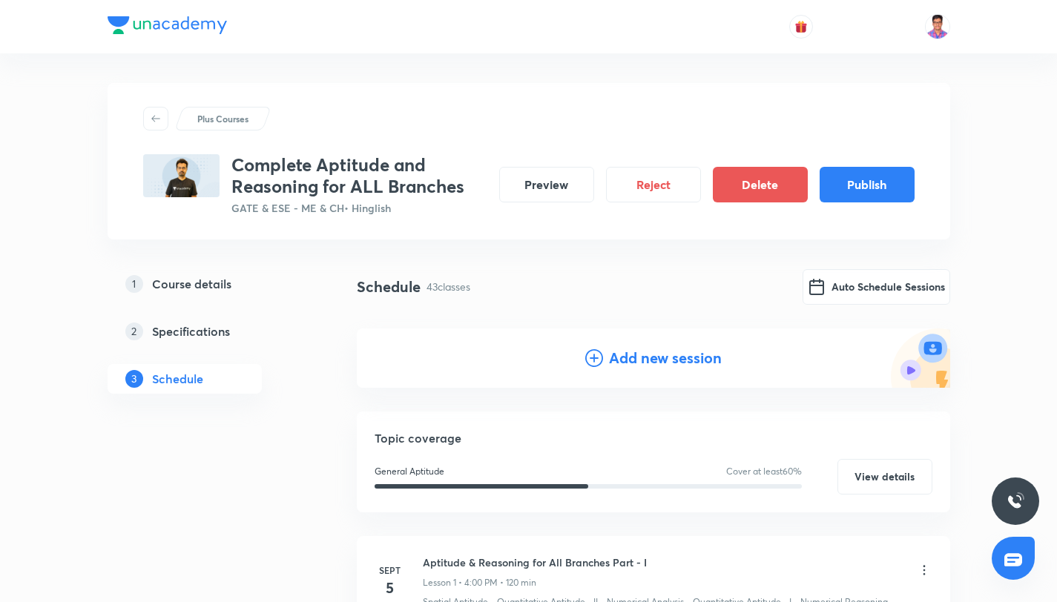
click at [599, 360] on icon at bounding box center [594, 358] width 18 height 18
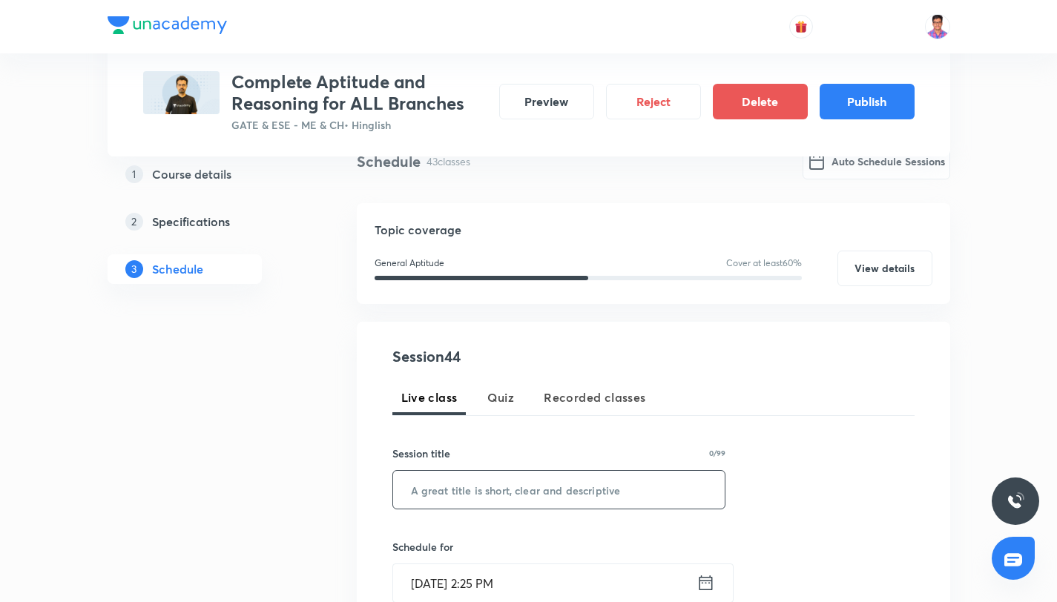
scroll to position [145, 0]
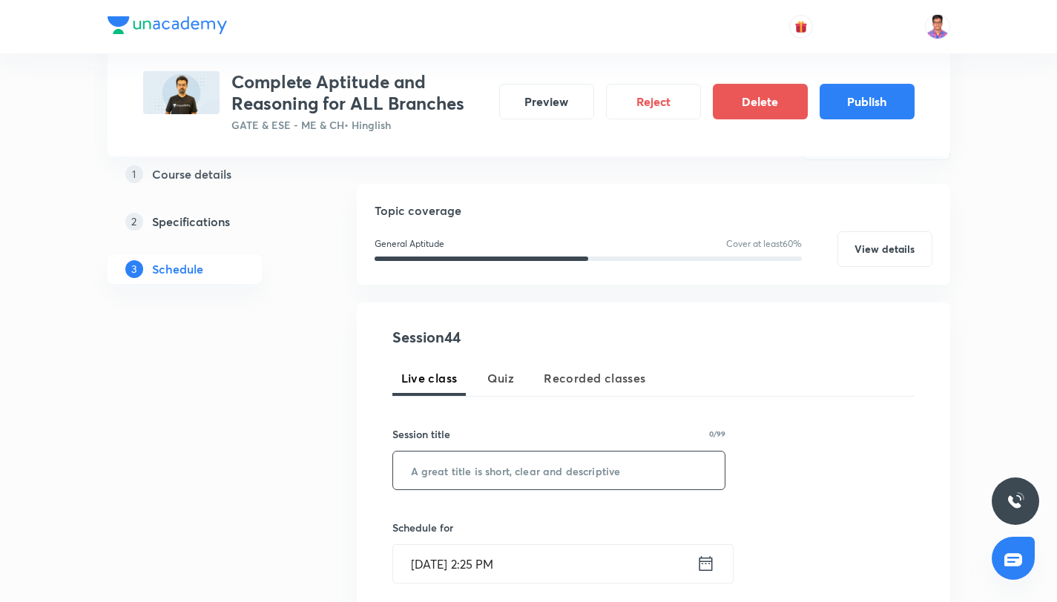
click at [488, 472] on input "text" at bounding box center [559, 471] width 332 height 38
paste input "Aptitude & Reasoning for All Branches Part - XXXV"
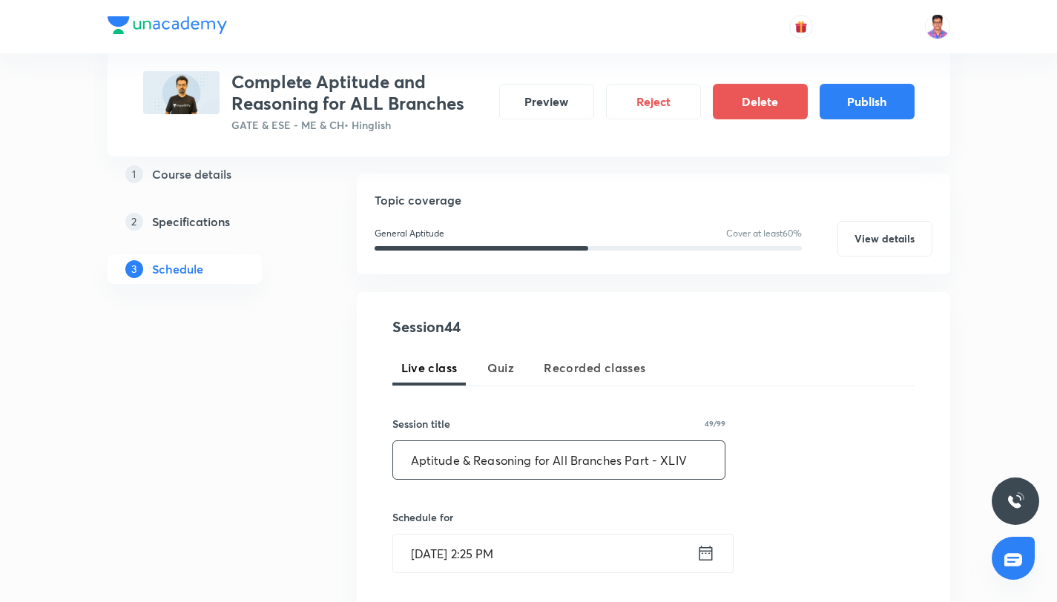
scroll to position [290, 0]
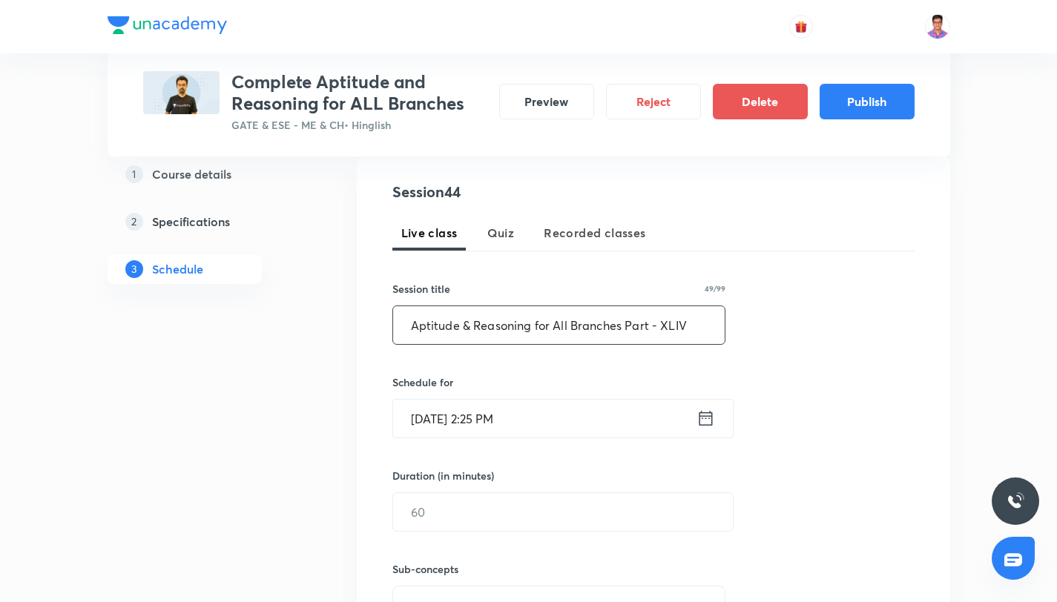
type input "Aptitude & Reasoning for All Branches Part - XLIV"
click at [559, 400] on input "Sept 4, 2025, 2:25 PM" at bounding box center [544, 419] width 303 height 38
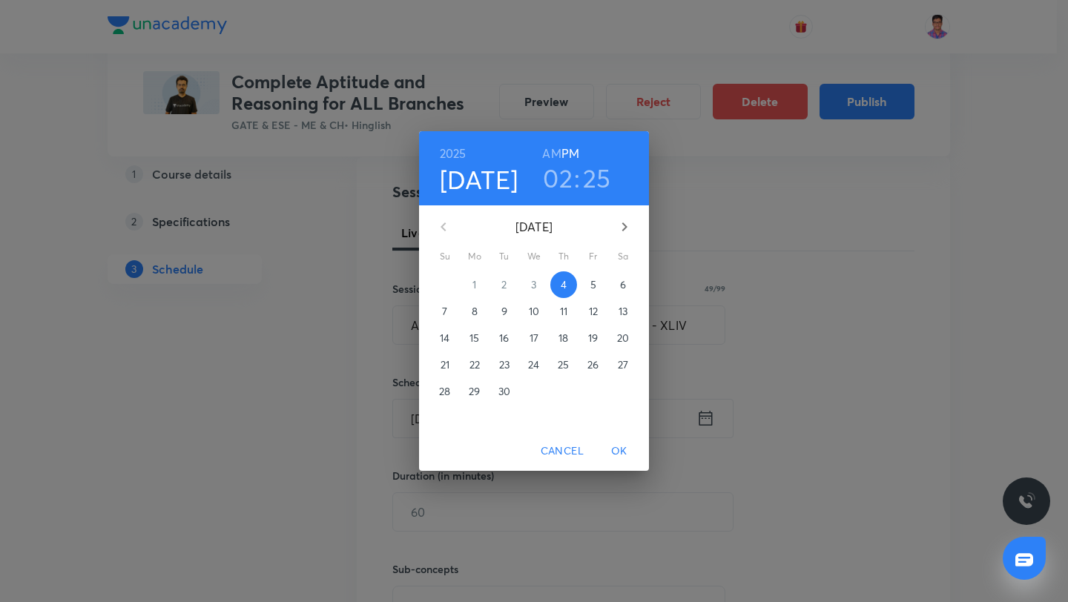
click at [621, 229] on icon "button" at bounding box center [625, 227] width 18 height 18
click at [541, 336] on span "12" at bounding box center [534, 338] width 27 height 15
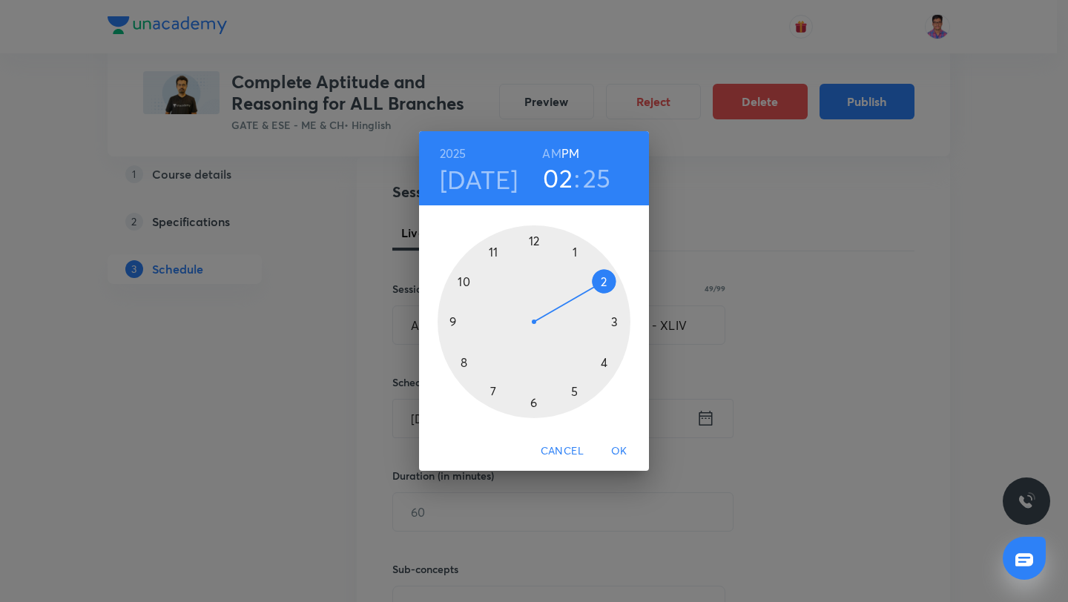
click at [604, 363] on div at bounding box center [534, 321] width 193 height 193
click at [534, 239] on div at bounding box center [534, 321] width 193 height 193
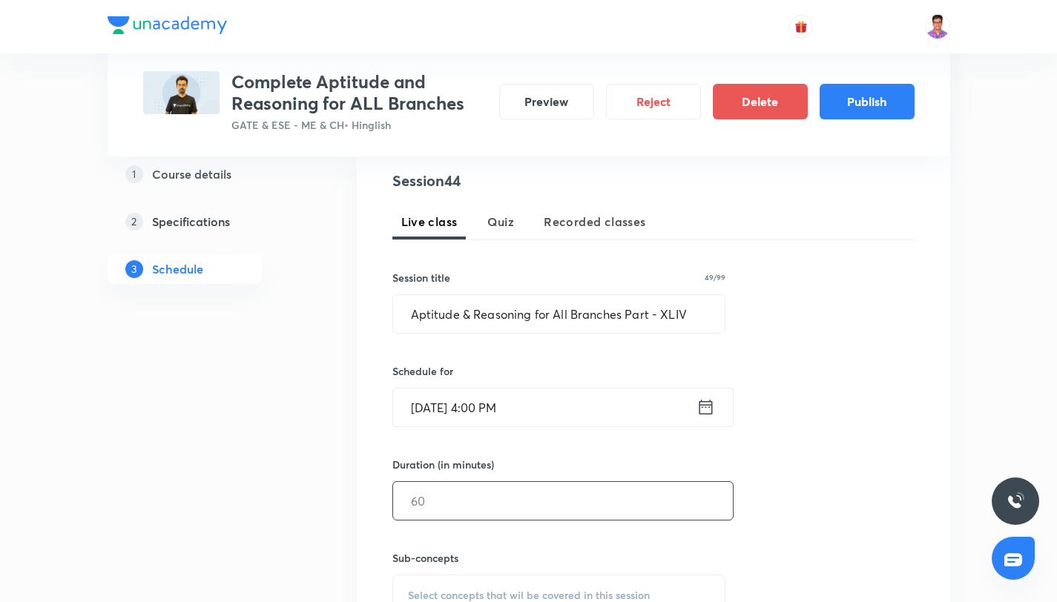
scroll to position [318, 0]
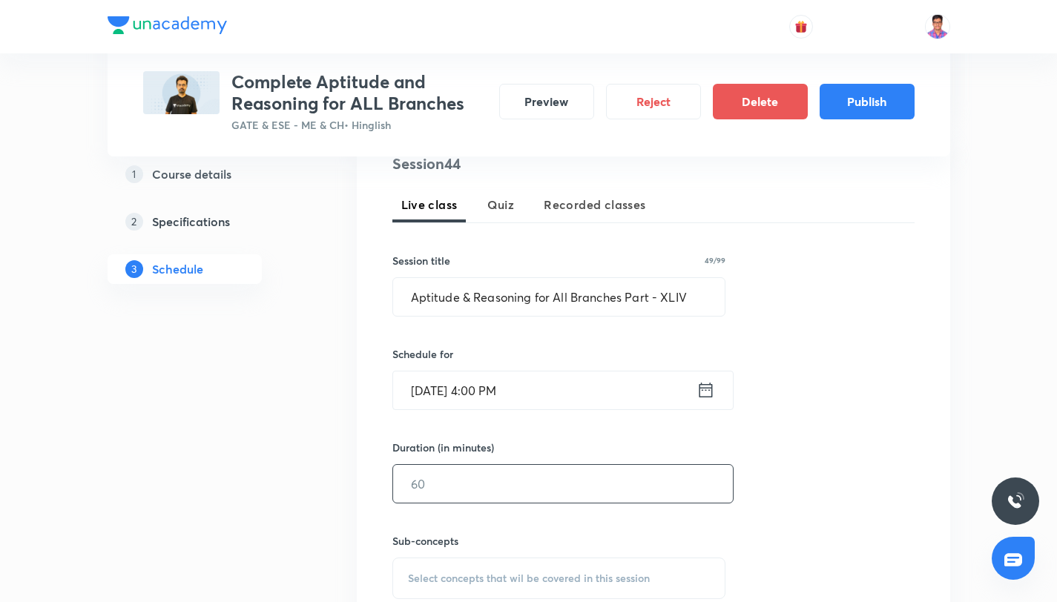
click at [469, 479] on input "text" at bounding box center [563, 484] width 340 height 38
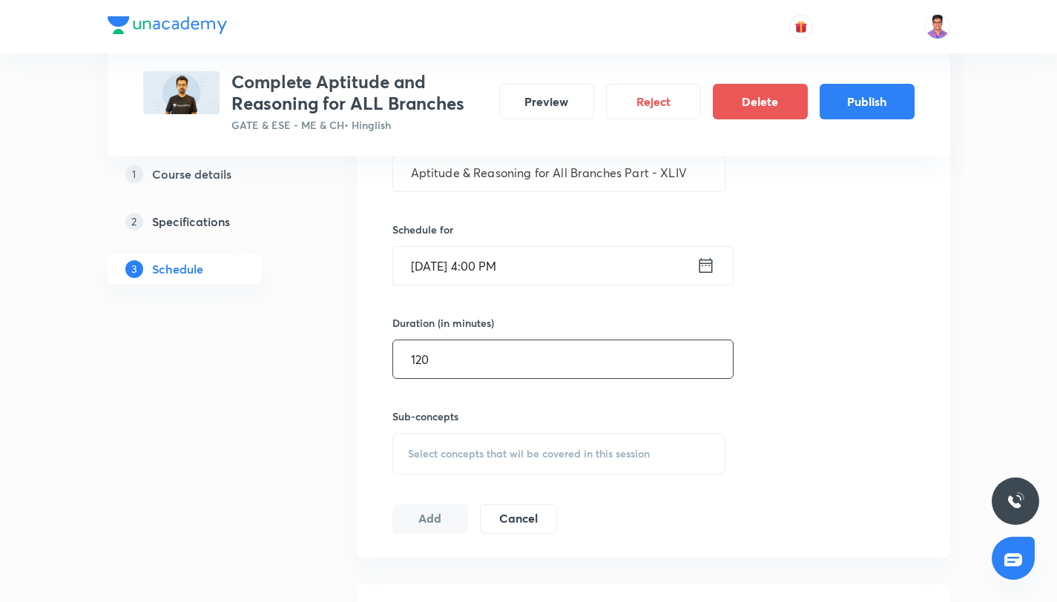
type input "120"
click at [473, 456] on span "Select concepts that wil be covered in this session" at bounding box center [529, 454] width 242 height 12
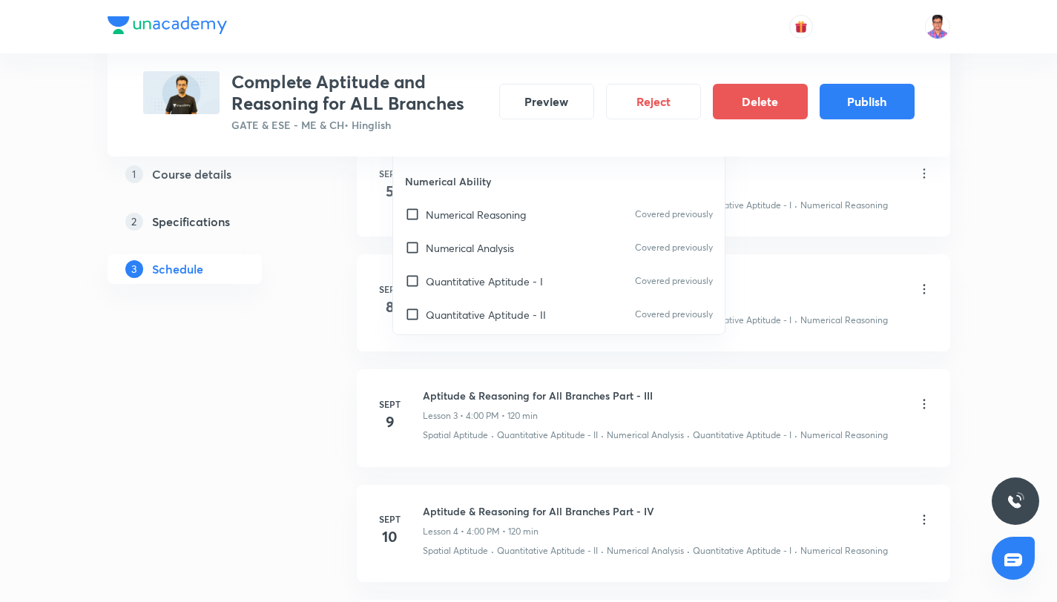
scroll to position [141, 0]
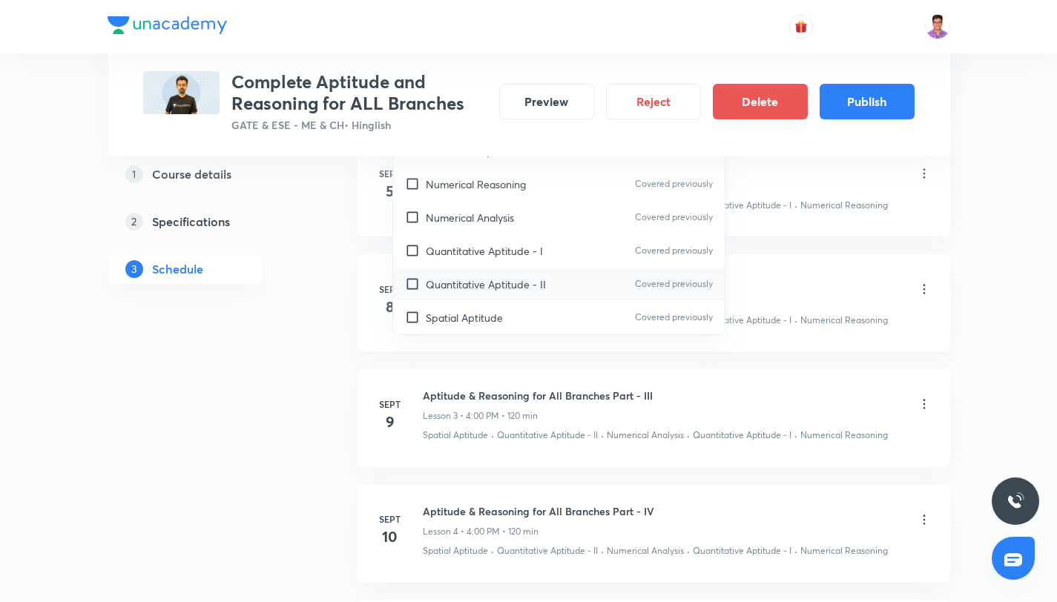
click at [541, 283] on p "Quantitative Aptitude - II" at bounding box center [486, 285] width 120 height 16
checkbox input "true"
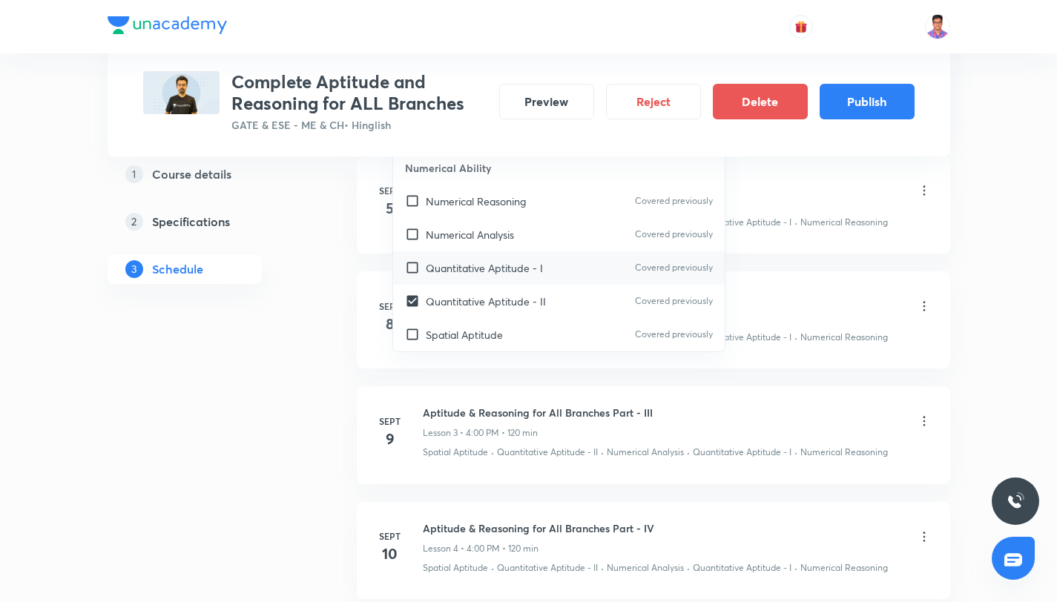
click at [541, 281] on div "Quantitative Aptitude - I Covered previously" at bounding box center [559, 267] width 332 height 33
checkbox input "true"
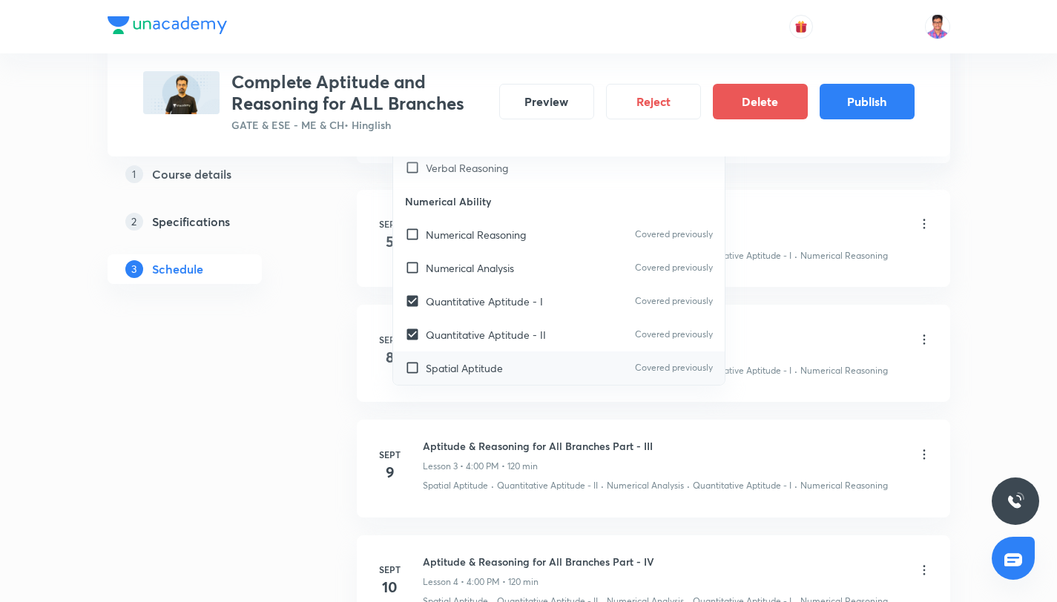
click at [537, 367] on div "Spatial Aptitude Covered previously" at bounding box center [559, 368] width 332 height 33
checkbox input "true"
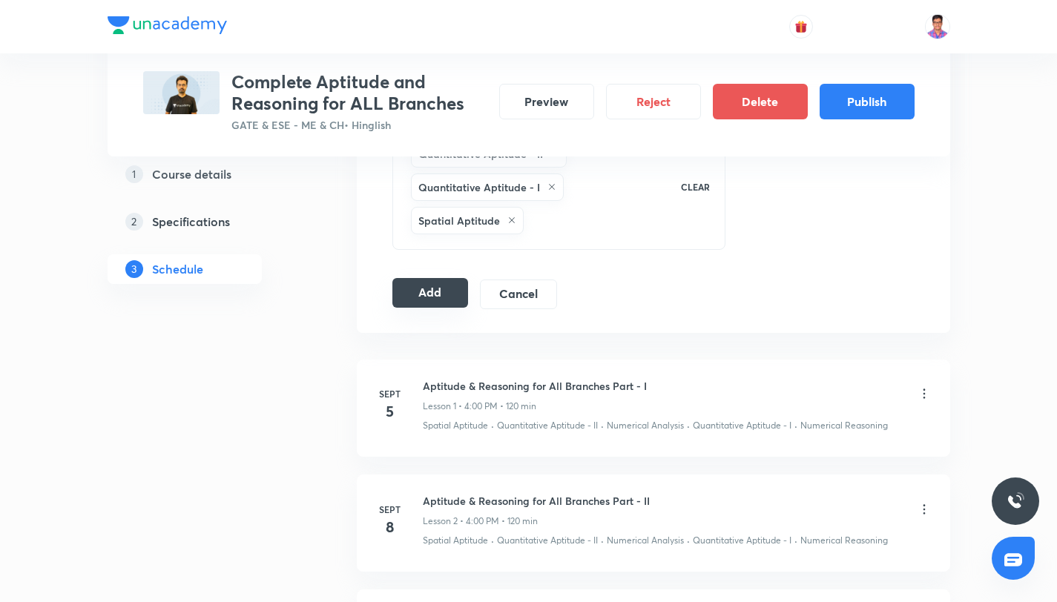
click at [412, 294] on button "Add" at bounding box center [430, 293] width 76 height 30
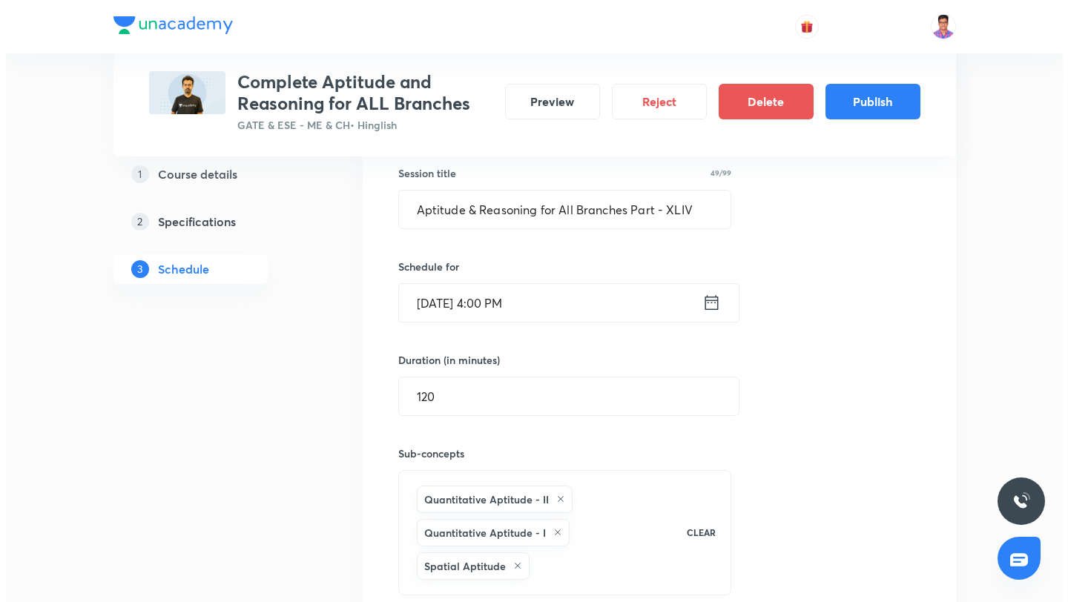
scroll to position [405, 0]
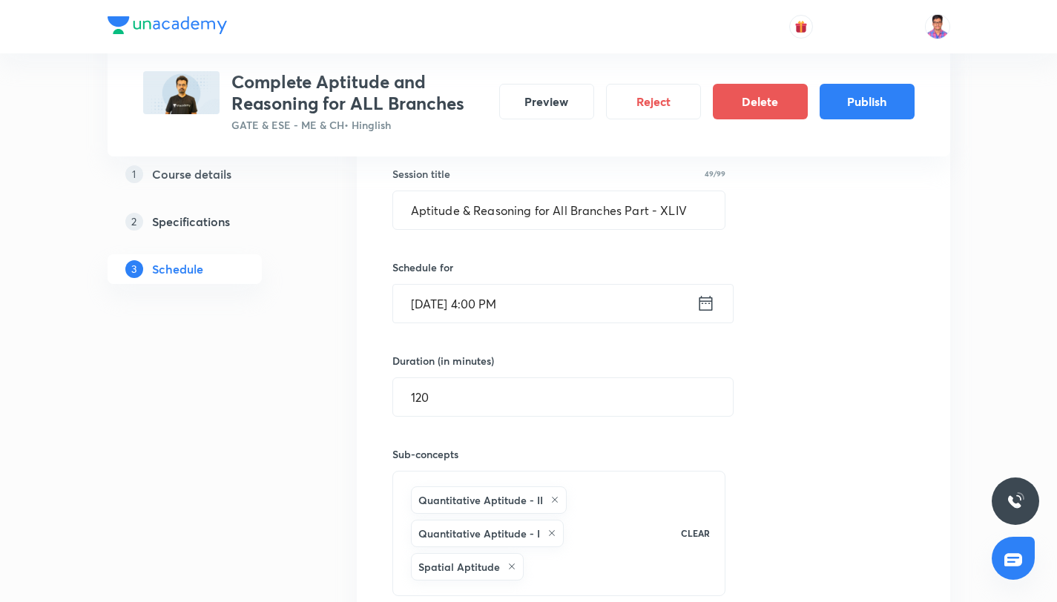
click at [521, 303] on input "Nov 12, 2025, 4:00 PM" at bounding box center [544, 304] width 303 height 38
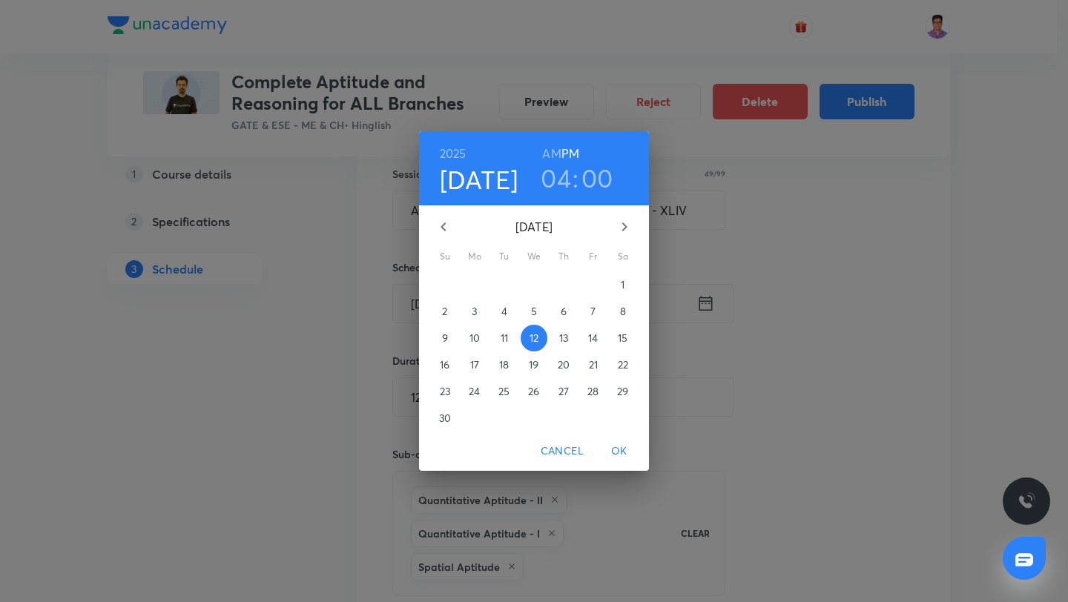
click at [564, 334] on p "13" at bounding box center [563, 338] width 9 height 15
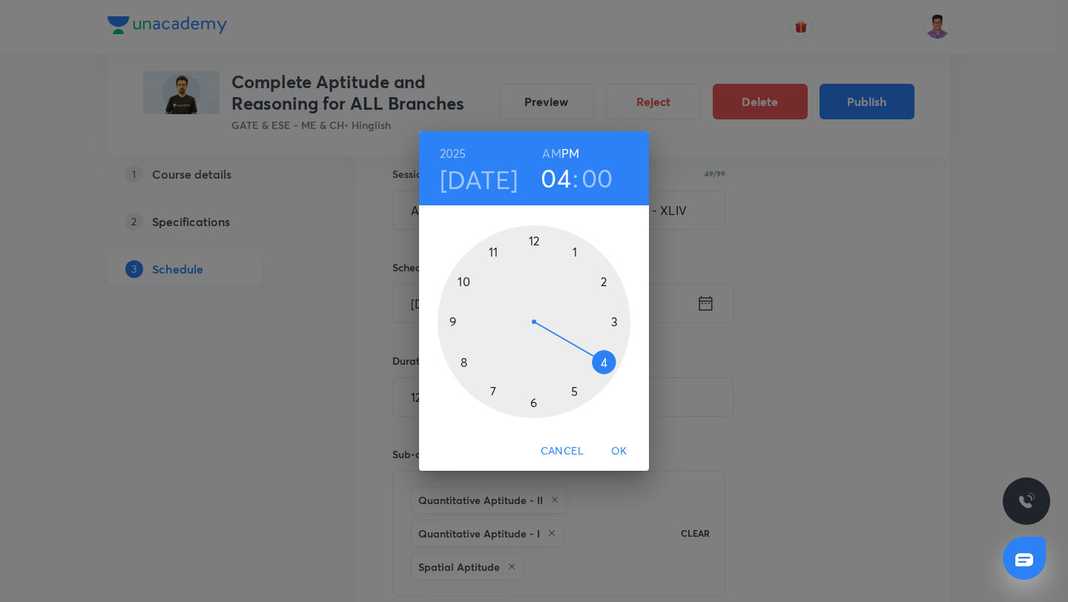
click at [617, 442] on span "OK" at bounding box center [619, 451] width 36 height 19
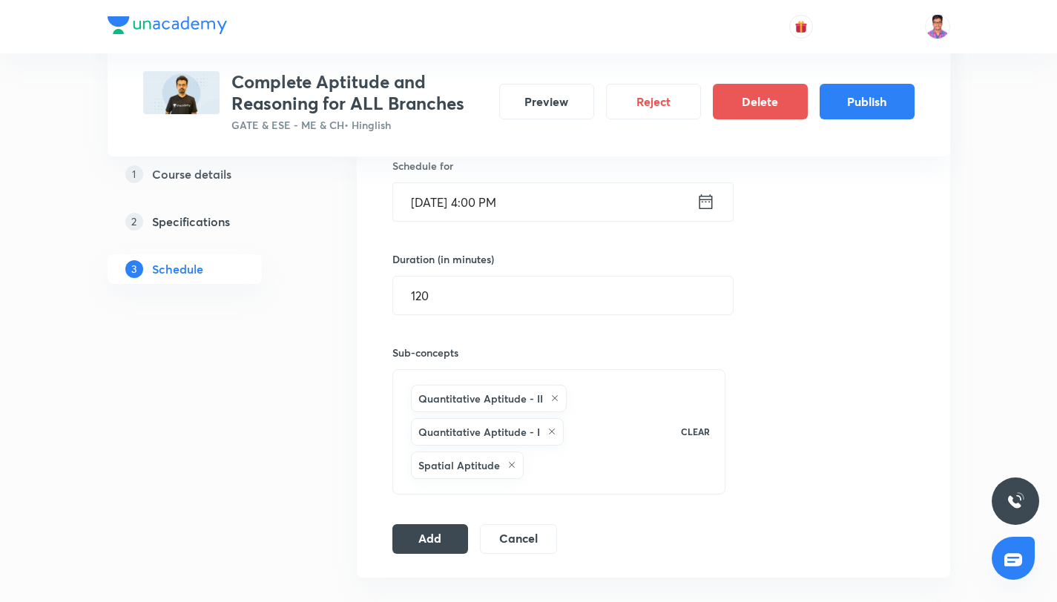
scroll to position [718, 0]
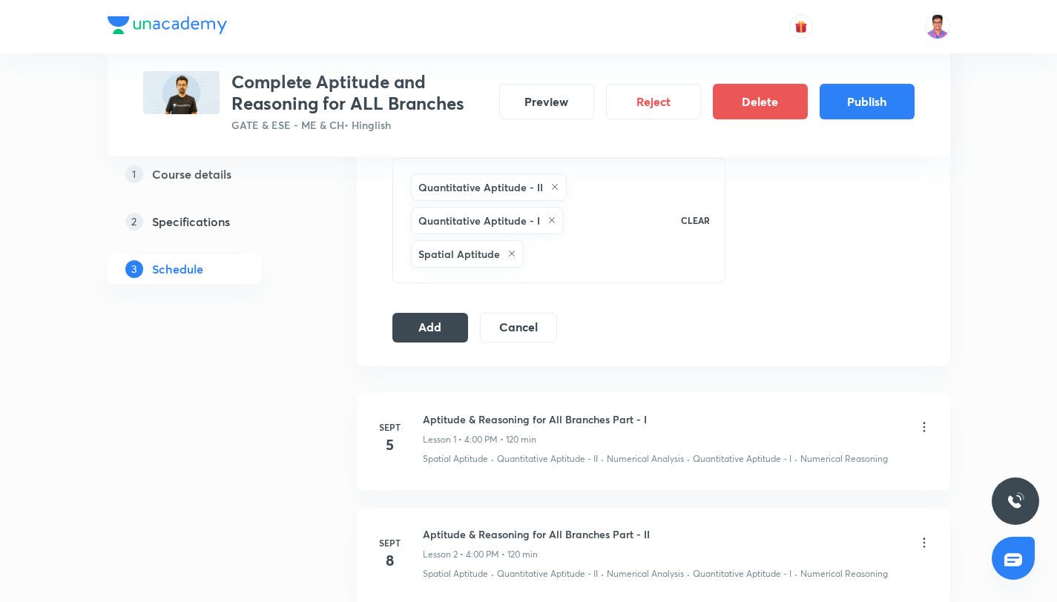
click at [429, 311] on div "Session 44 Live class Quiz Recorded classes Session title 49/99 Aptitude & Reas…" at bounding box center [653, 48] width 522 height 590
click at [430, 324] on button "Add" at bounding box center [430, 326] width 76 height 30
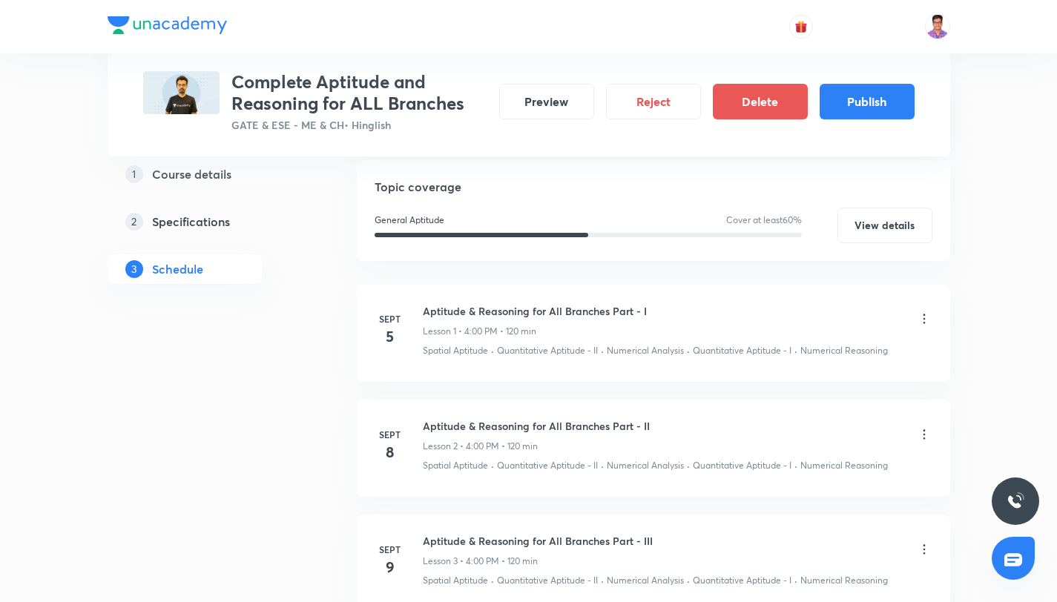
scroll to position [0, 0]
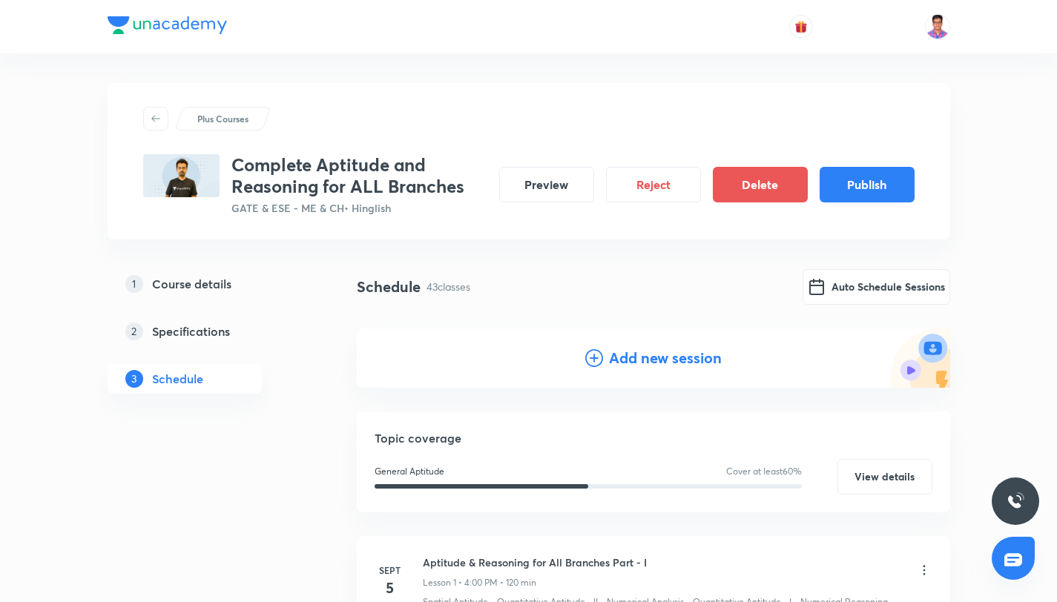
click at [595, 360] on icon at bounding box center [594, 358] width 18 height 18
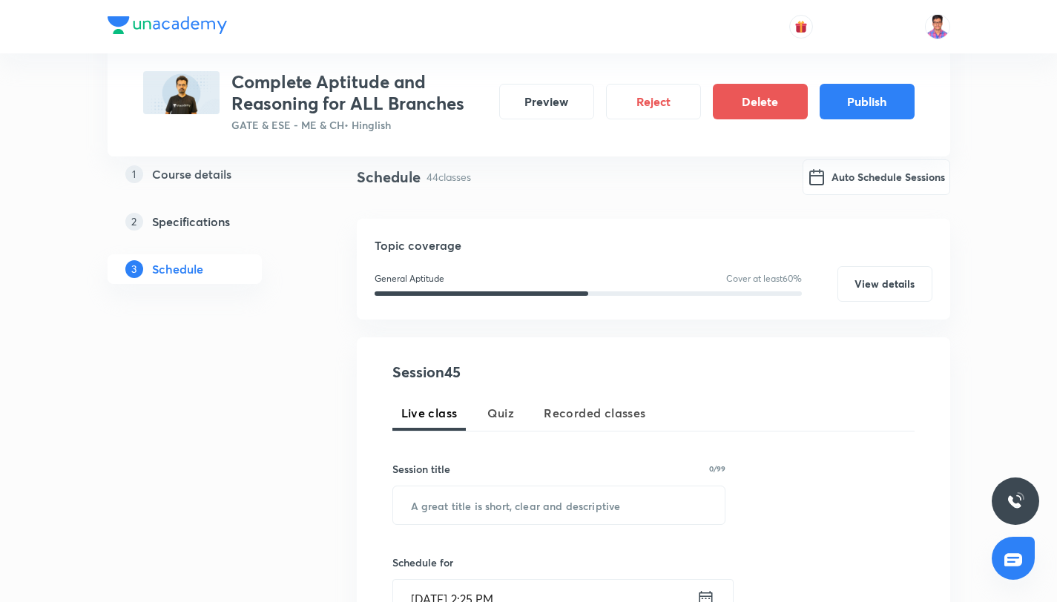
scroll to position [142, 0]
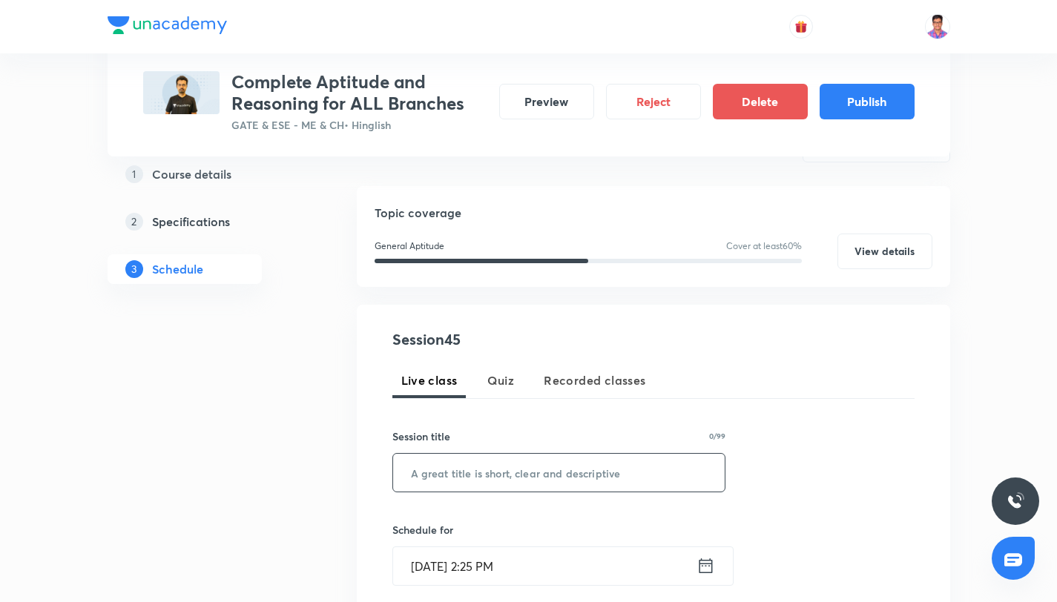
click at [504, 472] on input "text" at bounding box center [559, 473] width 332 height 38
paste input "Aptitude & Reasoning for All Branches Part - XXXV"
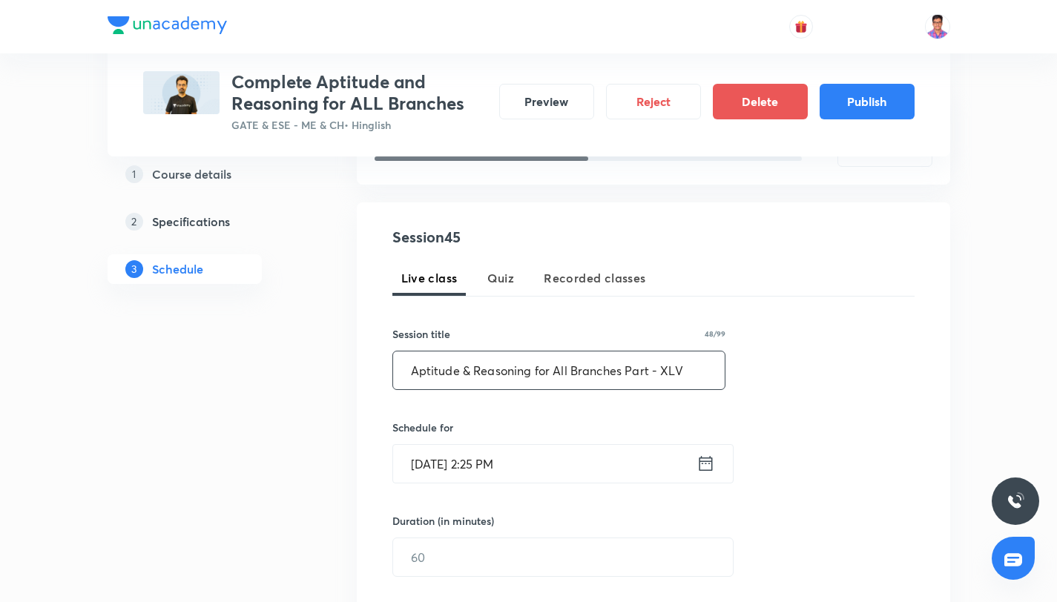
scroll to position [248, 0]
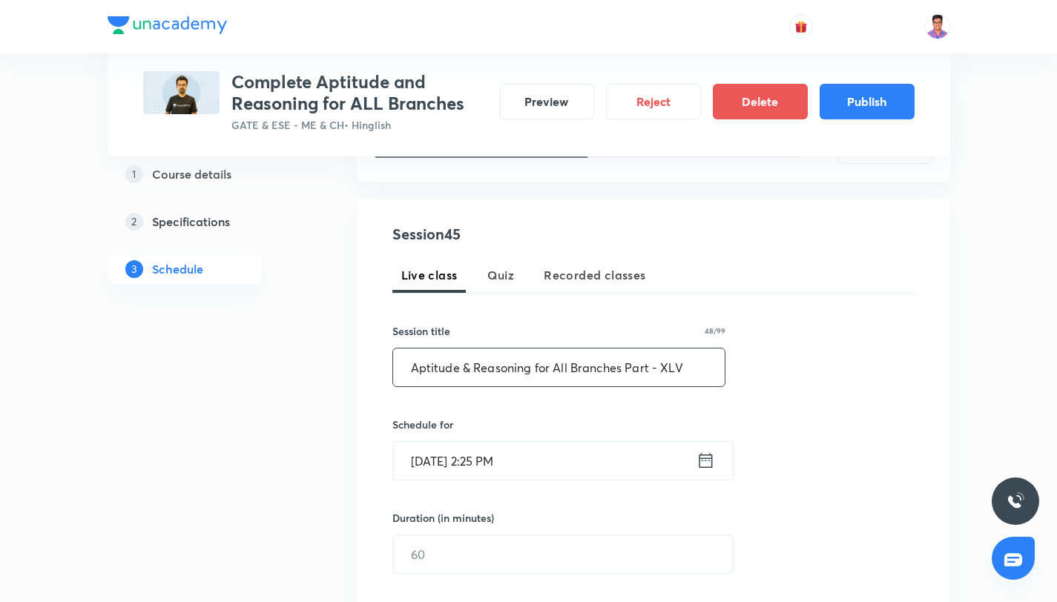
type input "Aptitude & Reasoning for All Branches Part - XLV"
click at [547, 465] on input "Sept 4, 2025, 2:25 PM" at bounding box center [544, 461] width 303 height 38
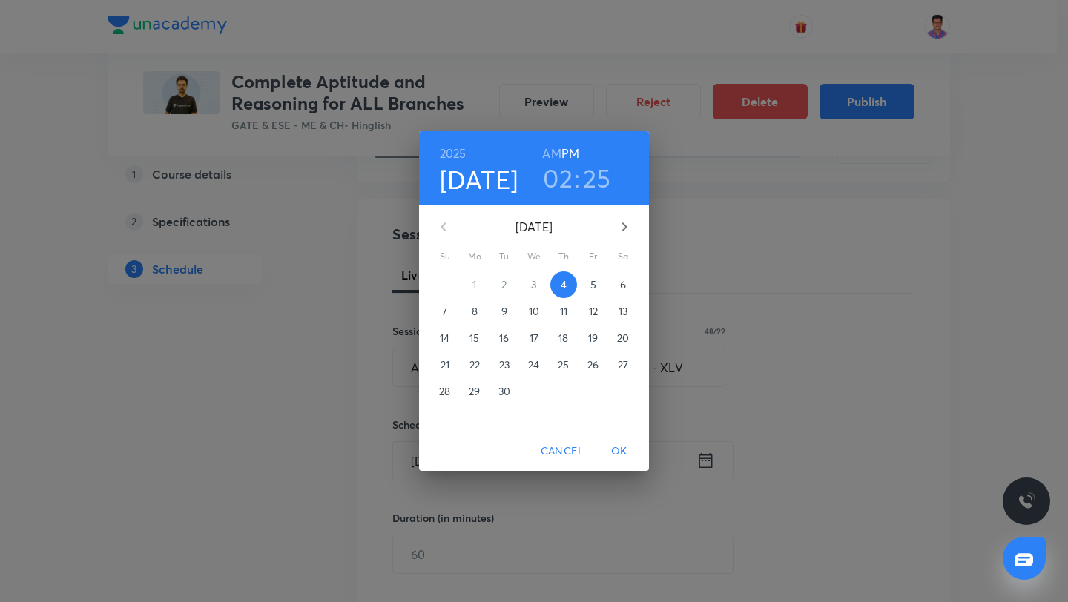
click at [615, 221] on button "button" at bounding box center [625, 227] width 36 height 36
click at [616, 221] on icon "button" at bounding box center [625, 227] width 18 height 18
click at [600, 337] on span "14" at bounding box center [593, 338] width 27 height 15
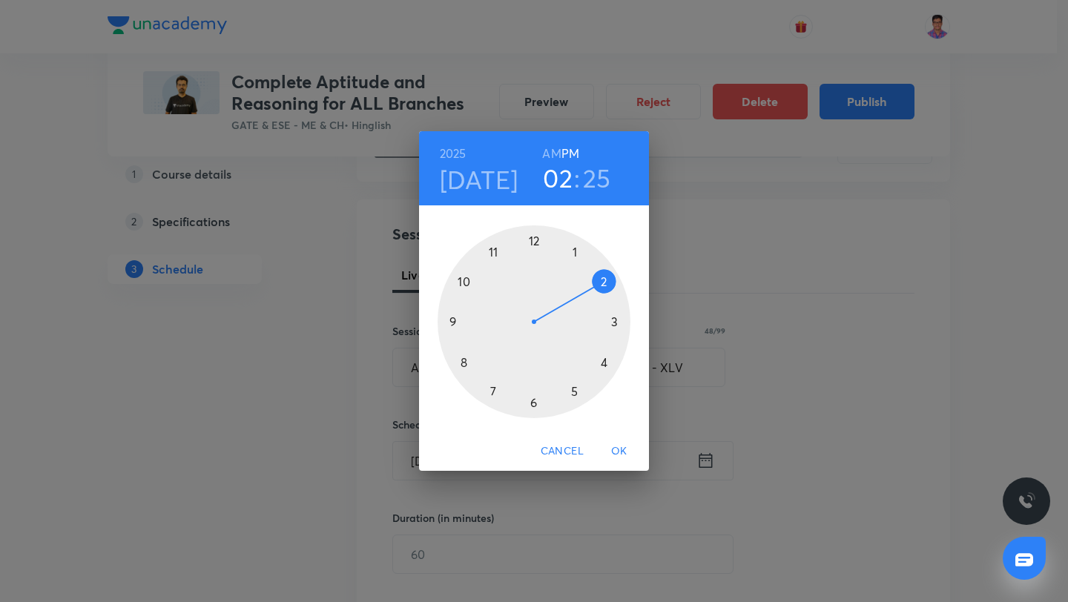
click at [604, 362] on div at bounding box center [534, 321] width 193 height 193
click at [533, 231] on div at bounding box center [534, 321] width 193 height 193
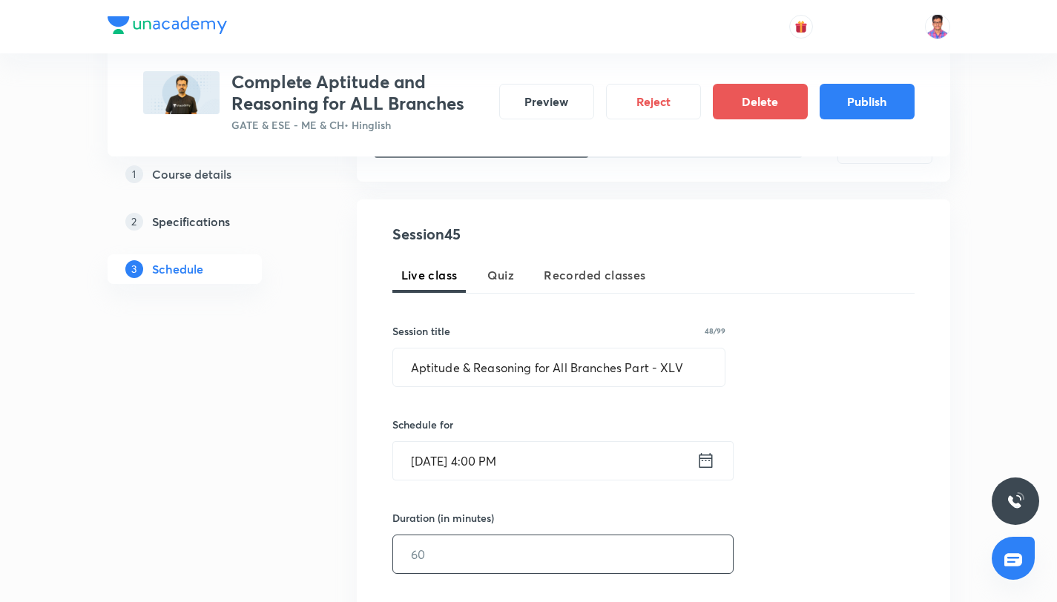
click at [498, 555] on input "text" at bounding box center [563, 554] width 340 height 38
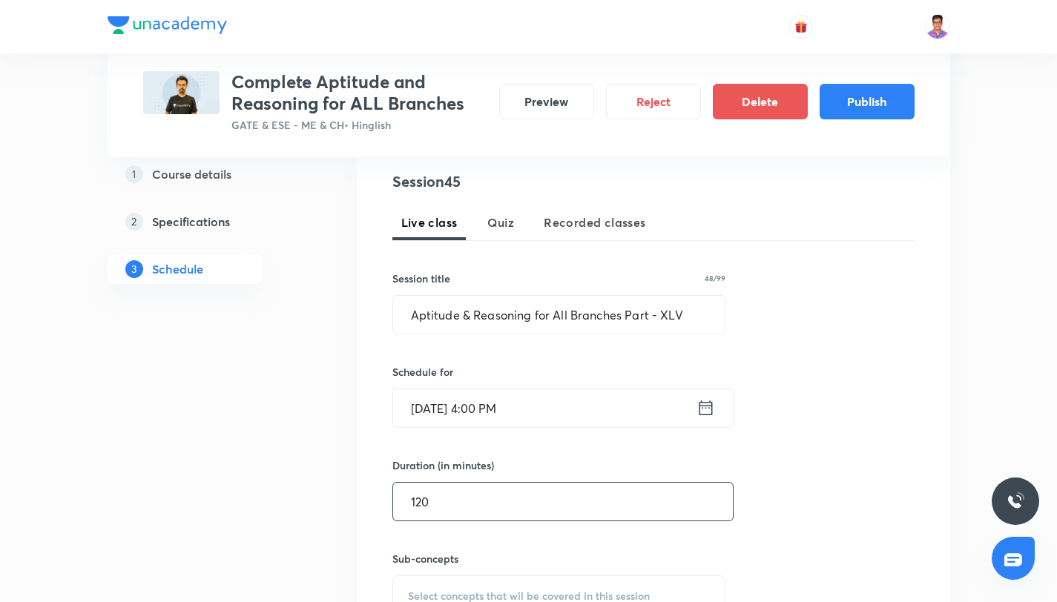
scroll to position [365, 0]
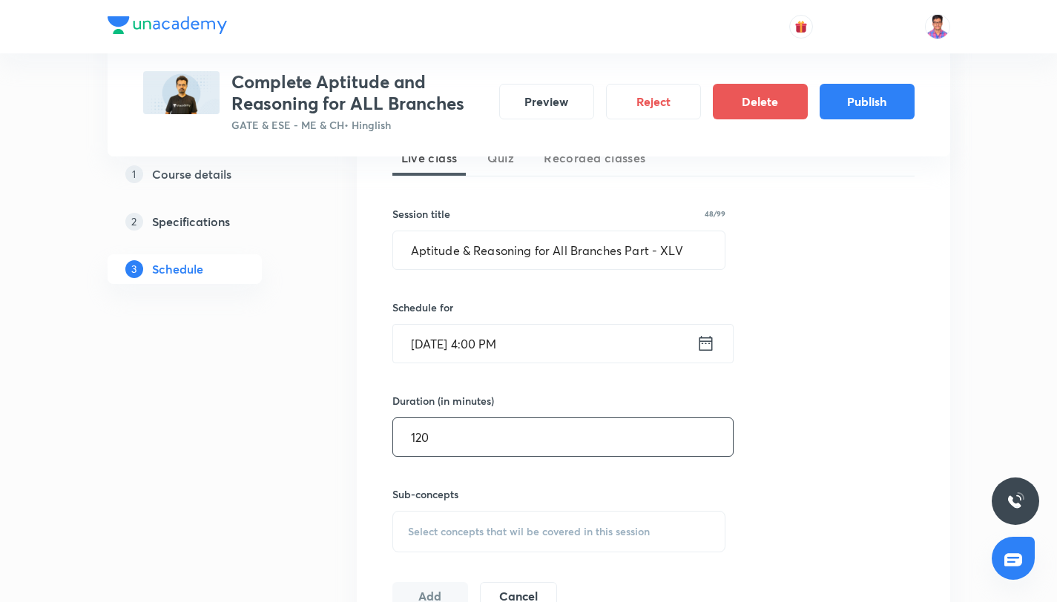
type input "120"
click at [504, 541] on div "Select concepts that wil be covered in this session" at bounding box center [559, 532] width 334 height 42
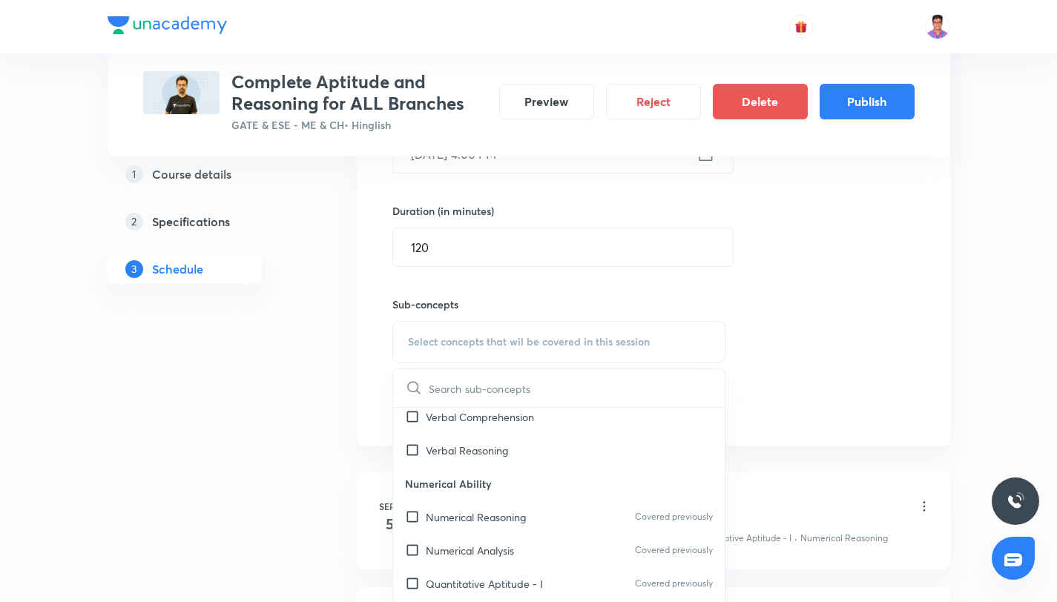
scroll to position [641, 0]
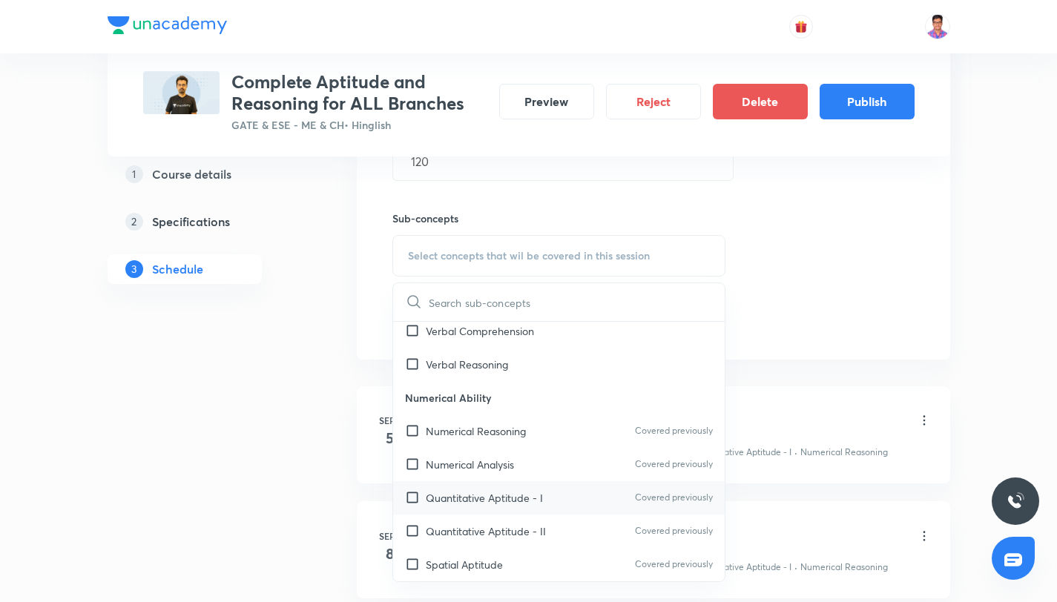
click at [541, 509] on div "Quantitative Aptitude - I Covered previously" at bounding box center [559, 497] width 332 height 33
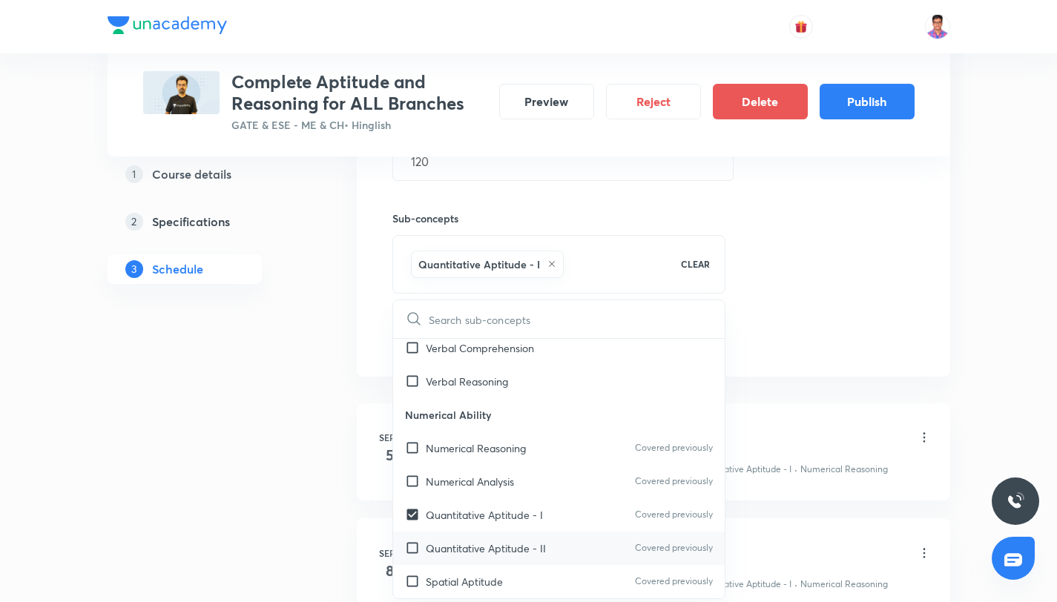
click at [547, 548] on div "Quantitative Aptitude - II Covered previously" at bounding box center [559, 548] width 332 height 33
checkbox input "true"
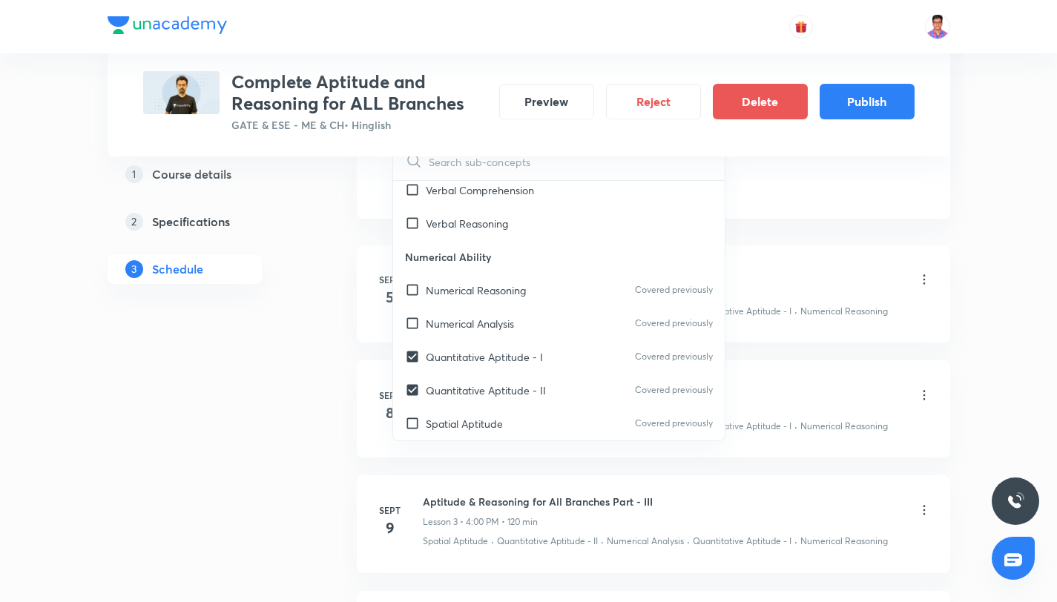
scroll to position [934, 0]
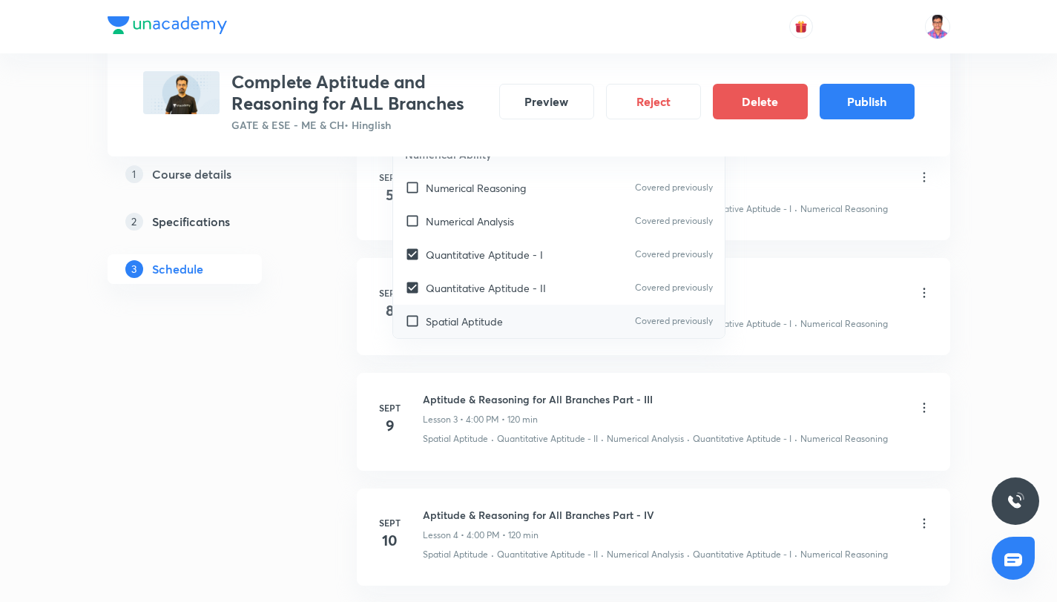
click at [498, 324] on p "Spatial Aptitude" at bounding box center [464, 322] width 77 height 16
checkbox input "true"
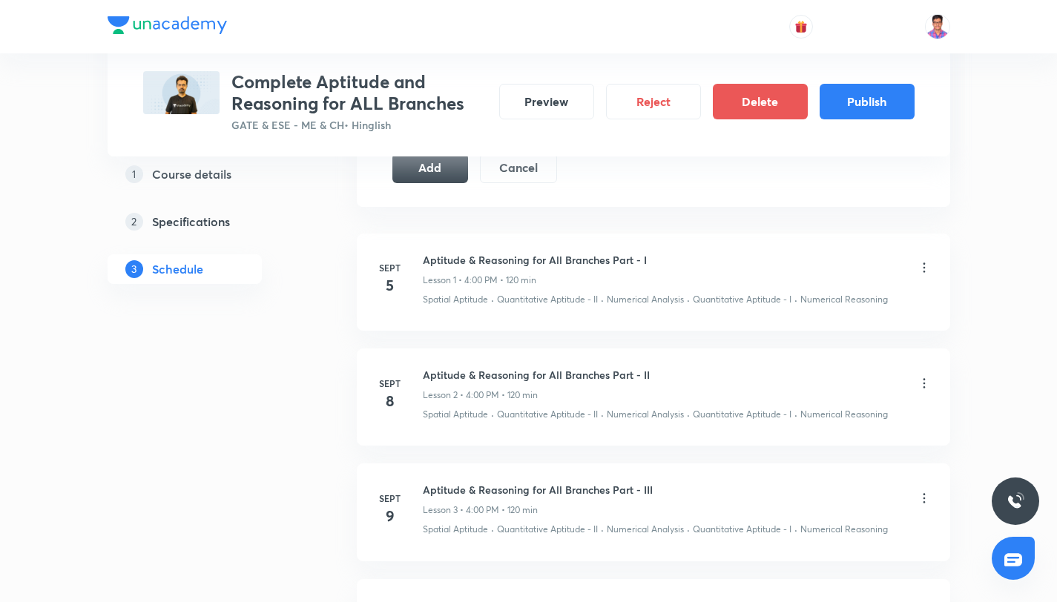
scroll to position [797, 0]
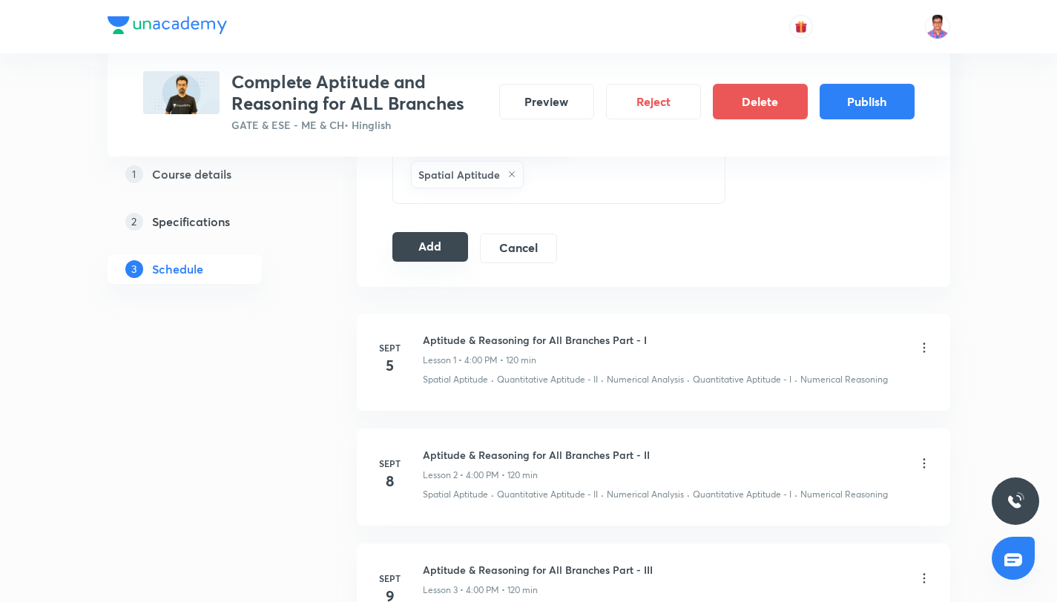
click at [434, 250] on button "Add" at bounding box center [430, 247] width 76 height 30
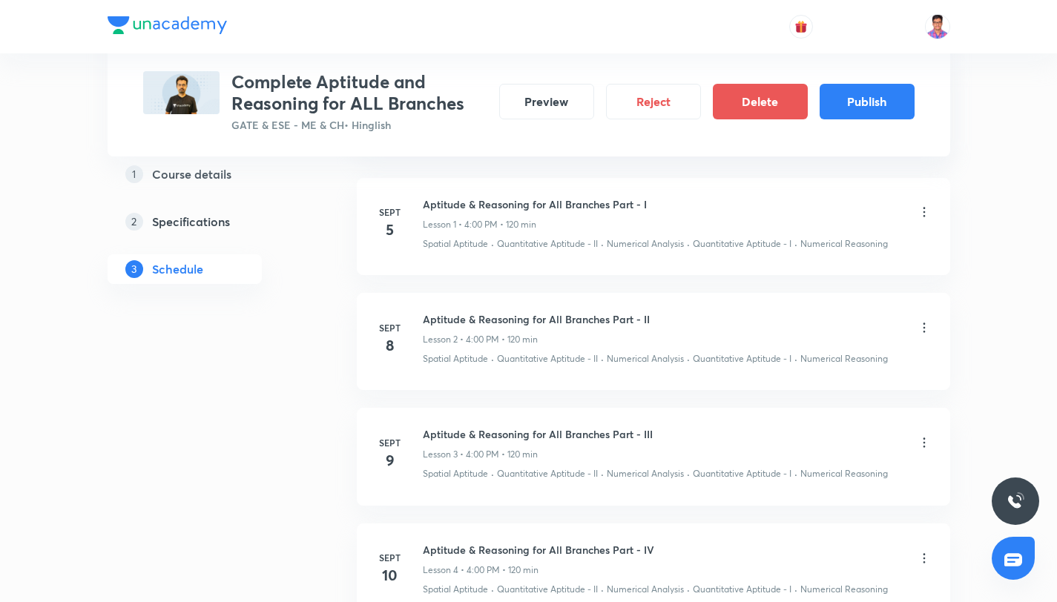
scroll to position [0, 0]
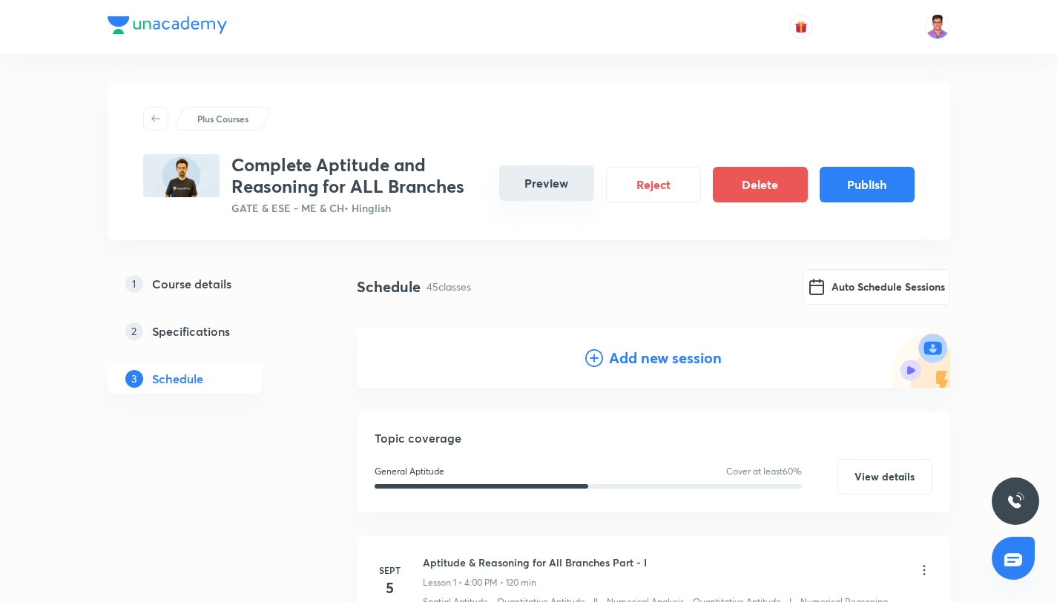
click at [550, 188] on button "Preview" at bounding box center [546, 183] width 95 height 36
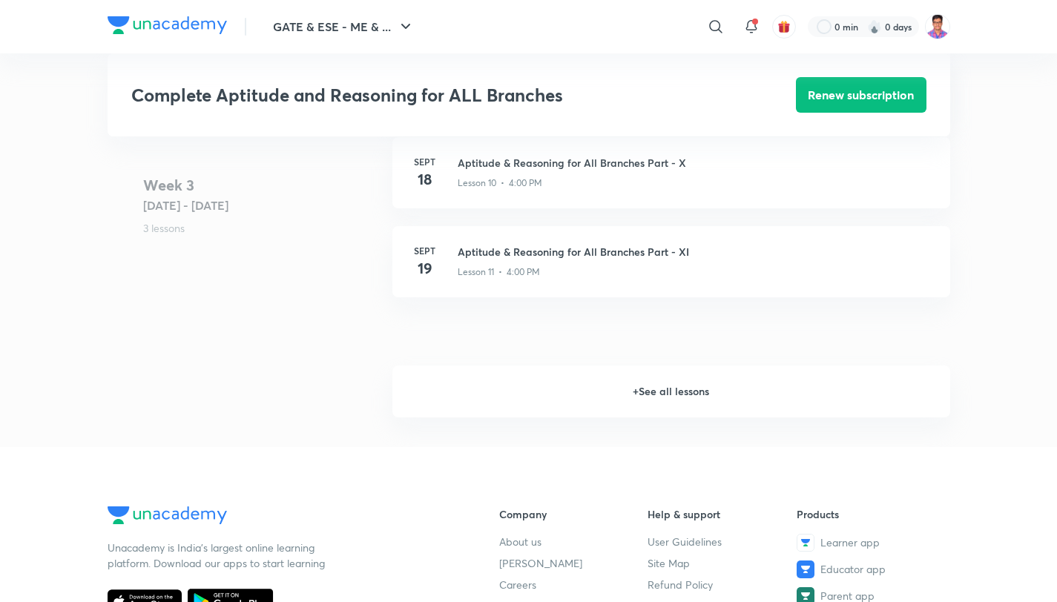
click at [704, 418] on h6 "+ See all lessons" at bounding box center [671, 392] width 558 height 52
